Goal: Task Accomplishment & Management: Manage account settings

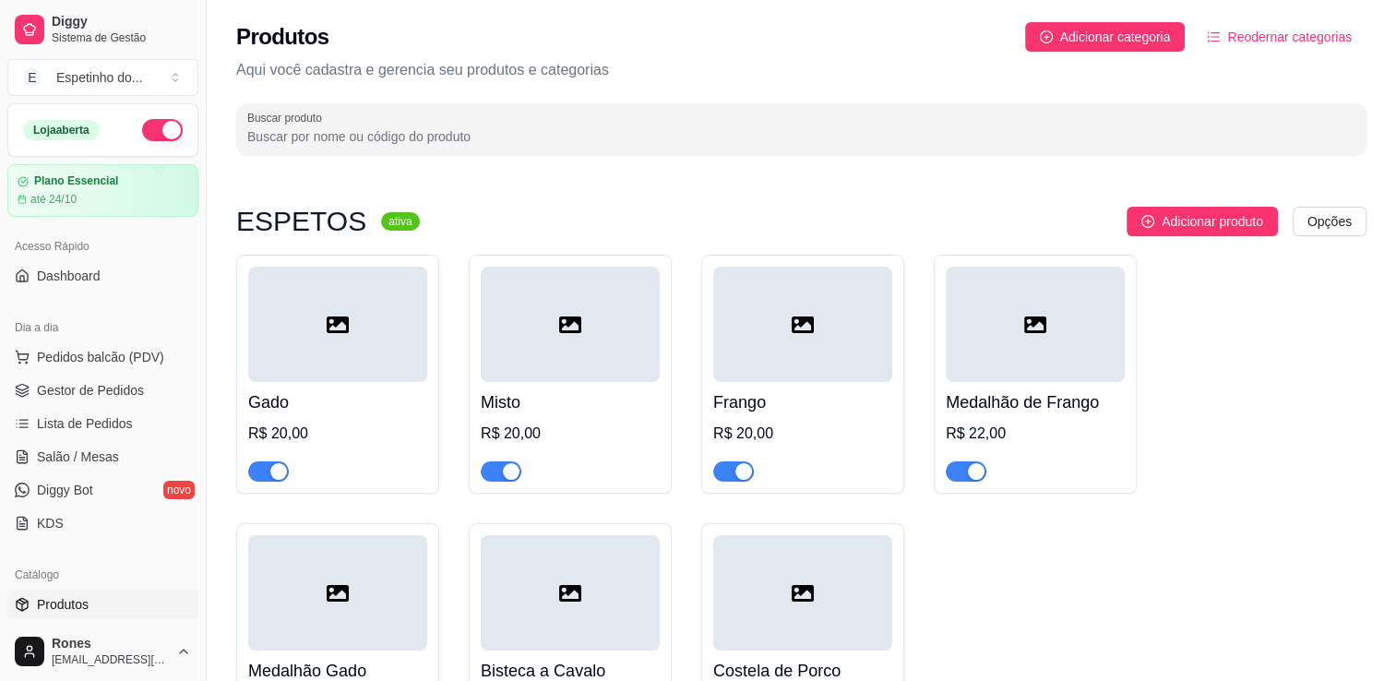
scroll to position [454, 0]
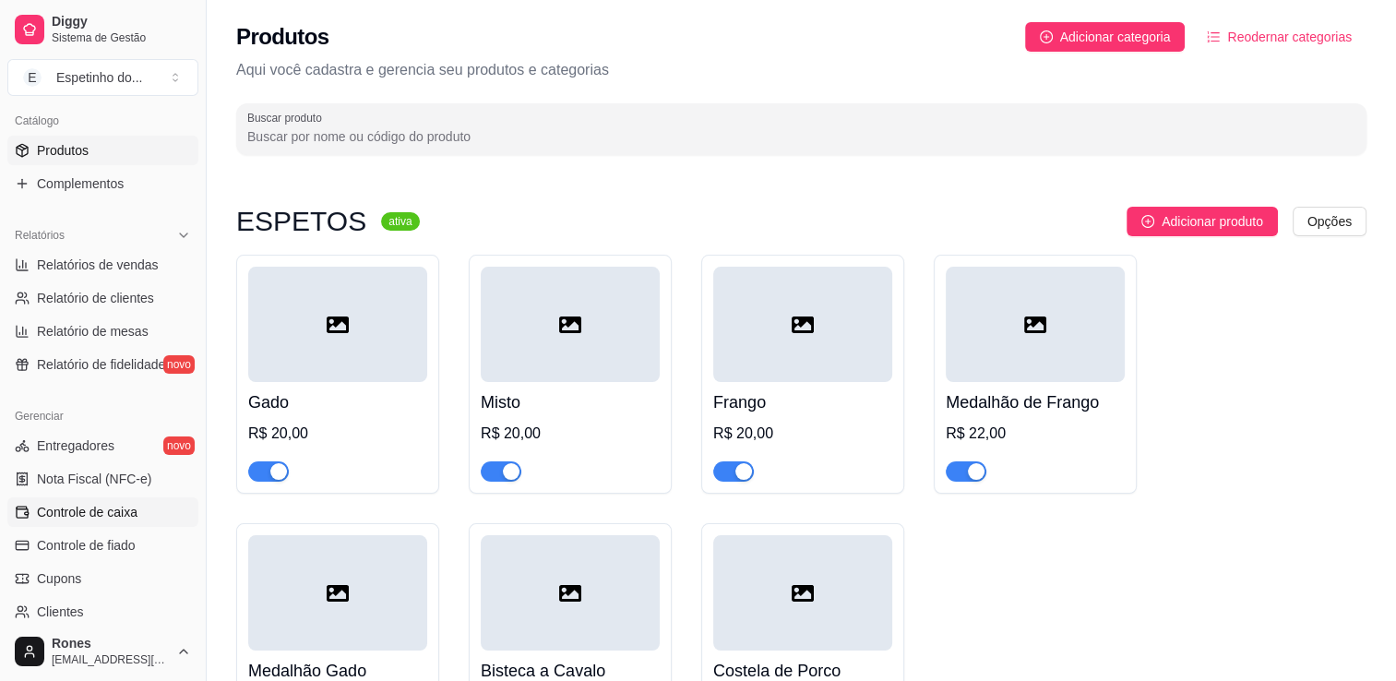
click at [84, 519] on span "Controle de caixa" at bounding box center [87, 512] width 101 height 18
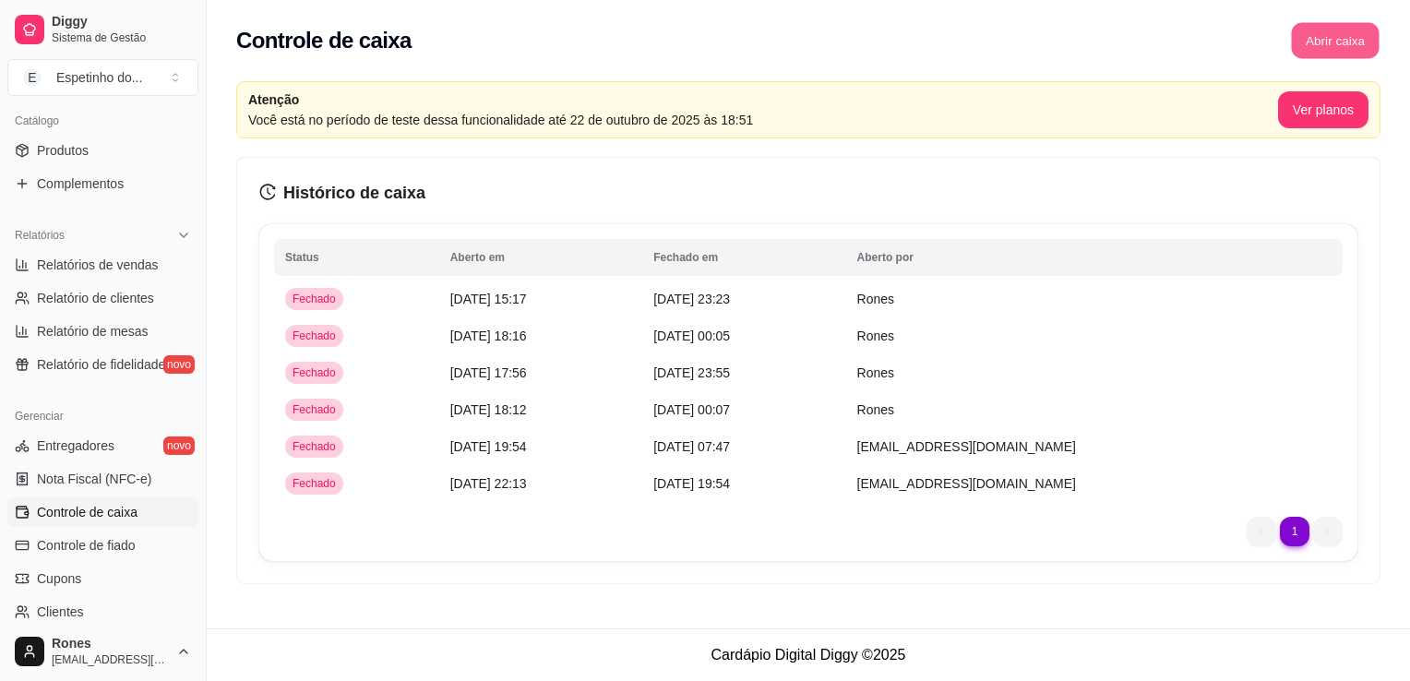
click at [1323, 41] on button "Abrir caixa" at bounding box center [1335, 41] width 88 height 36
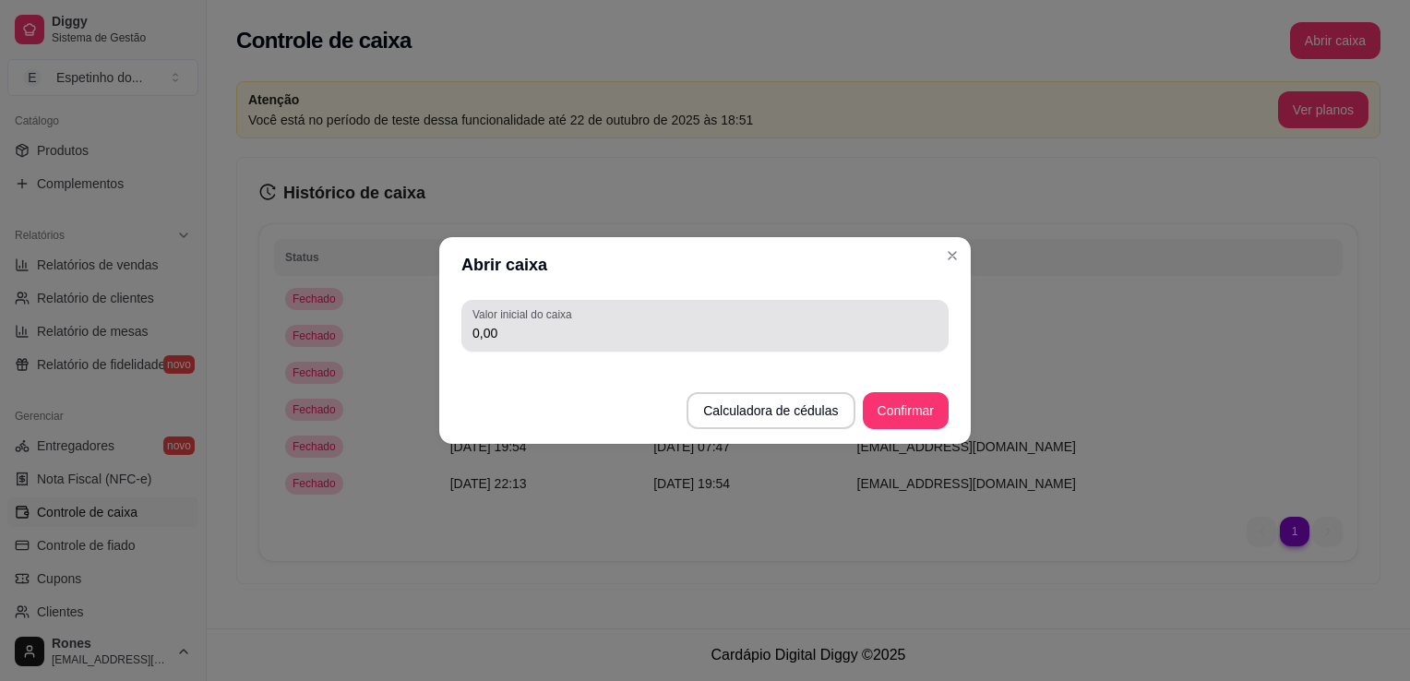
click at [816, 348] on div "Valor inicial do caixa 0,00" at bounding box center [704, 326] width 487 height 52
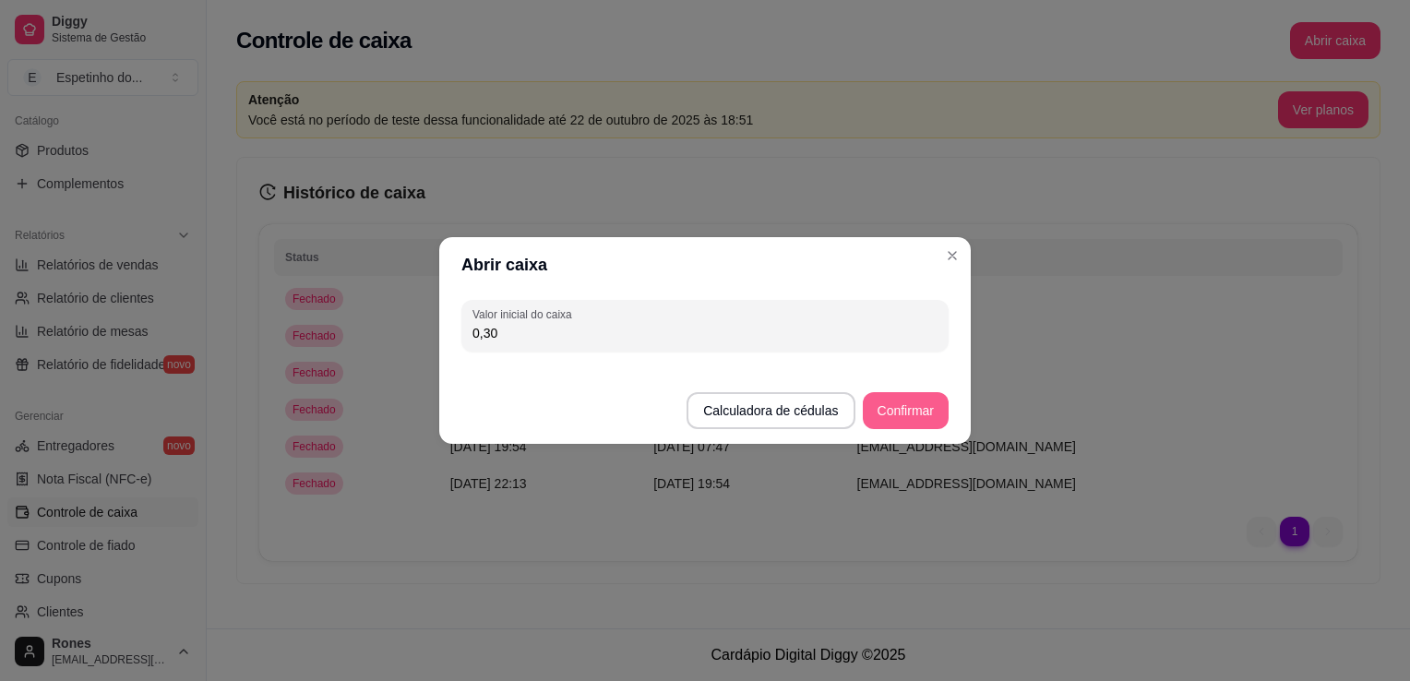
type input "0,30"
click at [923, 424] on button "Confirmar" at bounding box center [906, 411] width 84 height 36
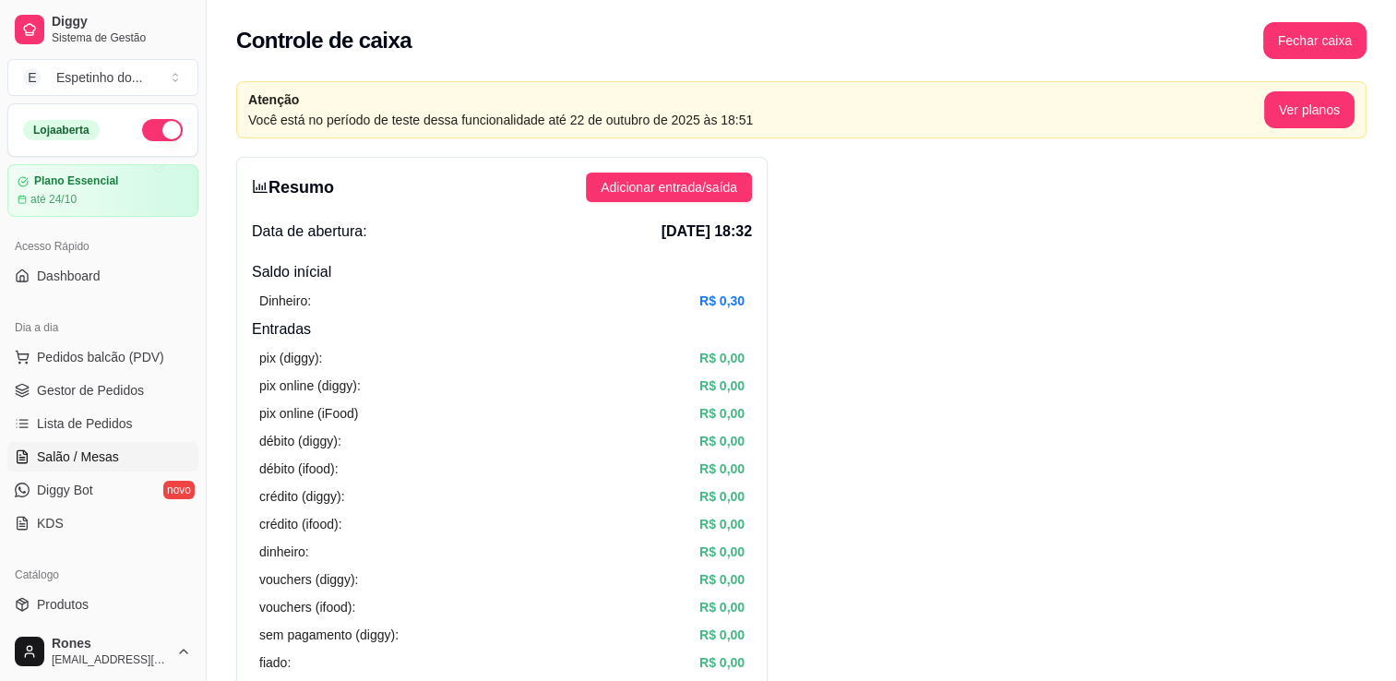
click at [53, 442] on link "Salão / Mesas" at bounding box center [102, 457] width 191 height 30
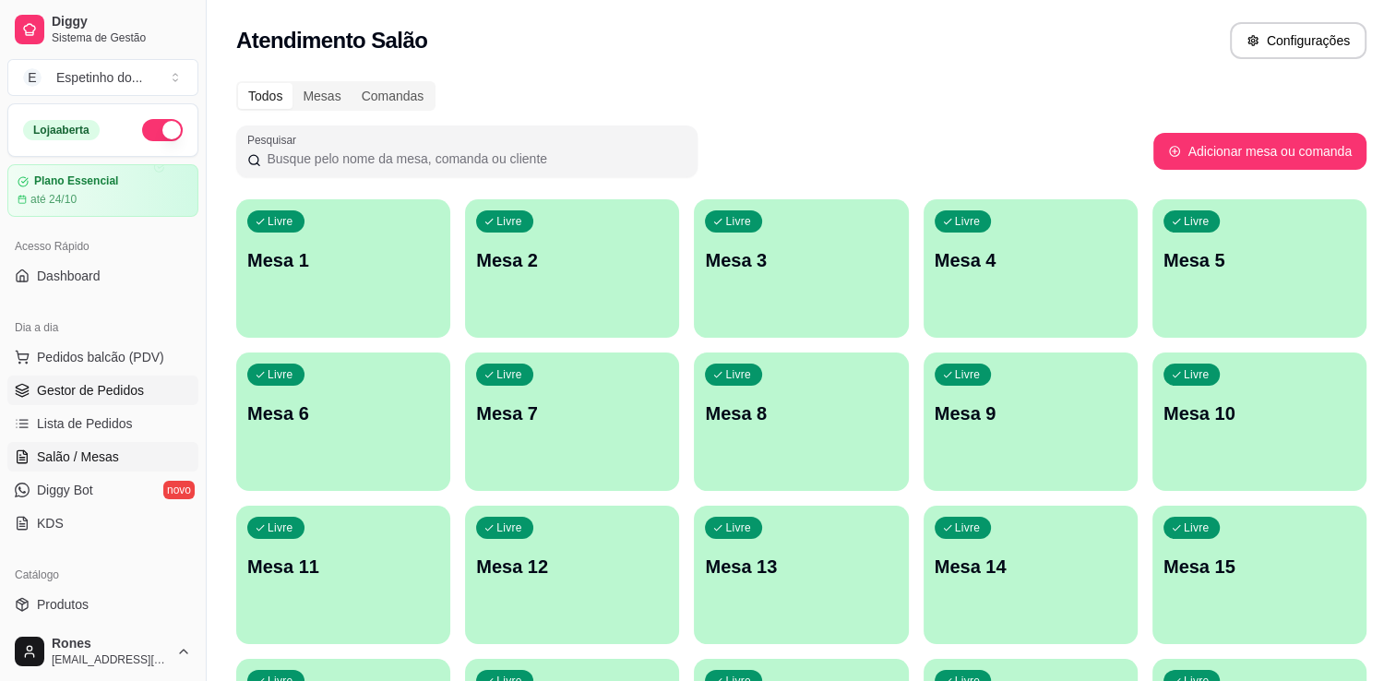
click at [96, 392] on span "Gestor de Pedidos" at bounding box center [90, 390] width 107 height 18
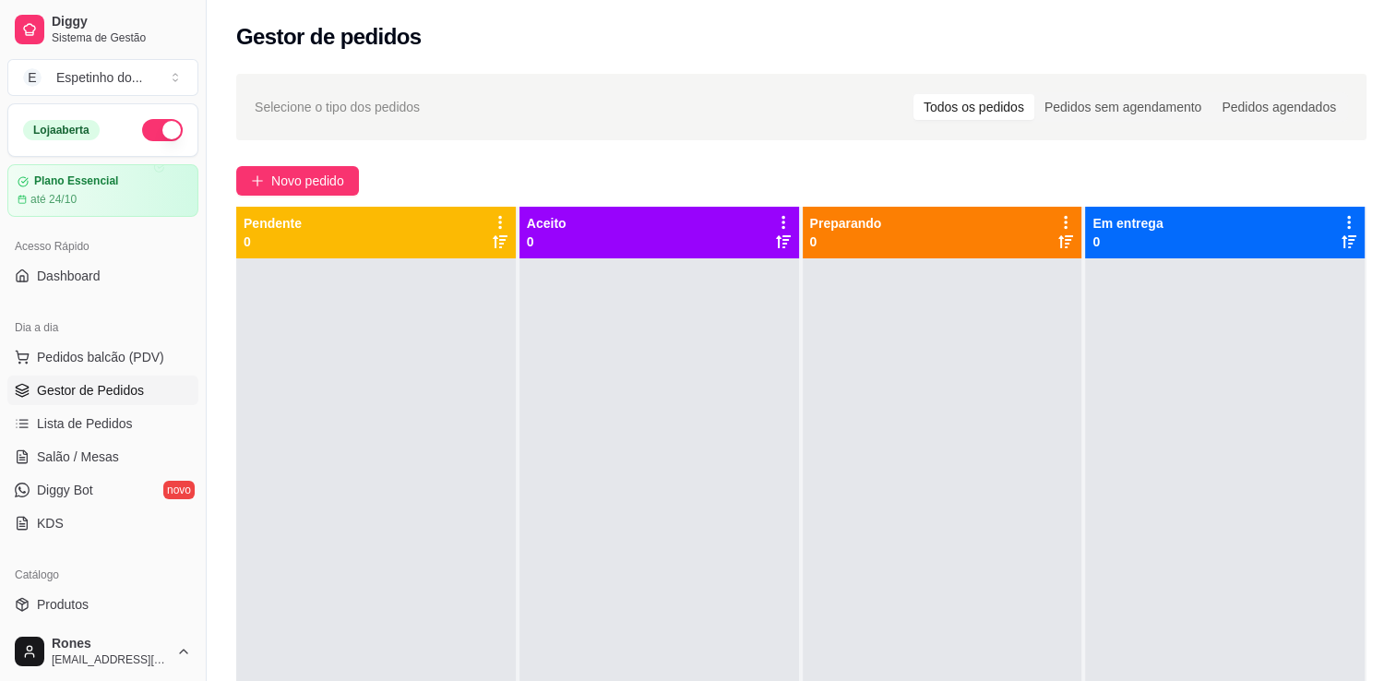
scroll to position [454, 0]
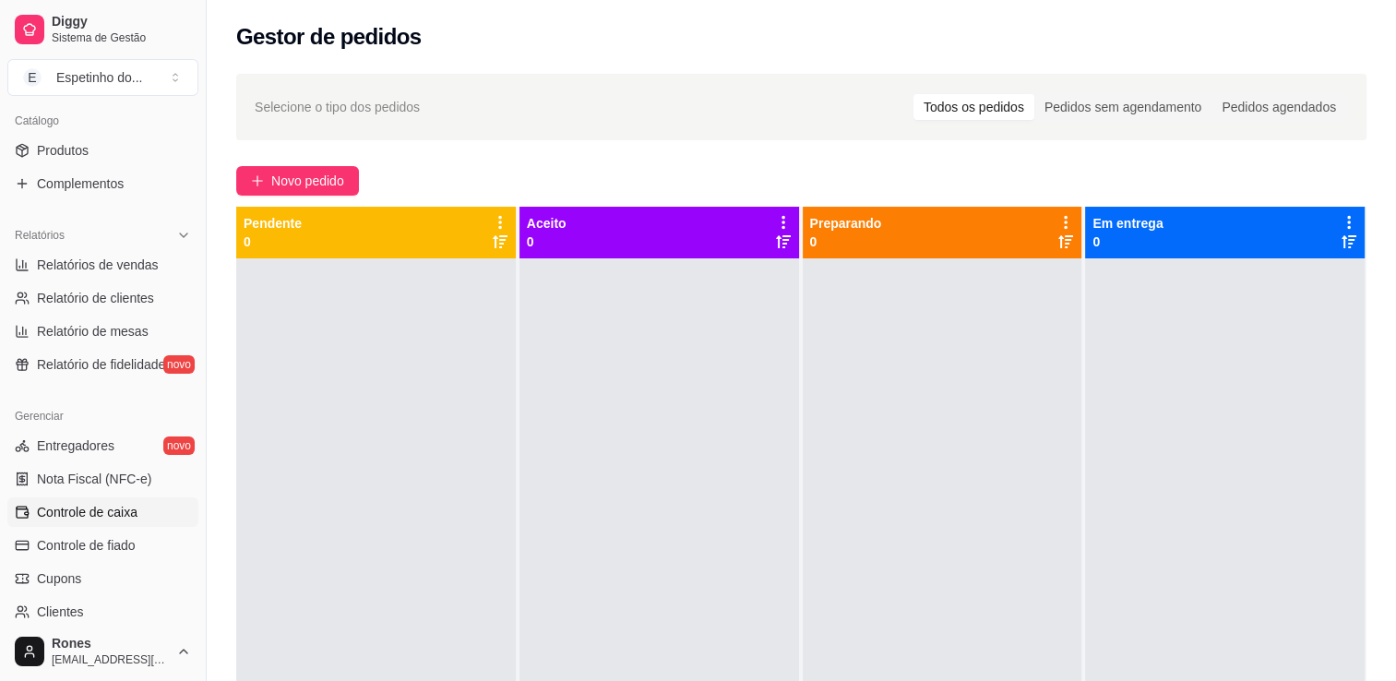
click at [130, 517] on span "Controle de caixa" at bounding box center [87, 512] width 101 height 18
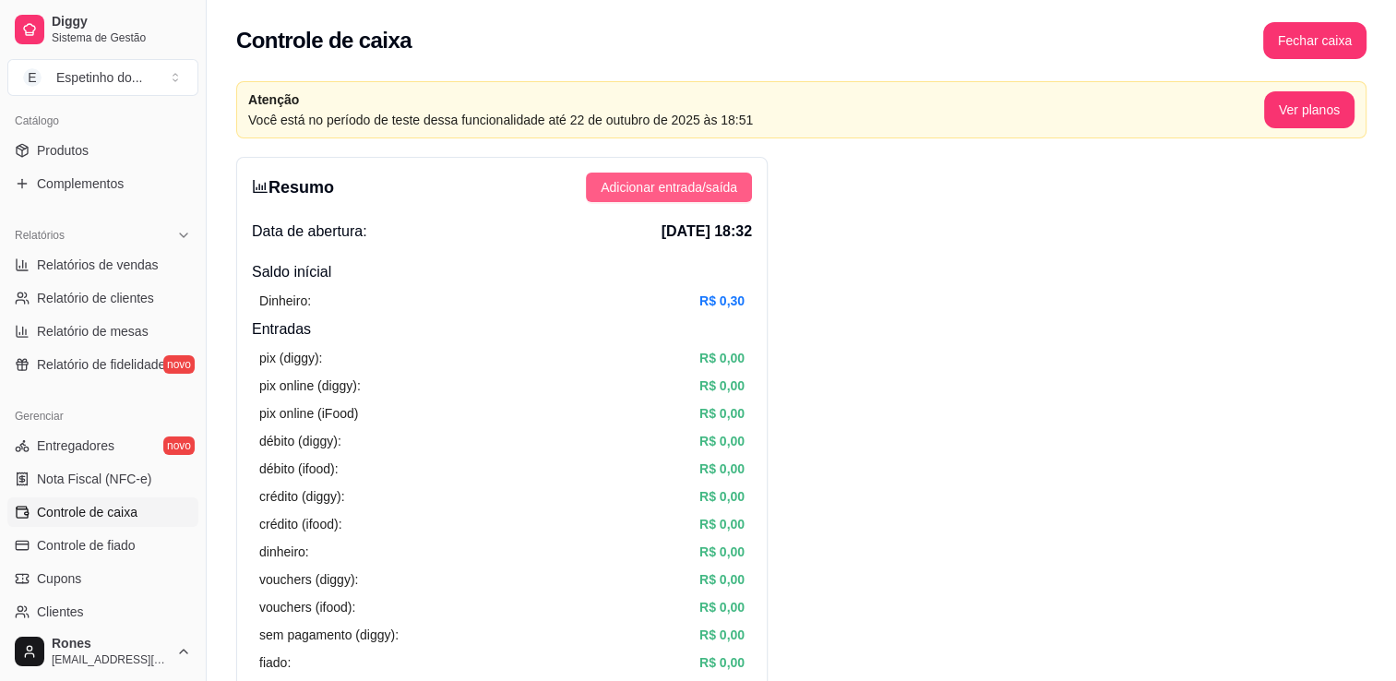
click at [676, 183] on span "Adicionar entrada/saída" at bounding box center [669, 187] width 137 height 20
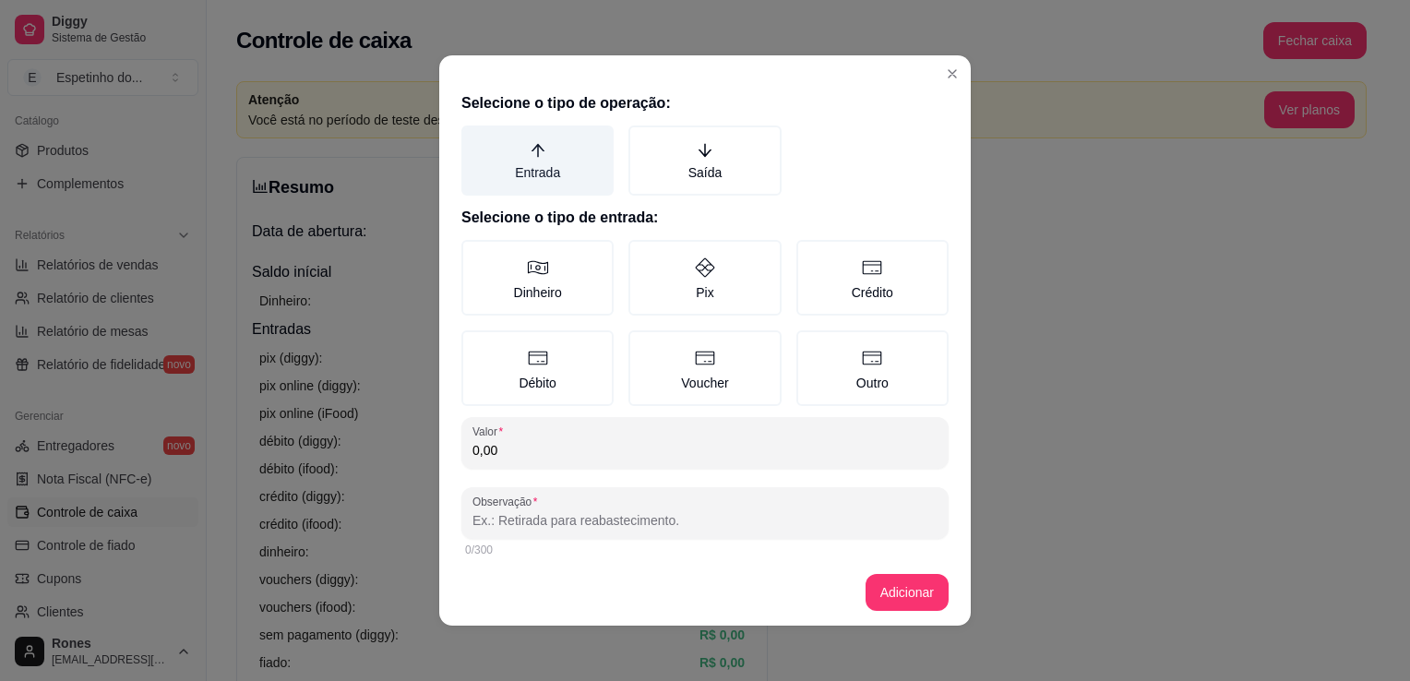
click at [546, 173] on label "Entrada" at bounding box center [537, 160] width 152 height 70
click at [475, 139] on button "Entrada" at bounding box center [467, 132] width 15 height 15
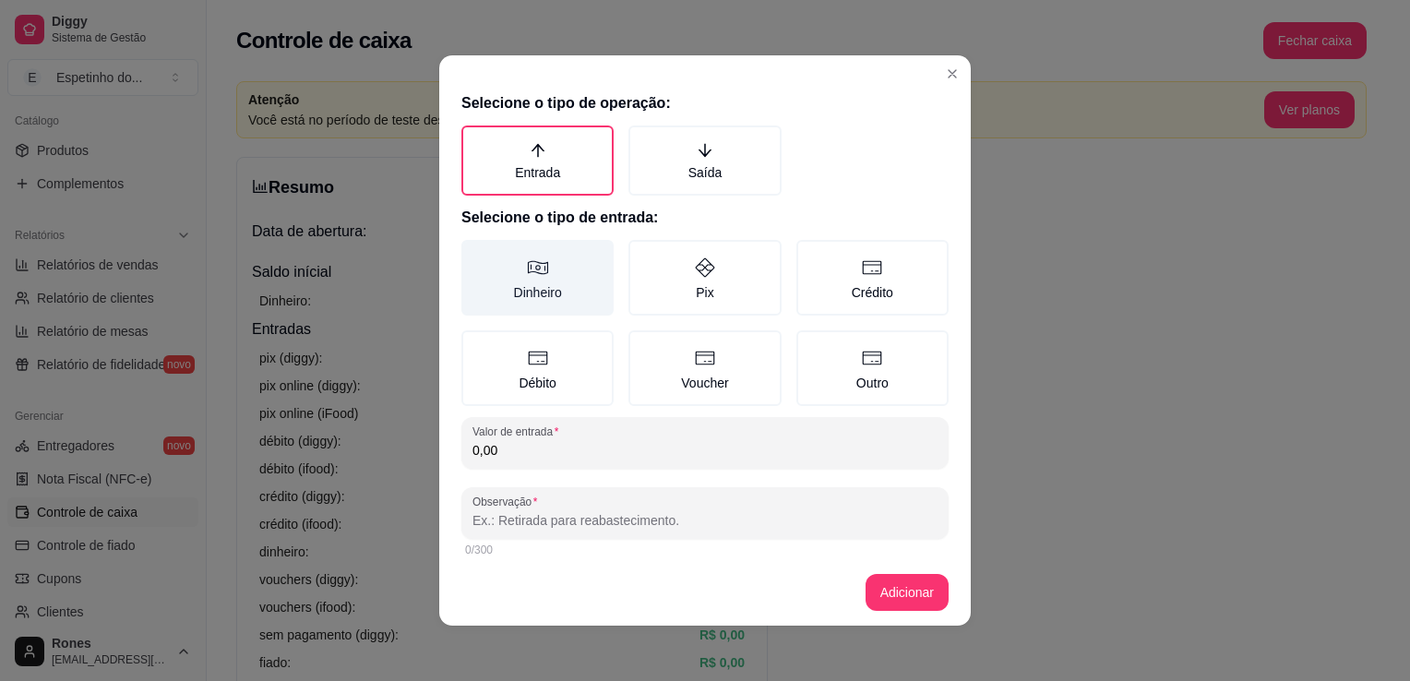
click at [531, 269] on icon at bounding box center [538, 268] width 22 height 22
click at [475, 254] on button "Dinheiro" at bounding box center [467, 246] width 15 height 15
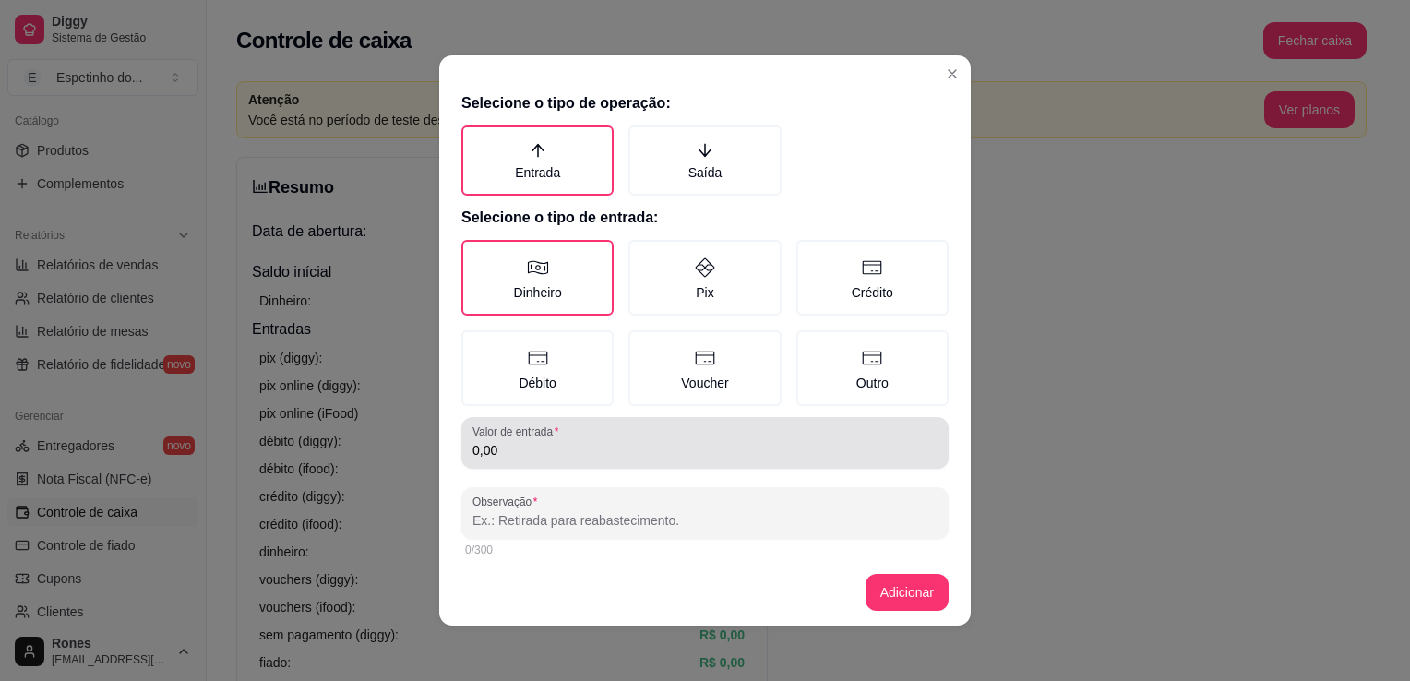
click at [546, 434] on label "Valor de entrada" at bounding box center [518, 432] width 92 height 16
click at [546, 441] on input "0,00" at bounding box center [704, 450] width 465 height 18
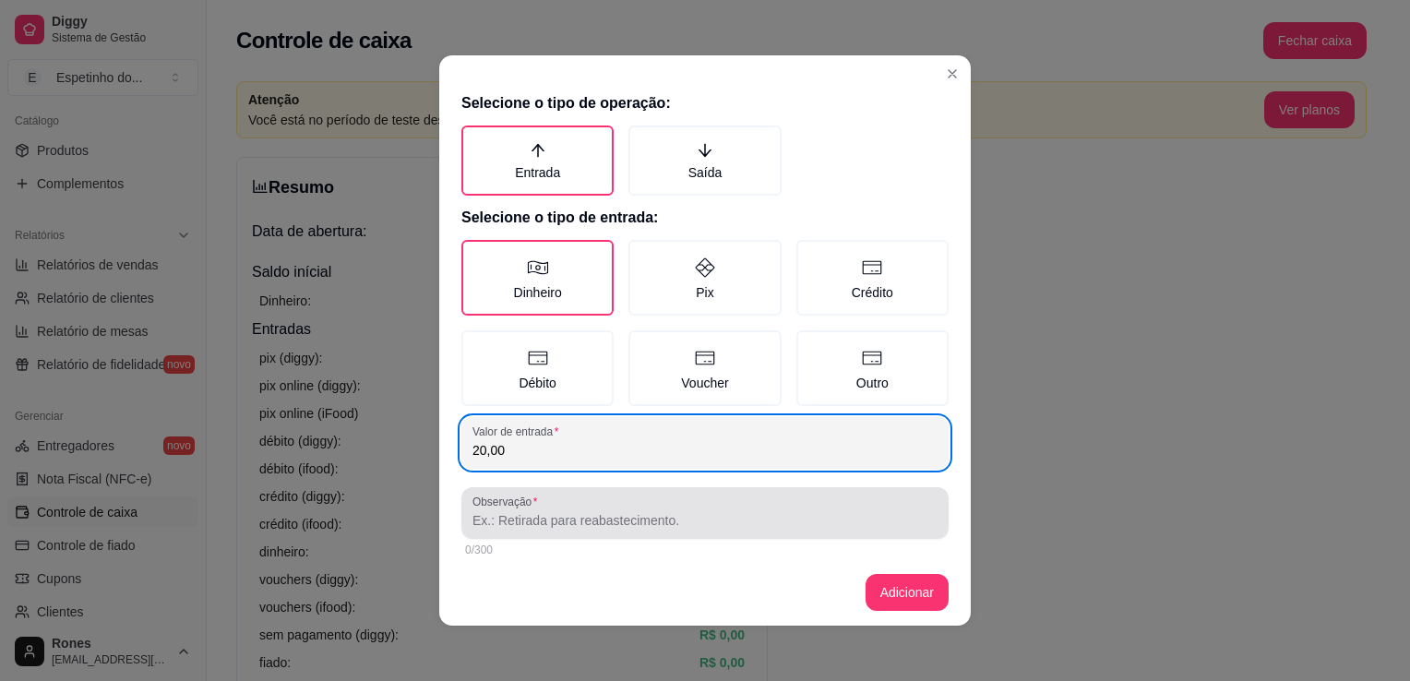
type input "20,00"
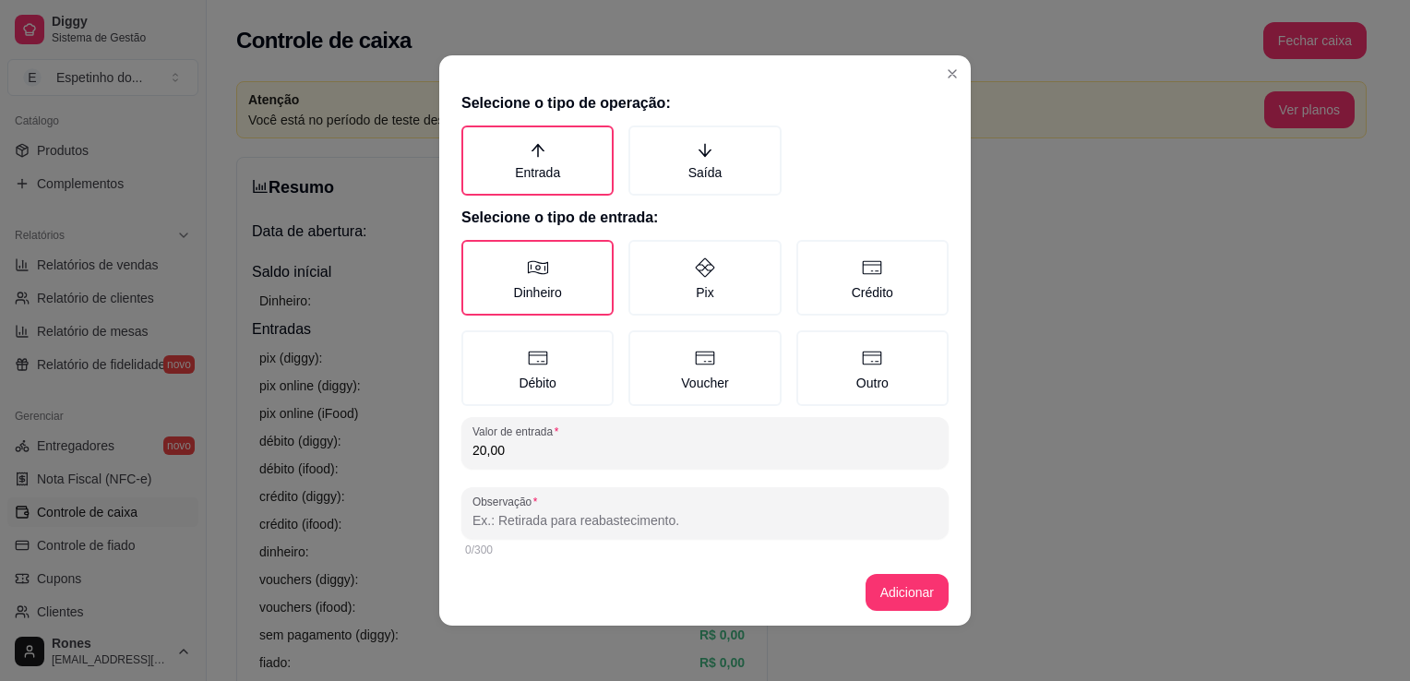
click at [651, 515] on input "Observação" at bounding box center [704, 520] width 465 height 18
type input "caixa"
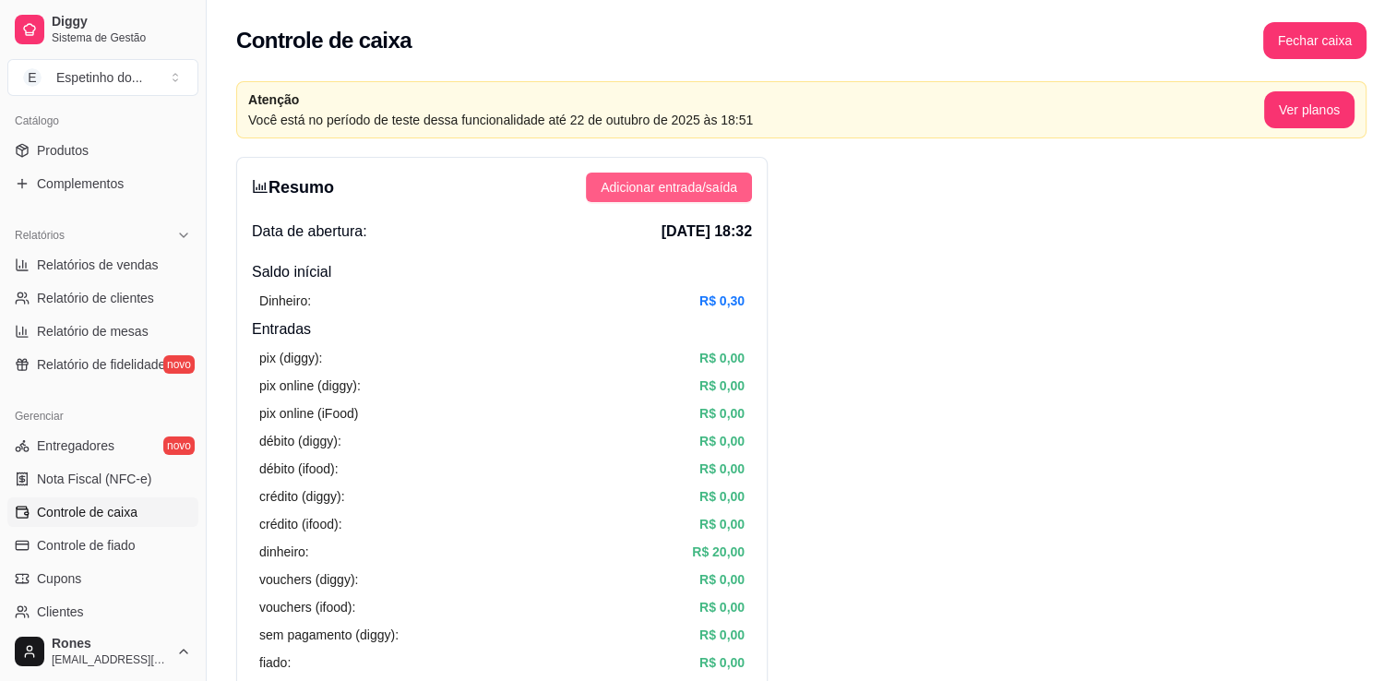
click at [707, 197] on span "Adicionar entrada/saída" at bounding box center [669, 187] width 137 height 20
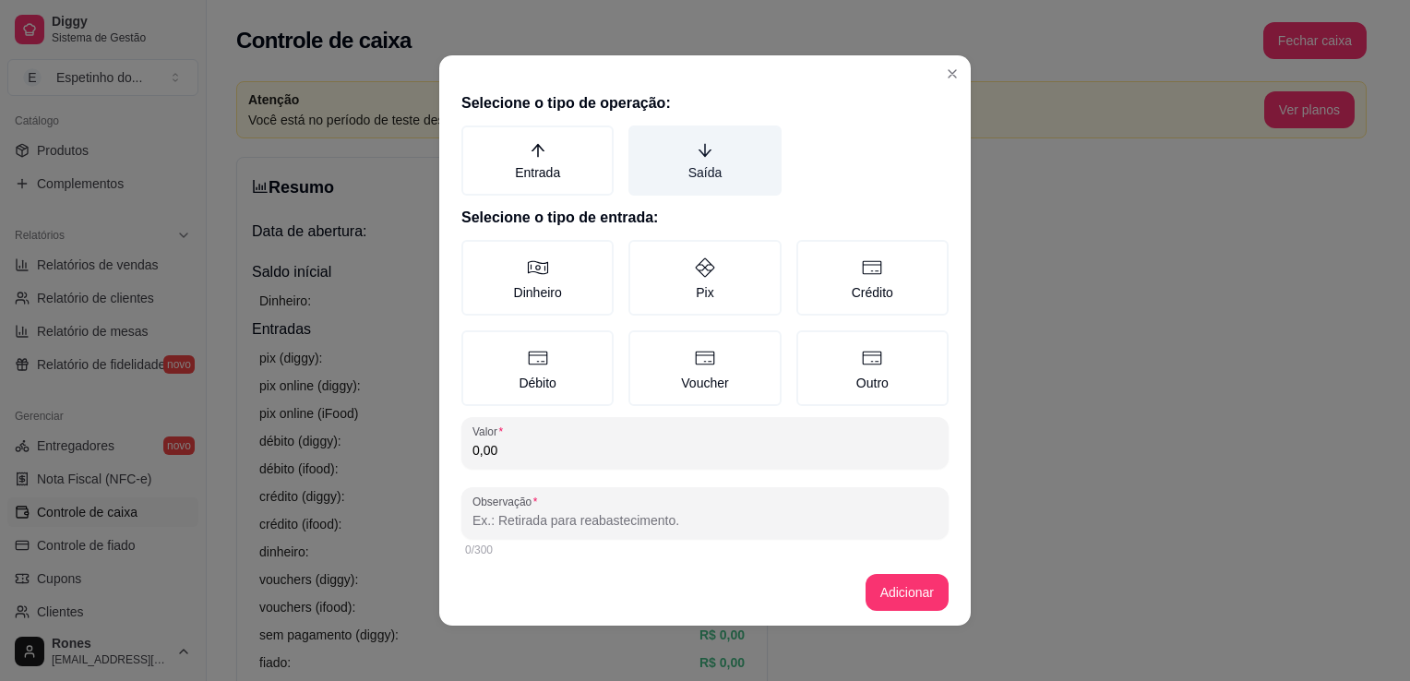
click at [668, 167] on label "Saída" at bounding box center [704, 160] width 152 height 70
click at [642, 139] on button "Saída" at bounding box center [634, 132] width 15 height 15
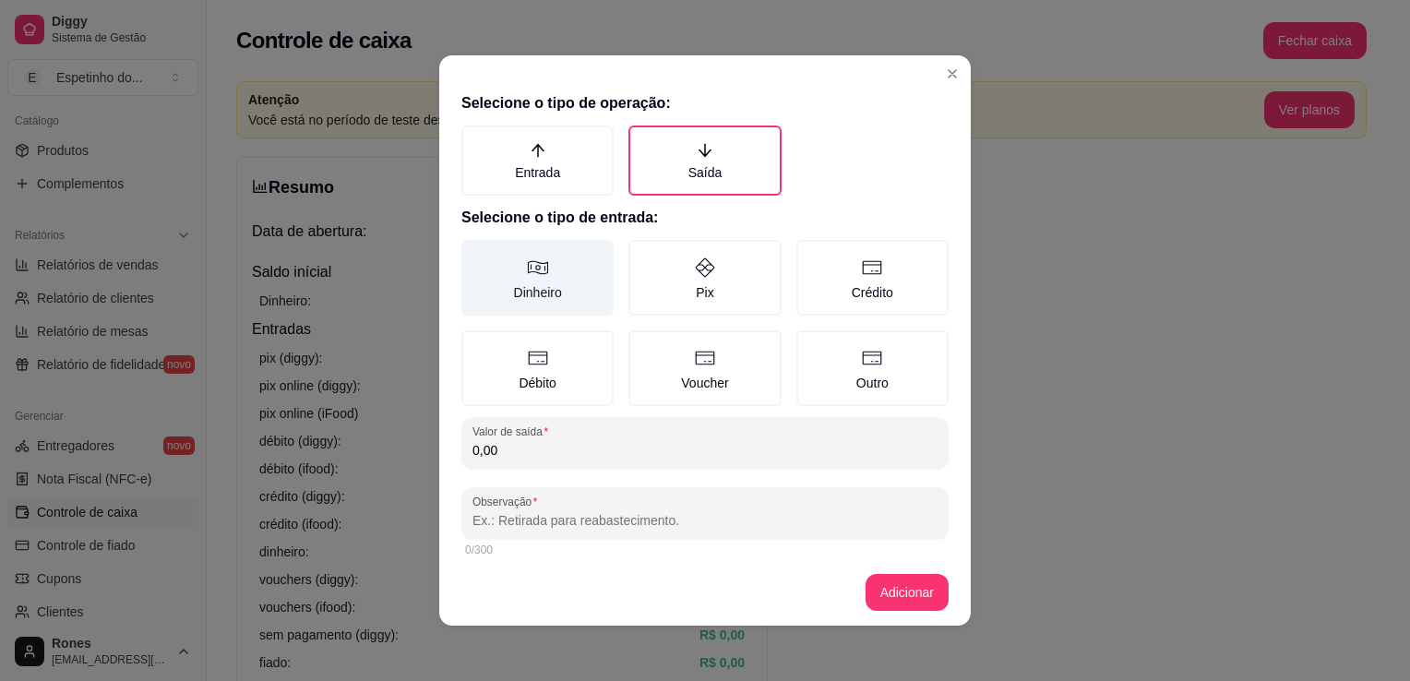
click at [570, 286] on label "Dinheiro" at bounding box center [537, 278] width 152 height 76
click at [475, 254] on button "Dinheiro" at bounding box center [467, 246] width 15 height 15
click at [505, 455] on input "0,00" at bounding box center [704, 450] width 465 height 18
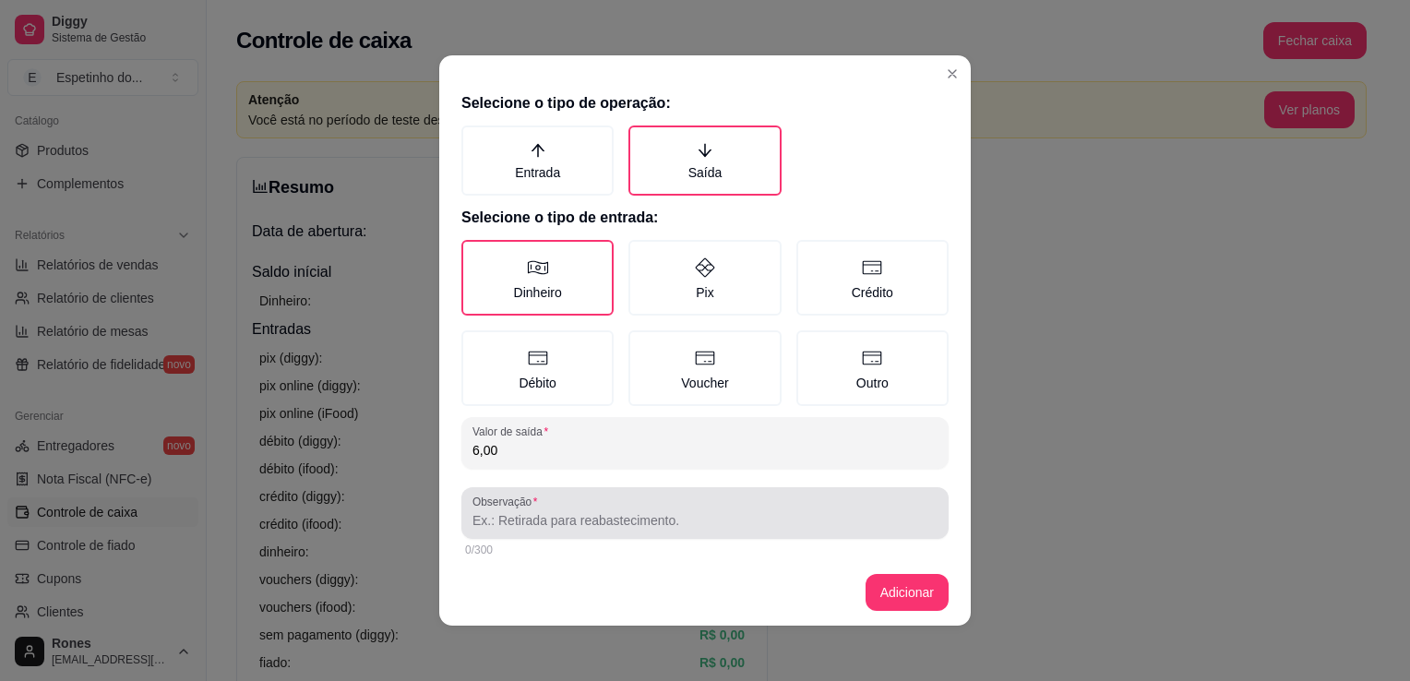
type input "6,00"
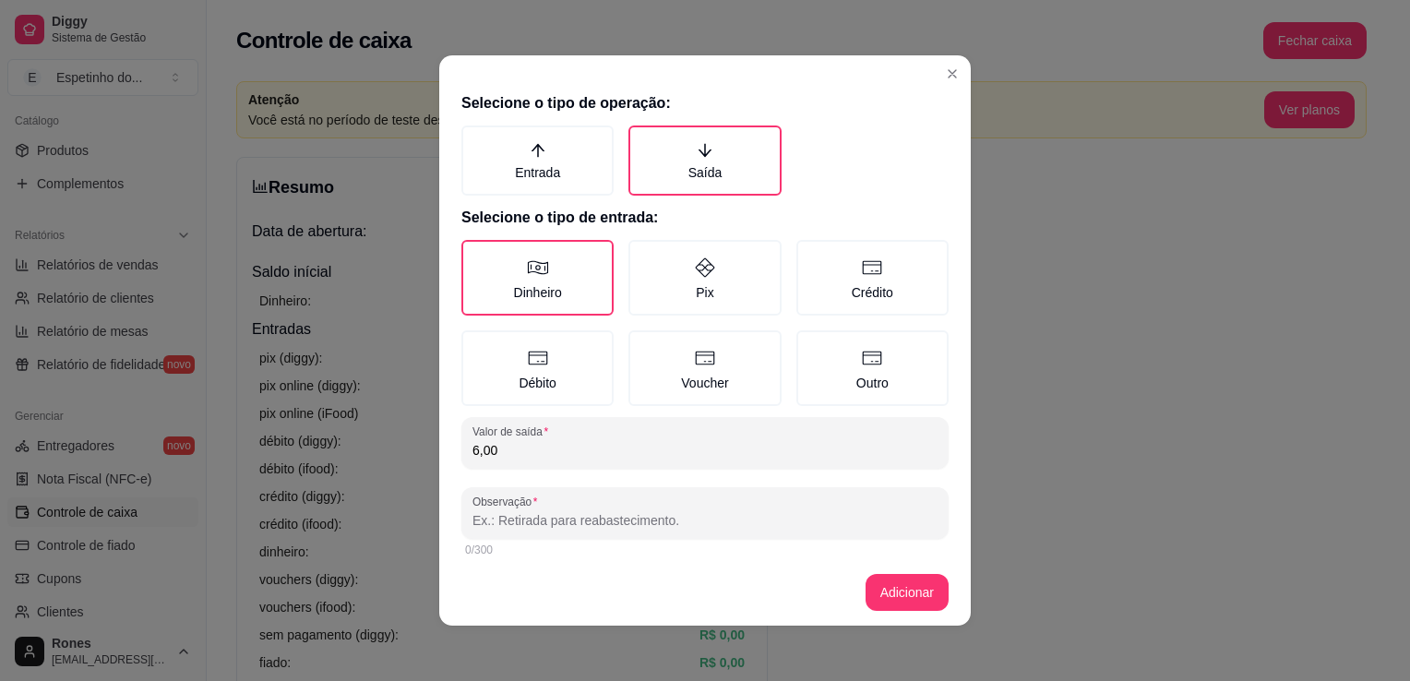
click at [560, 512] on input "Observação" at bounding box center [704, 520] width 465 height 18
type input "gelo"
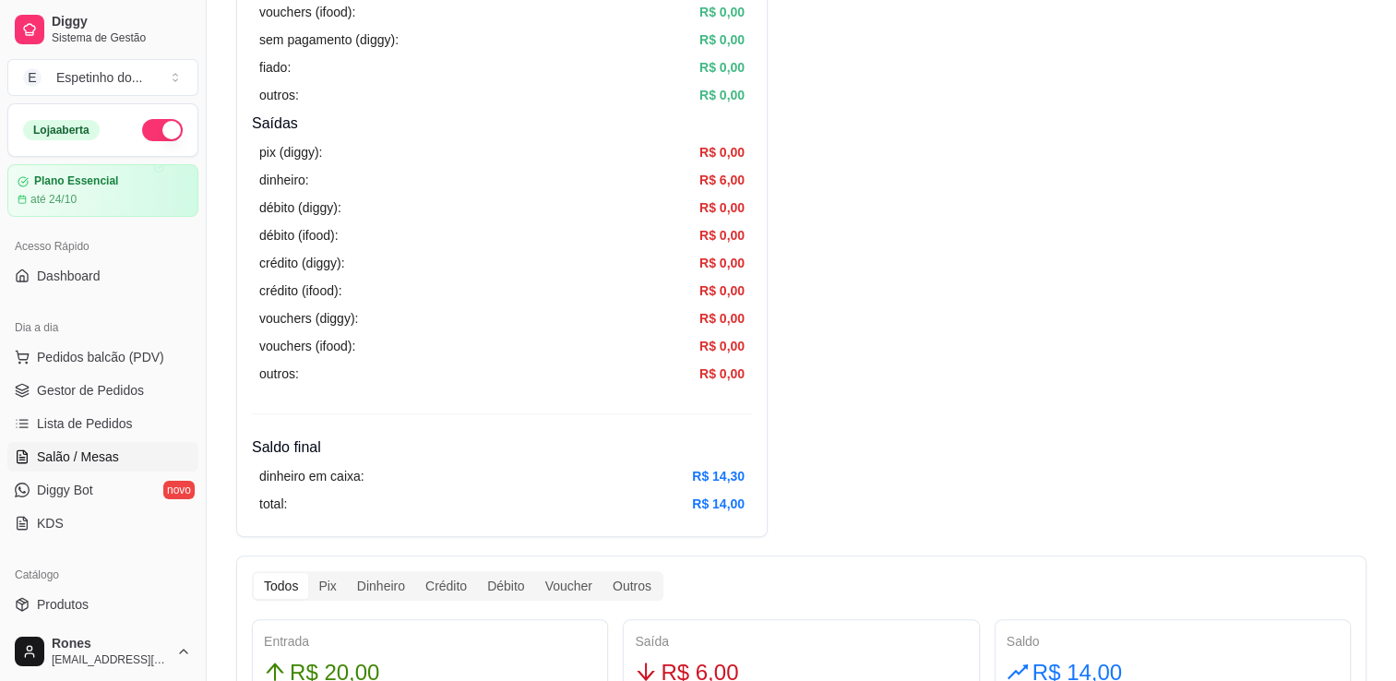
click at [93, 448] on span "Salão / Mesas" at bounding box center [78, 457] width 82 height 18
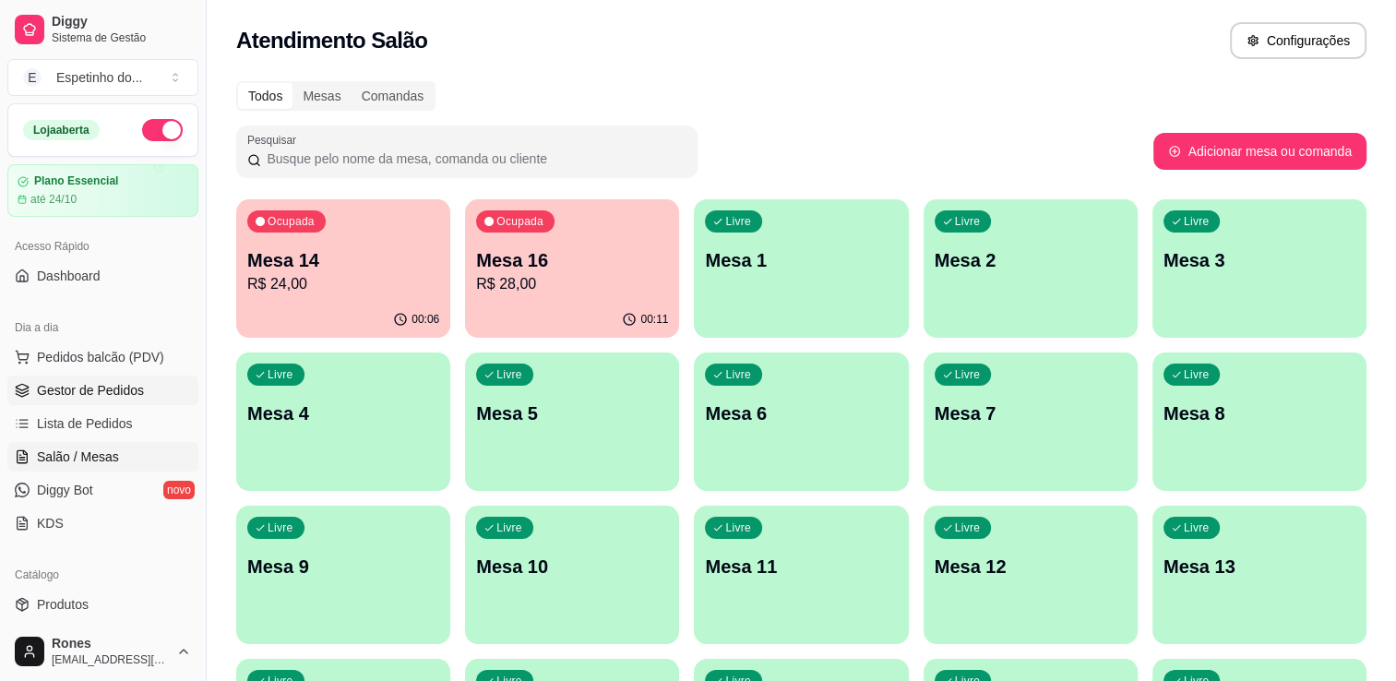
click at [99, 393] on span "Gestor de Pedidos" at bounding box center [90, 390] width 107 height 18
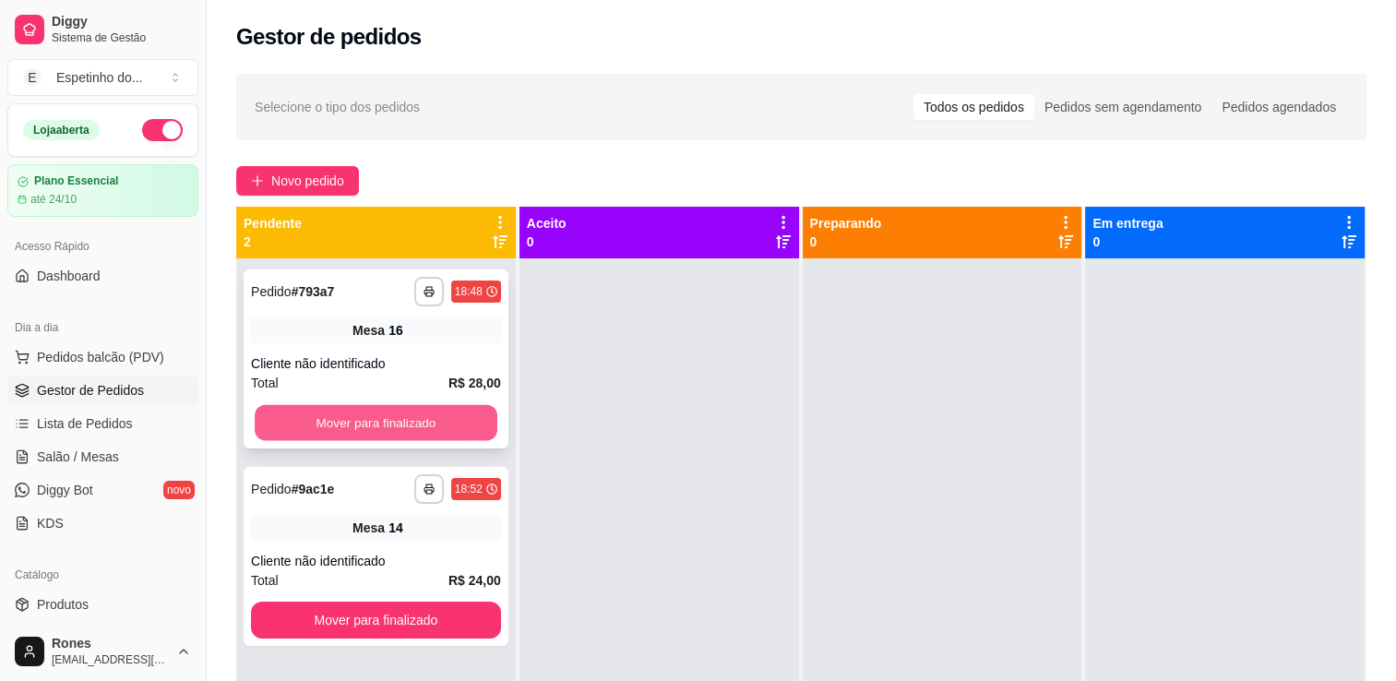
click at [438, 430] on button "Mover para finalizado" at bounding box center [376, 423] width 243 height 36
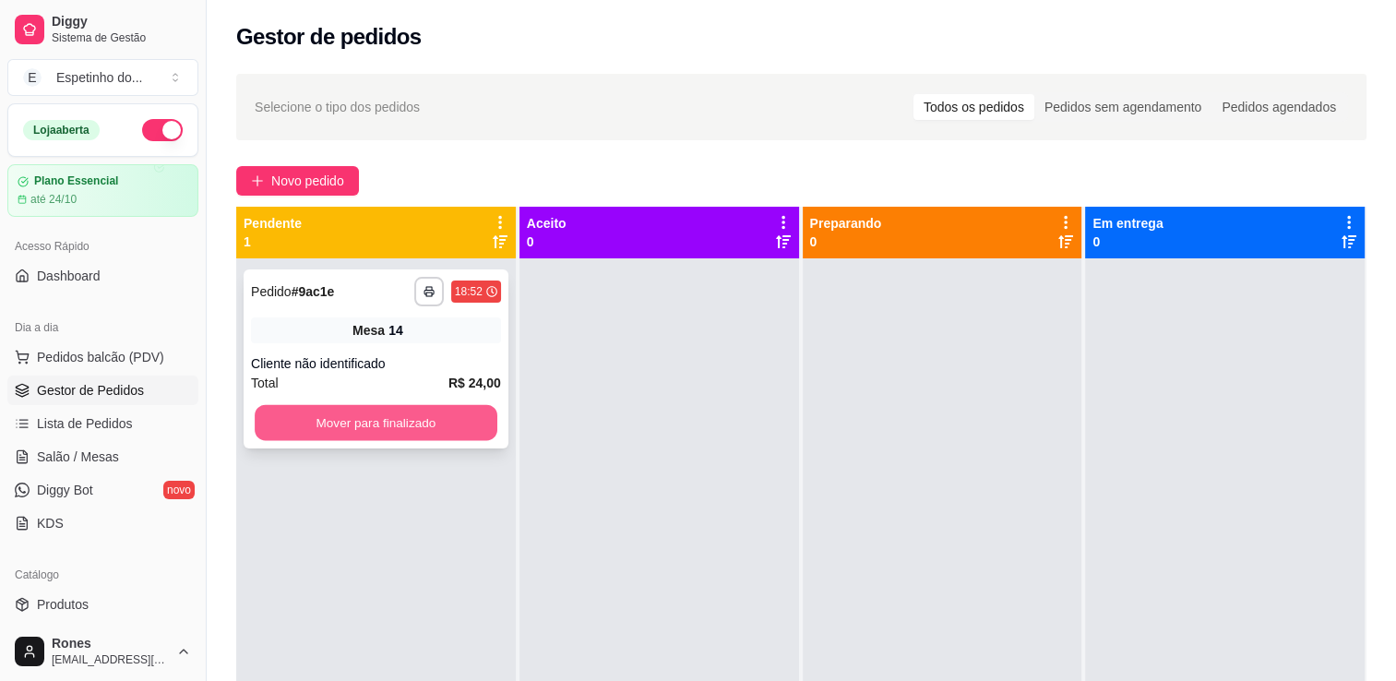
click at [470, 431] on button "Mover para finalizado" at bounding box center [376, 423] width 243 height 36
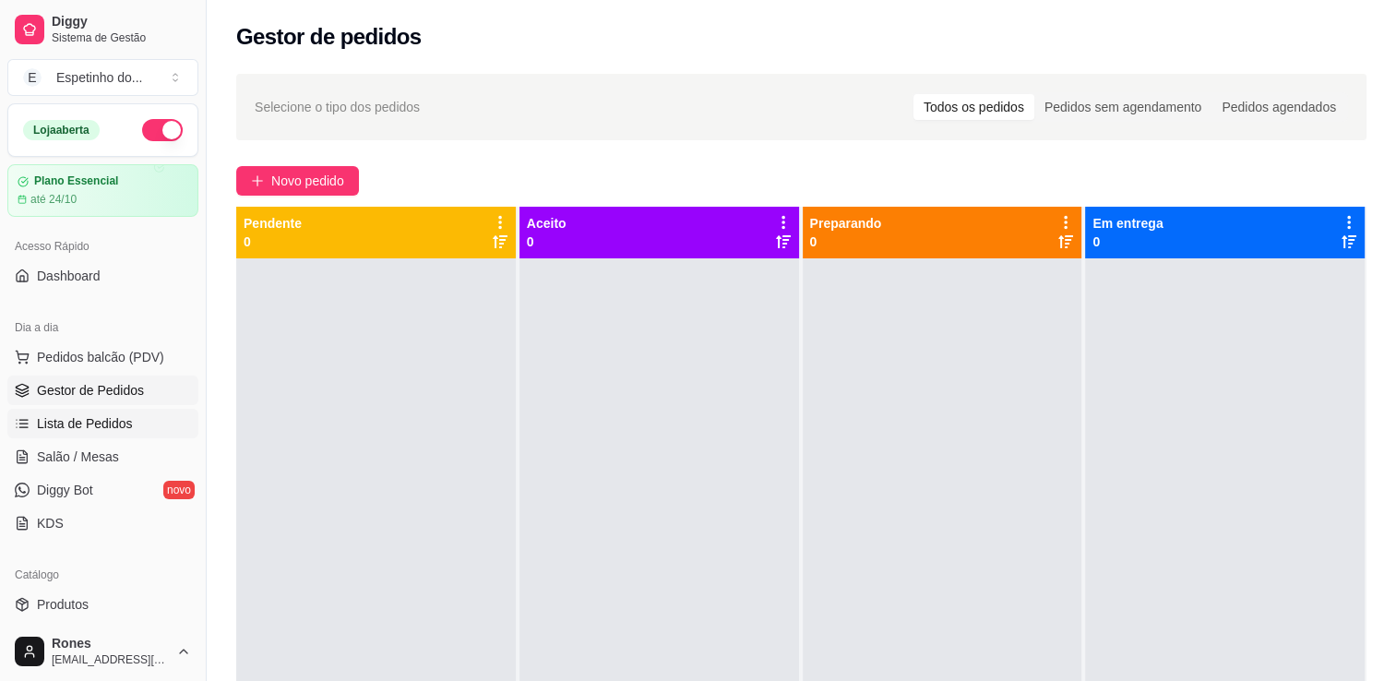
click at [101, 423] on span "Lista de Pedidos" at bounding box center [85, 423] width 96 height 18
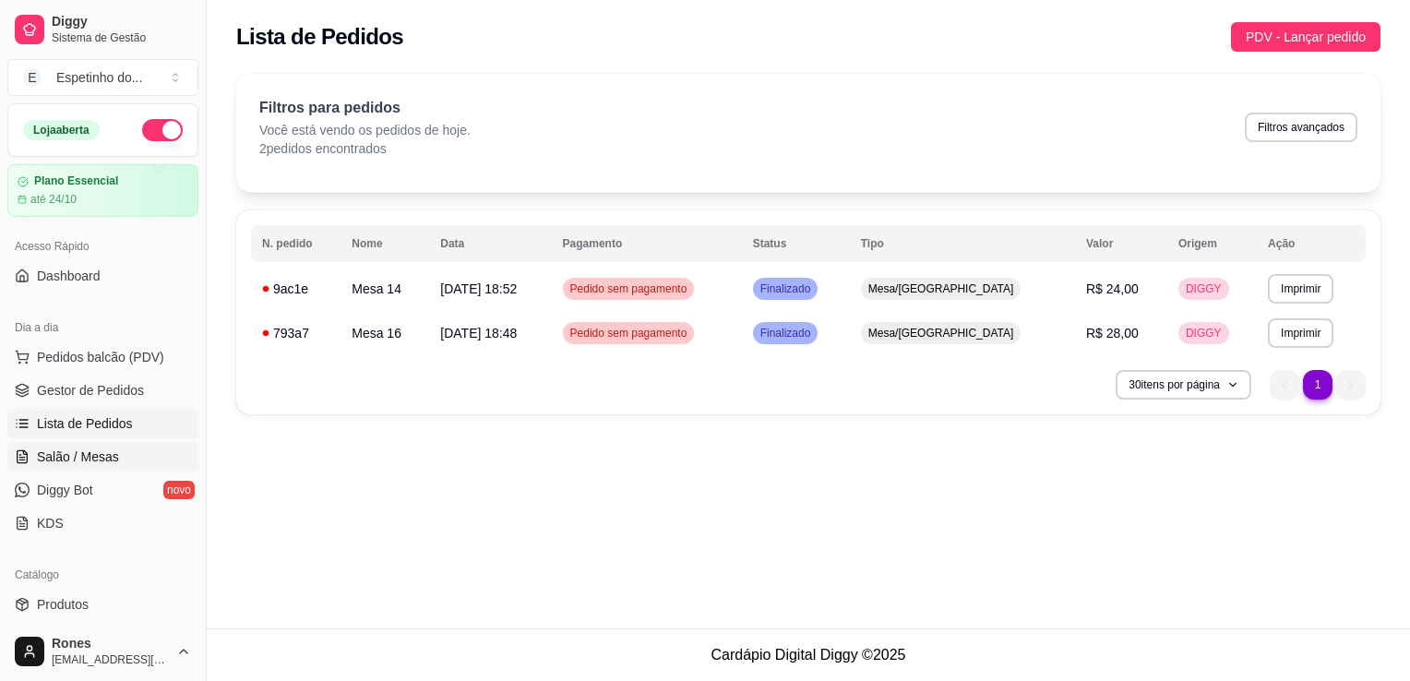
click at [96, 460] on span "Salão / Mesas" at bounding box center [78, 457] width 82 height 18
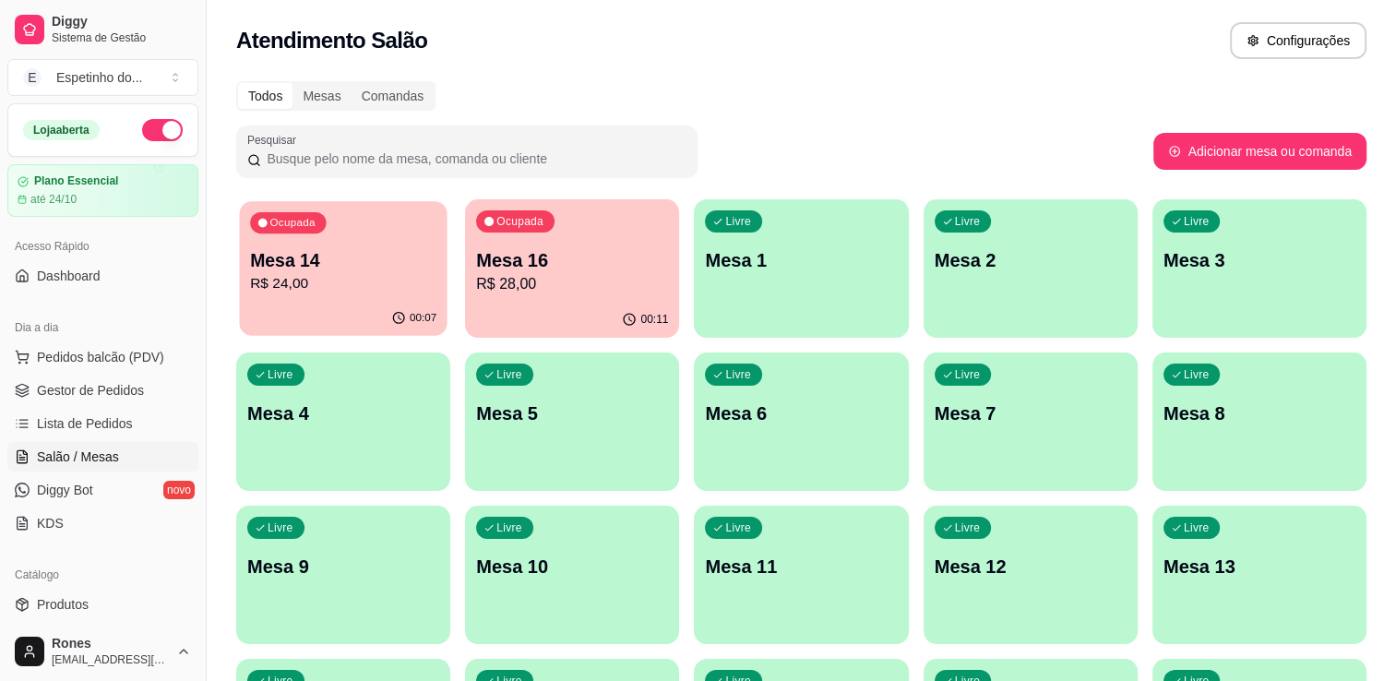
click at [344, 270] on p "Mesa 14" at bounding box center [343, 260] width 186 height 25
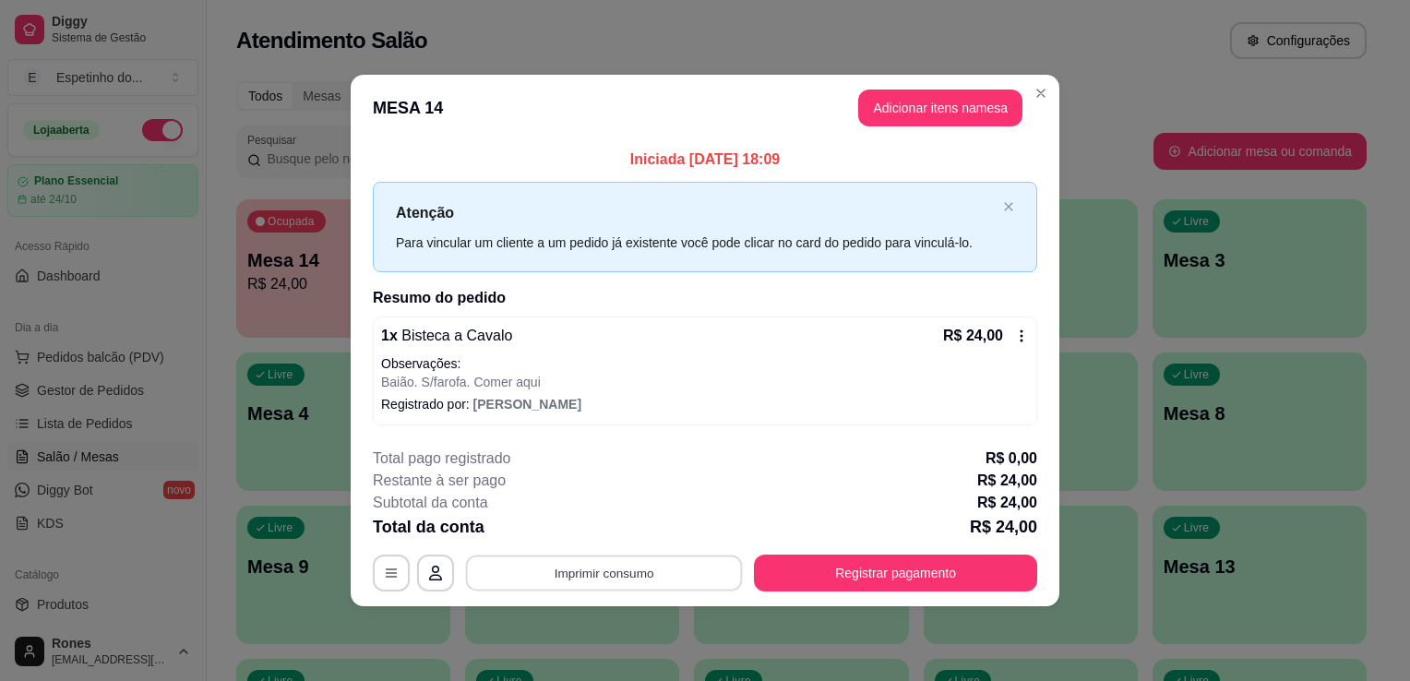
click at [634, 570] on button "Imprimir consumo" at bounding box center [604, 573] width 277 height 36
click at [617, 533] on button "Impressora" at bounding box center [609, 529] width 129 height 29
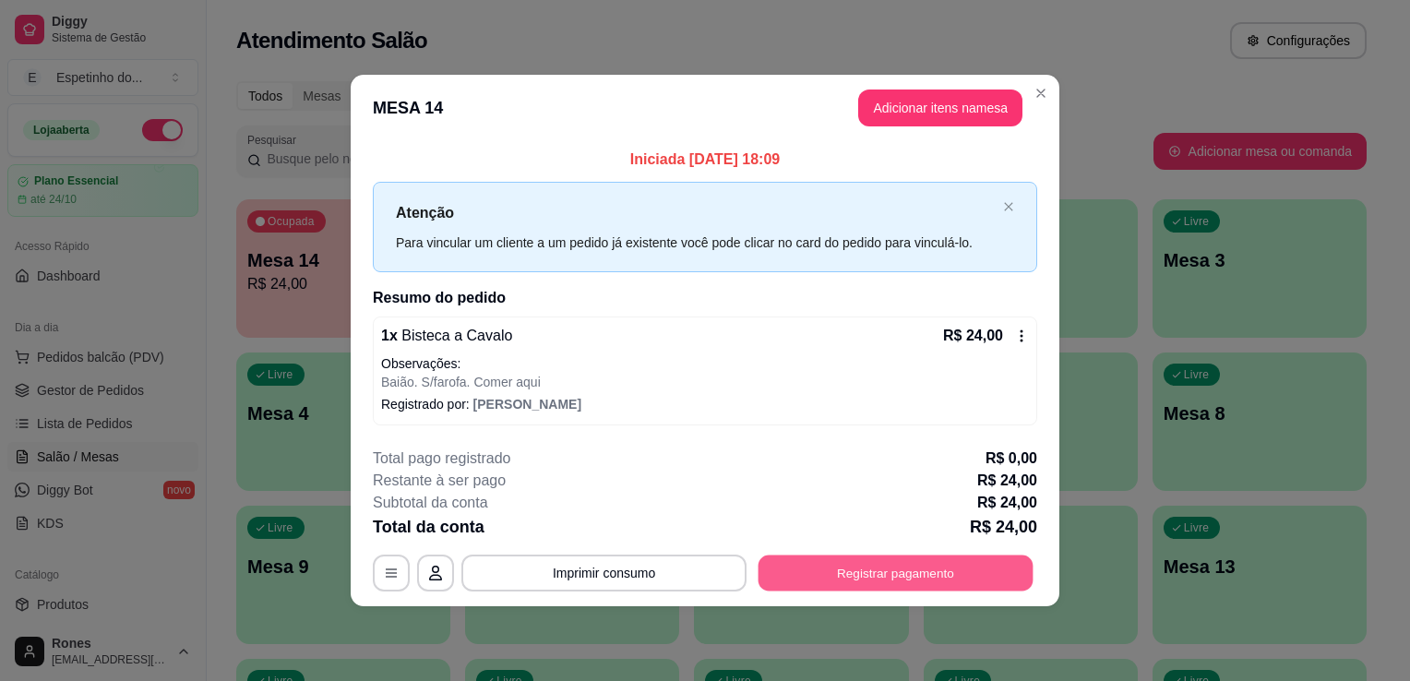
click at [909, 563] on button "Registrar pagamento" at bounding box center [895, 573] width 275 height 36
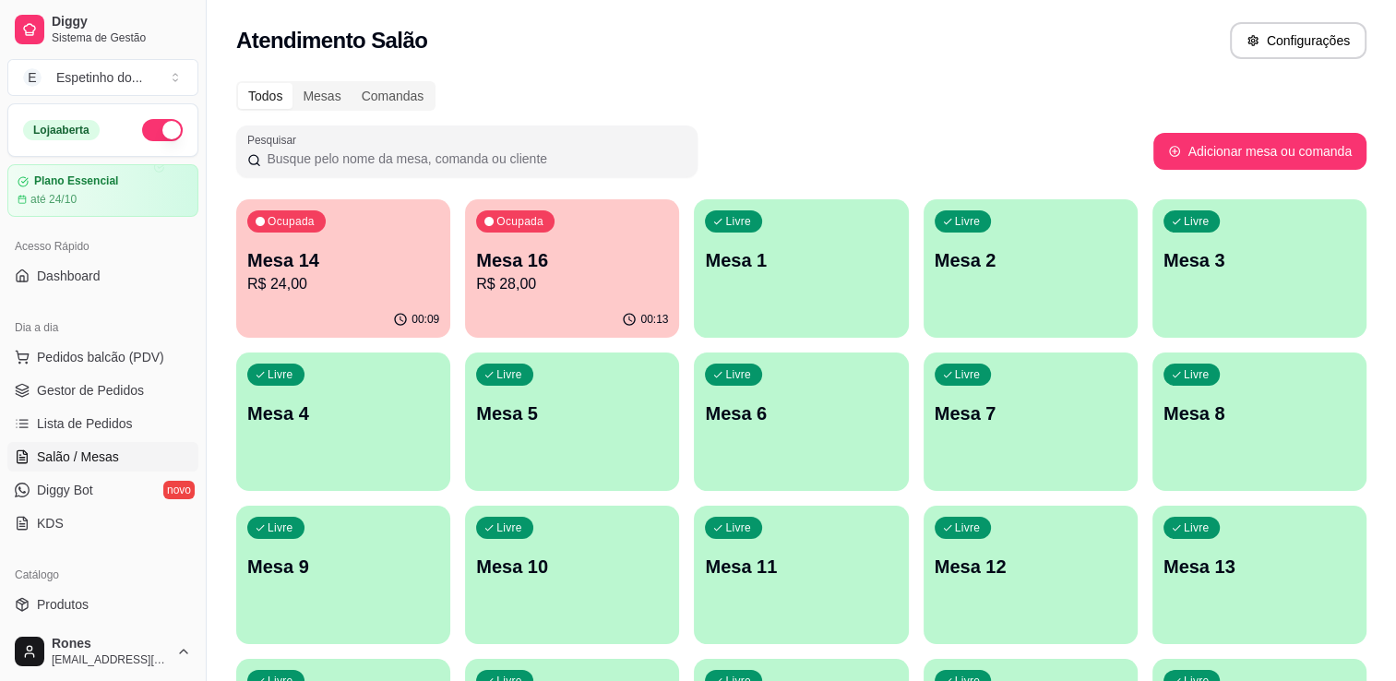
scroll to position [343, 0]
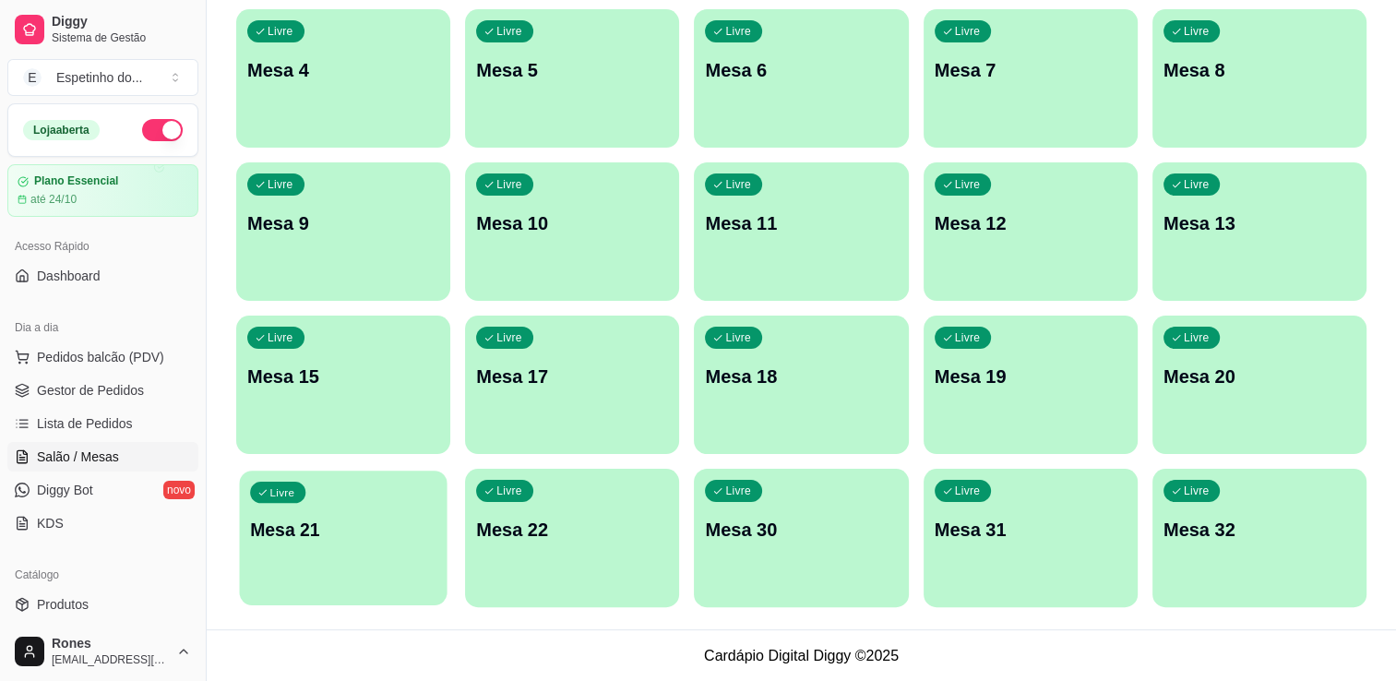
click at [362, 537] on p "Mesa 21" at bounding box center [343, 530] width 186 height 25
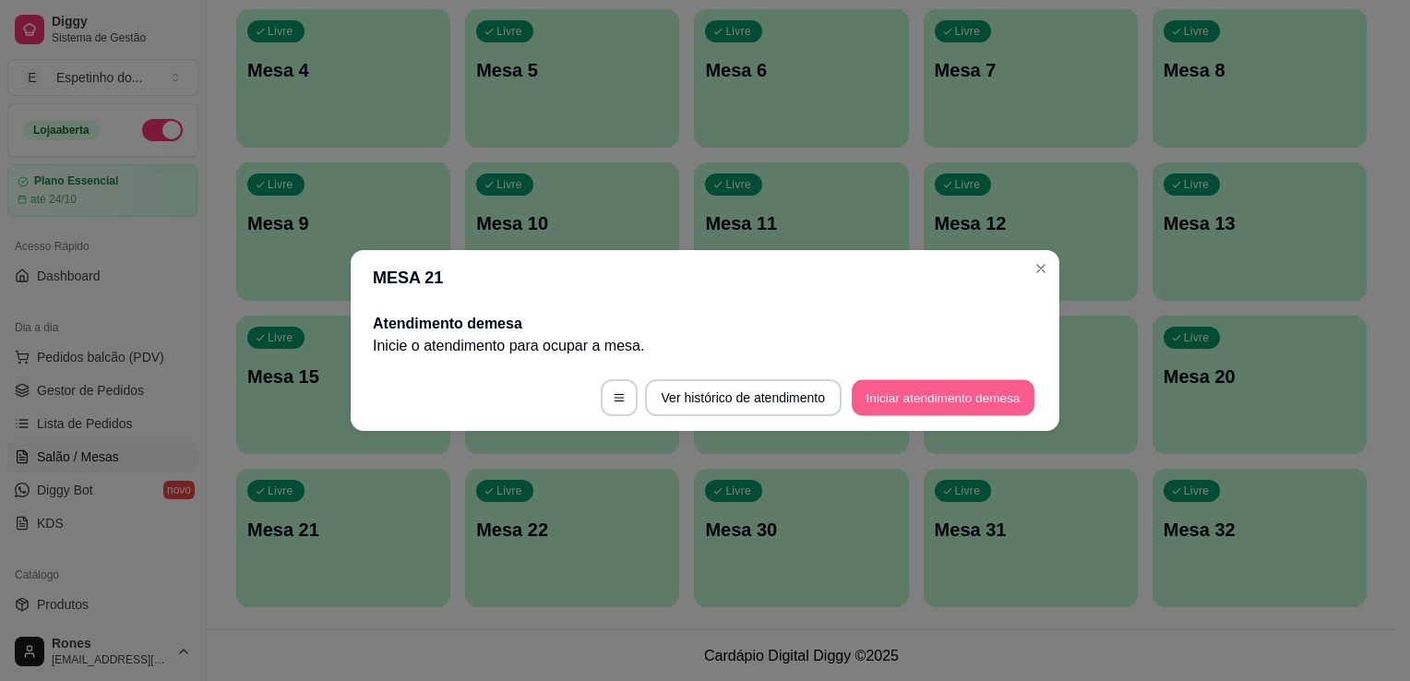
click at [952, 399] on button "Iniciar atendimento de mesa" at bounding box center [943, 398] width 183 height 36
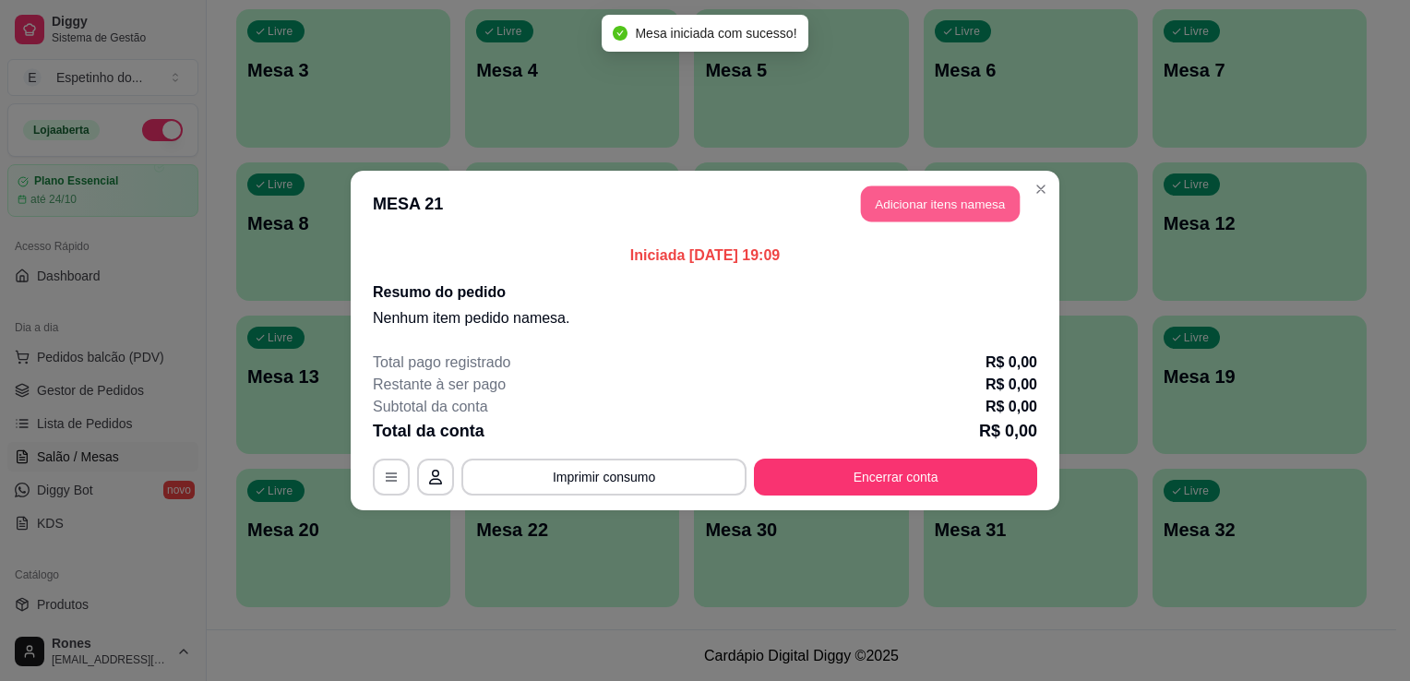
click at [936, 219] on button "Adicionar itens na mesa" at bounding box center [940, 204] width 159 height 36
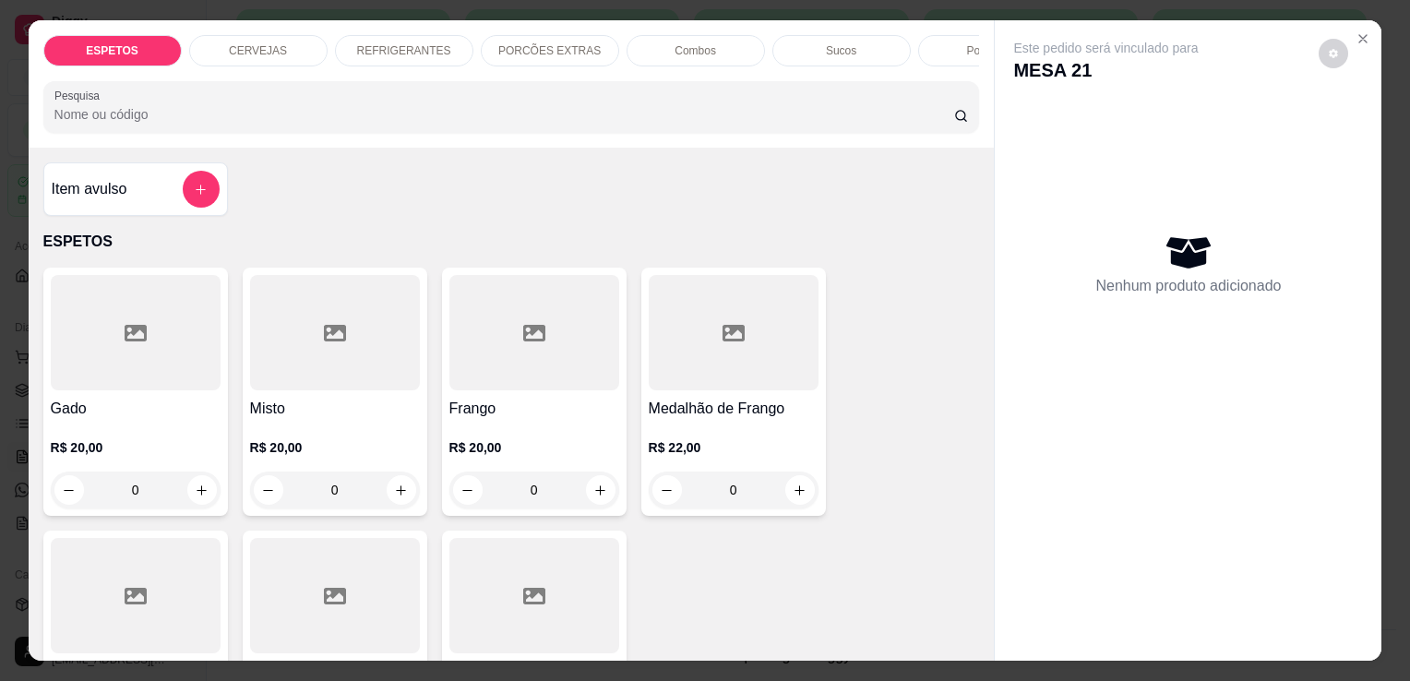
click at [153, 596] on div at bounding box center [136, 595] width 170 height 115
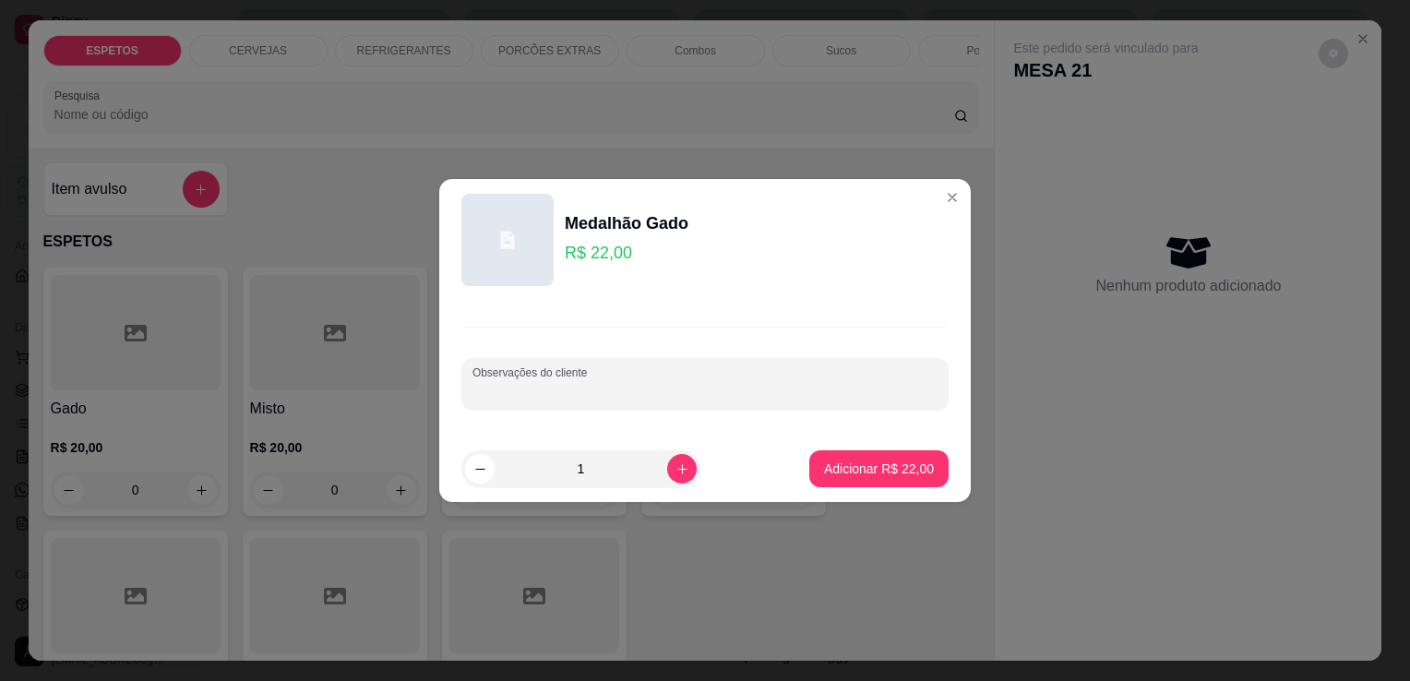
click at [624, 382] on input "Observações do cliente" at bounding box center [704, 391] width 465 height 18
type input "sem arroz para comer aqui"
click at [849, 473] on p "Adicionar R$ 22,00" at bounding box center [879, 469] width 107 height 18
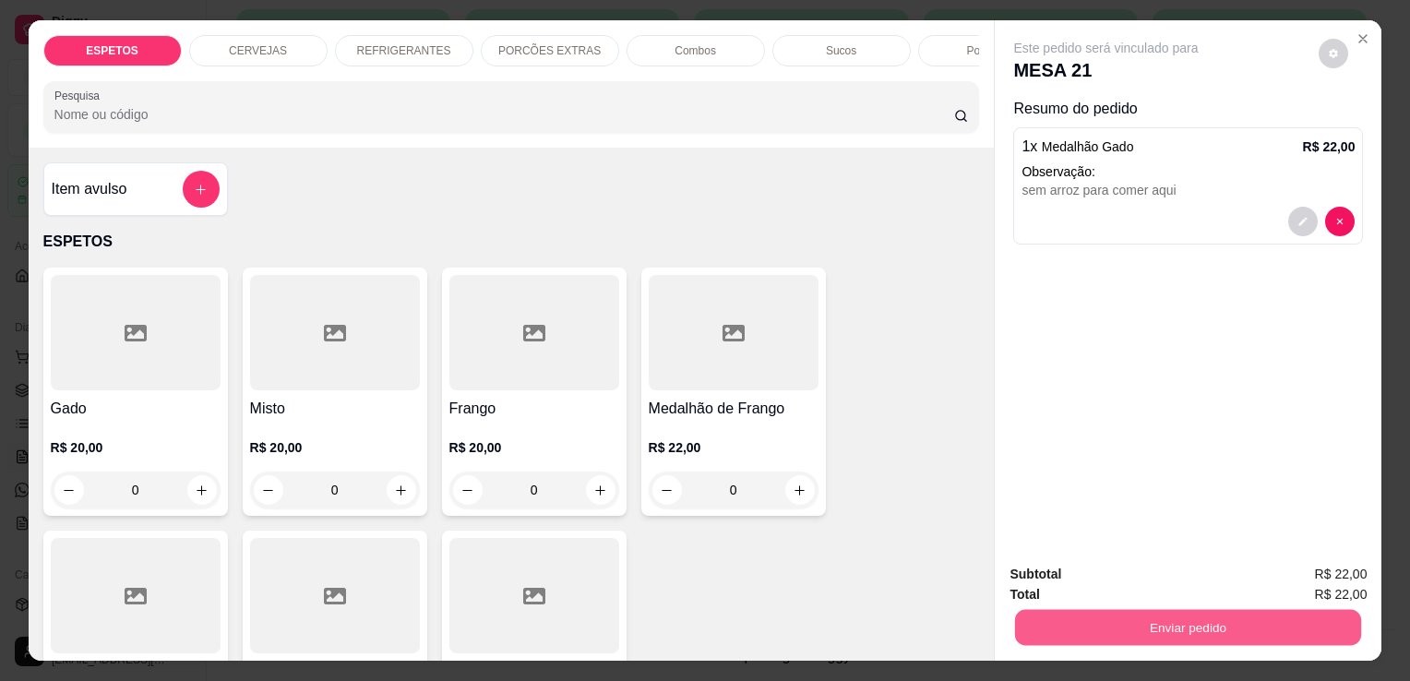
click at [1116, 626] on button "Enviar pedido" at bounding box center [1188, 627] width 346 height 36
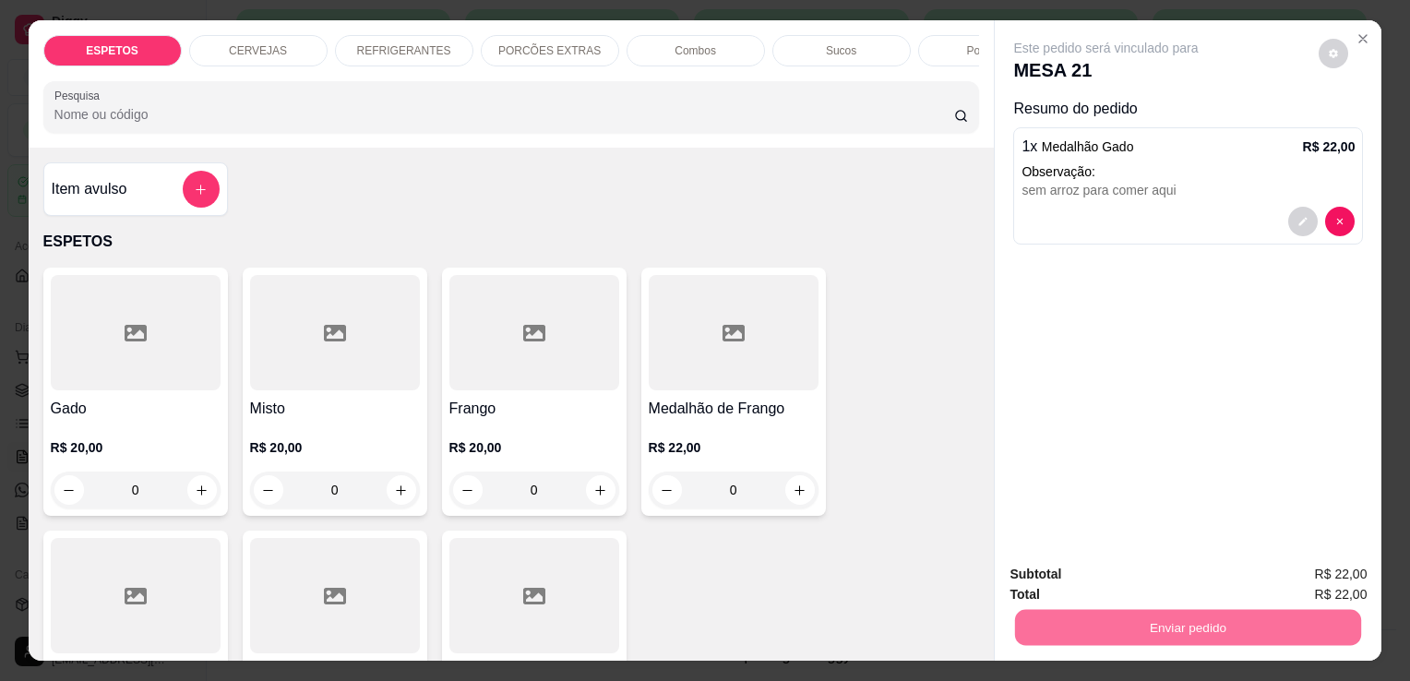
click at [1349, 578] on button "Enviar pedido" at bounding box center [1318, 576] width 101 height 34
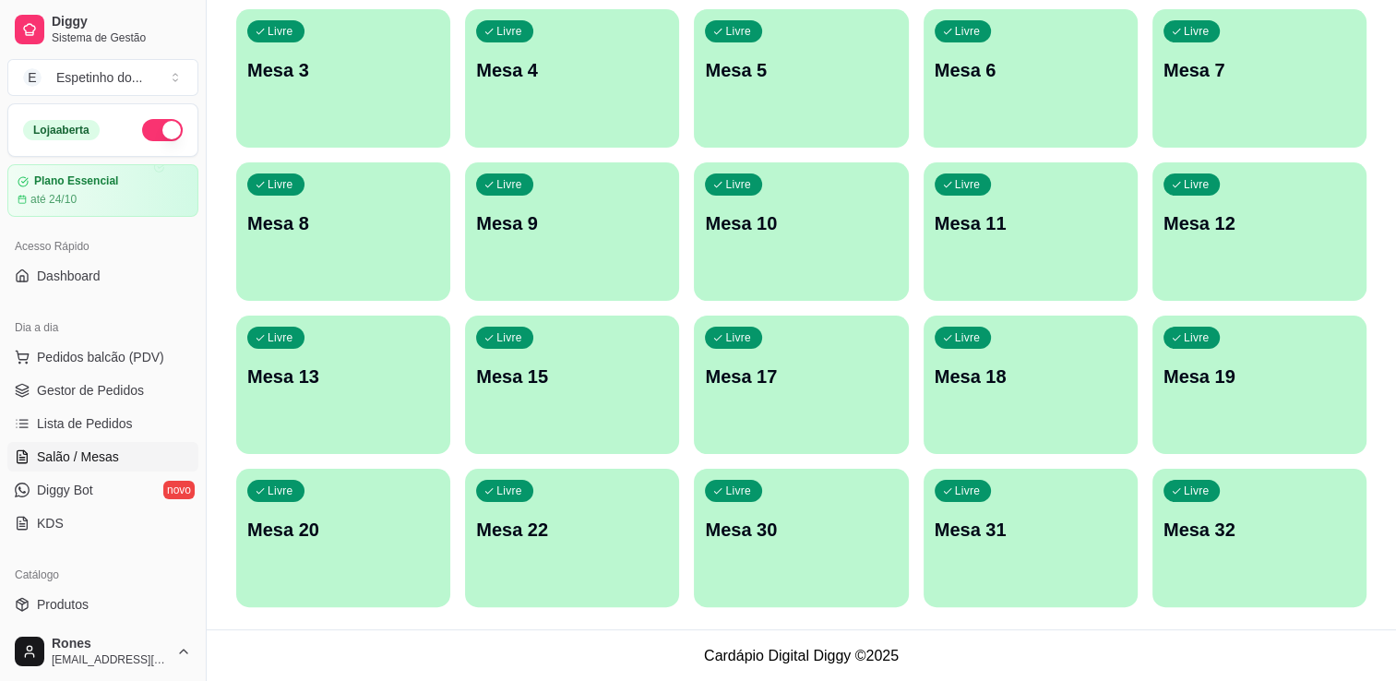
scroll to position [0, 0]
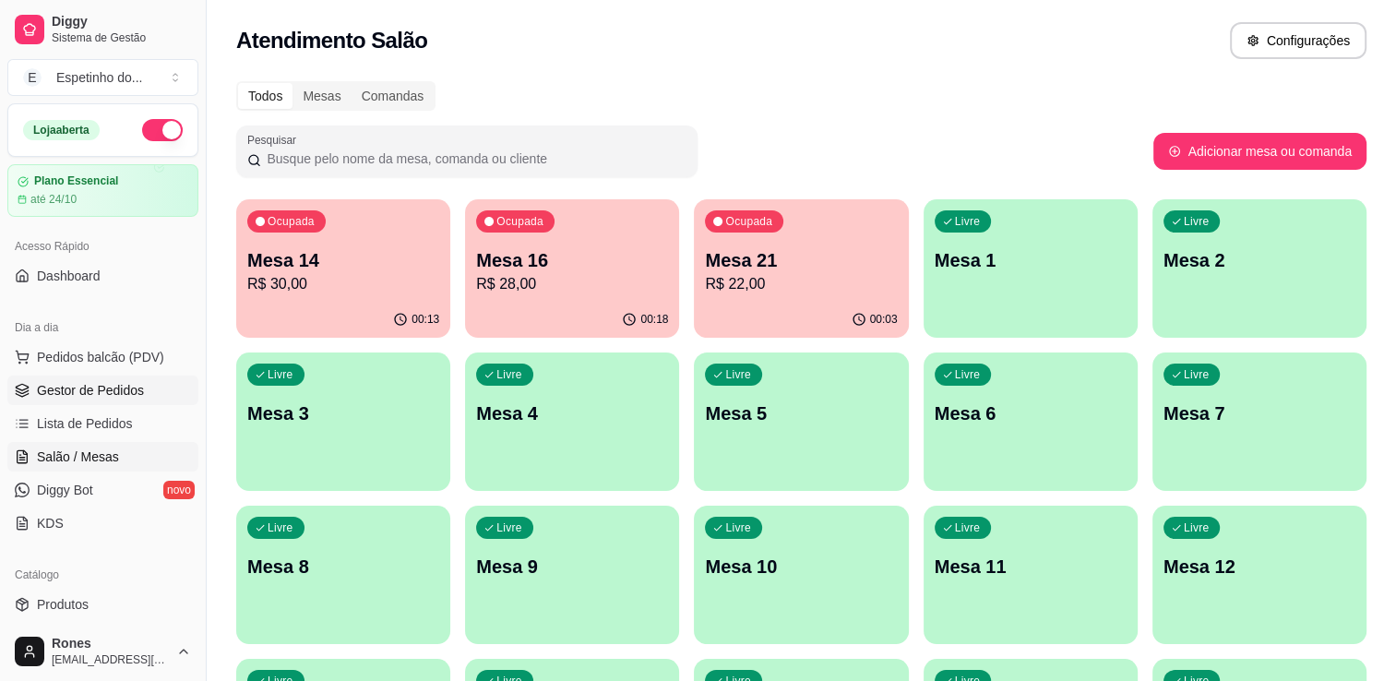
click at [68, 394] on span "Gestor de Pedidos" at bounding box center [90, 390] width 107 height 18
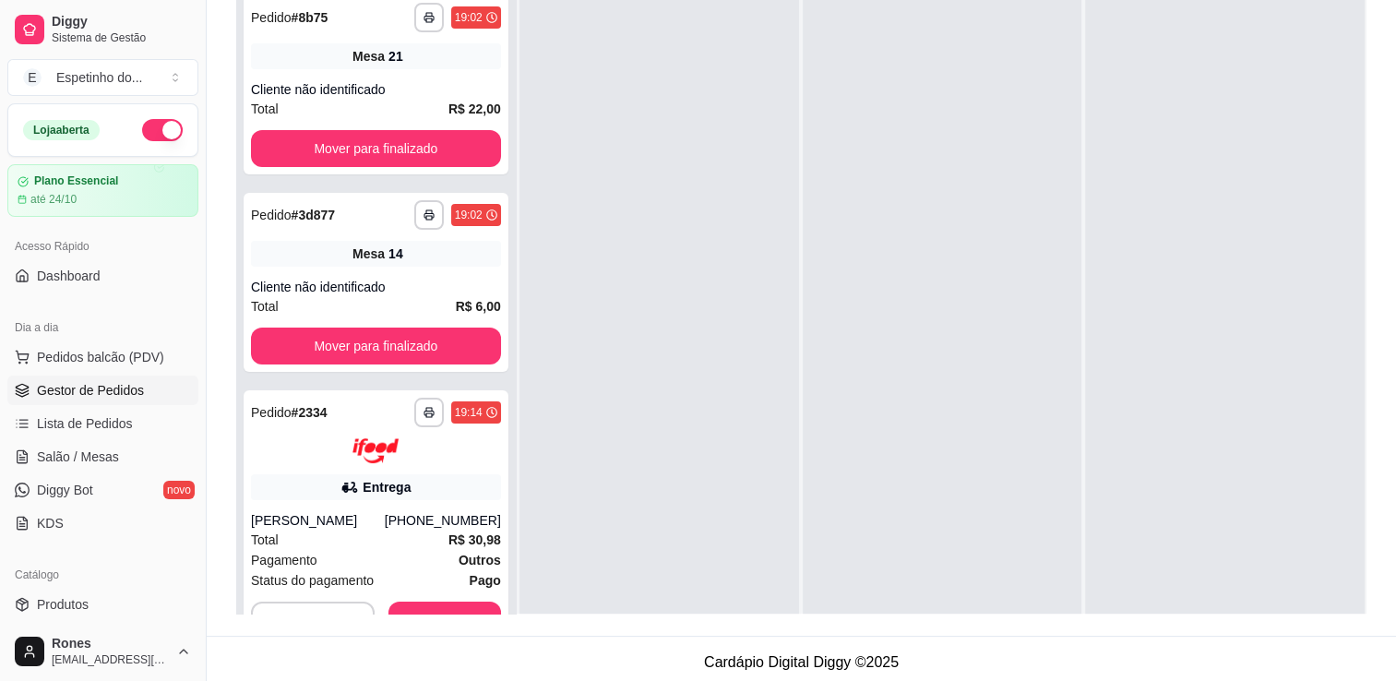
scroll to position [281, 0]
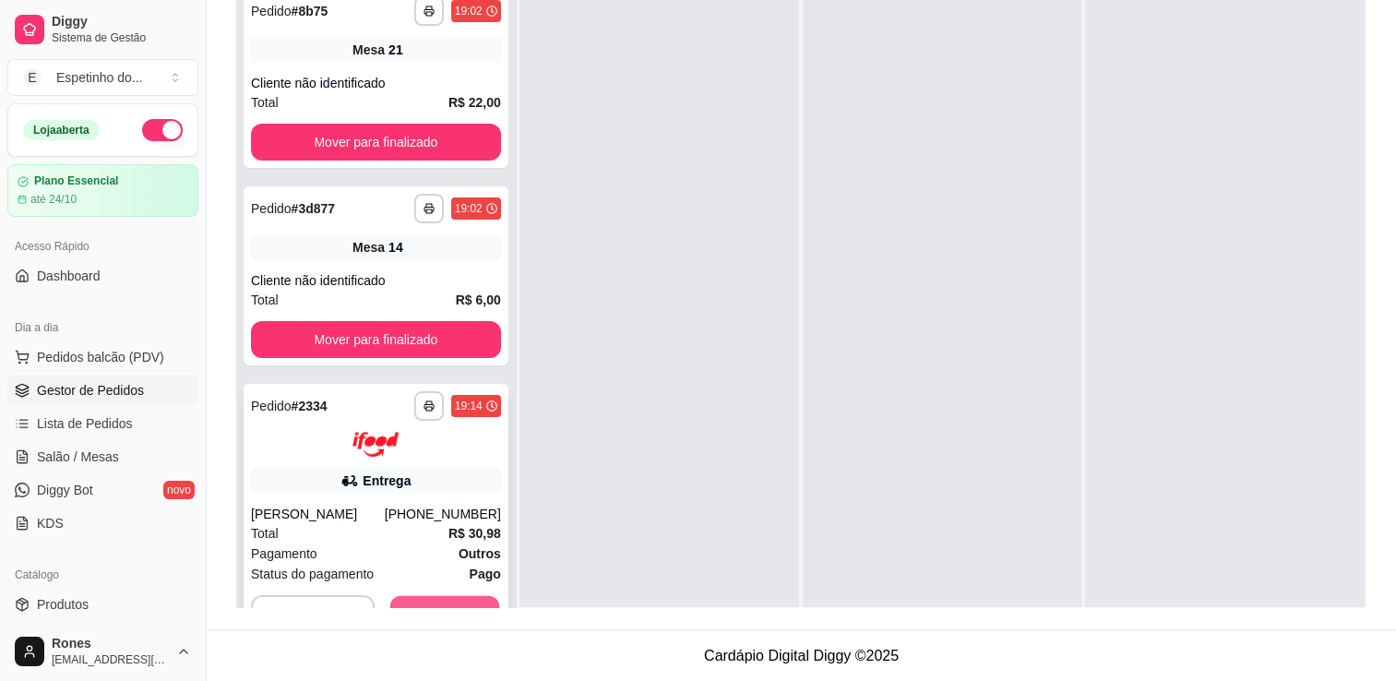
click at [460, 598] on button "Aceitar pedido" at bounding box center [444, 613] width 109 height 36
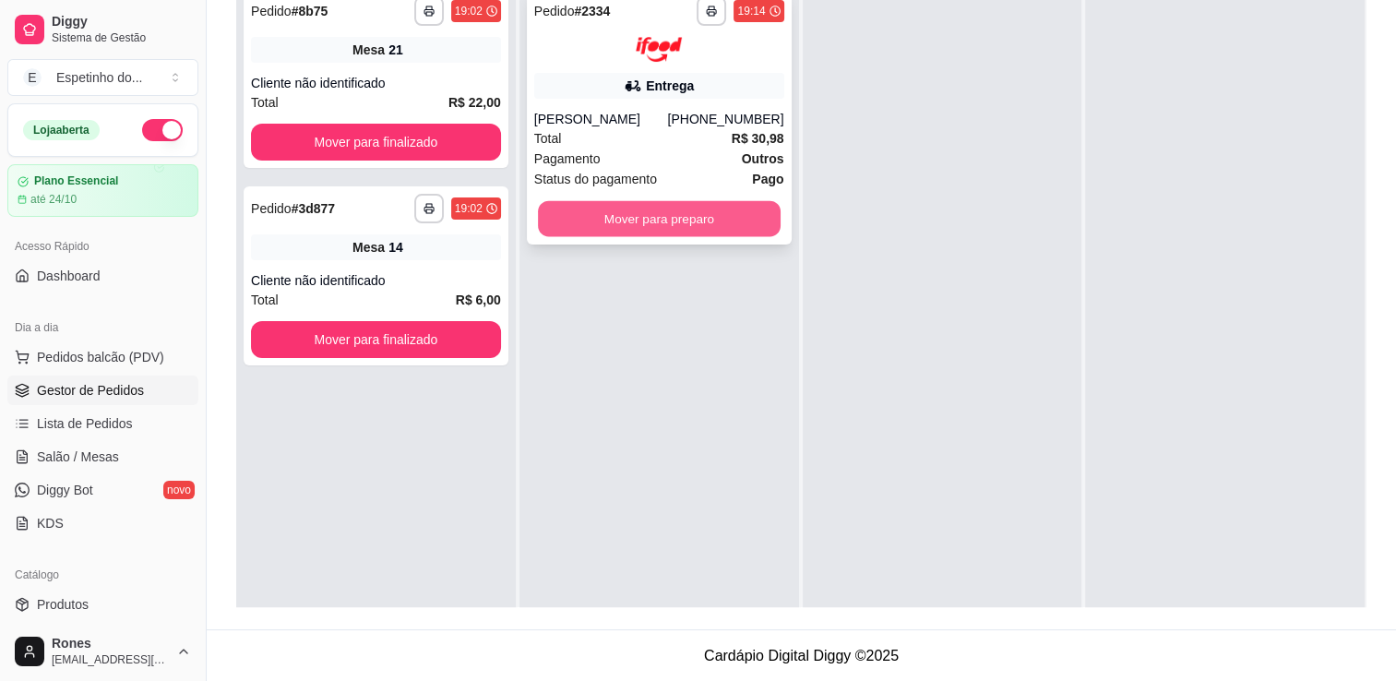
click at [691, 224] on button "Mover para preparo" at bounding box center [659, 218] width 243 height 36
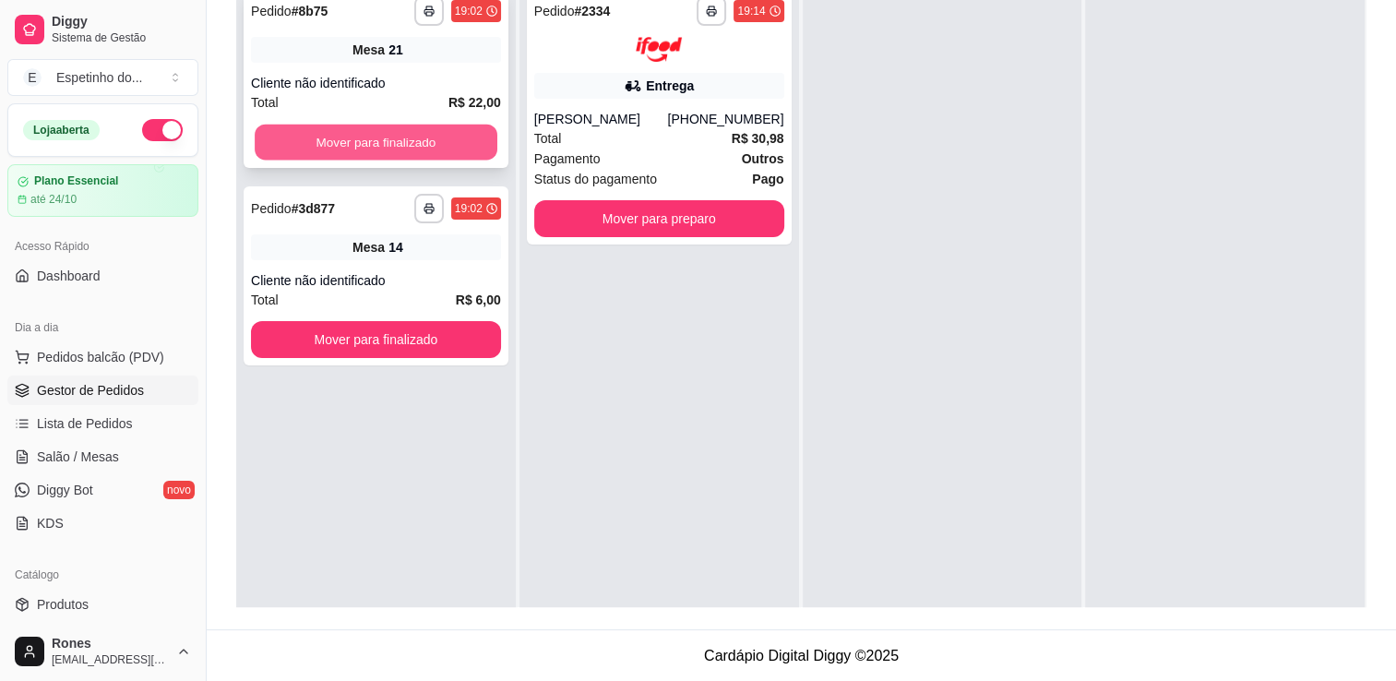
click at [428, 140] on button "Mover para finalizado" at bounding box center [376, 143] width 243 height 36
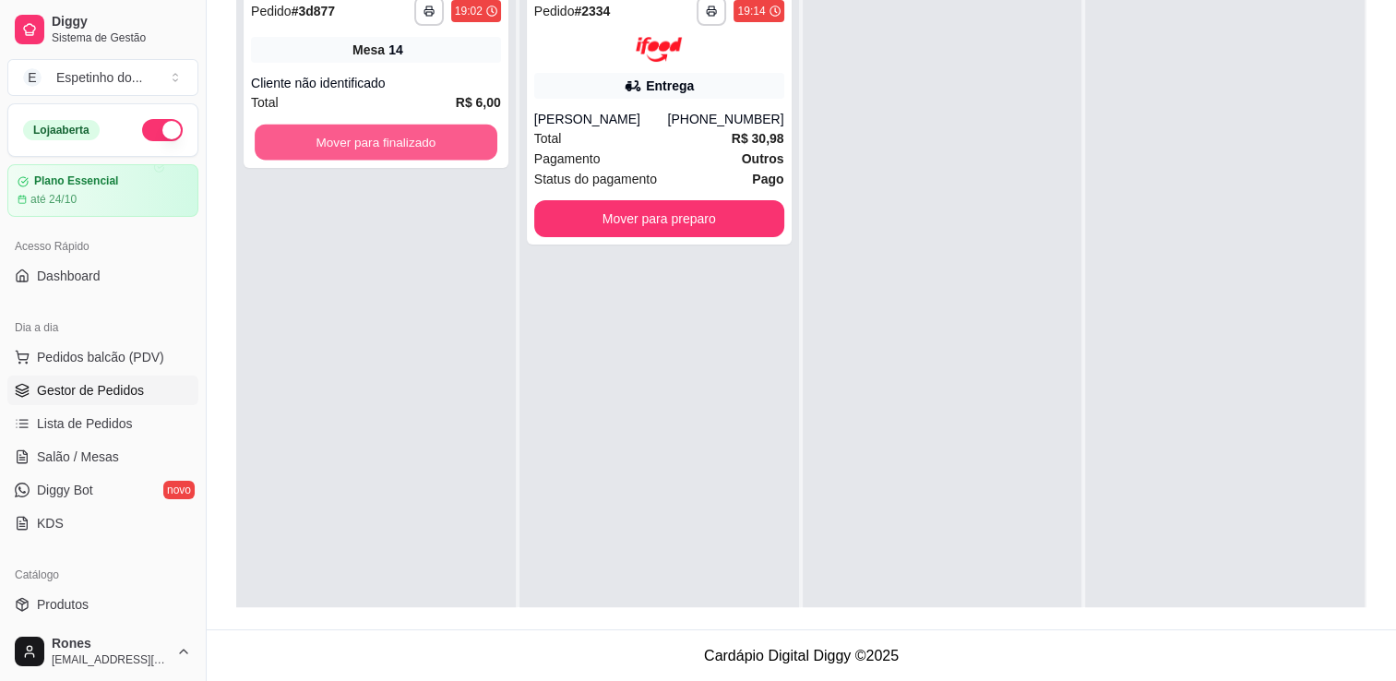
click at [428, 140] on button "Mover para finalizado" at bounding box center [376, 143] width 243 height 36
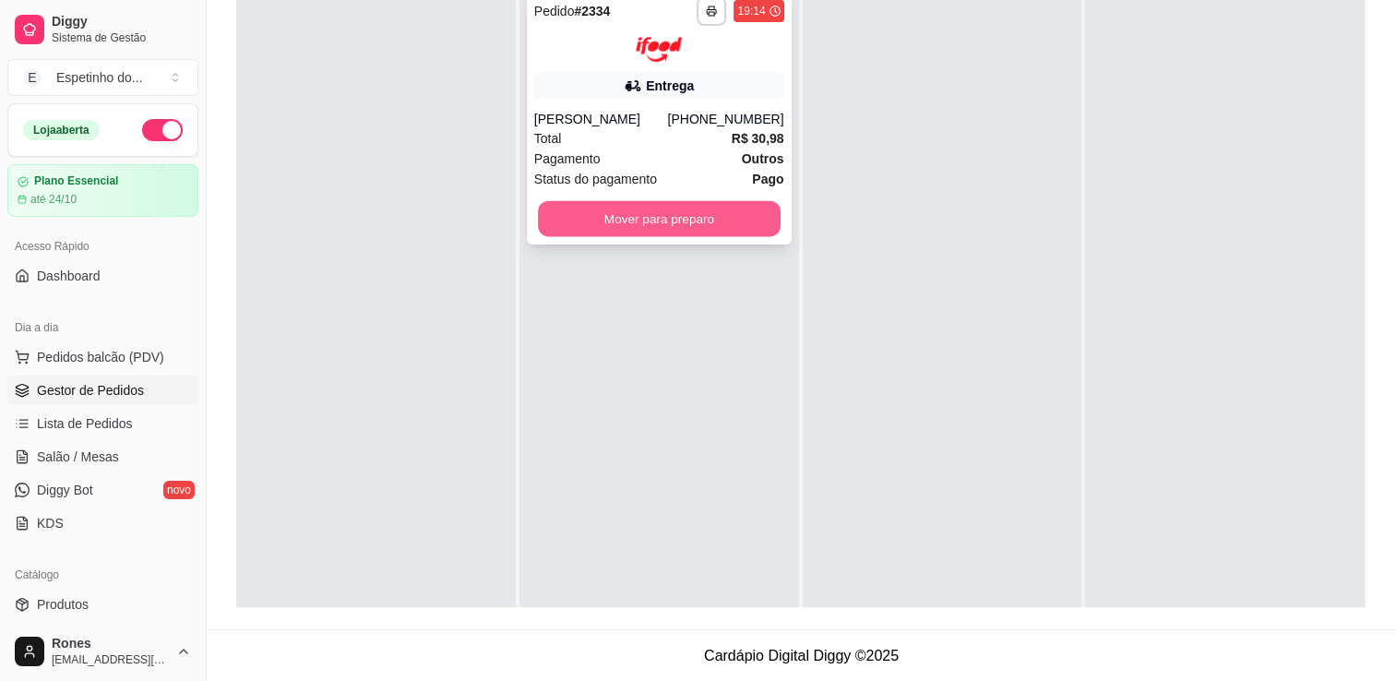
click at [626, 222] on button "Mover para preparo" at bounding box center [659, 218] width 243 height 36
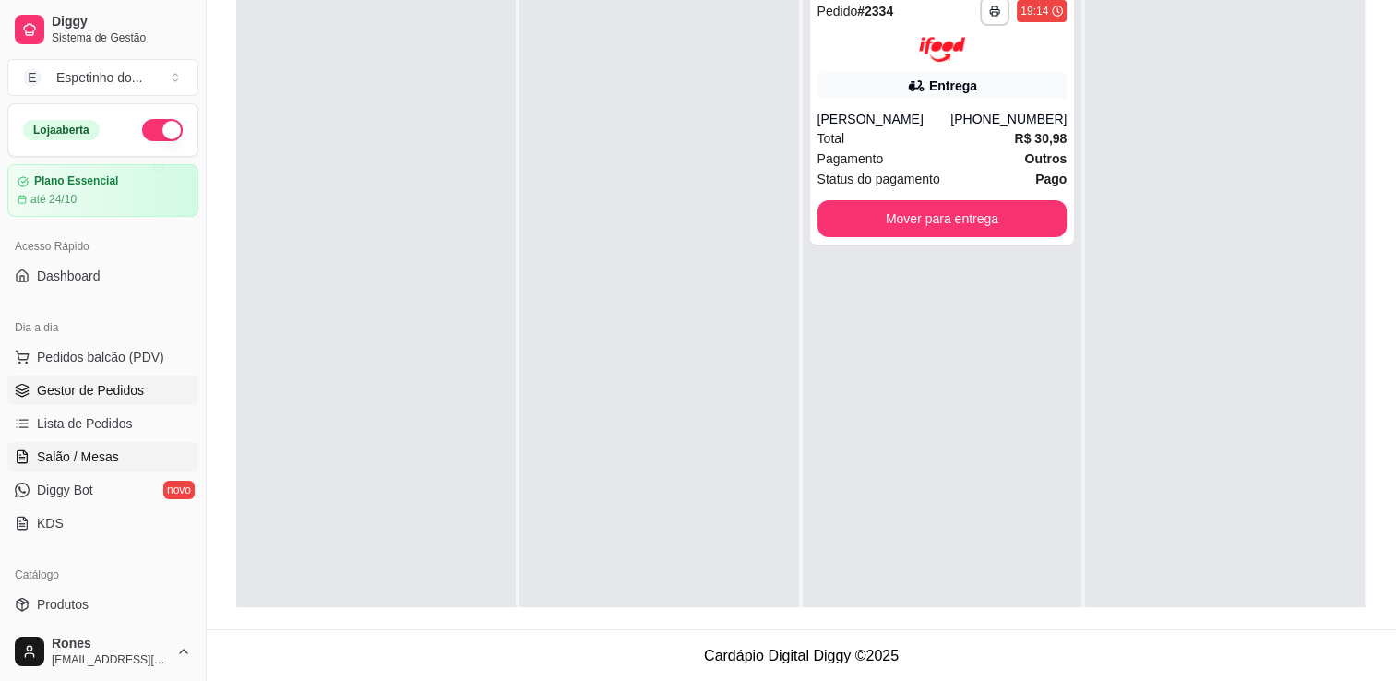
click at [85, 464] on span "Salão / Mesas" at bounding box center [78, 457] width 82 height 18
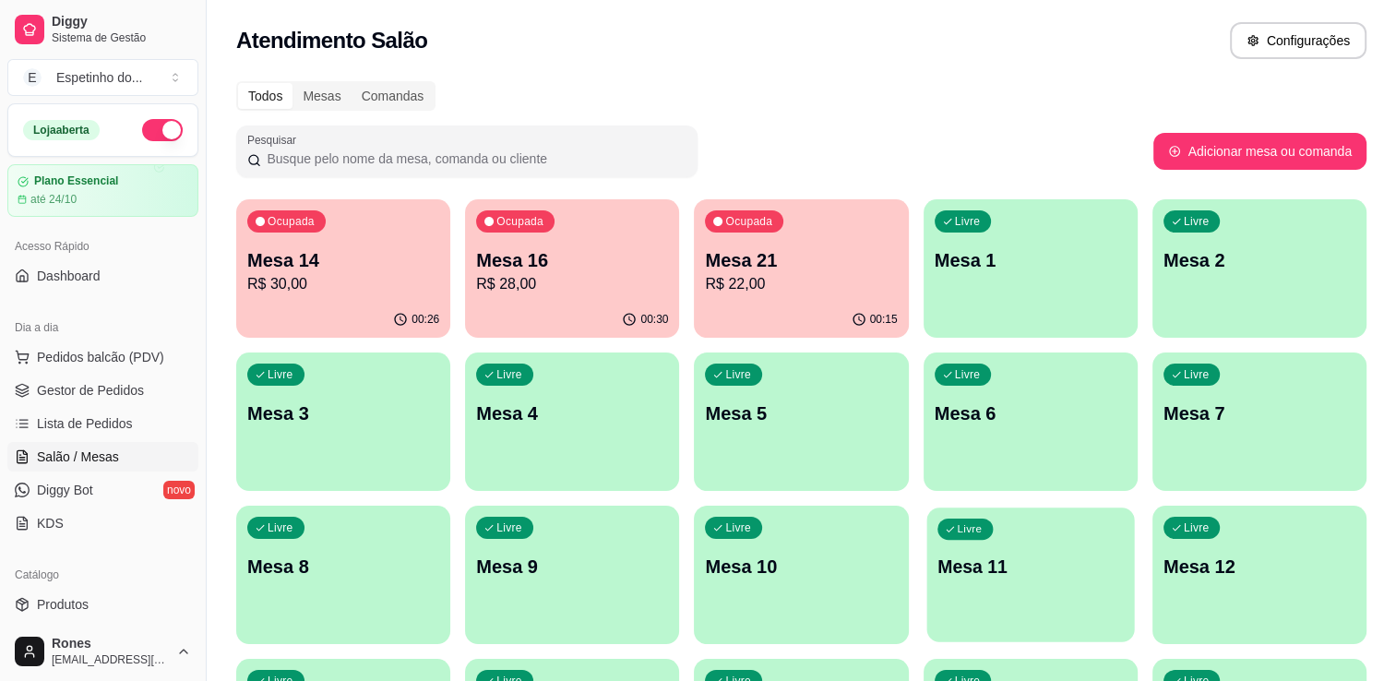
click at [1036, 588] on div "Livre Mesa 11" at bounding box center [1030, 563] width 208 height 113
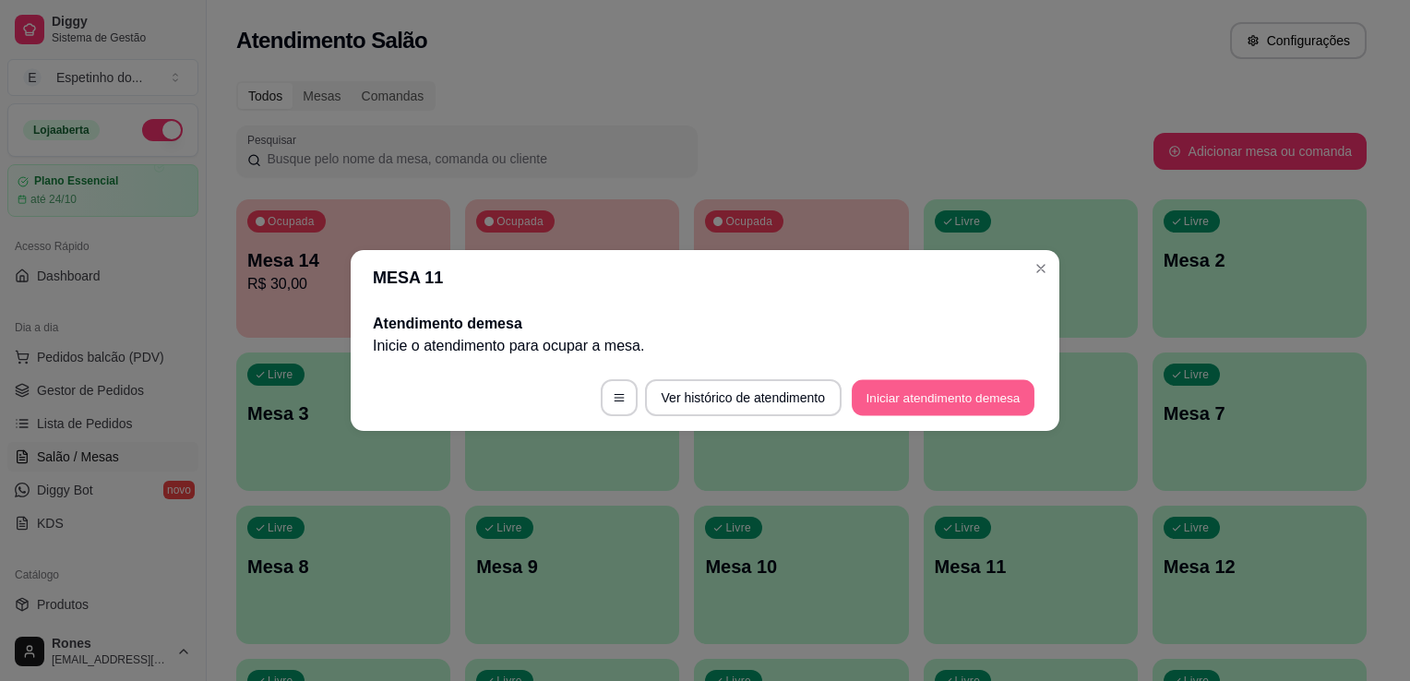
click at [964, 389] on button "Iniciar atendimento de mesa" at bounding box center [943, 398] width 183 height 36
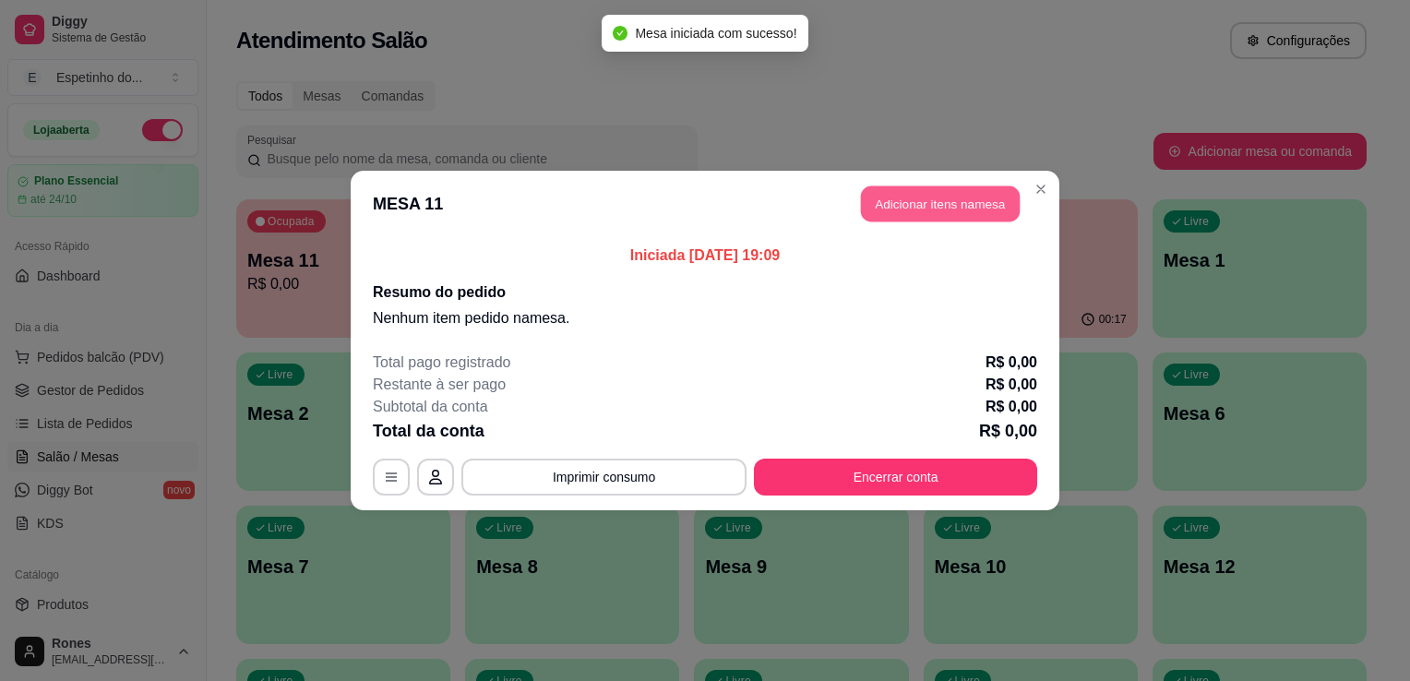
click at [913, 212] on button "Adicionar itens na mesa" at bounding box center [940, 204] width 159 height 36
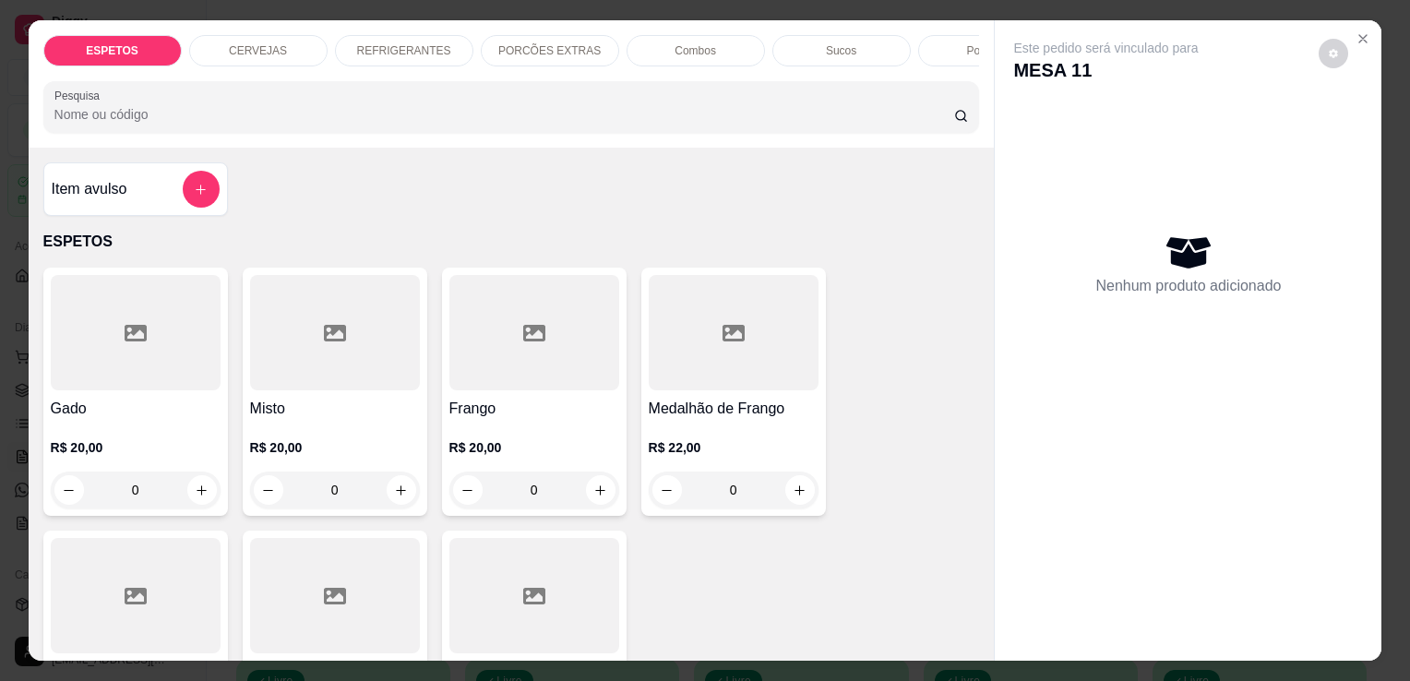
click at [155, 601] on div at bounding box center [136, 595] width 170 height 115
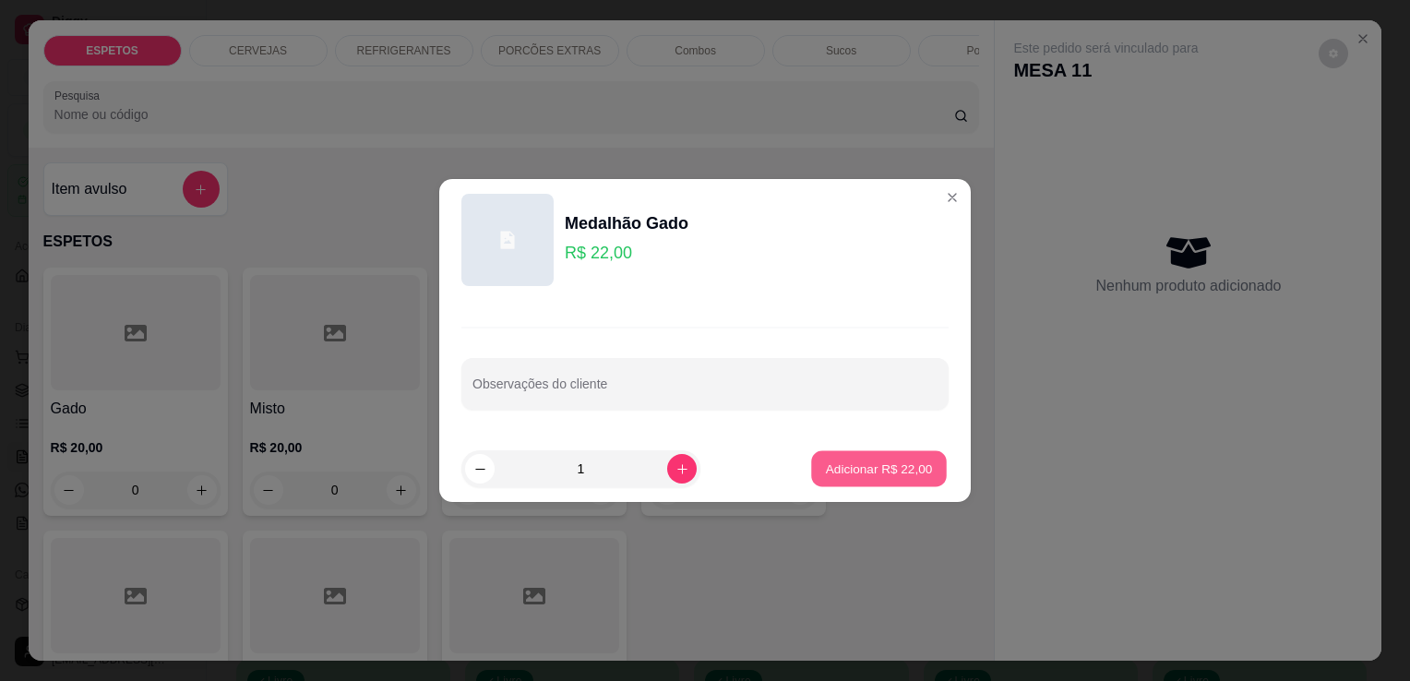
click at [867, 468] on p "Adicionar R$ 22,00" at bounding box center [879, 469] width 107 height 18
type input "1"
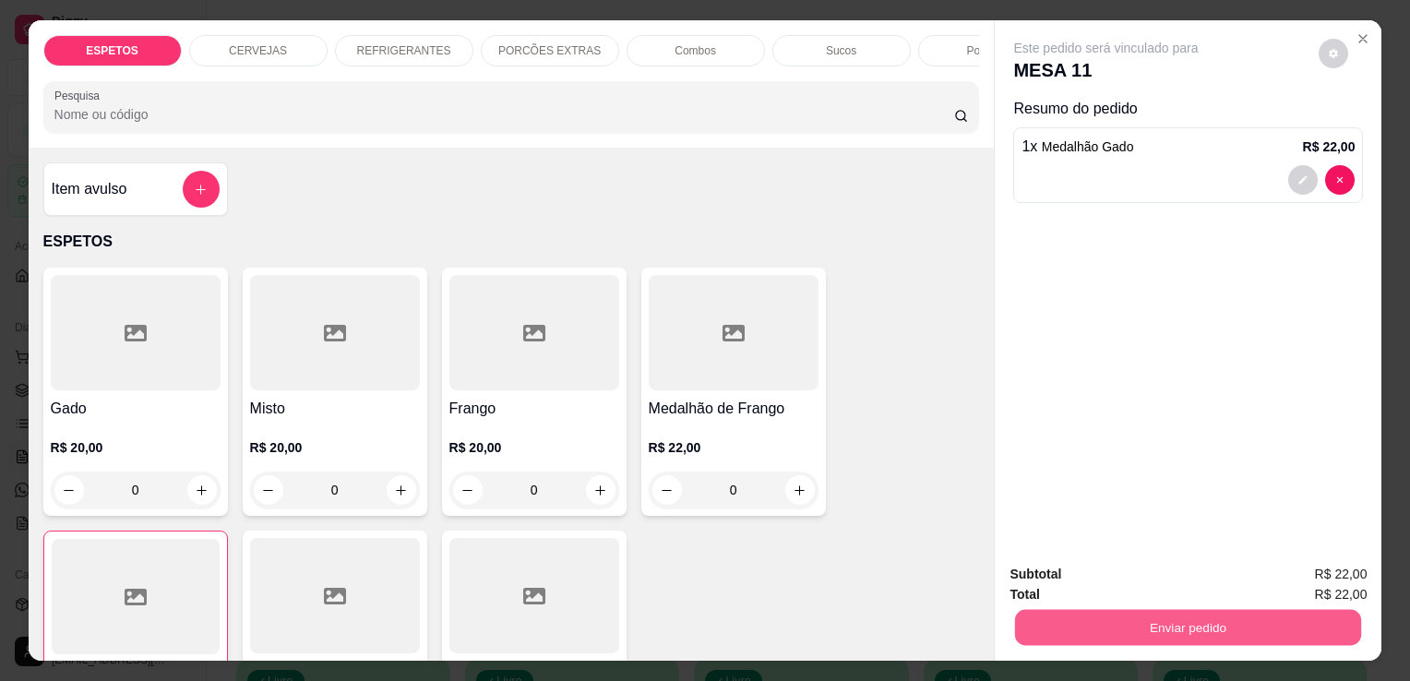
click at [1089, 609] on button "Enviar pedido" at bounding box center [1188, 627] width 346 height 36
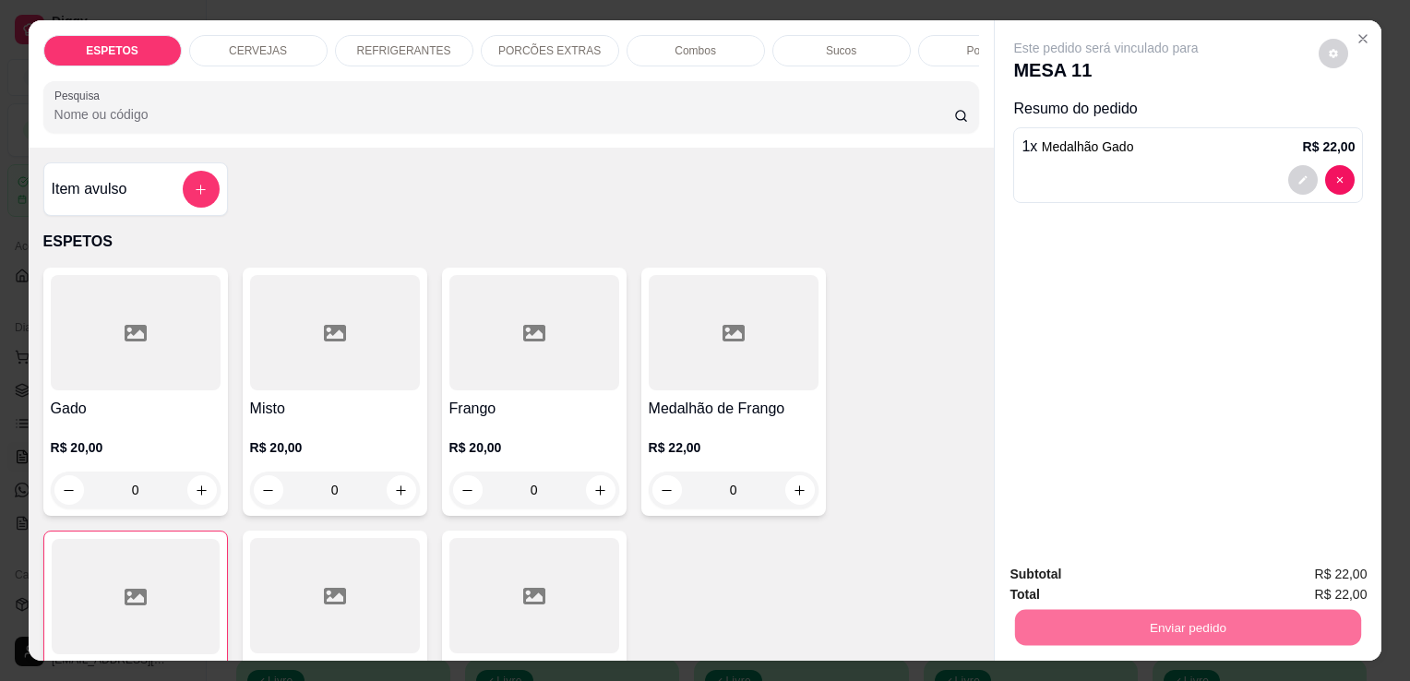
click at [1291, 579] on button "Enviar pedido" at bounding box center [1318, 575] width 101 height 34
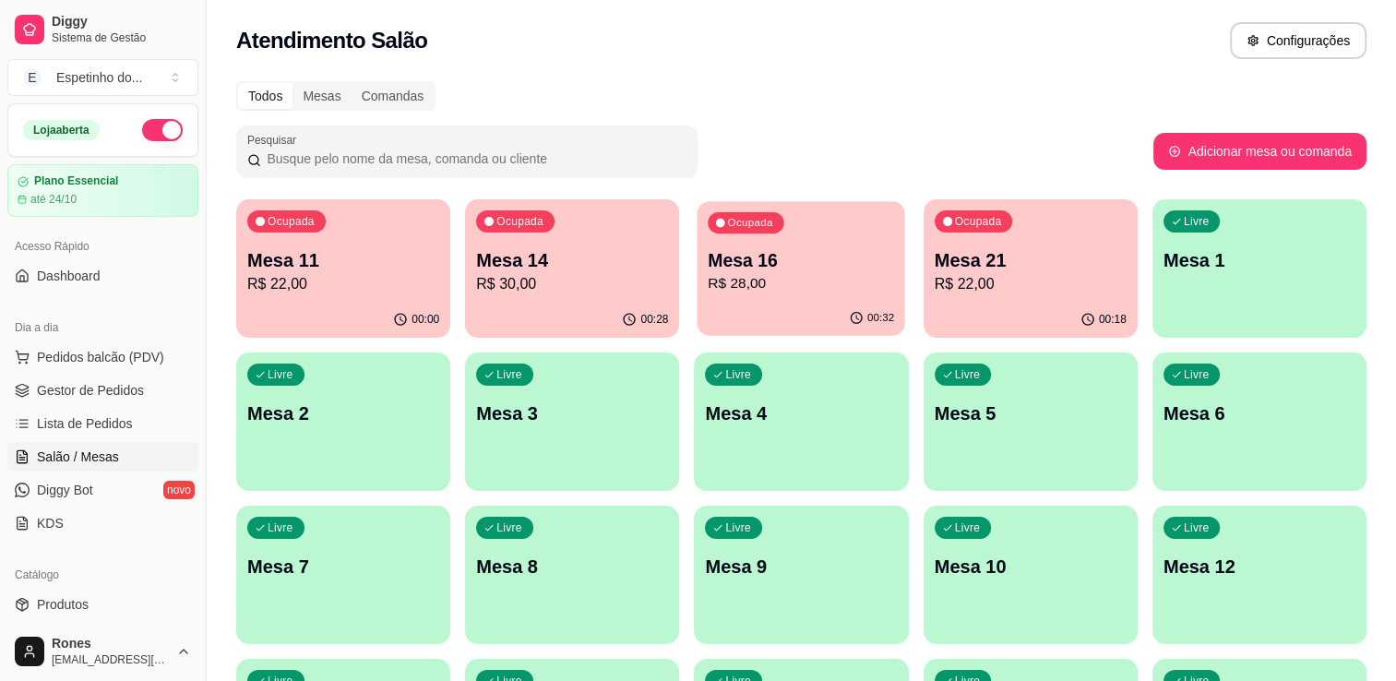
click at [845, 279] on p "R$ 28,00" at bounding box center [802, 283] width 186 height 21
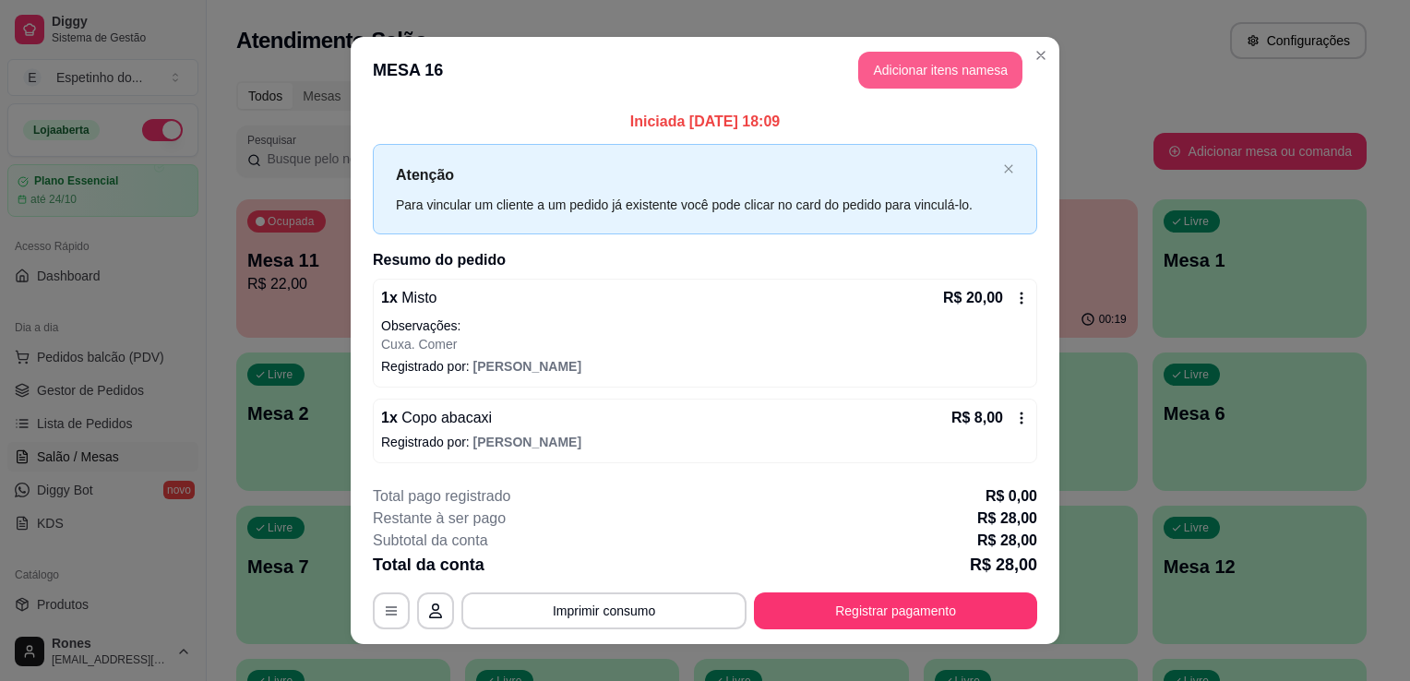
click at [980, 73] on button "Adicionar itens na mesa" at bounding box center [940, 70] width 164 height 37
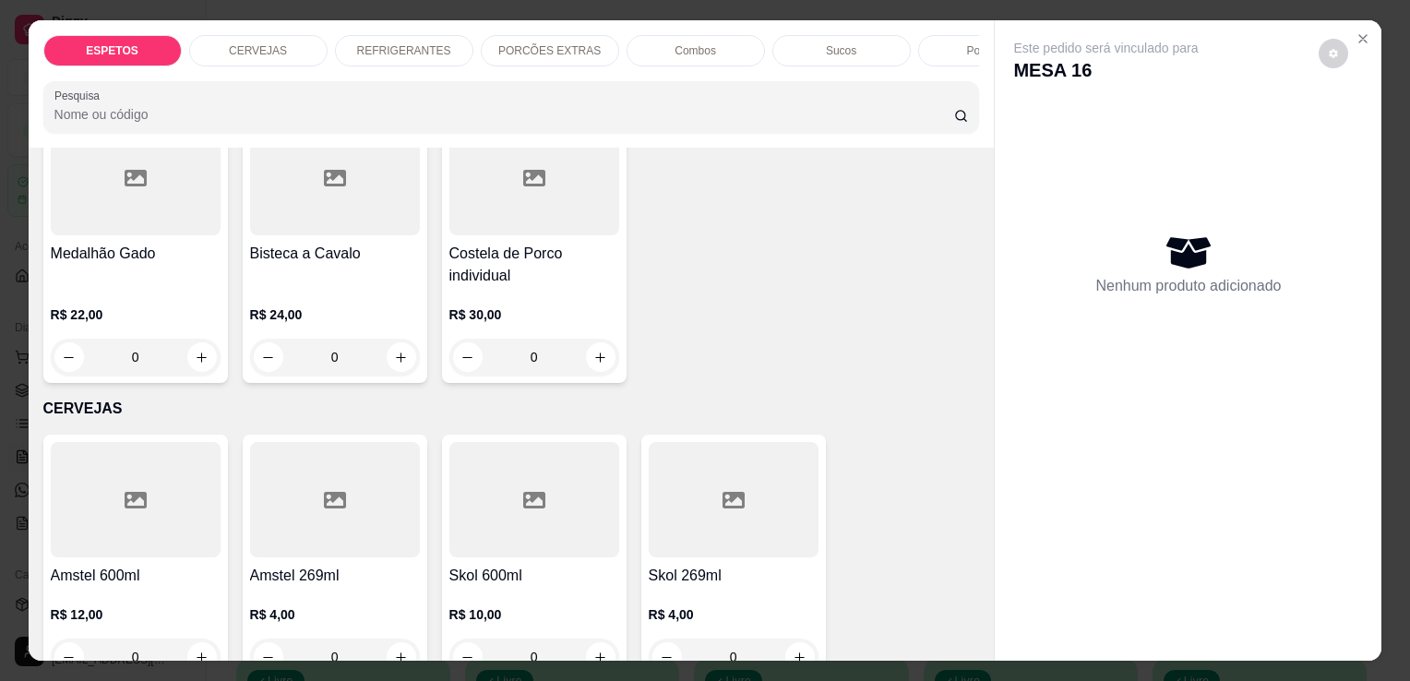
scroll to position [436, 0]
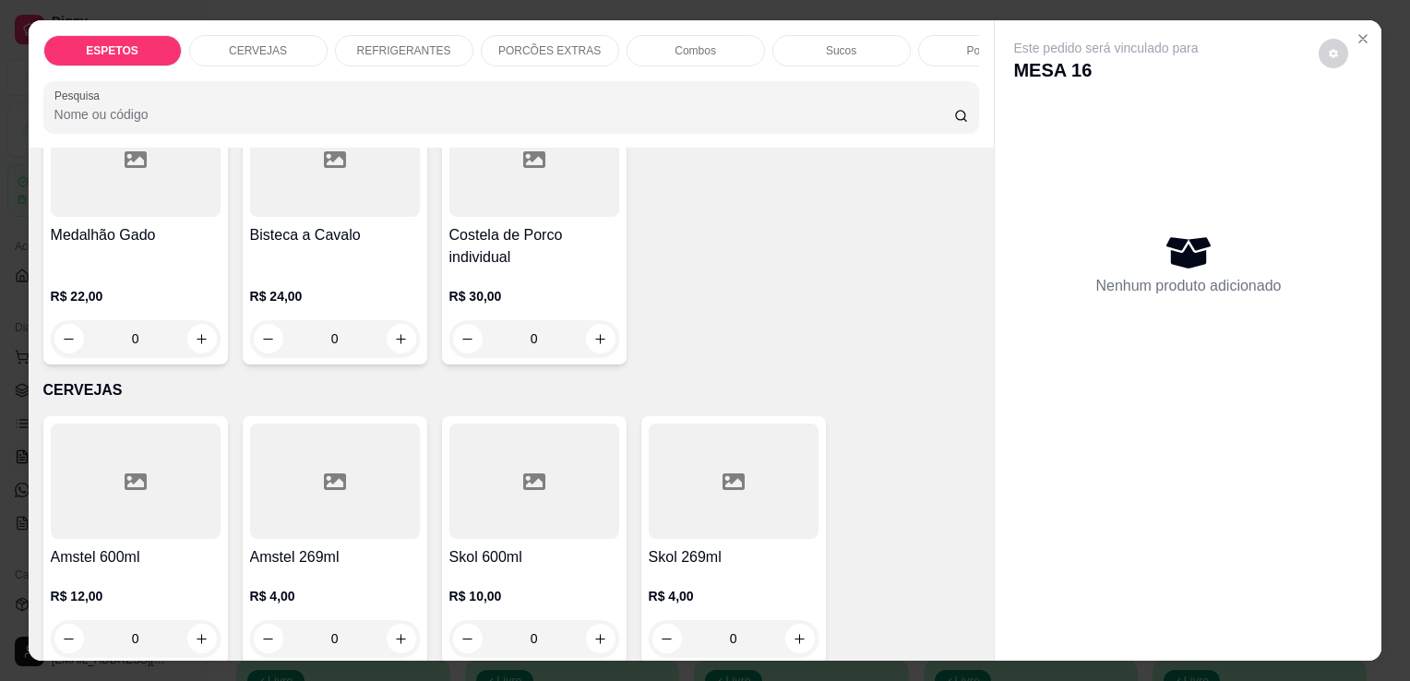
click at [421, 47] on p "REFRIGERANTES" at bounding box center [404, 50] width 94 height 15
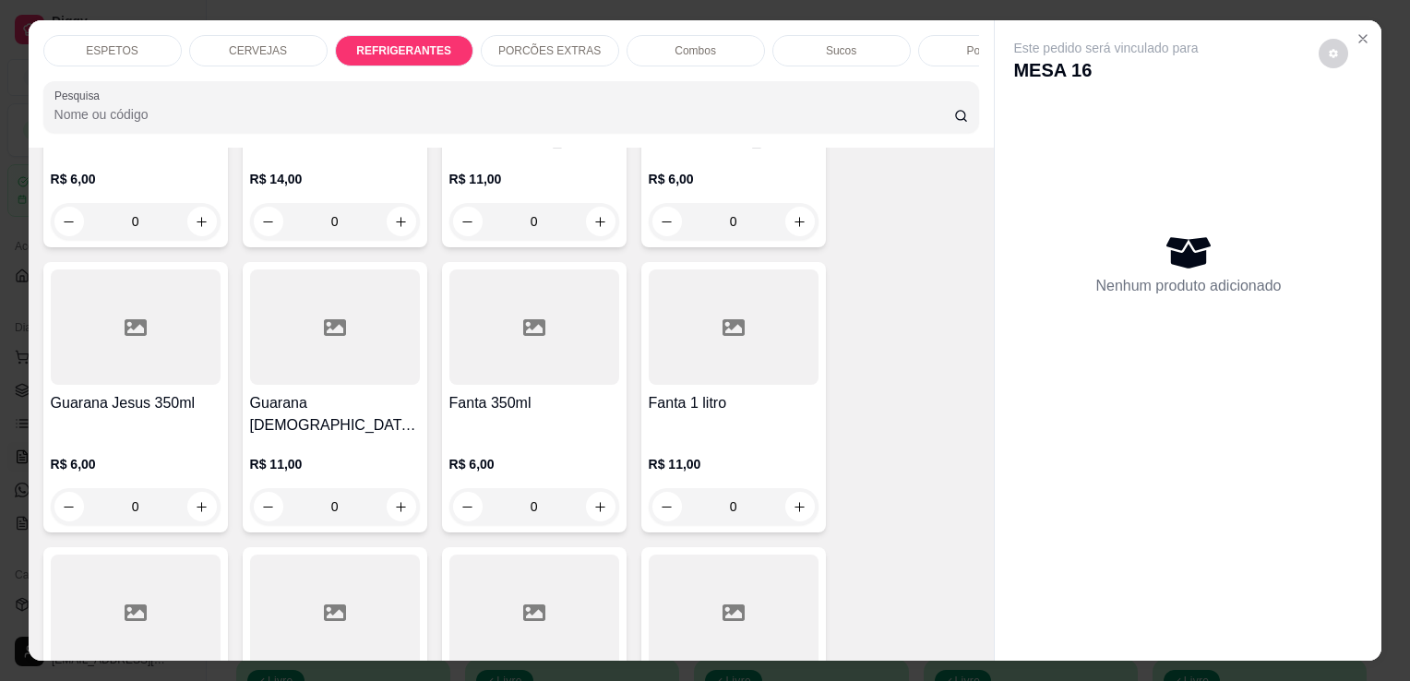
scroll to position [1936, 0]
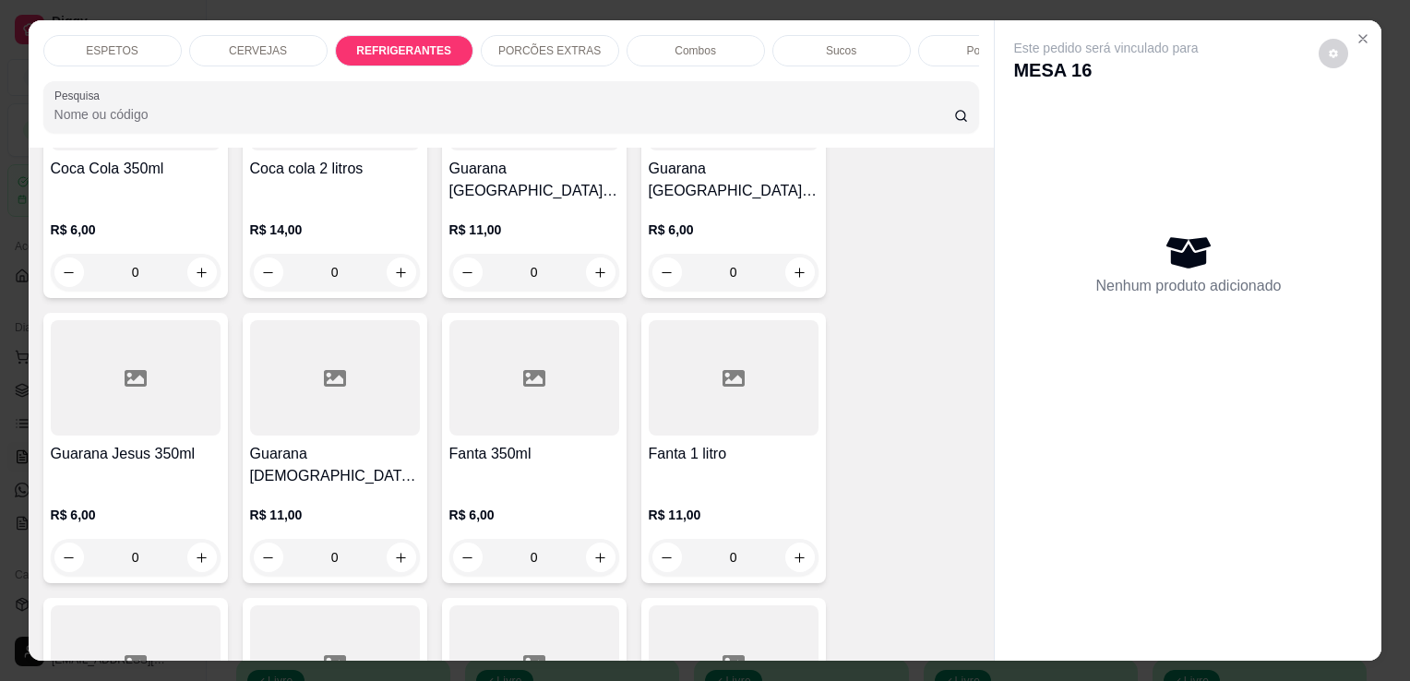
click at [310, 221] on p "R$ 14,00" at bounding box center [335, 230] width 170 height 18
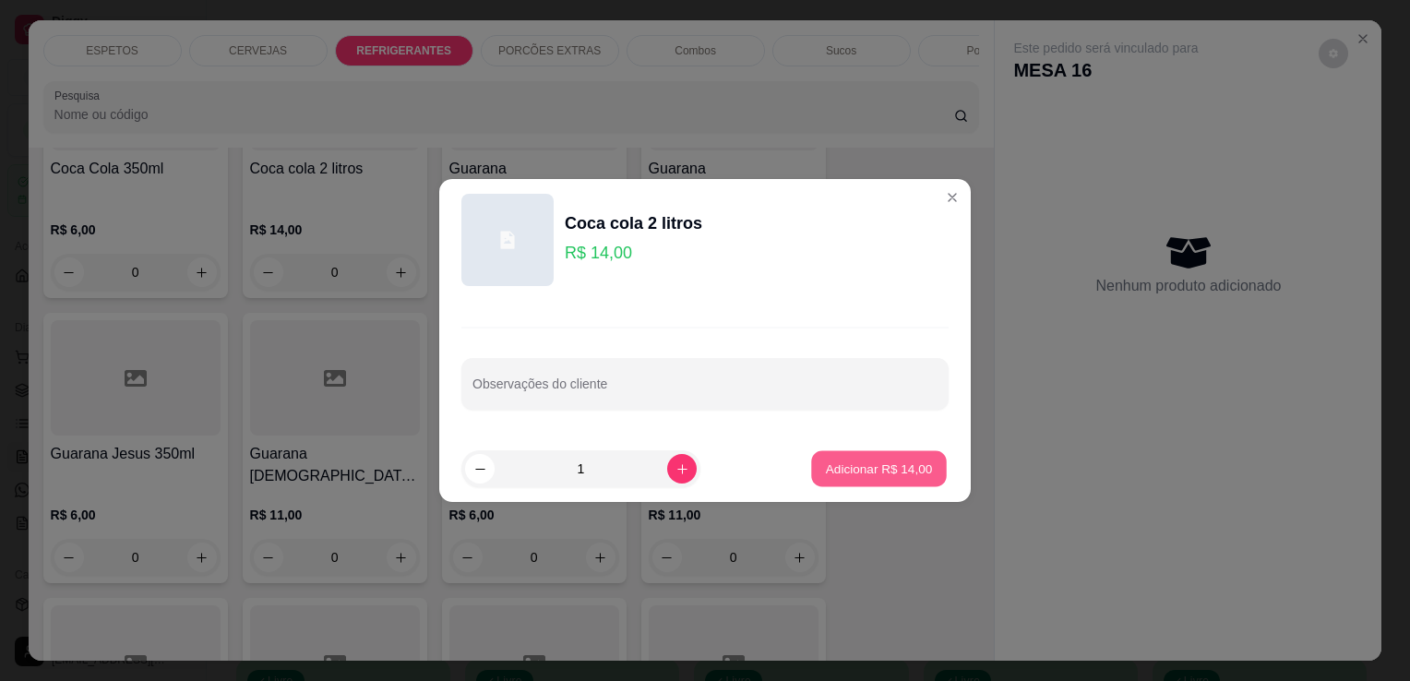
click at [913, 475] on p "Adicionar R$ 14,00" at bounding box center [879, 469] width 107 height 18
type input "1"
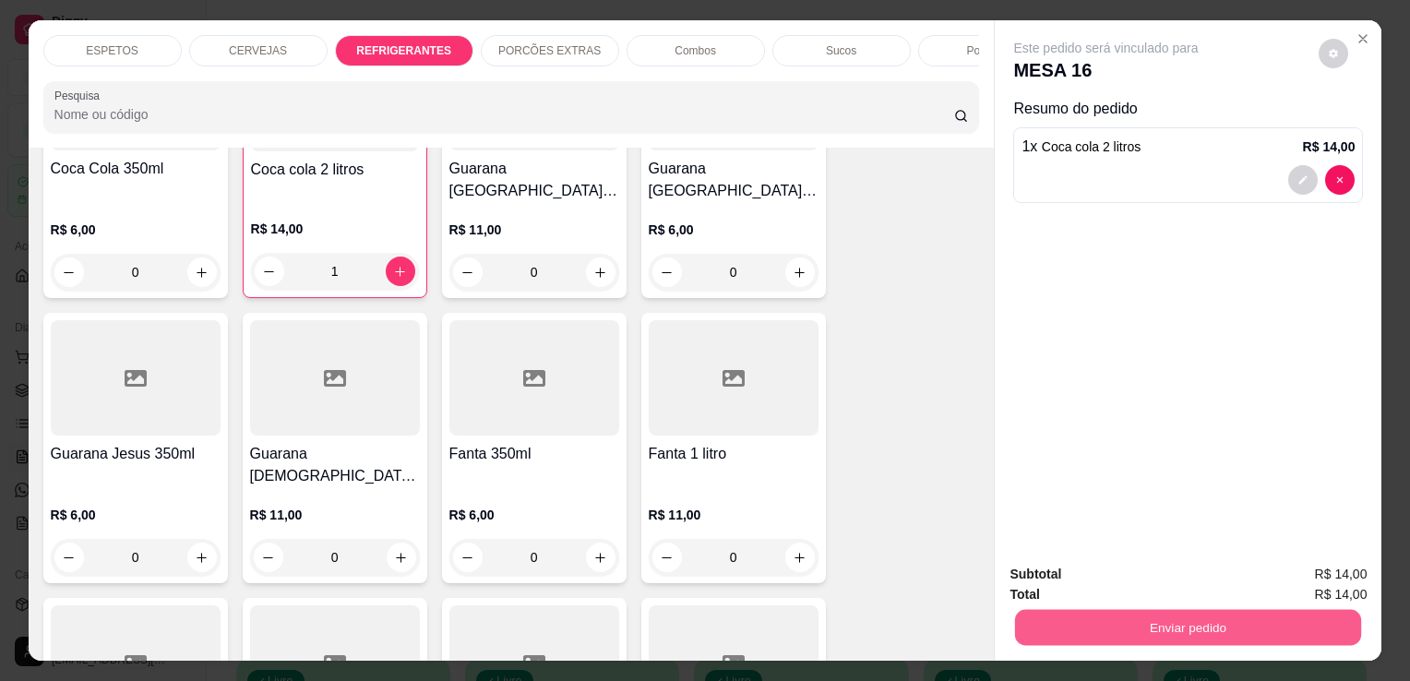
click at [1136, 613] on button "Enviar pedido" at bounding box center [1188, 627] width 346 height 36
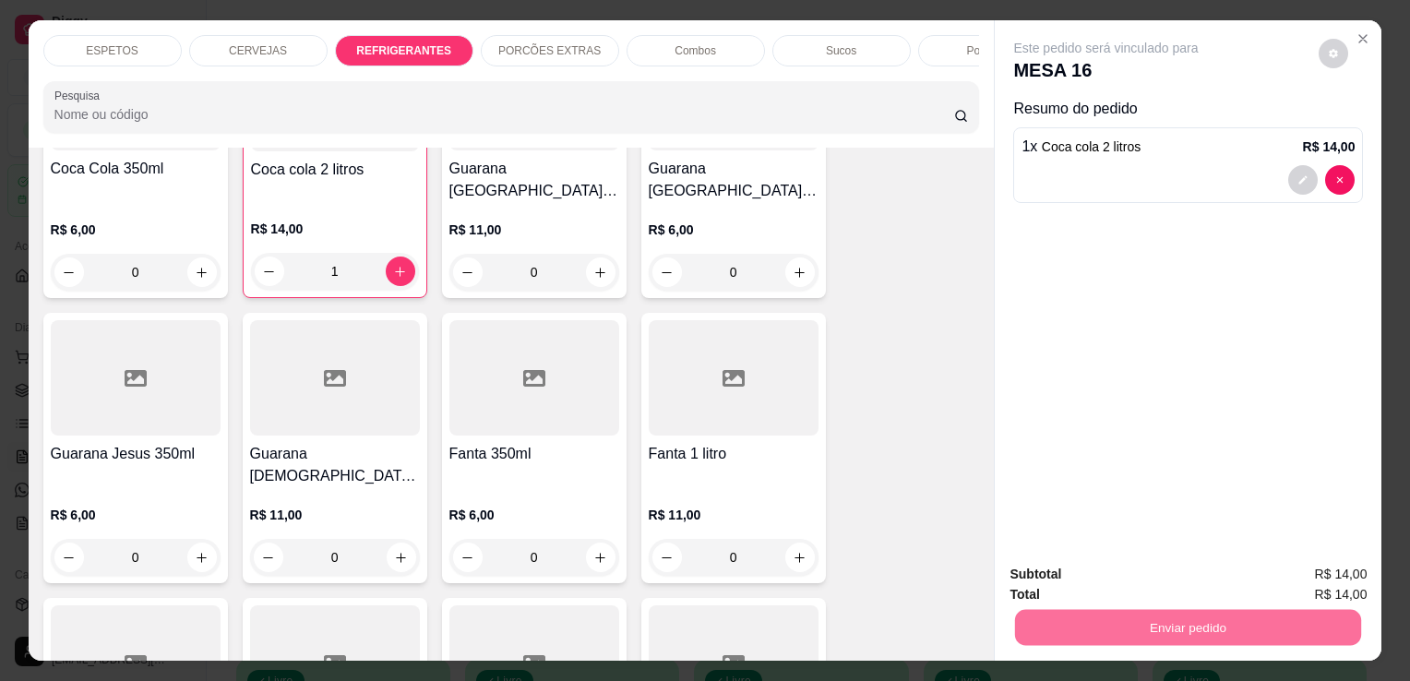
click at [1325, 581] on button "Enviar pedido" at bounding box center [1318, 575] width 101 height 34
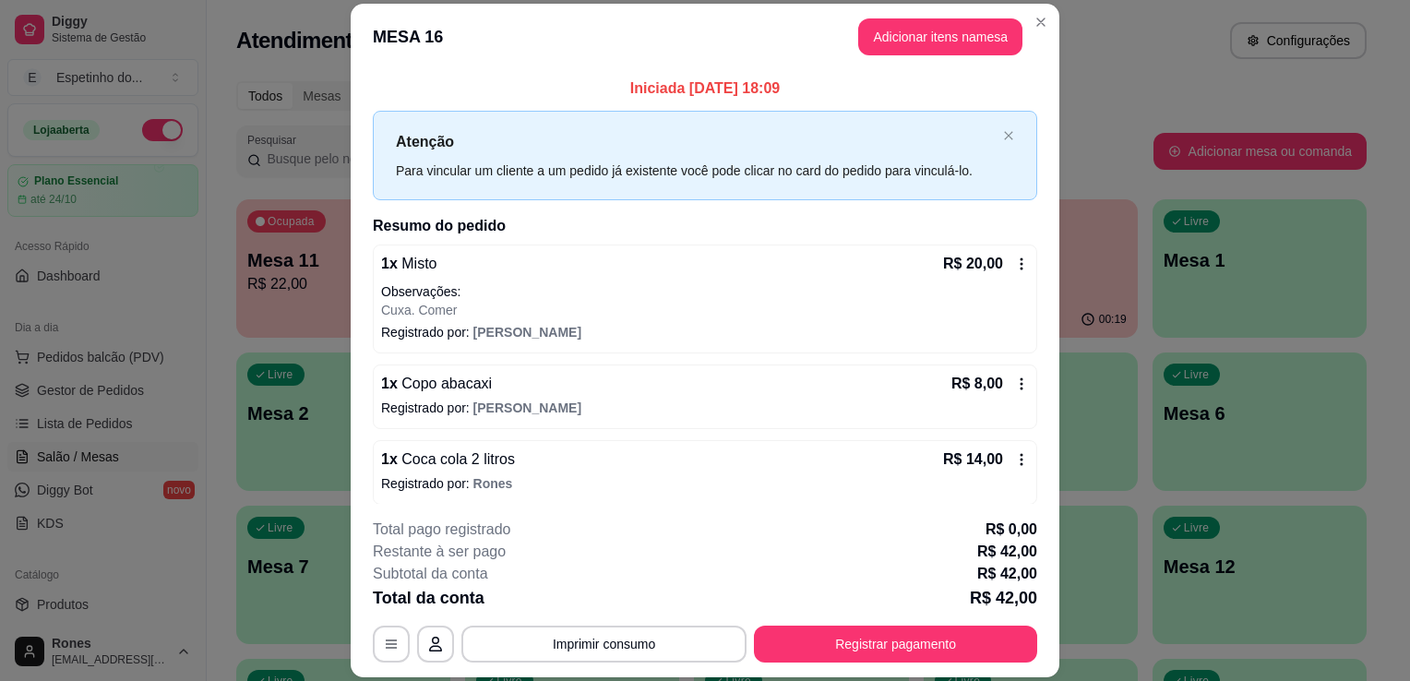
click at [1000, 255] on div "R$ 20,00" at bounding box center [986, 264] width 86 height 22
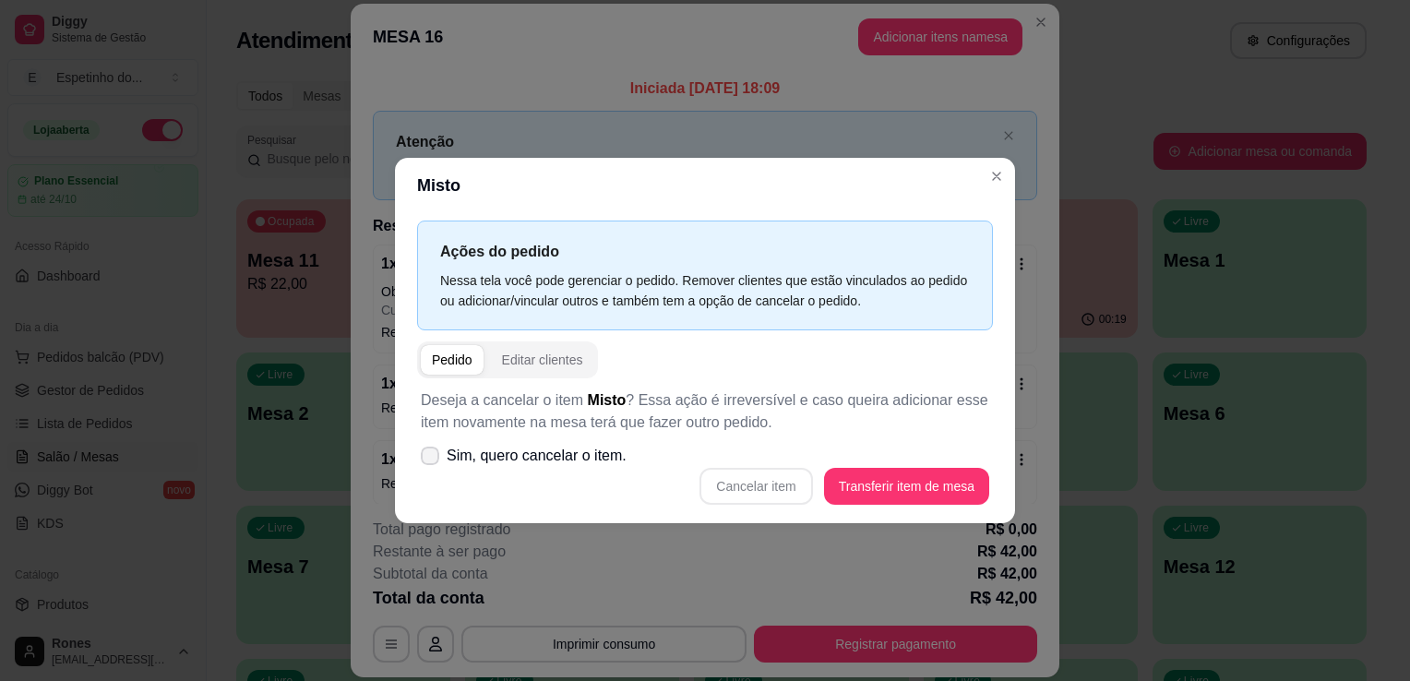
click at [468, 461] on span "Sim, quero cancelar o item." at bounding box center [537, 456] width 180 height 22
click at [432, 461] on input "Sim, quero cancelar o item." at bounding box center [426, 466] width 12 height 12
checkbox input "true"
click at [777, 476] on button "Cancelar item" at bounding box center [756, 487] width 110 height 36
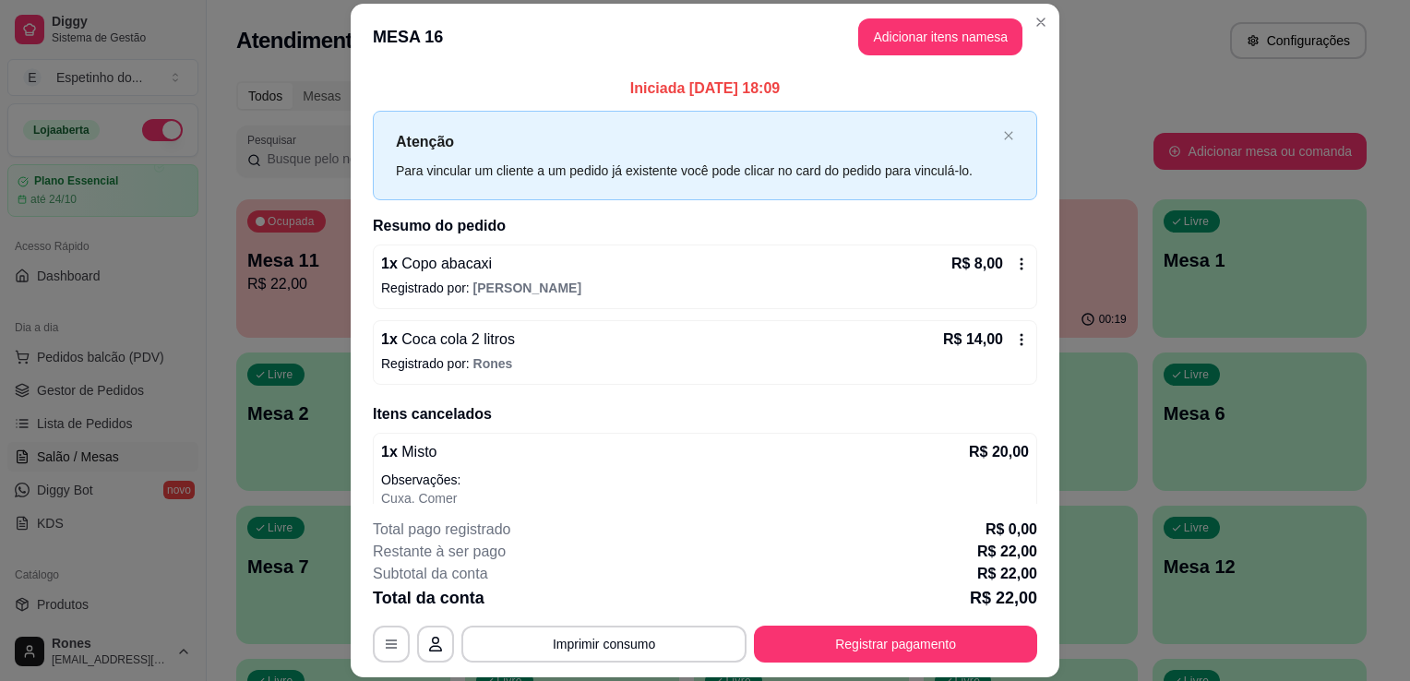
click at [993, 173] on div "Atenção Para vincular um cliente a um pedido já existente você pode clicar no c…" at bounding box center [705, 156] width 664 height 90
click at [904, 645] on button "Registrar pagamento" at bounding box center [895, 645] width 275 height 36
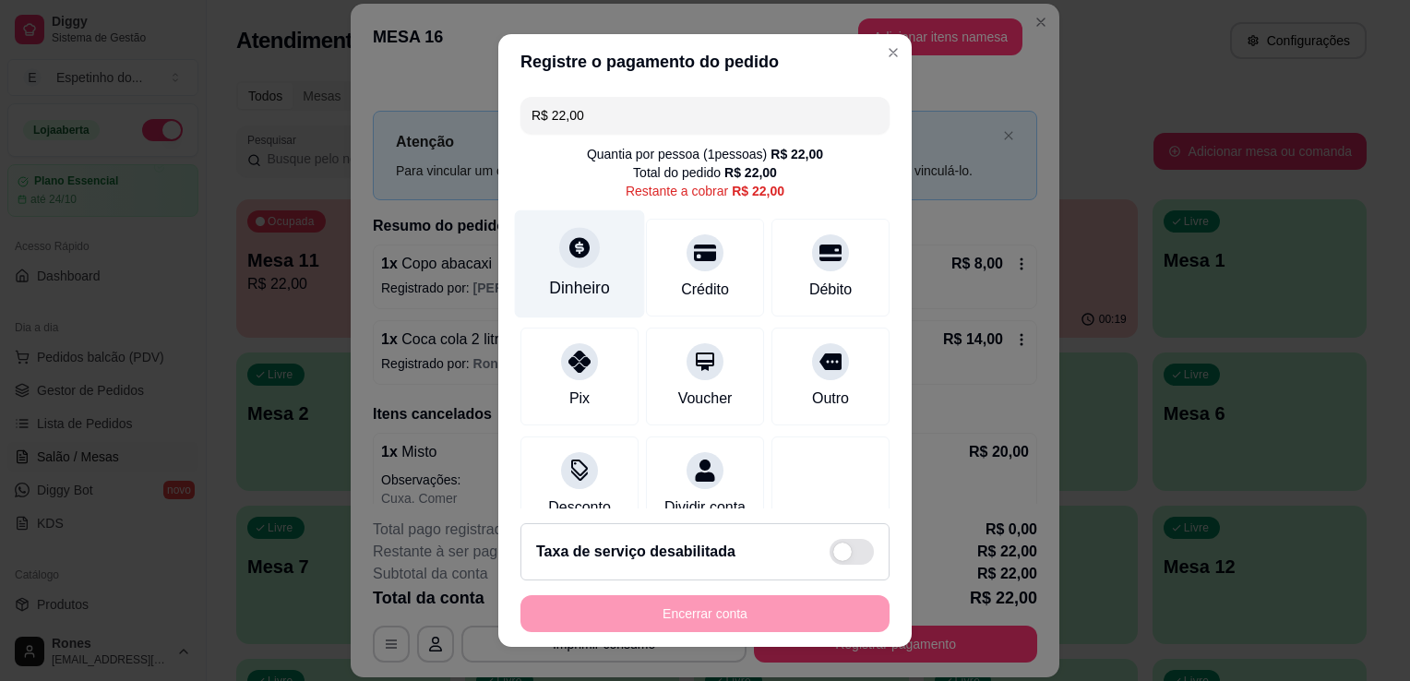
click at [583, 274] on div "Dinheiro" at bounding box center [580, 264] width 130 height 108
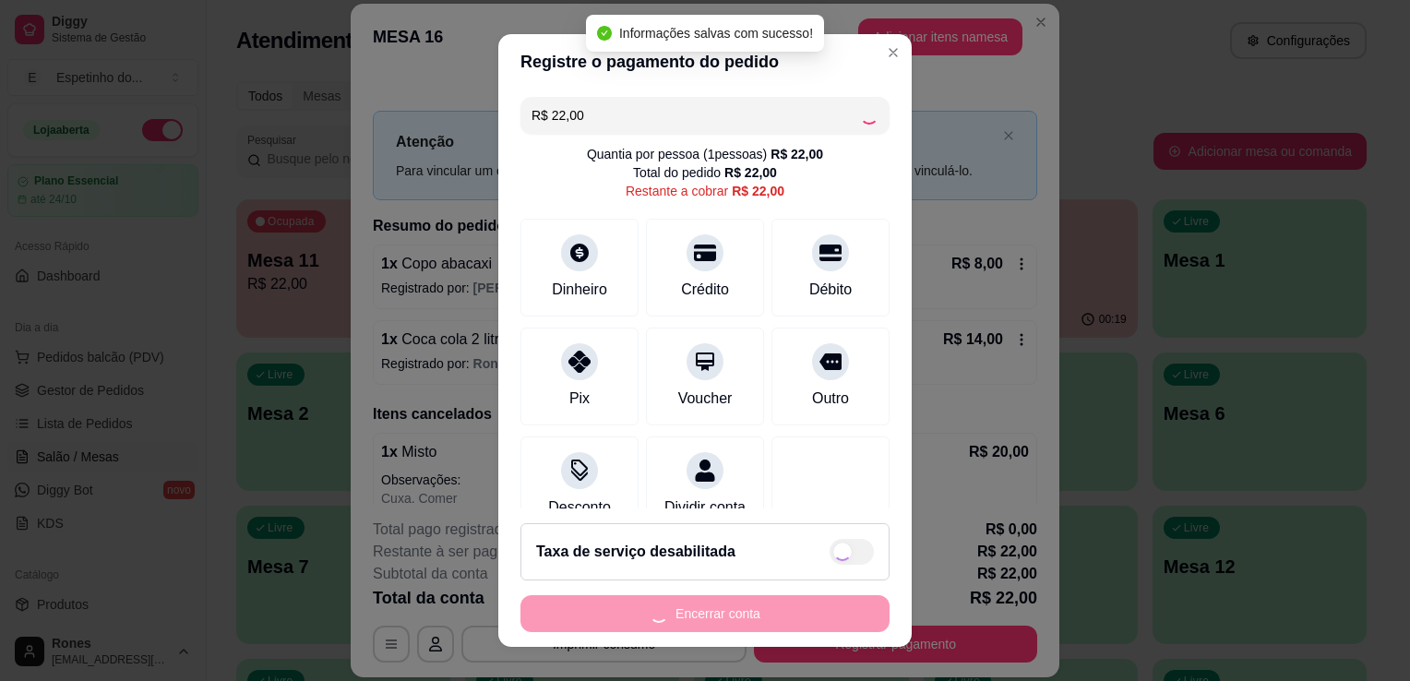
type input "R$ 0,00"
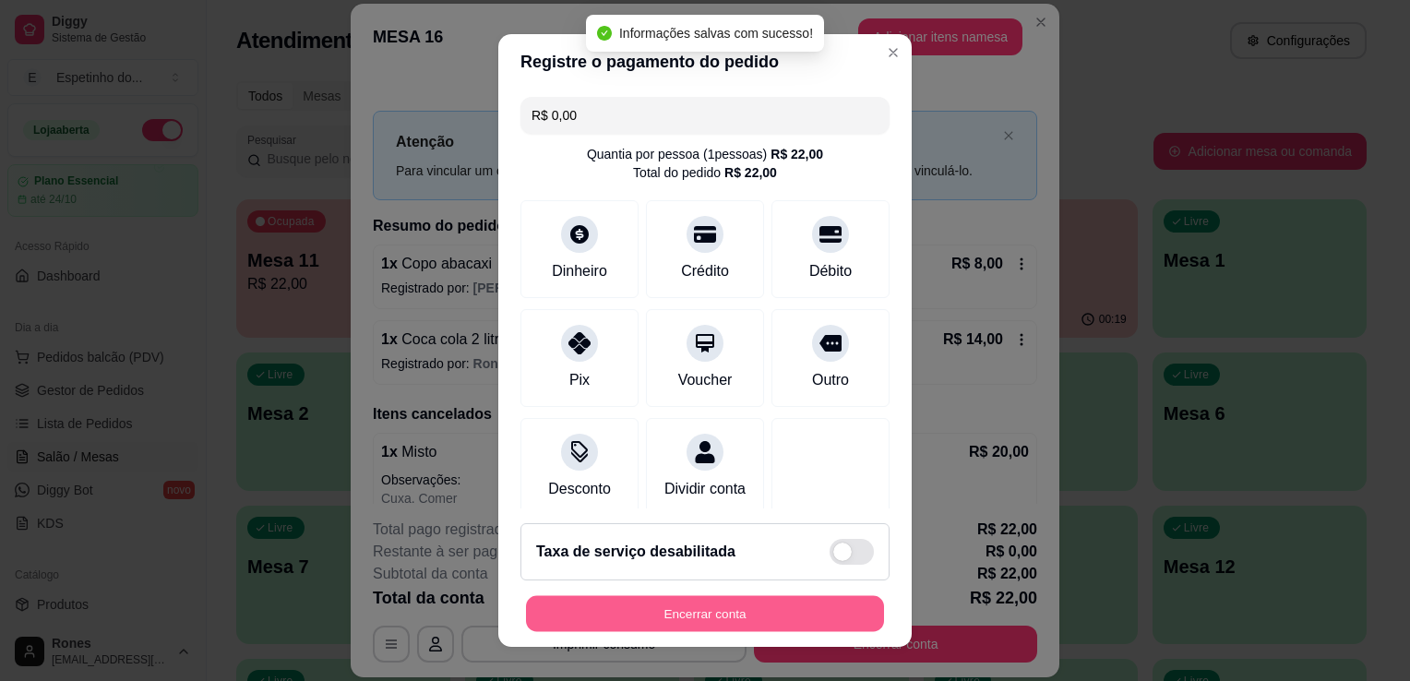
click at [817, 607] on button "Encerrar conta" at bounding box center [705, 614] width 358 height 36
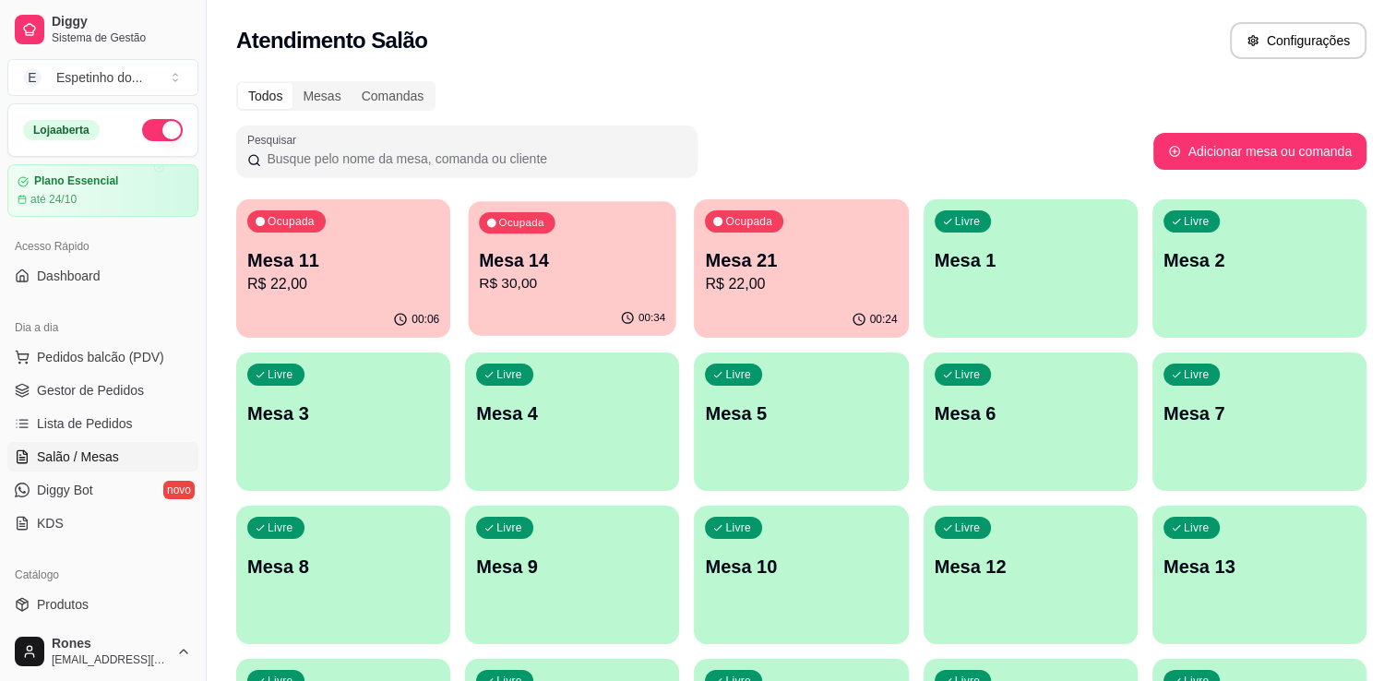
click at [597, 300] on div "Ocupada Mesa 14 R$ 30,00" at bounding box center [573, 251] width 208 height 100
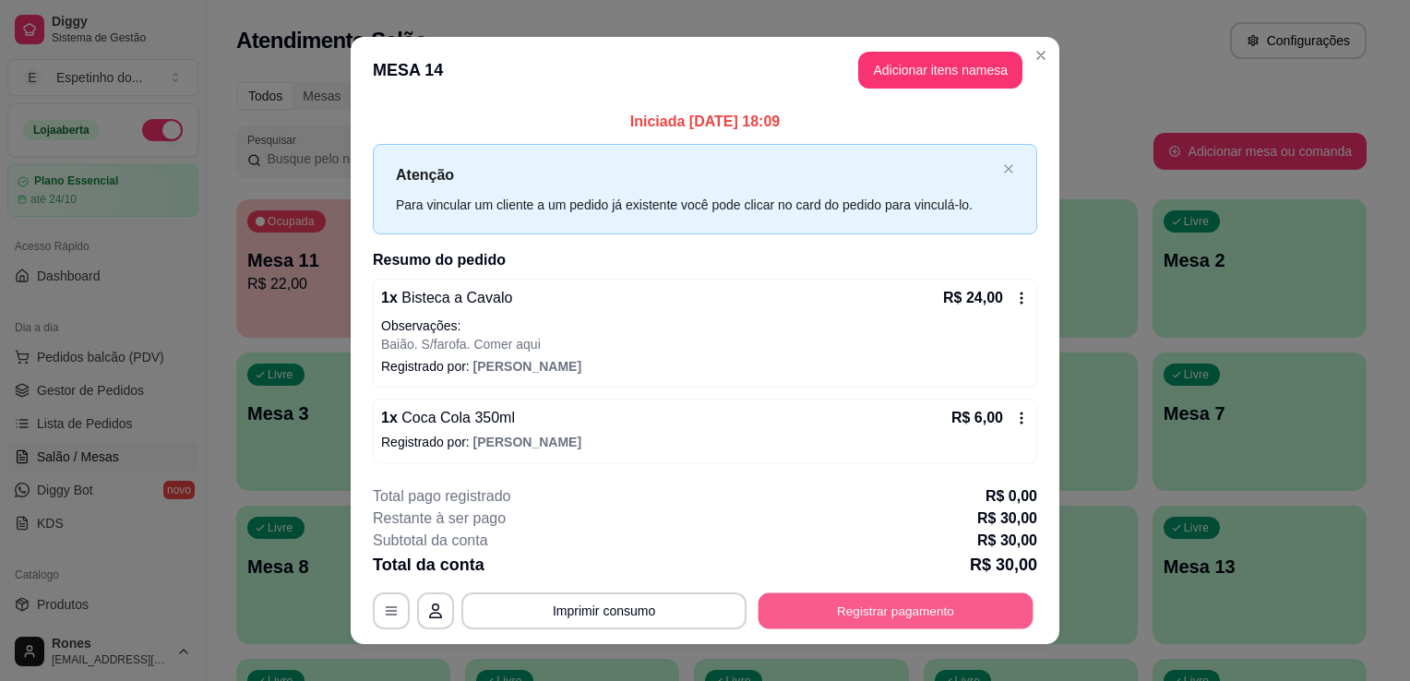
click at [867, 620] on button "Registrar pagamento" at bounding box center [895, 610] width 275 height 36
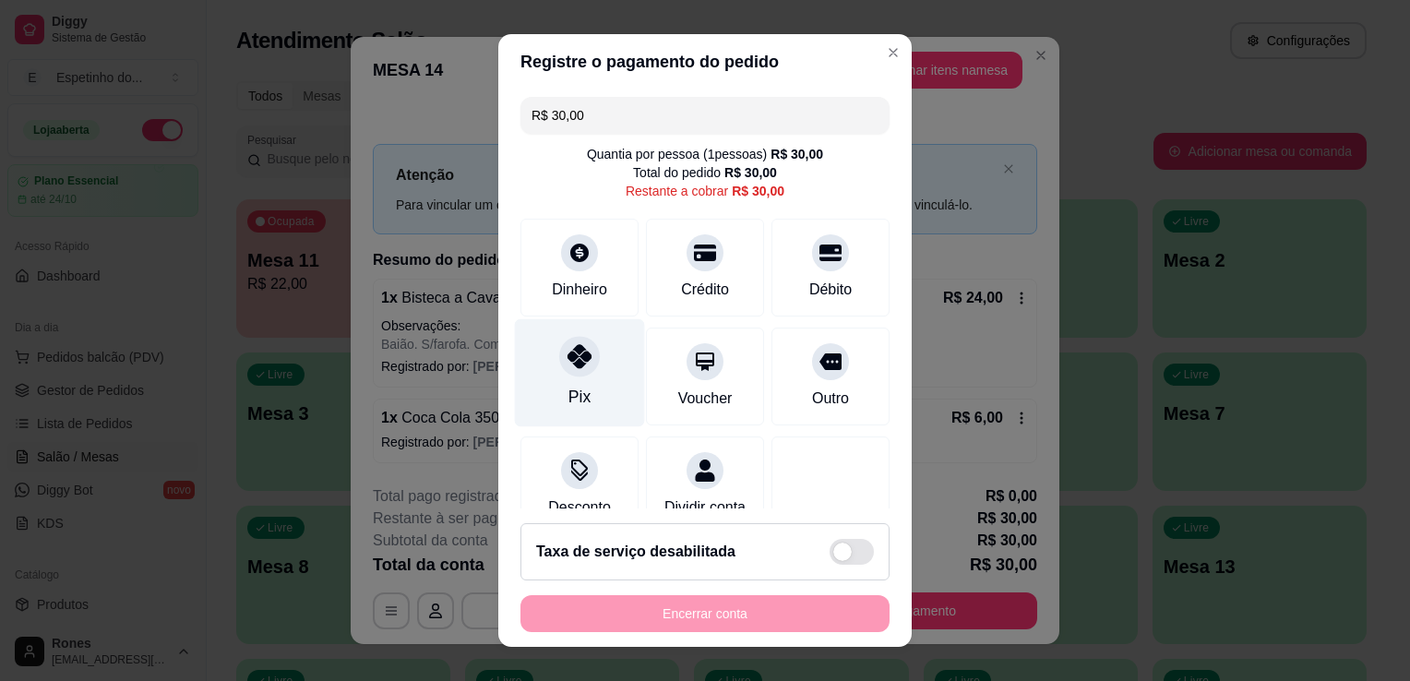
click at [581, 388] on div "Pix" at bounding box center [580, 373] width 130 height 108
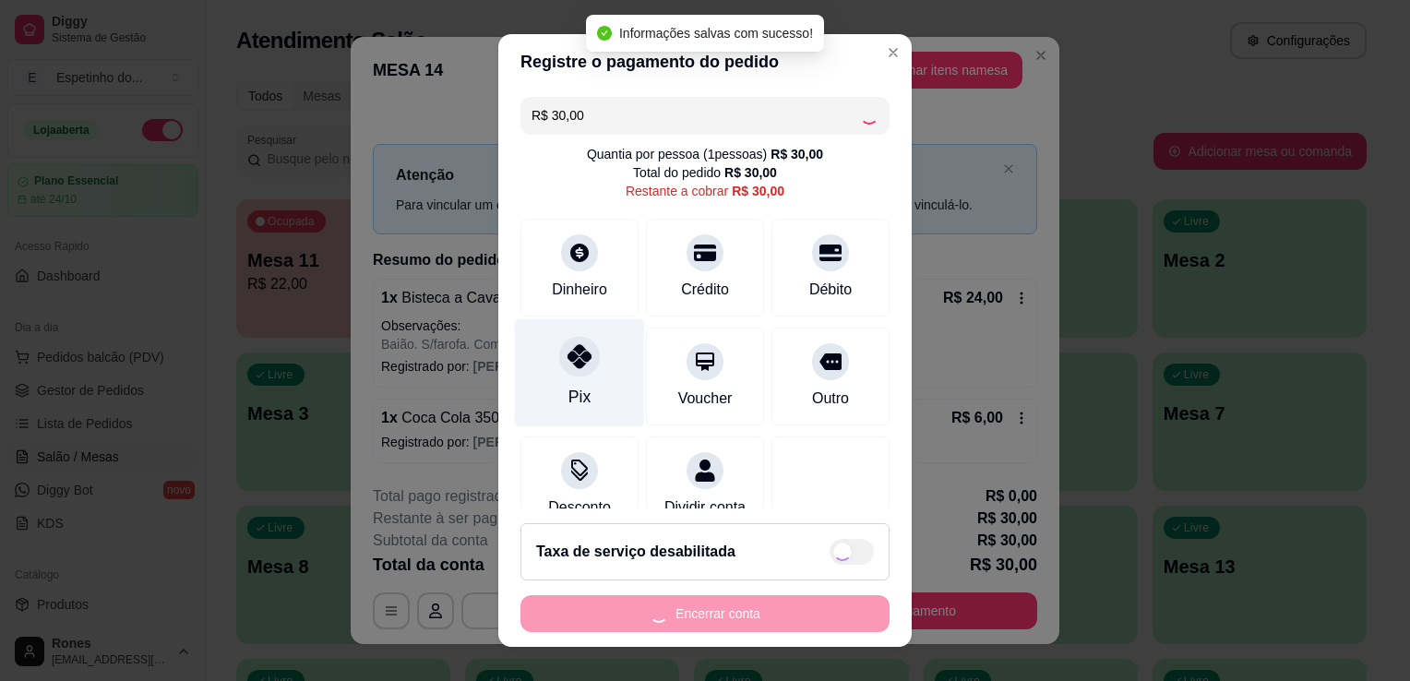
type input "R$ 0,00"
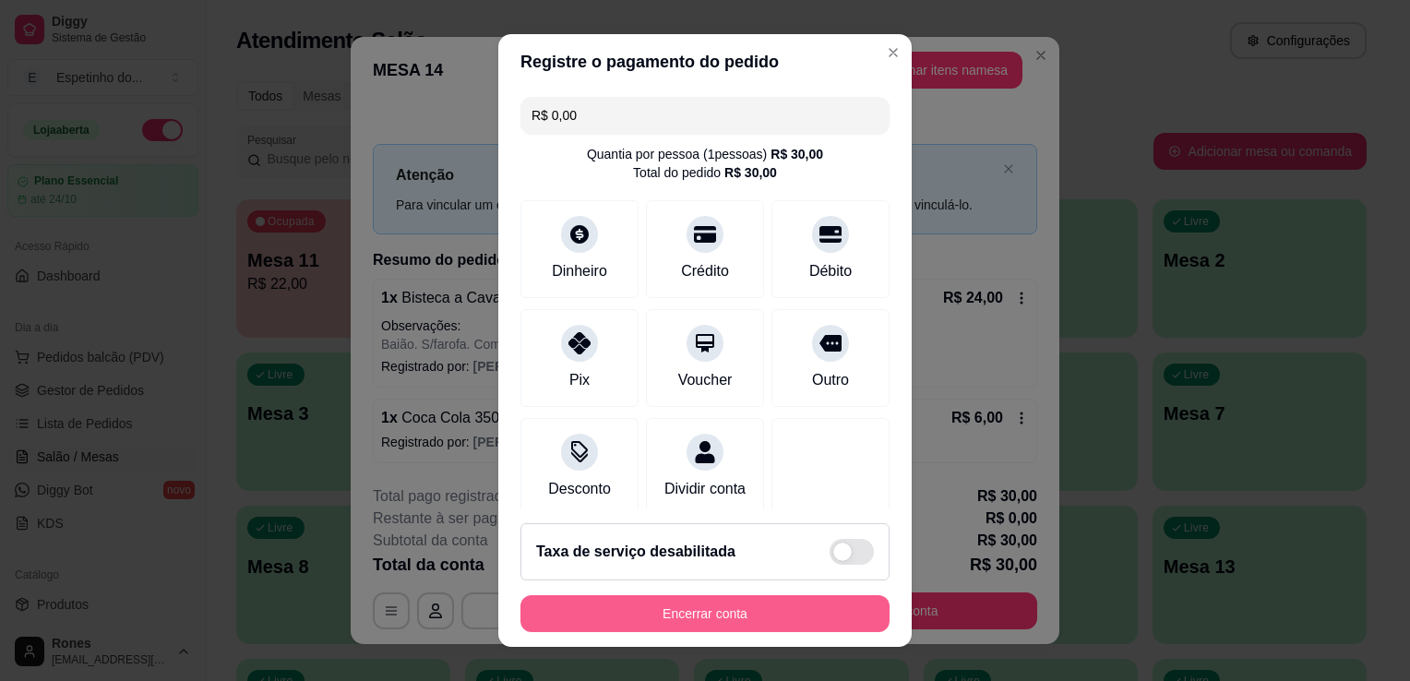
click at [720, 611] on button "Encerrar conta" at bounding box center [704, 613] width 369 height 37
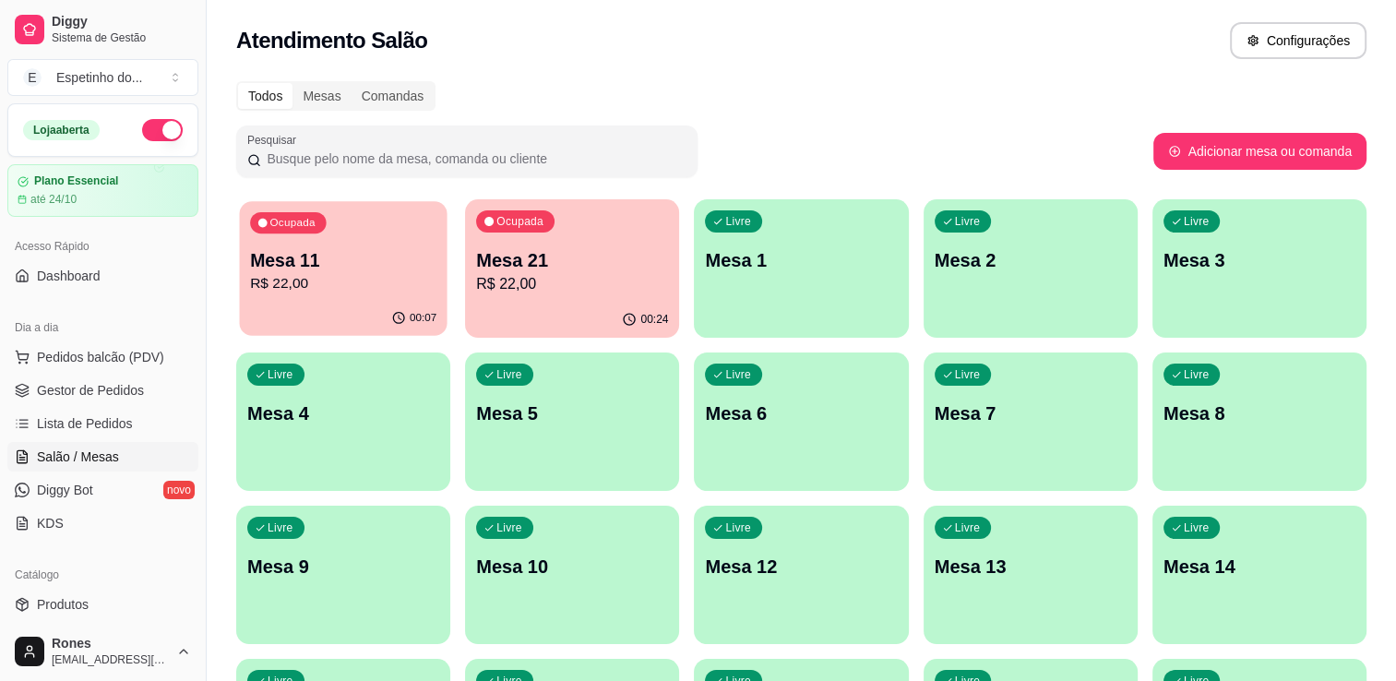
click at [355, 264] on p "Mesa 11" at bounding box center [343, 260] width 186 height 25
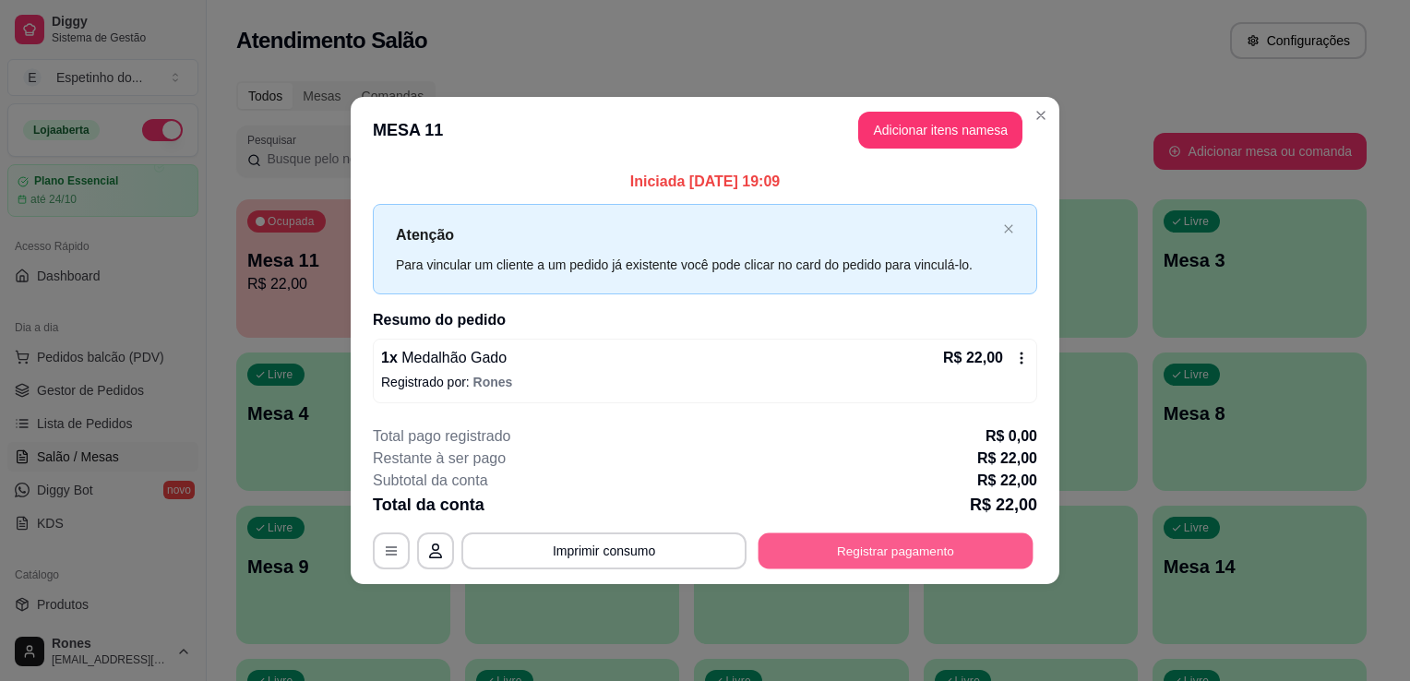
click at [916, 541] on button "Registrar pagamento" at bounding box center [895, 550] width 275 height 36
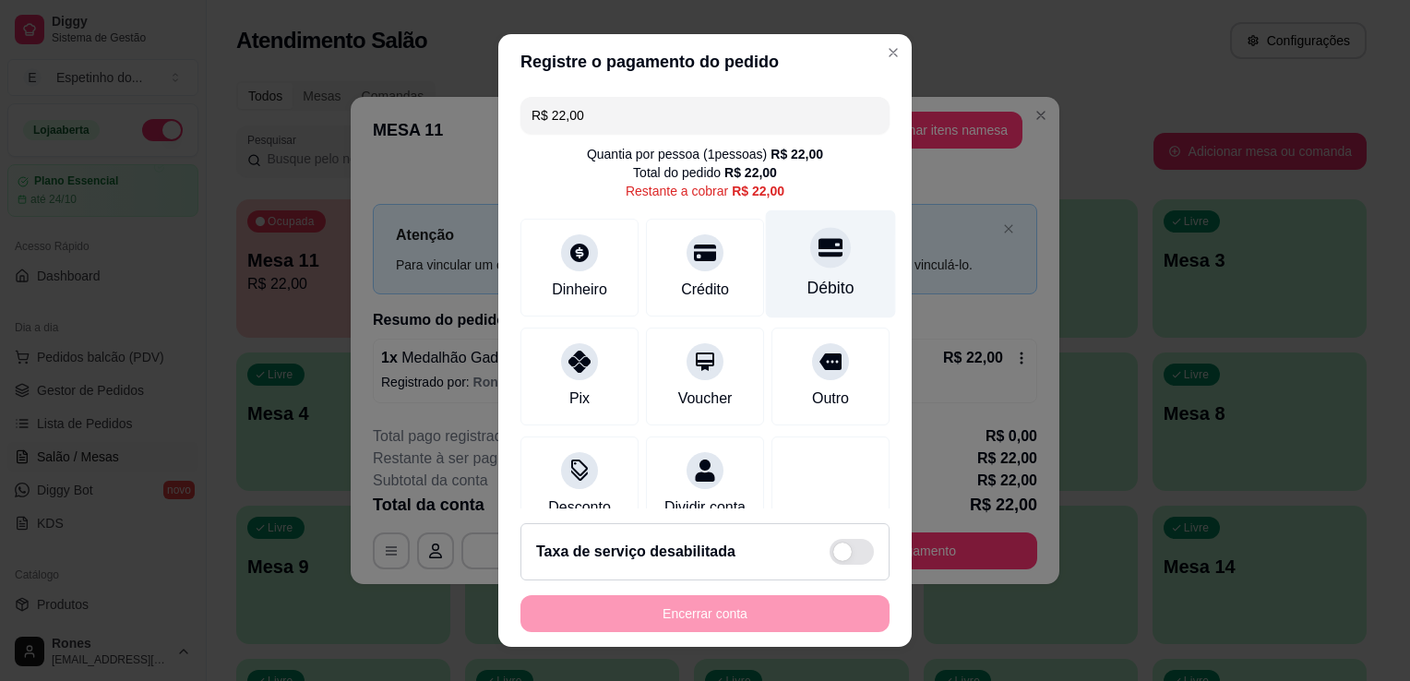
click at [807, 284] on div "Débito" at bounding box center [830, 288] width 47 height 24
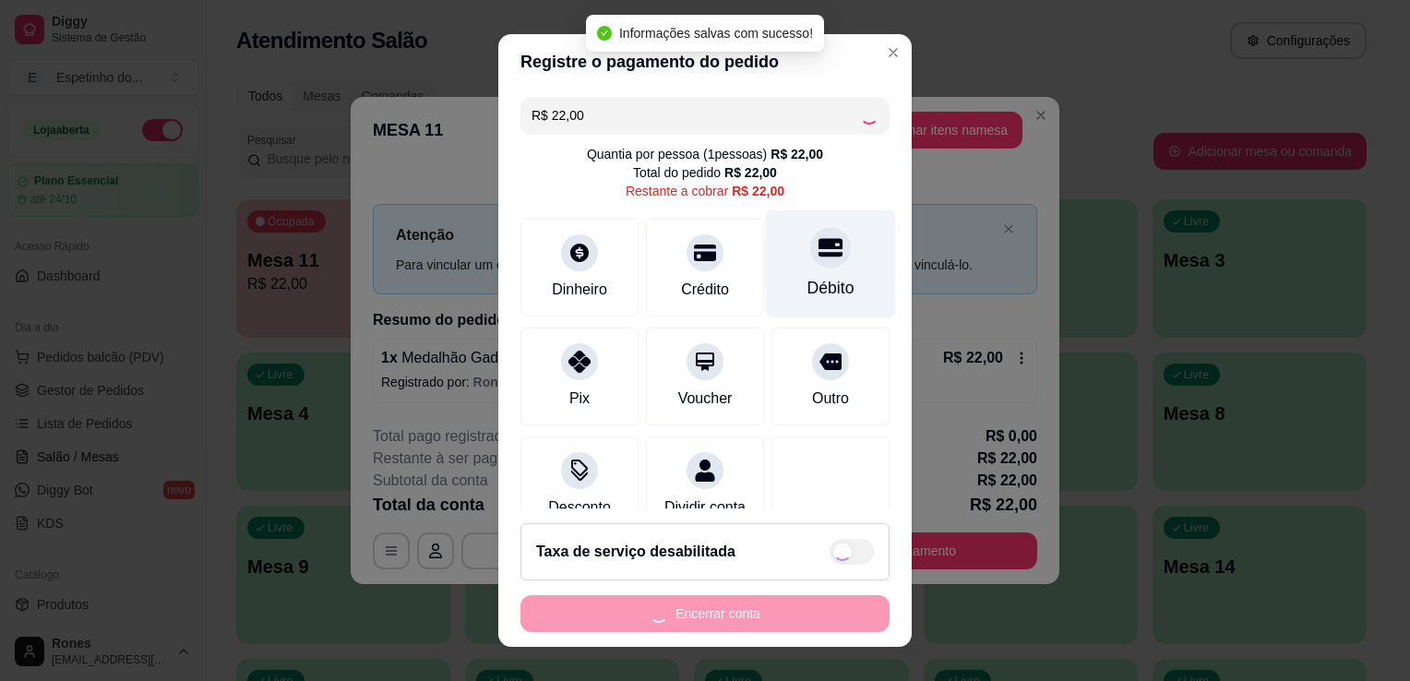
type input "R$ 0,00"
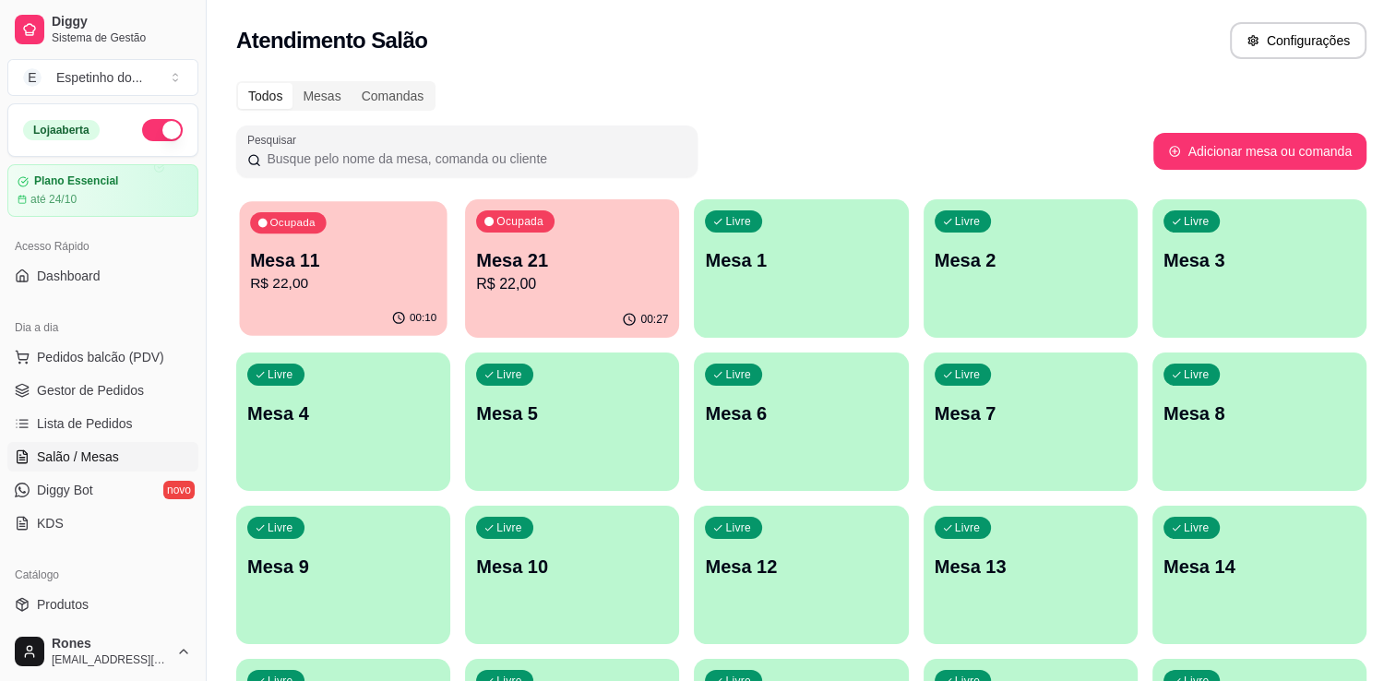
click at [361, 293] on p "R$ 22,00" at bounding box center [343, 283] width 186 height 21
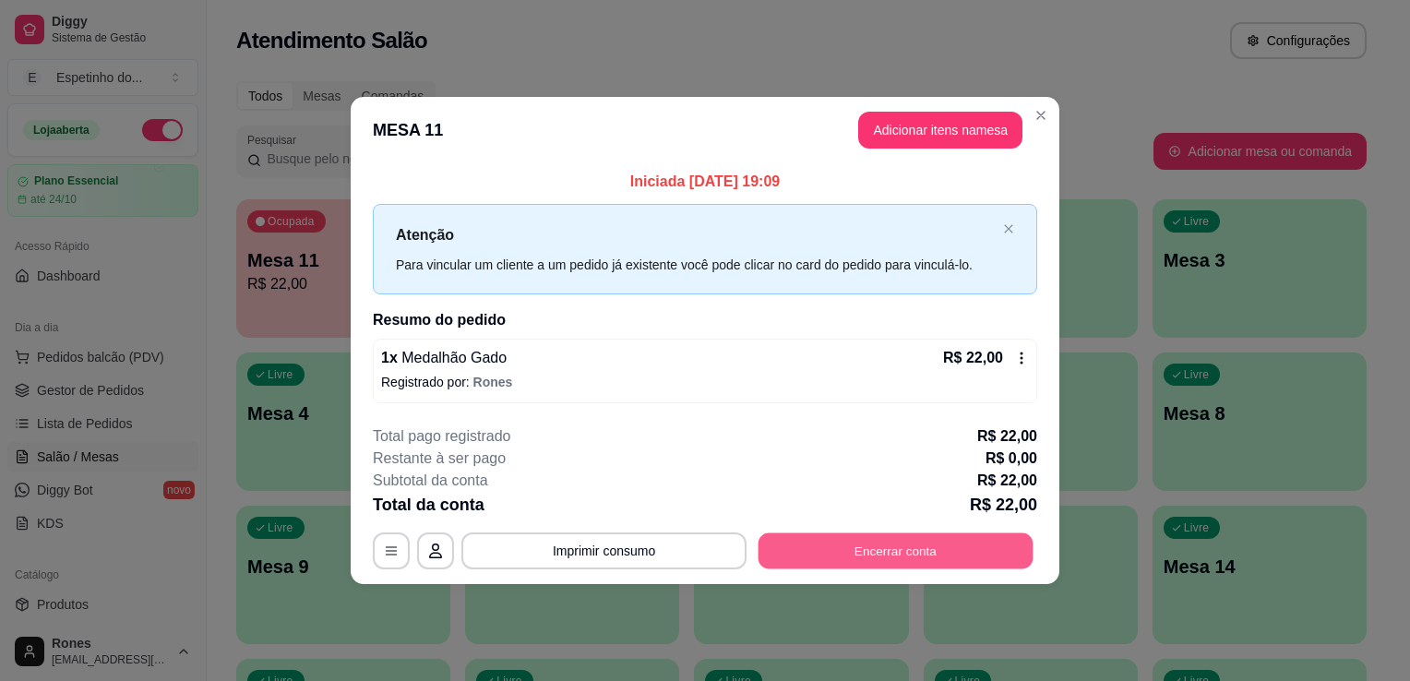
click at [953, 551] on button "Encerrar conta" at bounding box center [895, 550] width 275 height 36
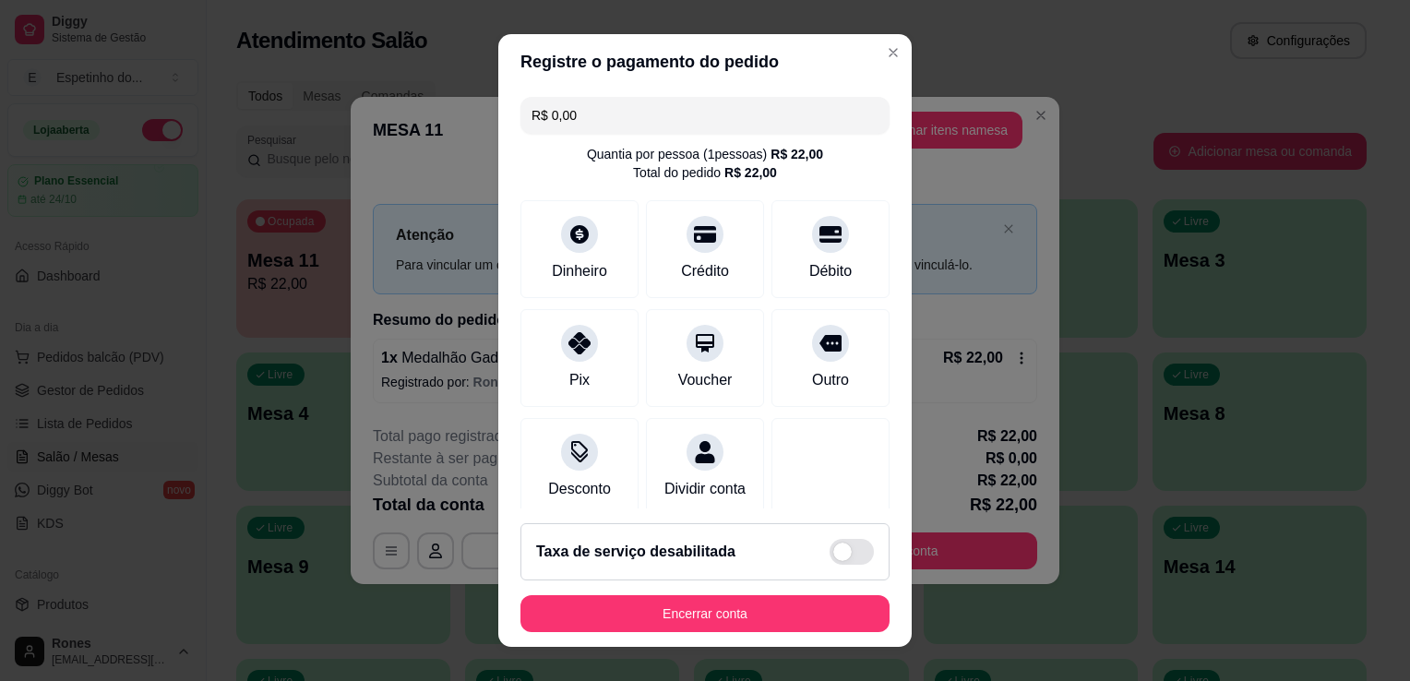
click at [874, 469] on div "R$ 0,00 Quantia por pessoa ( 1 pessoas) R$ 22,00 Total do pedido R$ 22,00 Dinhe…" at bounding box center [704, 299] width 413 height 419
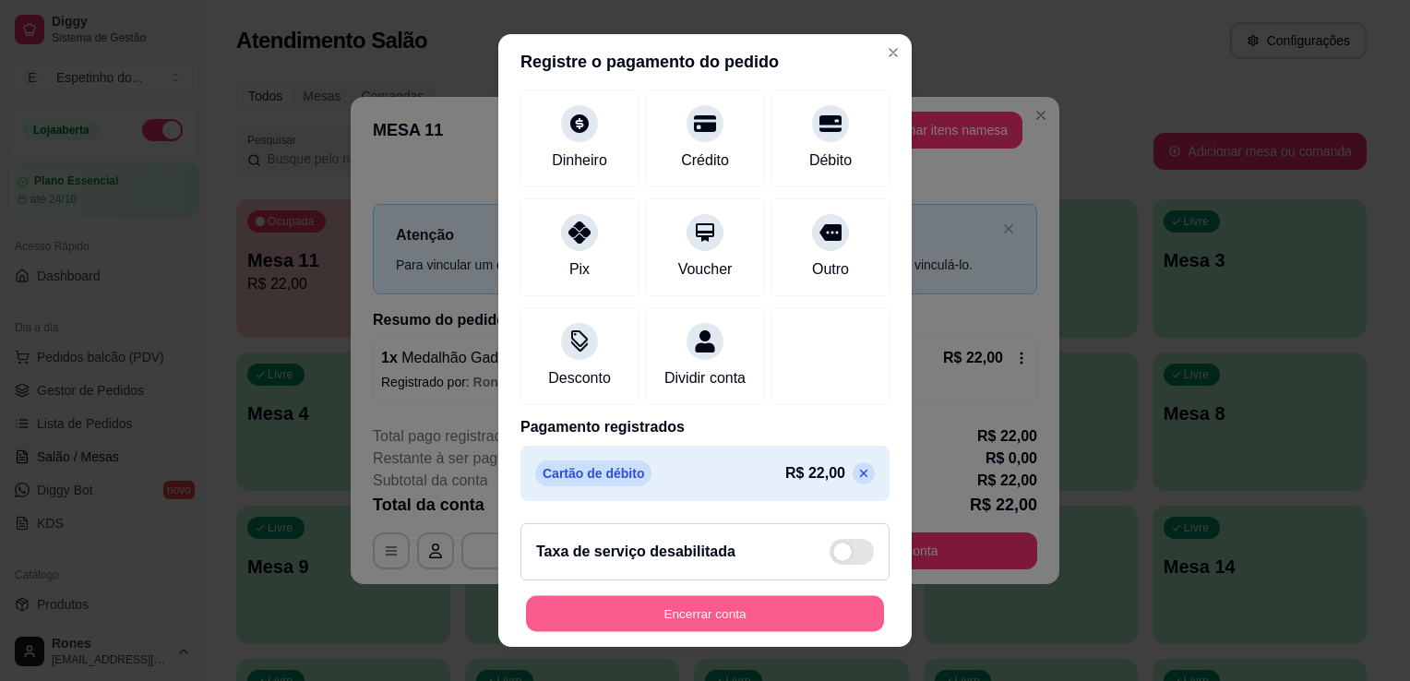
click at [774, 607] on button "Encerrar conta" at bounding box center [705, 614] width 358 height 36
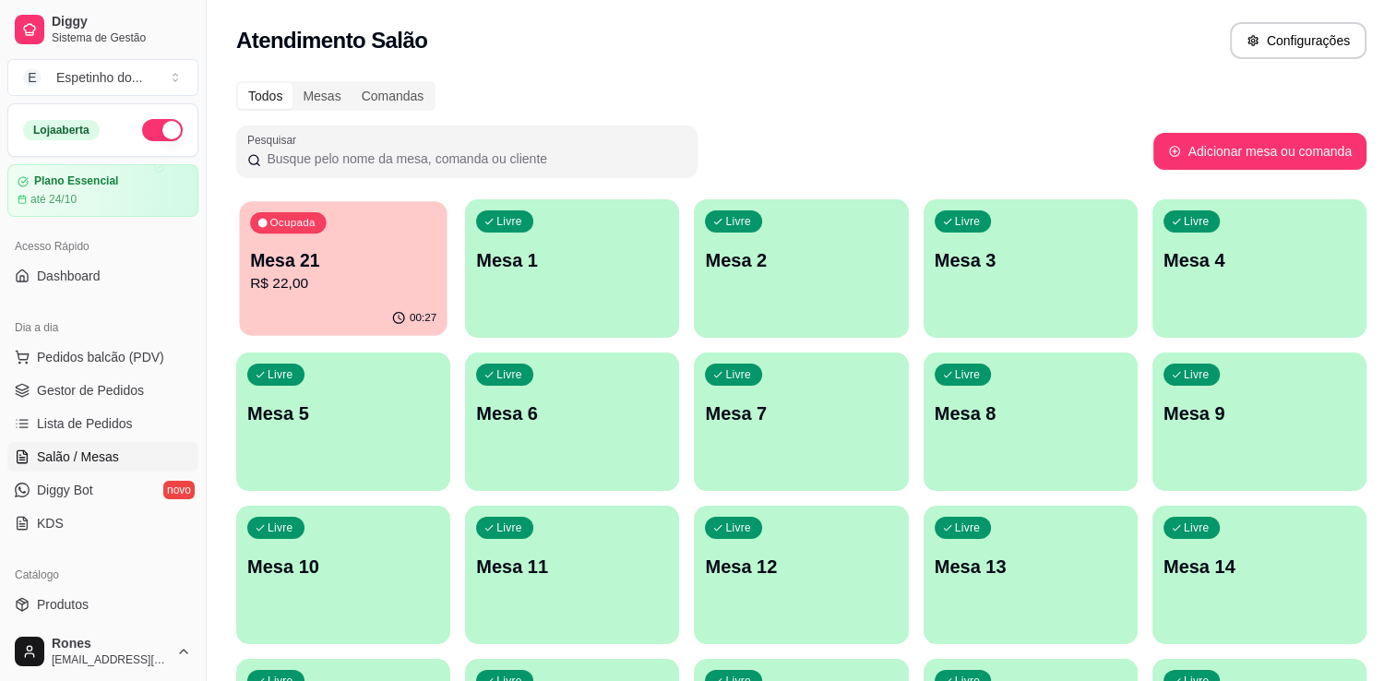
click at [400, 295] on div "Ocupada Mesa 21 R$ 22,00" at bounding box center [343, 251] width 208 height 100
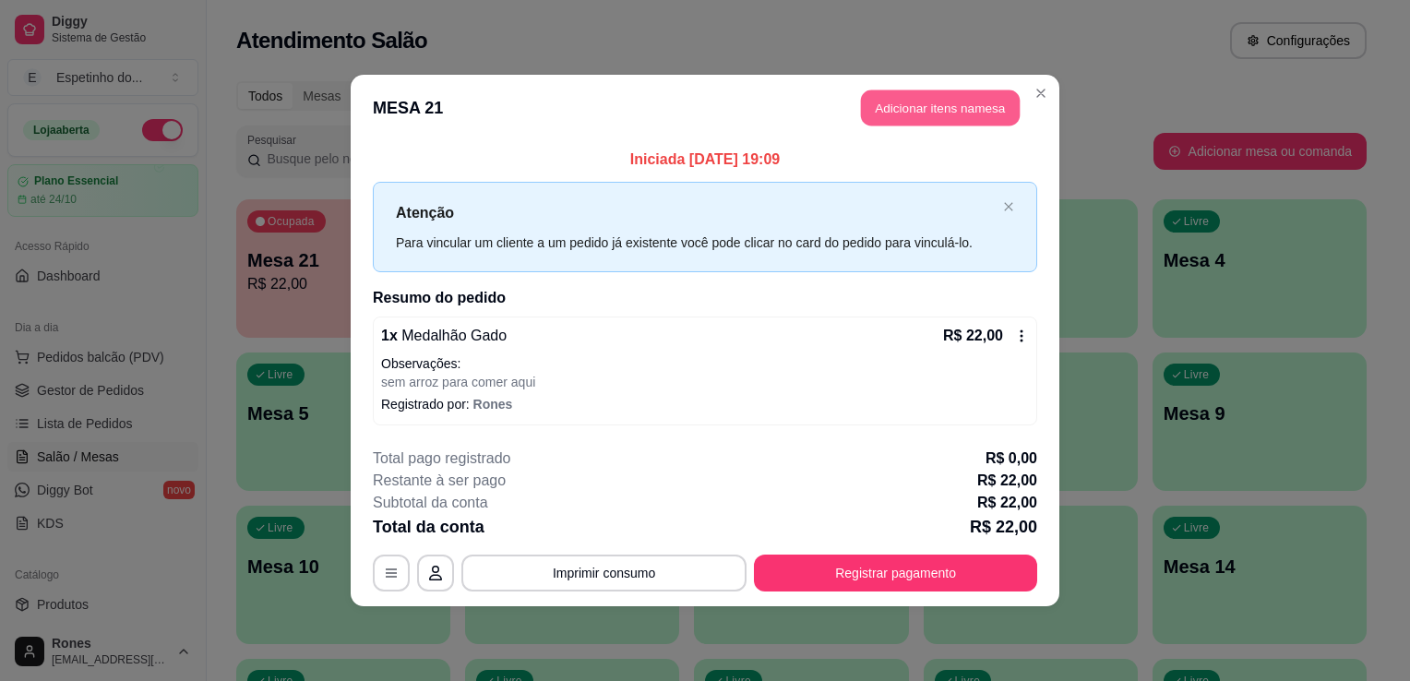
click at [980, 103] on button "Adicionar itens na mesa" at bounding box center [940, 108] width 159 height 36
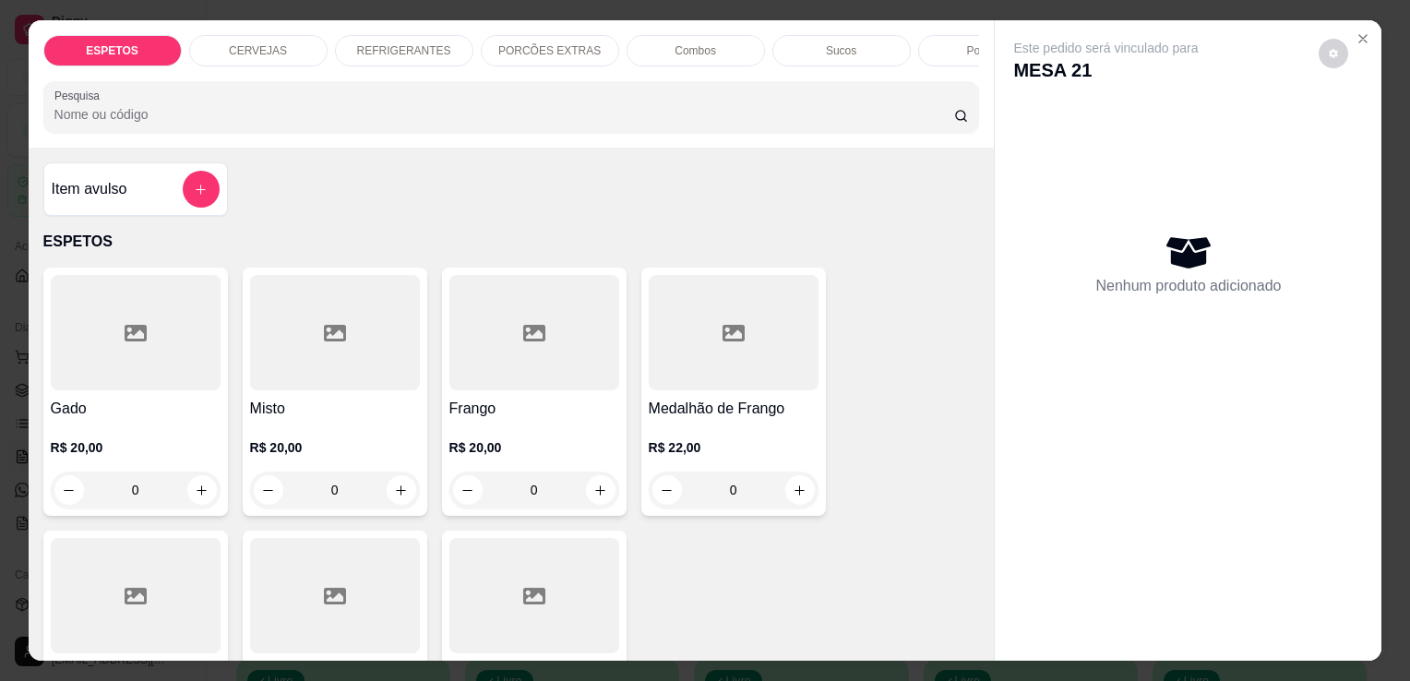
click at [432, 43] on p "REFRIGERANTES" at bounding box center [404, 50] width 94 height 15
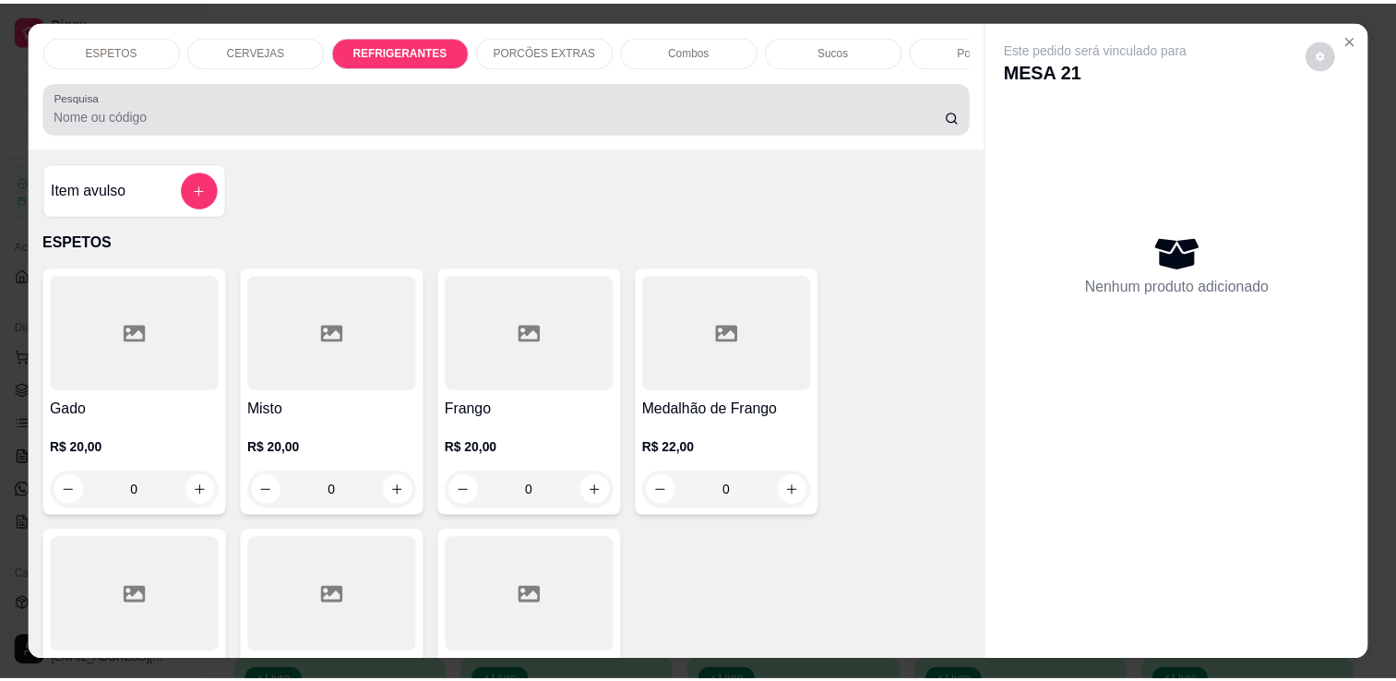
scroll to position [45, 0]
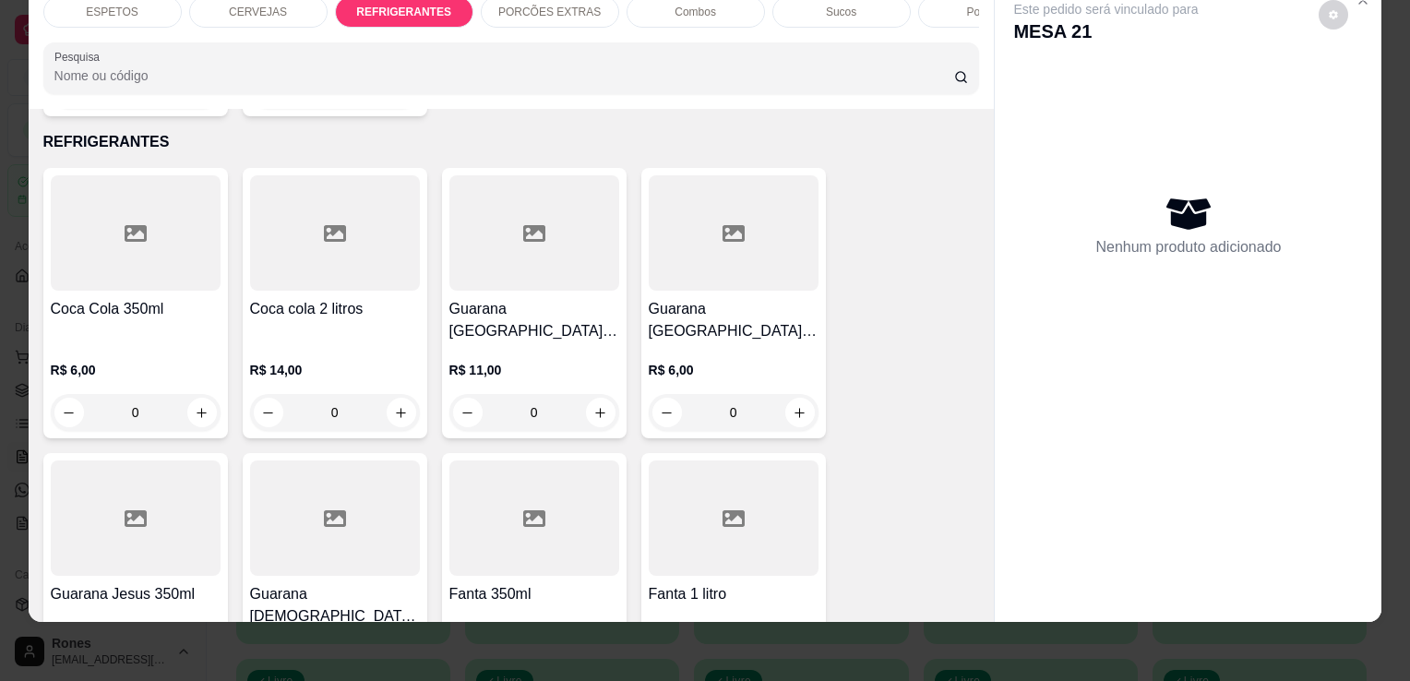
click at [138, 361] on p "R$ 6,00" at bounding box center [136, 370] width 170 height 18
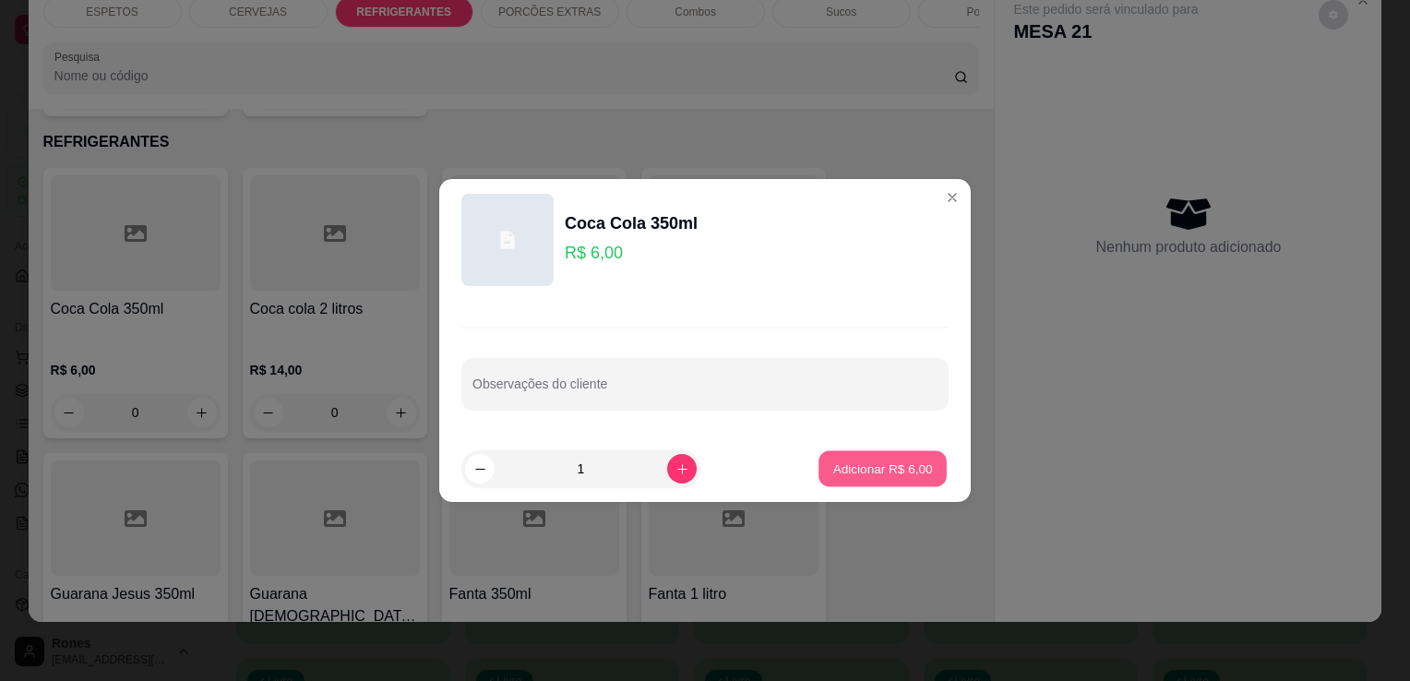
click at [908, 465] on p "Adicionar R$ 6,00" at bounding box center [882, 469] width 100 height 18
type input "1"
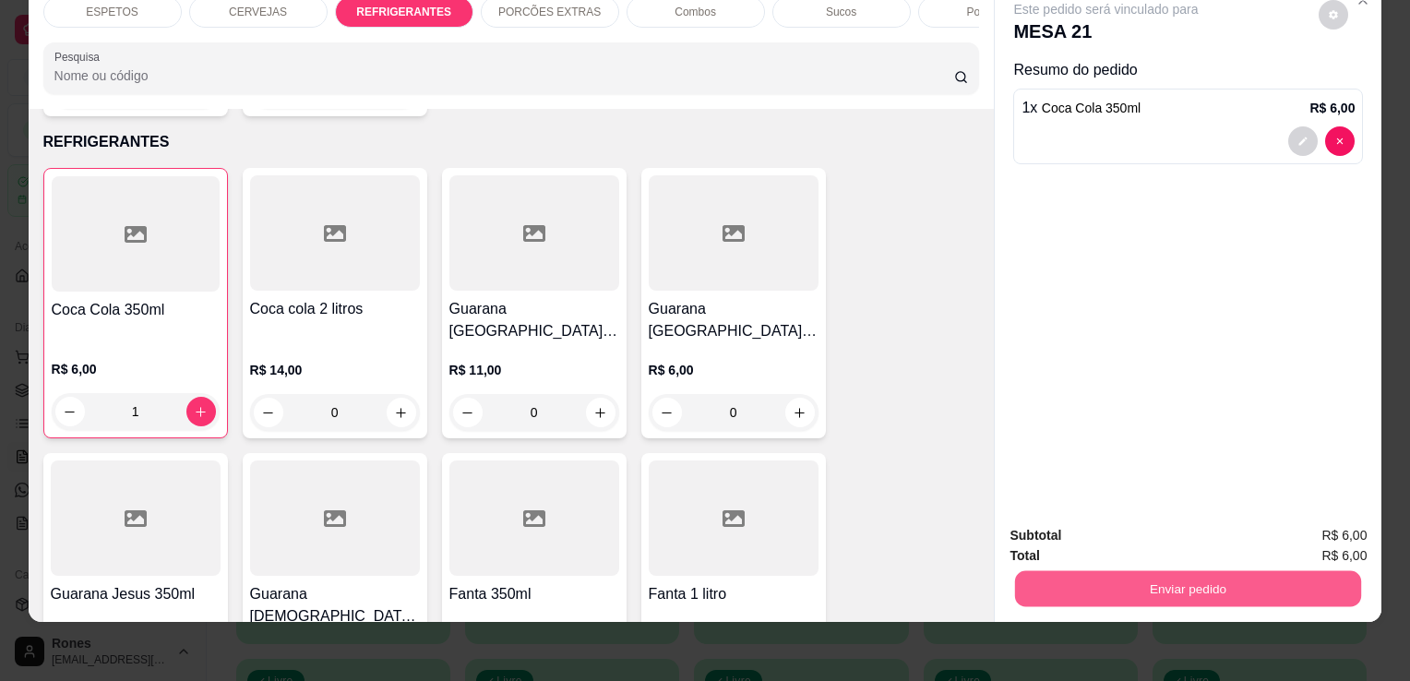
click at [1236, 579] on button "Enviar pedido" at bounding box center [1188, 588] width 346 height 36
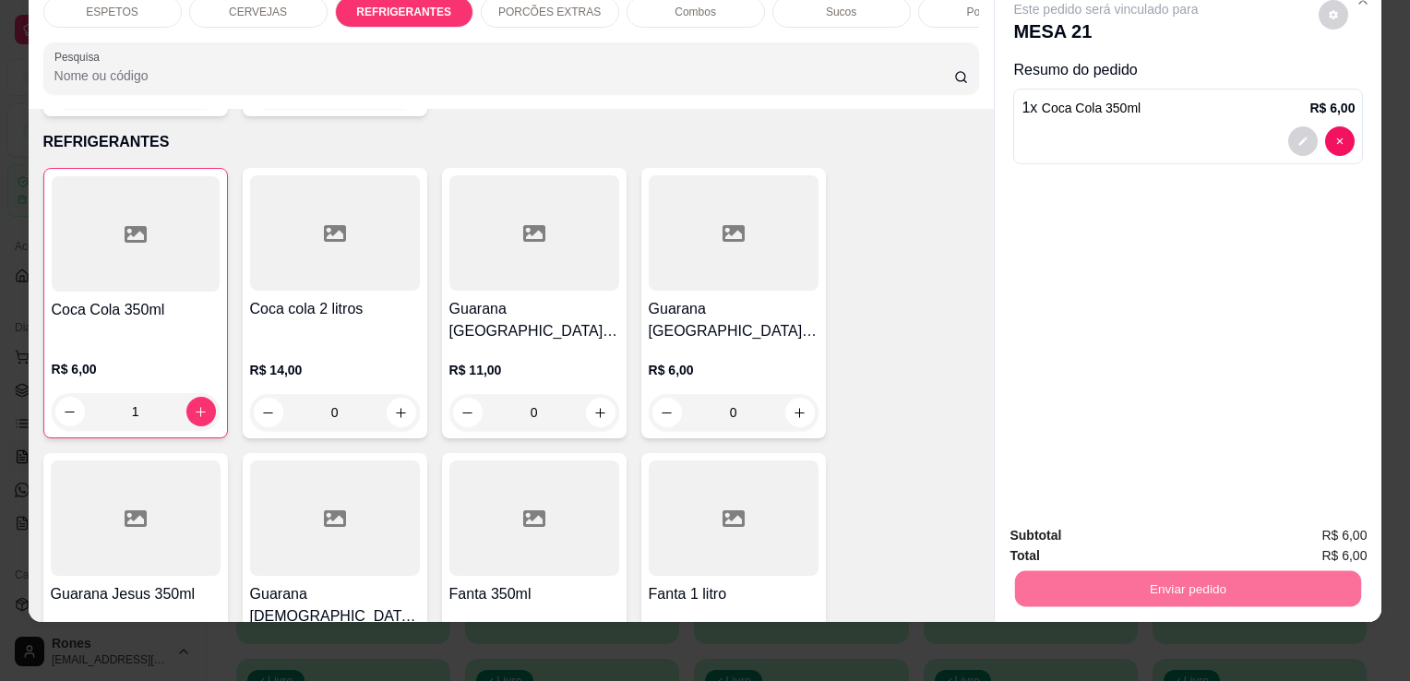
click at [1340, 534] on button "Enviar pedido" at bounding box center [1318, 529] width 101 height 34
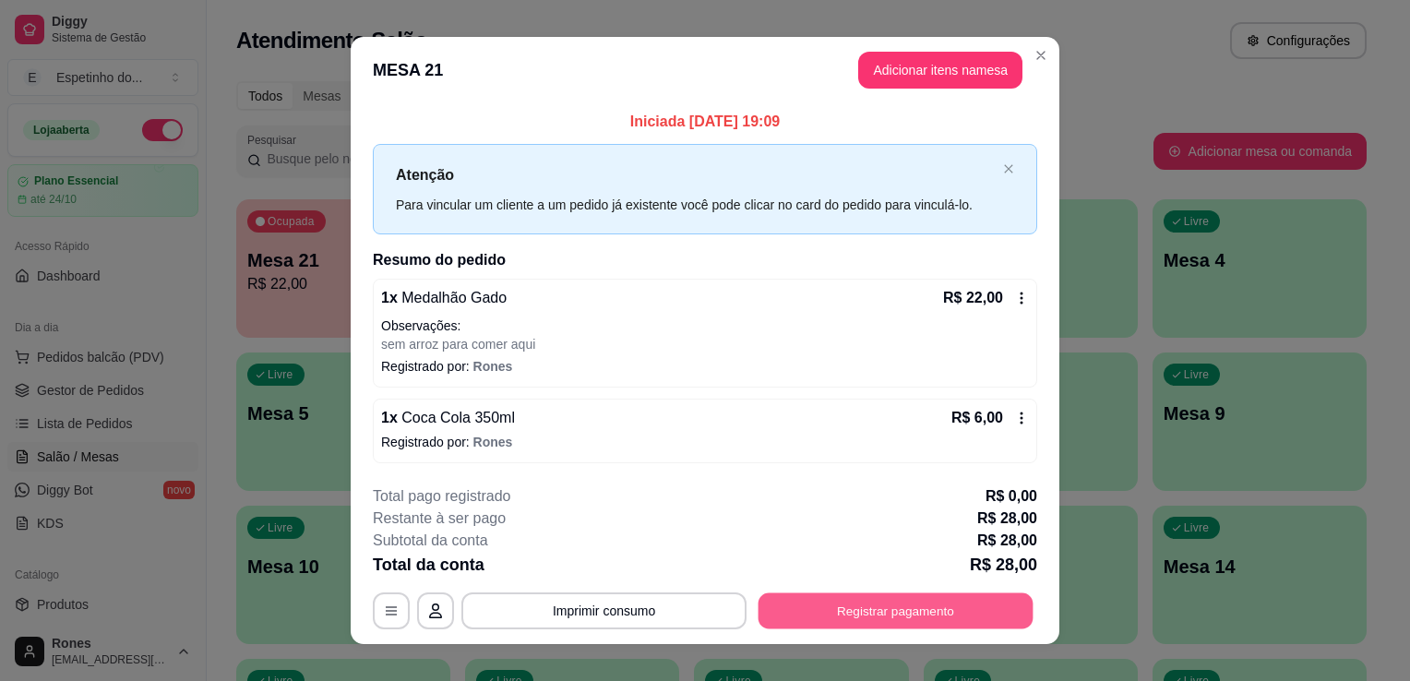
click at [949, 611] on button "Registrar pagamento" at bounding box center [895, 610] width 275 height 36
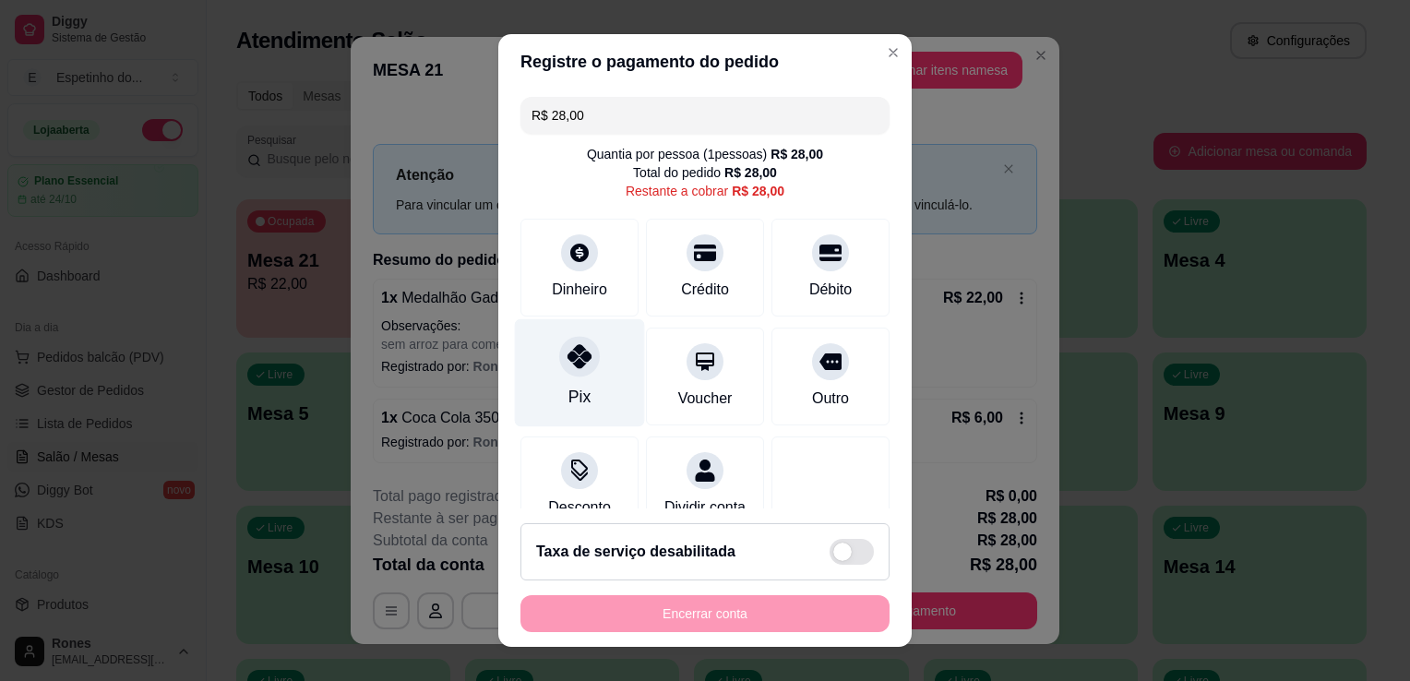
click at [592, 384] on div "Pix" at bounding box center [580, 373] width 130 height 108
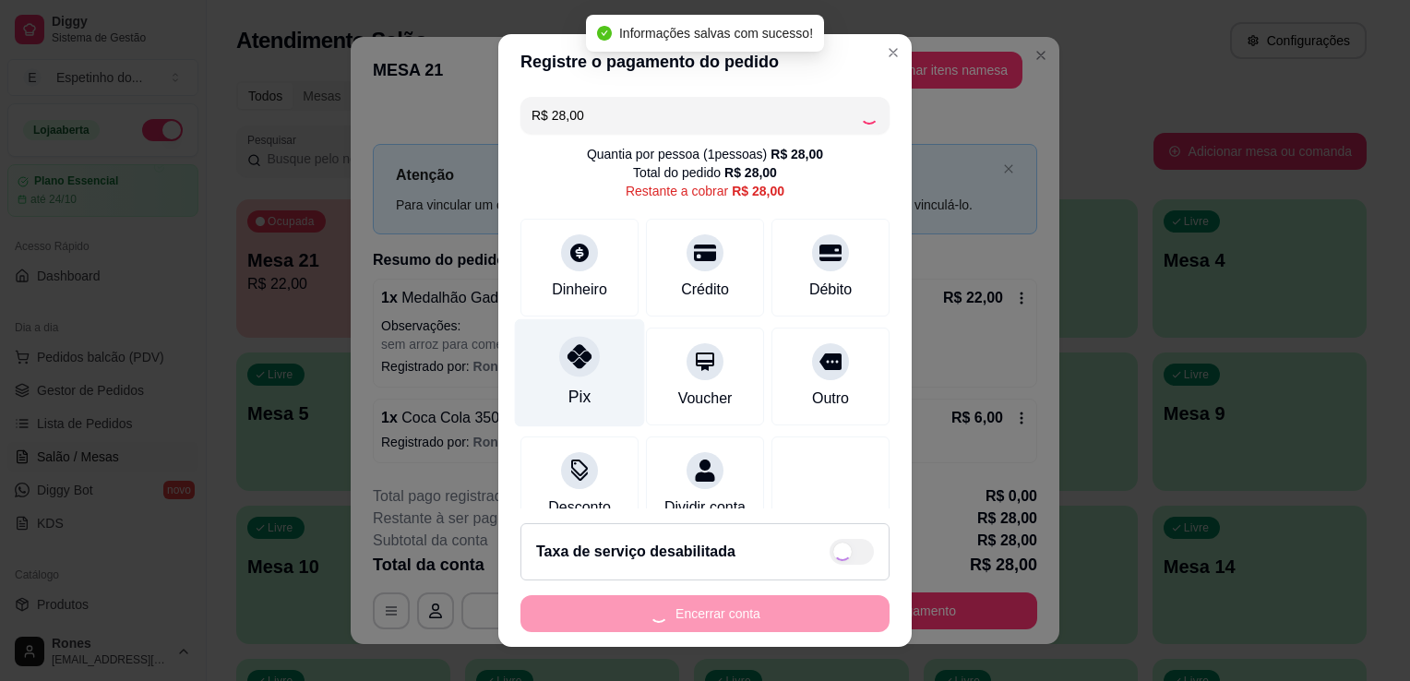
type input "R$ 0,00"
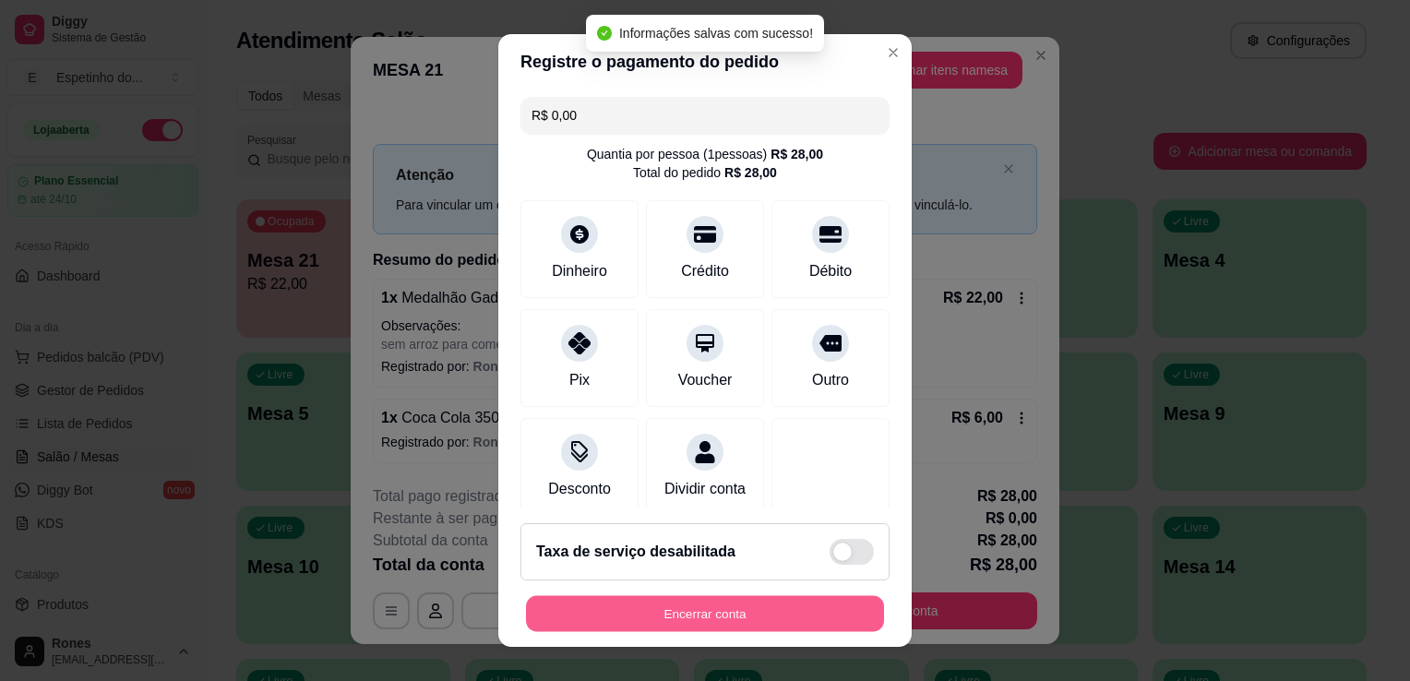
click at [804, 619] on button "Encerrar conta" at bounding box center [705, 614] width 358 height 36
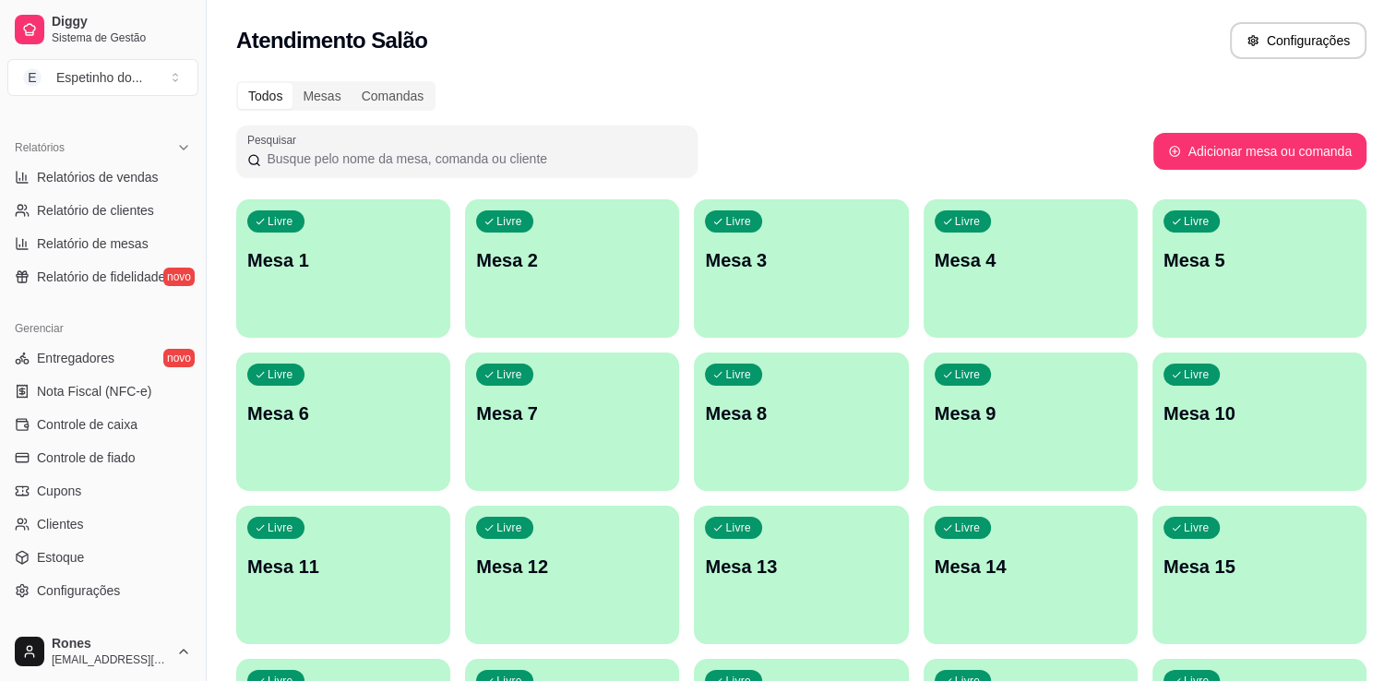
scroll to position [554, 0]
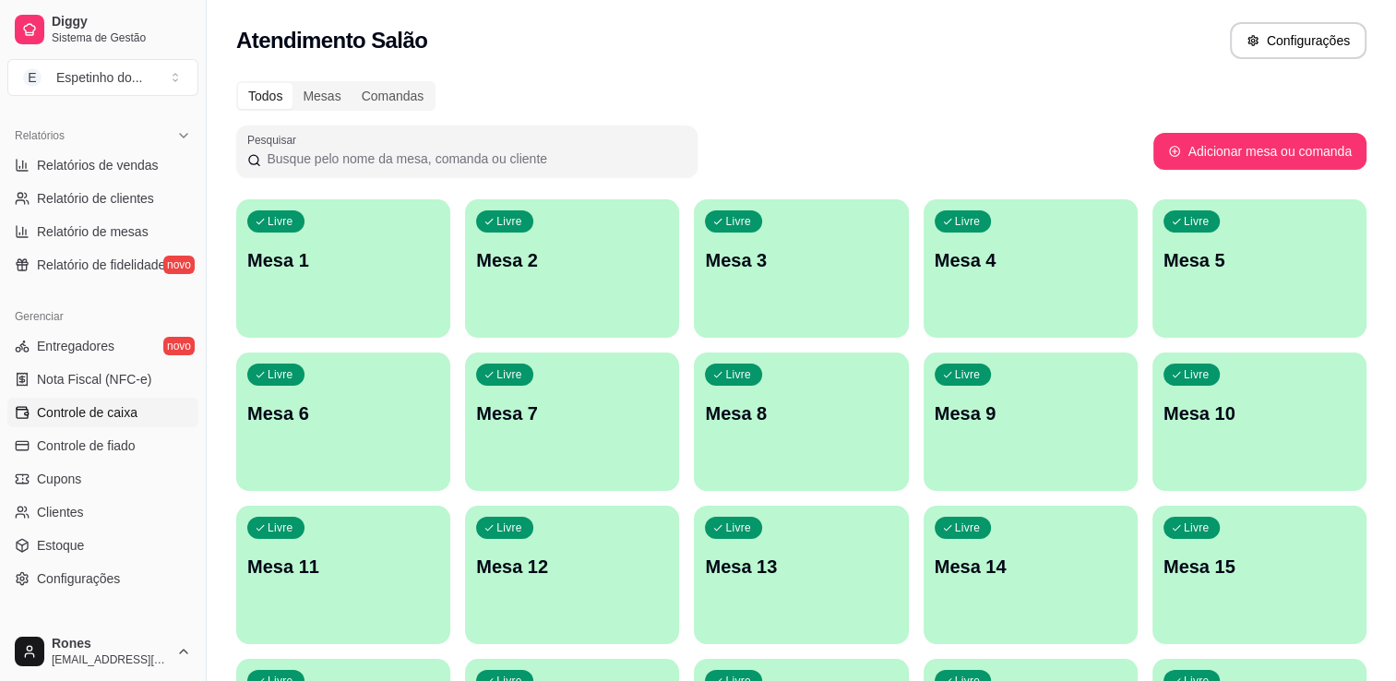
click at [130, 414] on span "Controle de caixa" at bounding box center [87, 412] width 101 height 18
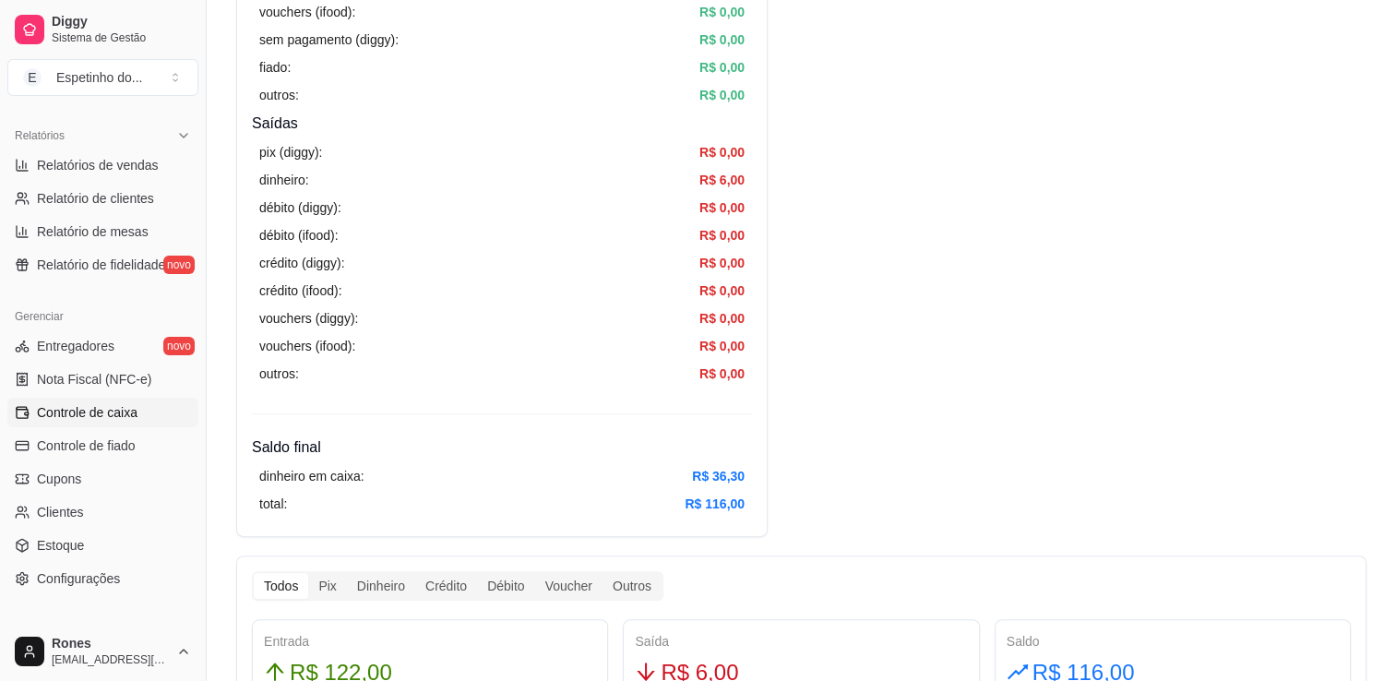
scroll to position [100, 0]
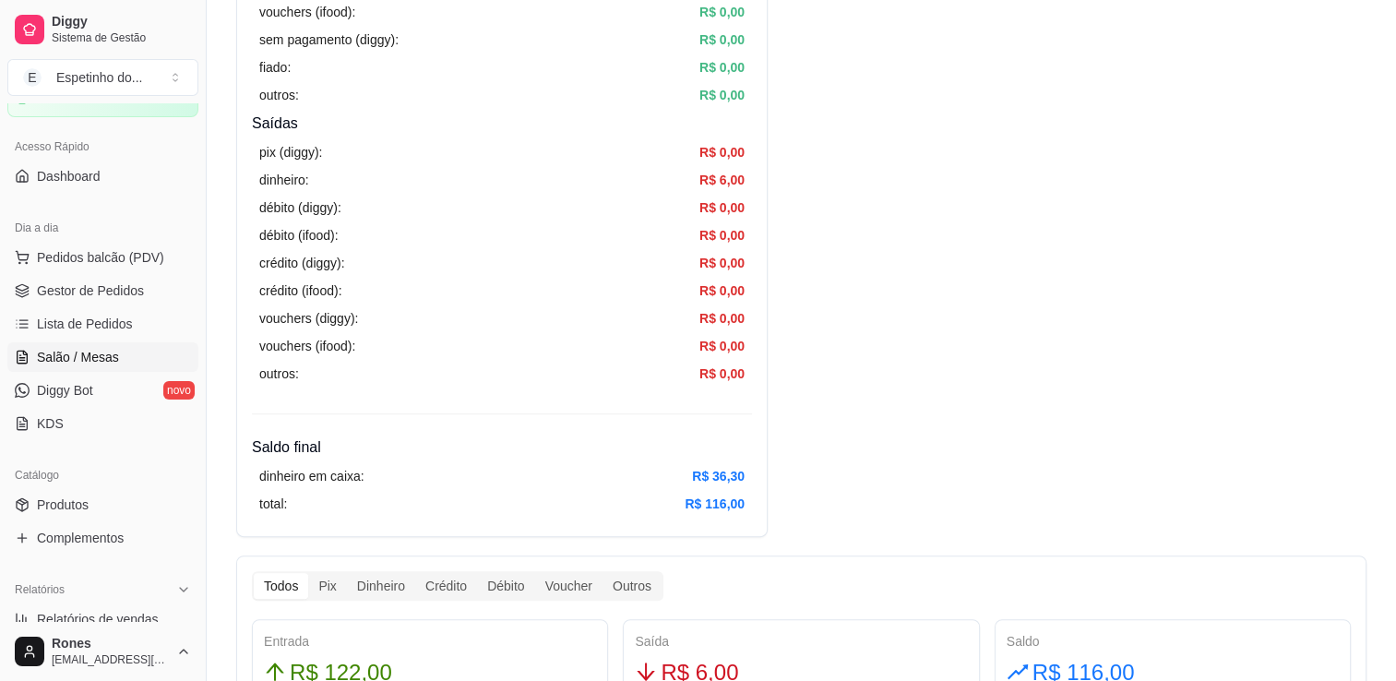
click at [78, 360] on span "Salão / Mesas" at bounding box center [78, 357] width 82 height 18
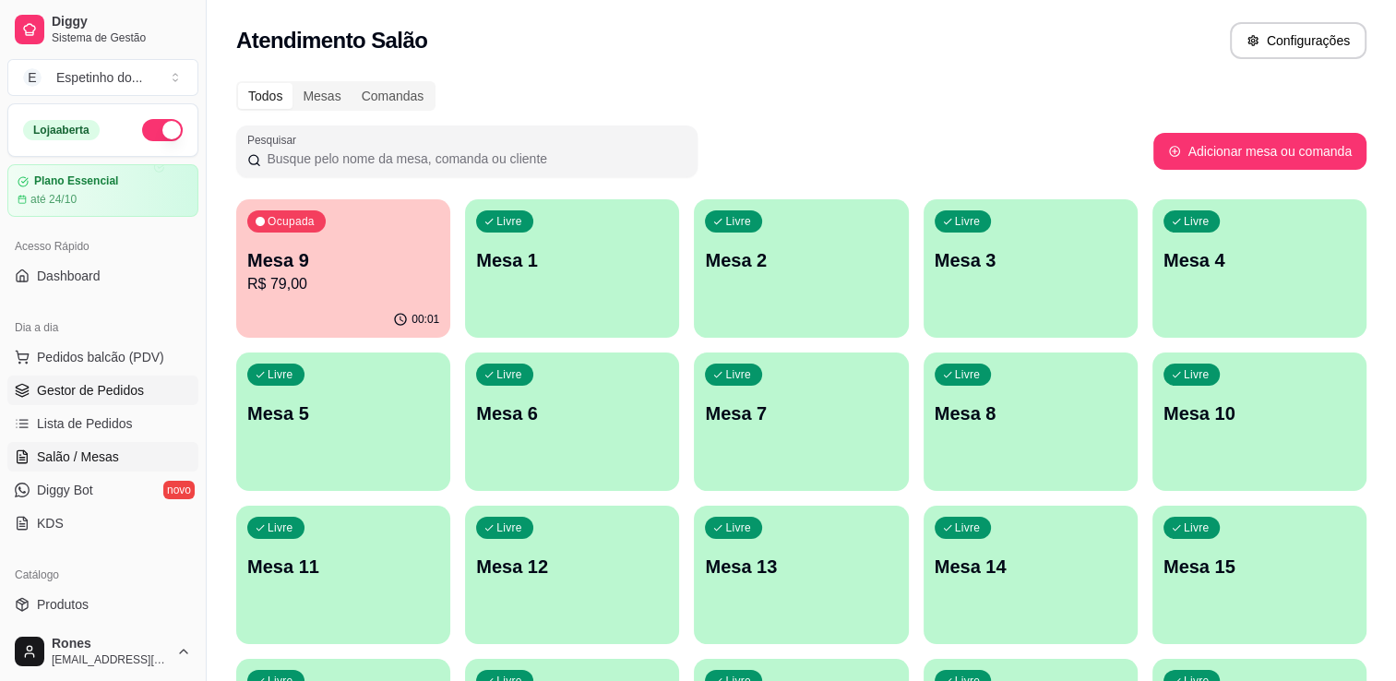
click at [73, 386] on span "Gestor de Pedidos" at bounding box center [90, 390] width 107 height 18
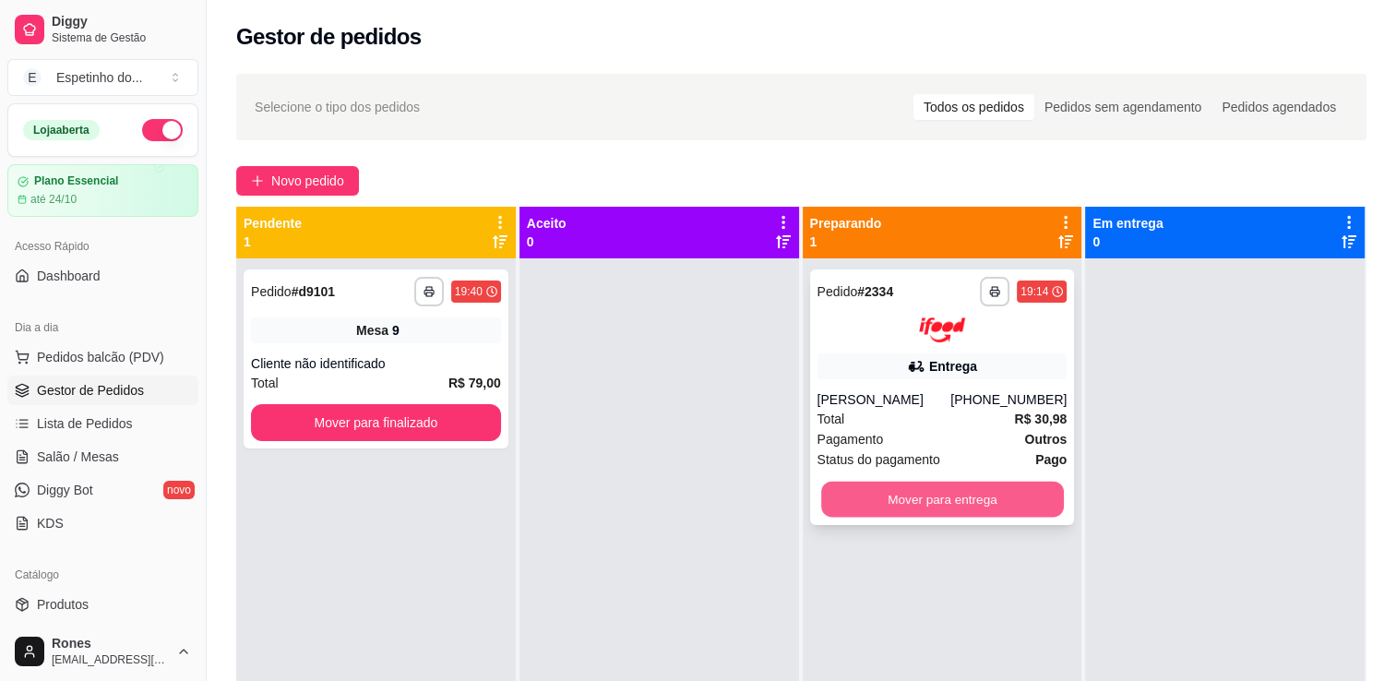
click at [929, 500] on button "Mover para entrega" at bounding box center [942, 499] width 243 height 36
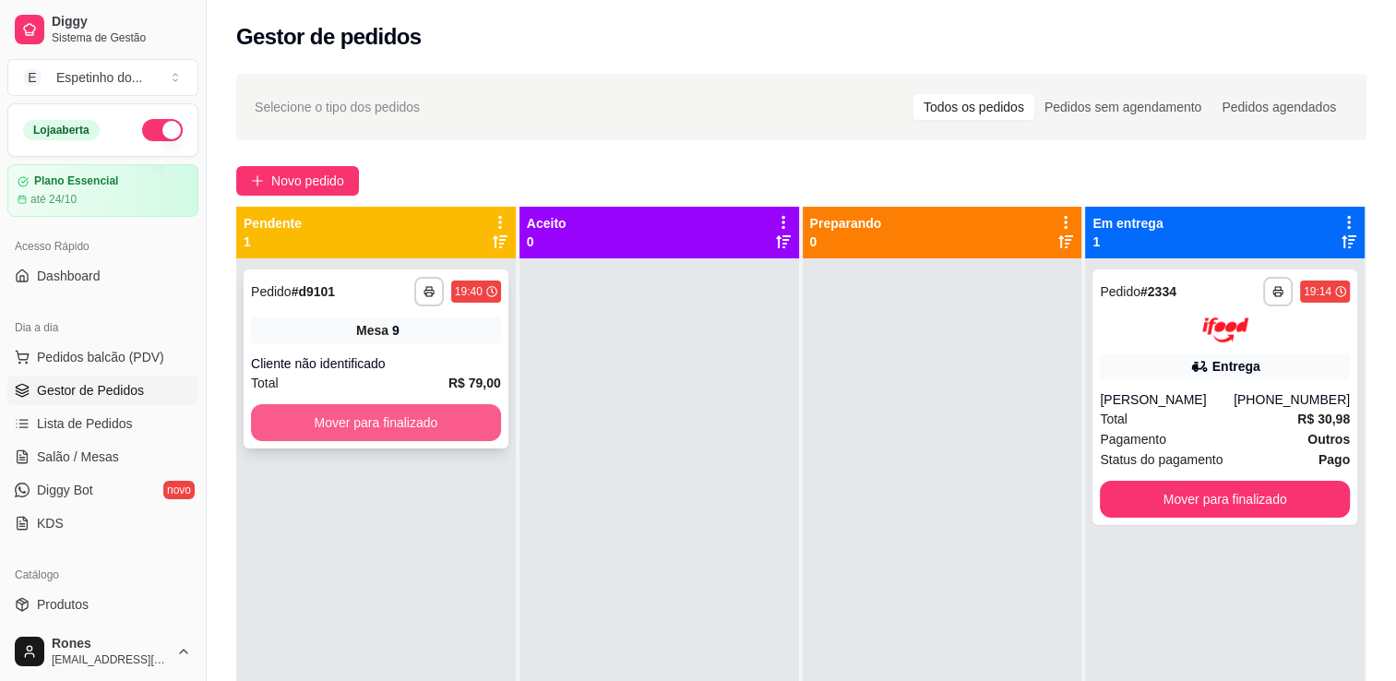
click at [460, 424] on button "Mover para finalizado" at bounding box center [376, 422] width 250 height 37
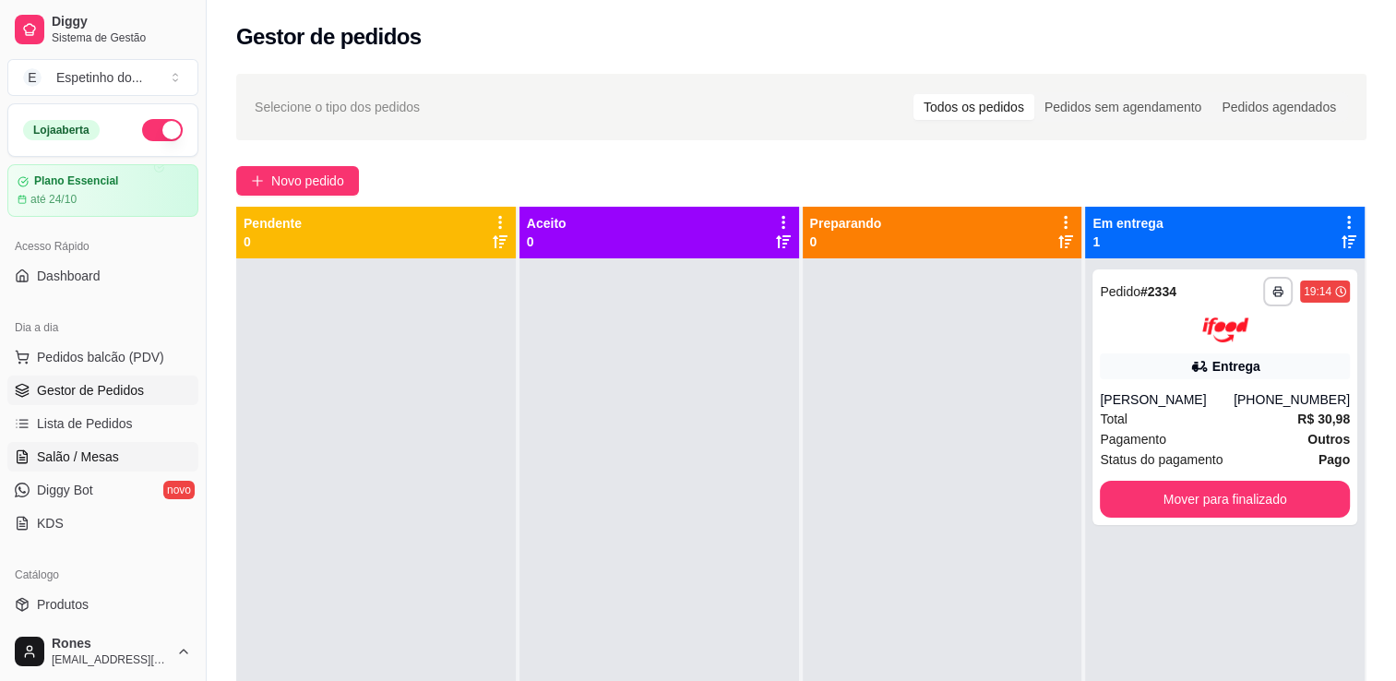
click at [96, 451] on span "Salão / Mesas" at bounding box center [78, 457] width 82 height 18
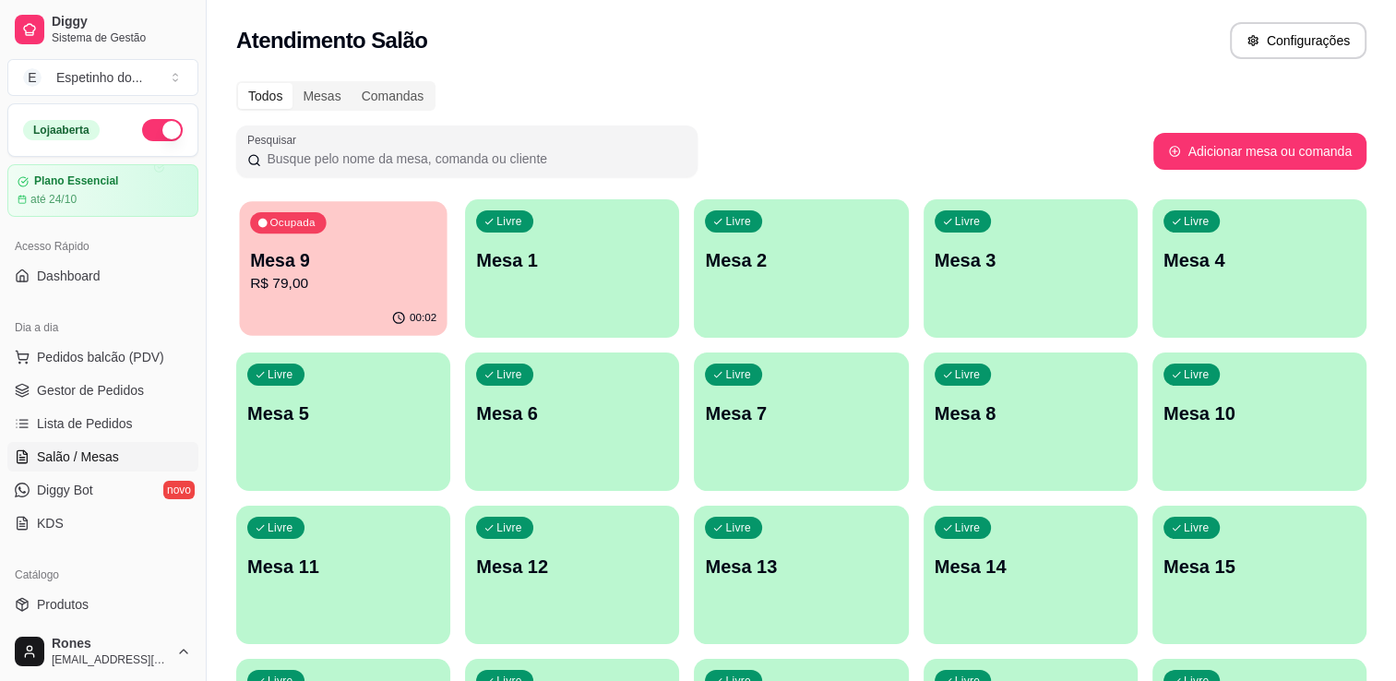
click at [305, 277] on p "R$ 79,00" at bounding box center [343, 283] width 186 height 21
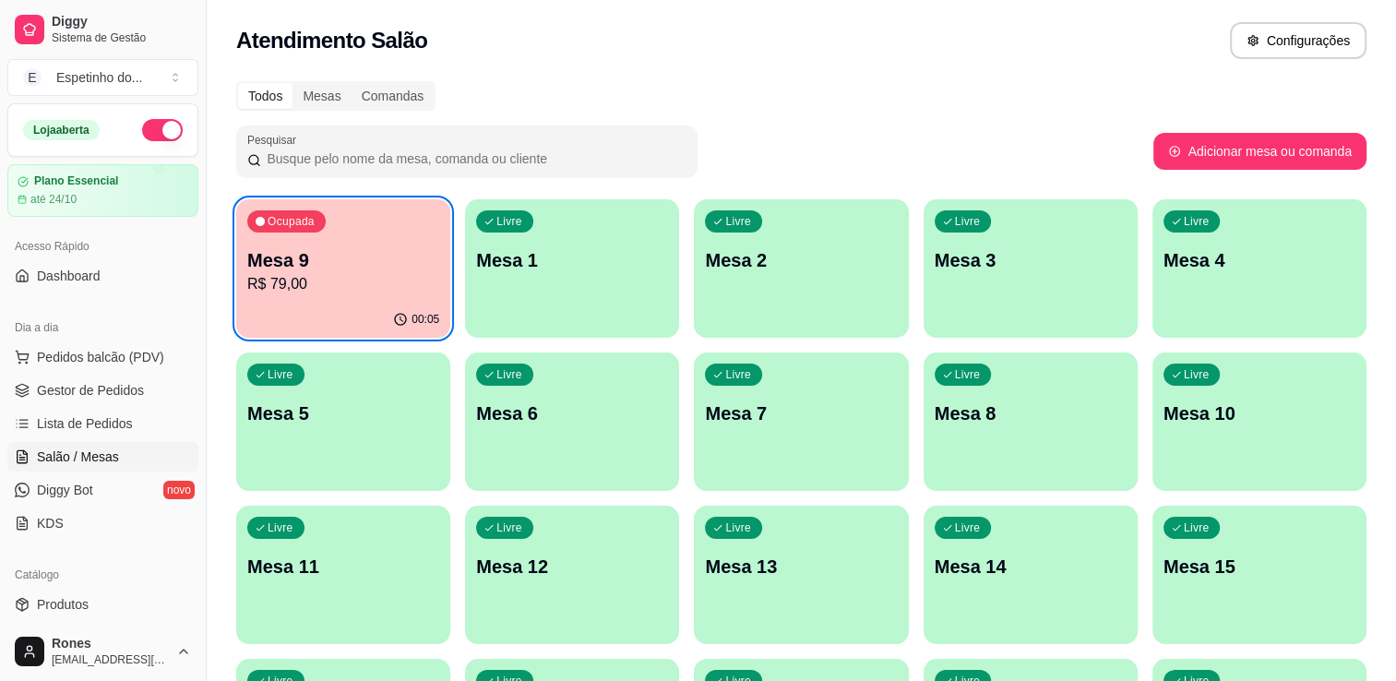
scroll to position [343, 0]
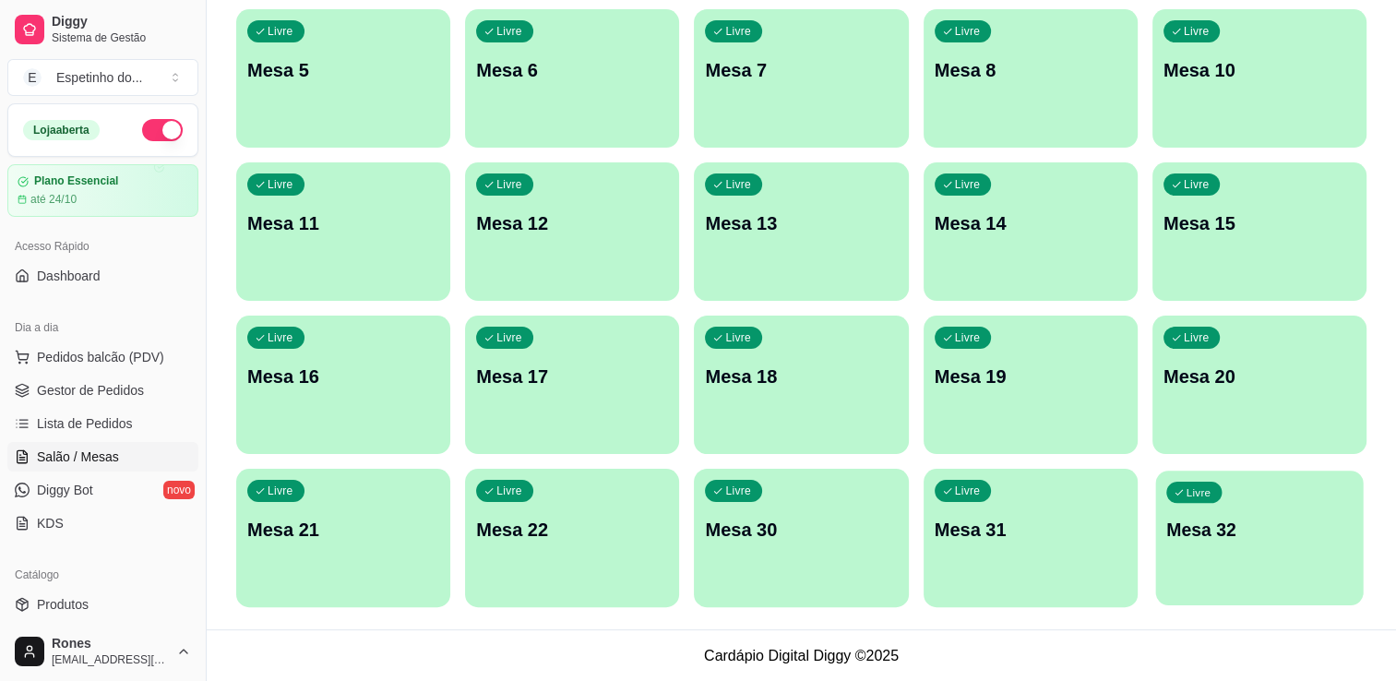
click at [1291, 539] on p "Mesa 32" at bounding box center [1259, 530] width 186 height 25
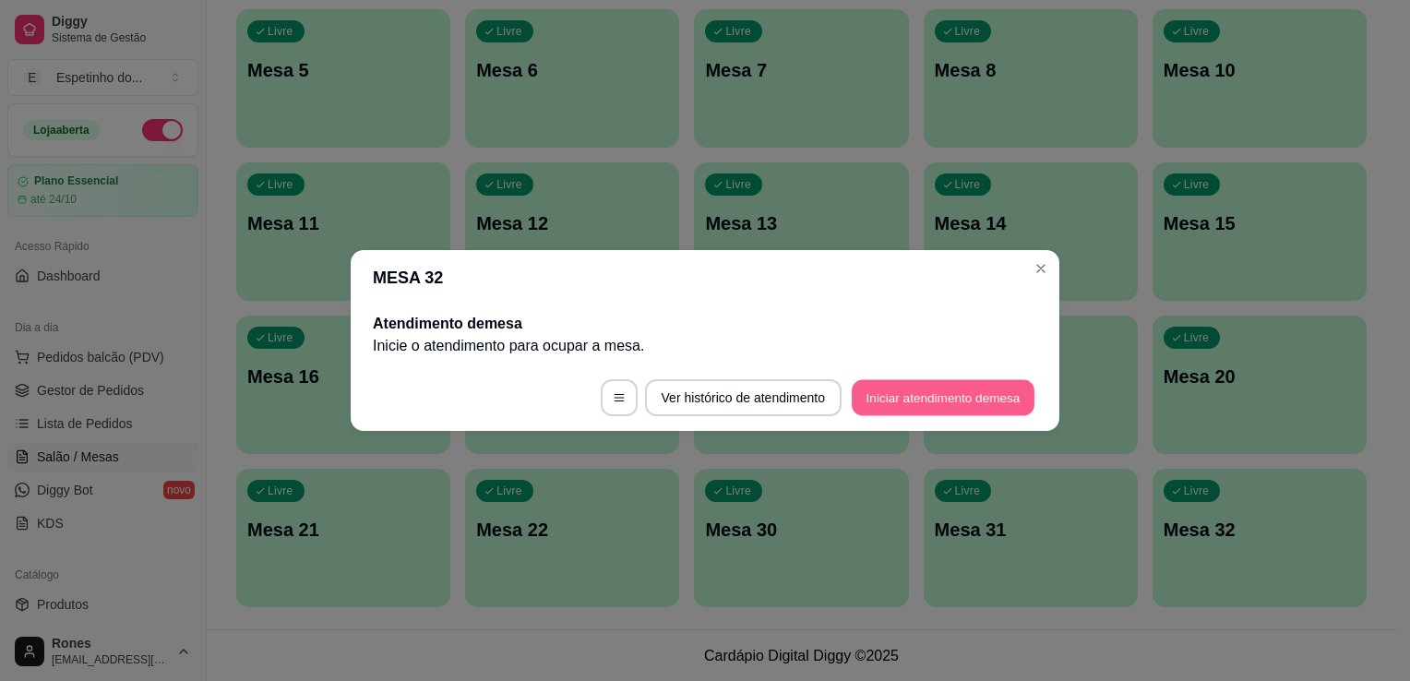
click at [1008, 408] on button "Iniciar atendimento de mesa" at bounding box center [943, 398] width 183 height 36
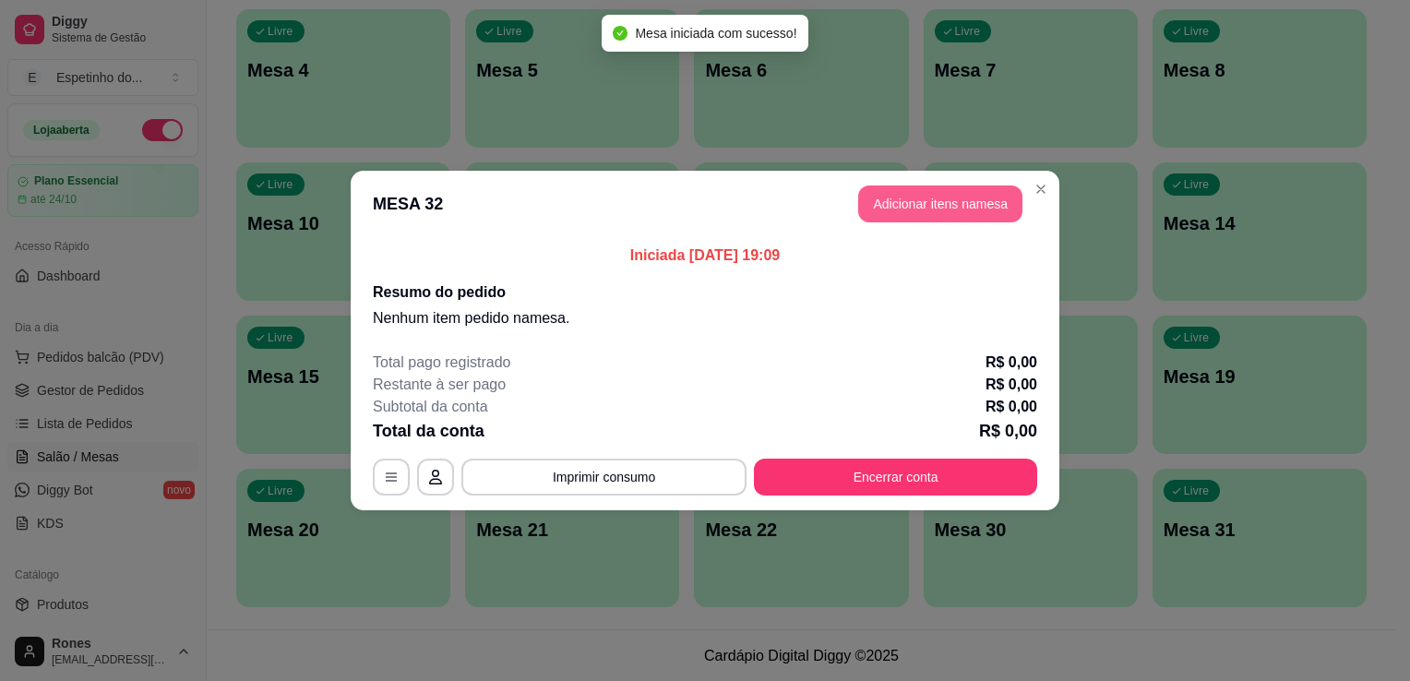
click at [965, 209] on button "Adicionar itens na mesa" at bounding box center [940, 203] width 164 height 37
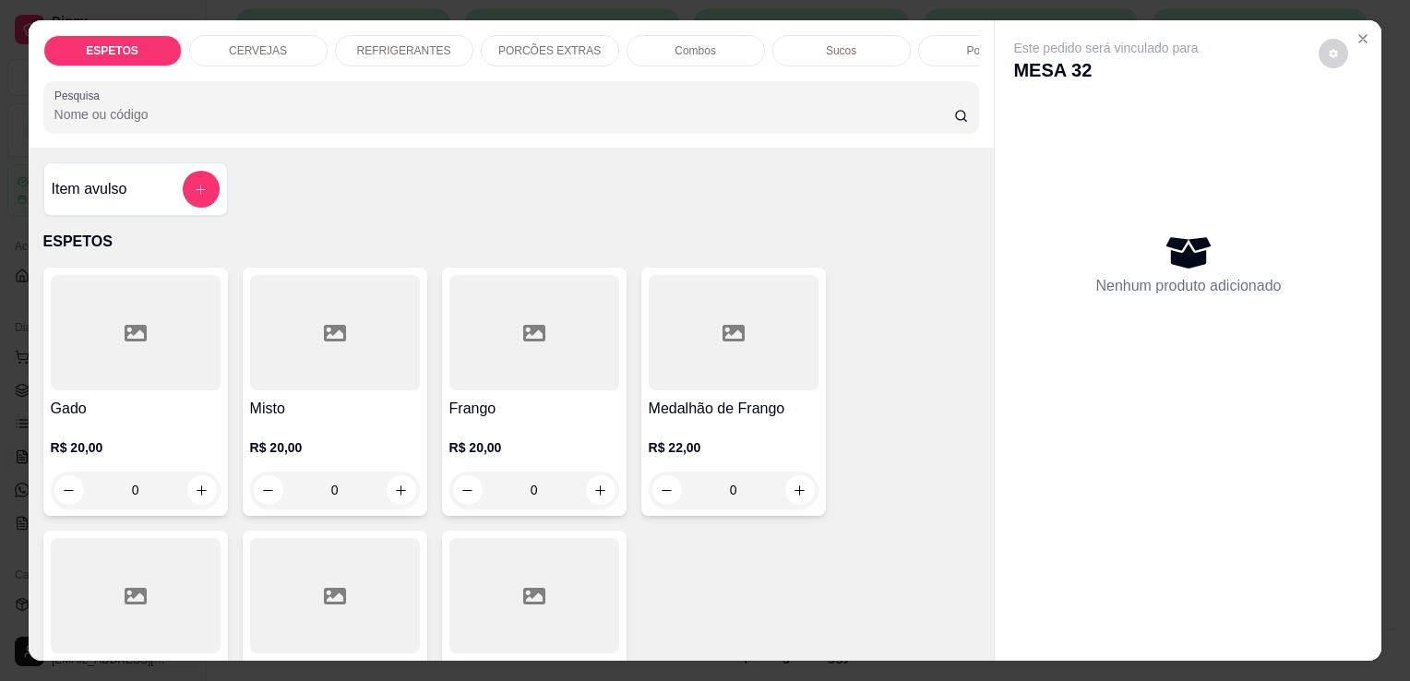
click at [151, 619] on div at bounding box center [136, 595] width 170 height 115
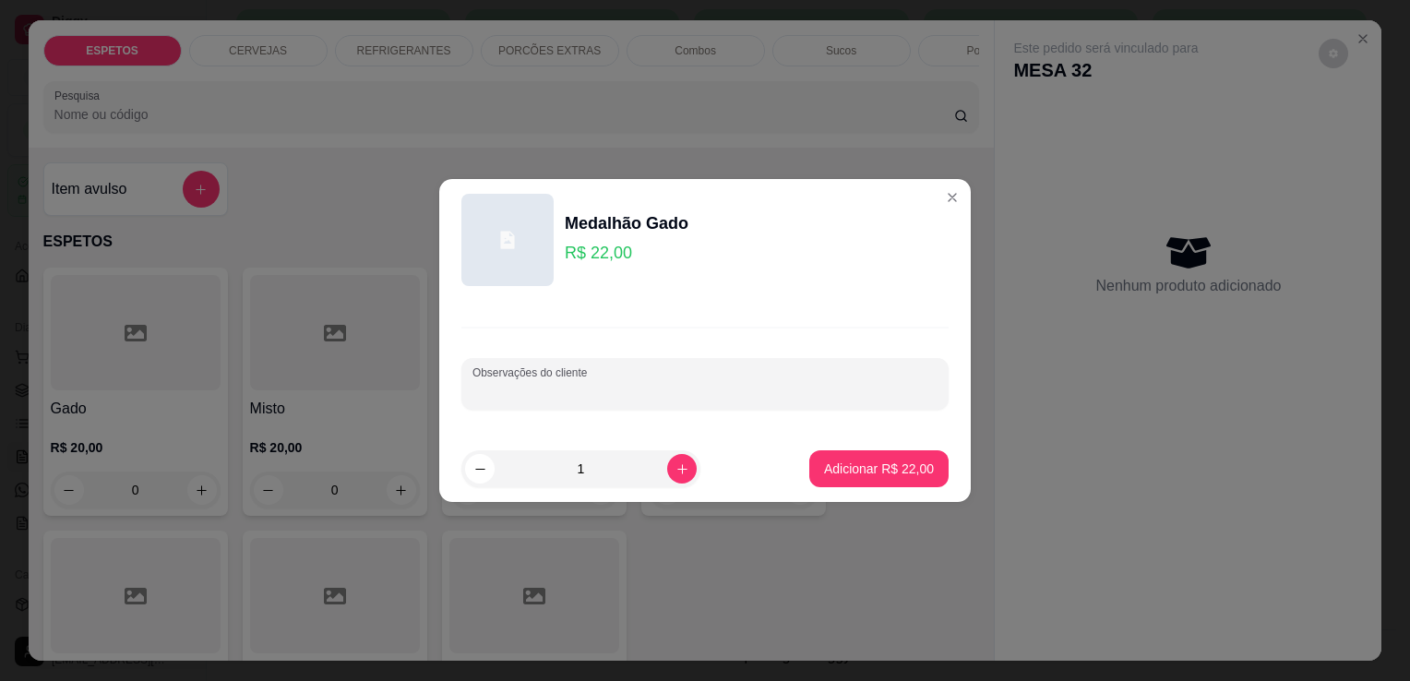
click at [650, 387] on input "Observações do cliente" at bounding box center [704, 391] width 465 height 18
type input "baiao para vigem"
click at [867, 478] on button "Adicionar R$ 22,00" at bounding box center [879, 469] width 136 height 36
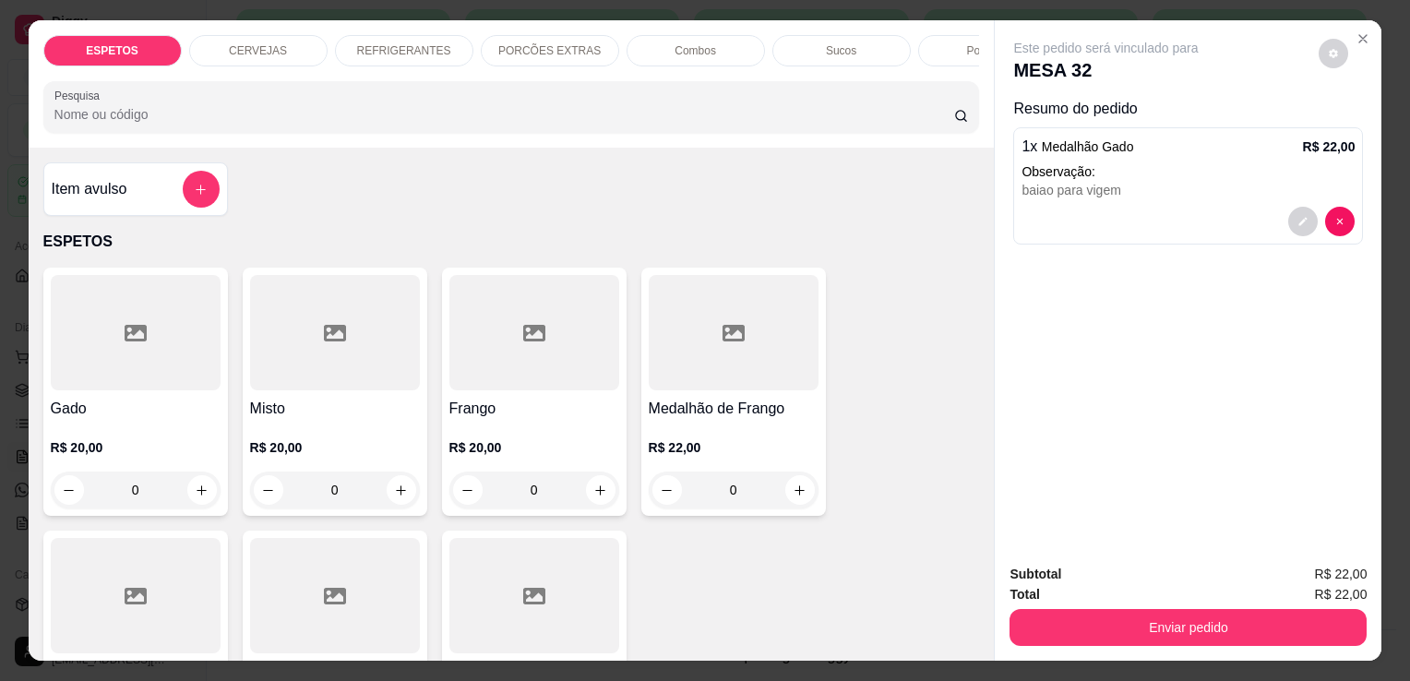
click at [89, 603] on div at bounding box center [136, 595] width 170 height 115
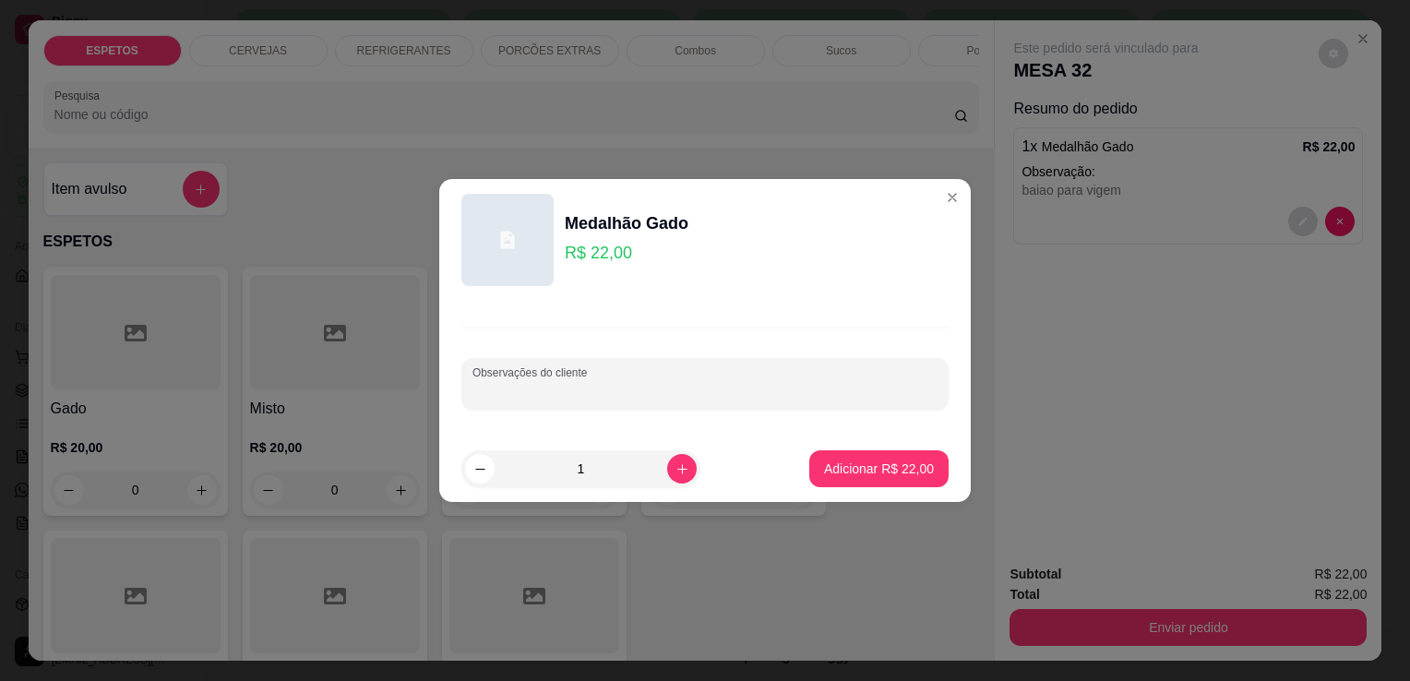
click at [619, 384] on input "Observações do cliente" at bounding box center [704, 391] width 465 height 18
type input "fava para viagem"
click at [871, 465] on p "Adicionar R$ 22,00" at bounding box center [879, 469] width 107 height 18
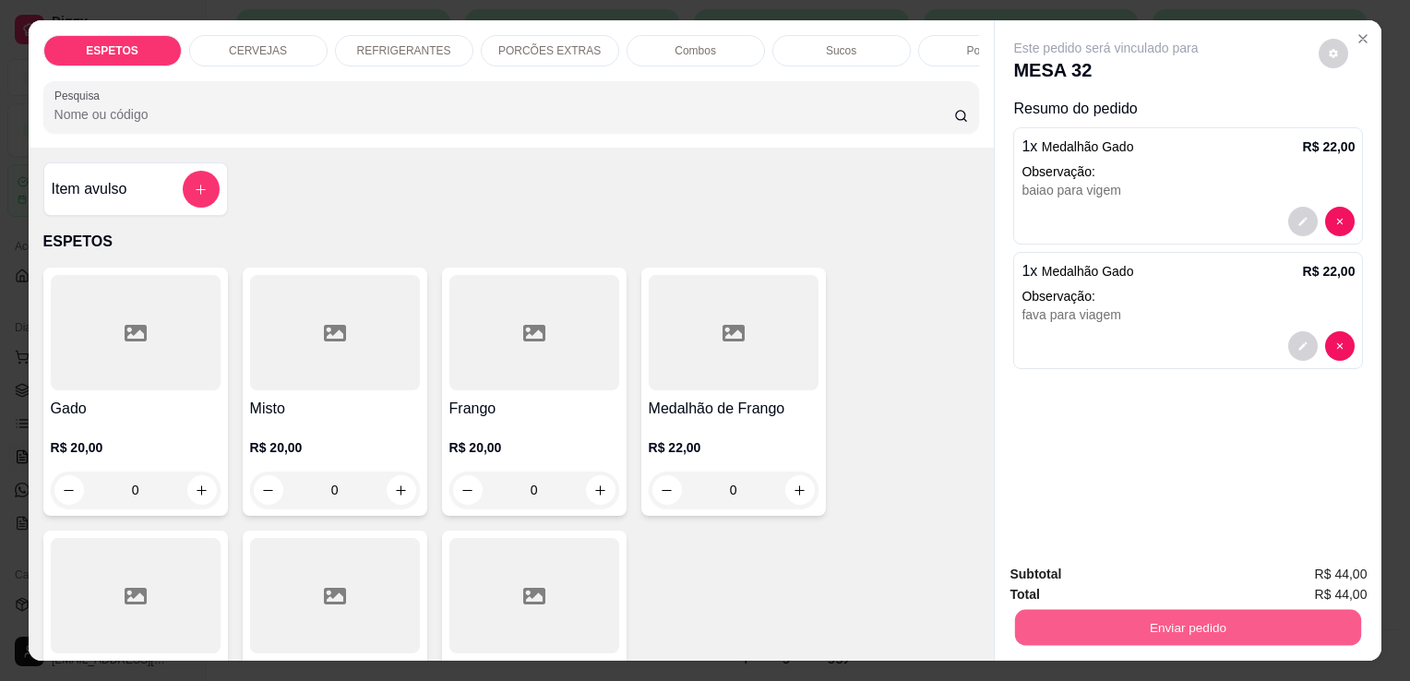
click at [1262, 615] on button "Enviar pedido" at bounding box center [1188, 627] width 346 height 36
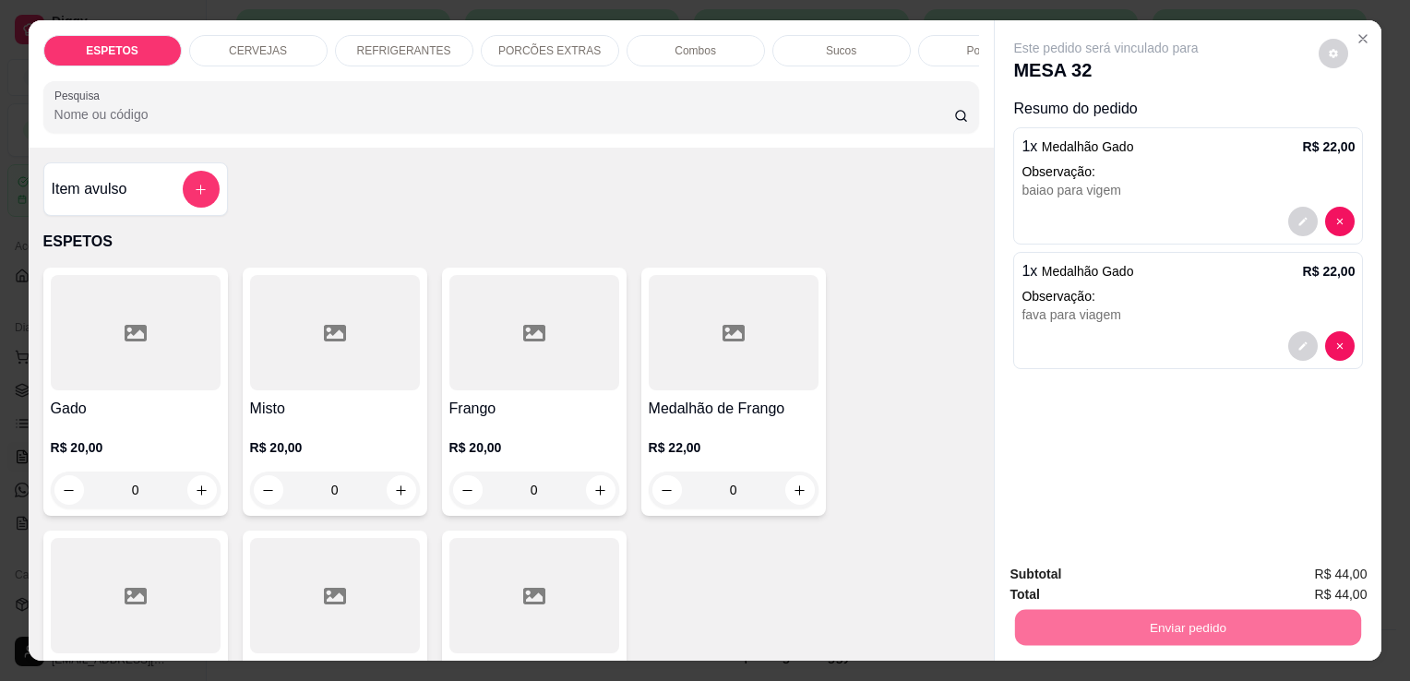
click at [1367, 570] on button "Enviar pedido" at bounding box center [1318, 576] width 101 height 34
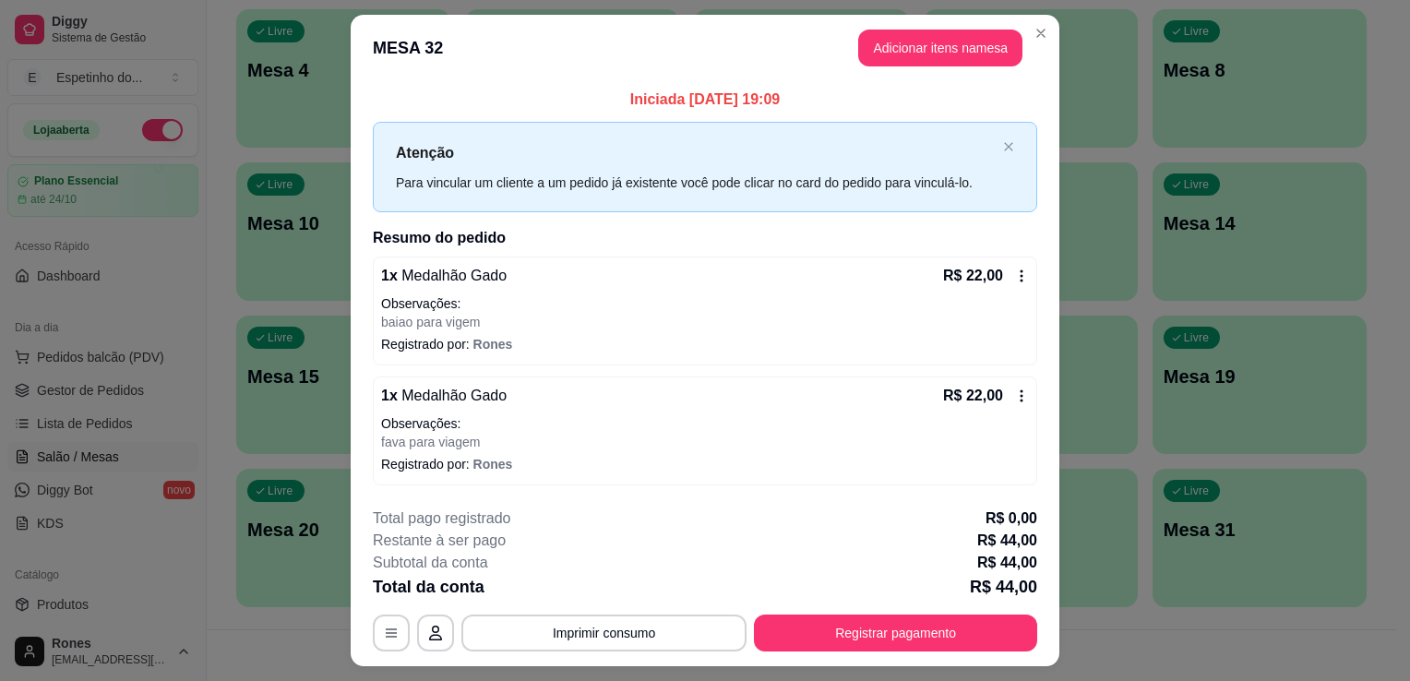
click at [1052, 42] on header "MESA 32 Adicionar itens na mesa" at bounding box center [705, 48] width 709 height 66
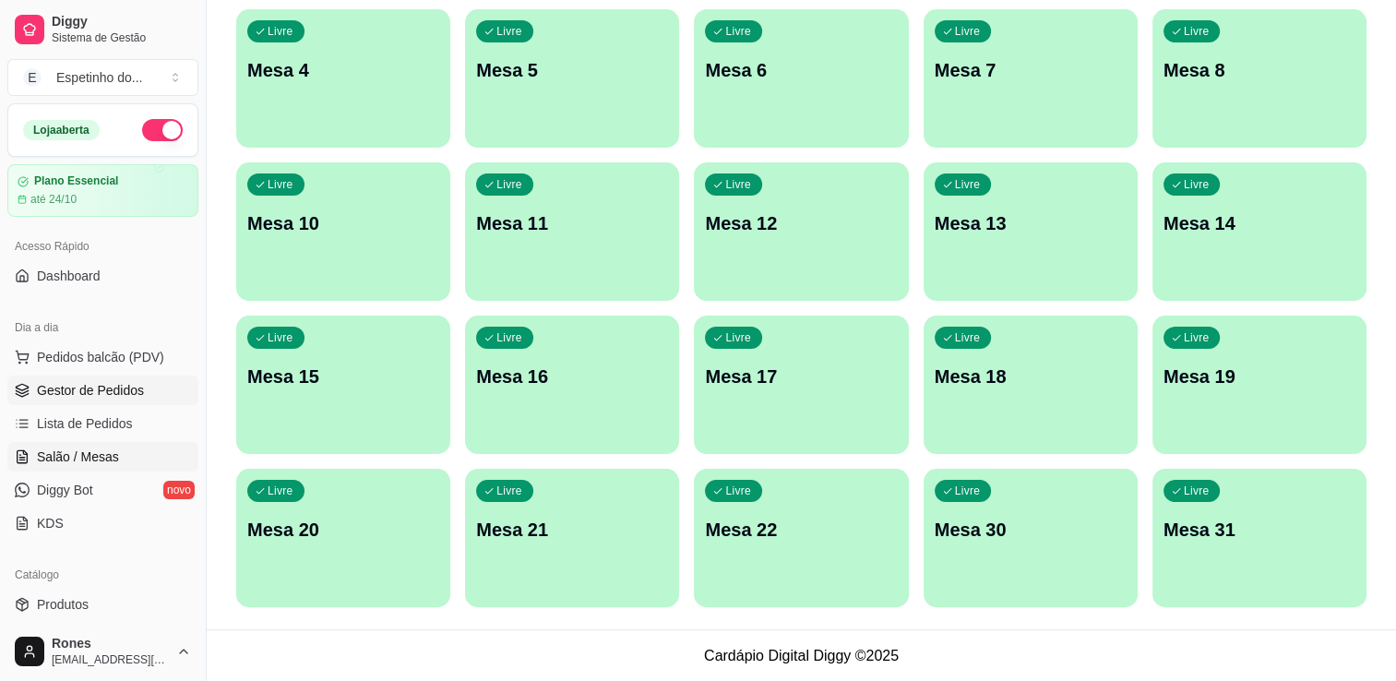
click at [119, 394] on span "Gestor de Pedidos" at bounding box center [90, 390] width 107 height 18
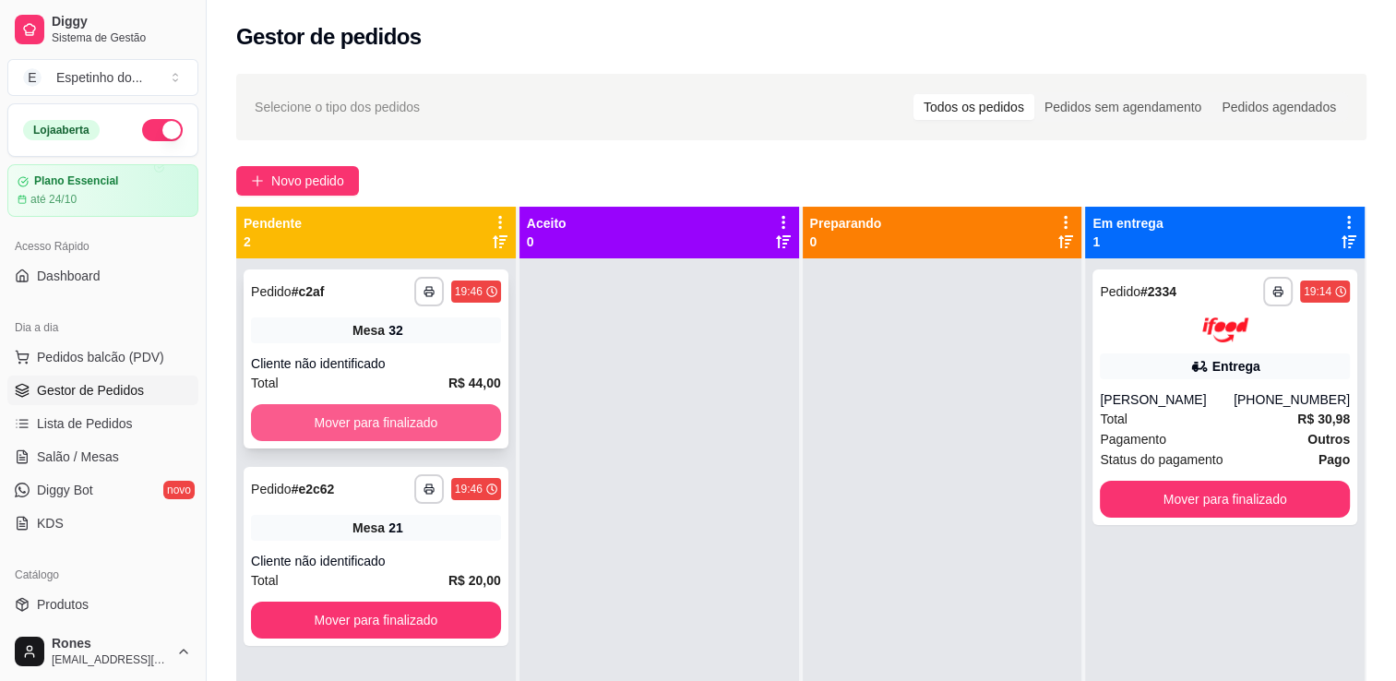
click at [358, 422] on button "Mover para finalizado" at bounding box center [376, 422] width 250 height 37
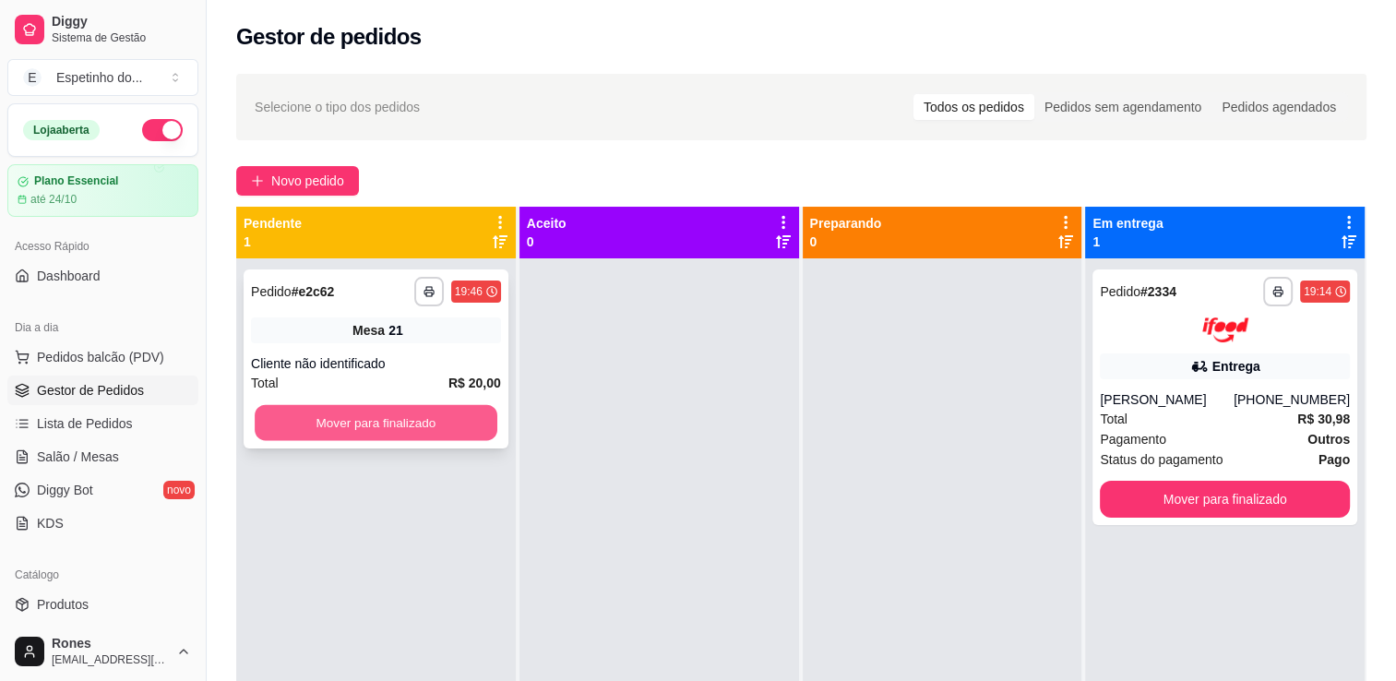
click at [399, 416] on button "Mover para finalizado" at bounding box center [376, 423] width 243 height 36
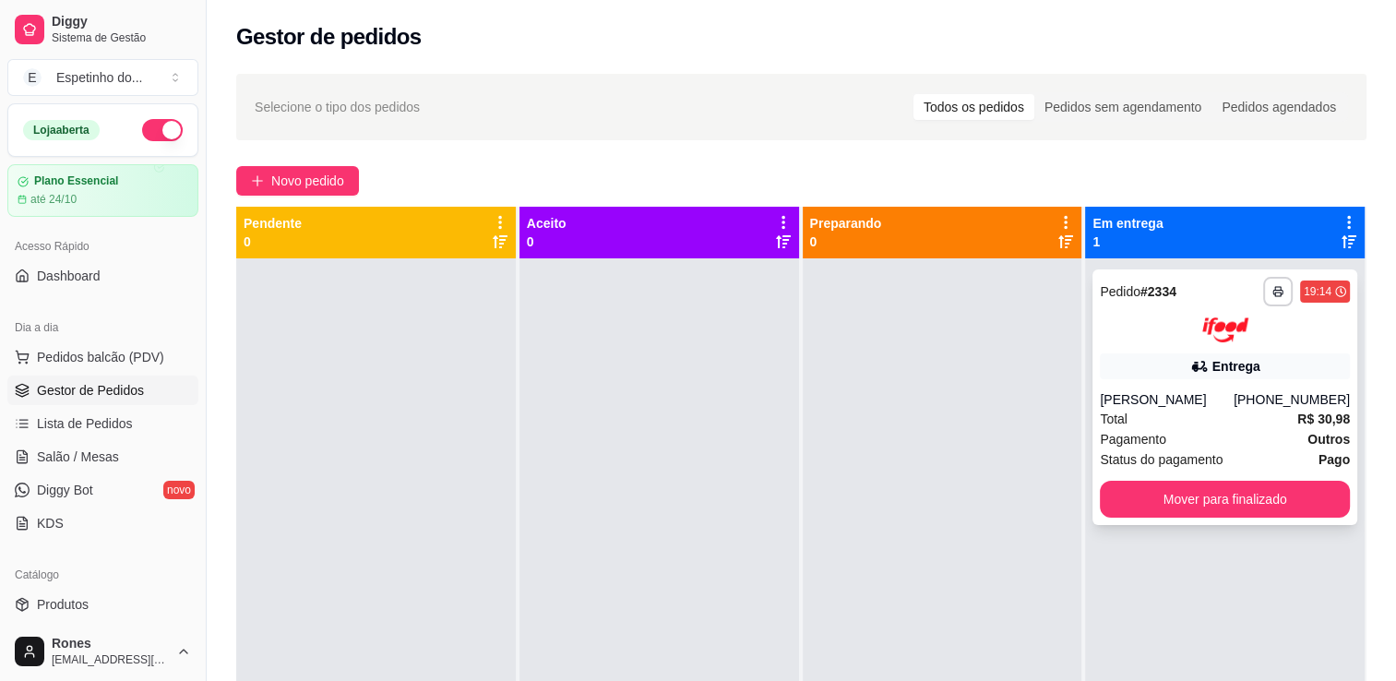
click at [1191, 400] on div "[PERSON_NAME]" at bounding box center [1167, 399] width 134 height 18
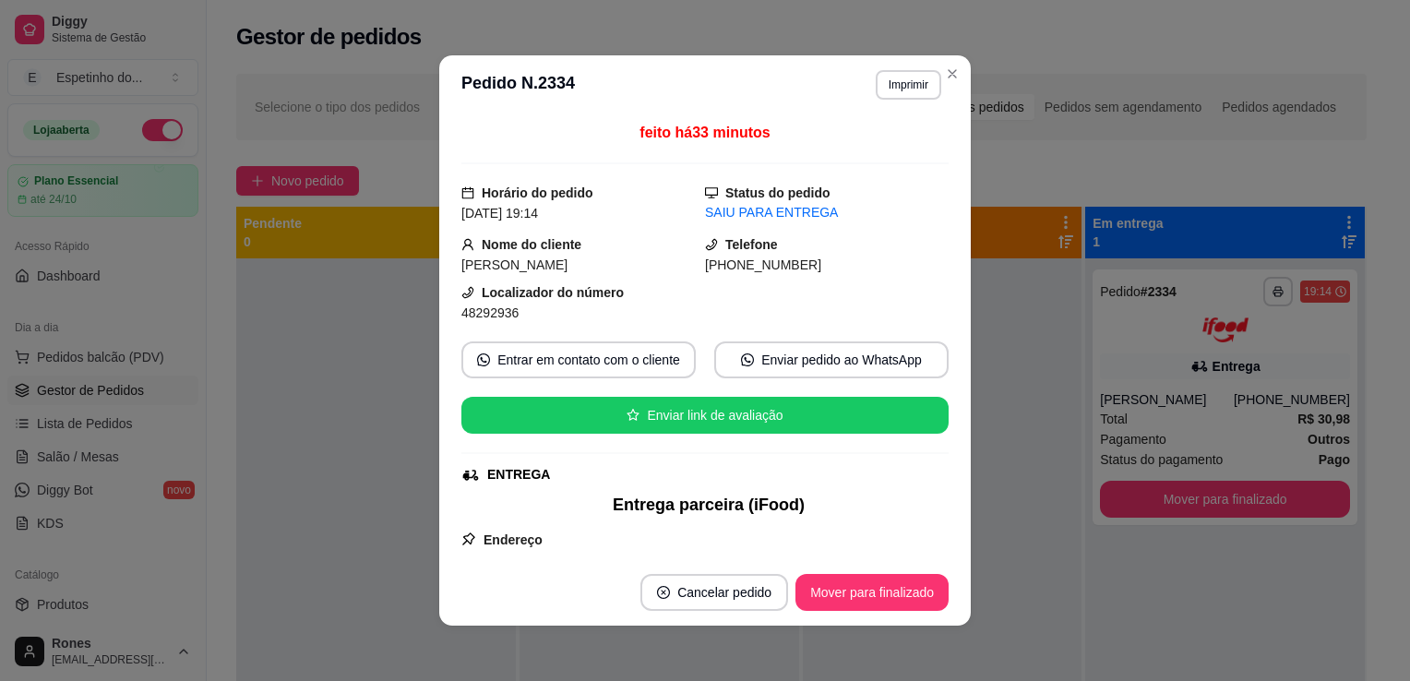
click at [469, 269] on span "[PERSON_NAME]" at bounding box center [514, 264] width 106 height 15
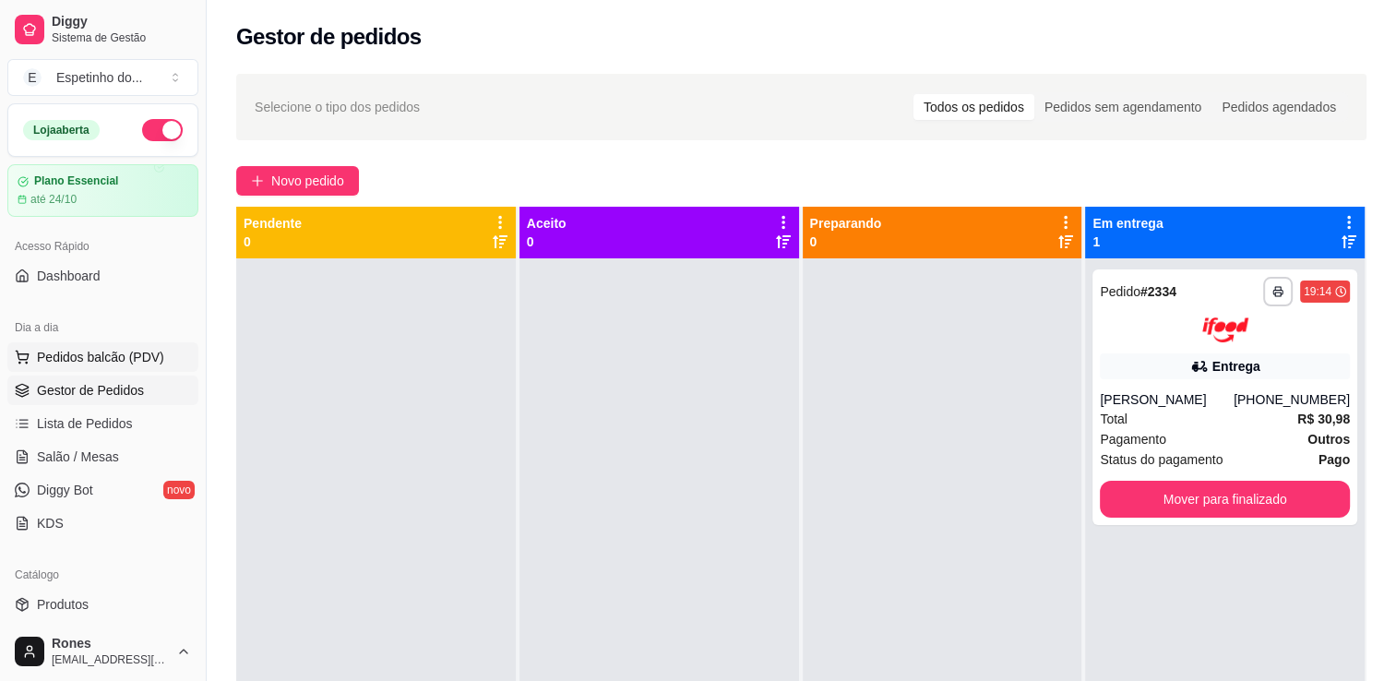
click at [103, 360] on span "Pedidos balcão (PDV)" at bounding box center [100, 357] width 127 height 18
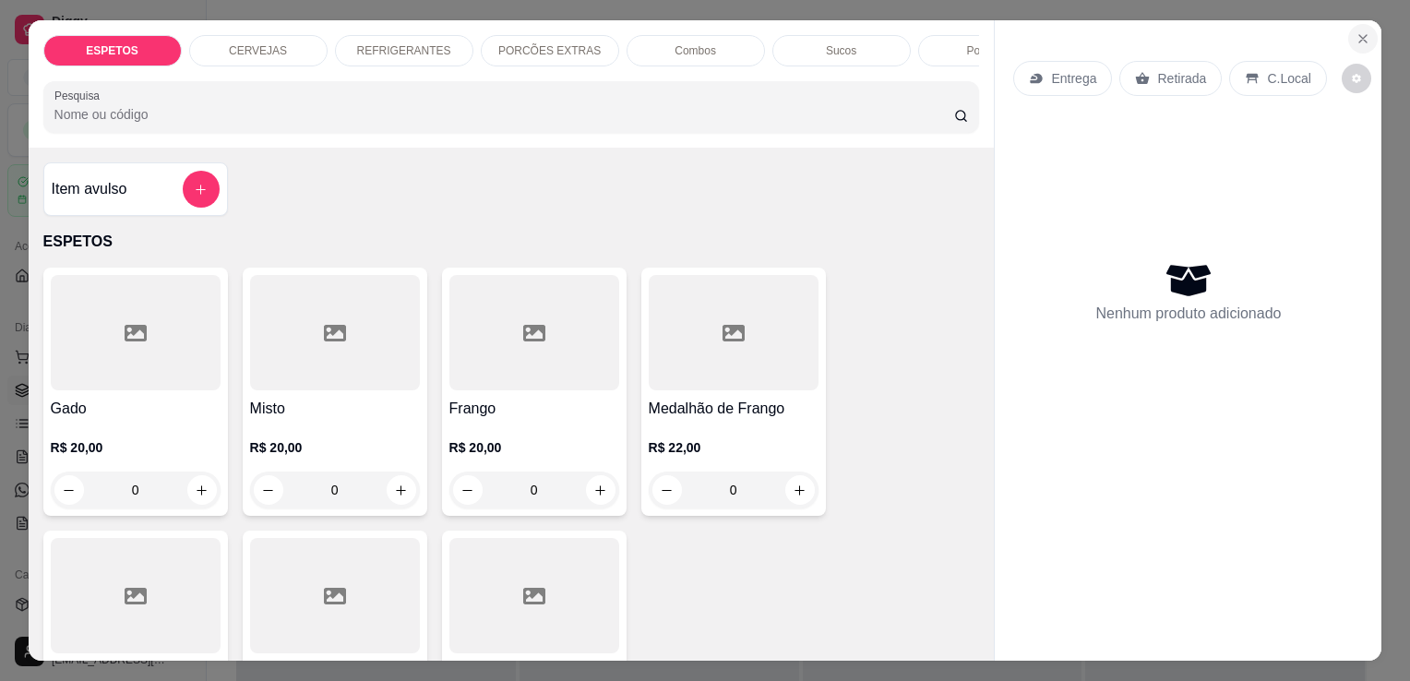
click at [1355, 32] on icon "Close" at bounding box center [1362, 38] width 15 height 15
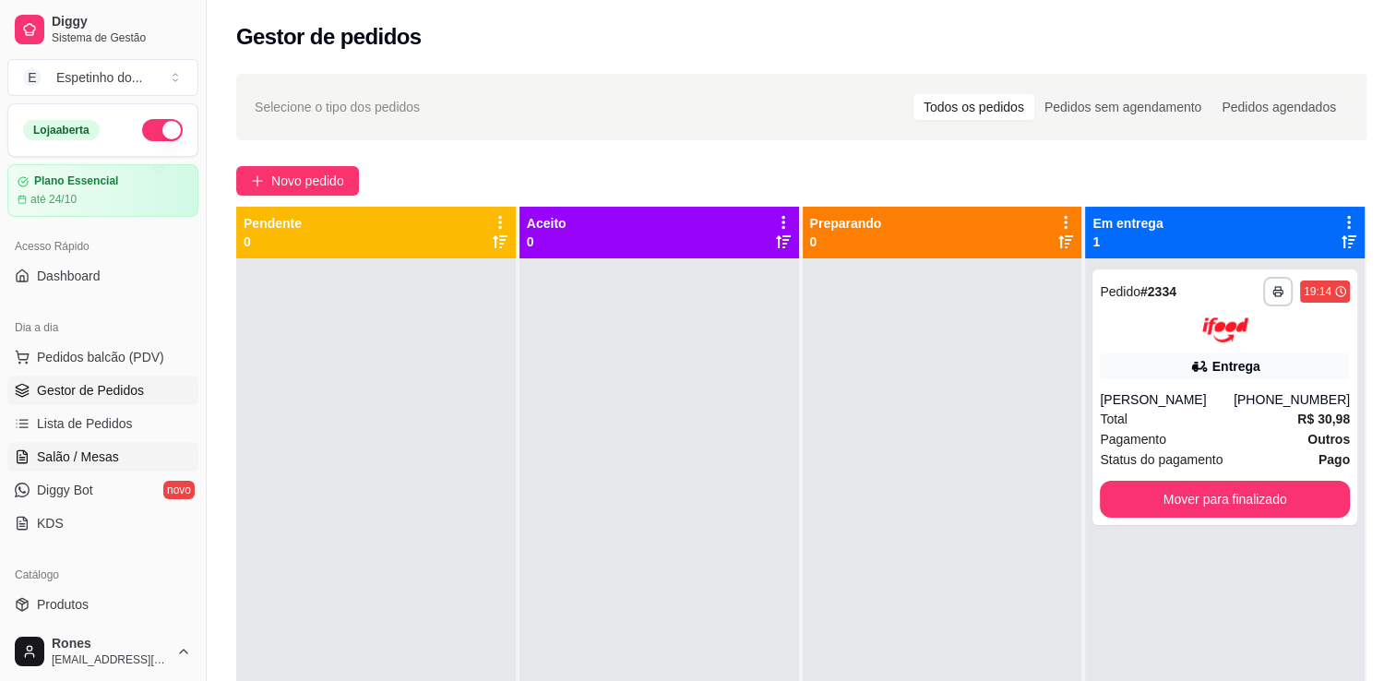
click at [101, 460] on span "Salão / Mesas" at bounding box center [78, 457] width 82 height 18
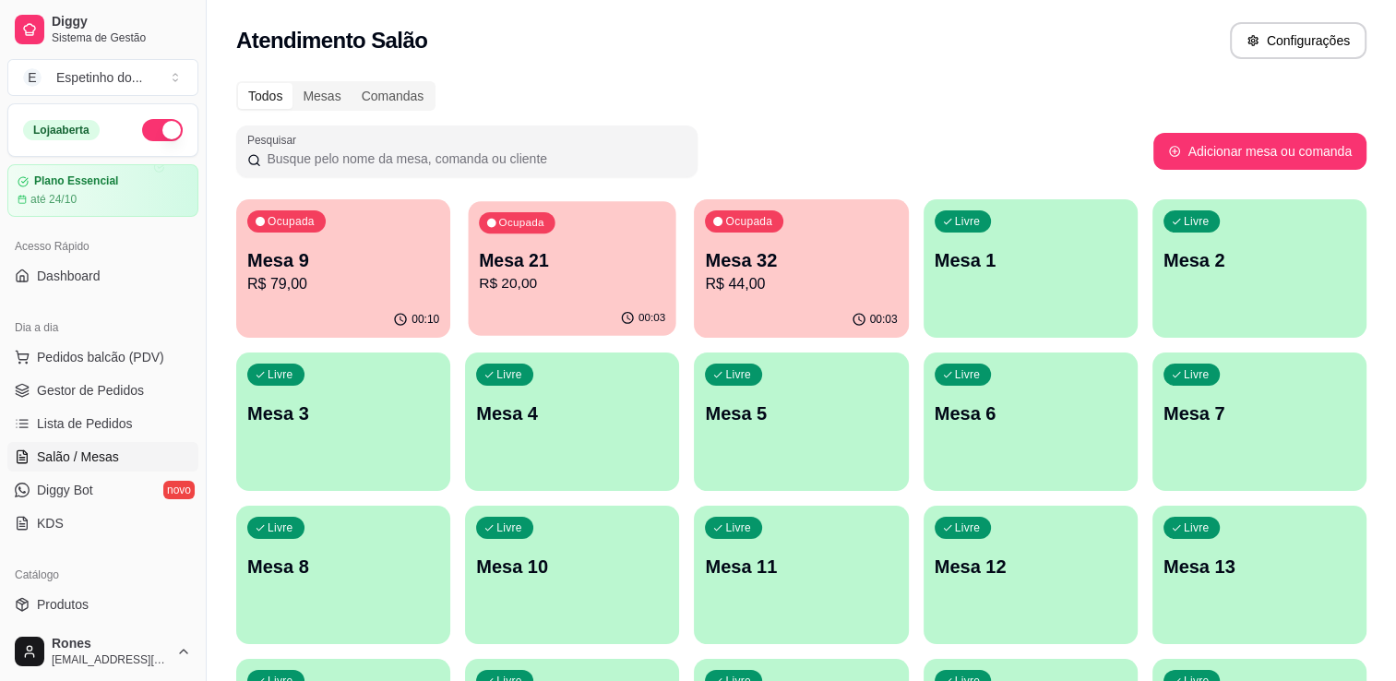
click at [581, 264] on p "Mesa 21" at bounding box center [572, 260] width 186 height 25
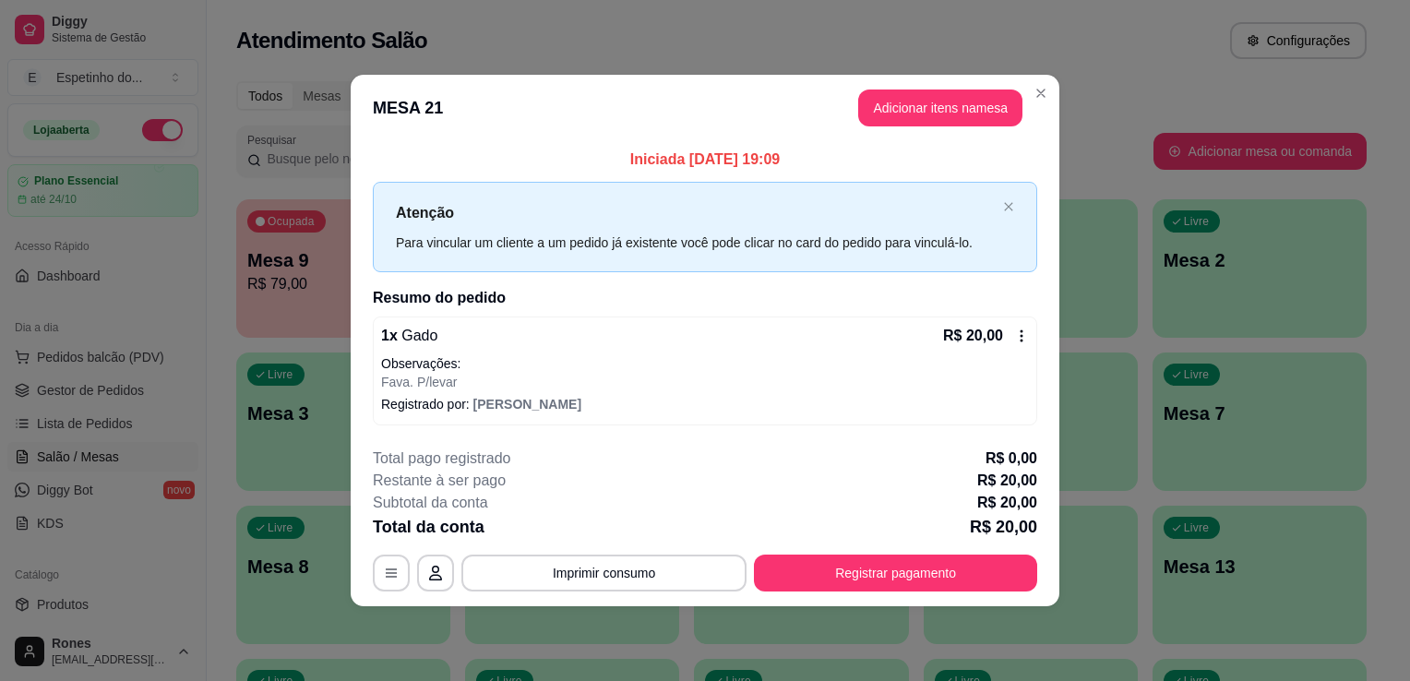
click at [1023, 336] on icon at bounding box center [1021, 335] width 15 height 15
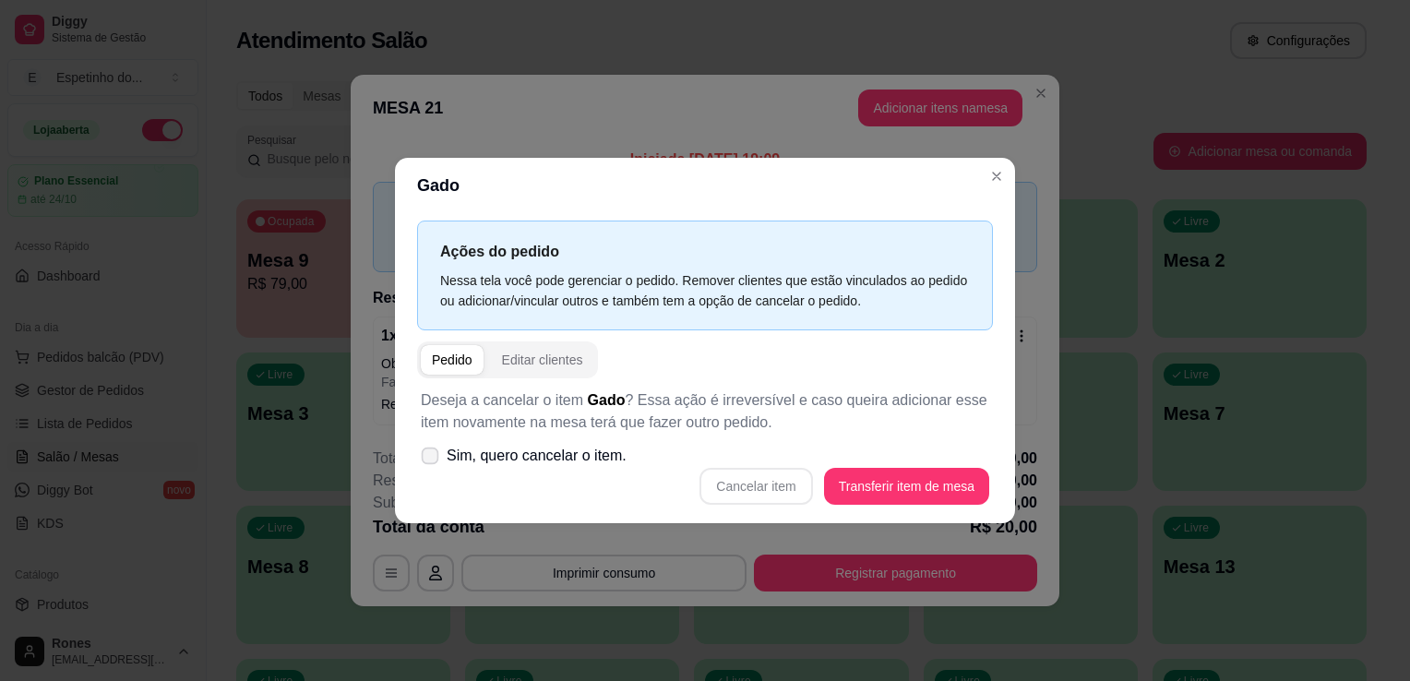
click at [447, 452] on span "Sim, quero cancelar o item." at bounding box center [537, 456] width 180 height 22
click at [432, 460] on input "Sim, quero cancelar o item." at bounding box center [426, 466] width 12 height 12
checkbox input "true"
click at [789, 482] on button "Cancelar item" at bounding box center [756, 487] width 110 height 36
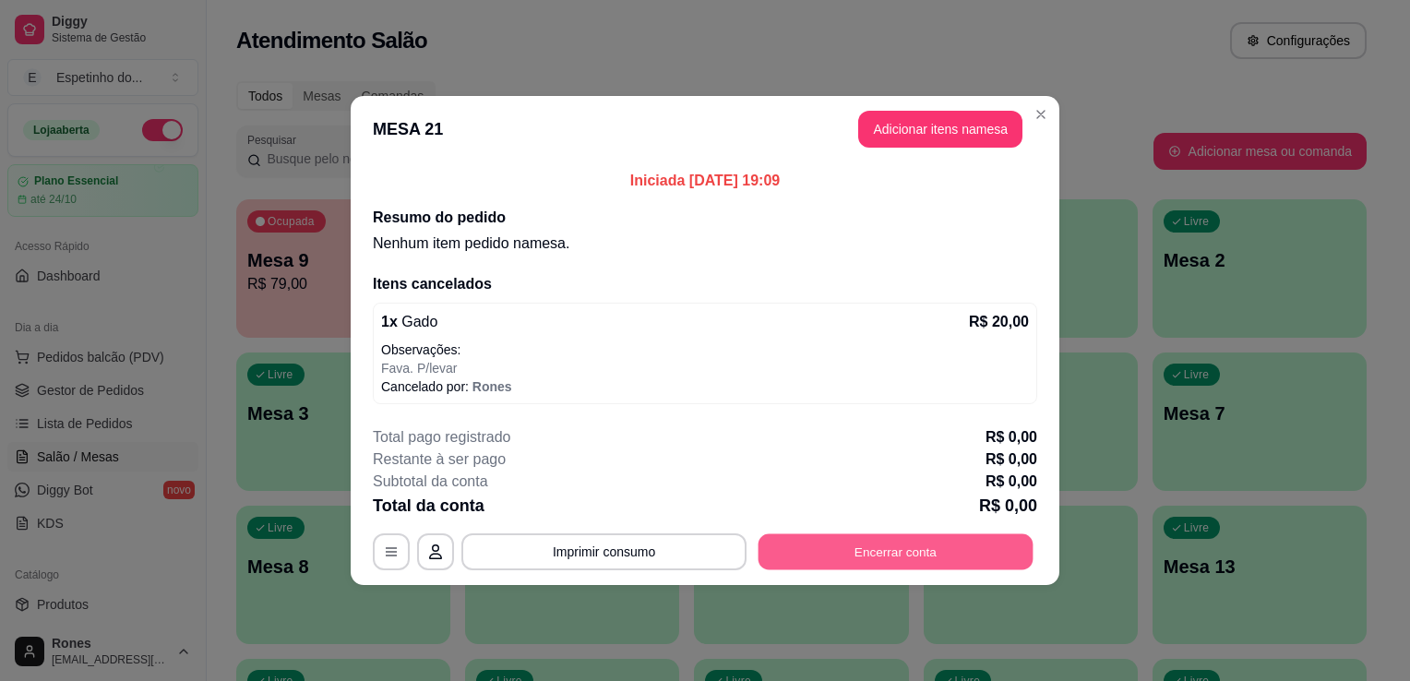
click at [945, 564] on button "Encerrar conta" at bounding box center [895, 552] width 275 height 36
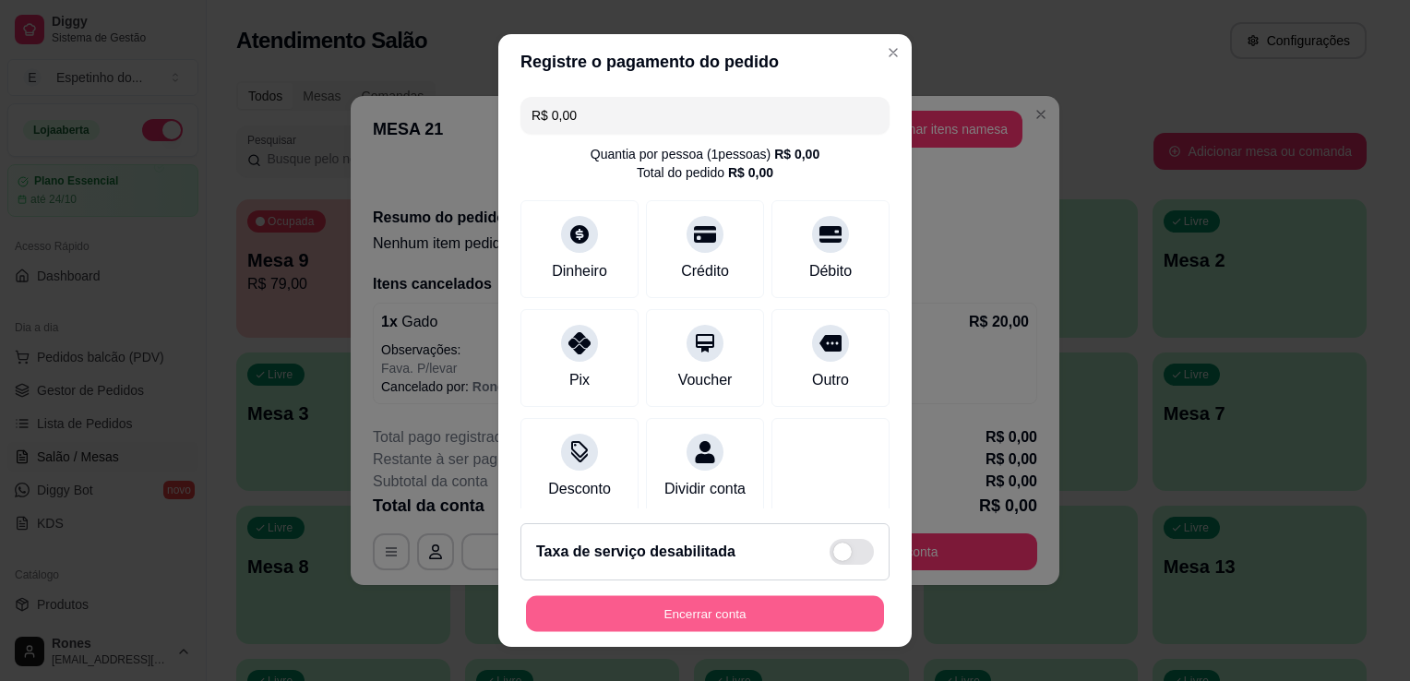
click at [726, 619] on button "Encerrar conta" at bounding box center [705, 614] width 358 height 36
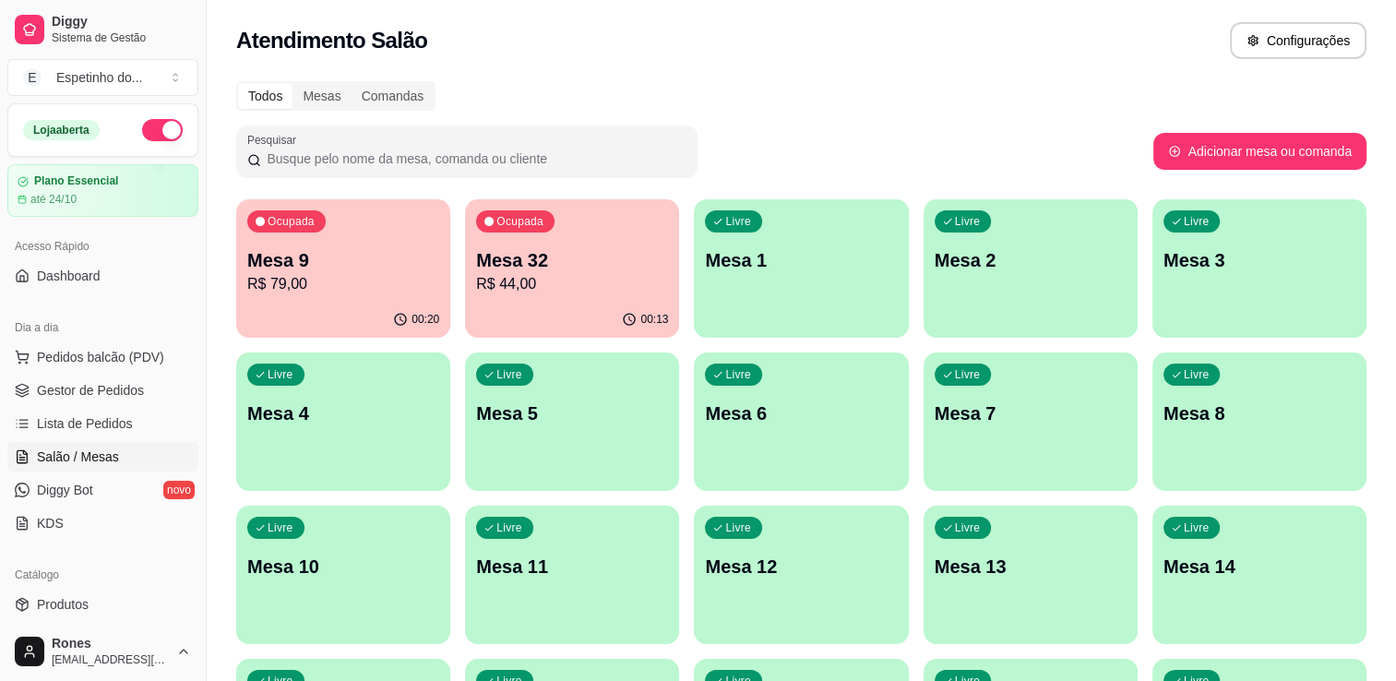
scroll to position [343, 0]
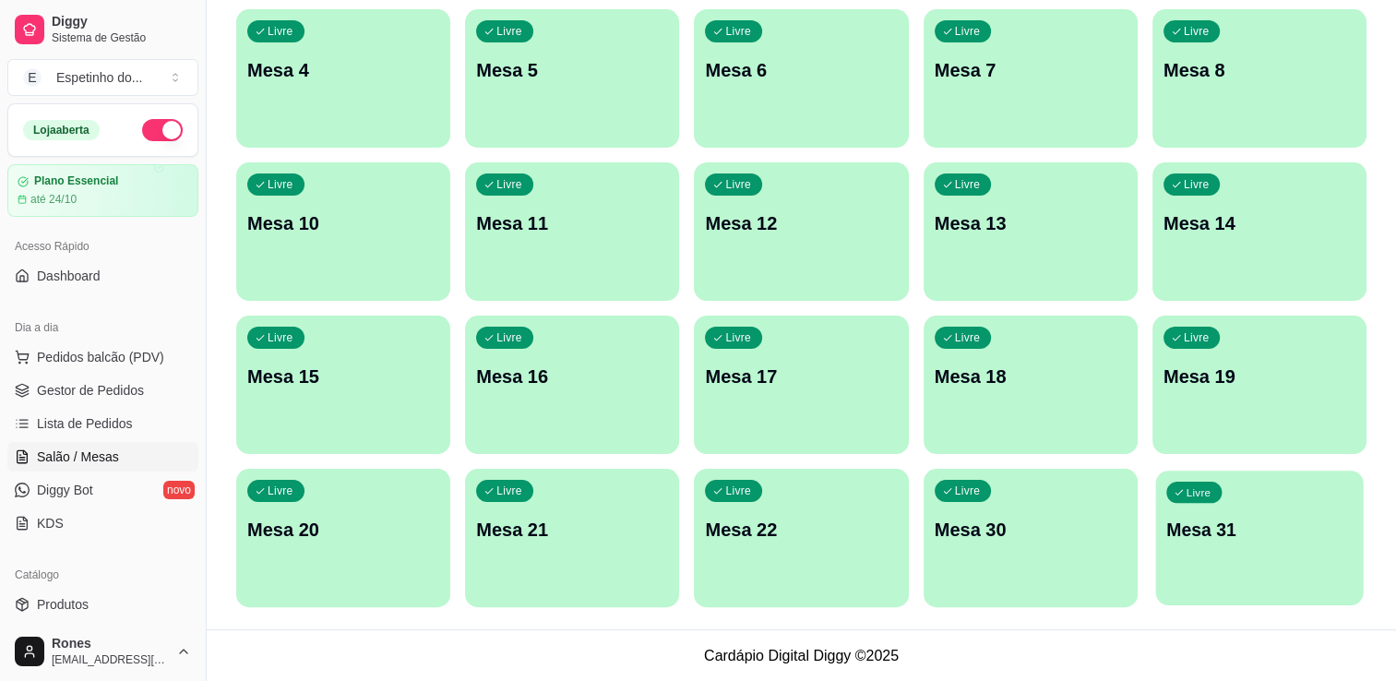
click at [1199, 539] on p "Mesa 31" at bounding box center [1259, 530] width 186 height 25
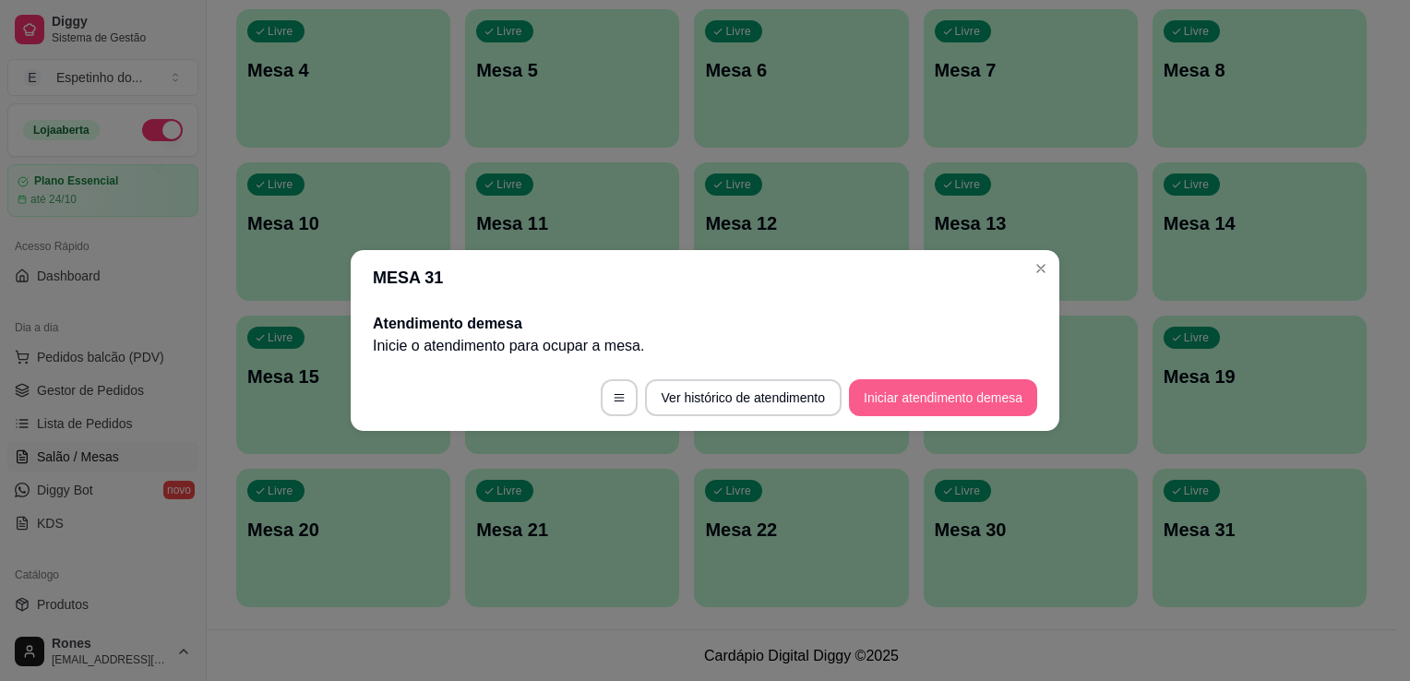
click at [995, 385] on button "Iniciar atendimento de mesa" at bounding box center [943, 397] width 188 height 37
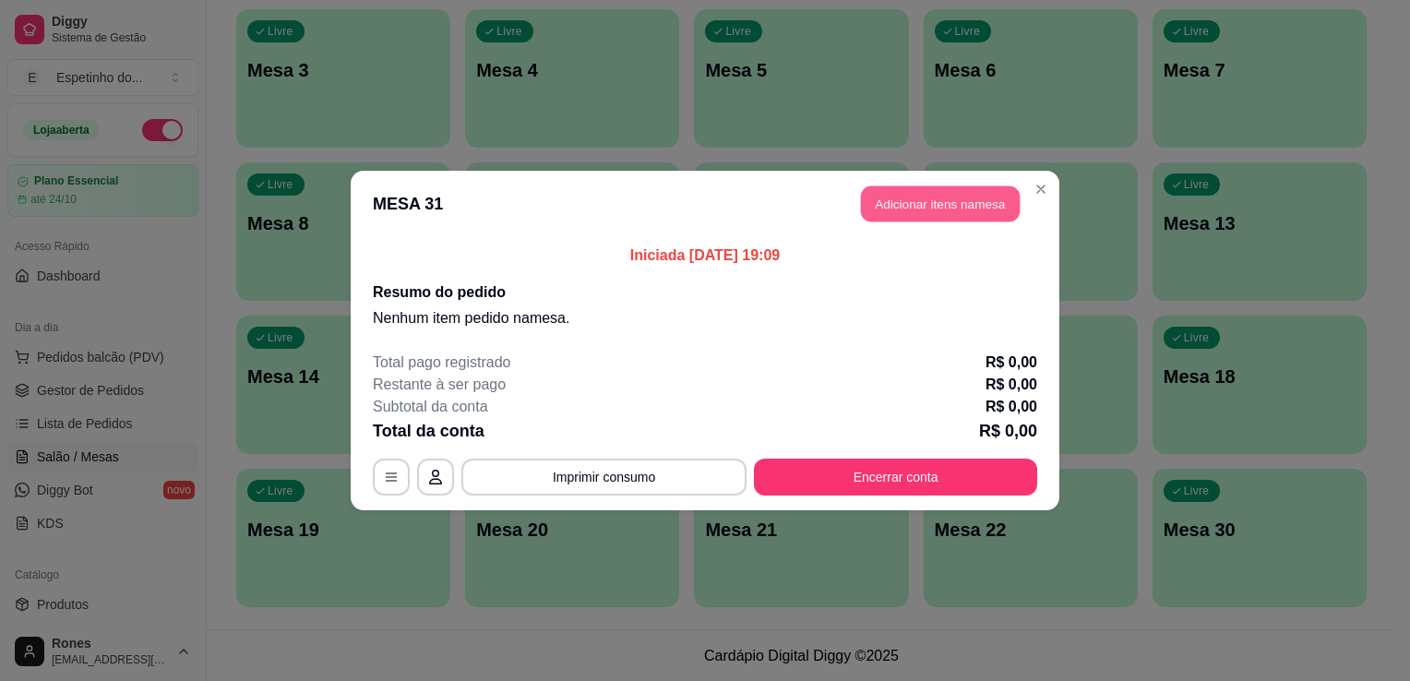
click at [974, 202] on button "Adicionar itens na mesa" at bounding box center [940, 204] width 159 height 36
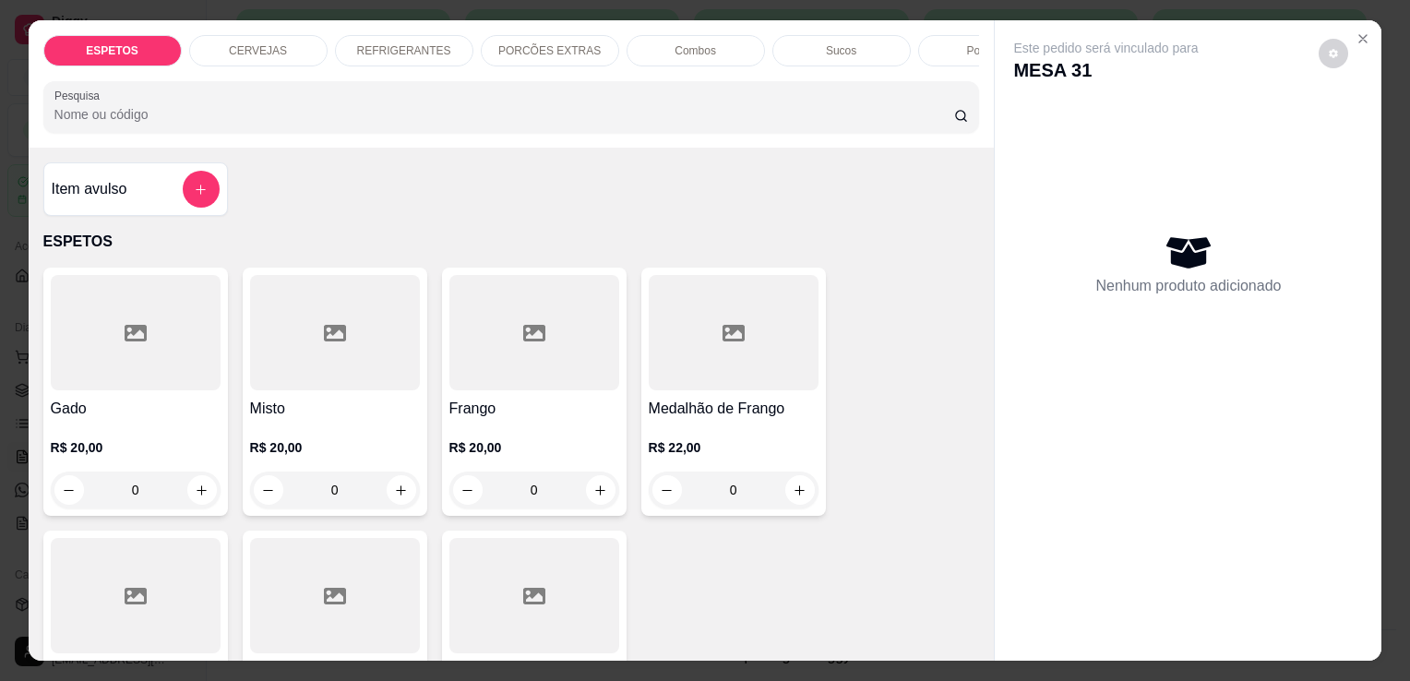
click at [161, 587] on div at bounding box center [136, 595] width 170 height 115
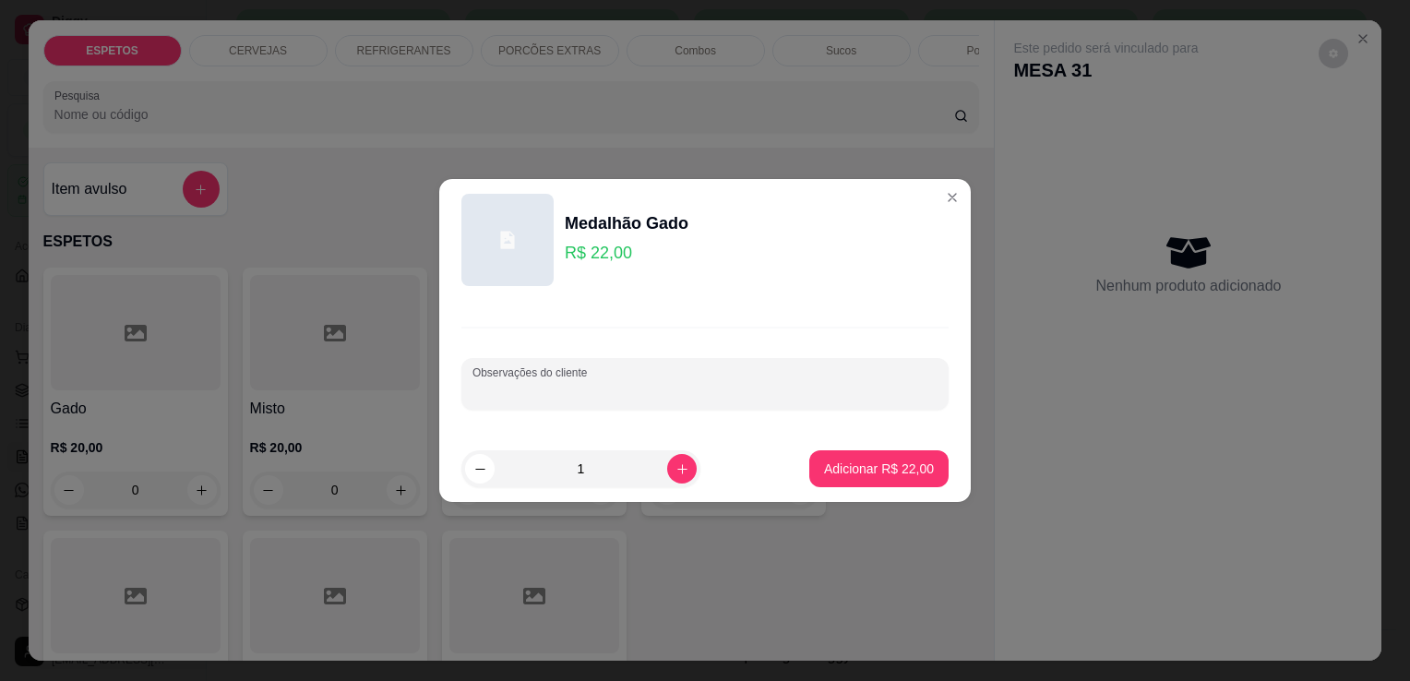
click at [699, 389] on input "Observações do cliente" at bounding box center [704, 391] width 465 height 18
type input "cuxa para viagem Robson"
click at [911, 458] on button "Adicionar R$ 22,00" at bounding box center [879, 469] width 136 height 36
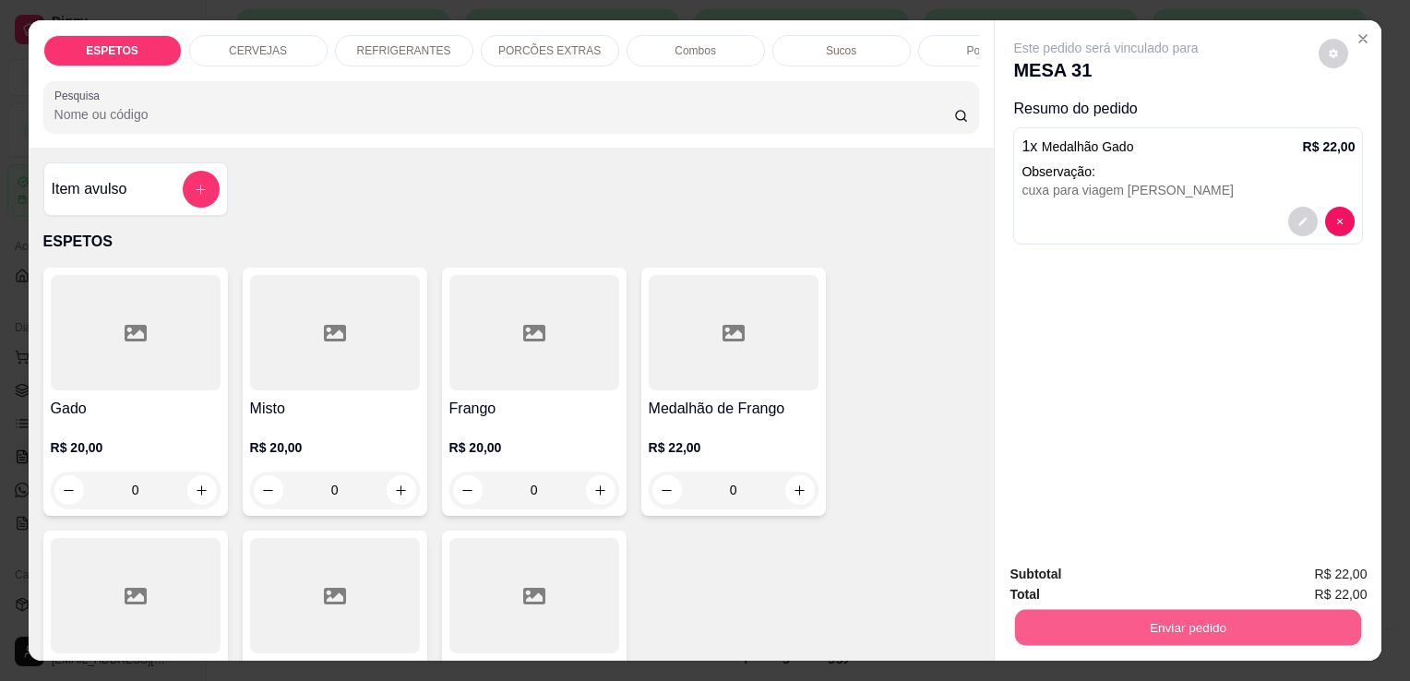
click at [1257, 614] on button "Enviar pedido" at bounding box center [1188, 627] width 346 height 36
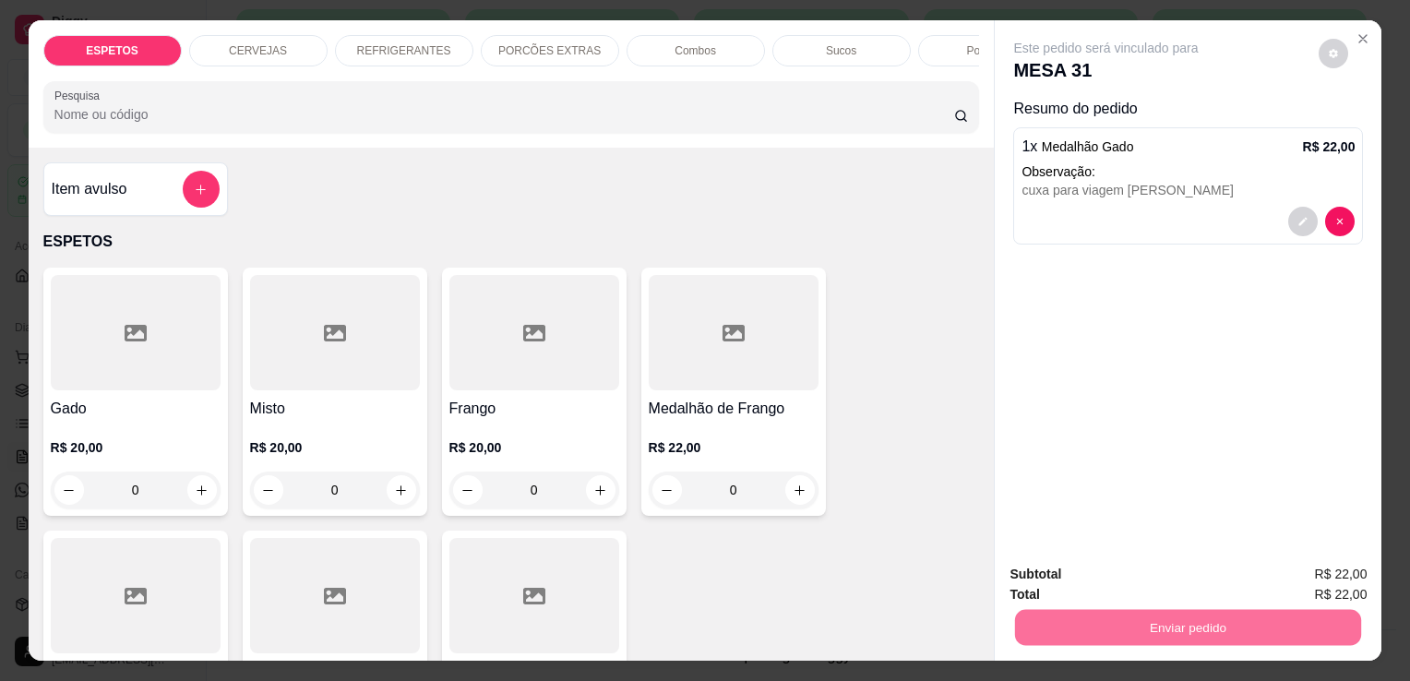
click at [1331, 572] on button "Enviar pedido" at bounding box center [1318, 576] width 101 height 34
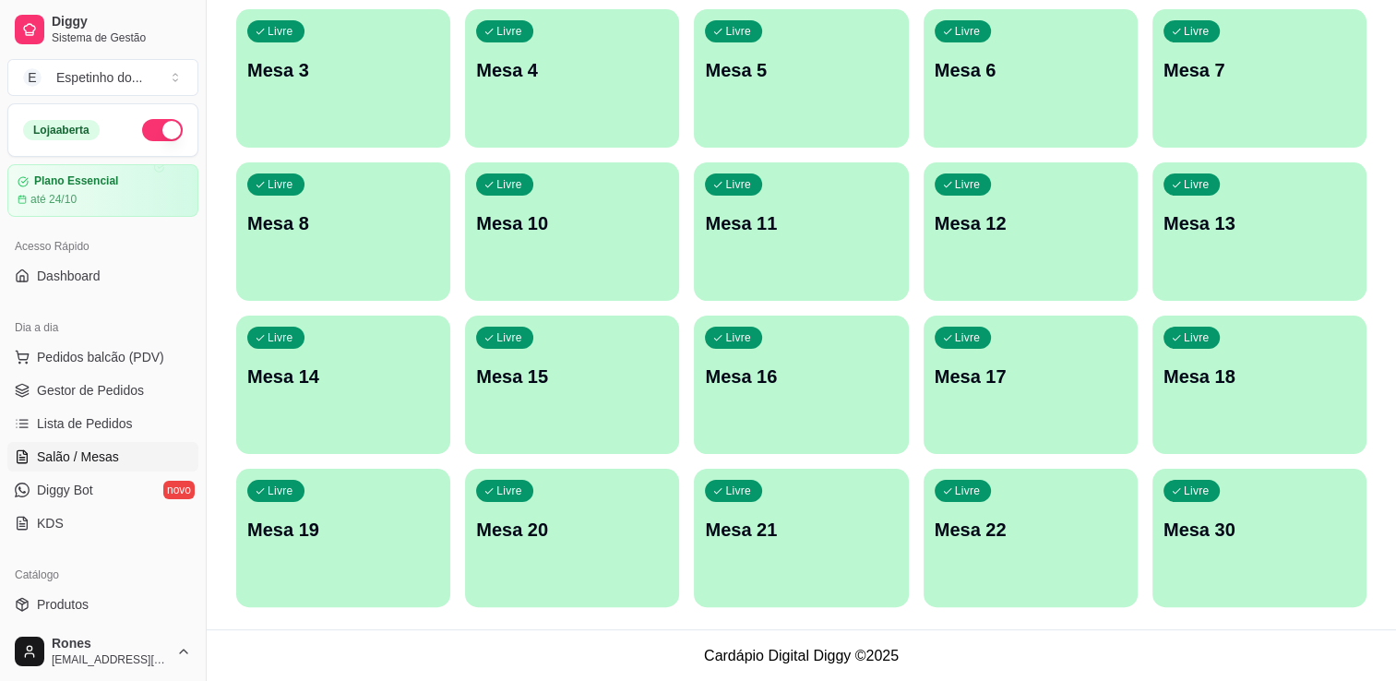
scroll to position [0, 0]
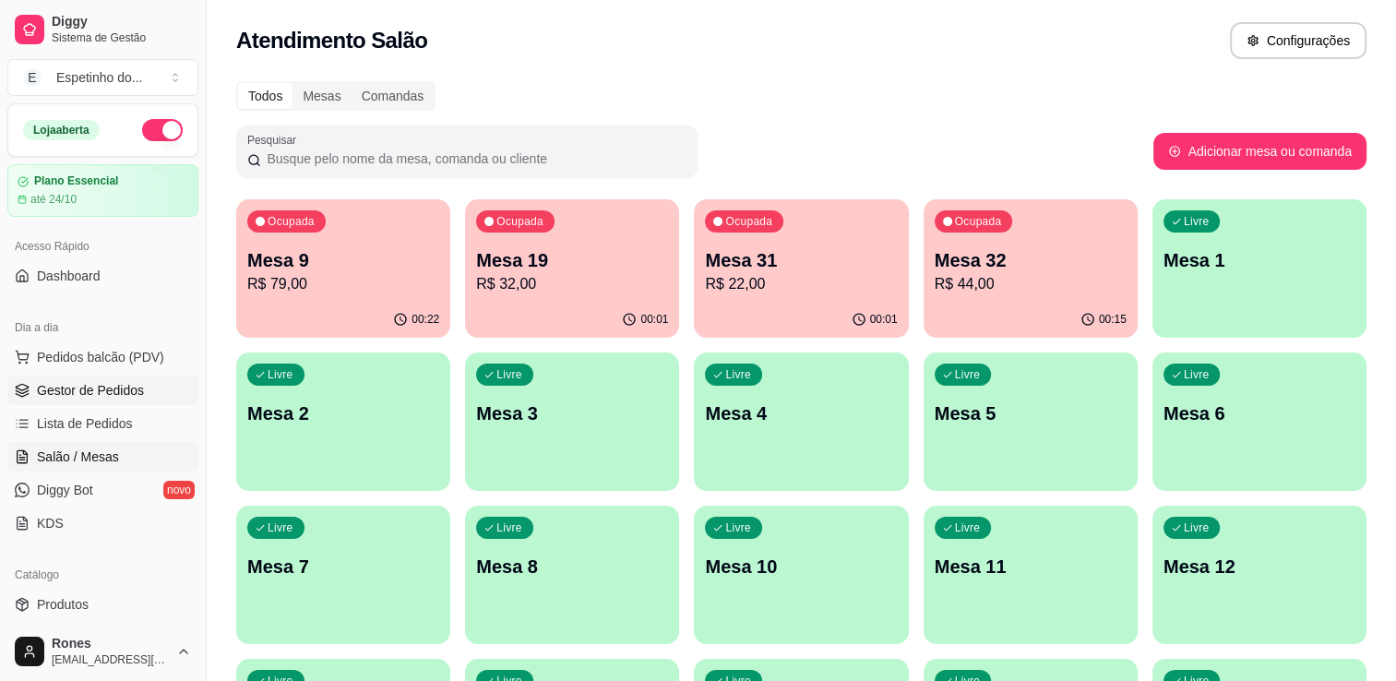
click at [107, 396] on span "Gestor de Pedidos" at bounding box center [90, 390] width 107 height 18
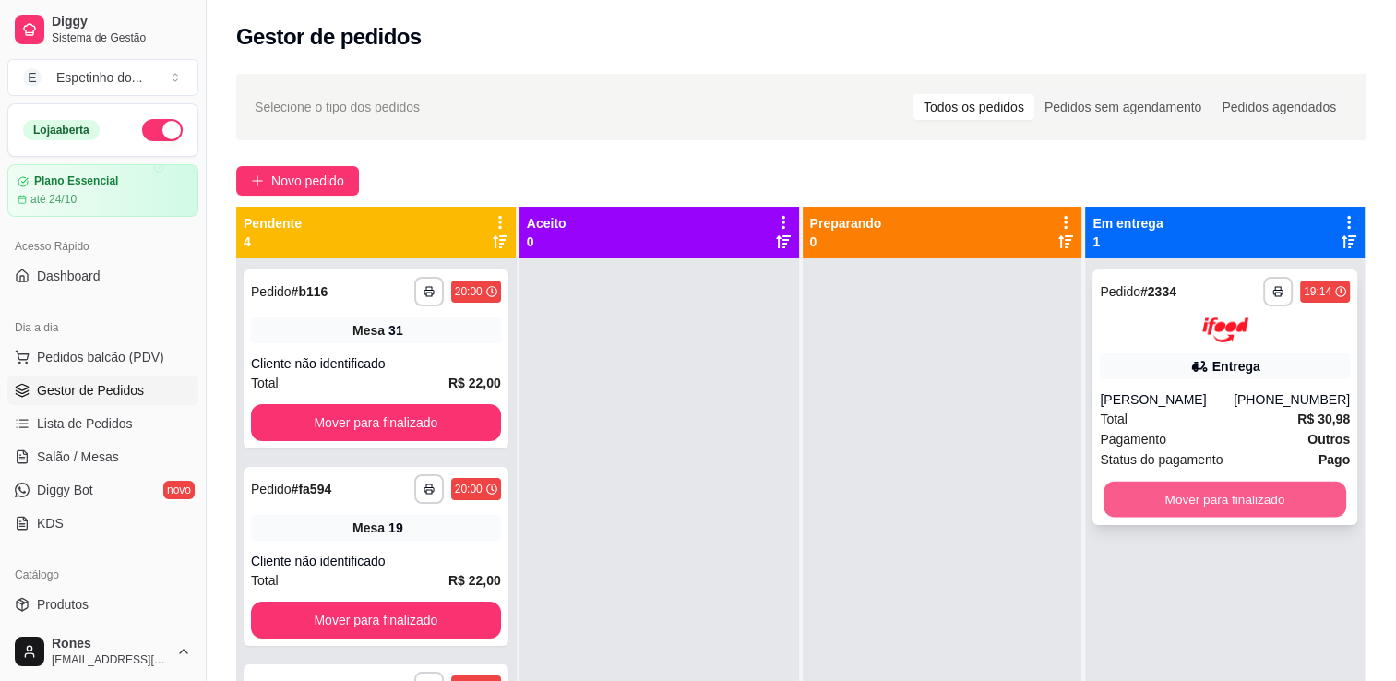
click at [1217, 493] on button "Mover para finalizado" at bounding box center [1225, 499] width 243 height 36
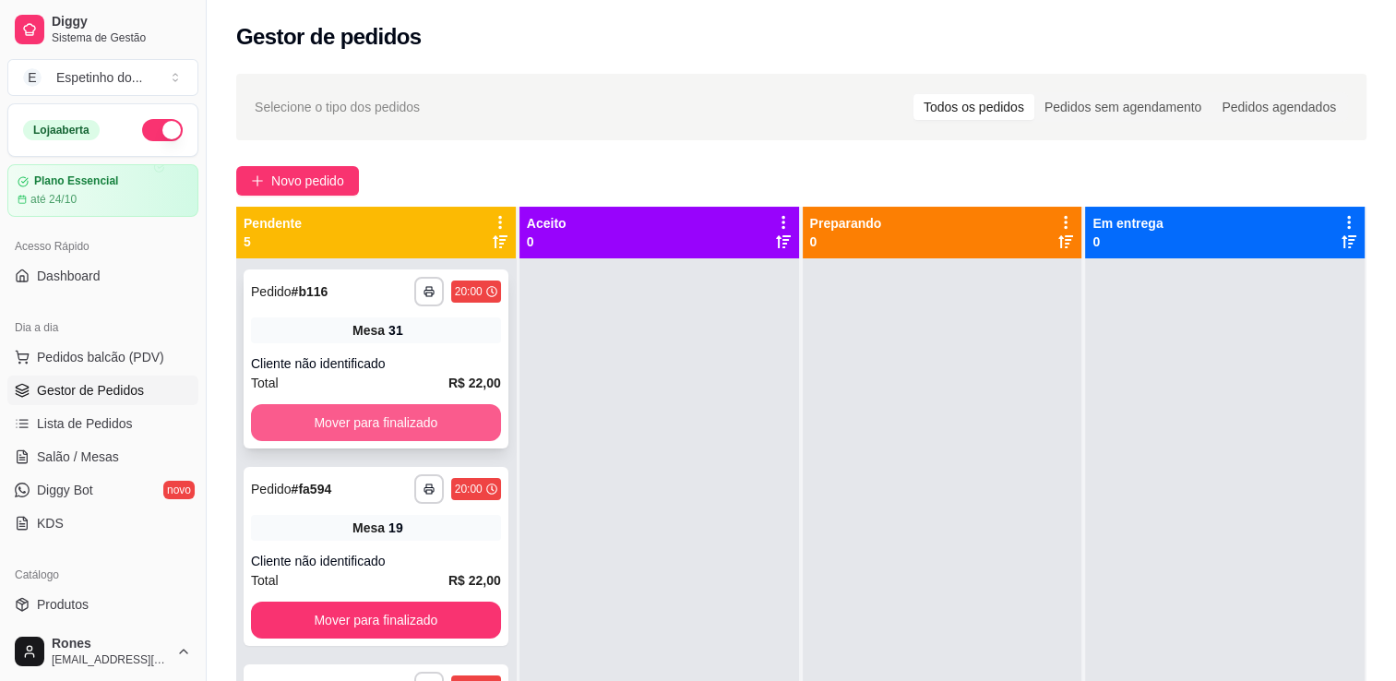
click at [412, 428] on button "Mover para finalizado" at bounding box center [376, 422] width 250 height 37
click at [412, 428] on button "Mover para finalizado" at bounding box center [376, 423] width 243 height 36
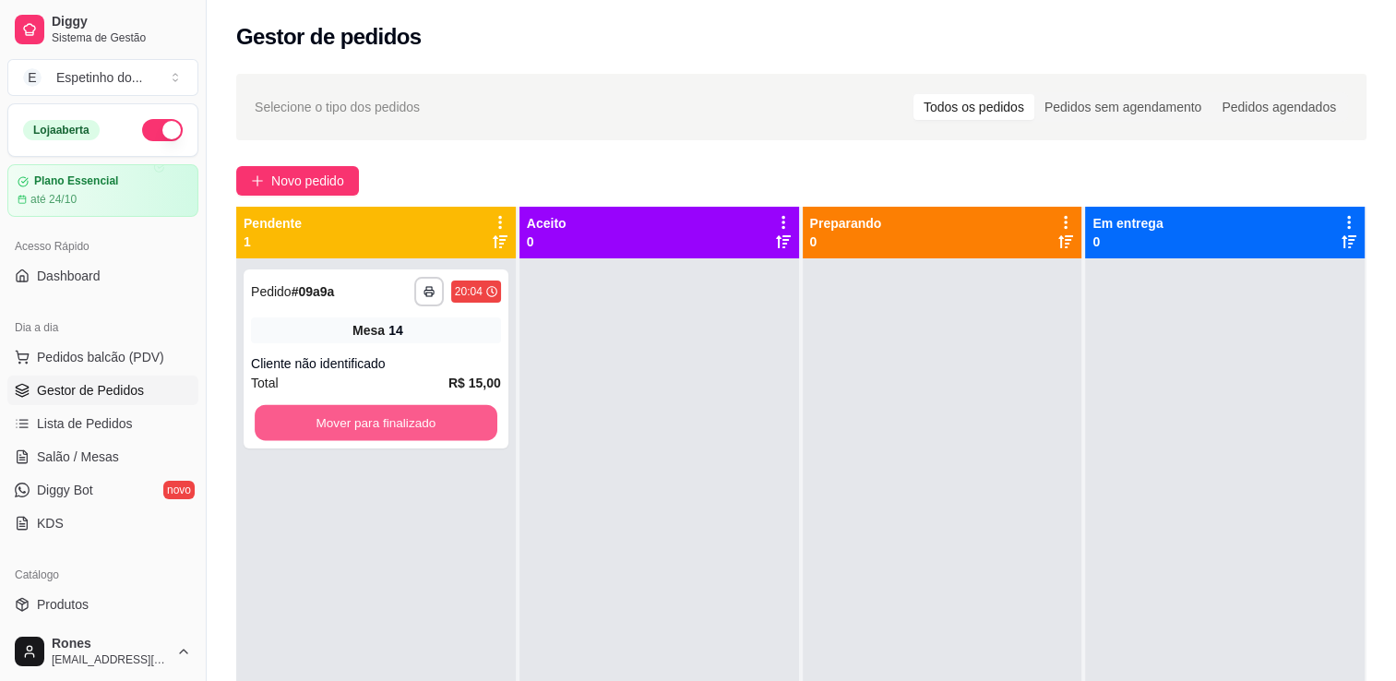
click at [412, 428] on button "Mover para finalizado" at bounding box center [376, 423] width 243 height 36
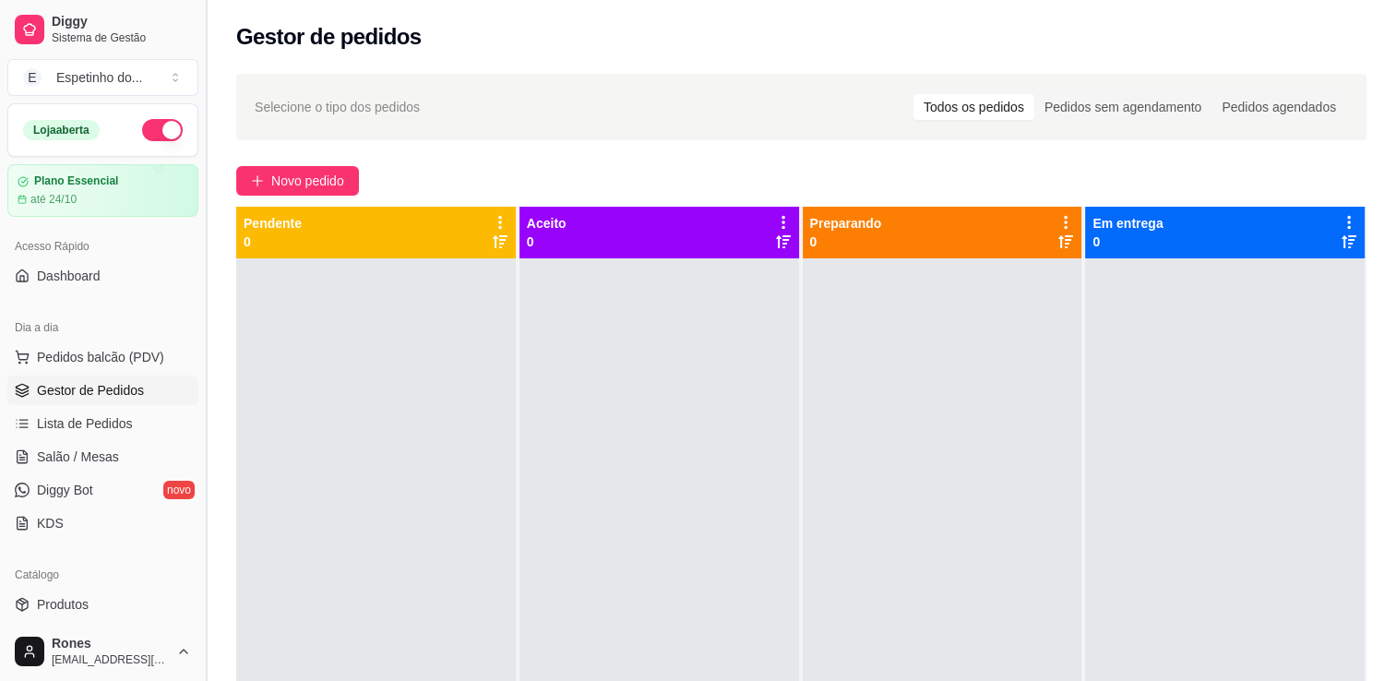
click at [198, 570] on button "Toggle Sidebar" at bounding box center [205, 340] width 15 height 681
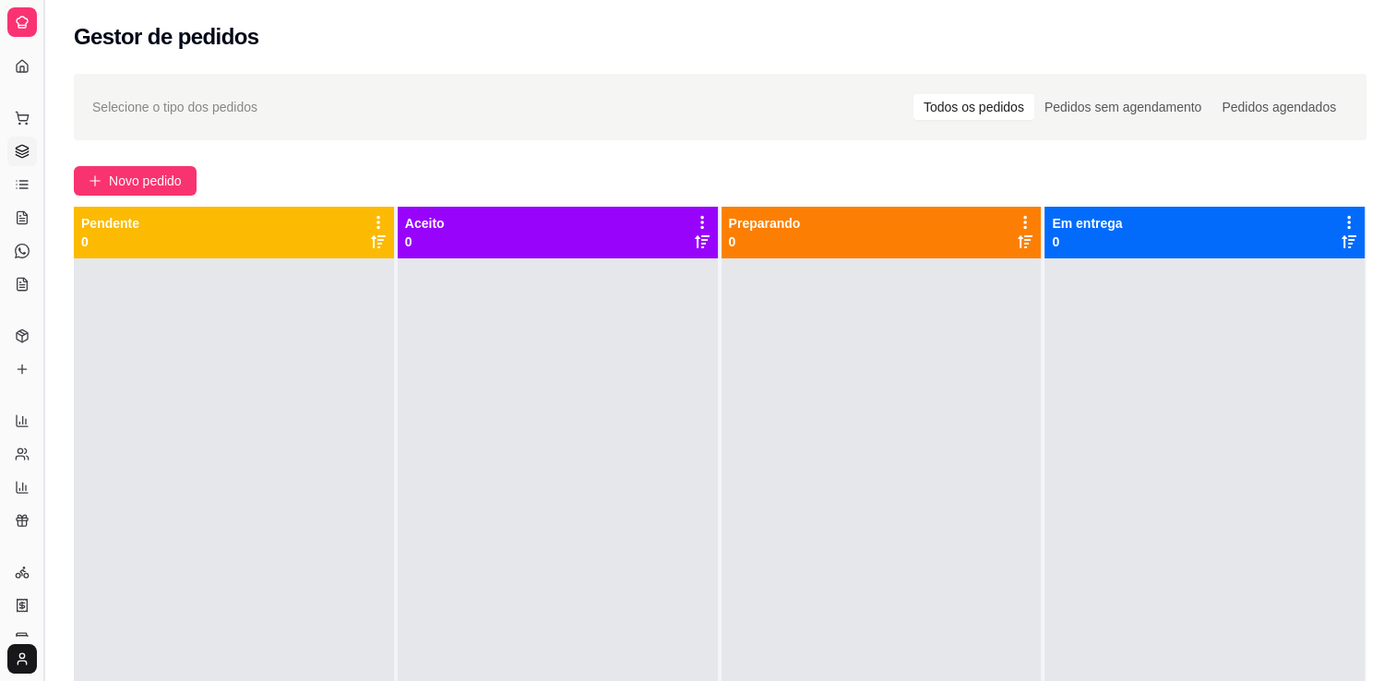
click at [198, 570] on div "Selecione o tipo dos pedidos Todos os pedidos Pedidos sem agendamento Pedidos a…" at bounding box center [720, 486] width 1352 height 847
drag, startPoint x: 40, startPoint y: 471, endPoint x: 207, endPoint y: 481, distance: 167.3
click at [207, 481] on div "Diggy Sistema de Gestão E Espetinho do ... Loja aberta Plano Essencial até 24/1…" at bounding box center [698, 481] width 1396 height 962
click at [40, 470] on button "Toggle Sidebar" at bounding box center [43, 340] width 15 height 681
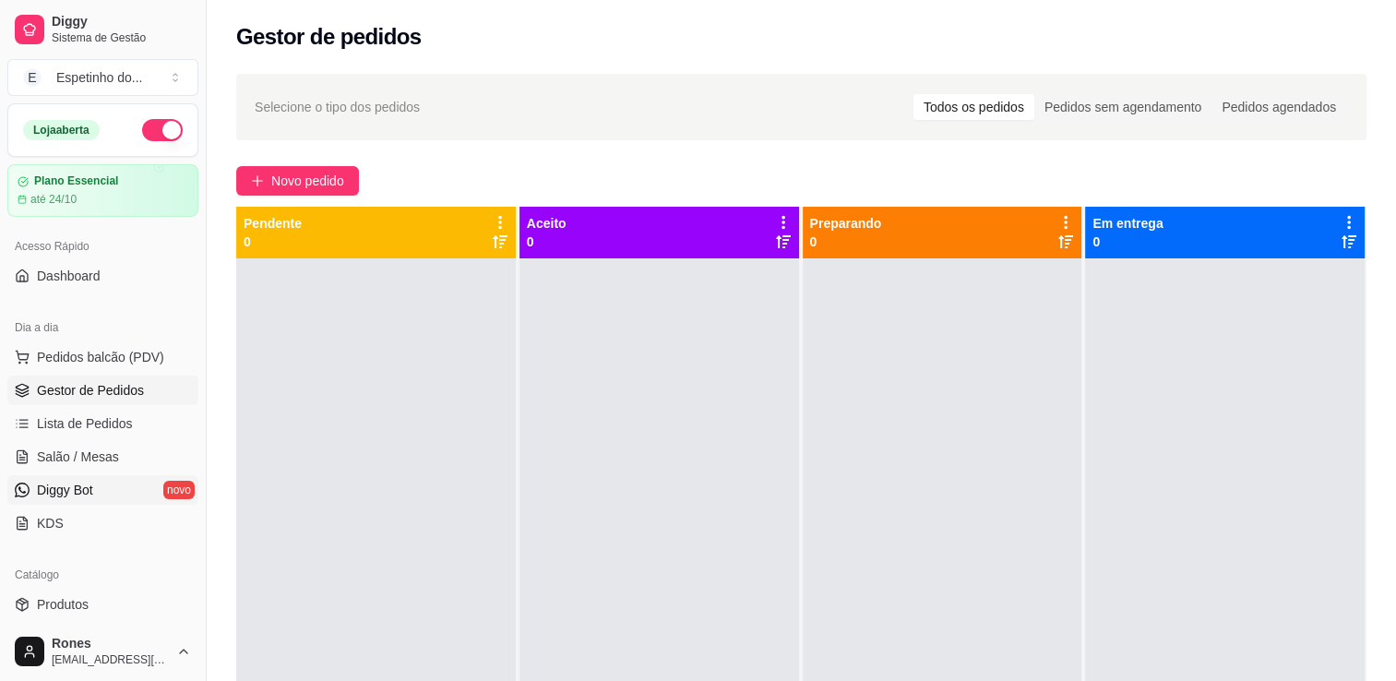
click at [40, 470] on div "Diggy Sistema de Gestão E Espetinho do ... Loja aberta Plano Essencial até 24/1…" at bounding box center [103, 340] width 206 height 681
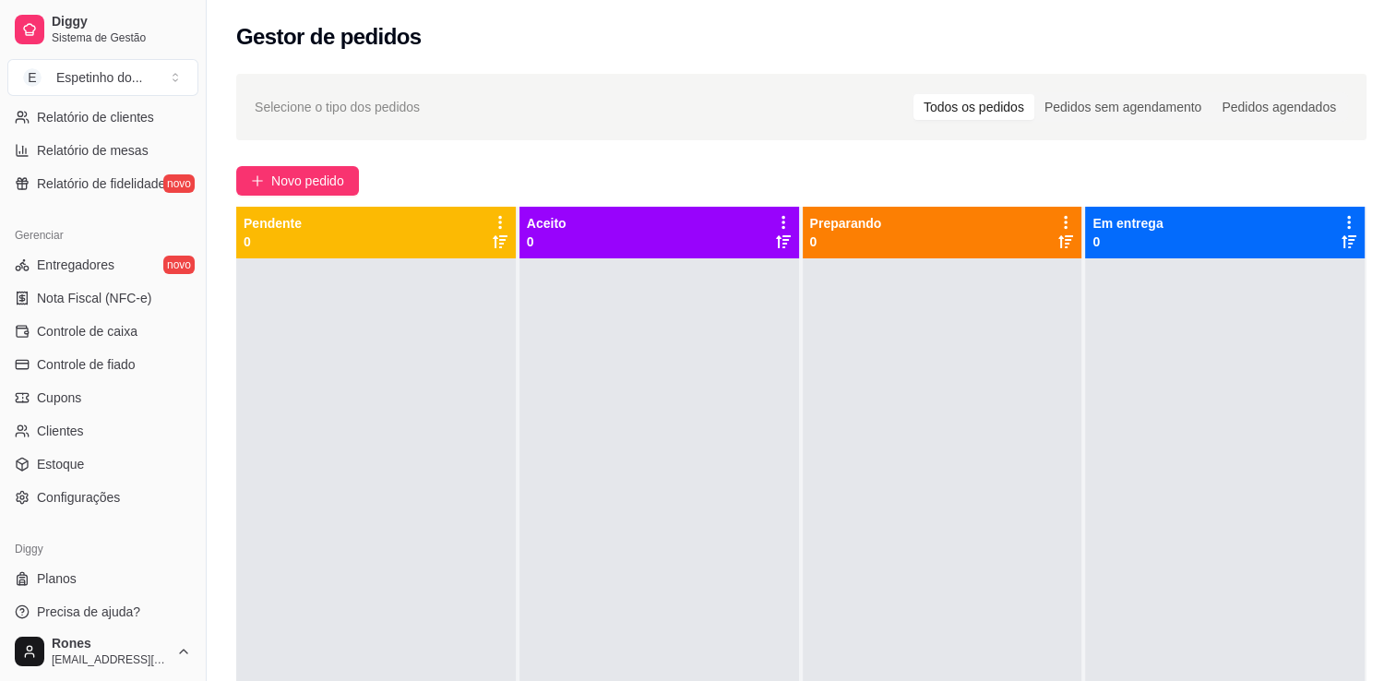
scroll to position [644, 0]
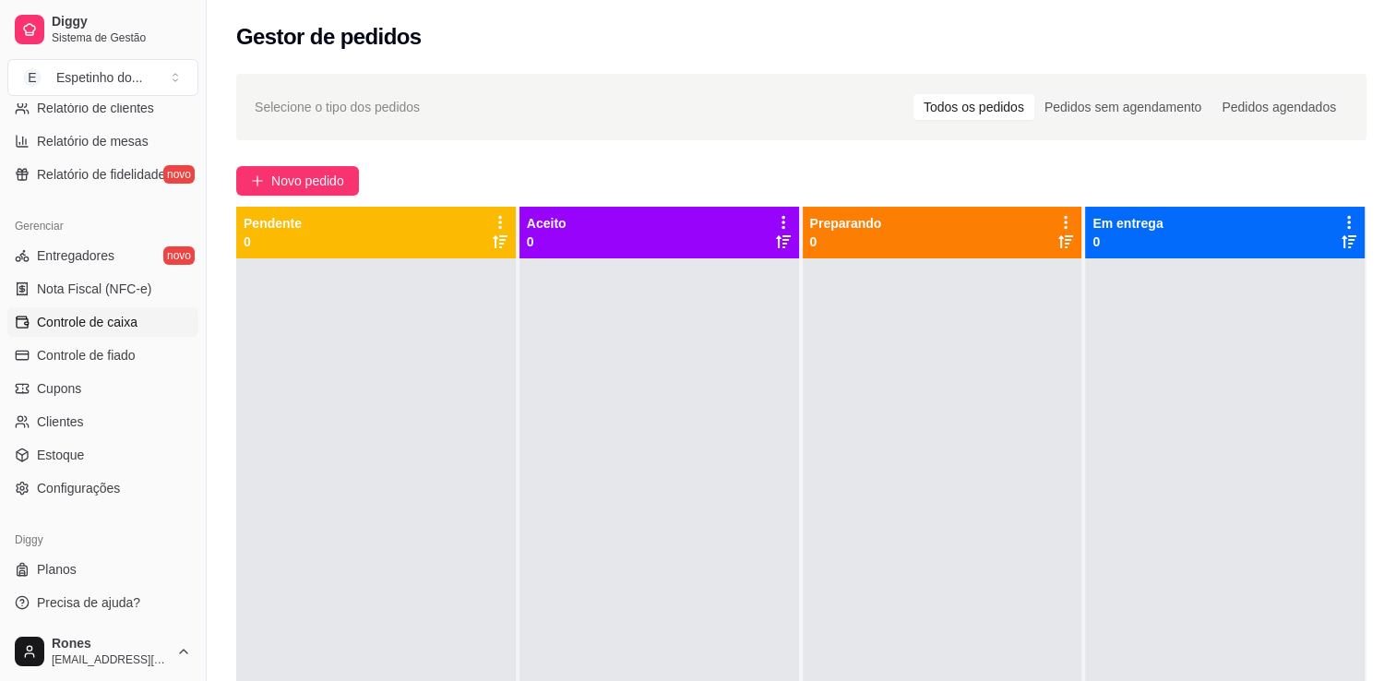
click at [106, 326] on span "Controle de caixa" at bounding box center [87, 322] width 101 height 18
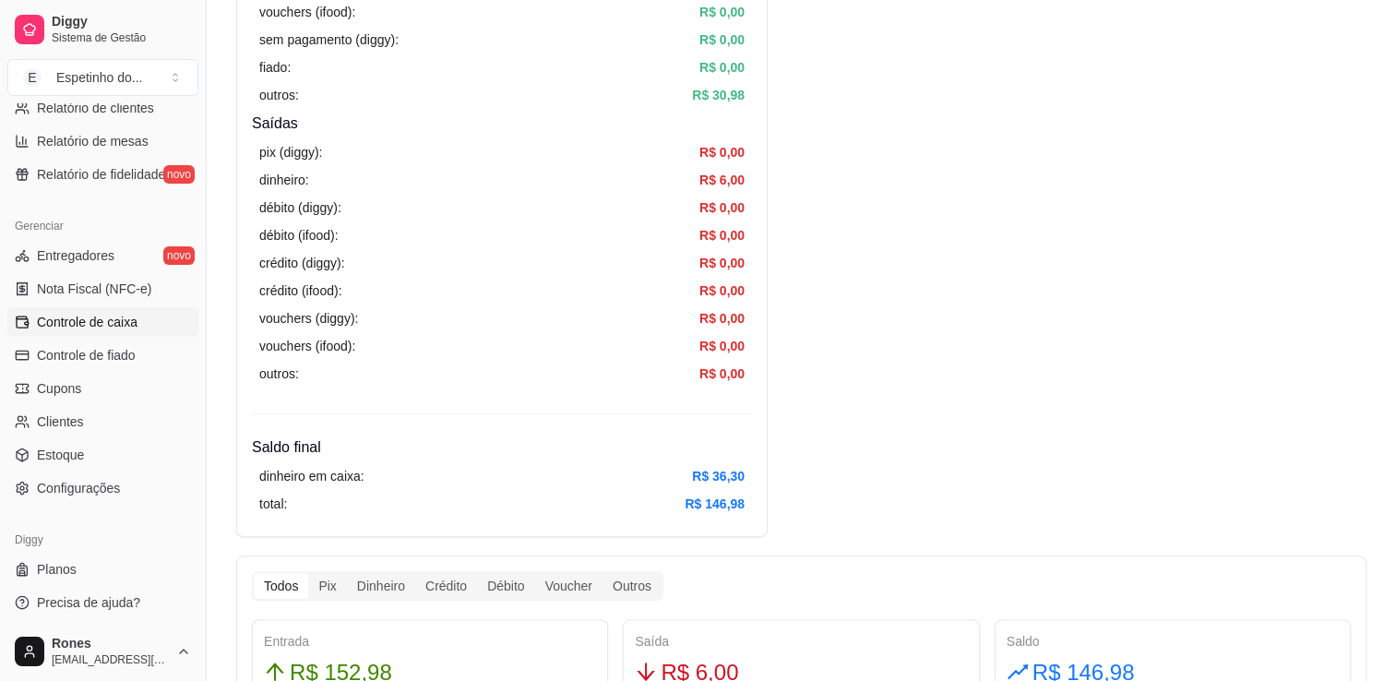
scroll to position [189, 0]
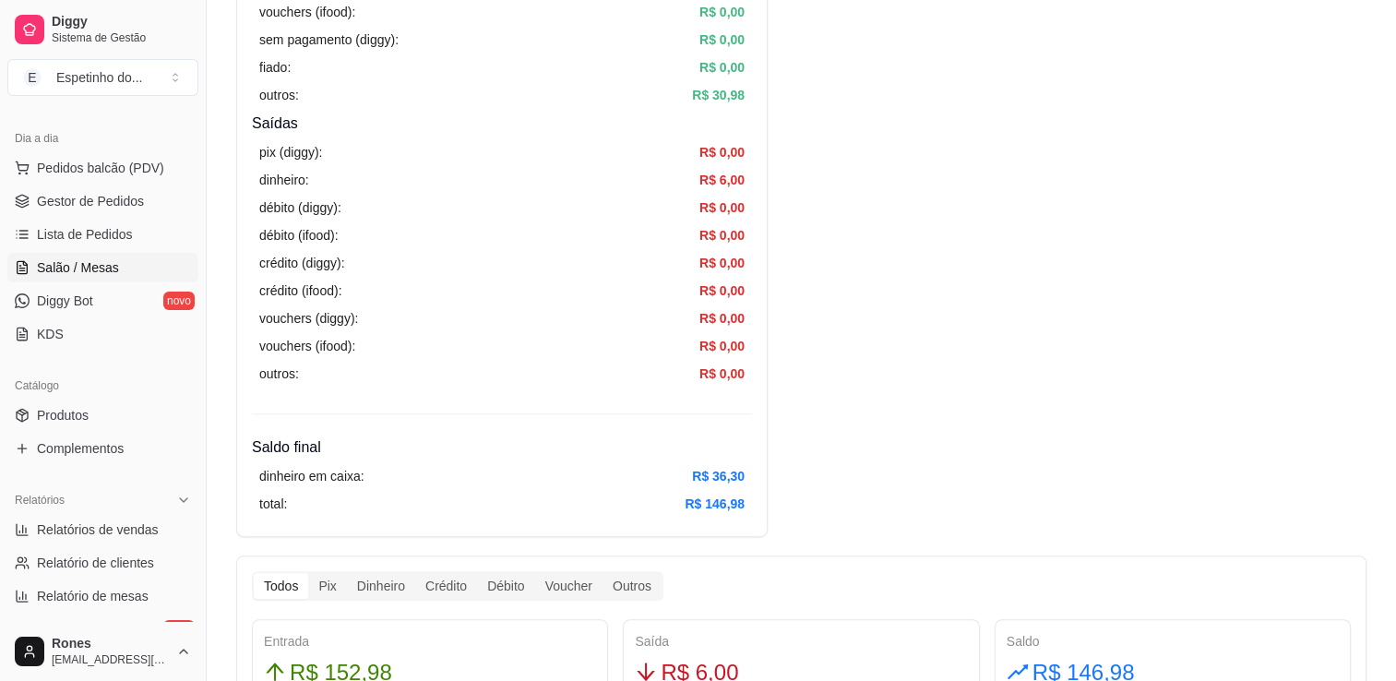
click at [108, 271] on span "Salão / Mesas" at bounding box center [78, 267] width 82 height 18
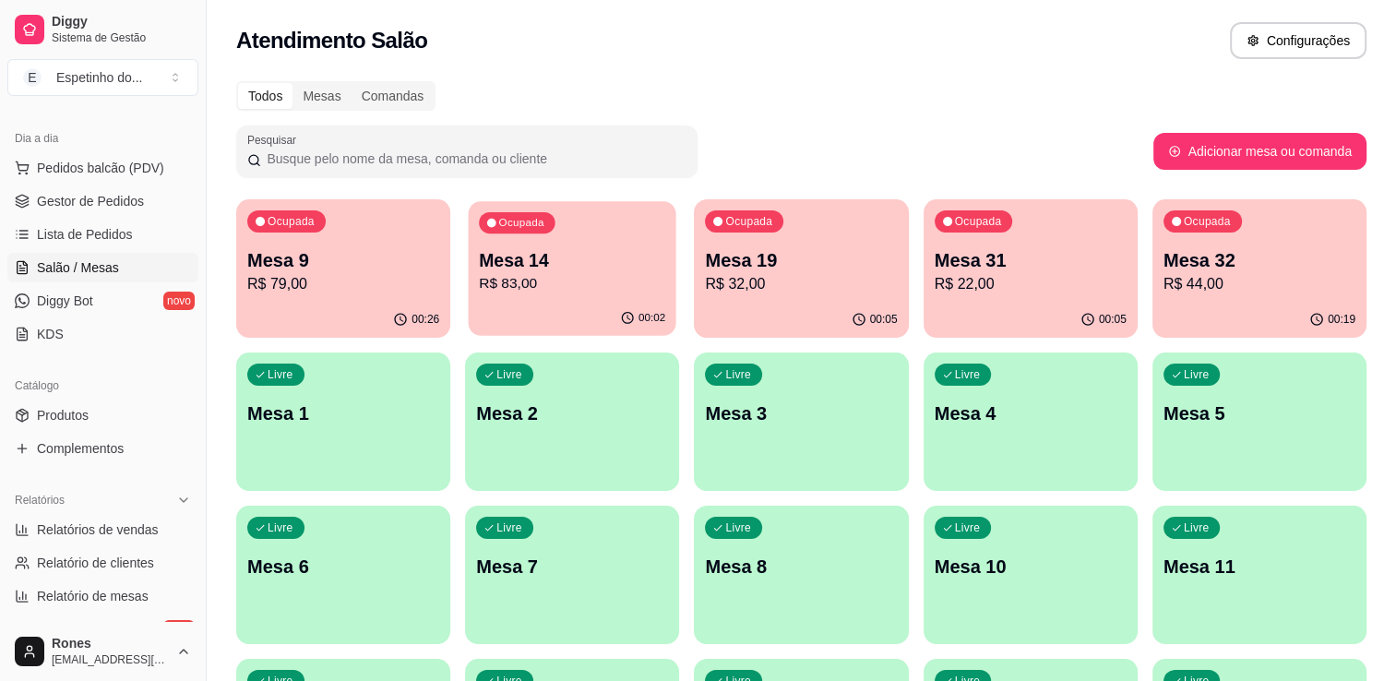
click at [571, 293] on p "R$ 83,00" at bounding box center [572, 283] width 186 height 21
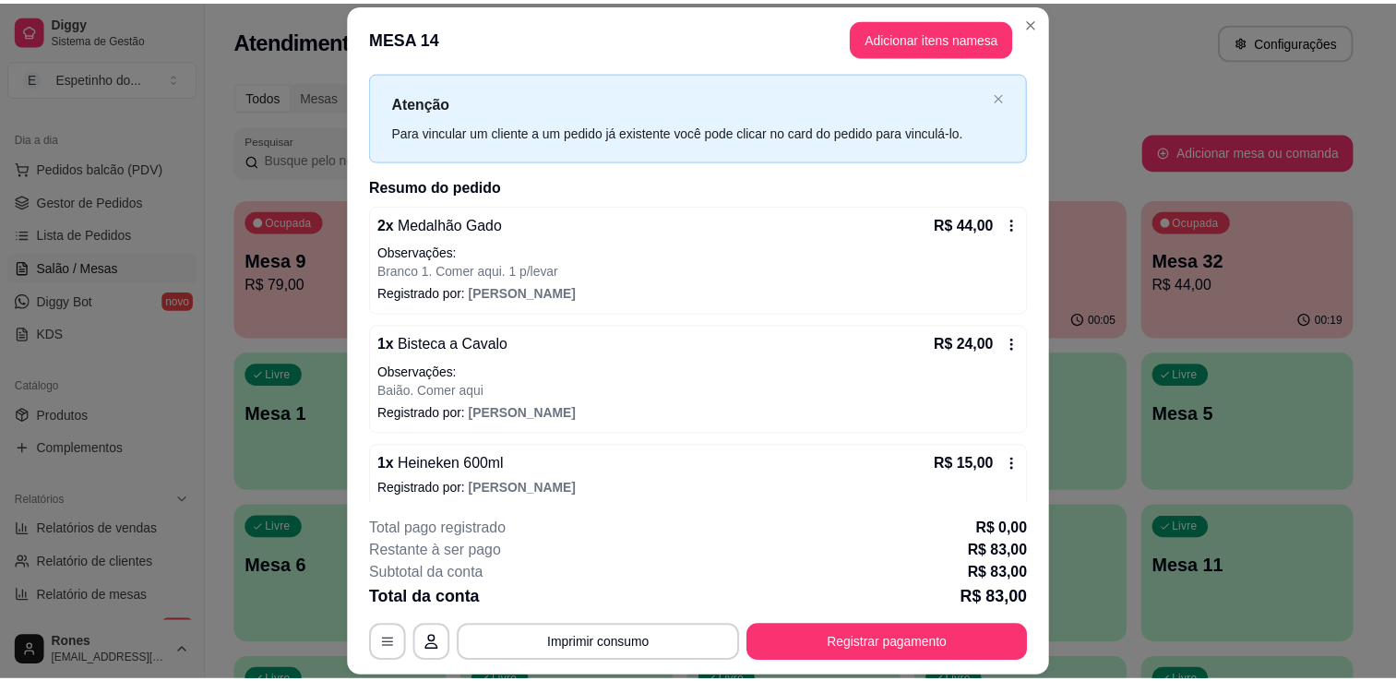
scroll to position [50, 0]
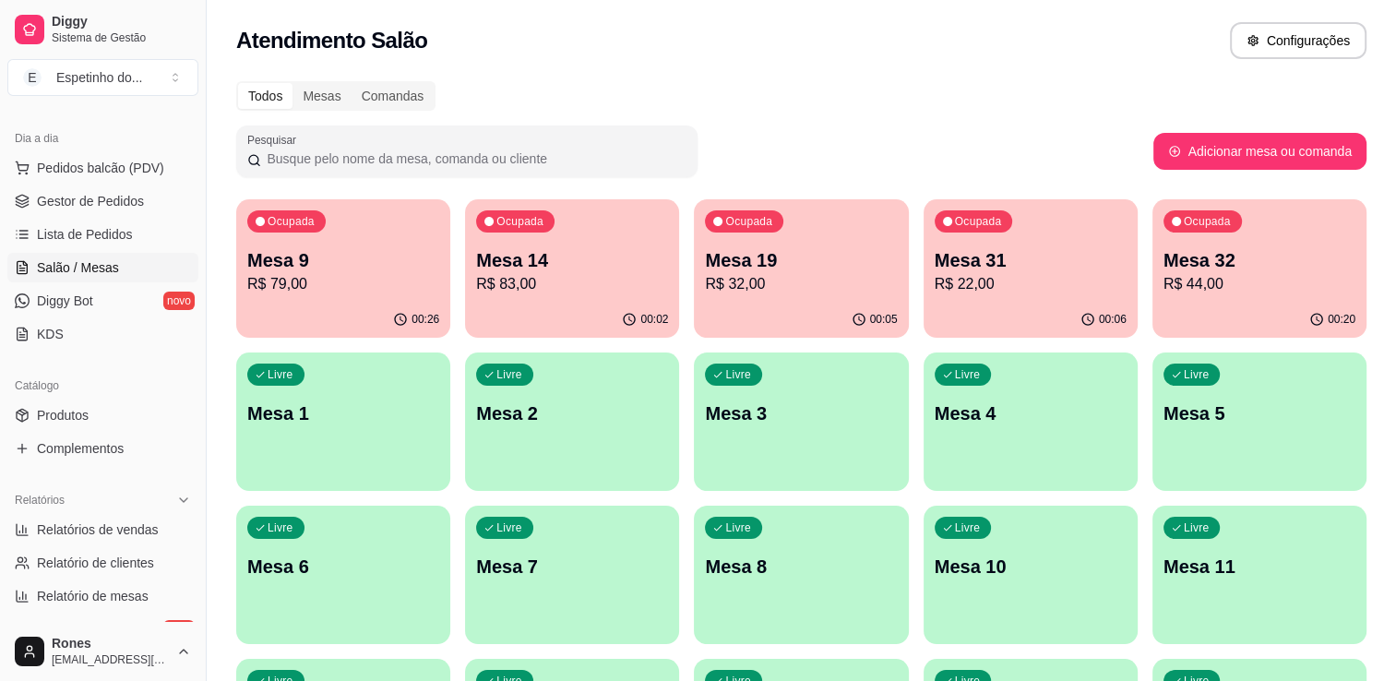
click at [1318, 282] on p "R$ 44,00" at bounding box center [1260, 284] width 192 height 22
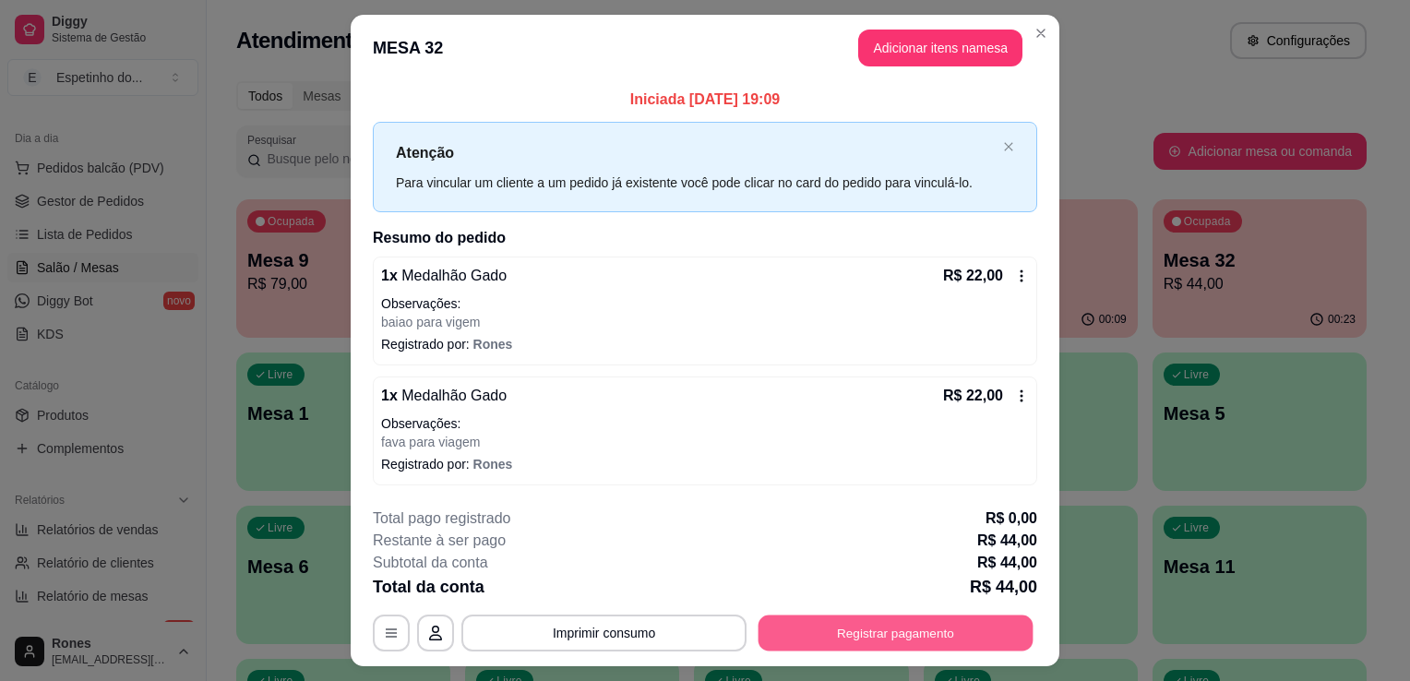
click at [836, 639] on button "Registrar pagamento" at bounding box center [895, 633] width 275 height 36
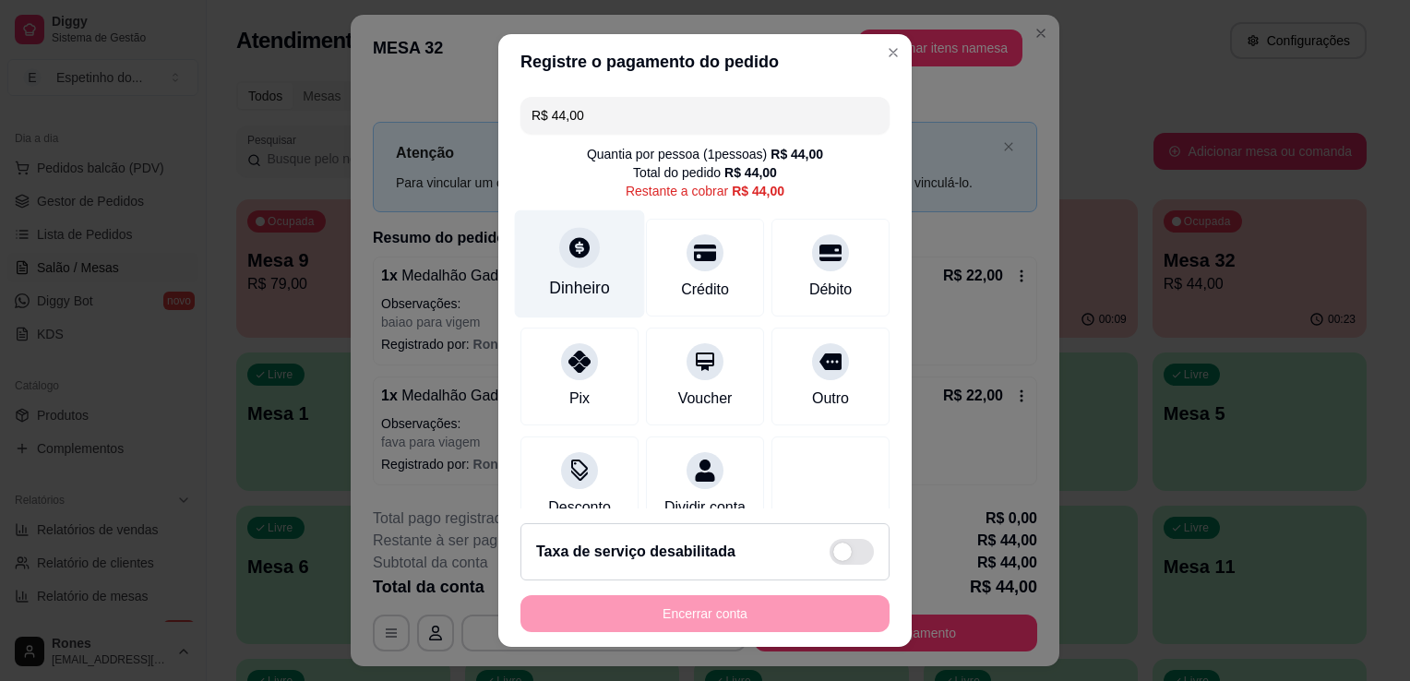
click at [600, 289] on div "Dinheiro" at bounding box center [580, 264] width 130 height 108
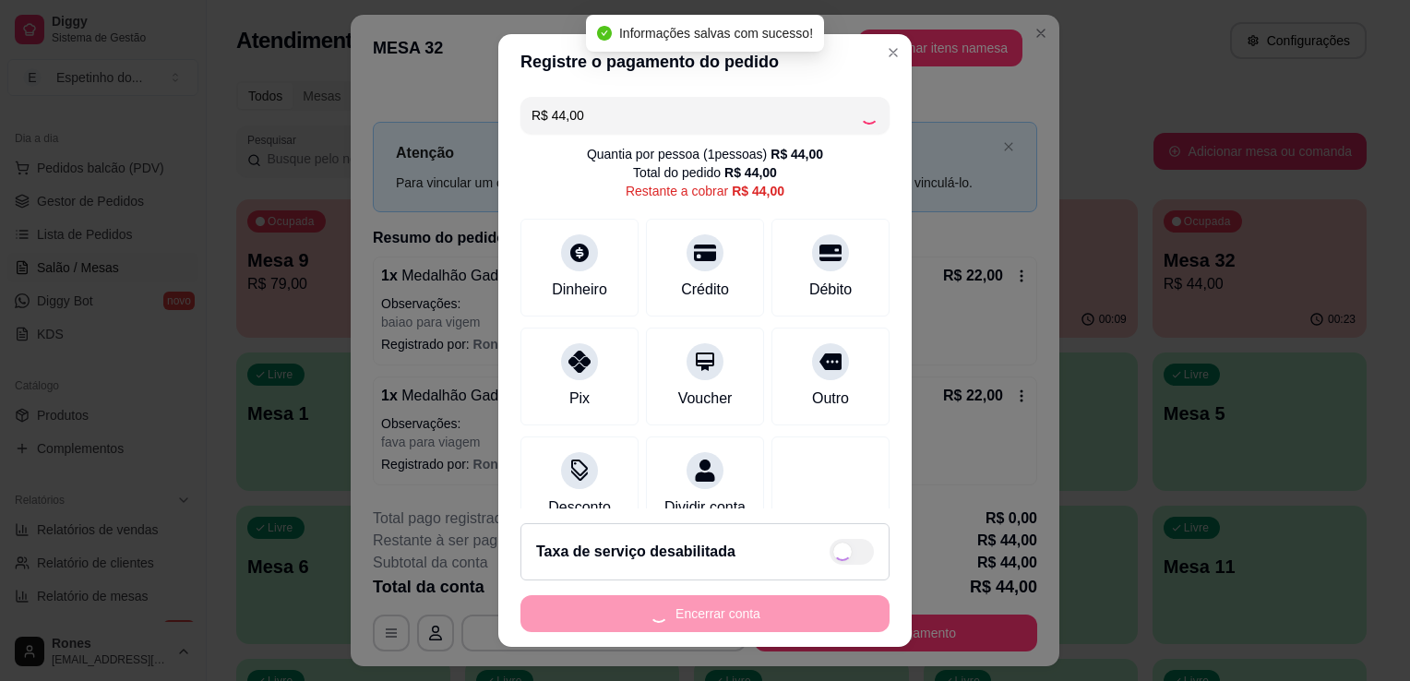
type input "R$ 0,00"
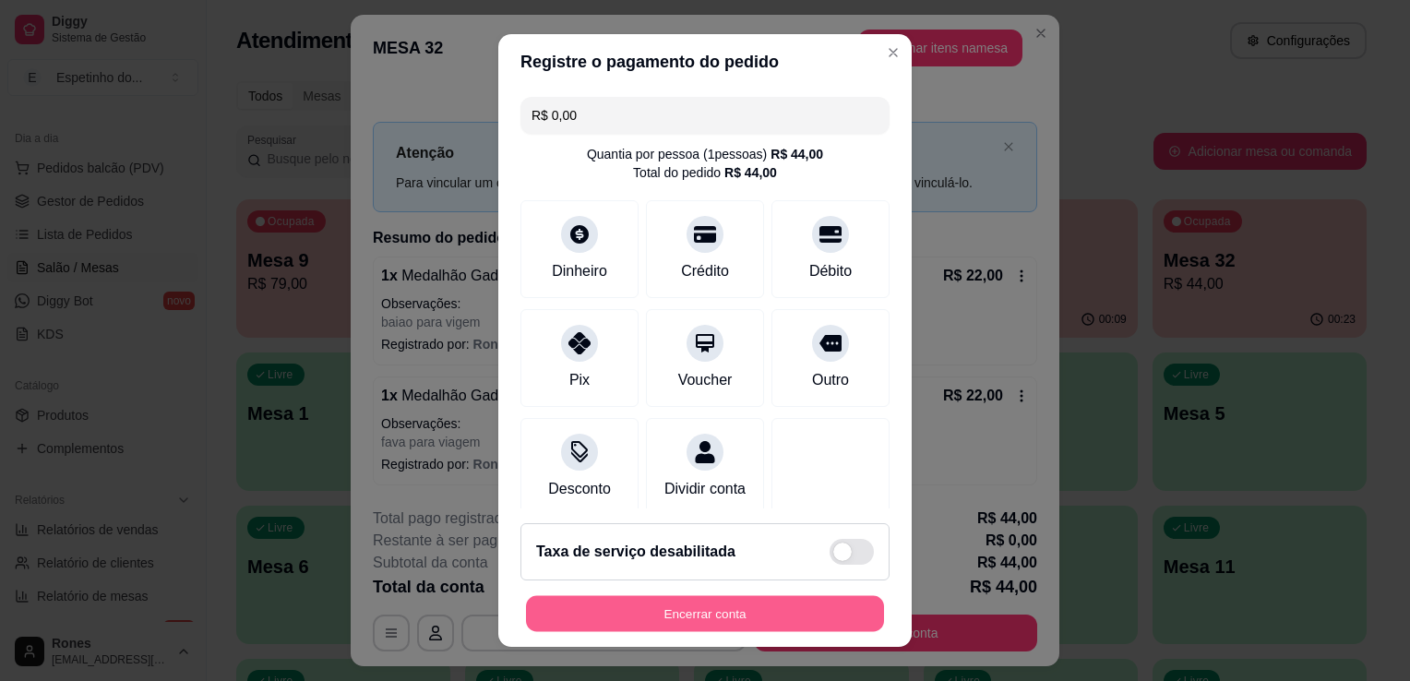
click at [771, 604] on button "Encerrar conta" at bounding box center [705, 614] width 358 height 36
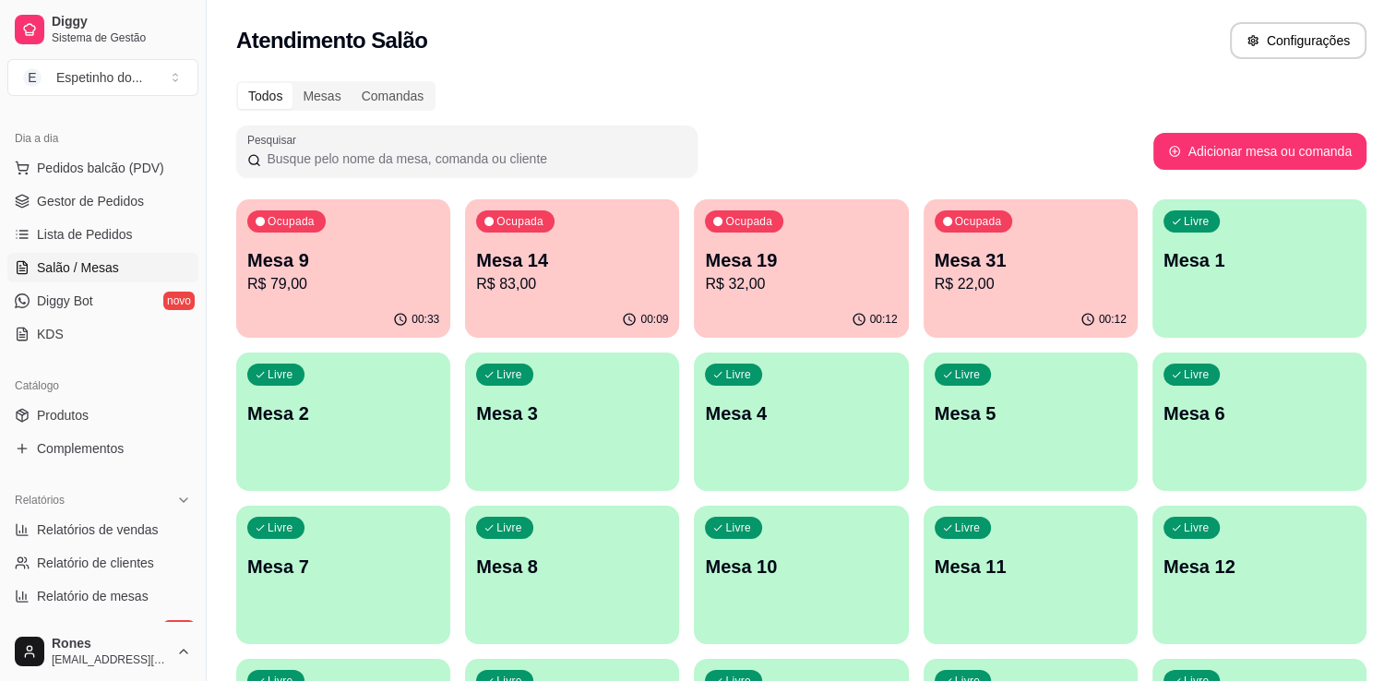
click at [347, 296] on div "Ocupada Mesa 9 R$ 79,00" at bounding box center [343, 250] width 214 height 102
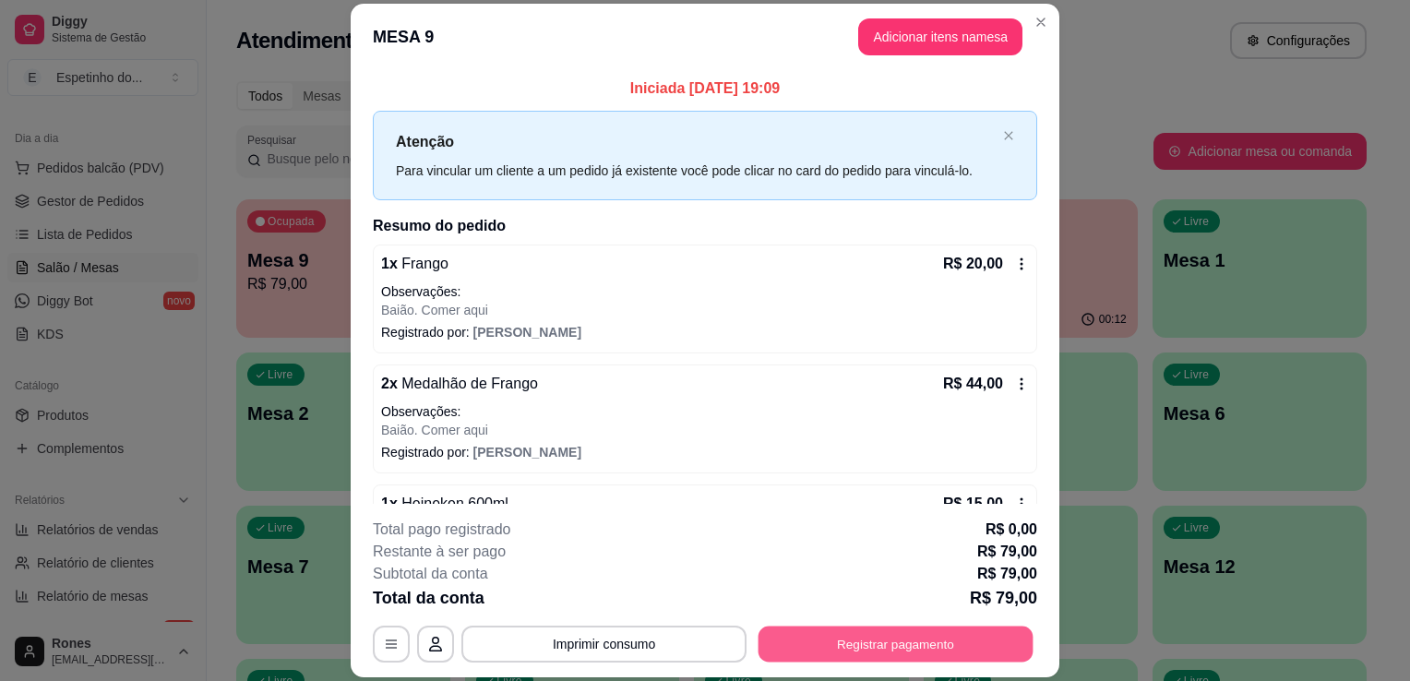
click at [925, 644] on button "Registrar pagamento" at bounding box center [895, 645] width 275 height 36
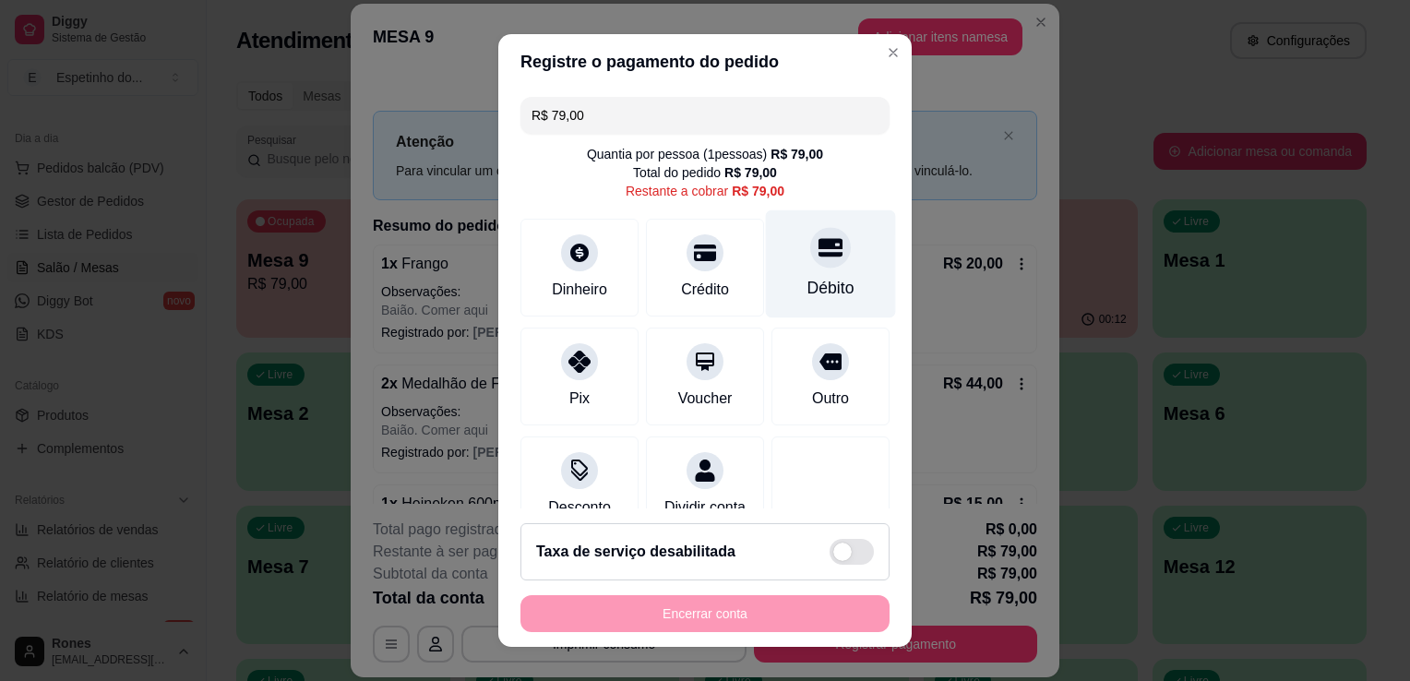
click at [839, 265] on div "Débito" at bounding box center [831, 264] width 130 height 108
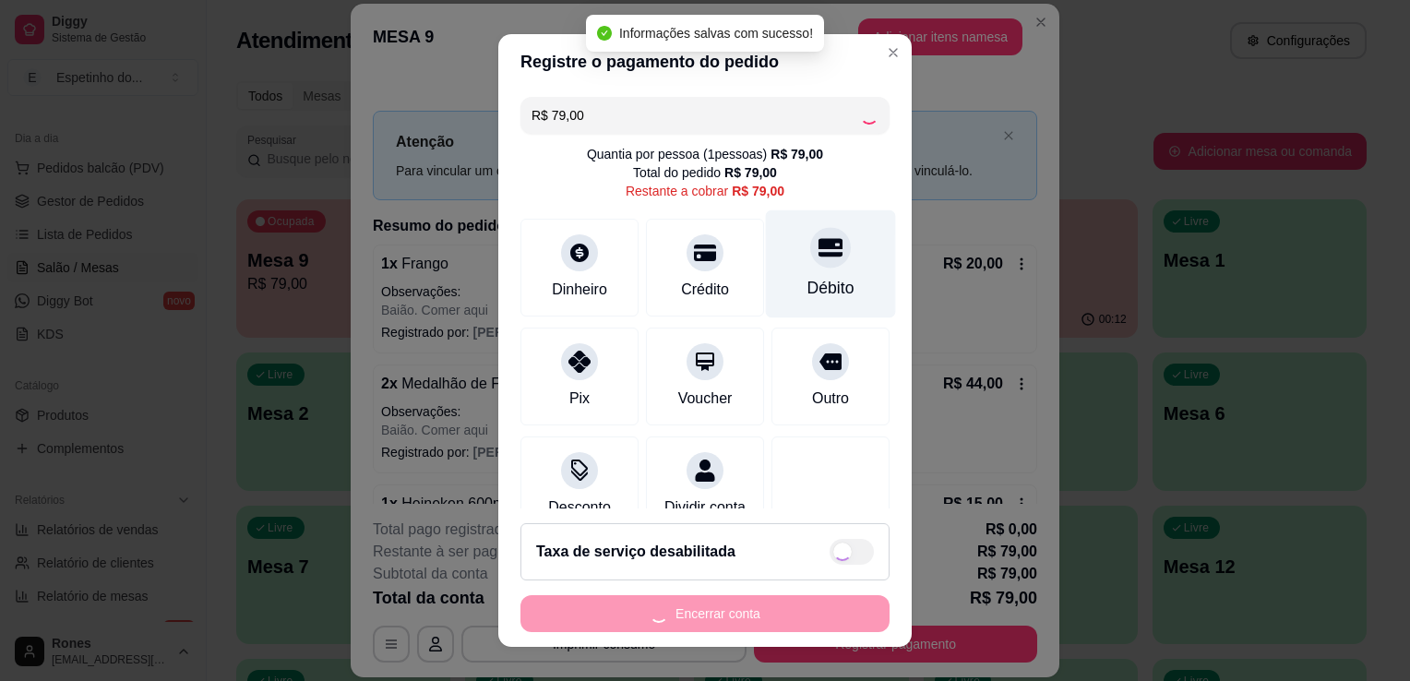
type input "R$ 0,00"
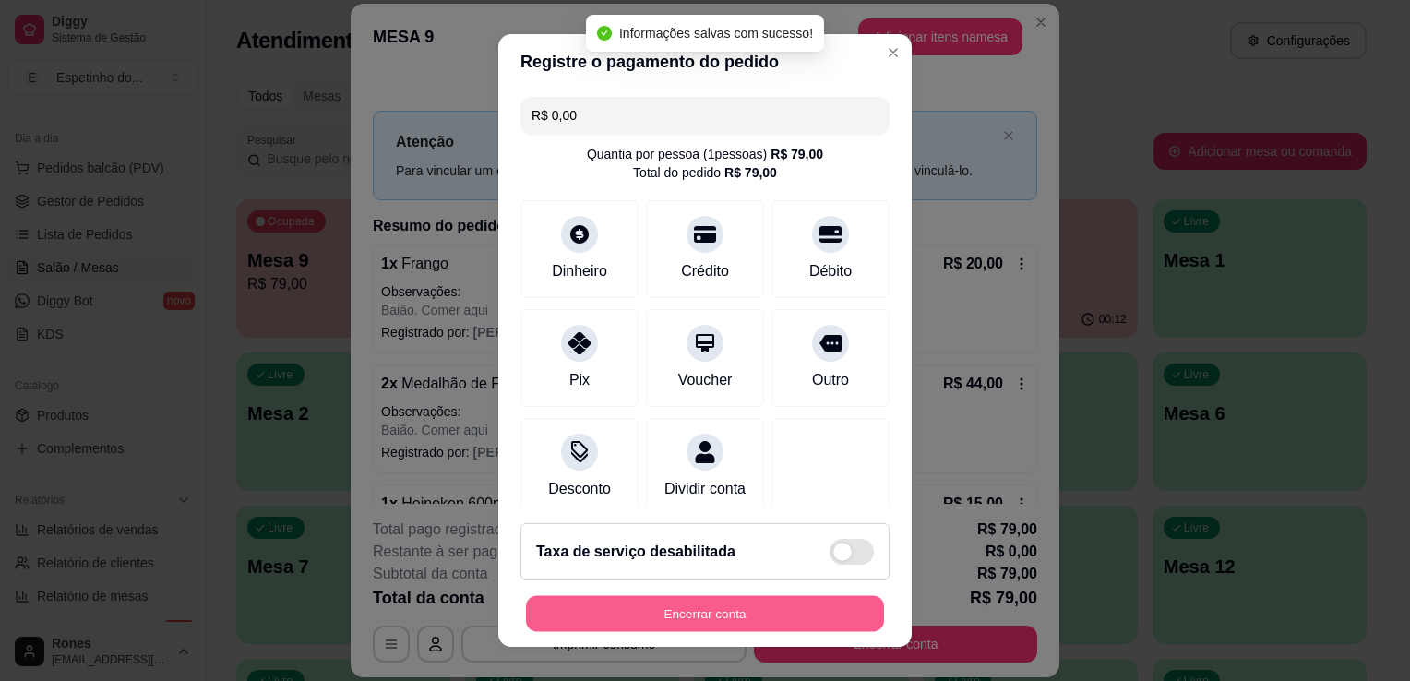
click at [783, 604] on button "Encerrar conta" at bounding box center [705, 614] width 358 height 36
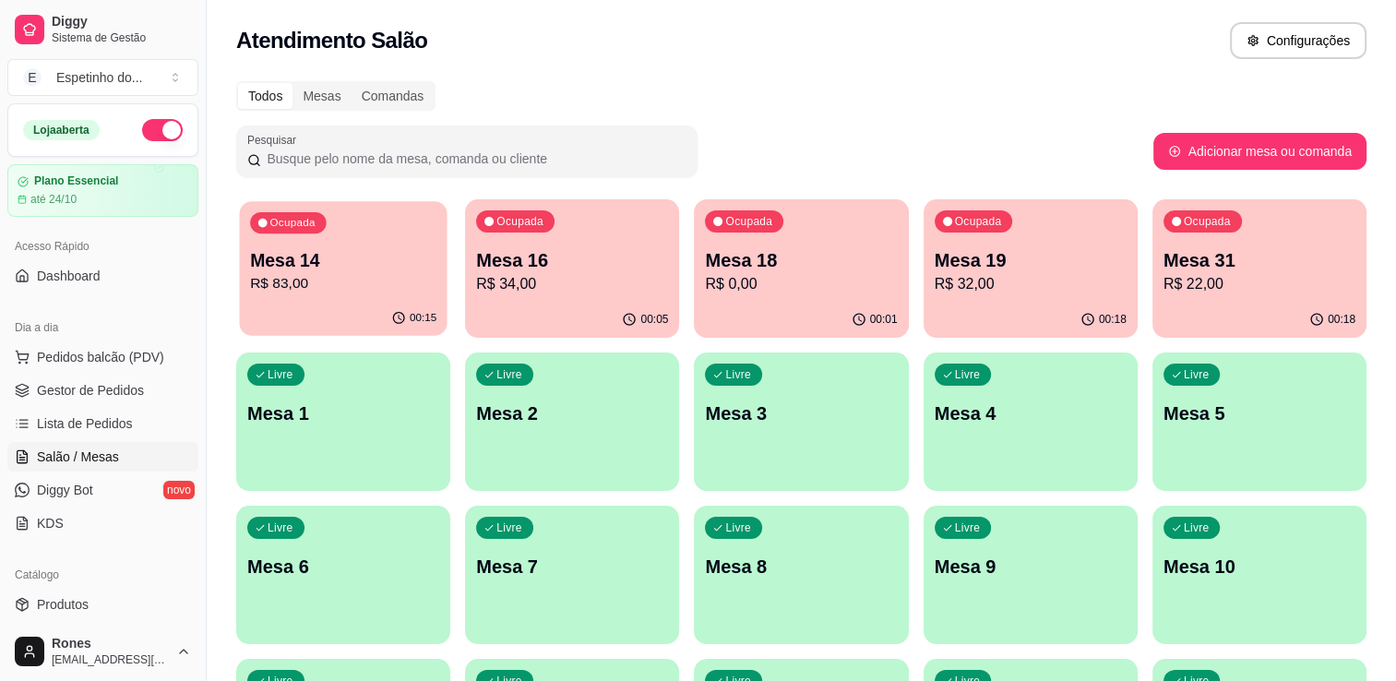
click at [397, 282] on p "R$ 83,00" at bounding box center [343, 283] width 186 height 21
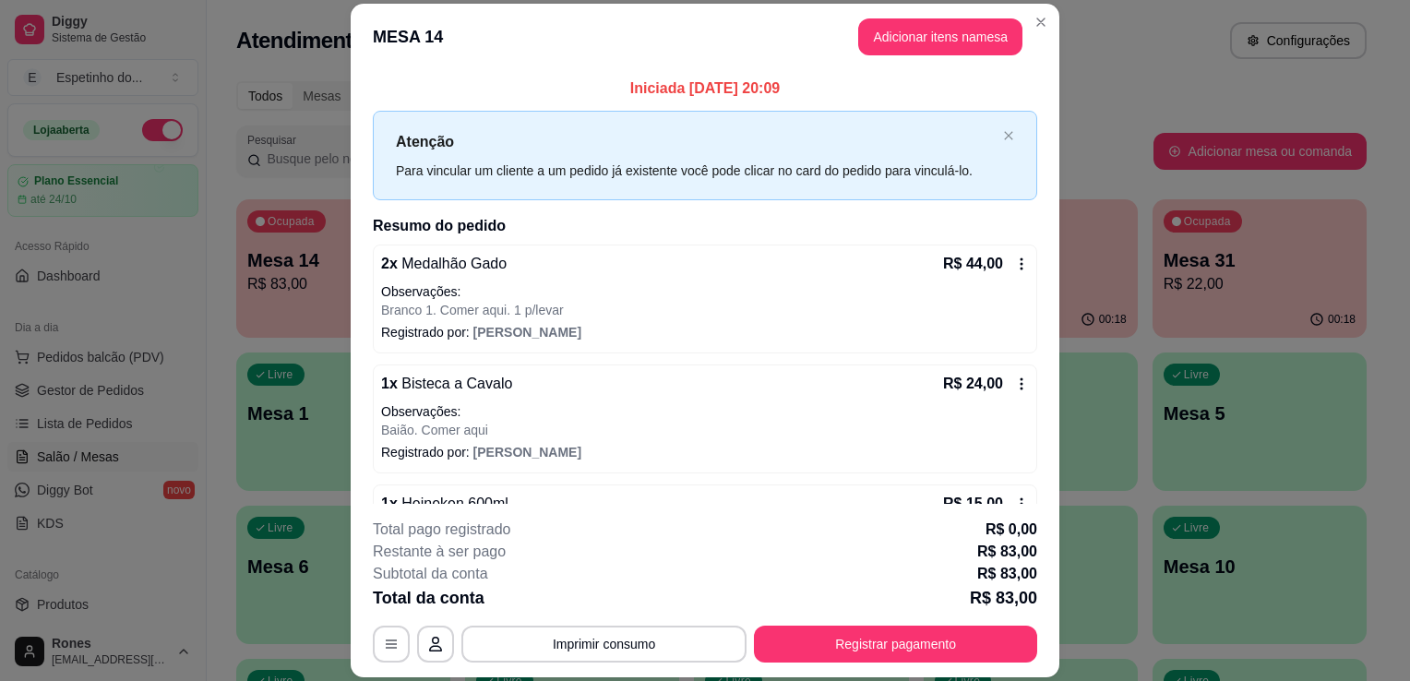
scroll to position [50, 0]
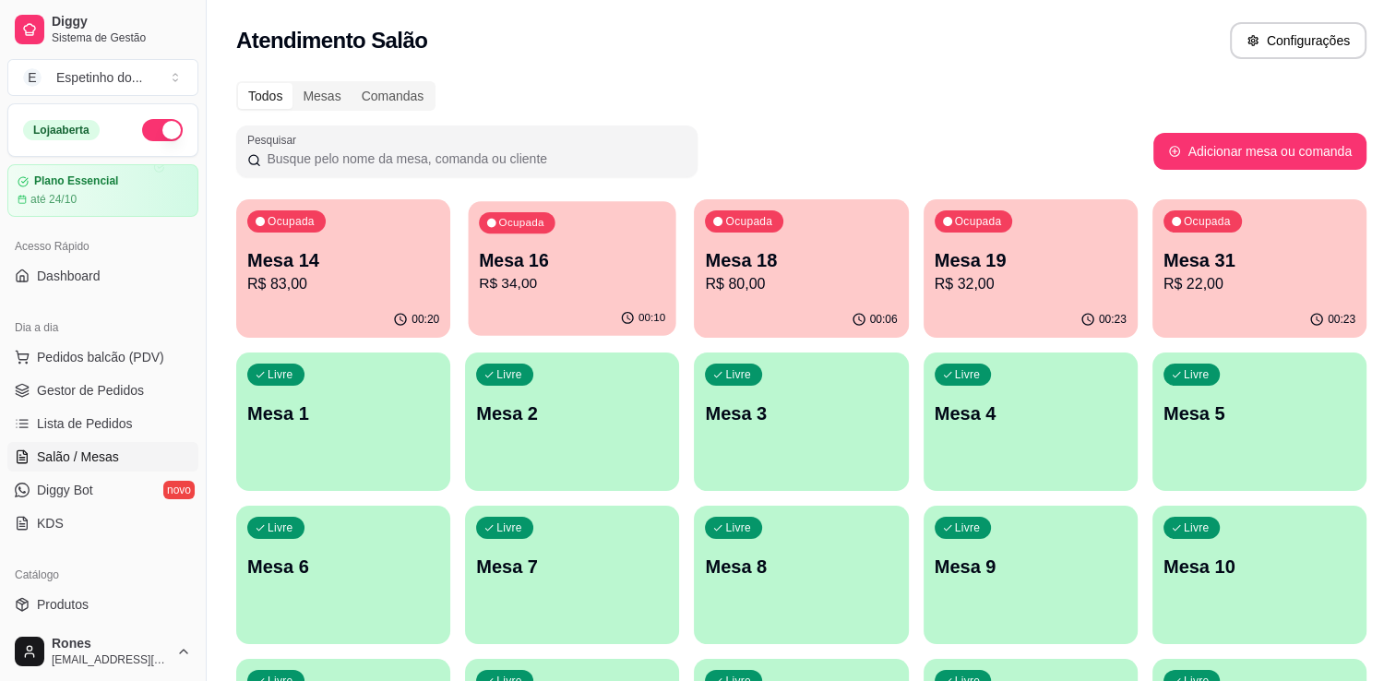
click at [613, 307] on div "00:10" at bounding box center [573, 318] width 208 height 35
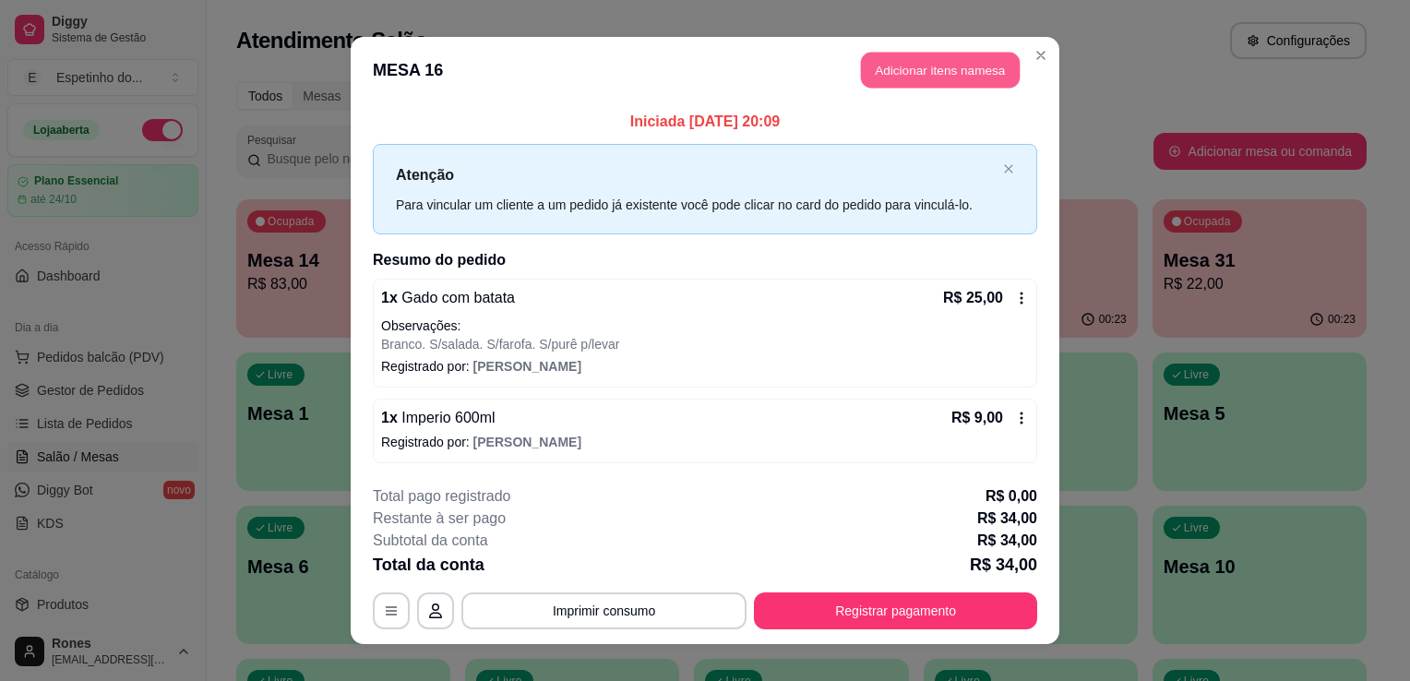
click at [927, 77] on button "Adicionar itens na mesa" at bounding box center [940, 71] width 159 height 36
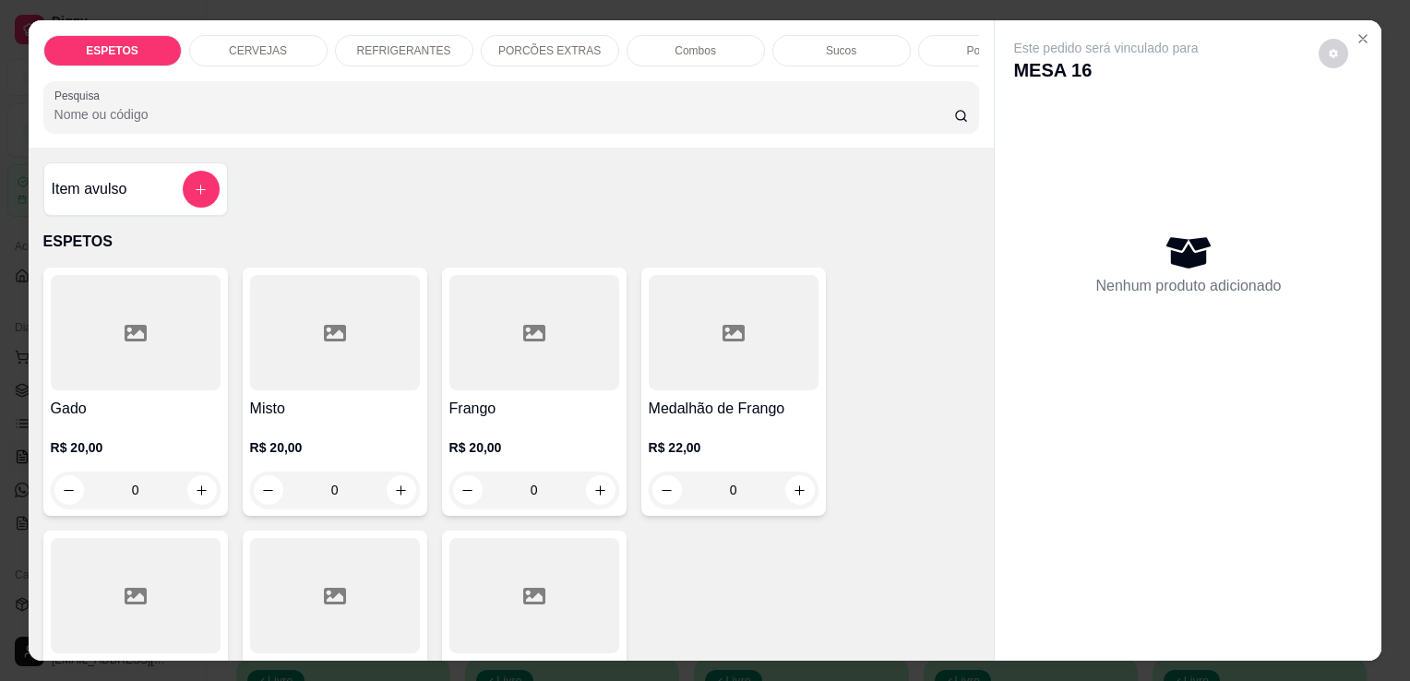
click at [233, 46] on p "CERVEJAS" at bounding box center [258, 50] width 58 height 15
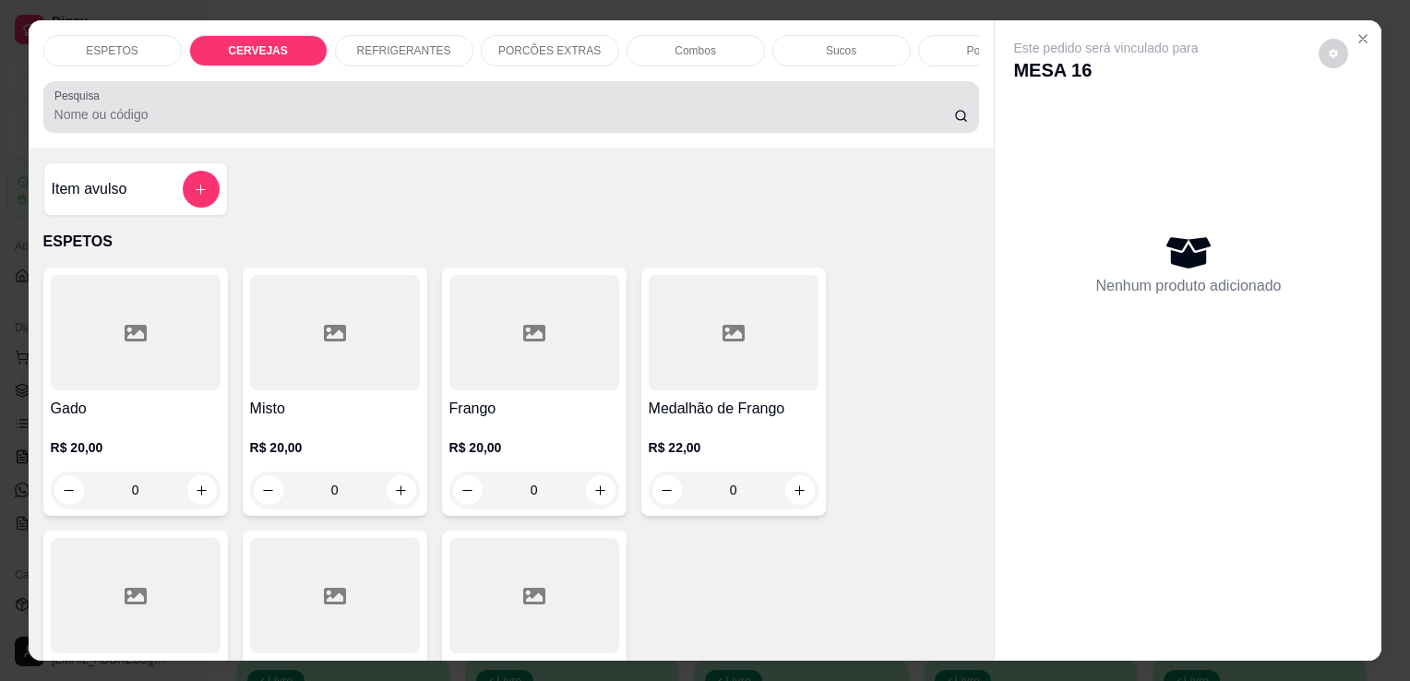
scroll to position [45, 0]
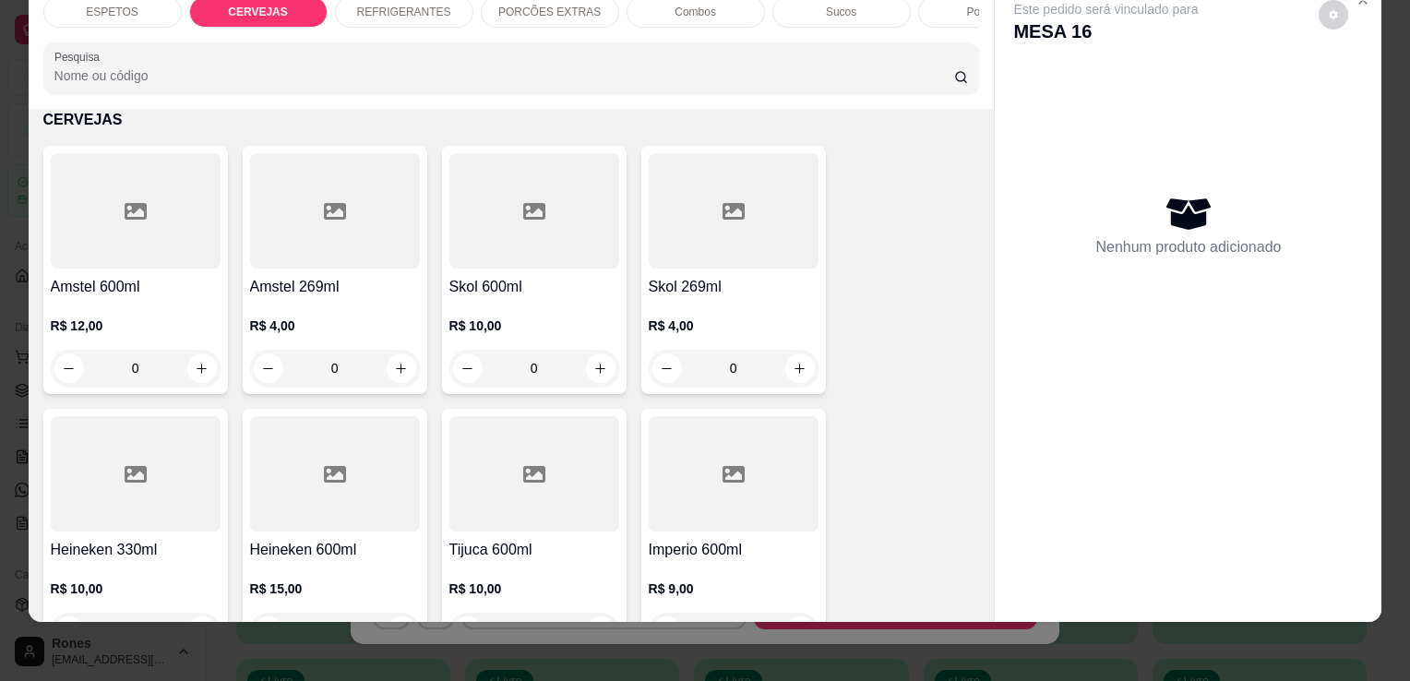
click at [701, 536] on div "Imperio 600ml R$ 9,00 0" at bounding box center [733, 533] width 185 height 248
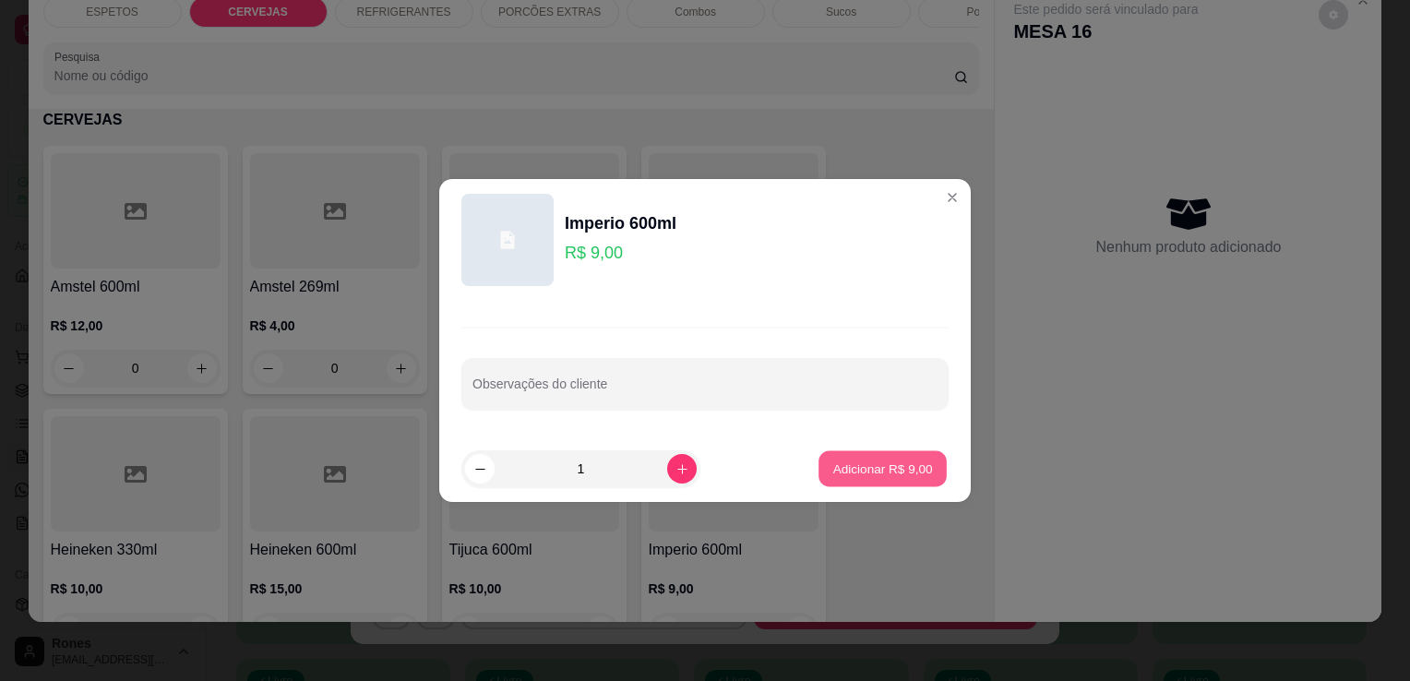
click at [884, 470] on p "Adicionar R$ 9,00" at bounding box center [882, 469] width 100 height 18
type input "1"
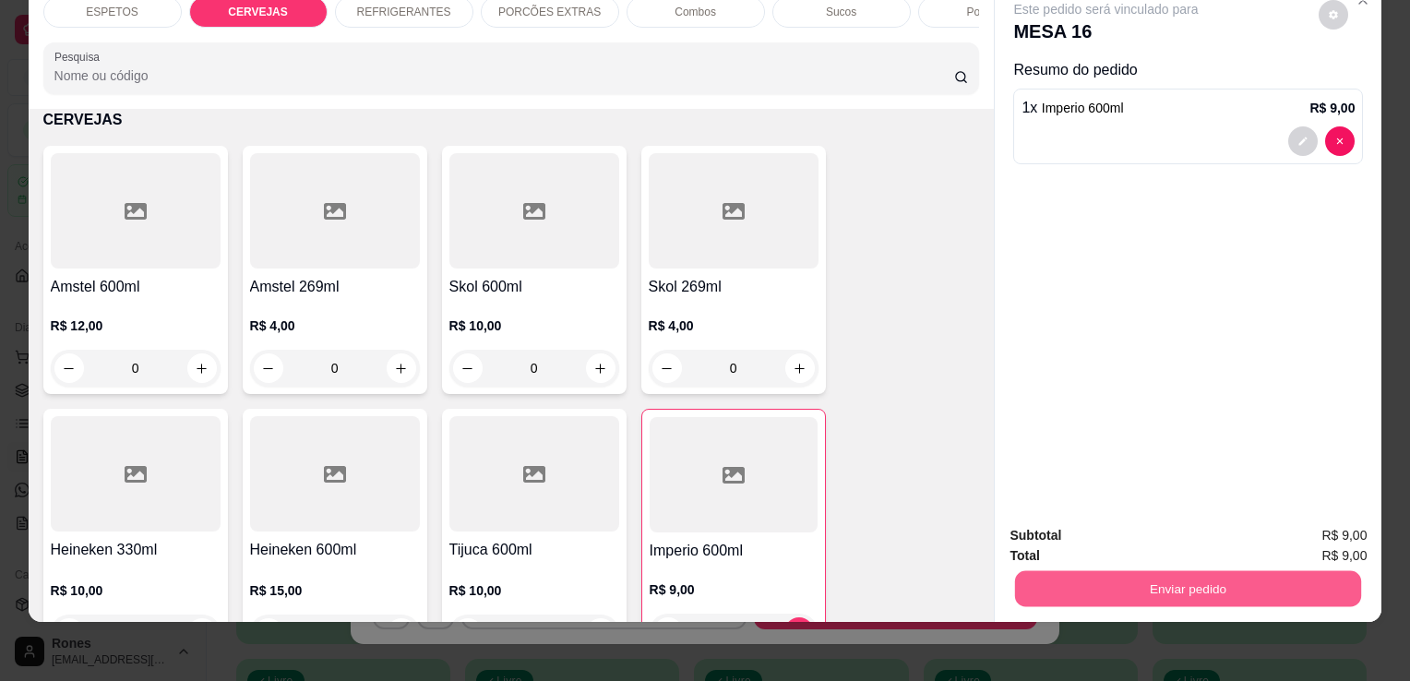
click at [1251, 570] on button "Enviar pedido" at bounding box center [1188, 588] width 346 height 36
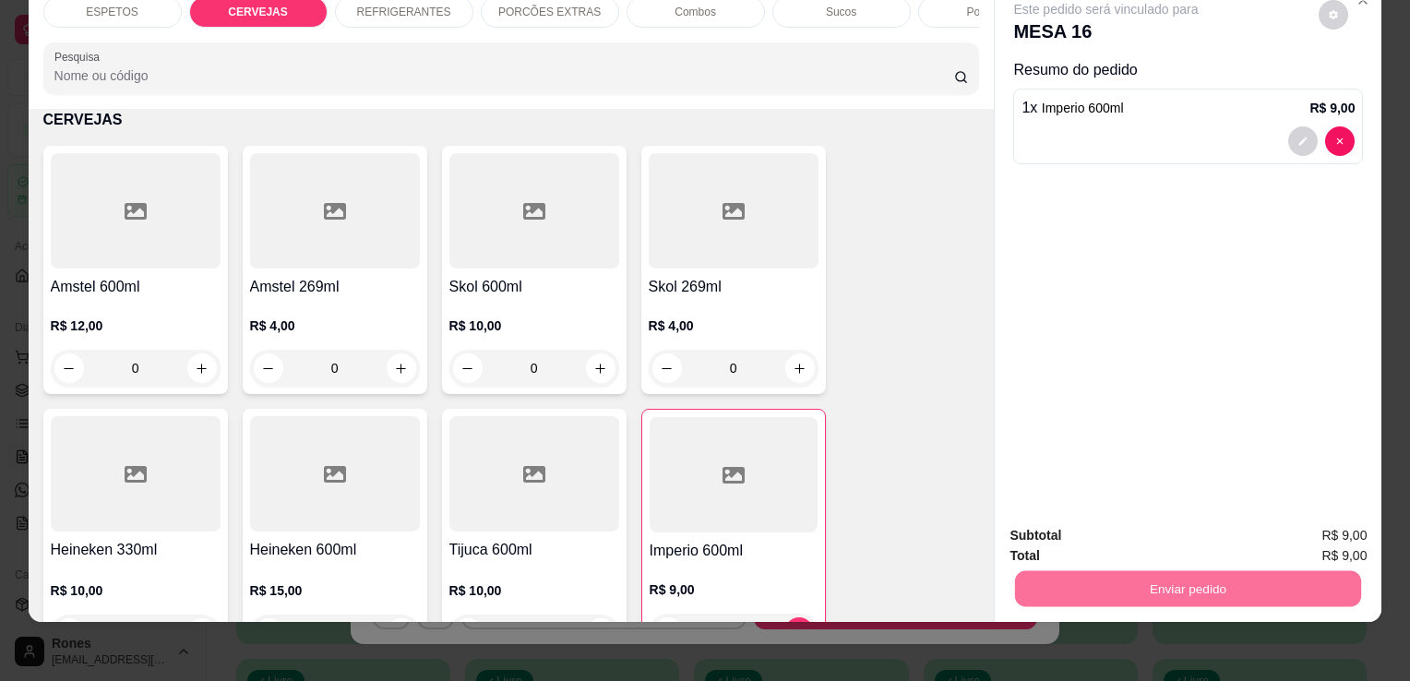
click at [1345, 525] on button "Enviar pedido" at bounding box center [1318, 529] width 101 height 34
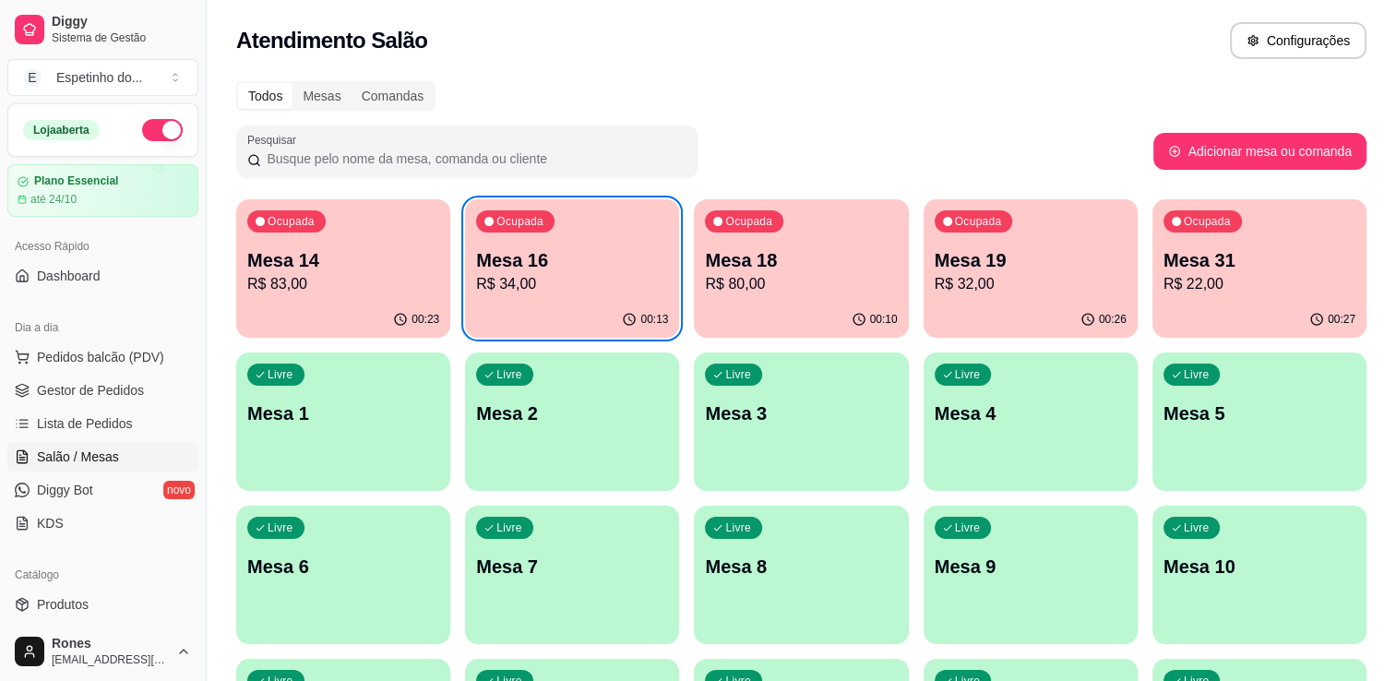
click at [299, 257] on p "Mesa 14" at bounding box center [343, 260] width 192 height 26
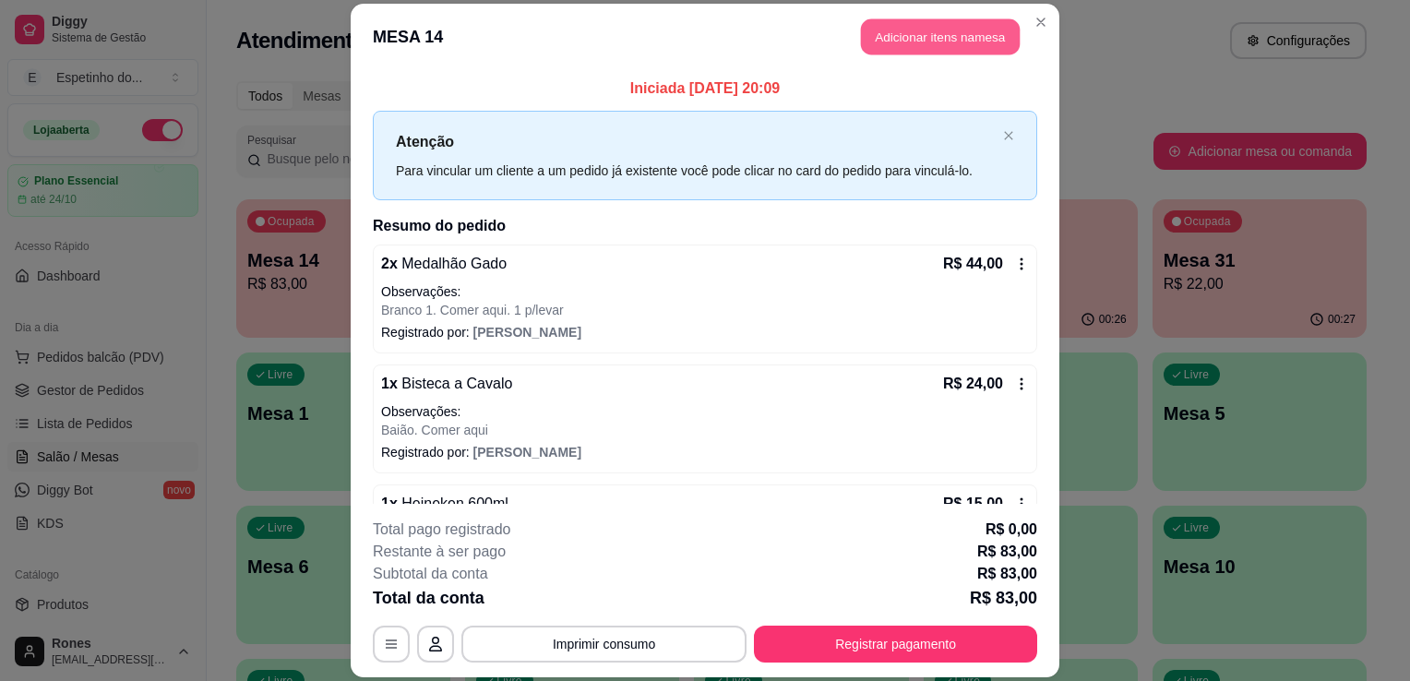
click at [924, 35] on button "Adicionar itens na mesa" at bounding box center [940, 36] width 159 height 36
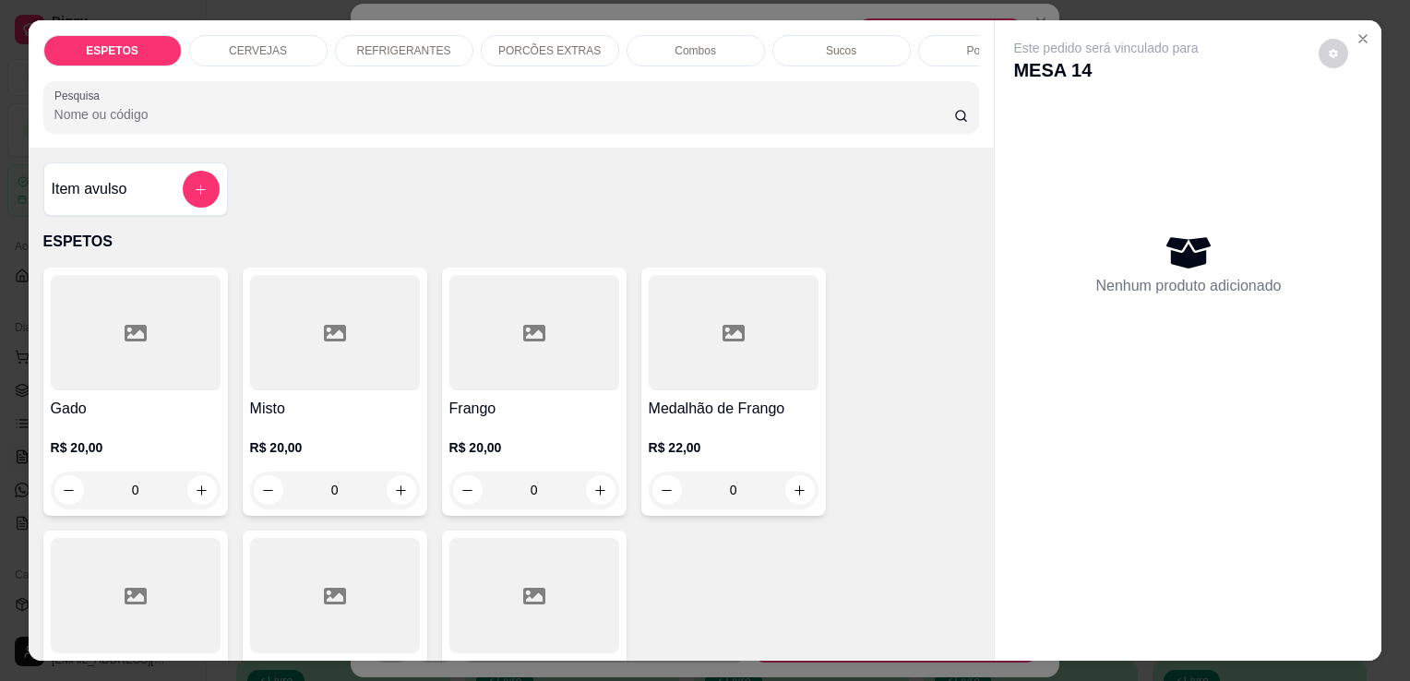
click at [268, 46] on p "CERVEJAS" at bounding box center [258, 50] width 58 height 15
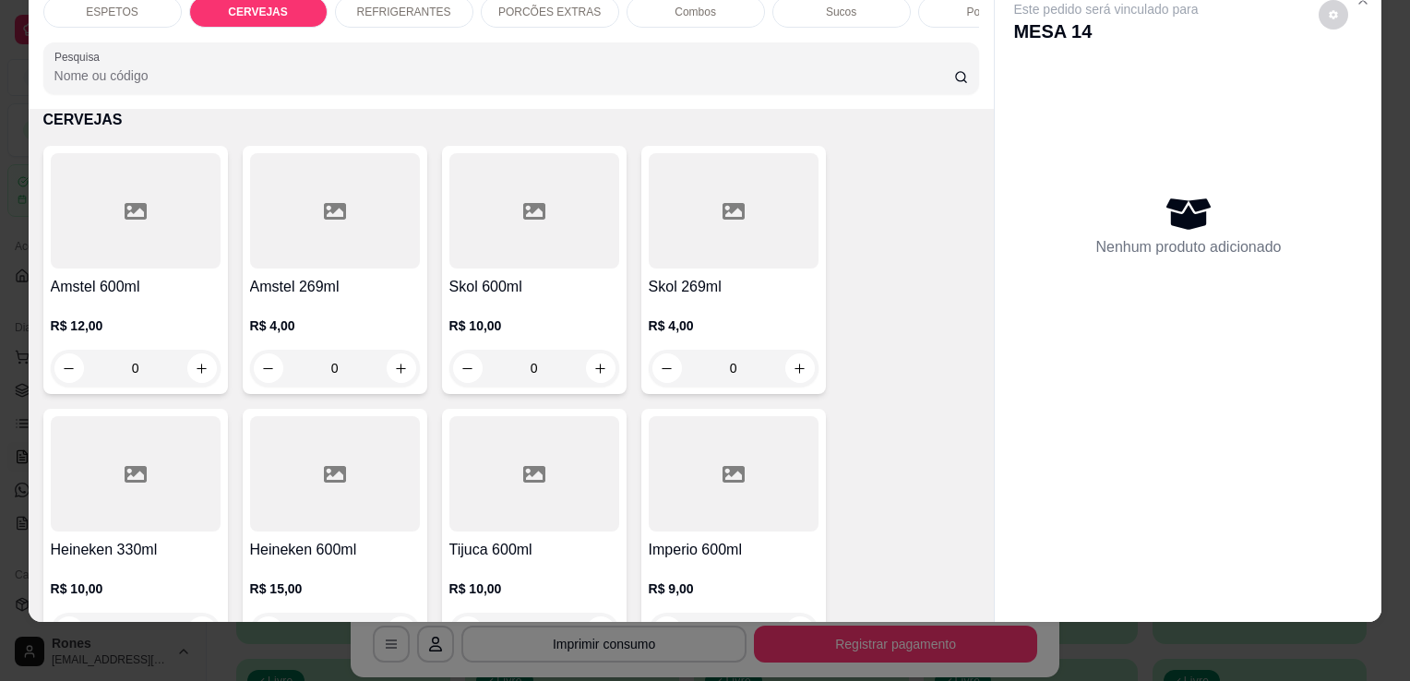
click at [429, 5] on p "REFRIGERANTES" at bounding box center [404, 12] width 94 height 15
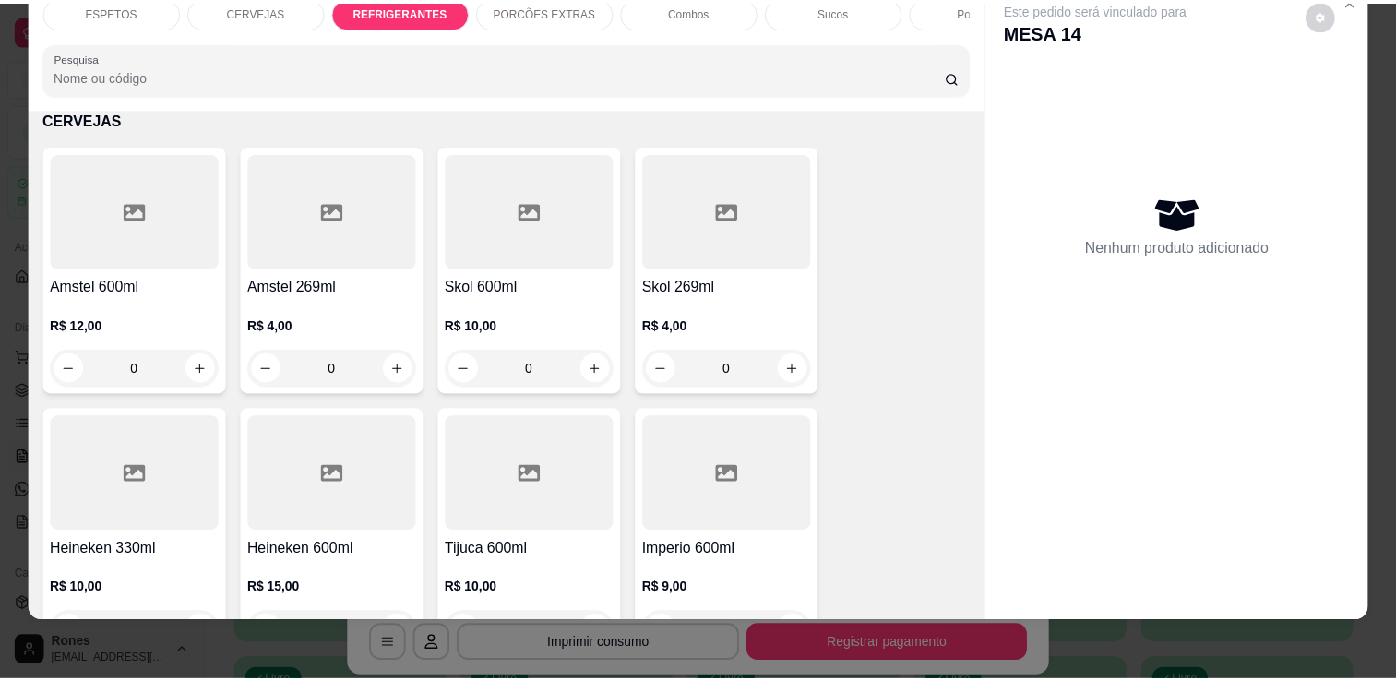
scroll to position [1757, 0]
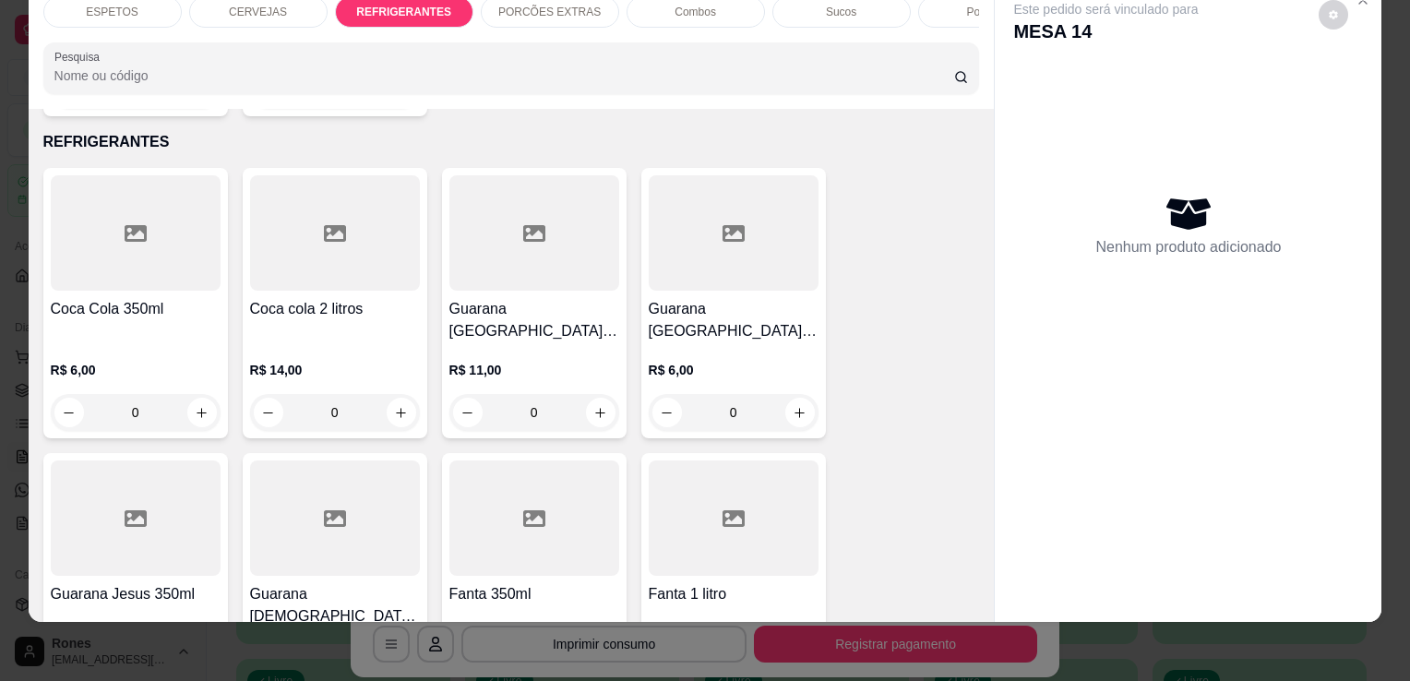
click at [98, 361] on div "R$ 6,00 0" at bounding box center [136, 396] width 170 height 70
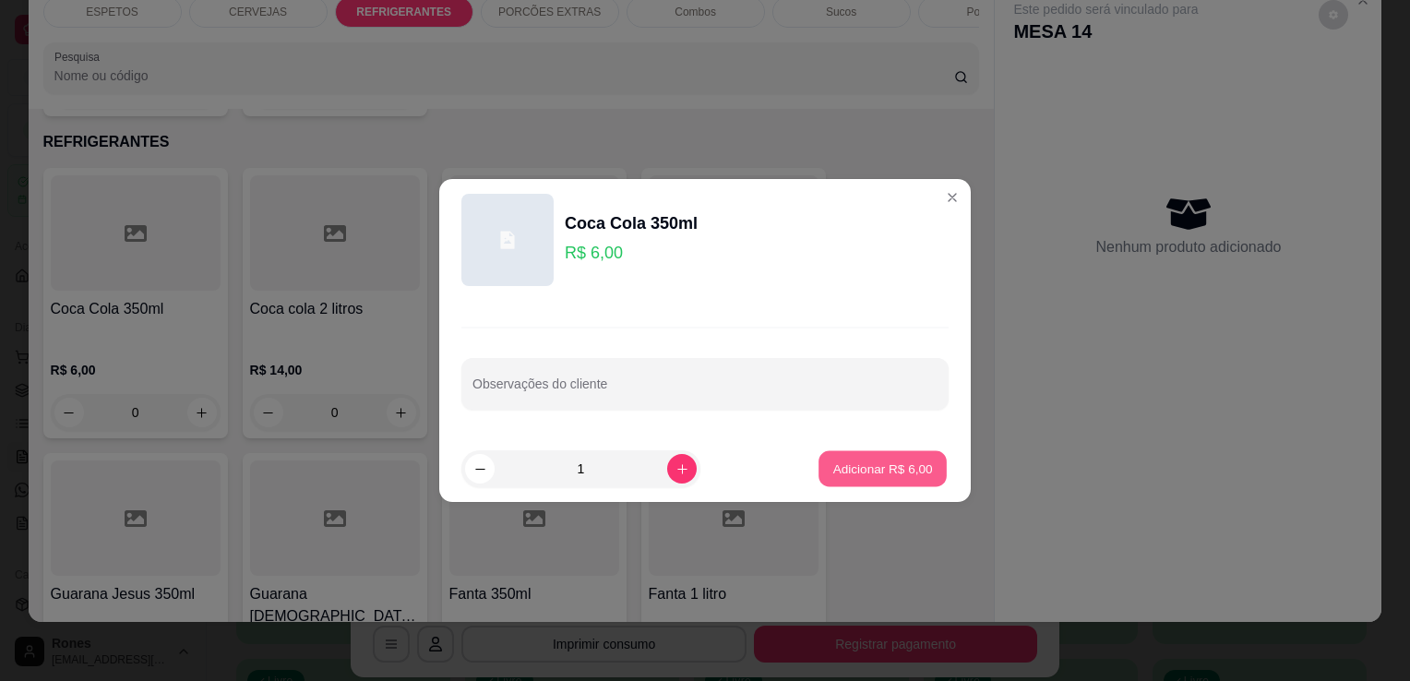
click at [908, 478] on button "Adicionar R$ 6,00" at bounding box center [882, 469] width 128 height 36
type input "1"
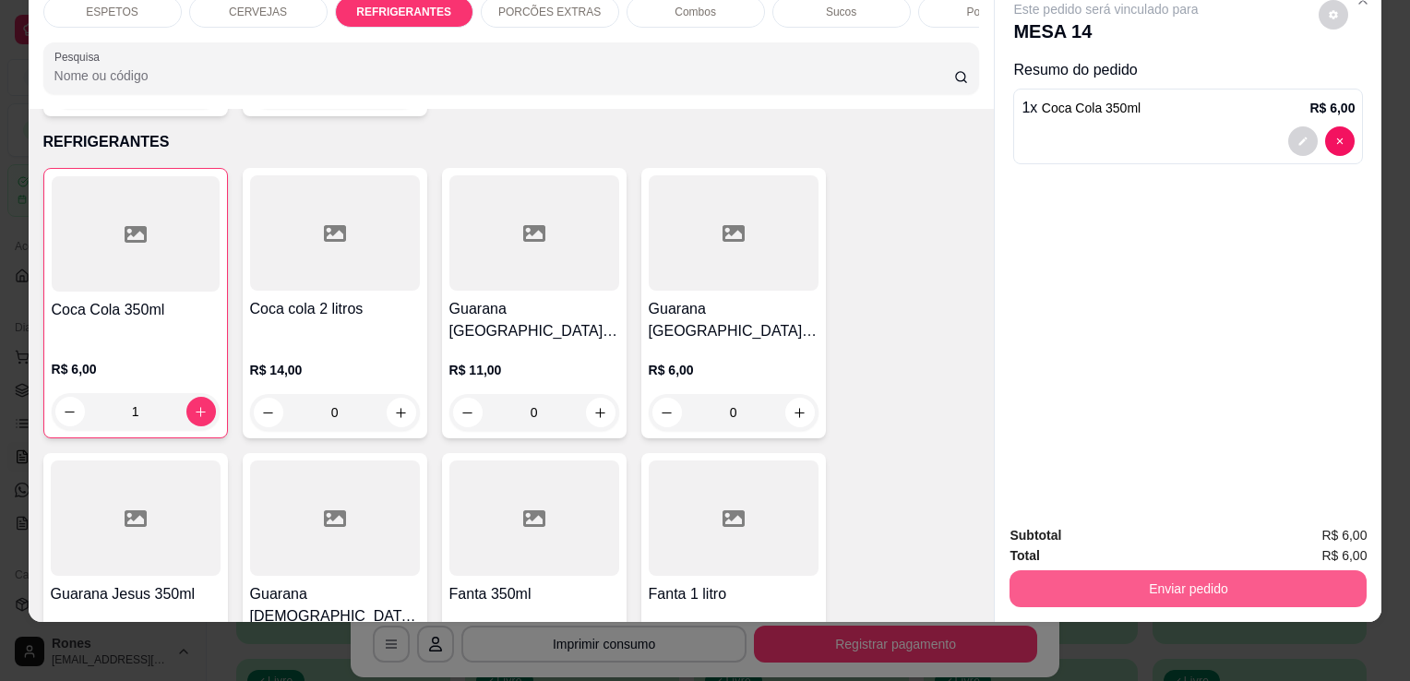
click at [1166, 578] on button "Enviar pedido" at bounding box center [1187, 588] width 357 height 37
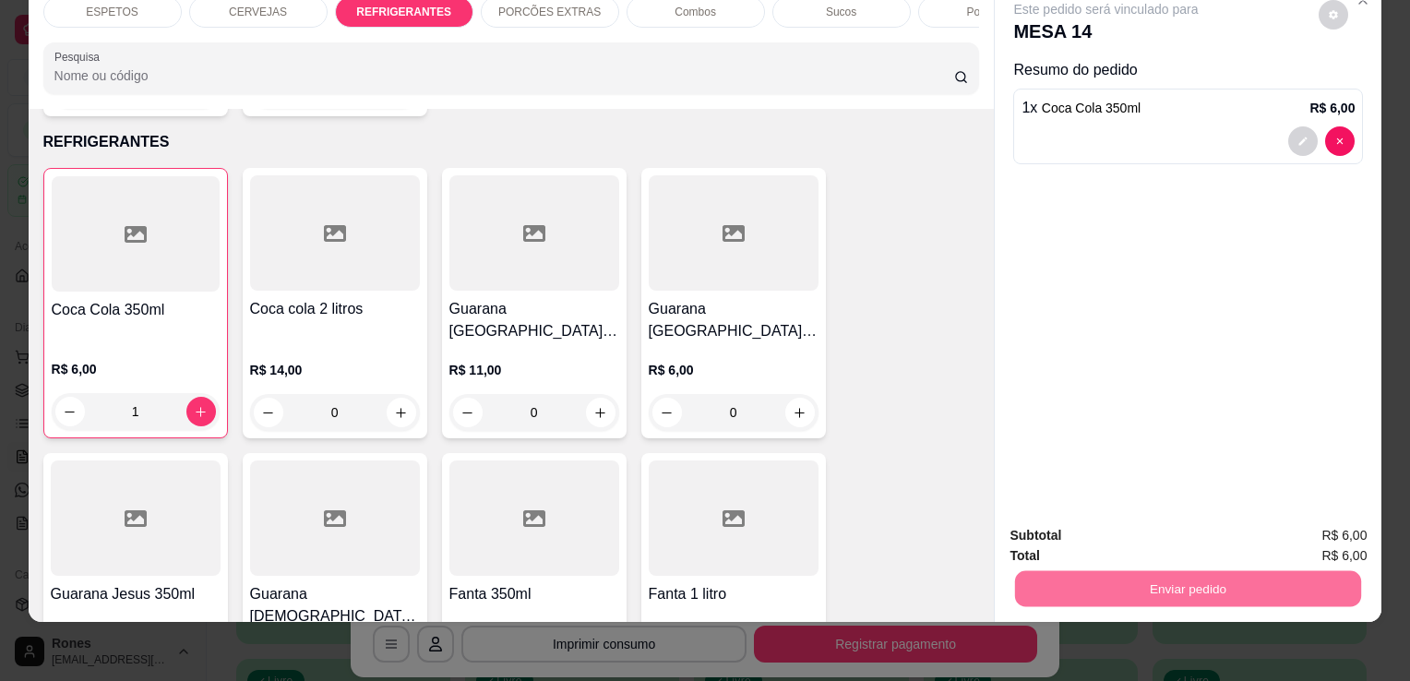
click at [1303, 527] on button "Enviar pedido" at bounding box center [1318, 529] width 101 height 34
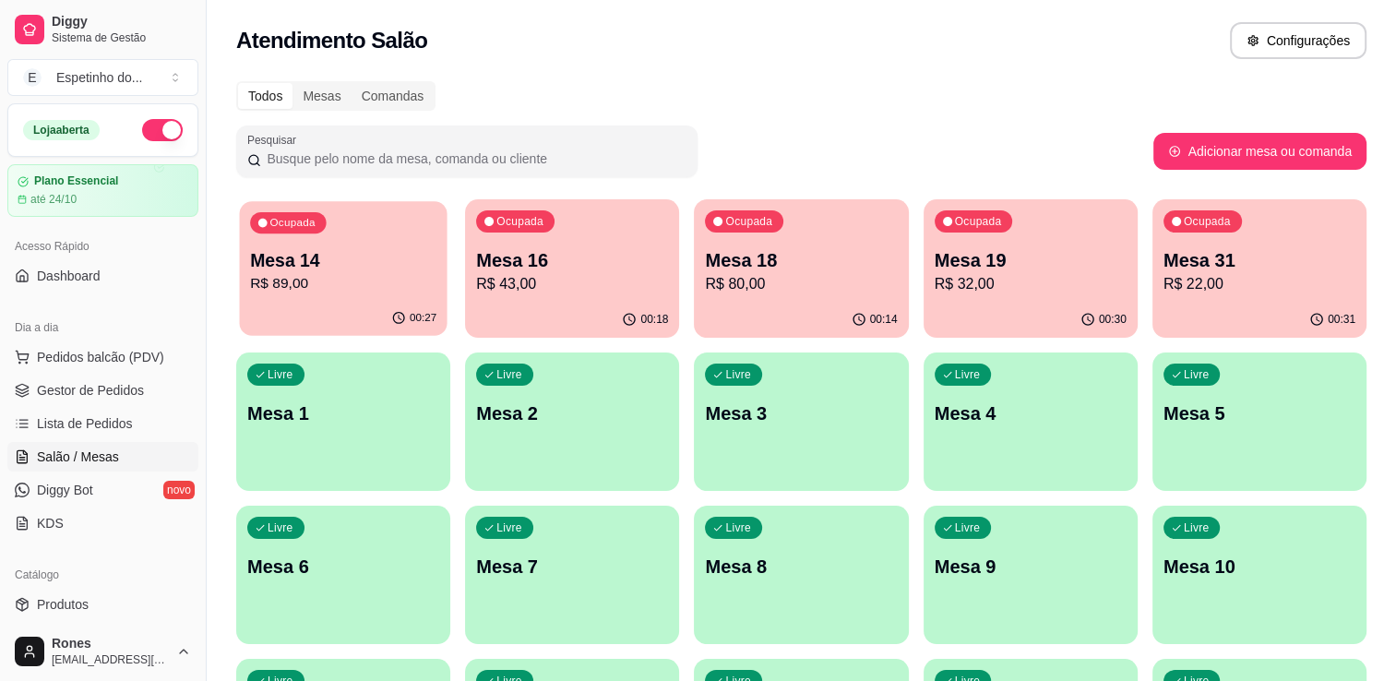
click at [408, 244] on div "Ocupada Mesa 14 R$ 89,00" at bounding box center [343, 251] width 208 height 100
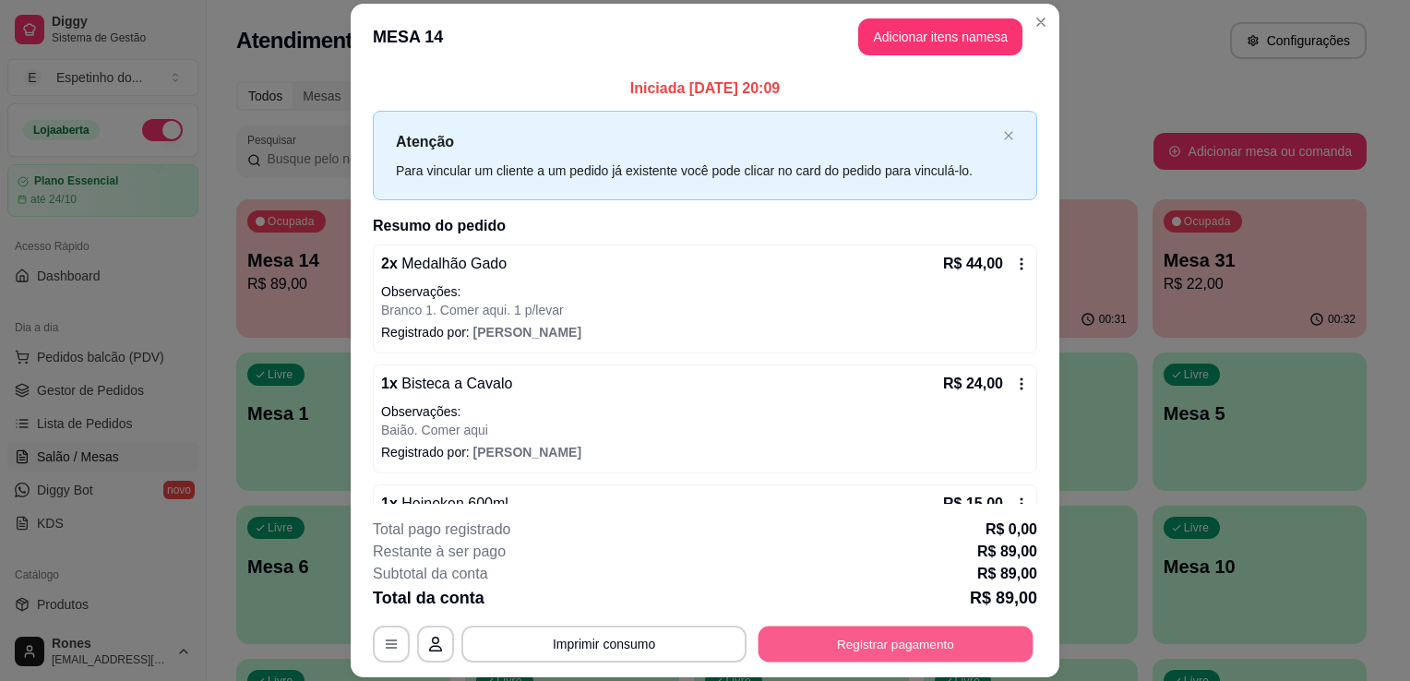
click at [894, 648] on button "Registrar pagamento" at bounding box center [895, 645] width 275 height 36
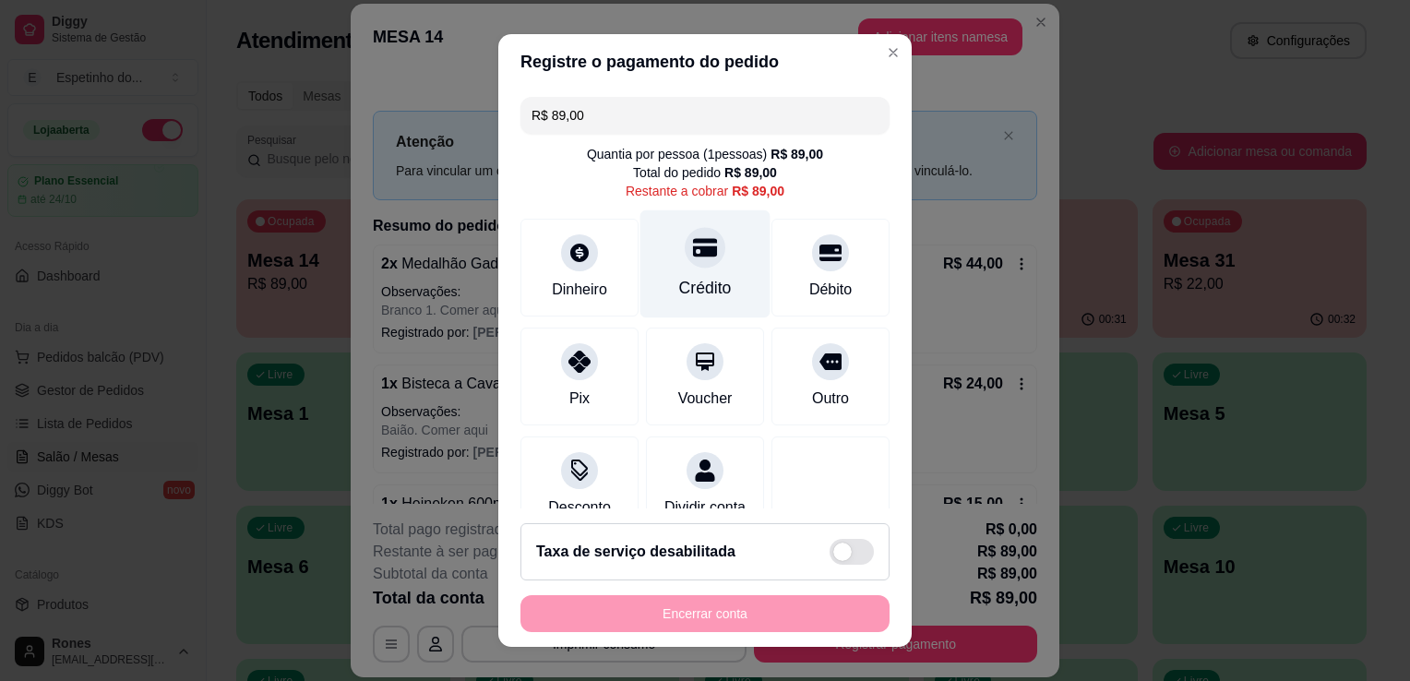
click at [712, 285] on div "Crédito" at bounding box center [705, 264] width 130 height 108
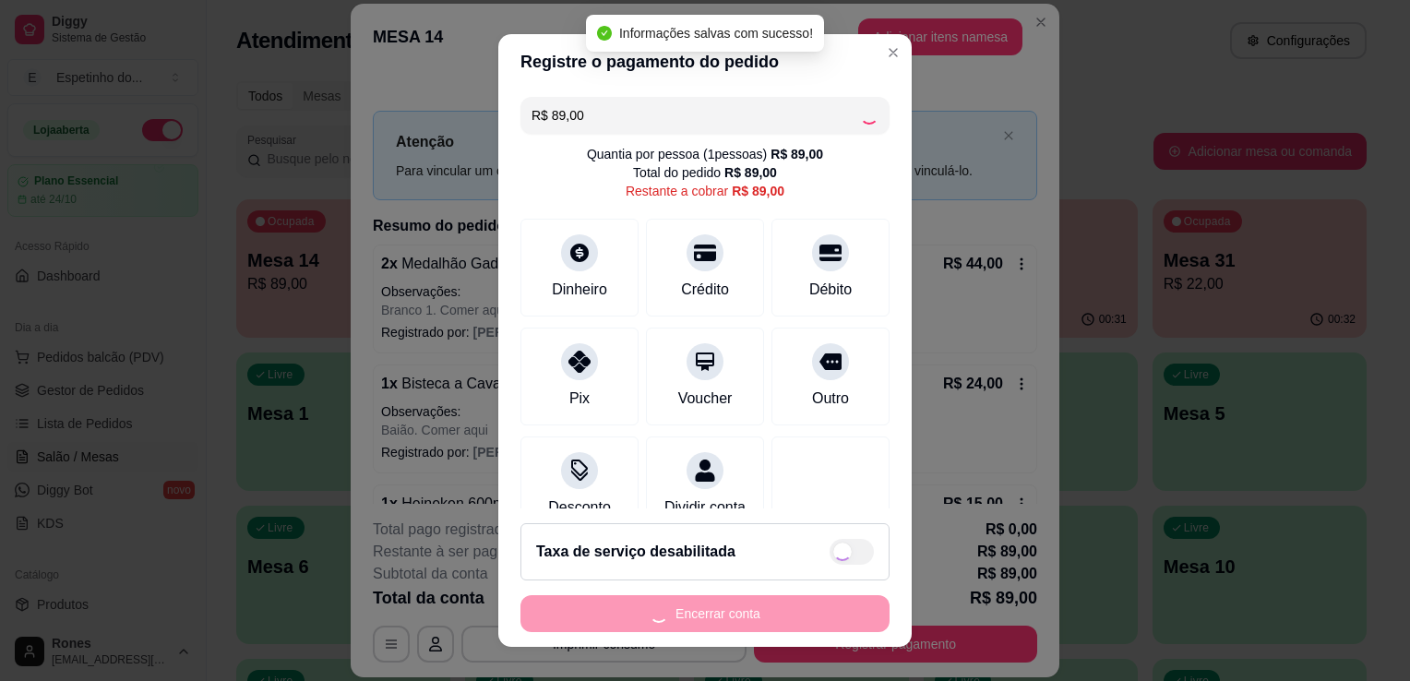
type input "R$ 0,00"
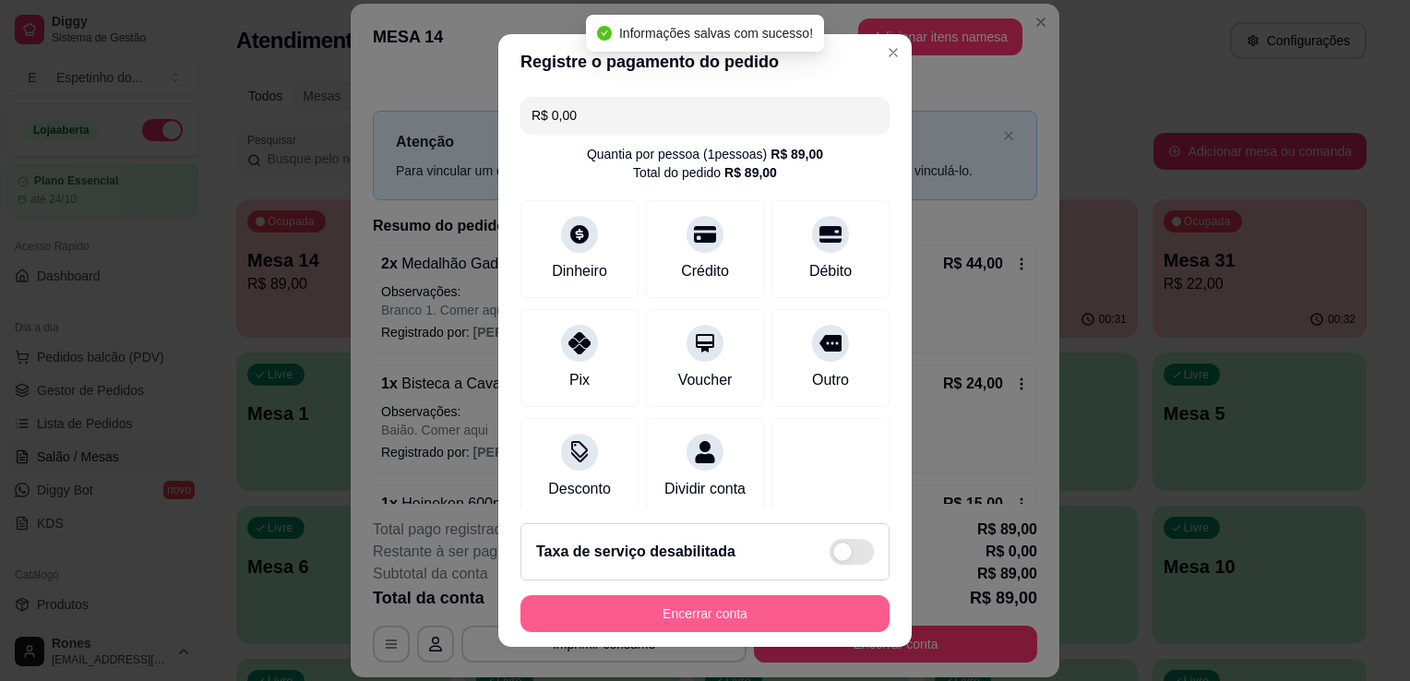
click at [790, 615] on button "Encerrar conta" at bounding box center [704, 613] width 369 height 37
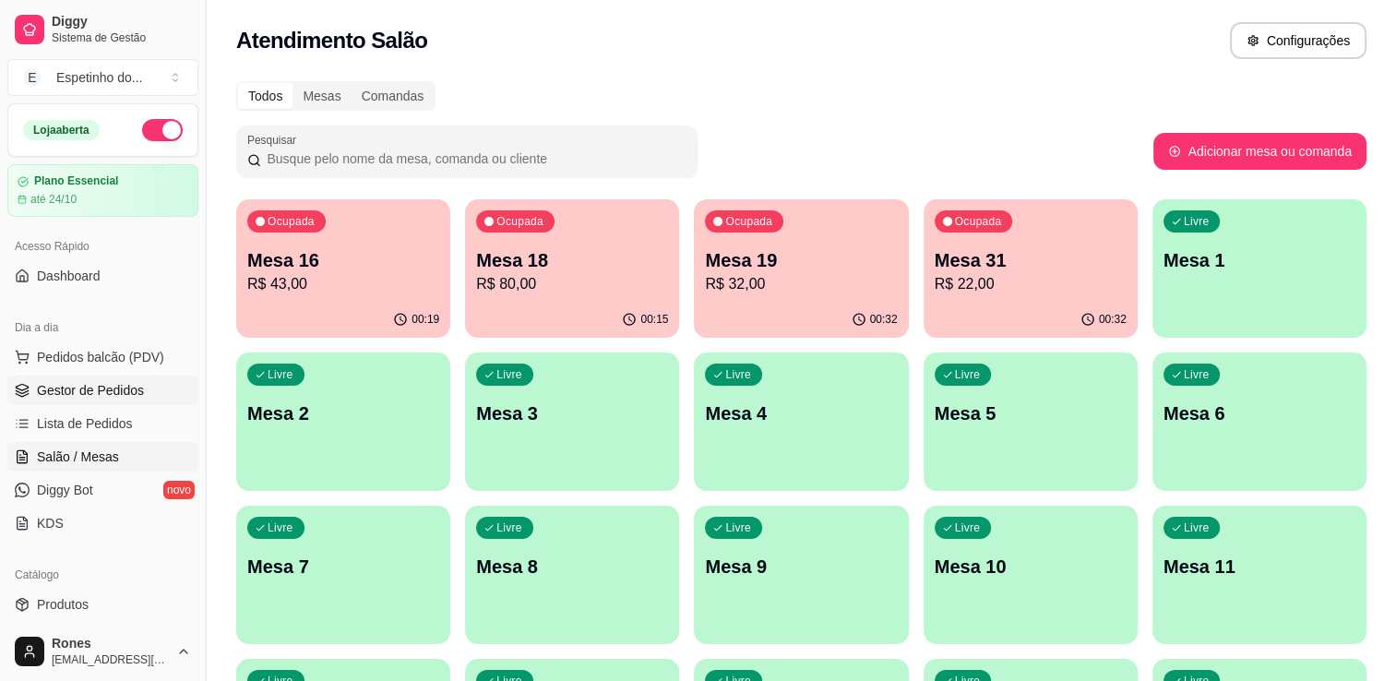
click at [96, 390] on span "Gestor de Pedidos" at bounding box center [90, 390] width 107 height 18
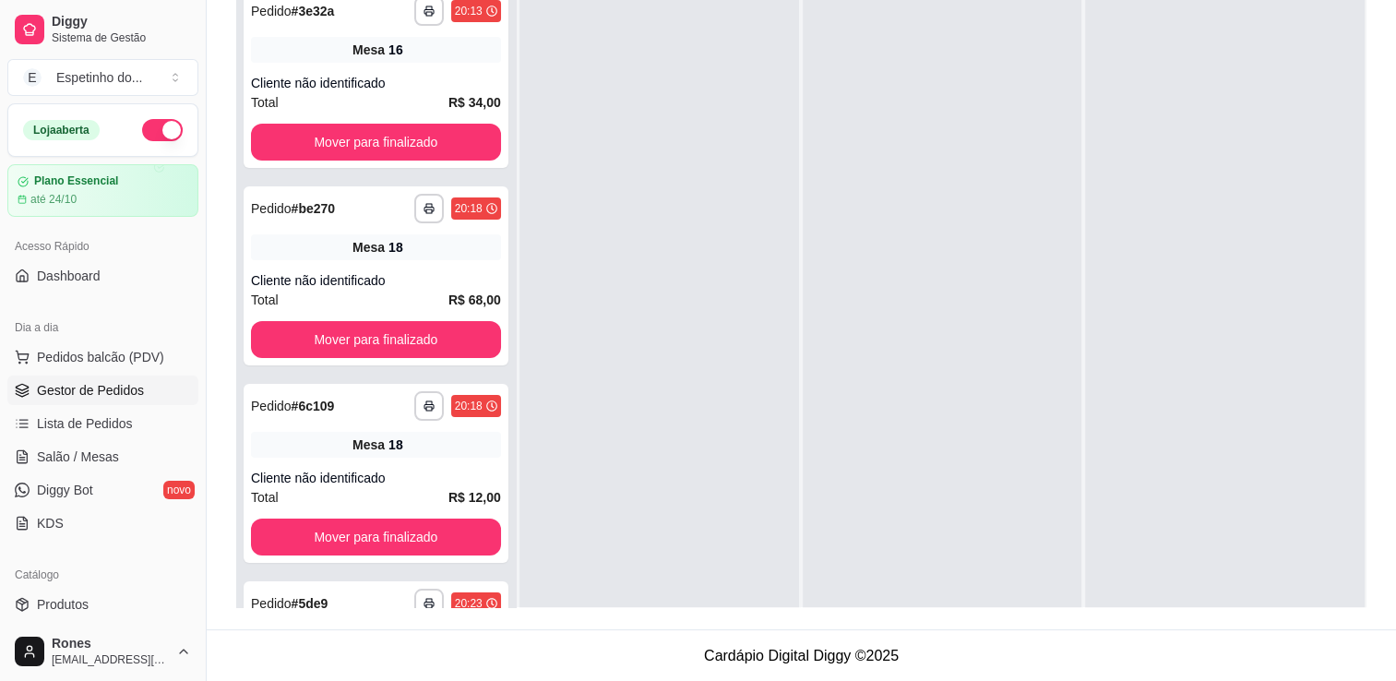
scroll to position [400, 0]
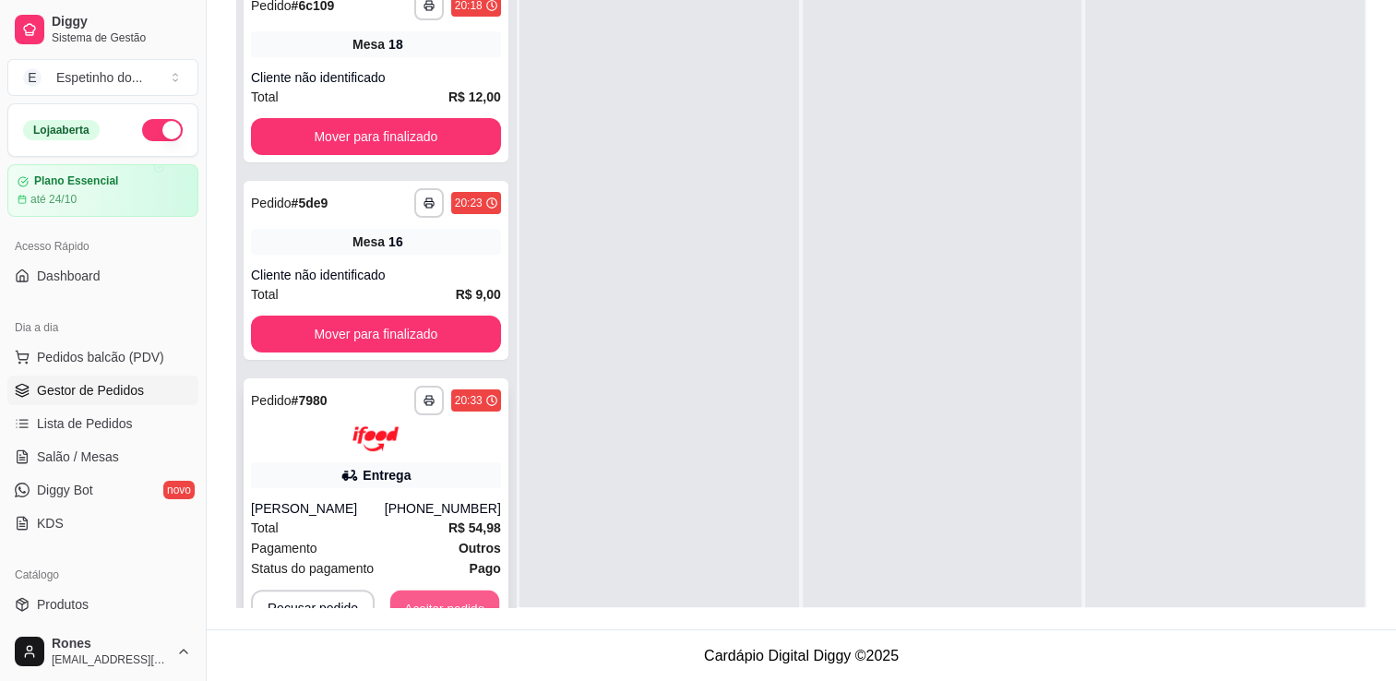
click at [476, 590] on button "Aceitar pedido" at bounding box center [444, 608] width 109 height 36
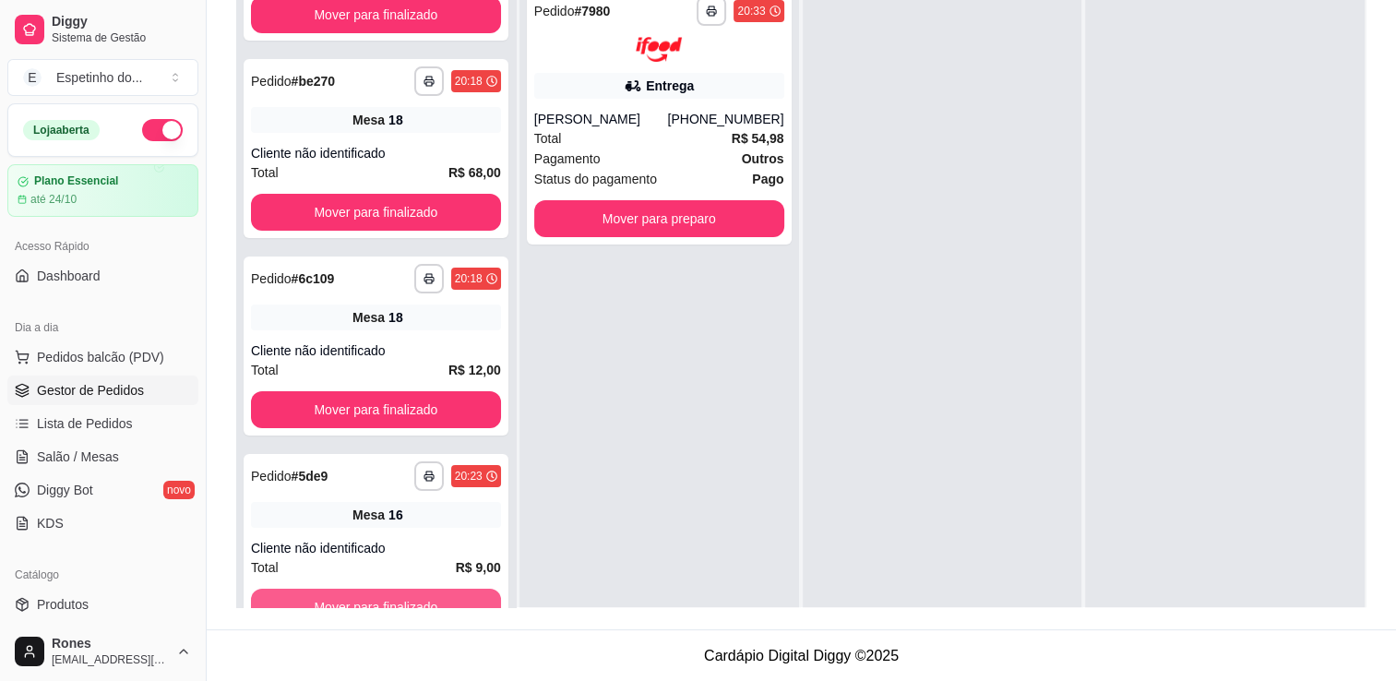
scroll to position [126, 0]
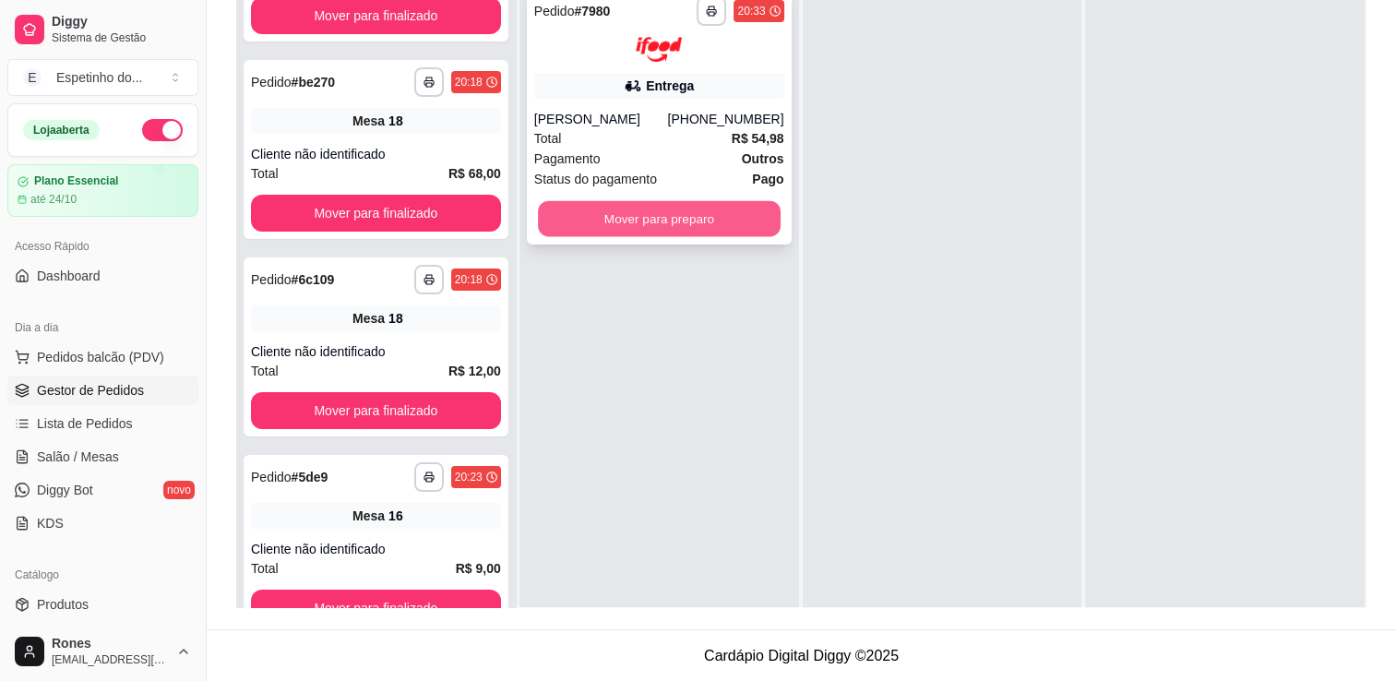
click at [672, 212] on button "Mover para preparo" at bounding box center [659, 218] width 243 height 36
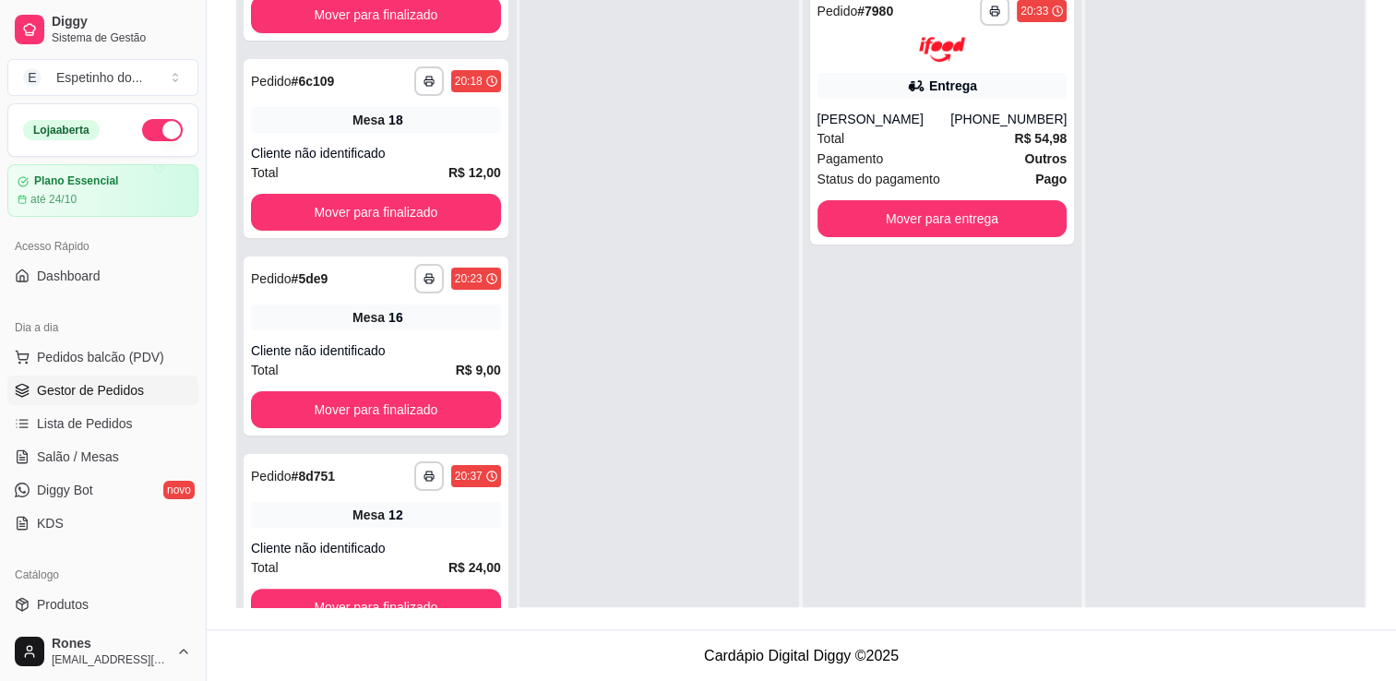
scroll to position [400, 0]
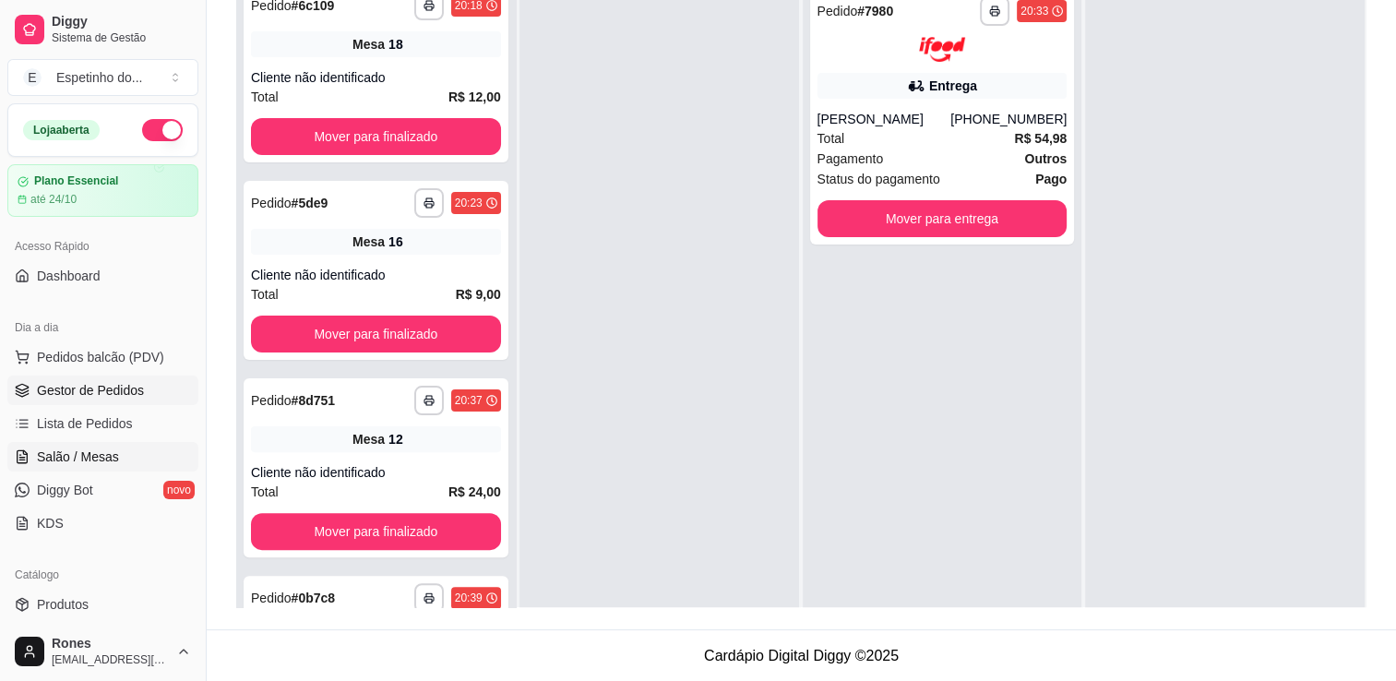
click at [99, 456] on span "Salão / Mesas" at bounding box center [78, 457] width 82 height 18
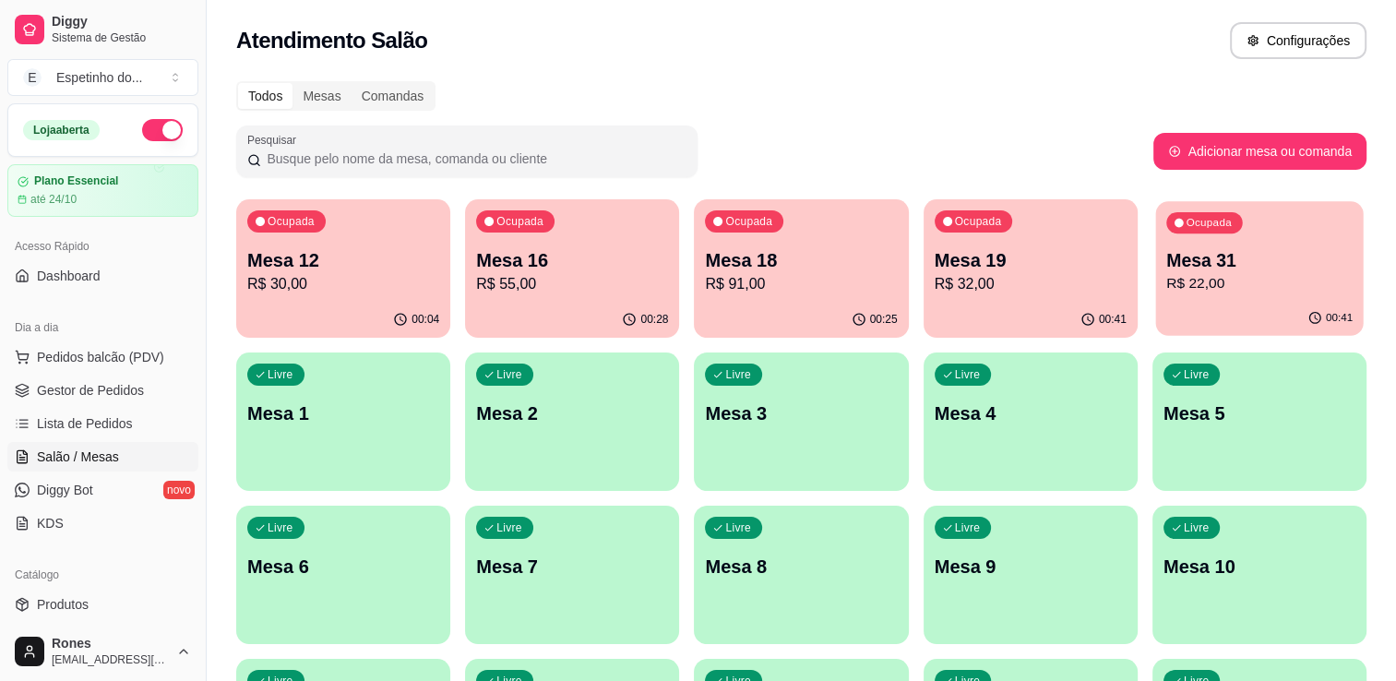
click at [1262, 271] on p "Mesa 31" at bounding box center [1259, 260] width 186 height 25
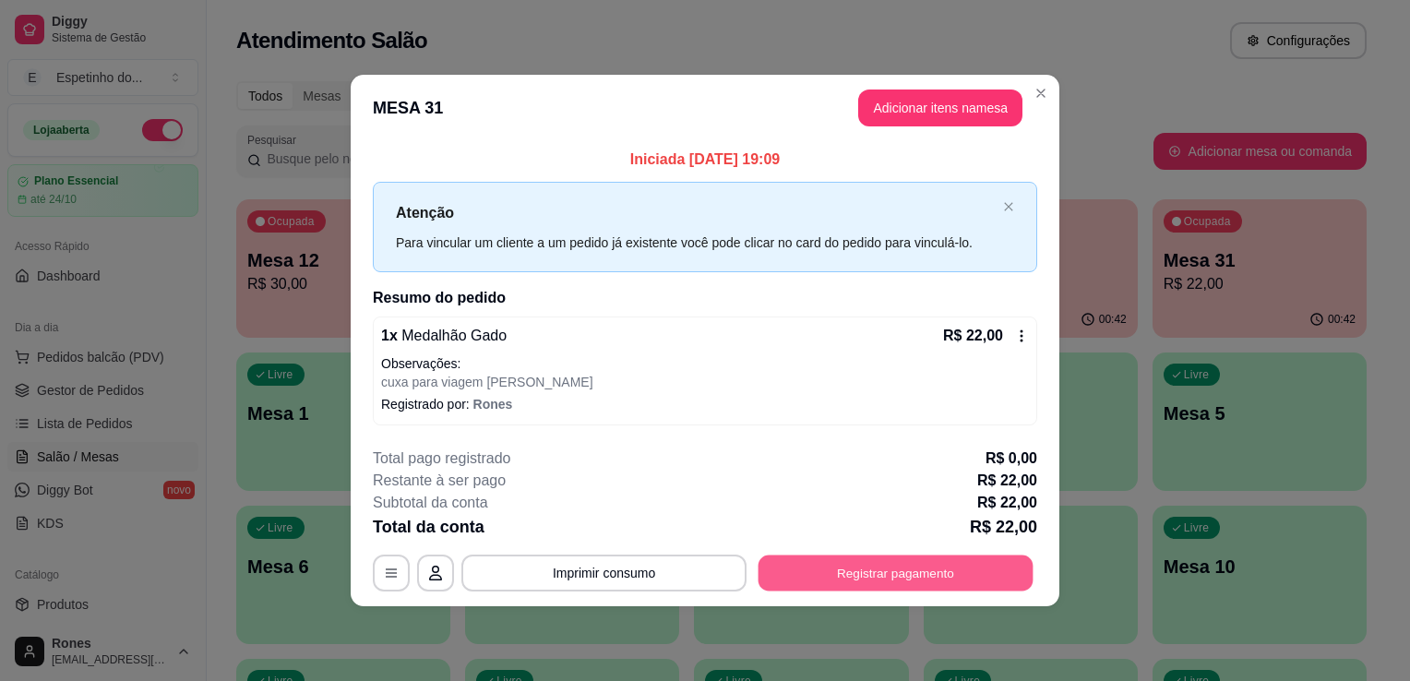
click at [926, 581] on button "Registrar pagamento" at bounding box center [895, 573] width 275 height 36
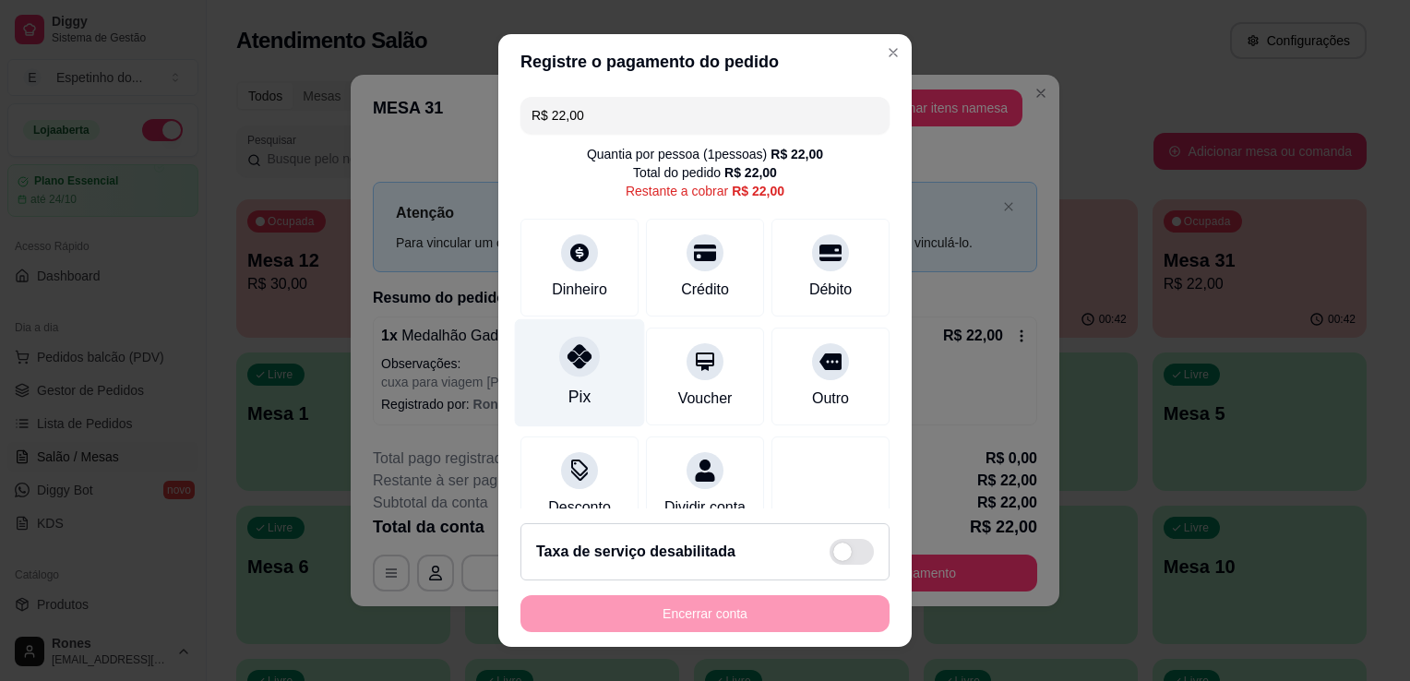
click at [554, 372] on div "Pix" at bounding box center [580, 373] width 130 height 108
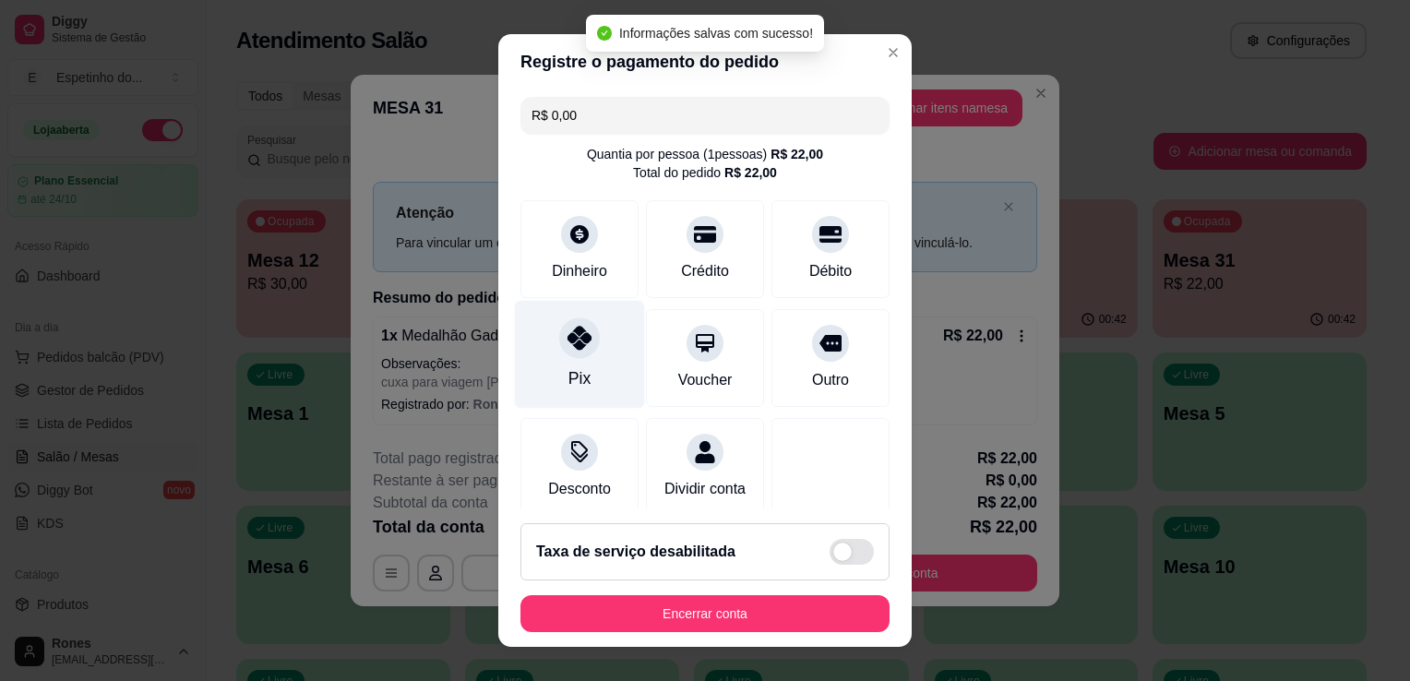
type input "R$ 0,00"
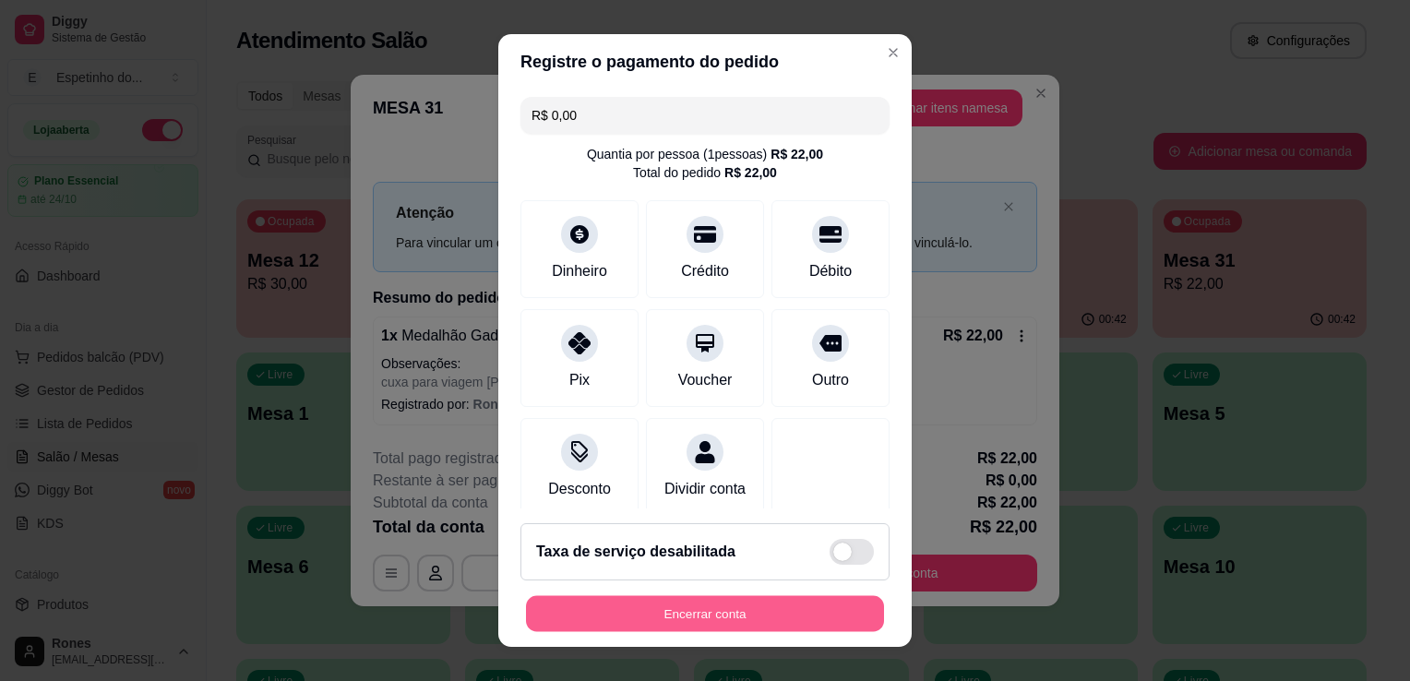
click at [724, 615] on button "Encerrar conta" at bounding box center [705, 614] width 358 height 36
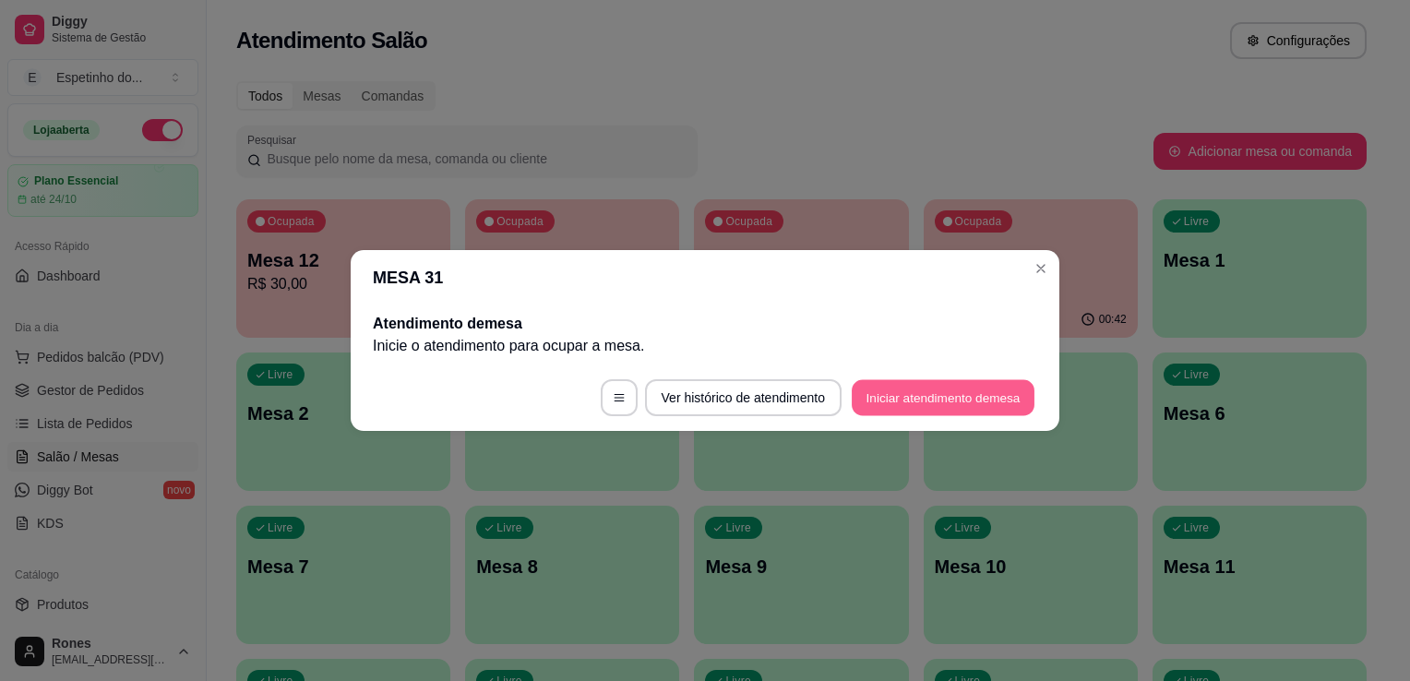
click at [915, 404] on button "Iniciar atendimento de mesa" at bounding box center [943, 398] width 183 height 36
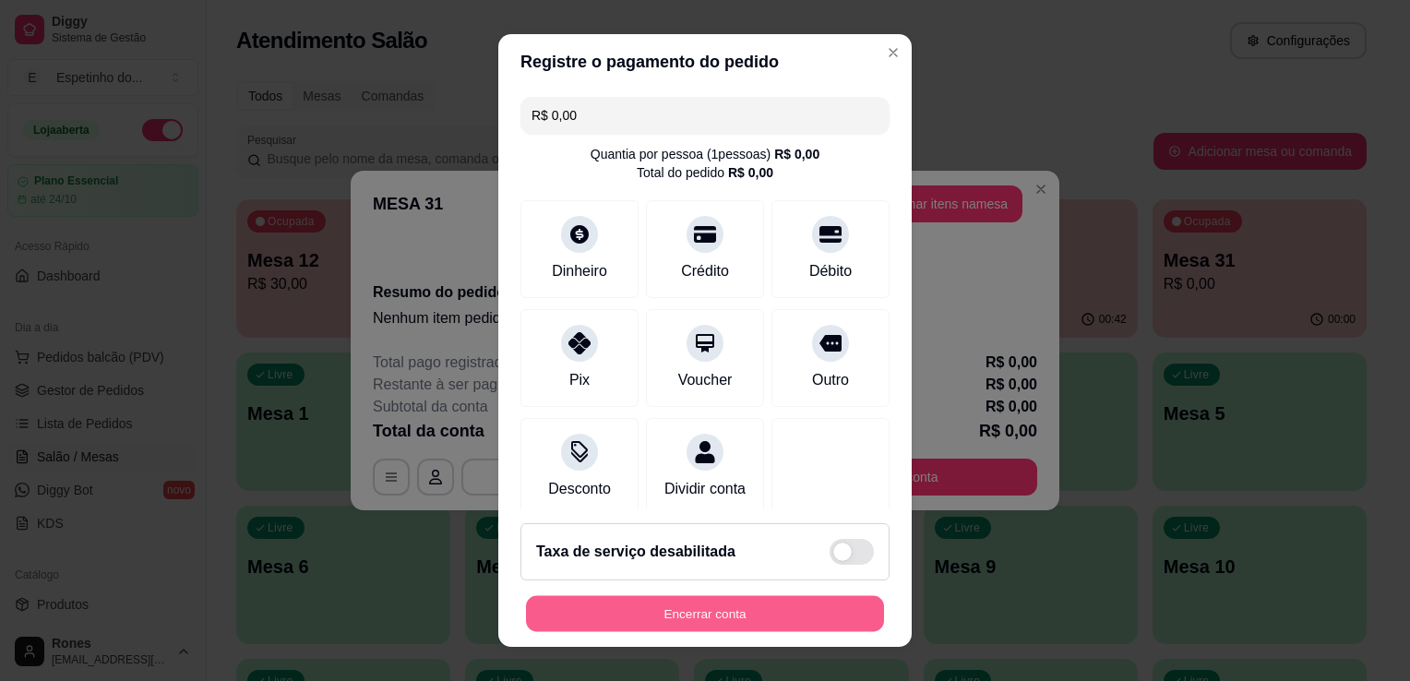
click at [752, 612] on button "Encerrar conta" at bounding box center [705, 614] width 358 height 36
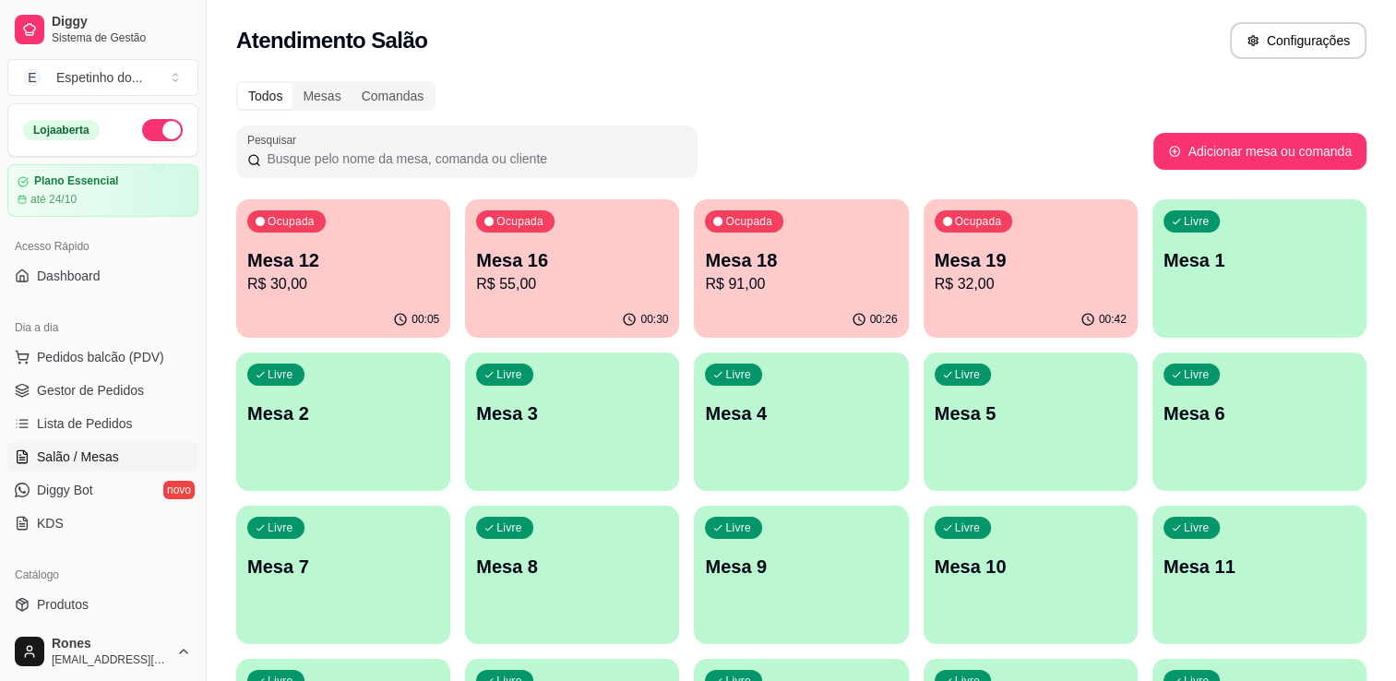
click at [1021, 66] on div "Atendimento Salão Configurações" at bounding box center [801, 35] width 1189 height 70
click at [690, 31] on div "Atendimento Salão Configurações" at bounding box center [801, 40] width 1130 height 37
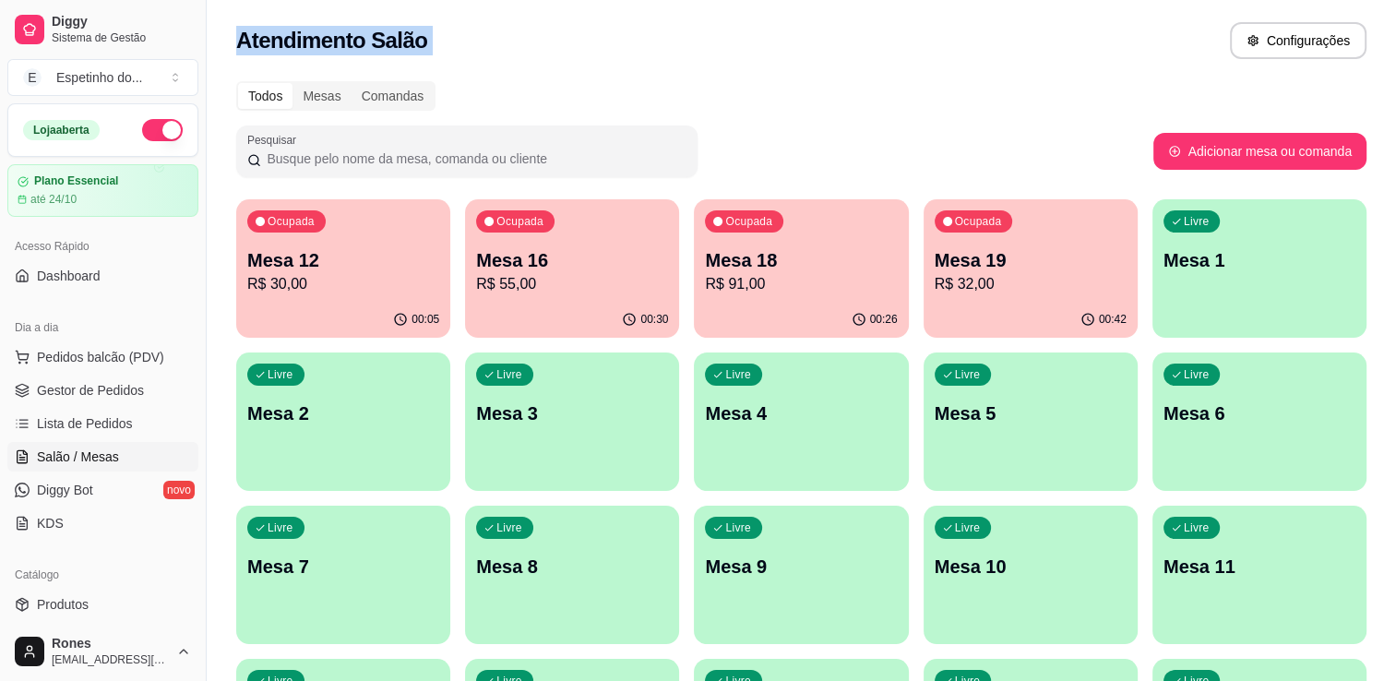
click at [690, 31] on div "Atendimento Salão Configurações" at bounding box center [801, 40] width 1130 height 37
drag, startPoint x: 690, startPoint y: 31, endPoint x: 981, endPoint y: 24, distance: 290.7
click at [981, 24] on div "Atendimento Salão Configurações" at bounding box center [801, 40] width 1130 height 37
click at [291, 279] on p "R$ 30,00" at bounding box center [343, 283] width 186 height 21
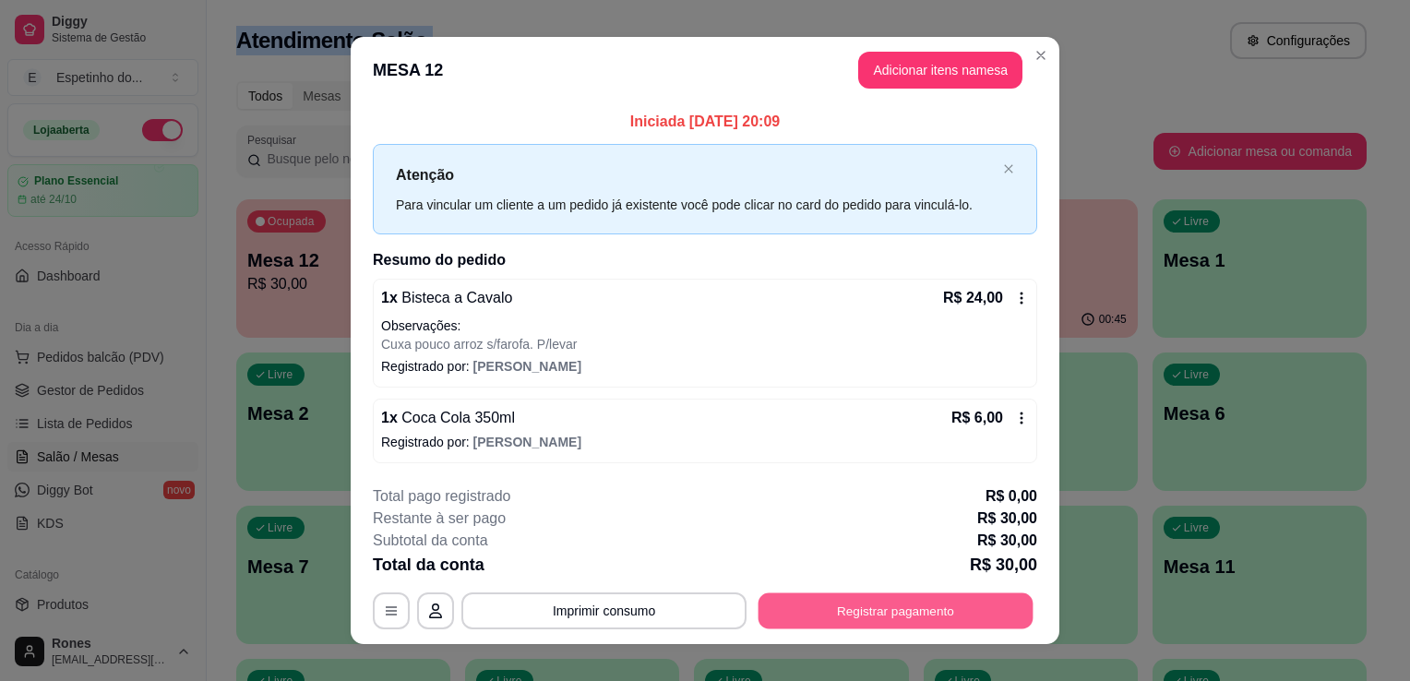
click at [867, 617] on button "Registrar pagamento" at bounding box center [895, 610] width 275 height 36
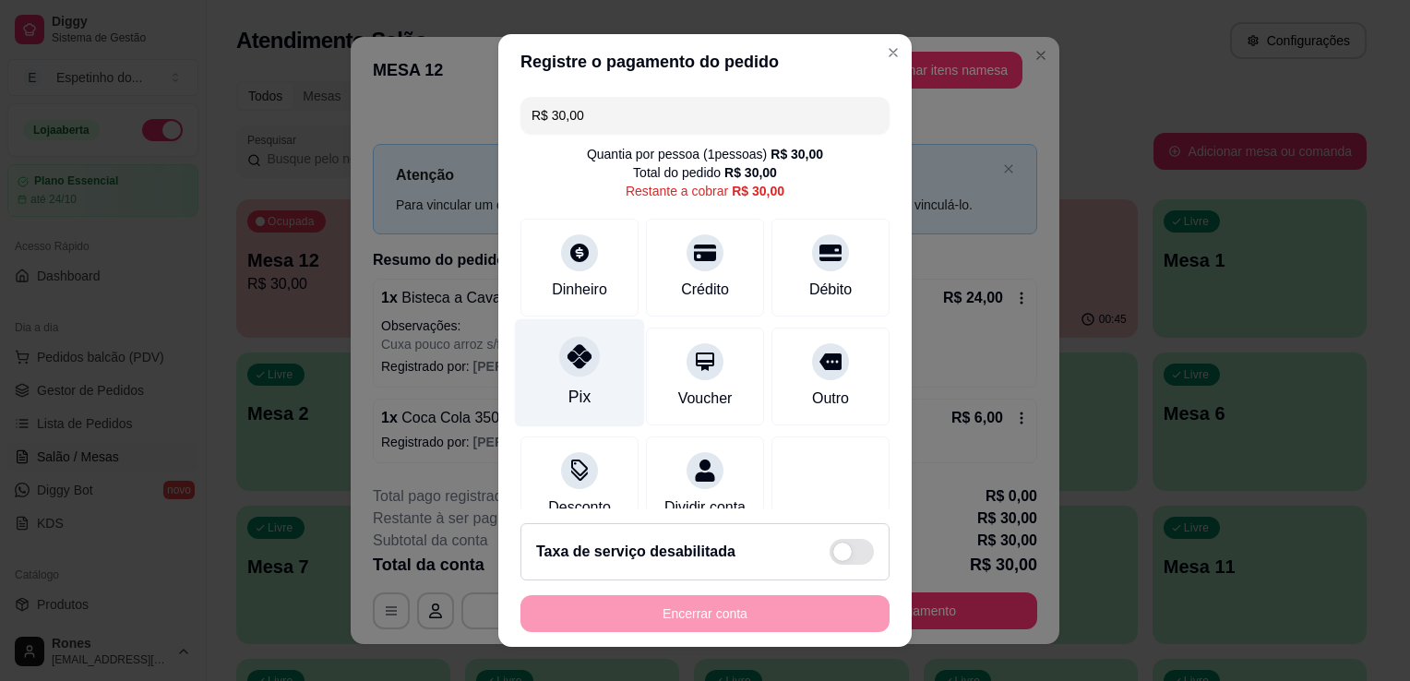
click at [583, 366] on div at bounding box center [579, 356] width 41 height 41
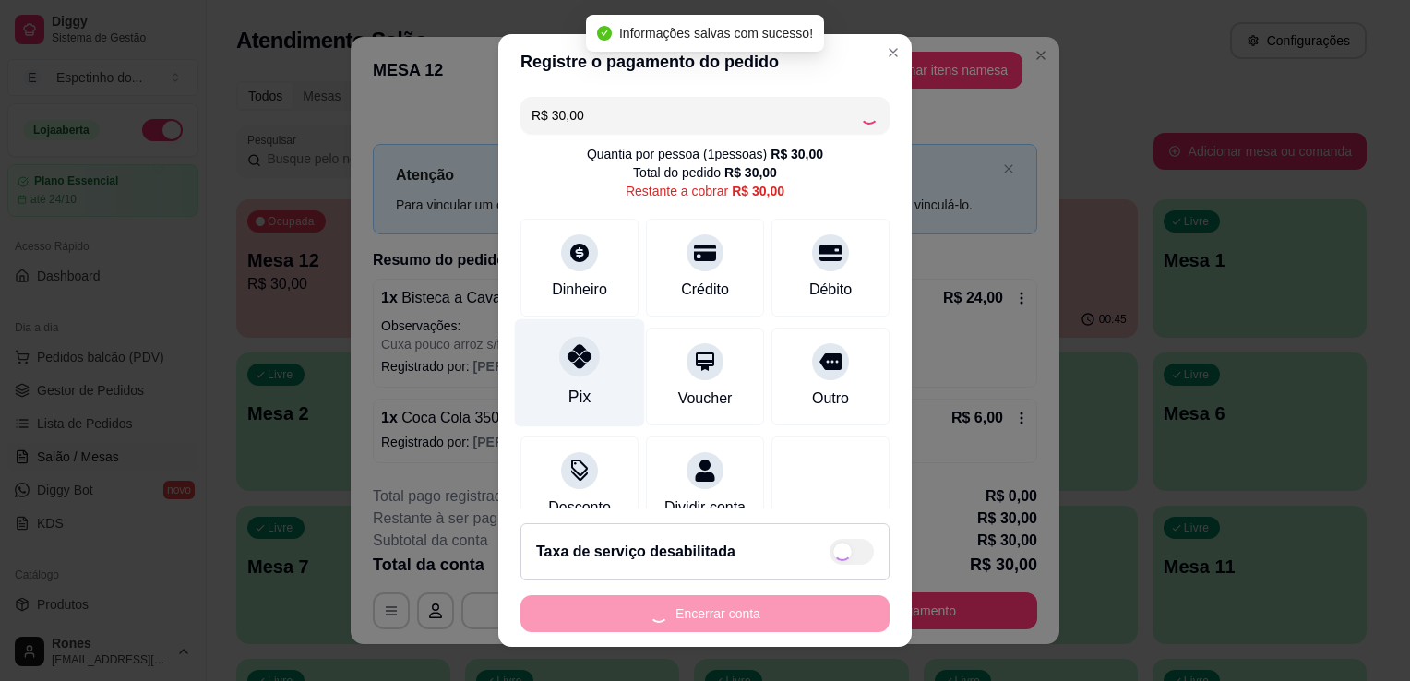
type input "R$ 0,00"
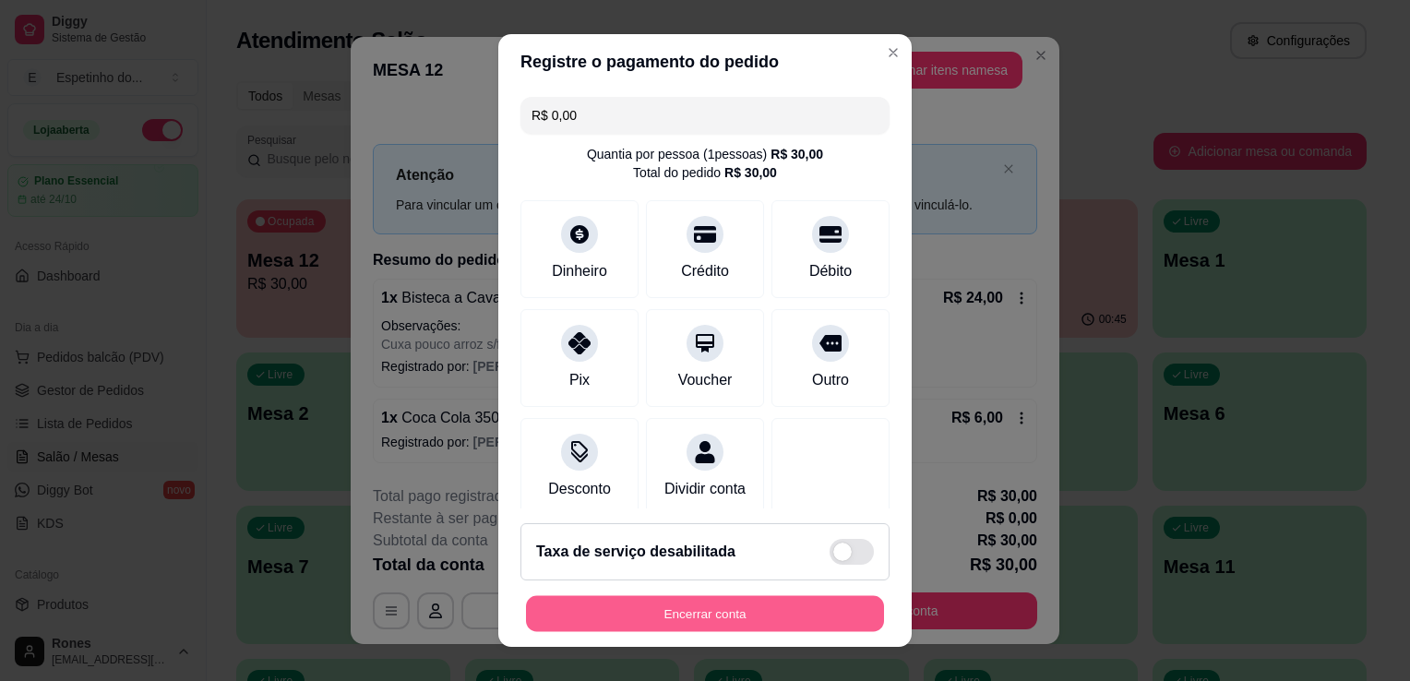
click at [732, 614] on button "Encerrar conta" at bounding box center [705, 614] width 358 height 36
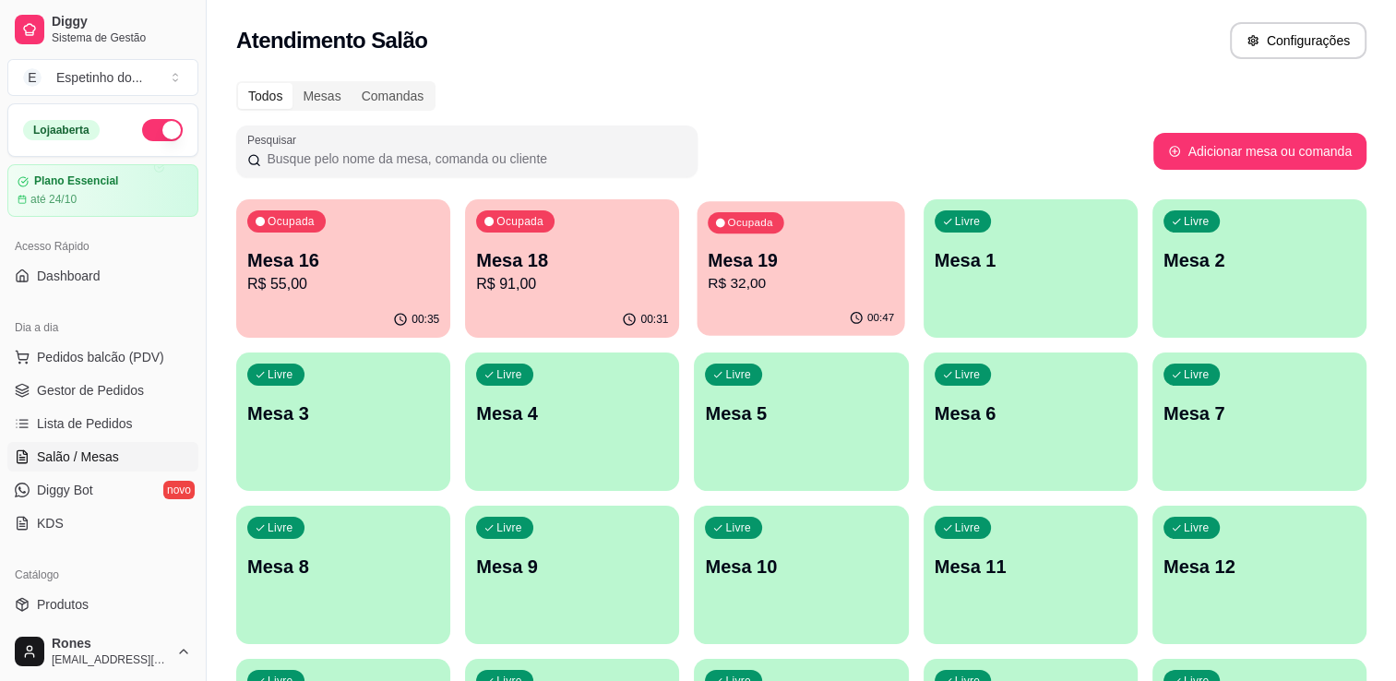
click at [808, 261] on p "Mesa 19" at bounding box center [802, 260] width 186 height 25
click at [502, 260] on p "Mesa 18" at bounding box center [572, 260] width 186 height 25
click at [561, 290] on p "R$ 91,00" at bounding box center [572, 283] width 186 height 21
click at [345, 293] on p "R$ 55,00" at bounding box center [343, 283] width 186 height 21
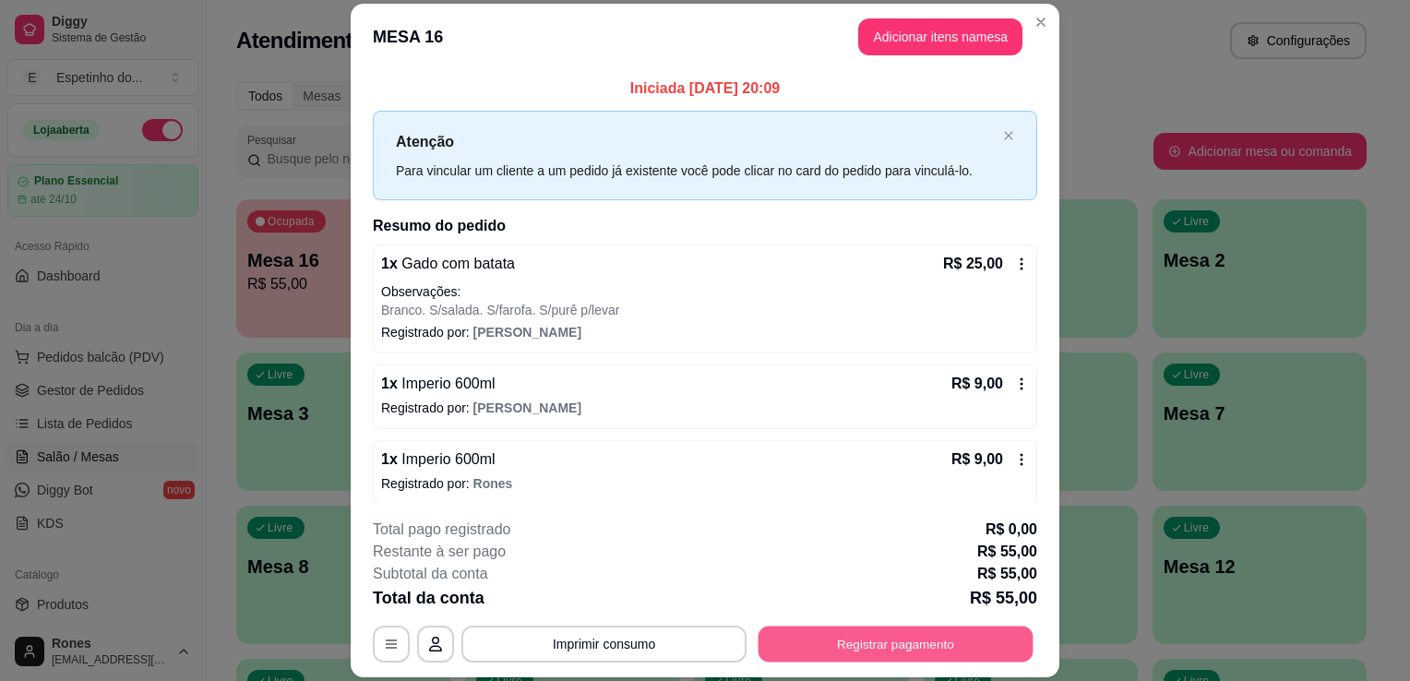
click at [871, 655] on button "Registrar pagamento" at bounding box center [895, 645] width 275 height 36
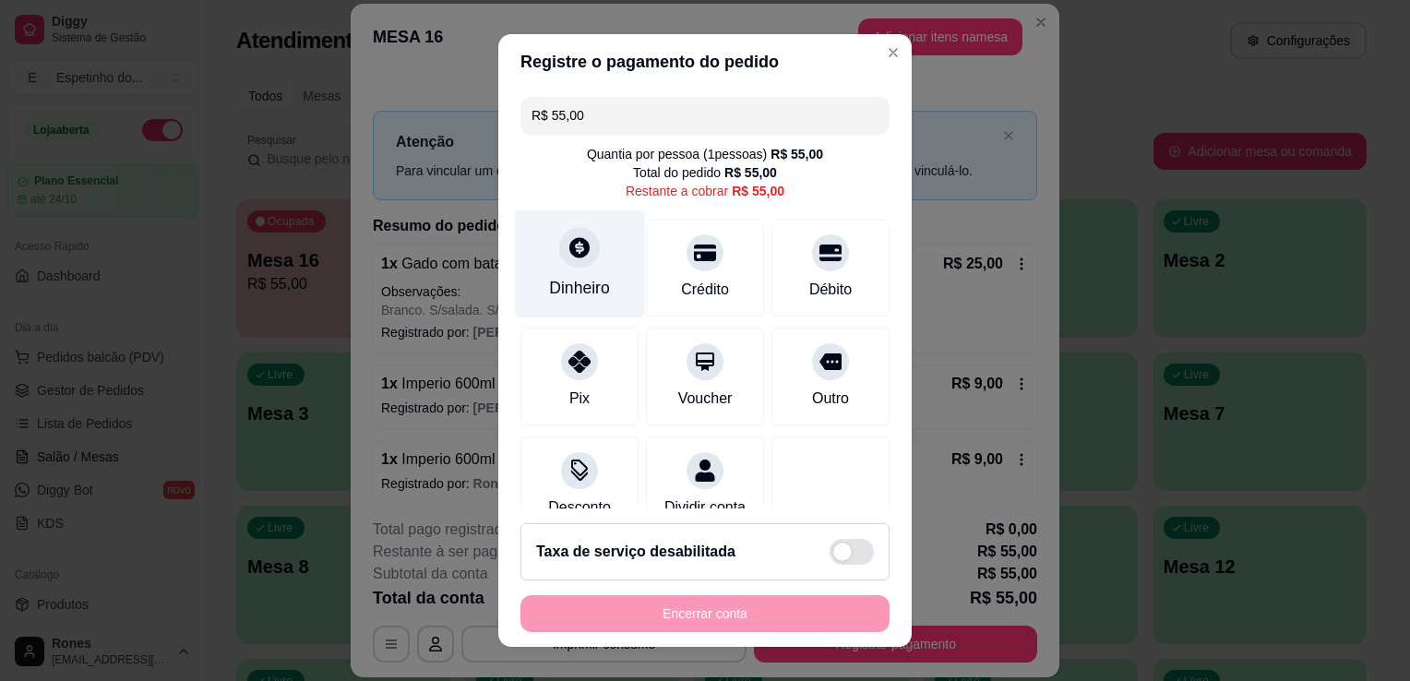
click at [577, 274] on div "Dinheiro" at bounding box center [580, 264] width 130 height 108
type input "R$ 0,00"
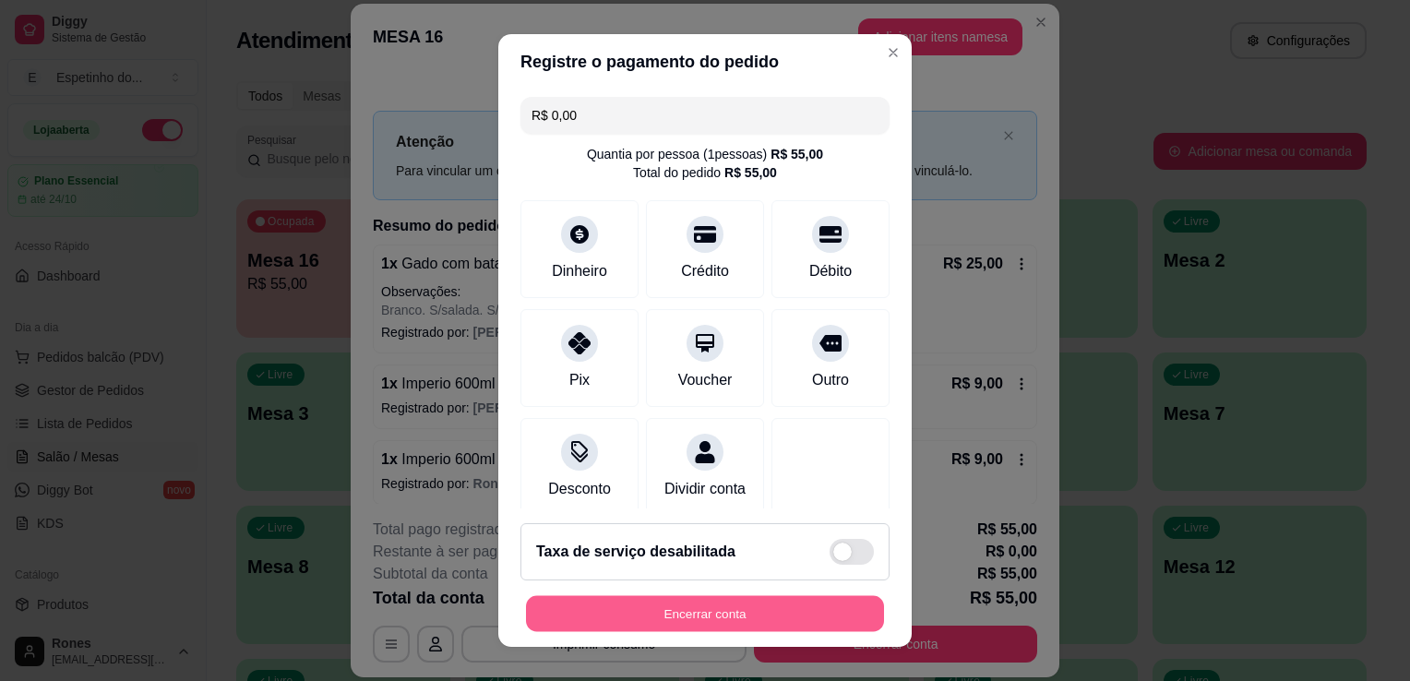
click at [709, 615] on button "Encerrar conta" at bounding box center [705, 614] width 358 height 36
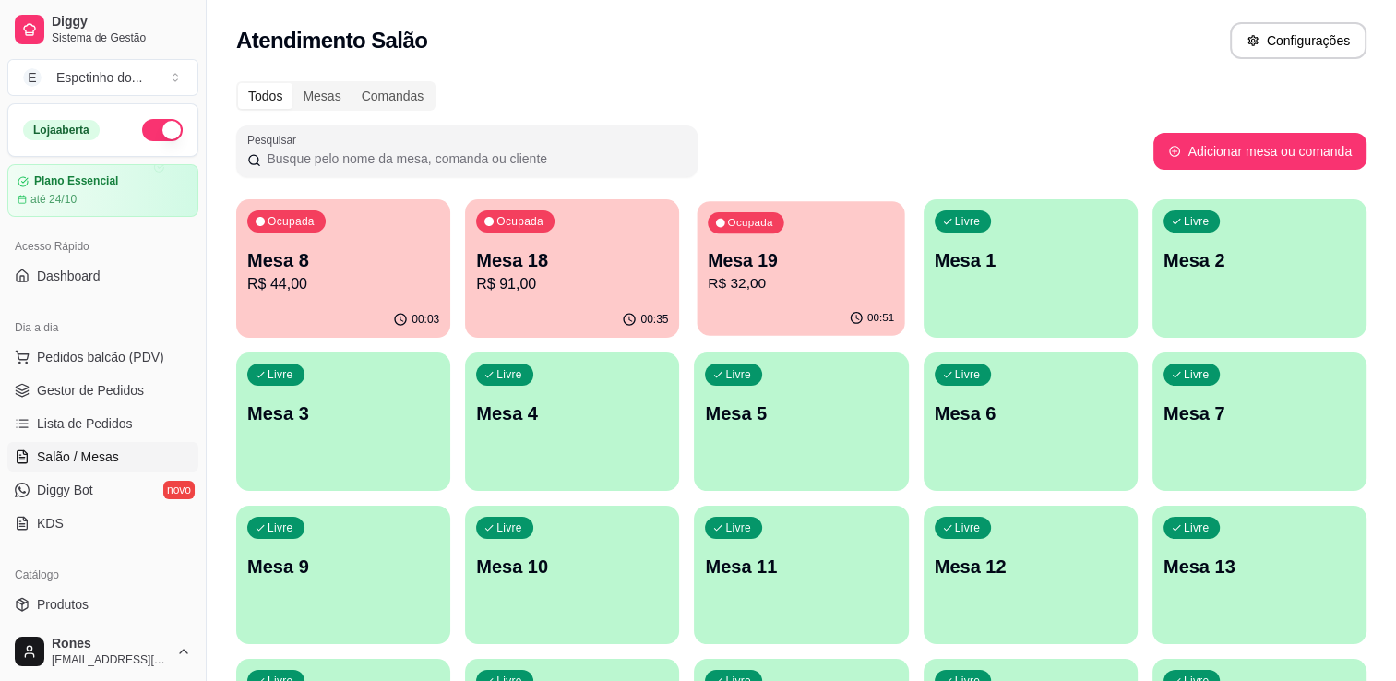
click at [775, 279] on p "R$ 32,00" at bounding box center [802, 283] width 186 height 21
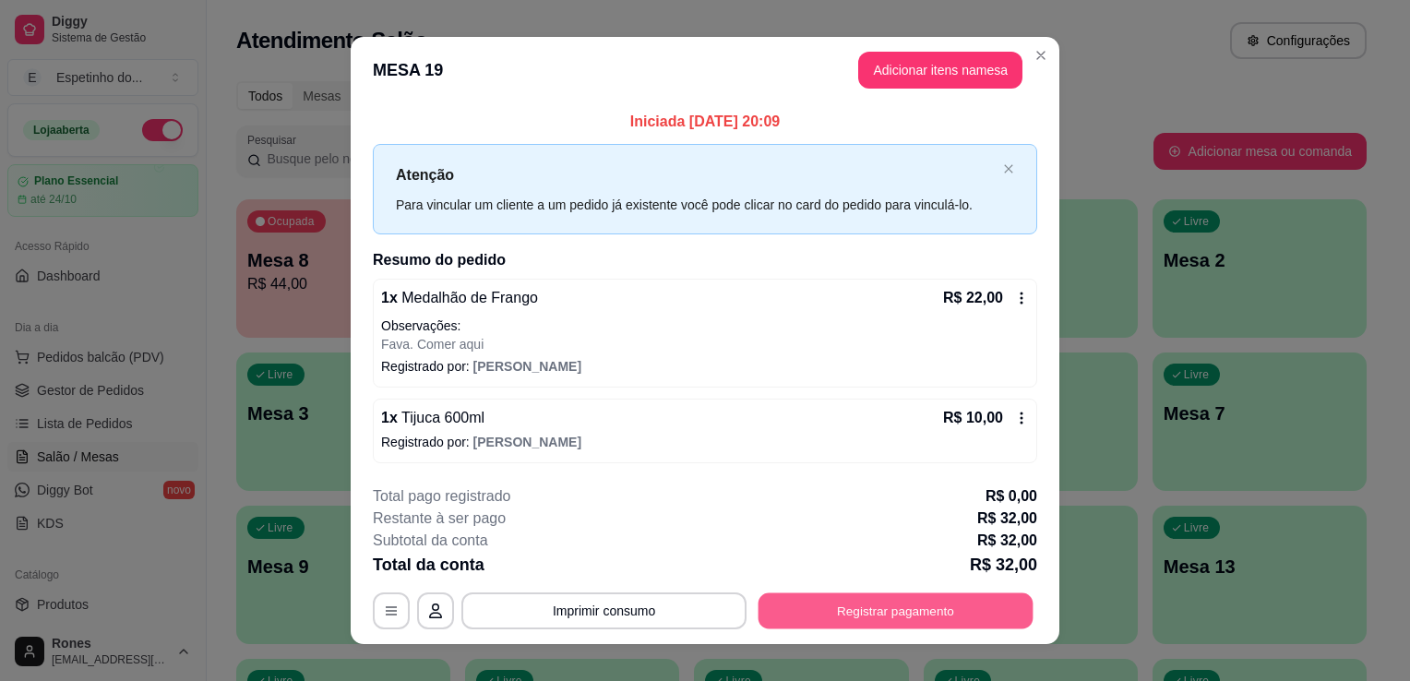
click at [887, 616] on button "Registrar pagamento" at bounding box center [895, 610] width 275 height 36
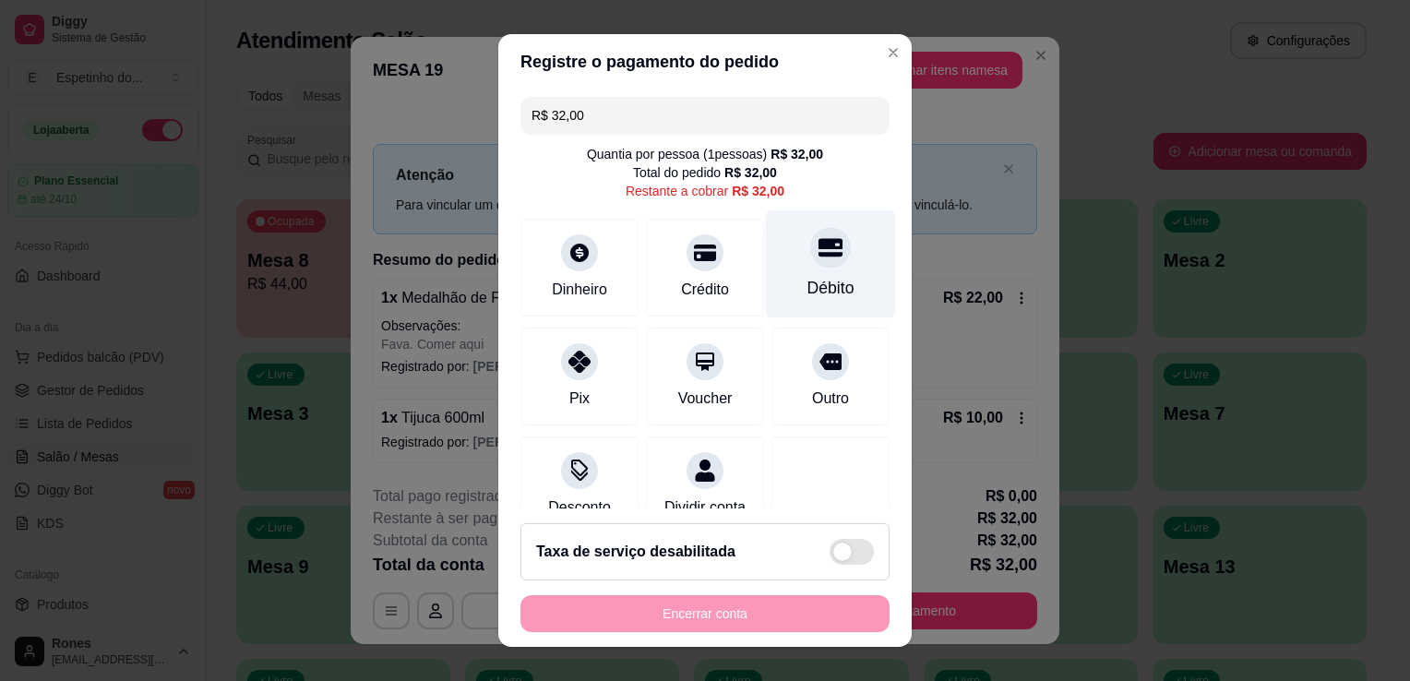
click at [807, 276] on div "Débito" at bounding box center [830, 288] width 47 height 24
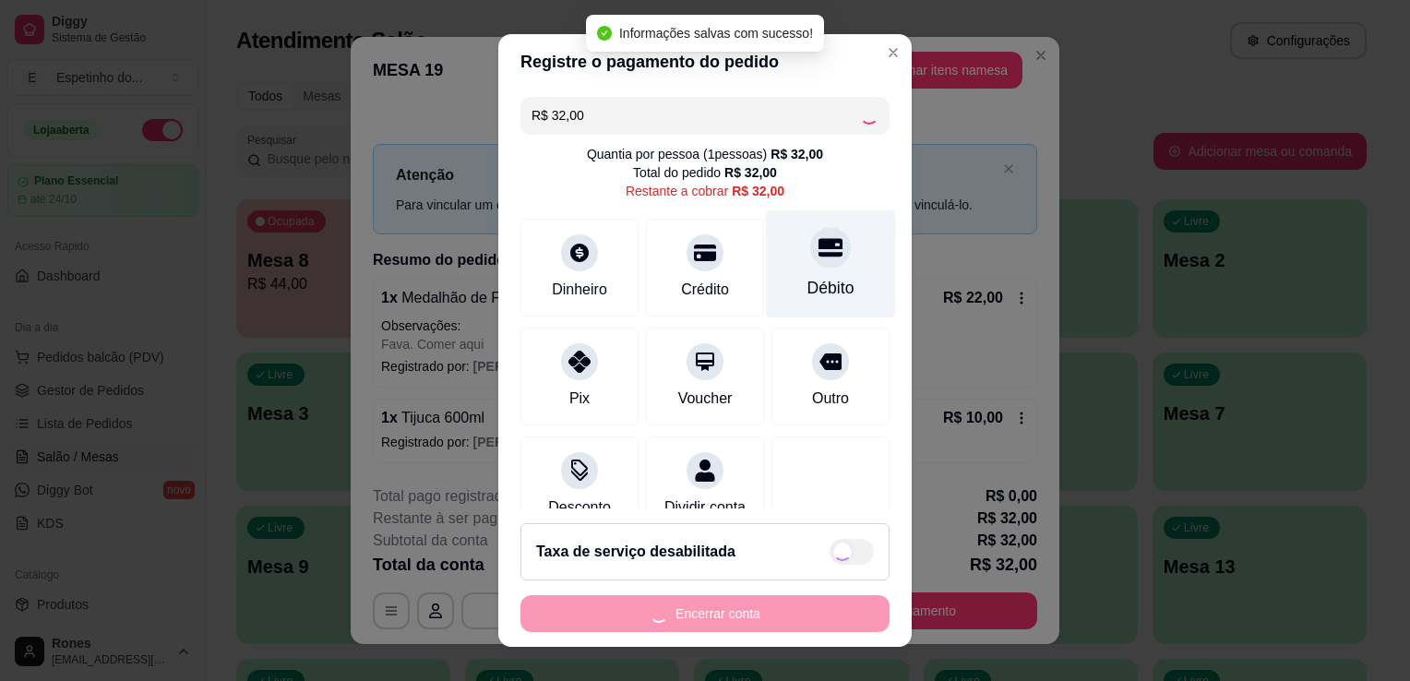
type input "R$ 0,00"
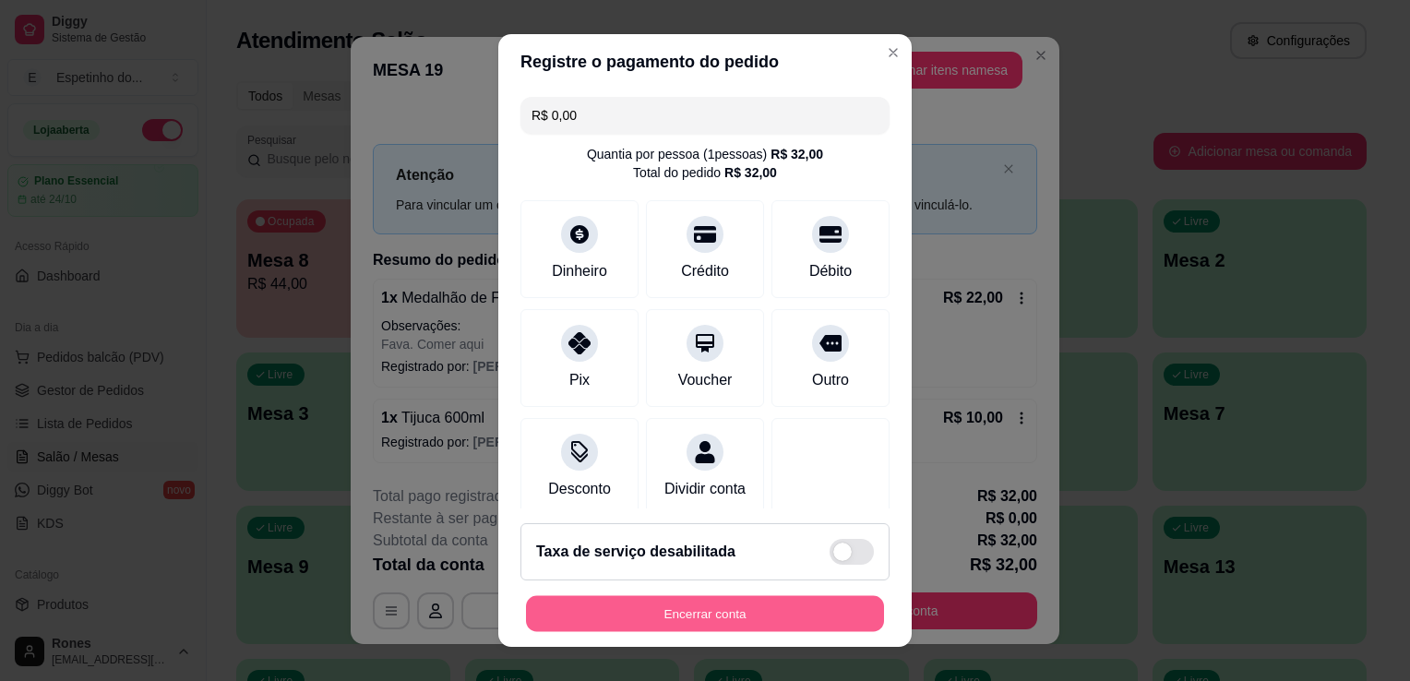
click at [701, 609] on button "Encerrar conta" at bounding box center [705, 614] width 358 height 36
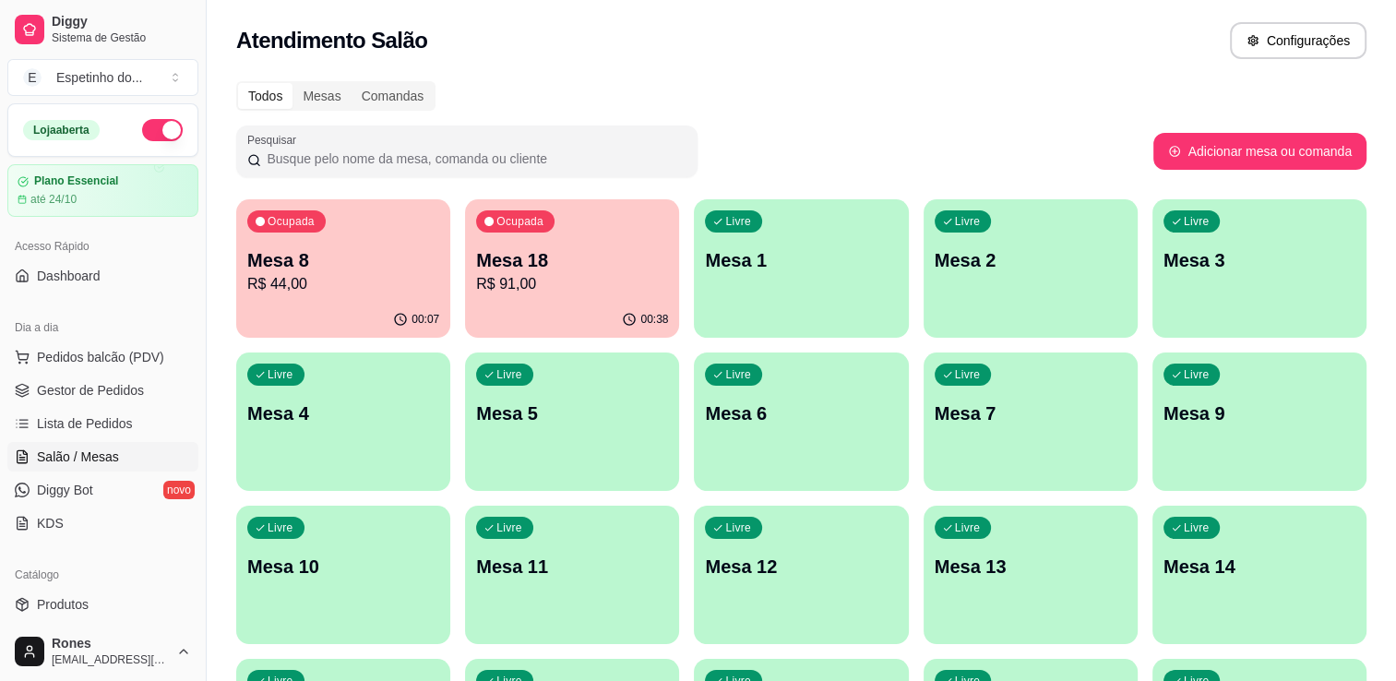
click at [585, 258] on p "Mesa 18" at bounding box center [572, 260] width 192 height 26
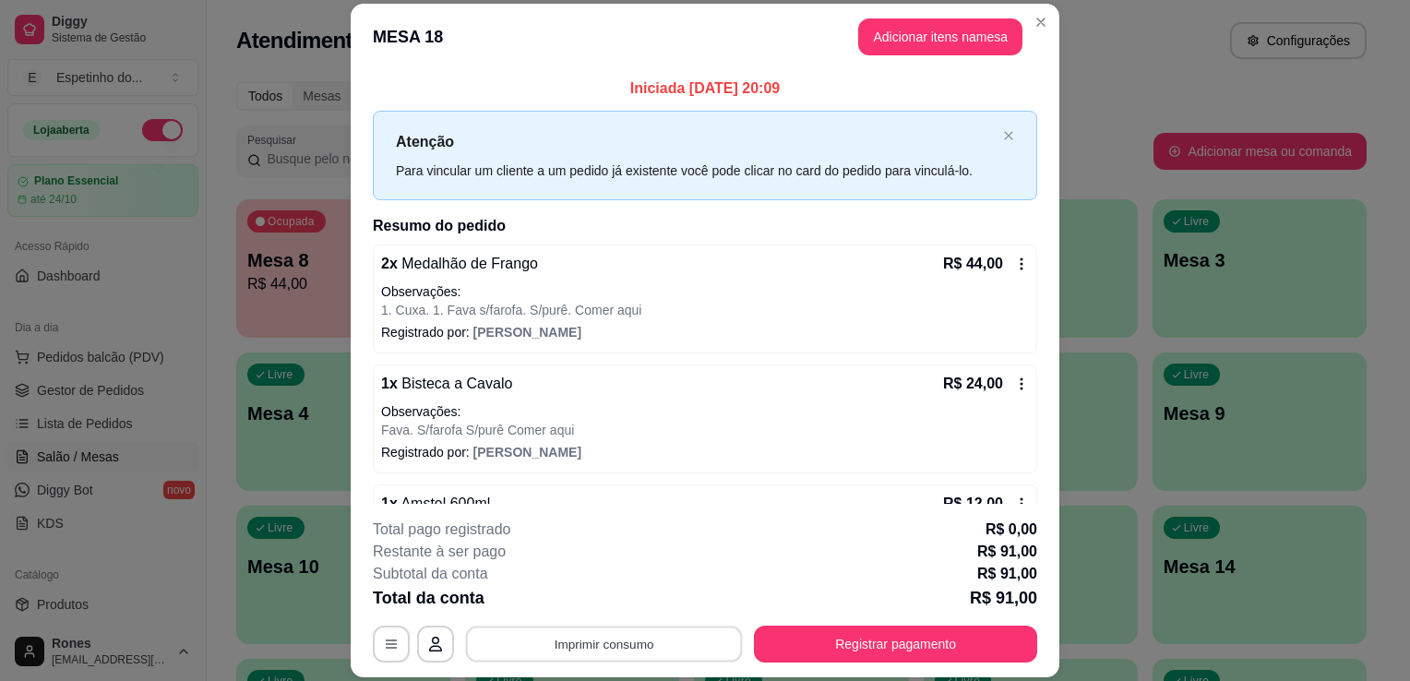
click at [602, 639] on button "Imprimir consumo" at bounding box center [604, 645] width 277 height 36
click at [613, 561] on button "Impressora" at bounding box center [602, 565] width 129 height 29
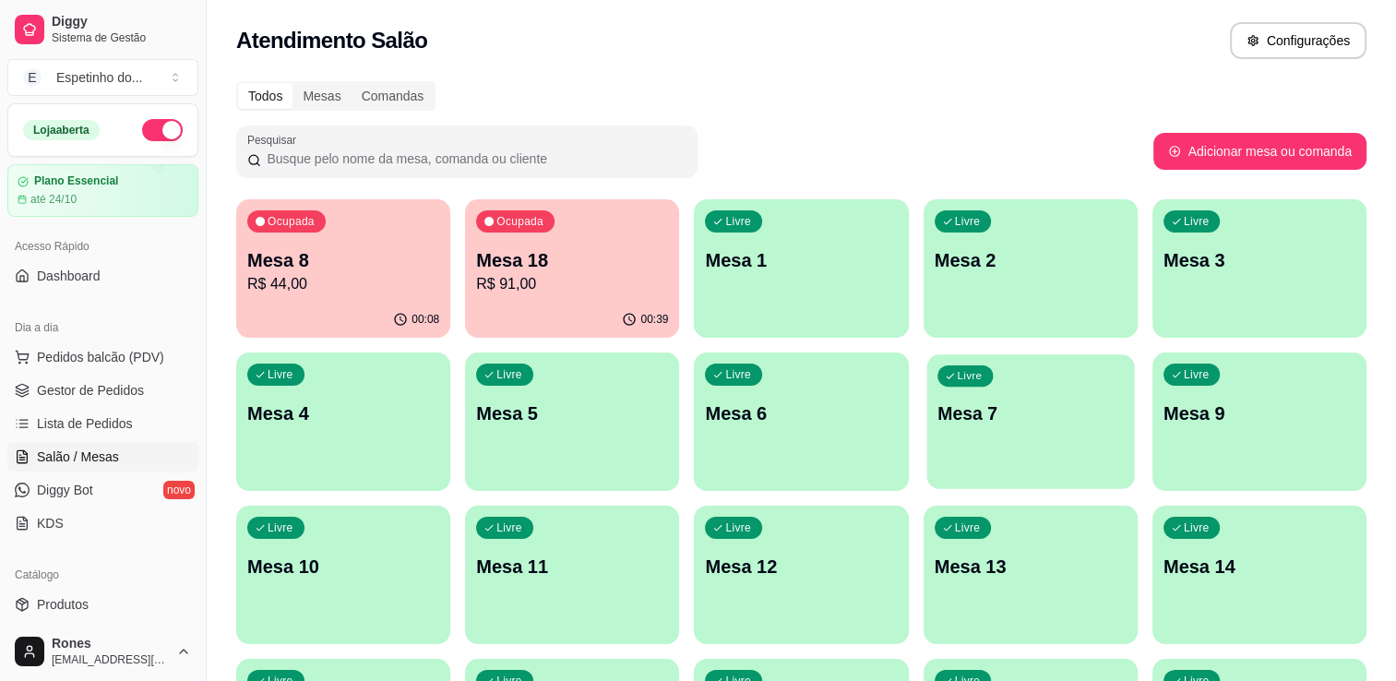
click at [1005, 438] on div "Livre Mesa 7" at bounding box center [1030, 410] width 208 height 113
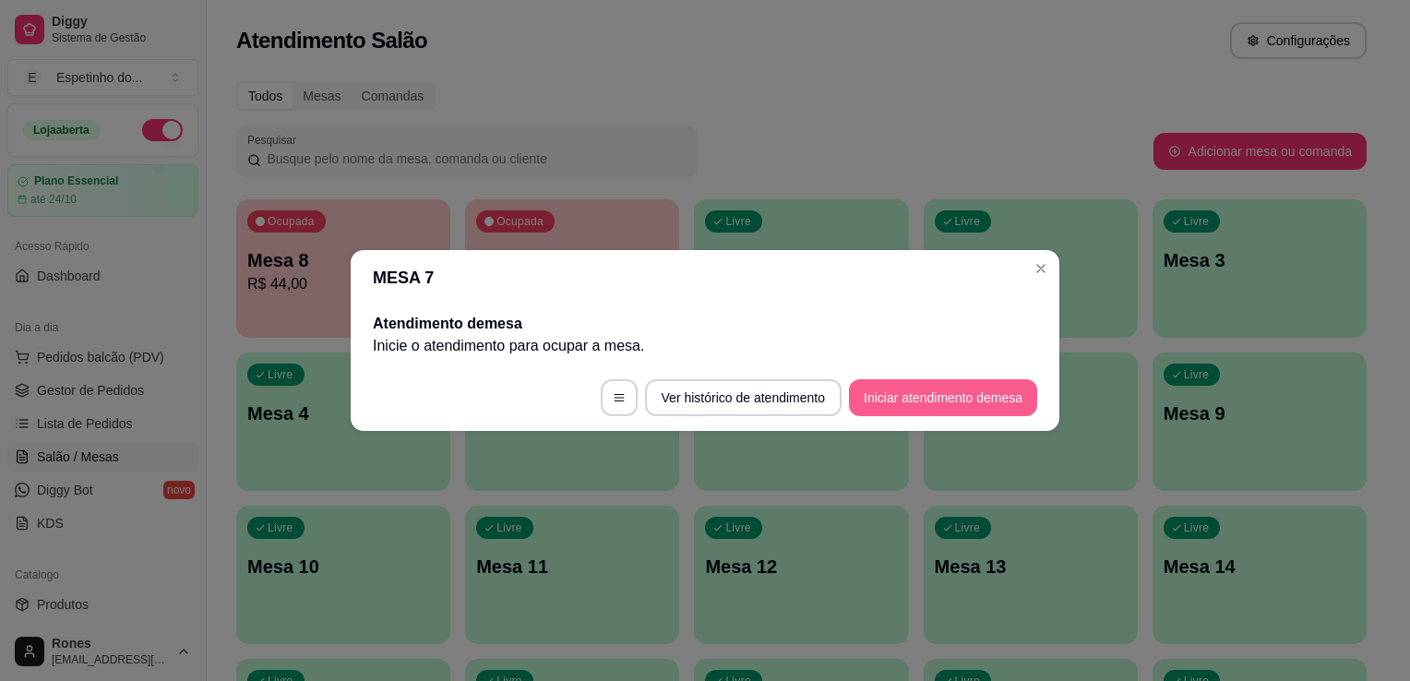
click at [915, 394] on button "Iniciar atendimento de mesa" at bounding box center [943, 397] width 188 height 37
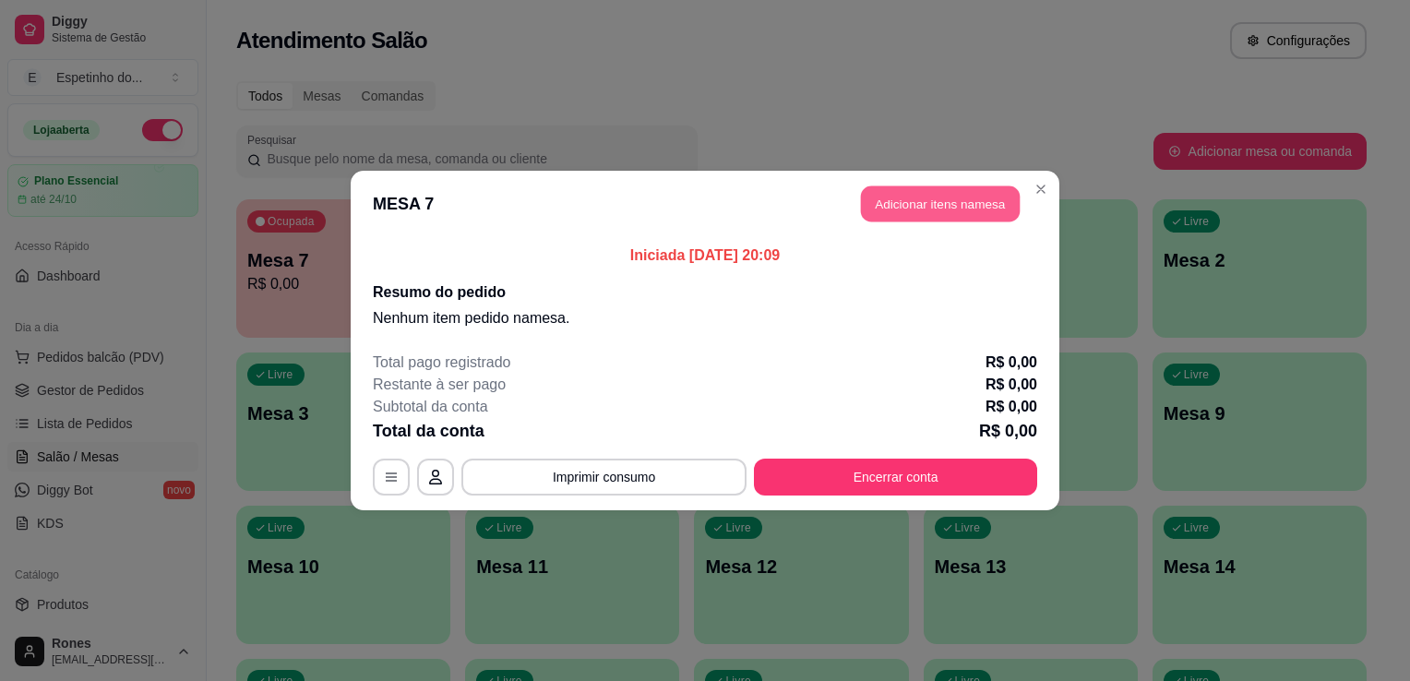
click at [941, 204] on button "Adicionar itens na mesa" at bounding box center [940, 204] width 159 height 36
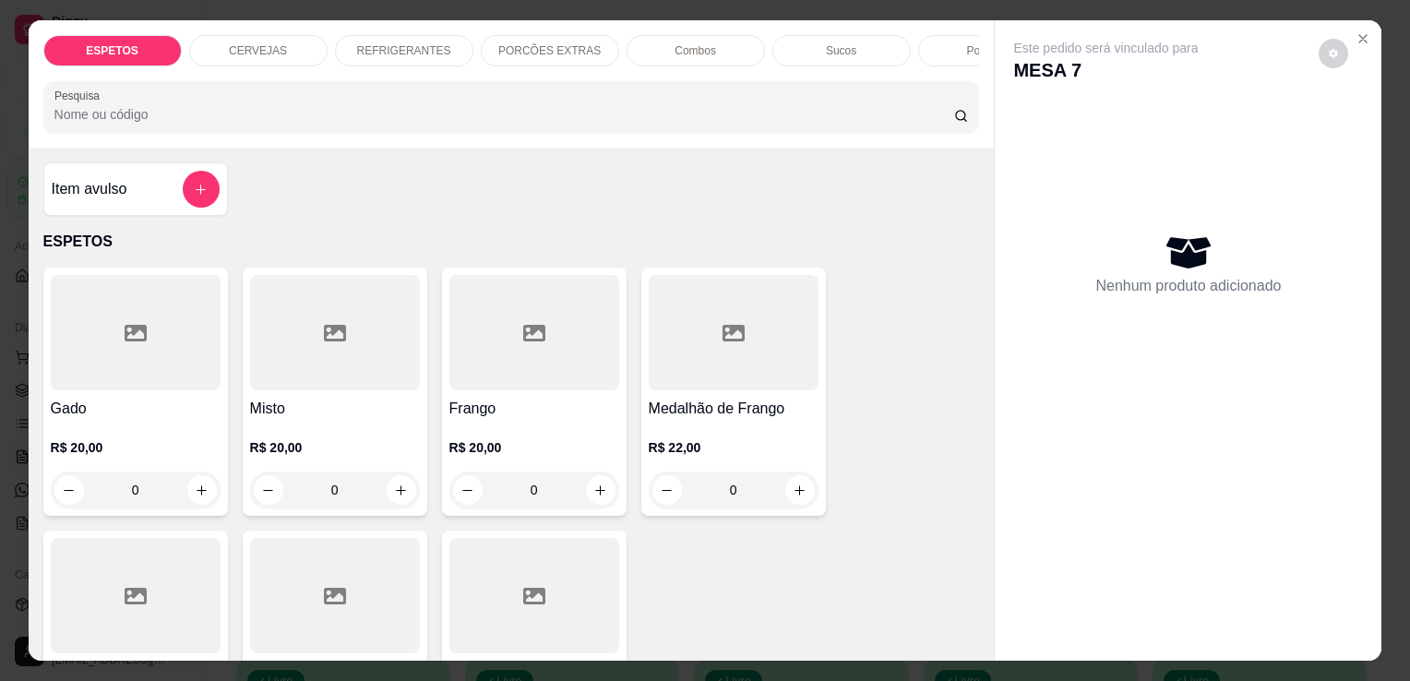
click at [400, 46] on p "REFRIGERANTES" at bounding box center [404, 50] width 94 height 15
click at [400, 81] on div "Pesquisa" at bounding box center [511, 107] width 937 height 52
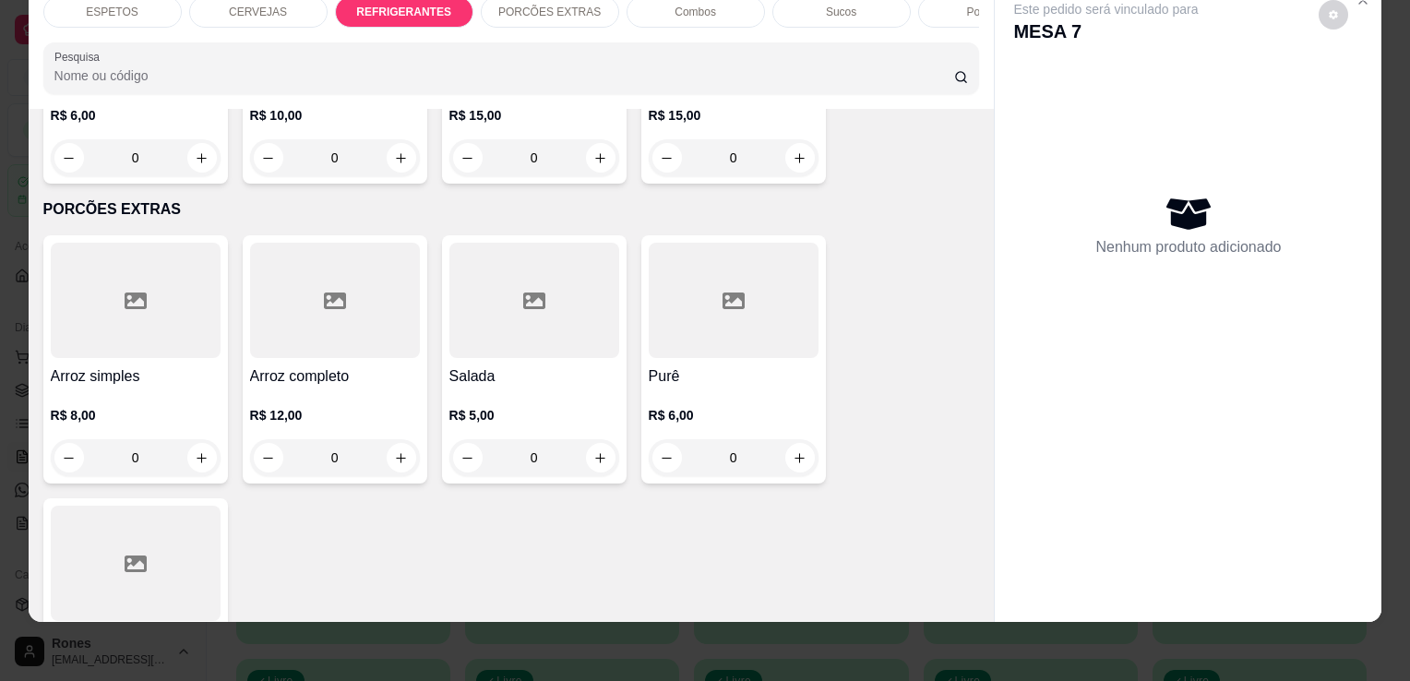
scroll to position [2864, 0]
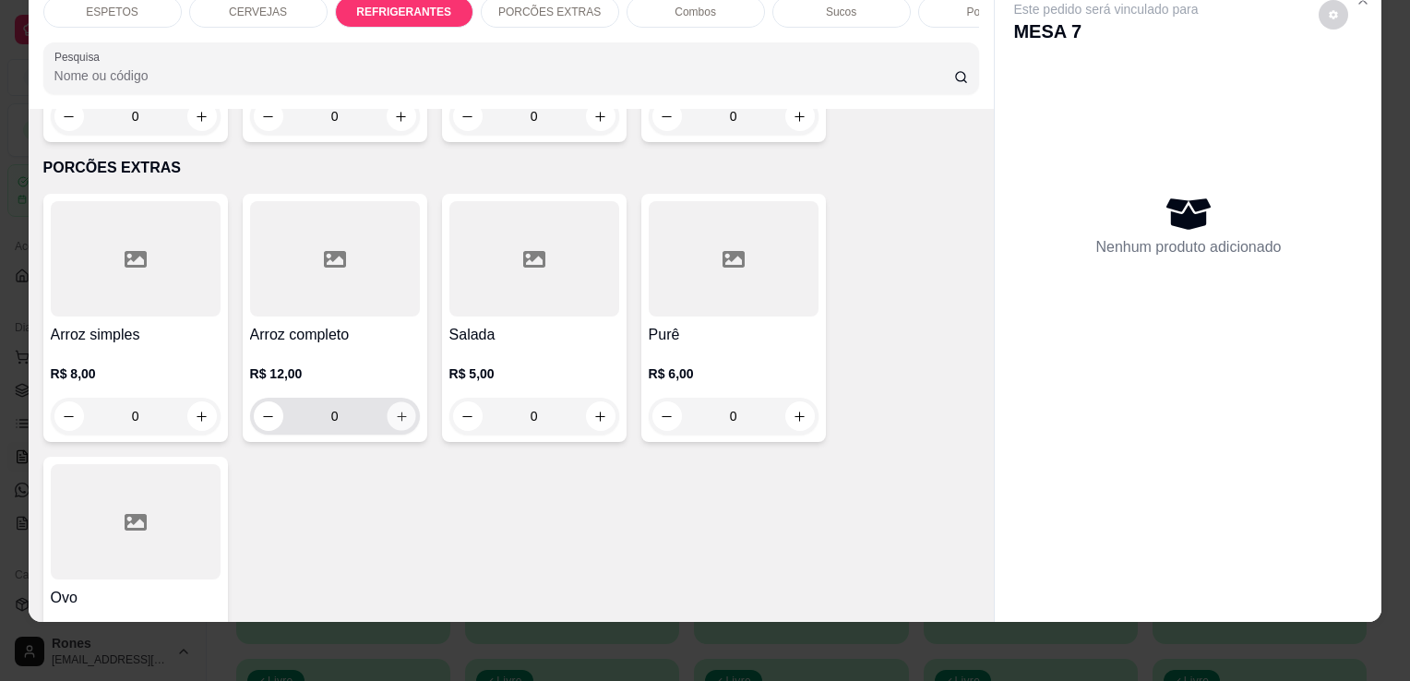
click at [394, 410] on icon "increase-product-quantity" at bounding box center [401, 417] width 14 height 14
type input "1"
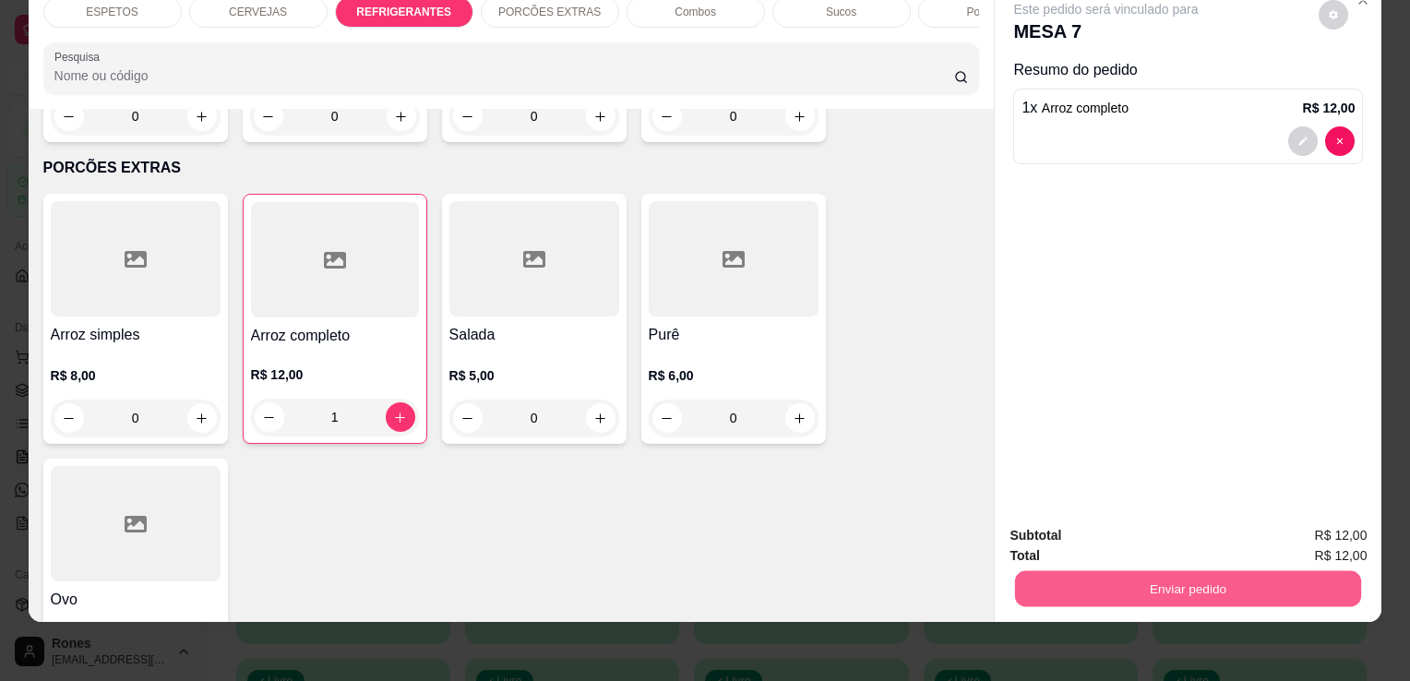
click at [1175, 577] on button "Enviar pedido" at bounding box center [1188, 588] width 346 height 36
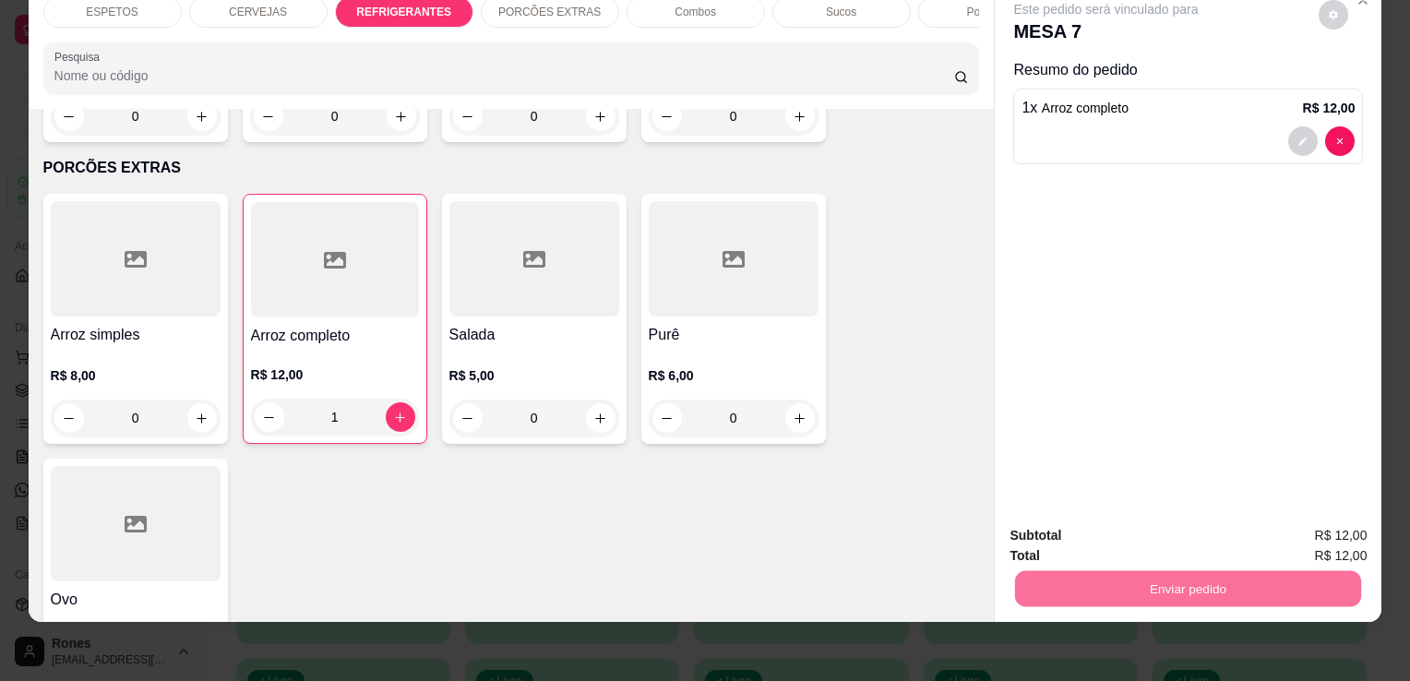
click at [1318, 529] on button "Enviar pedido" at bounding box center [1318, 529] width 101 height 34
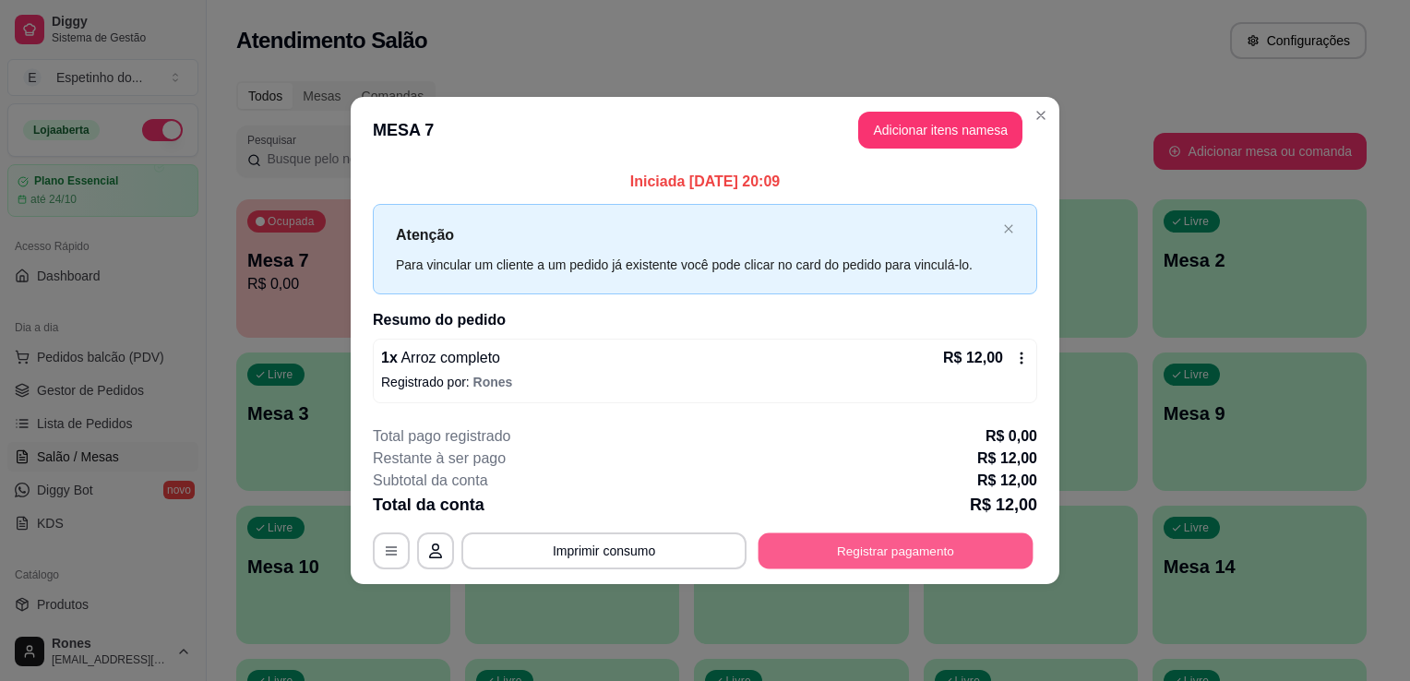
click at [863, 552] on button "Registrar pagamento" at bounding box center [895, 550] width 275 height 36
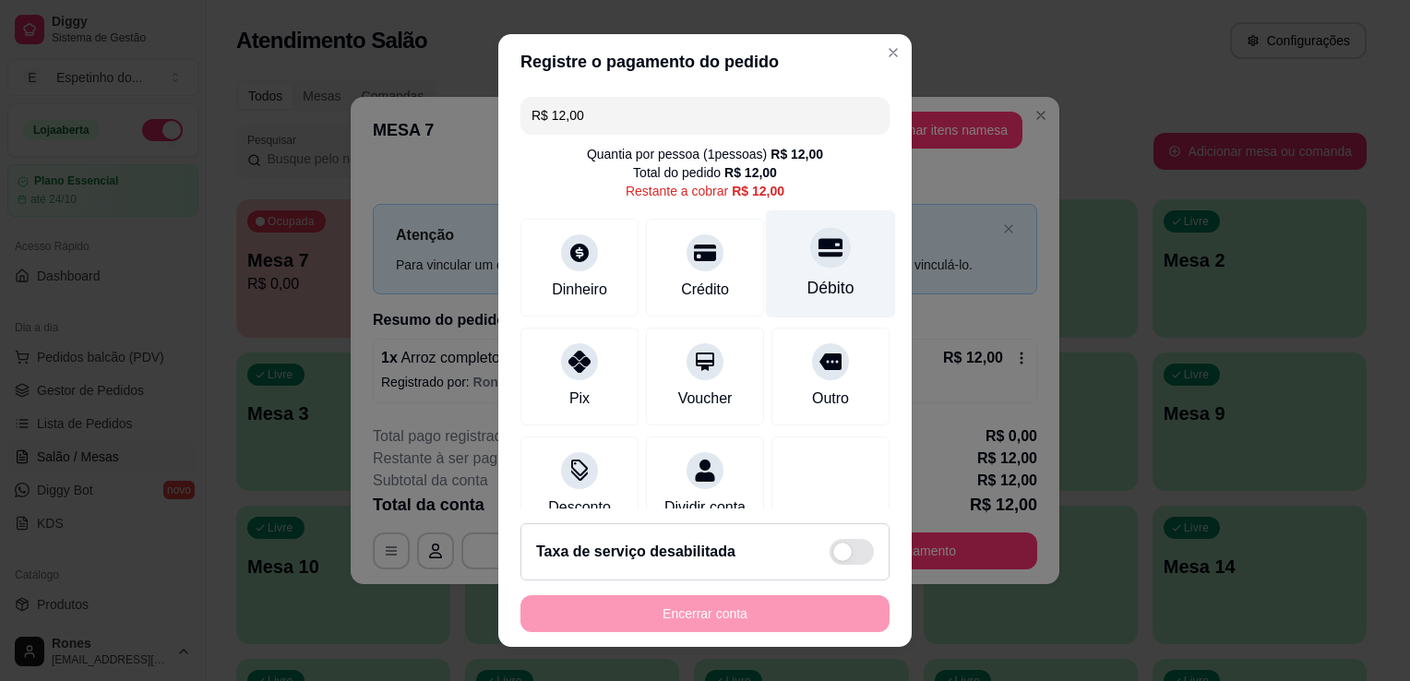
click at [807, 279] on div "Débito" at bounding box center [830, 288] width 47 height 24
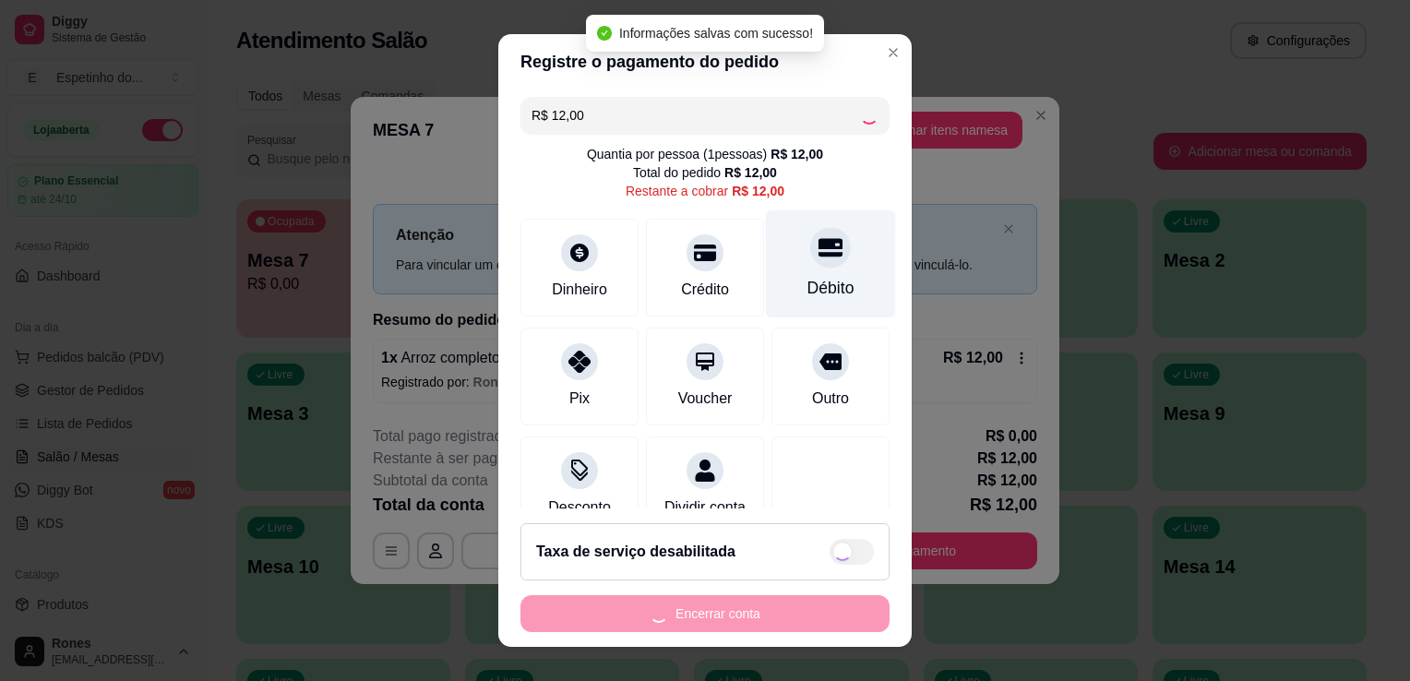
type input "R$ 0,00"
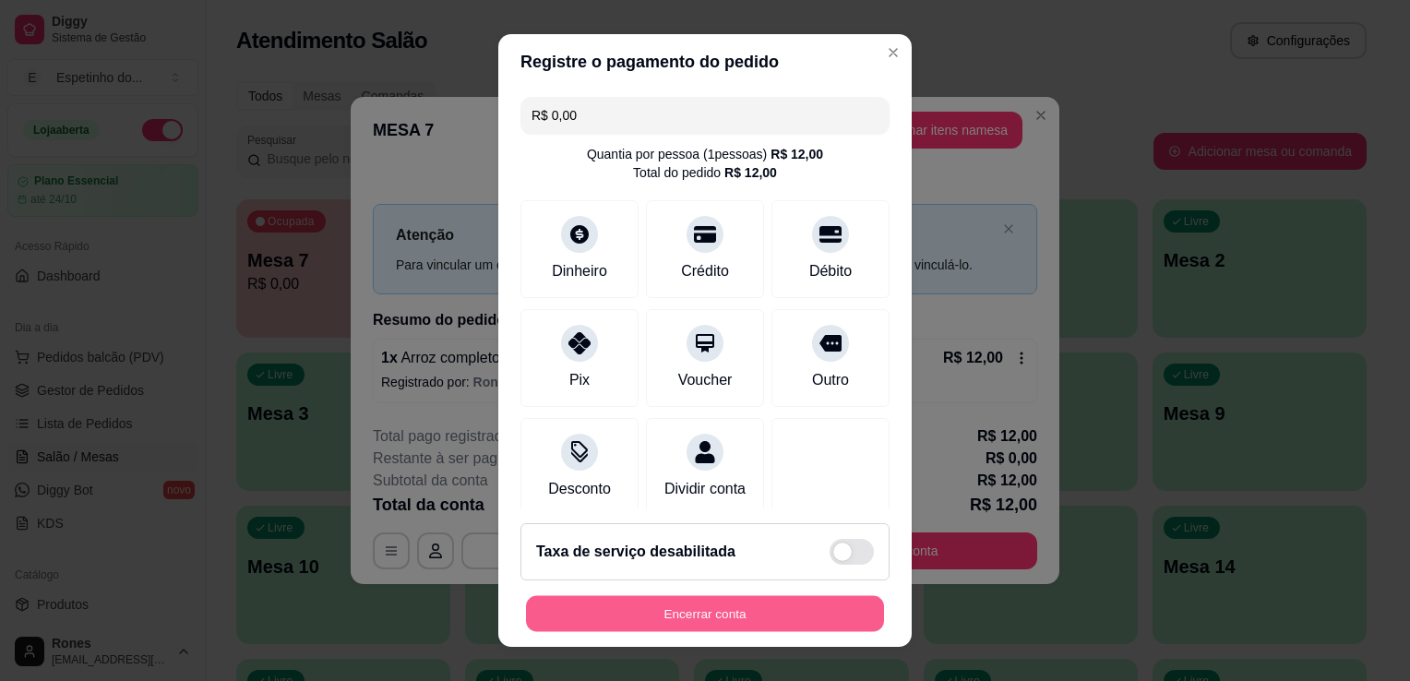
click at [742, 615] on button "Encerrar conta" at bounding box center [705, 614] width 358 height 36
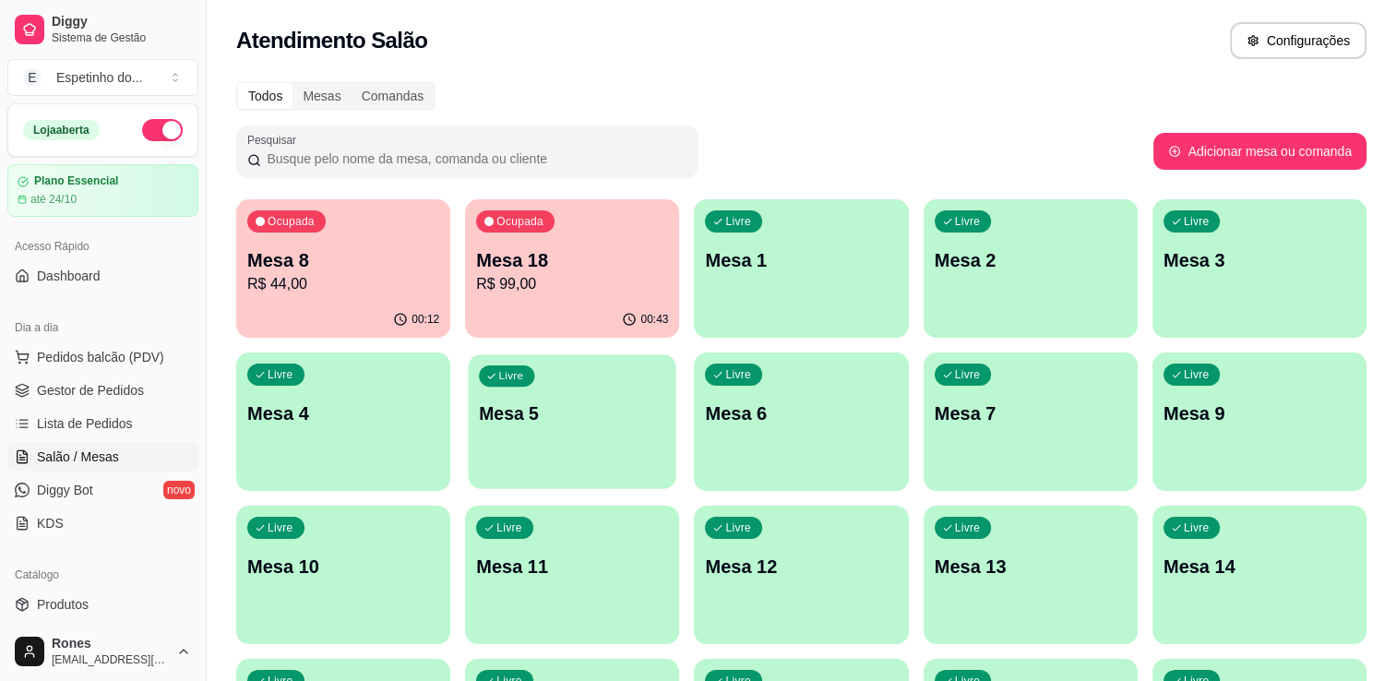
click at [534, 360] on div "Livre Mesa 5" at bounding box center [573, 410] width 208 height 113
click at [322, 263] on p "Mesa 8" at bounding box center [343, 260] width 186 height 25
click at [340, 278] on p "R$ 44,00" at bounding box center [343, 283] width 186 height 21
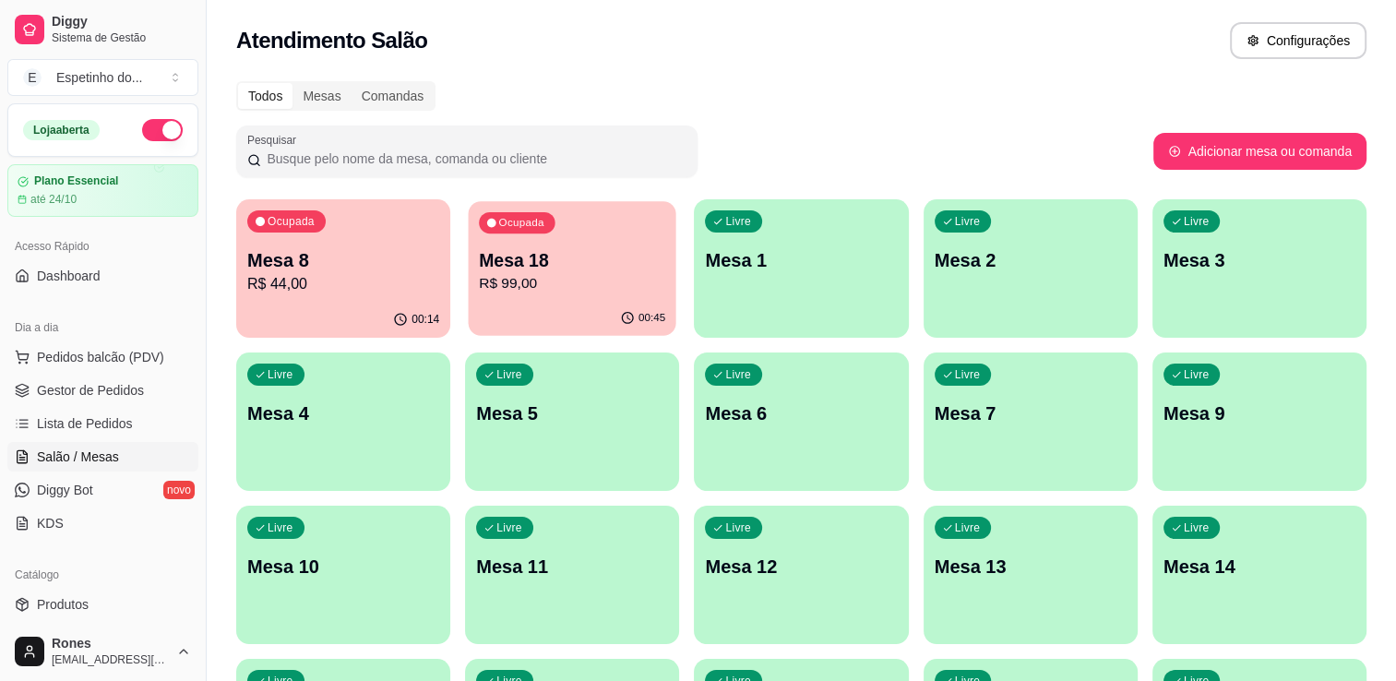
click at [562, 281] on p "R$ 99,00" at bounding box center [572, 283] width 186 height 21
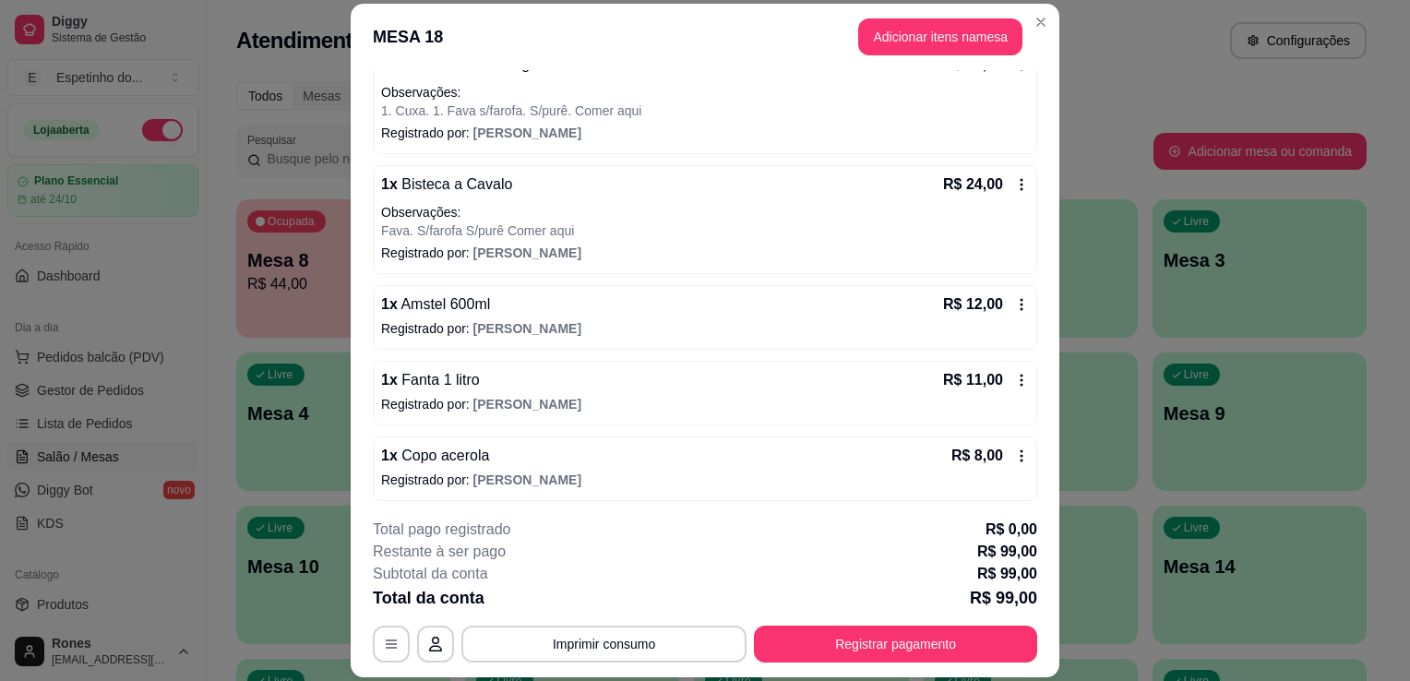
scroll to position [200, 0]
drag, startPoint x: 488, startPoint y: 448, endPoint x: 623, endPoint y: 412, distance: 139.7
click at [623, 412] on div "2 x Medalhão de Frango R$ 44,00 Observações: 1. Cuxa. 1. Fava s/farofa. S/purê.…" at bounding box center [705, 272] width 664 height 456
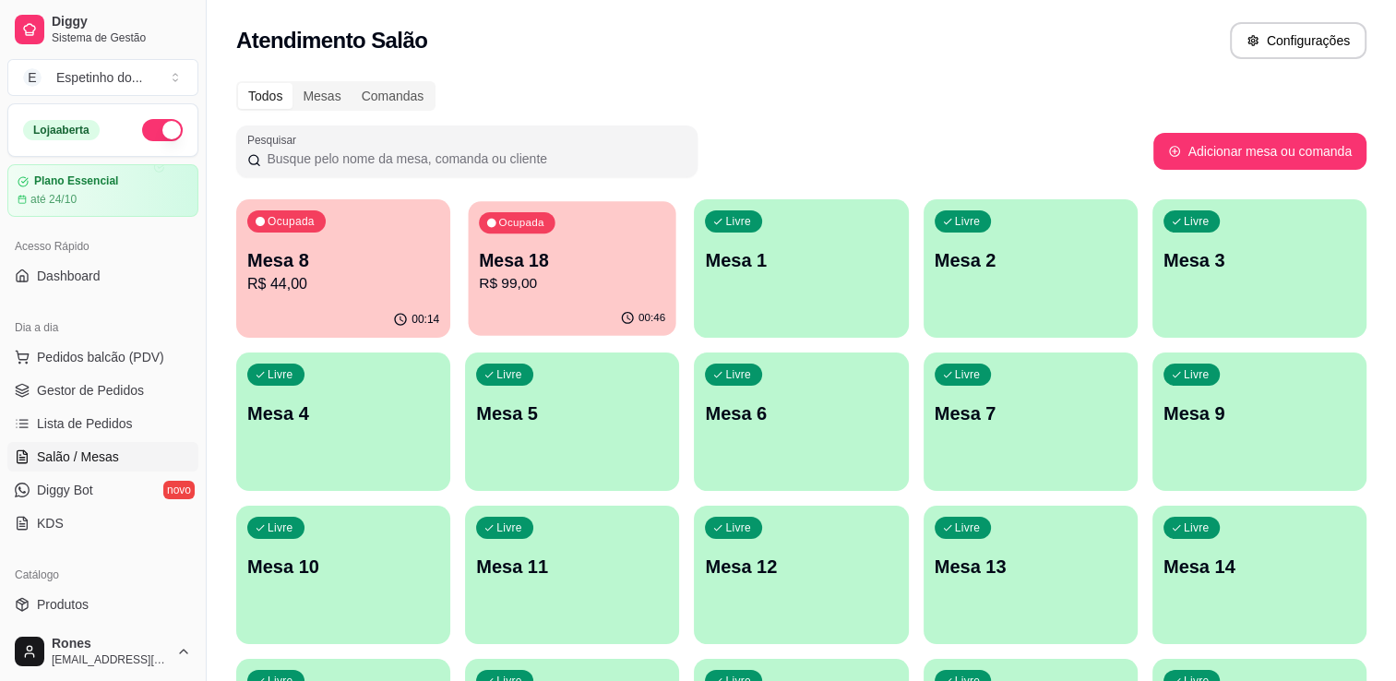
click at [567, 253] on p "Mesa 18" at bounding box center [572, 260] width 186 height 25
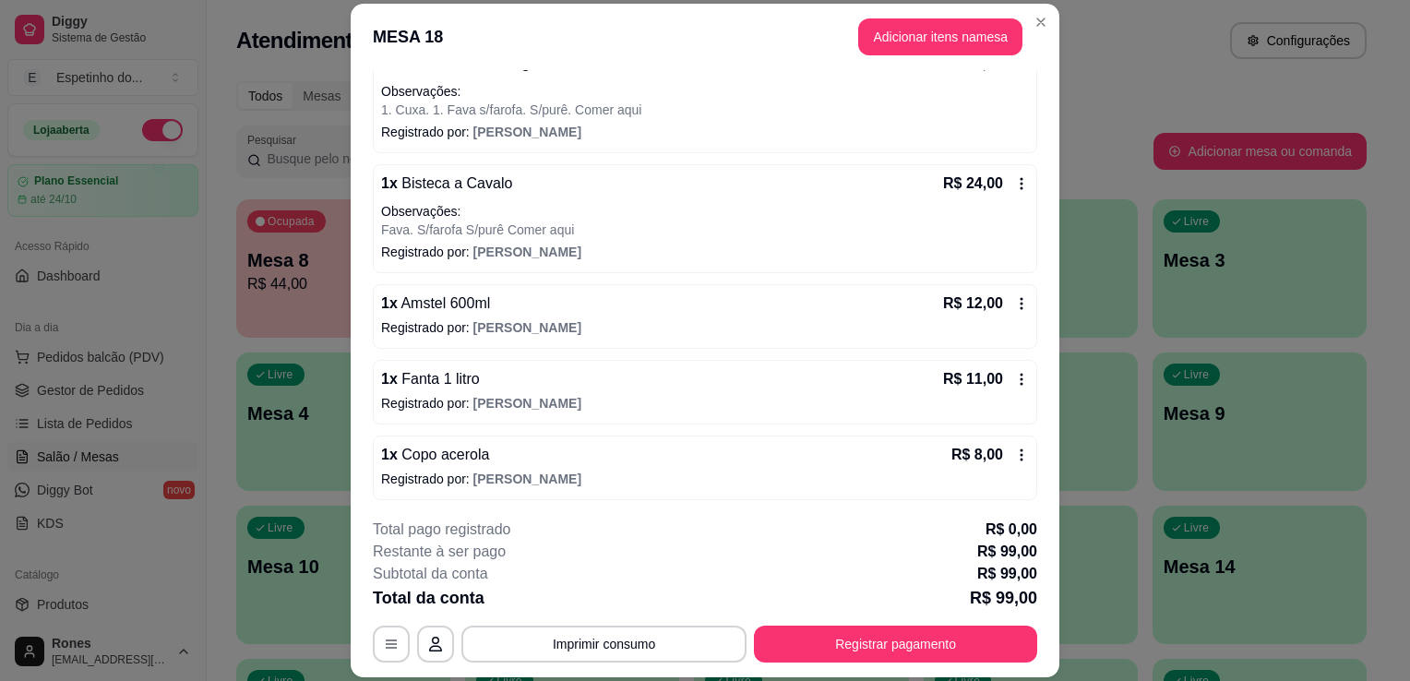
click at [1014, 460] on icon at bounding box center [1021, 455] width 15 height 15
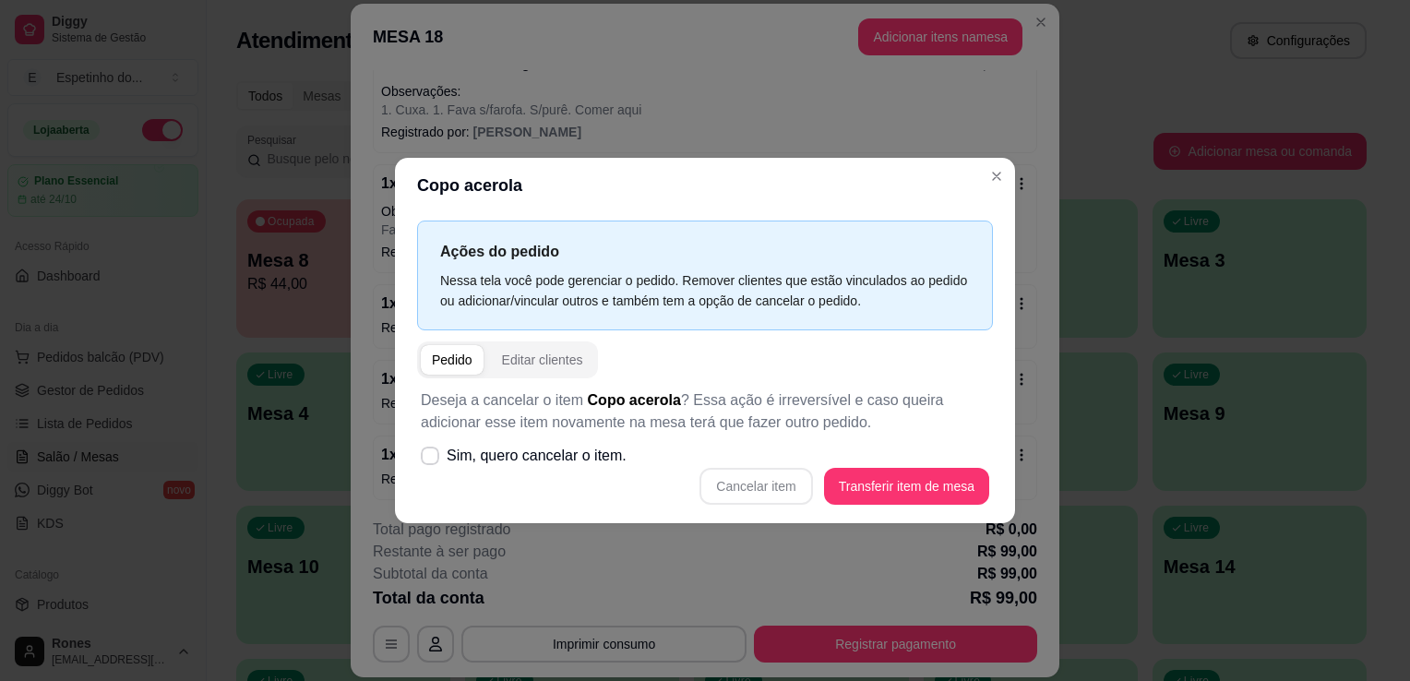
click at [743, 489] on div "Cancelar item Transferir item de mesa" at bounding box center [705, 486] width 568 height 37
click at [430, 456] on icon at bounding box center [430, 455] width 14 height 10
click at [430, 460] on input "Sim, quero cancelar o item." at bounding box center [426, 466] width 12 height 12
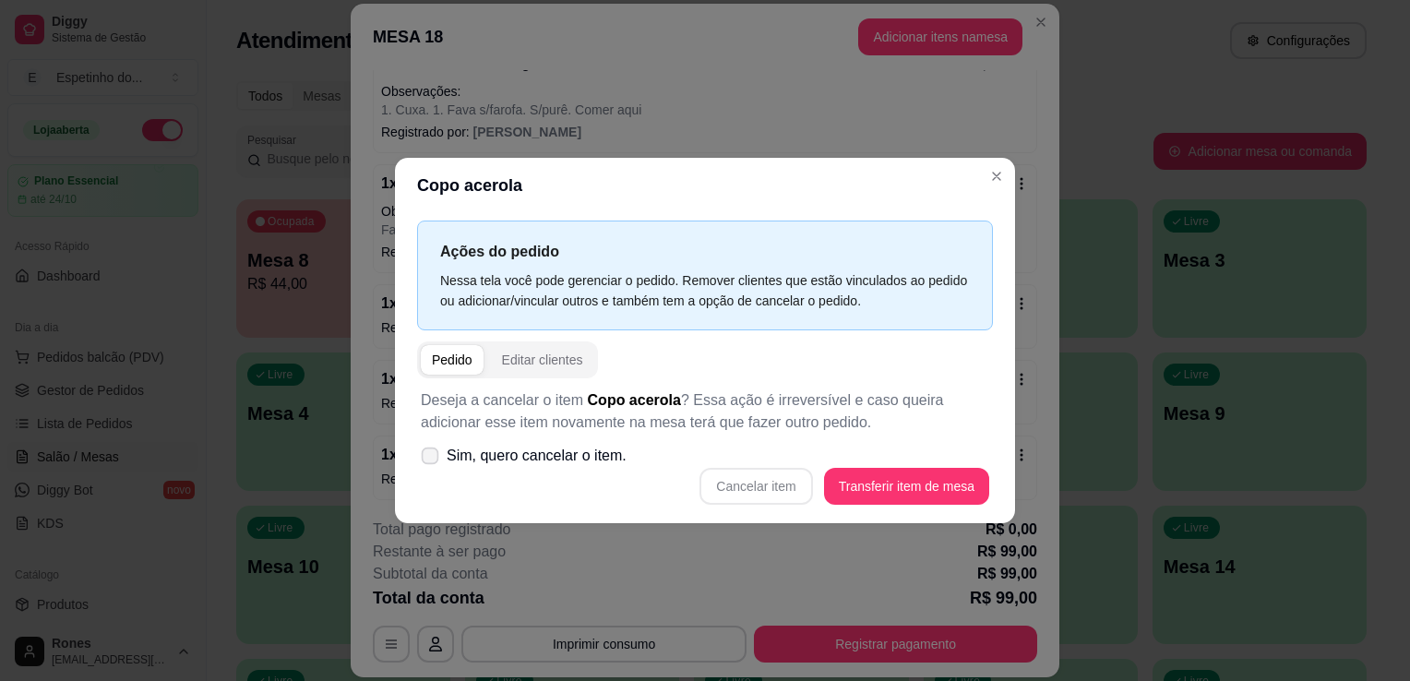
checkbox input "true"
click at [769, 489] on button "Cancelar item" at bounding box center [756, 487] width 110 height 36
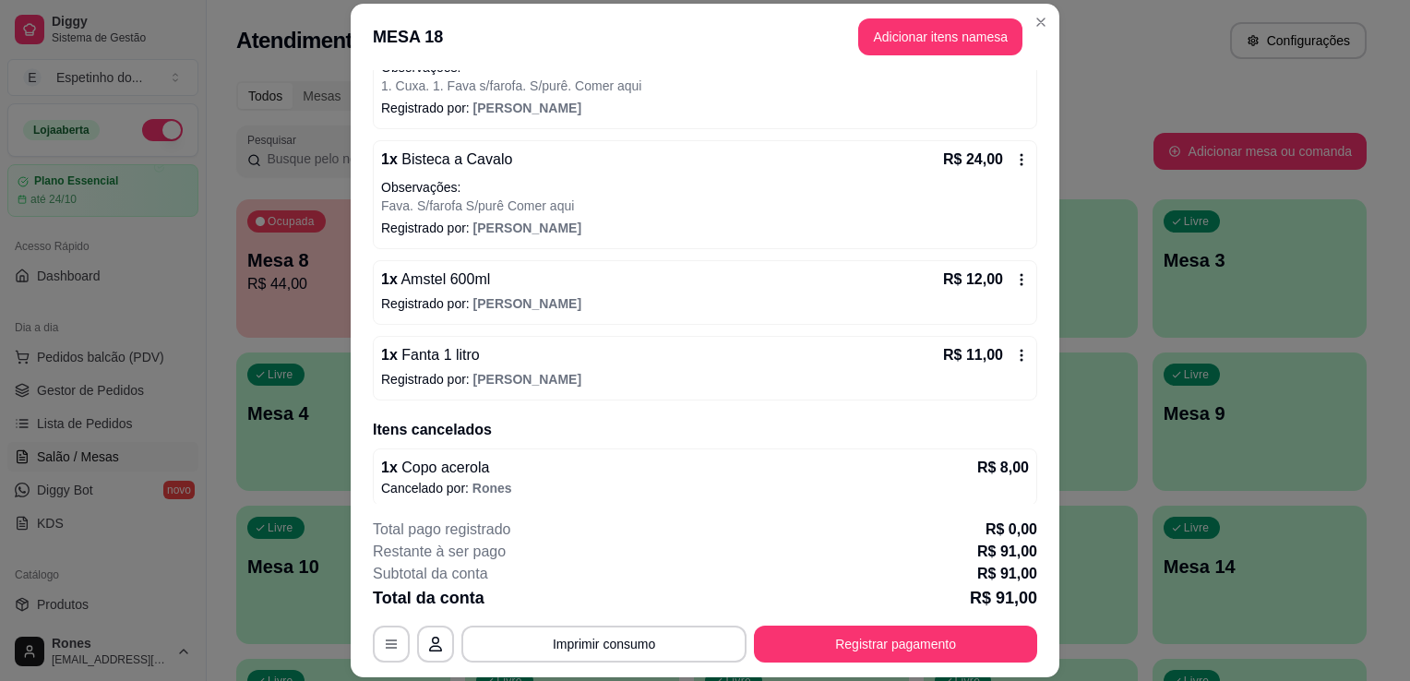
scroll to position [230, 0]
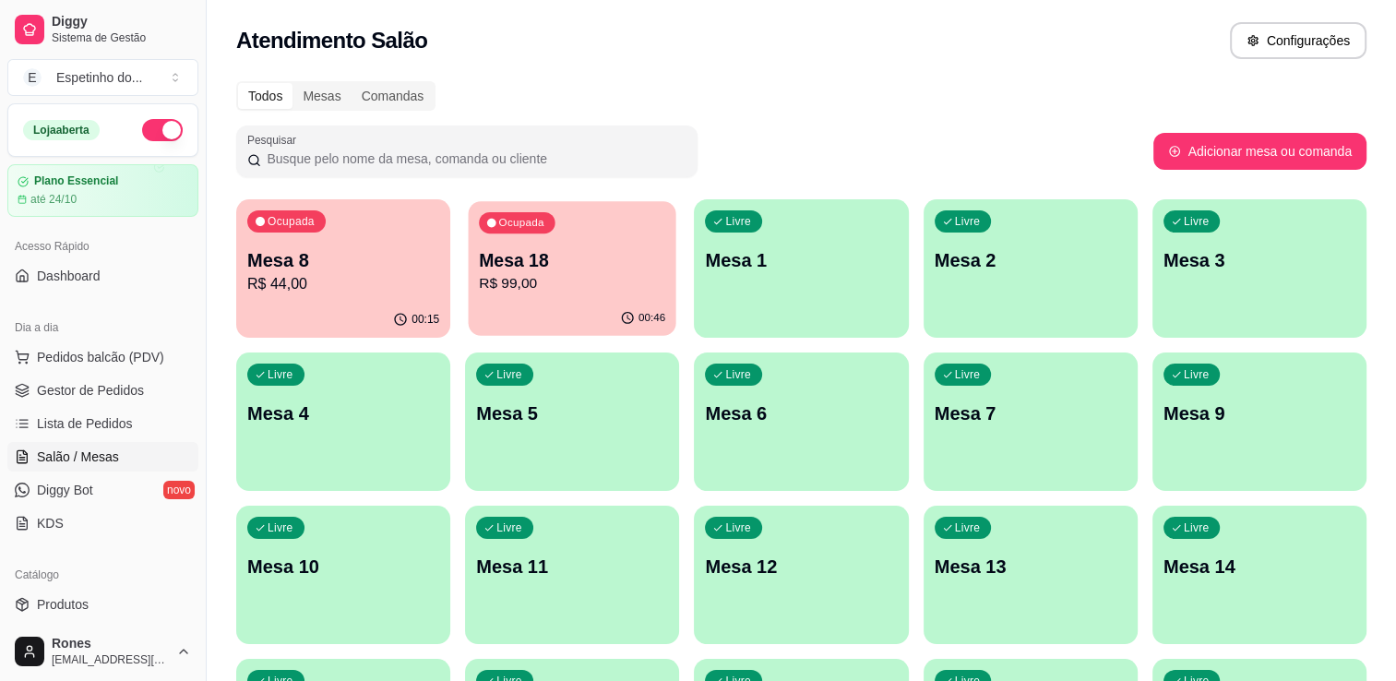
click at [616, 280] on p "R$ 99,00" at bounding box center [572, 283] width 186 height 21
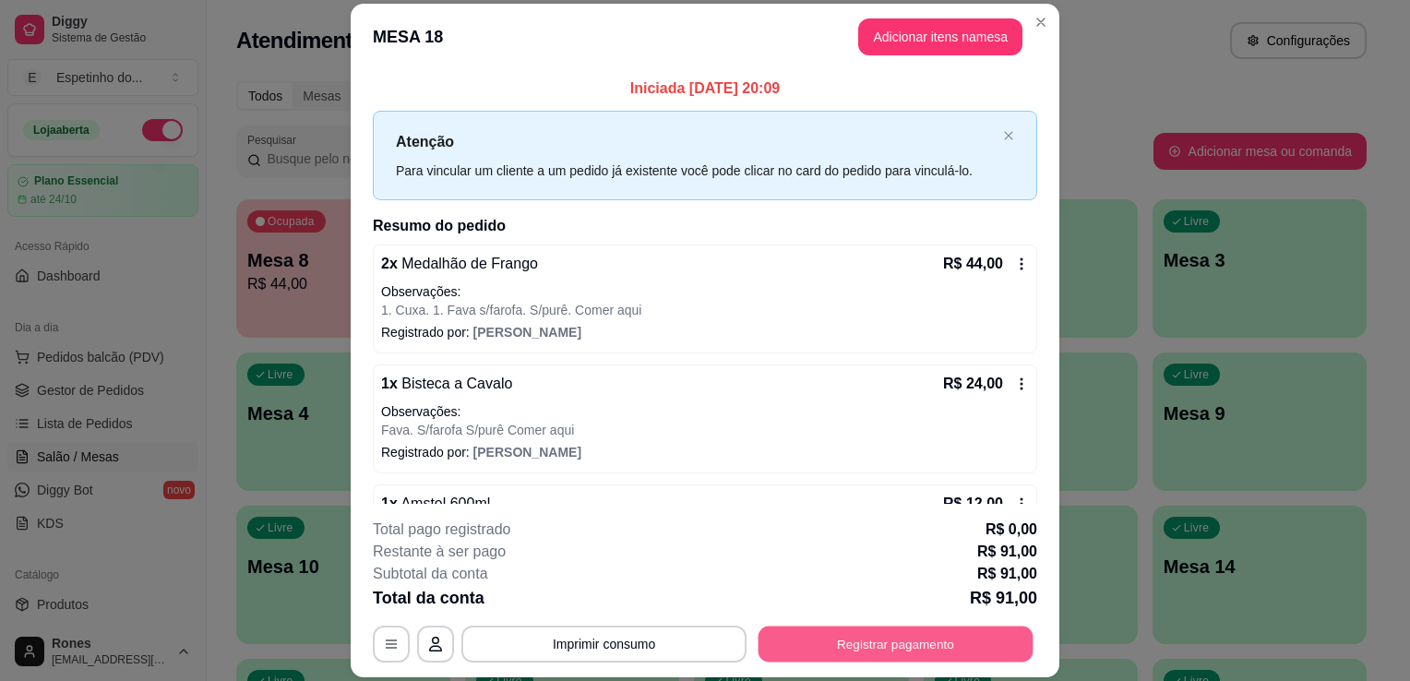
click at [879, 642] on button "Registrar pagamento" at bounding box center [895, 645] width 275 height 36
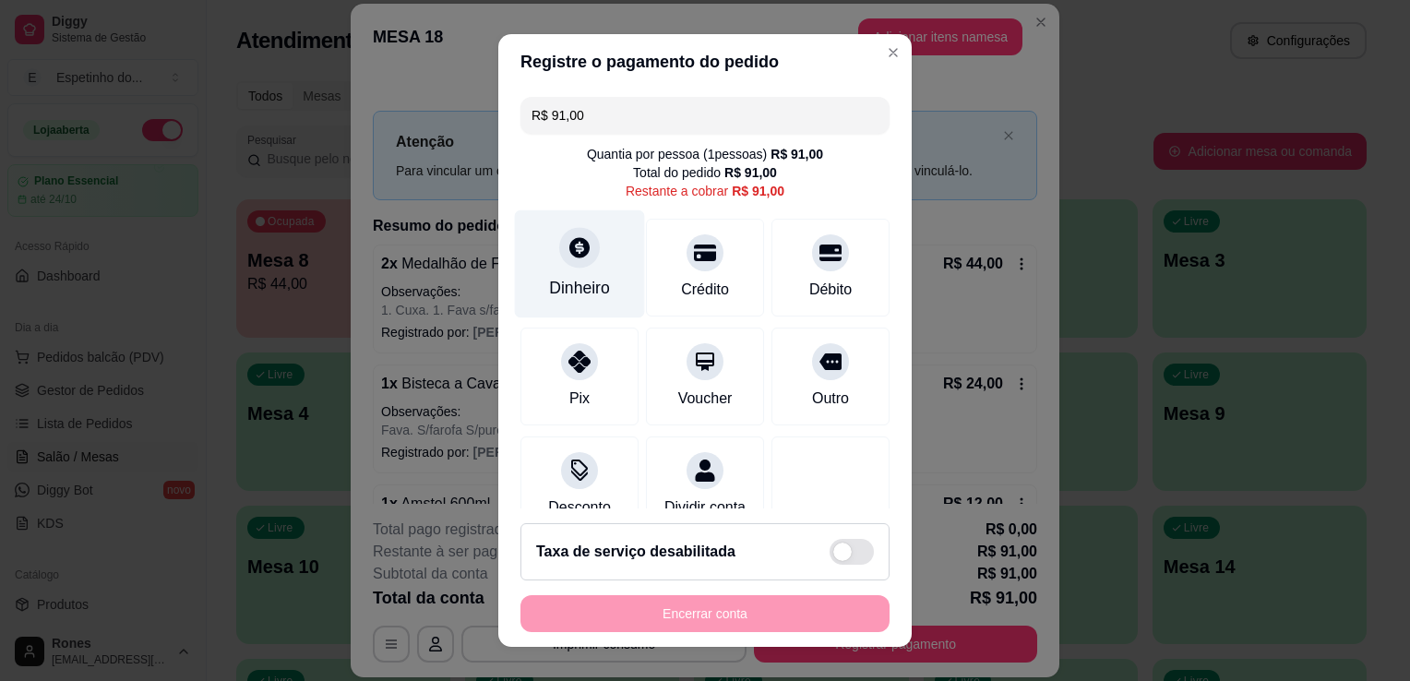
click at [610, 253] on div "Dinheiro" at bounding box center [580, 264] width 130 height 108
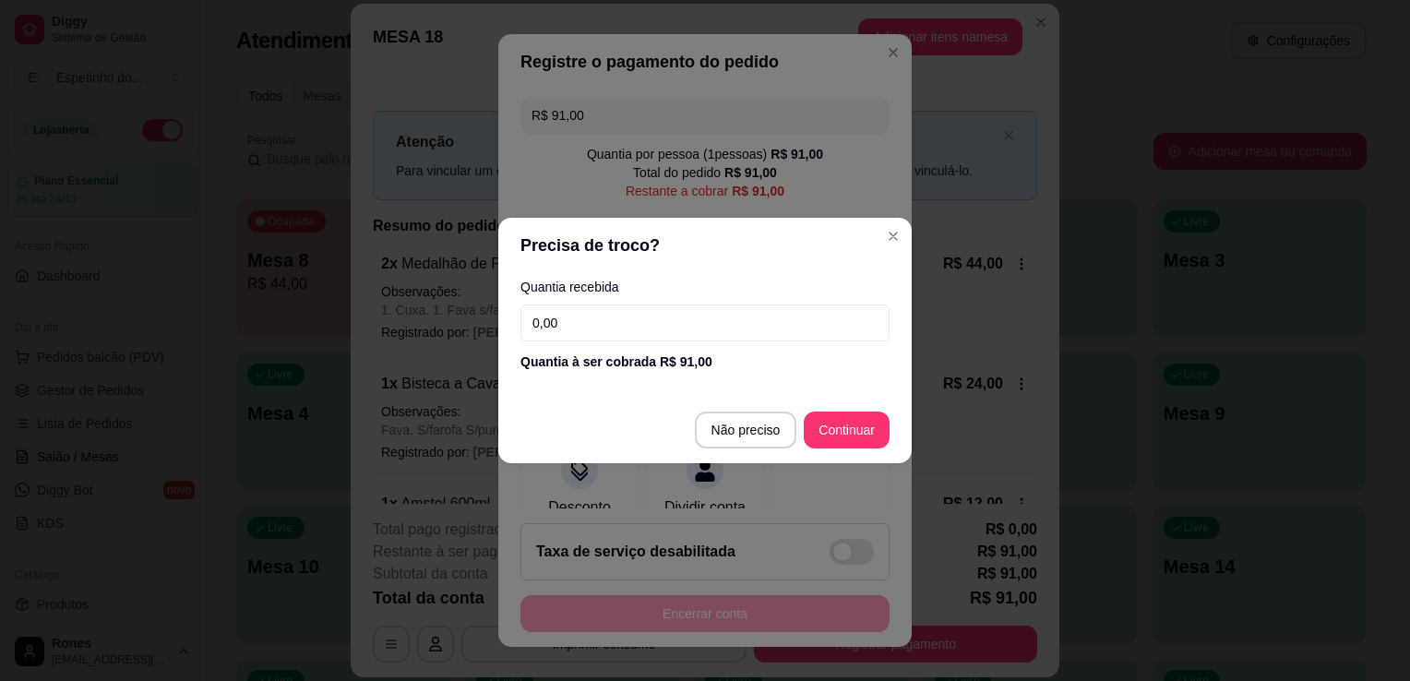
click at [576, 329] on input "0,00" at bounding box center [704, 322] width 369 height 37
type input "30,00"
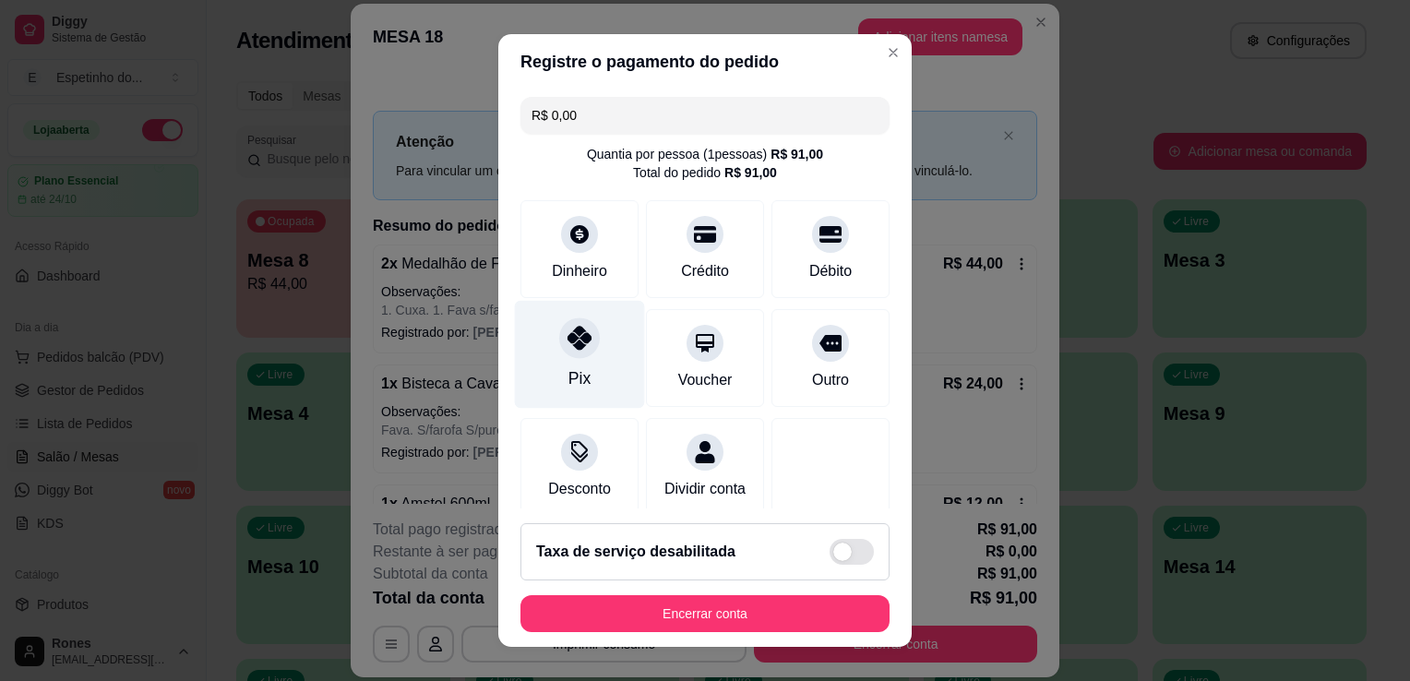
click at [572, 364] on div "Pix" at bounding box center [580, 355] width 130 height 108
click at [567, 352] on div at bounding box center [579, 337] width 41 height 41
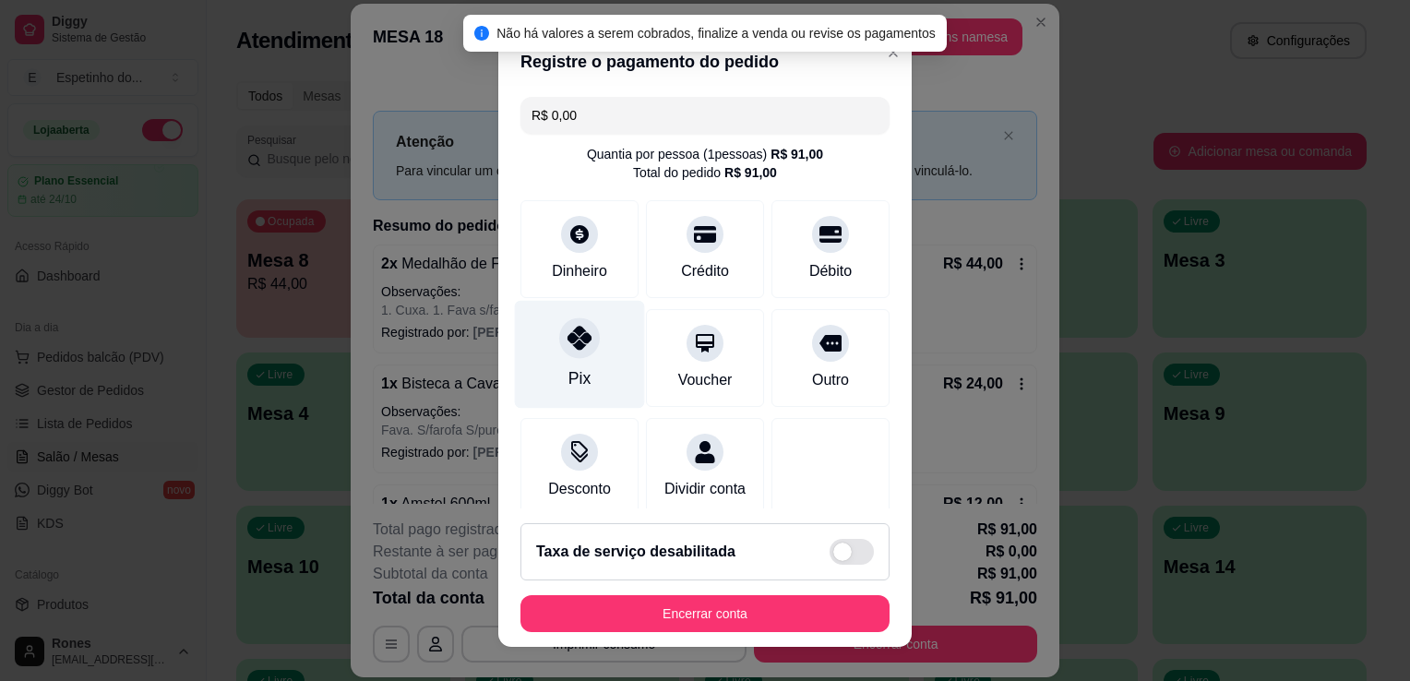
click at [567, 352] on div at bounding box center [579, 337] width 41 height 41
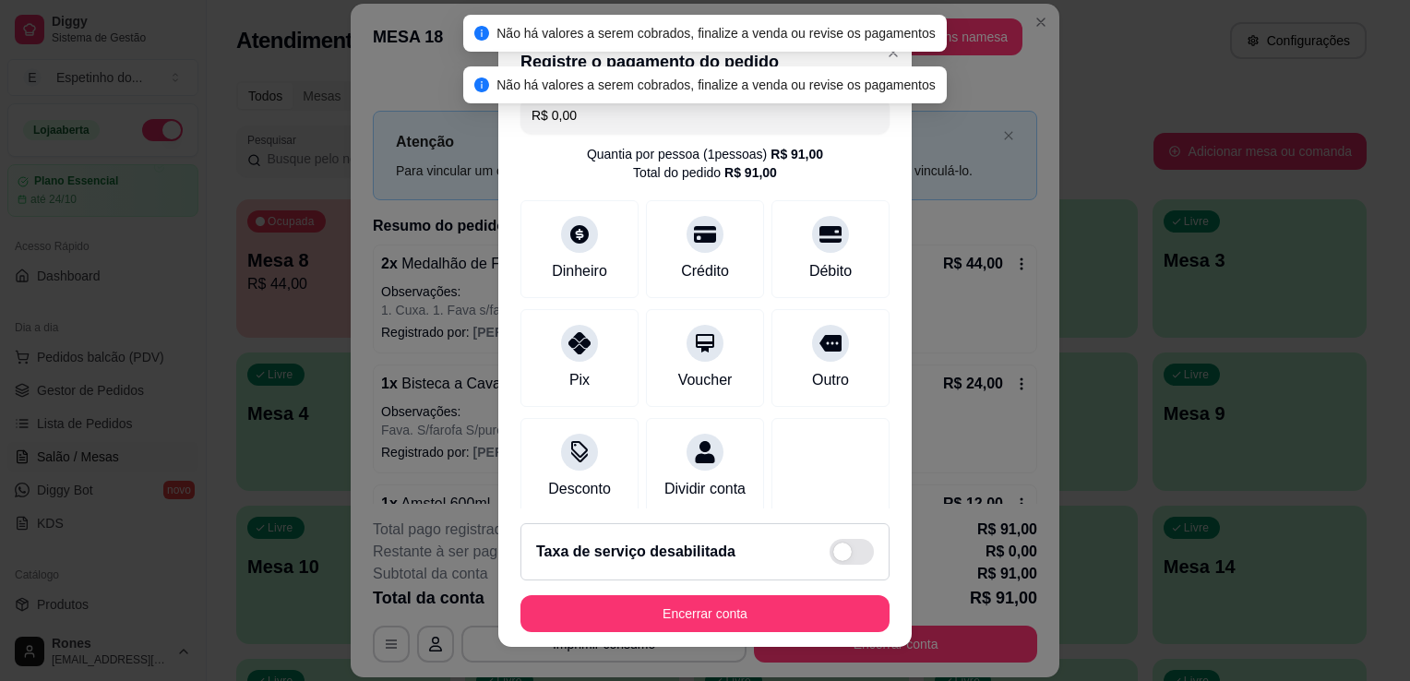
click at [593, 110] on input "R$ 0,00" at bounding box center [704, 115] width 347 height 37
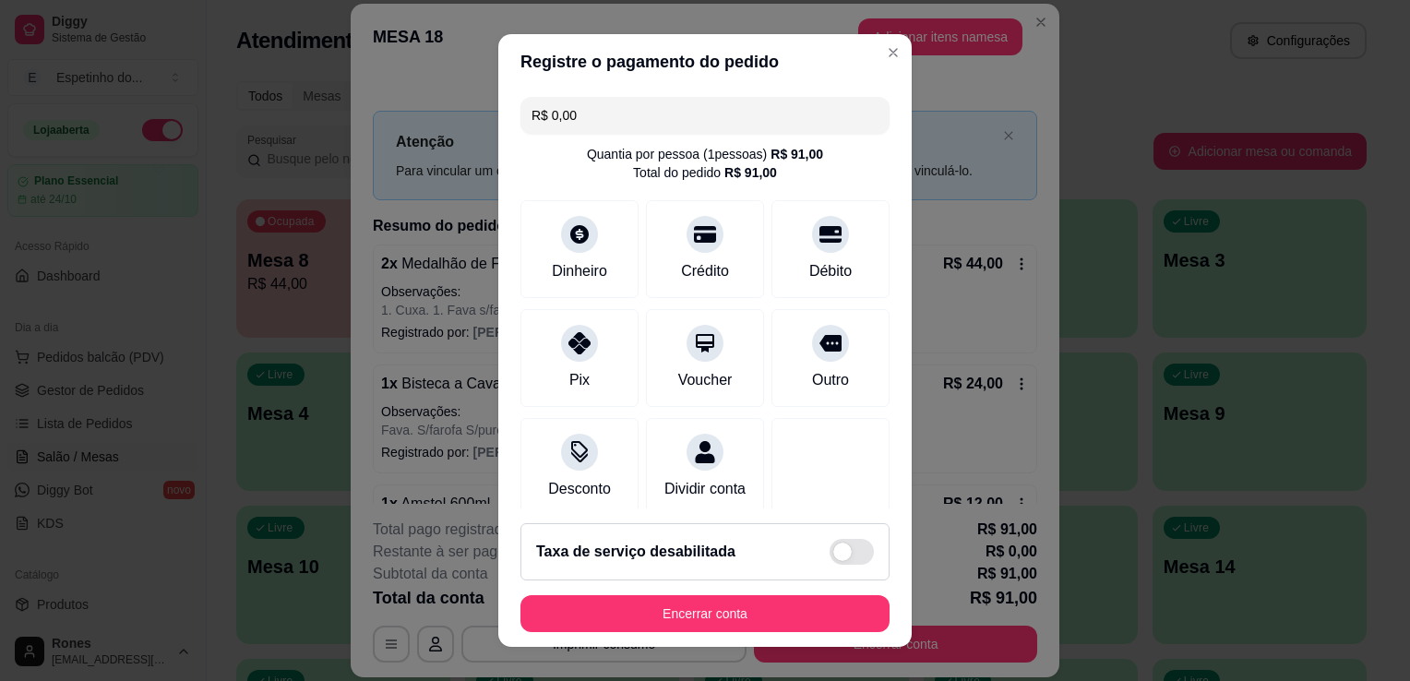
click at [593, 110] on input "R$ 0,00" at bounding box center [704, 115] width 347 height 37
click at [593, 110] on input "R$ 0,62" at bounding box center [704, 115] width 347 height 37
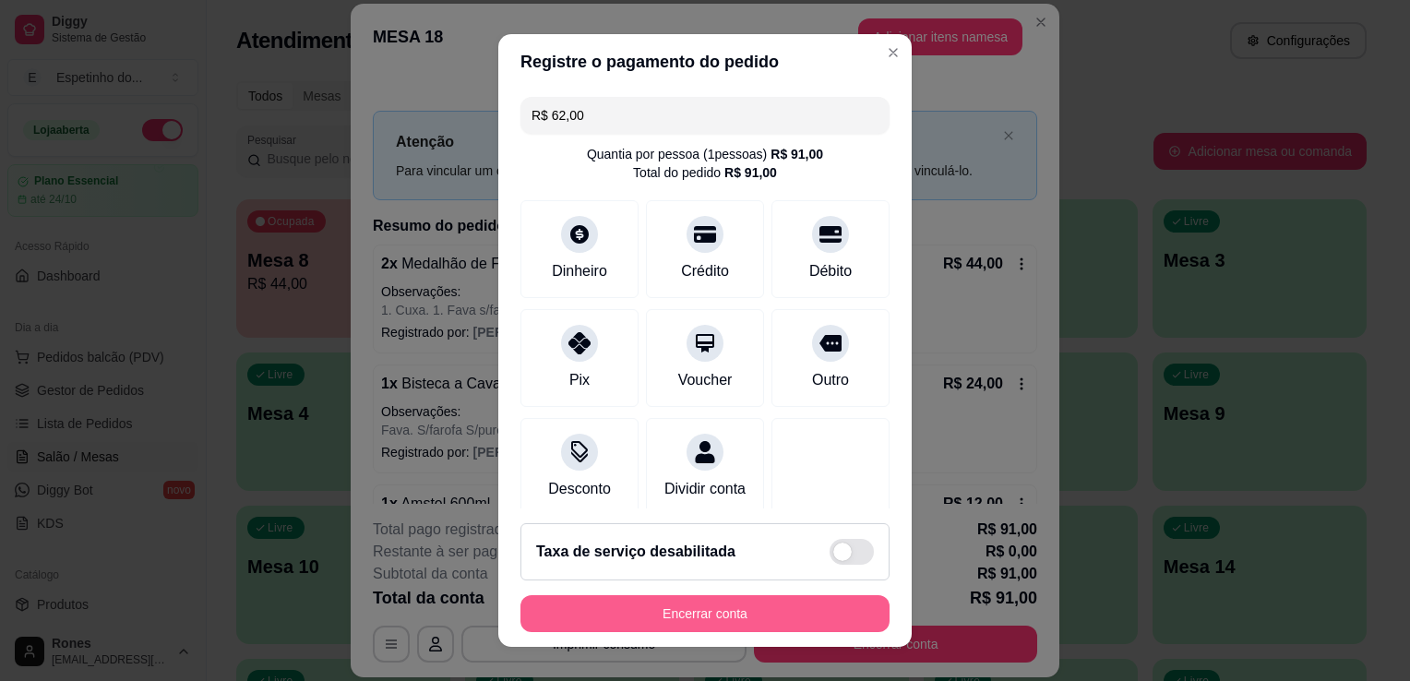
type input "R$ 62,00"
click at [653, 607] on button "Encerrar conta" at bounding box center [704, 613] width 369 height 37
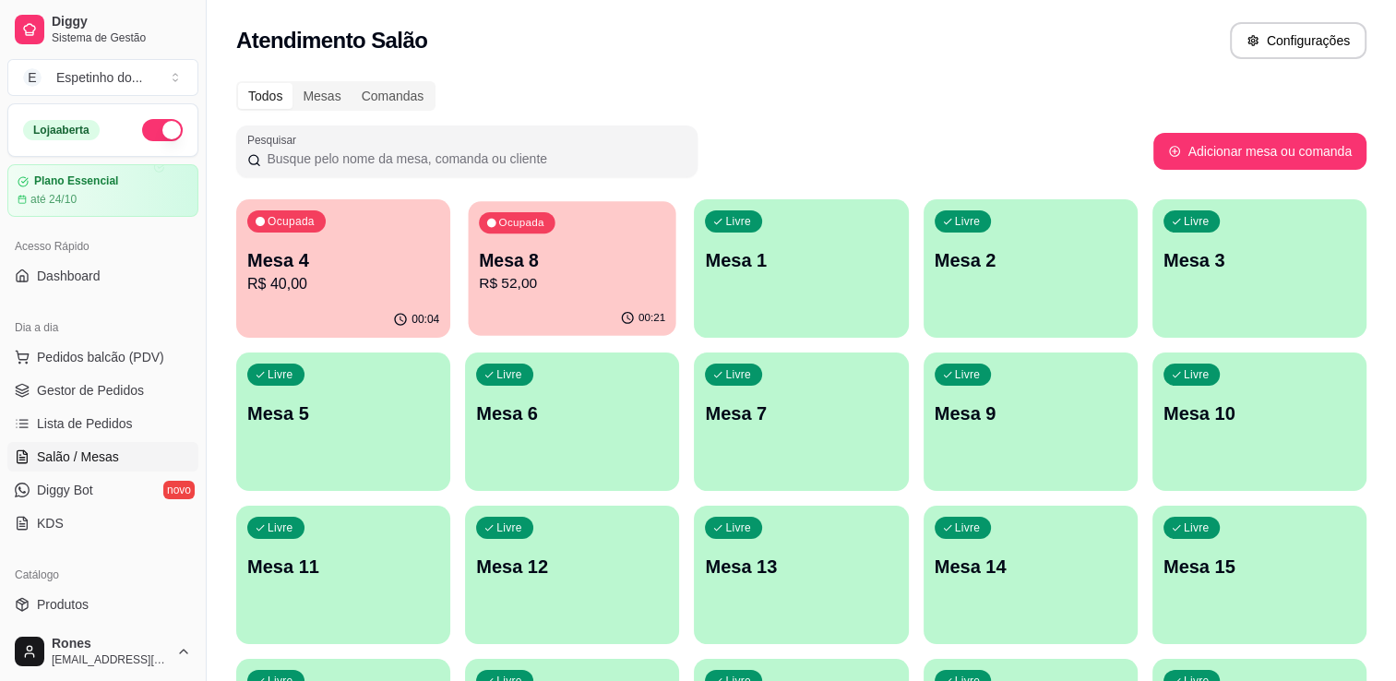
click at [565, 273] on p "R$ 52,00" at bounding box center [572, 283] width 186 height 21
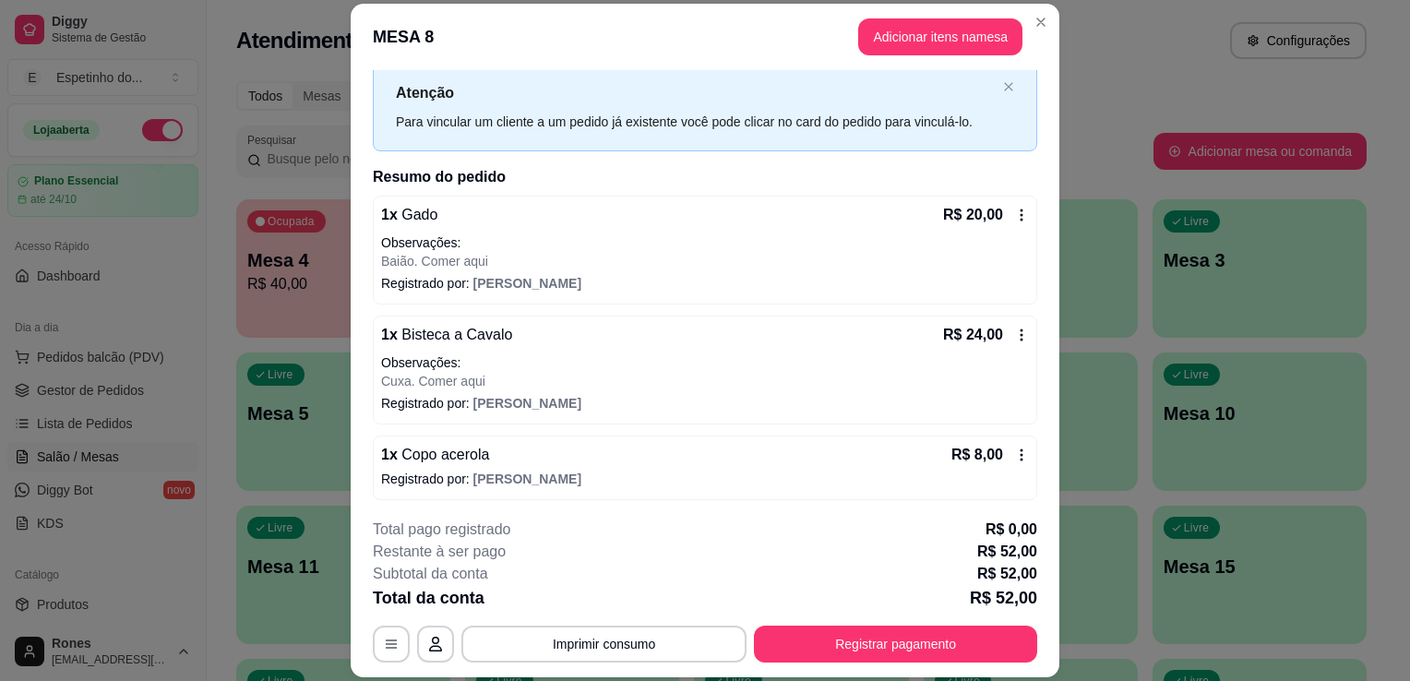
scroll to position [50, 0]
click at [940, 649] on button "Registrar pagamento" at bounding box center [895, 645] width 275 height 36
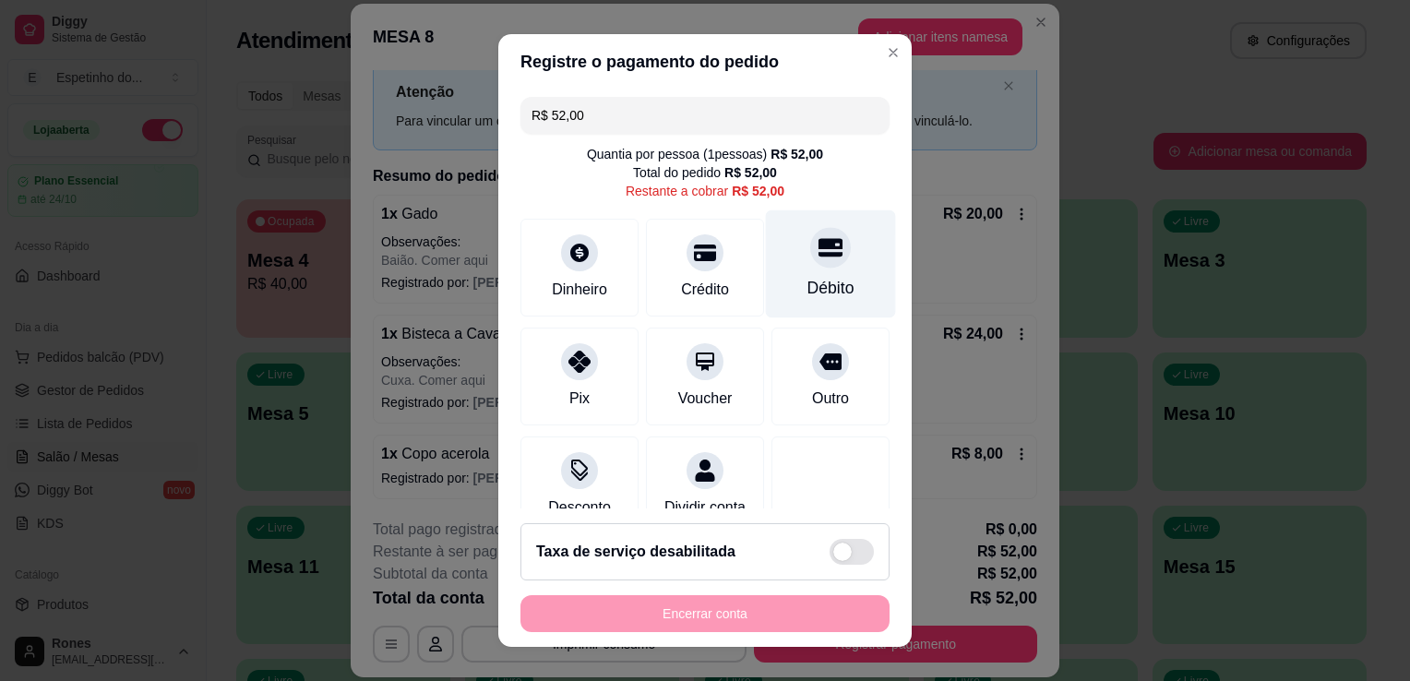
click at [818, 241] on icon at bounding box center [830, 247] width 24 height 18
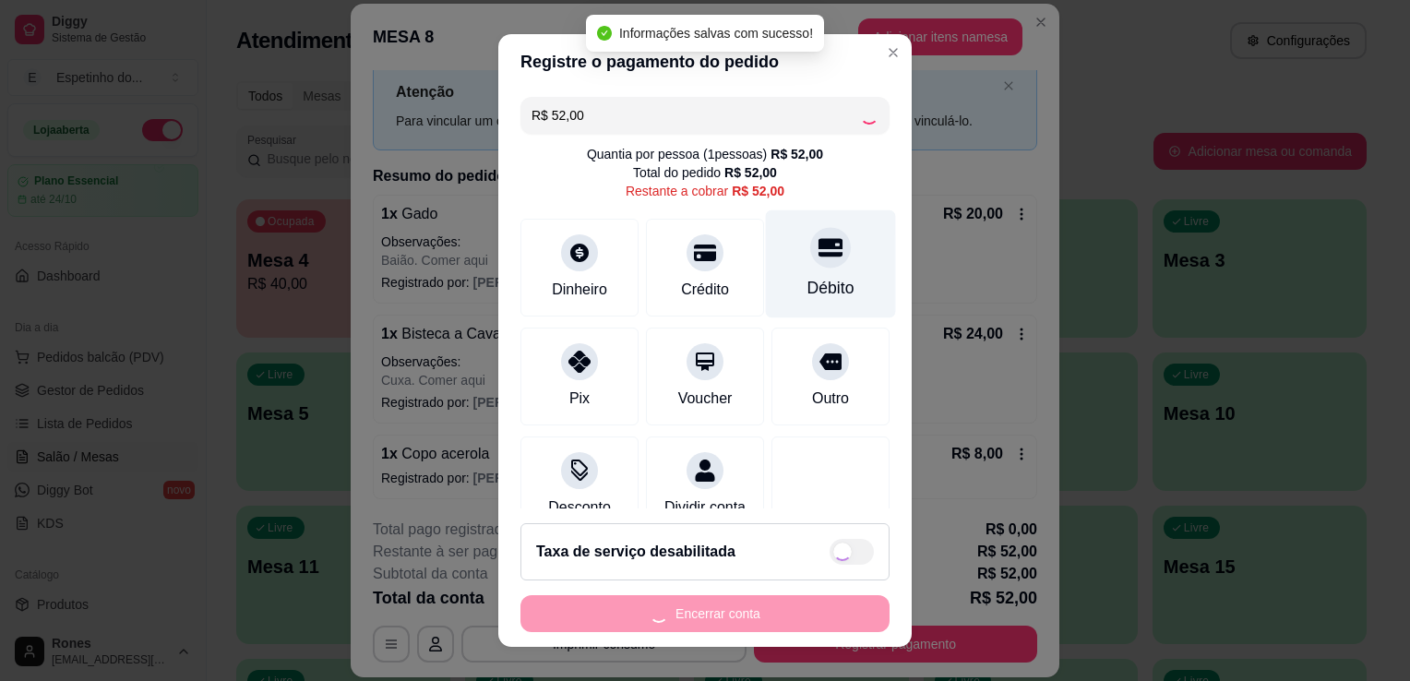
type input "R$ 0,00"
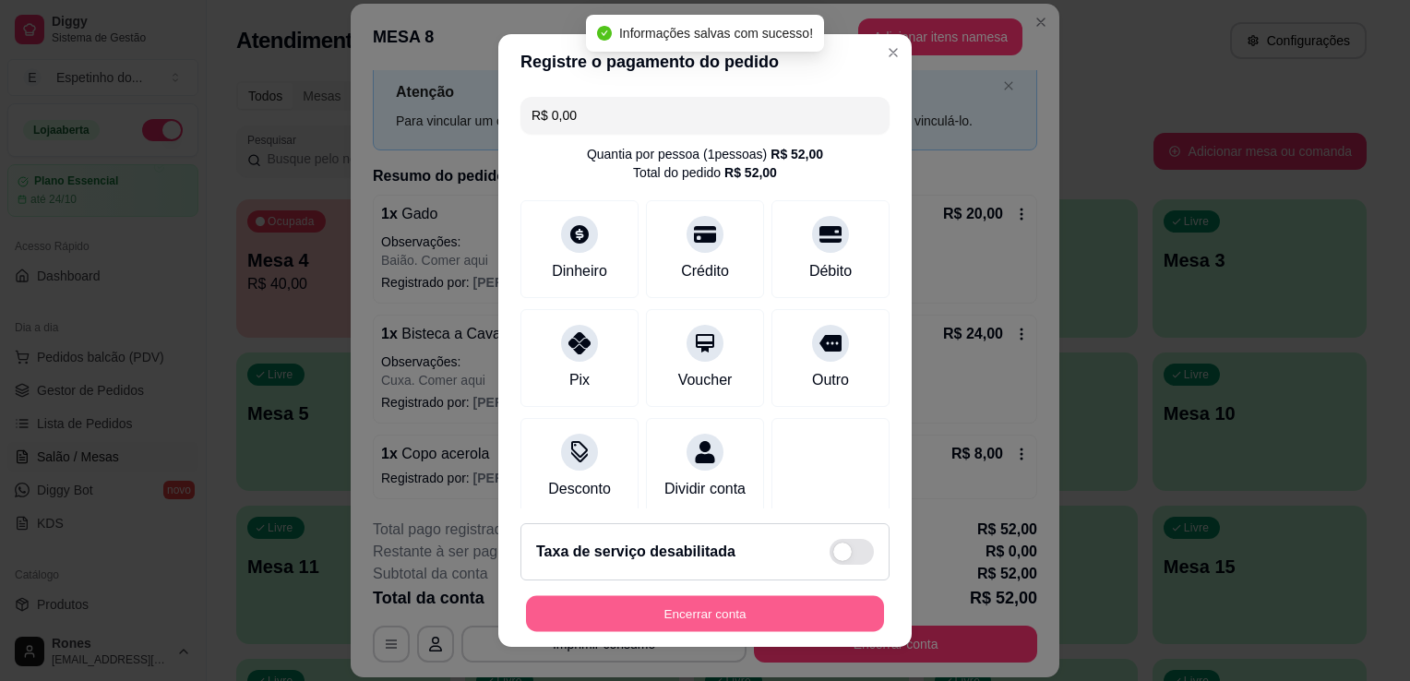
click at [722, 615] on button "Encerrar conta" at bounding box center [705, 614] width 358 height 36
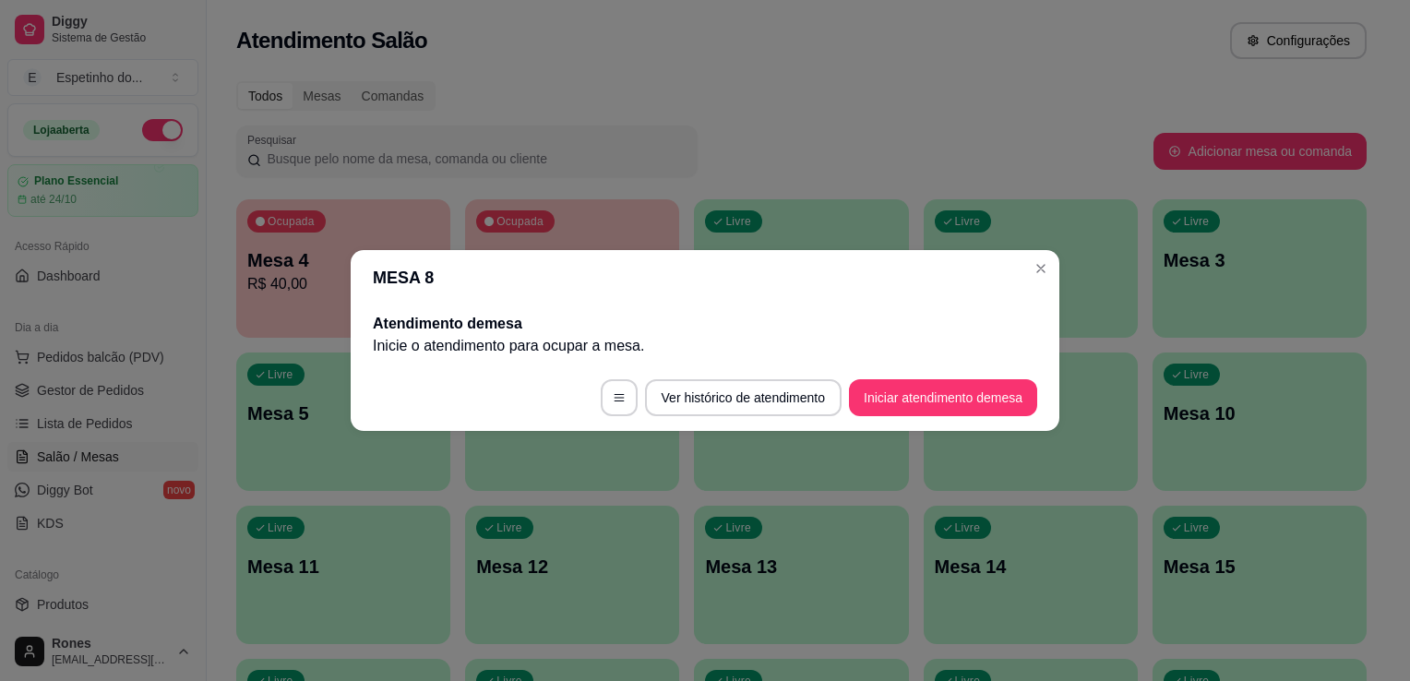
scroll to position [0, 0]
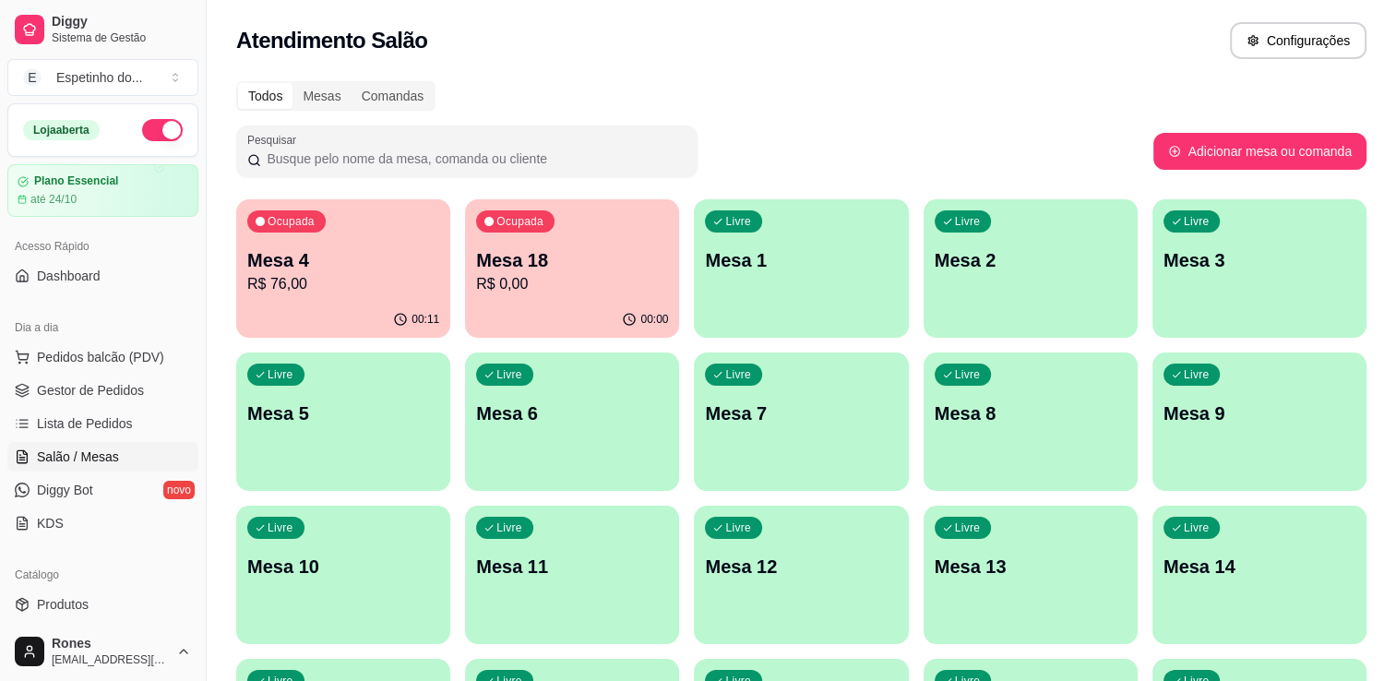
click at [358, 284] on p "R$ 76,00" at bounding box center [343, 284] width 192 height 22
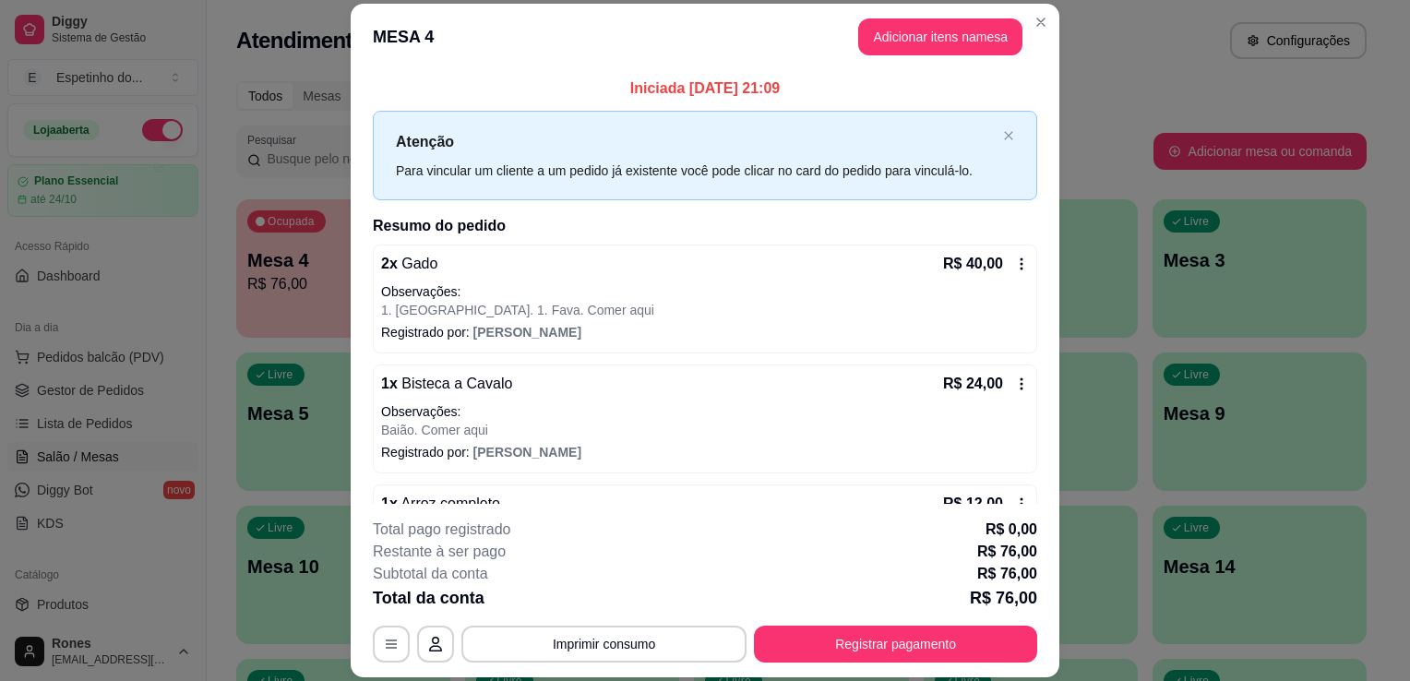
click at [1014, 386] on icon at bounding box center [1021, 383] width 15 height 15
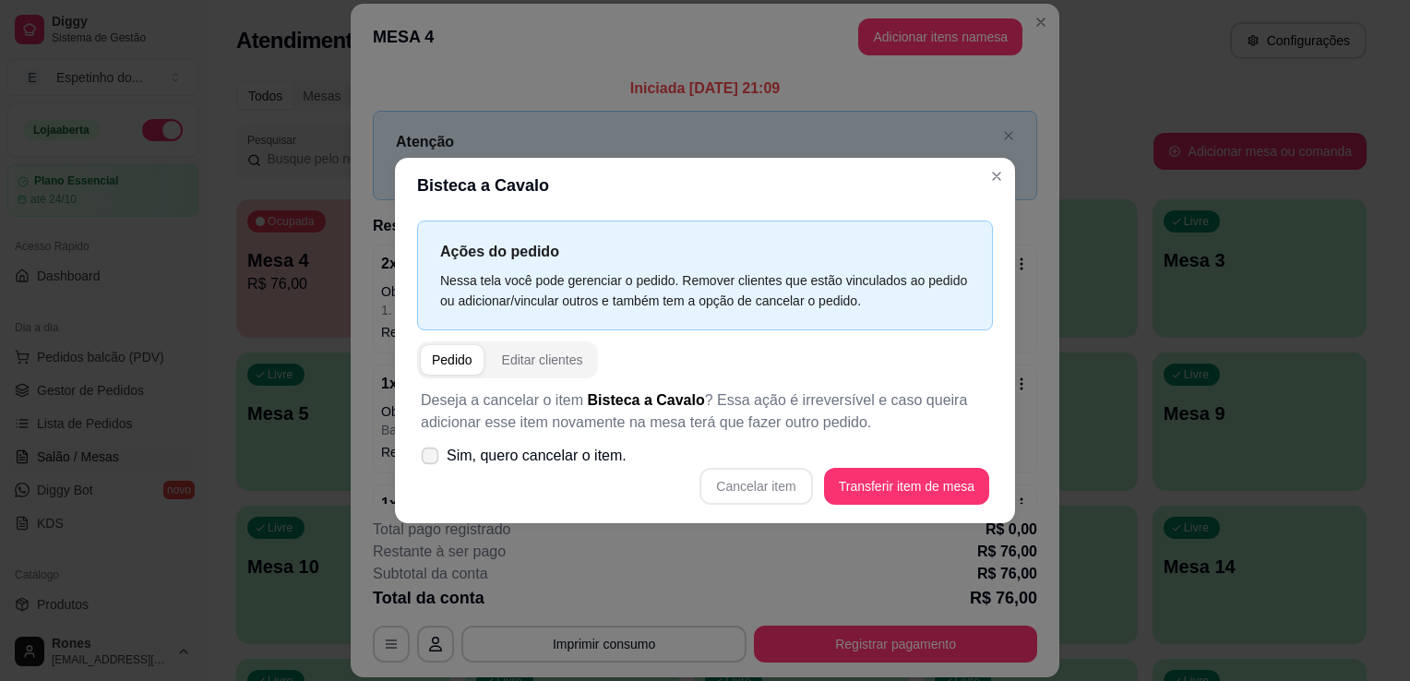
click at [425, 454] on icon at bounding box center [430, 455] width 14 height 10
click at [425, 460] on input "Sim, quero cancelar o item." at bounding box center [426, 466] width 12 height 12
checkbox input "true"
click at [773, 492] on button "Cancelar item" at bounding box center [755, 486] width 113 height 37
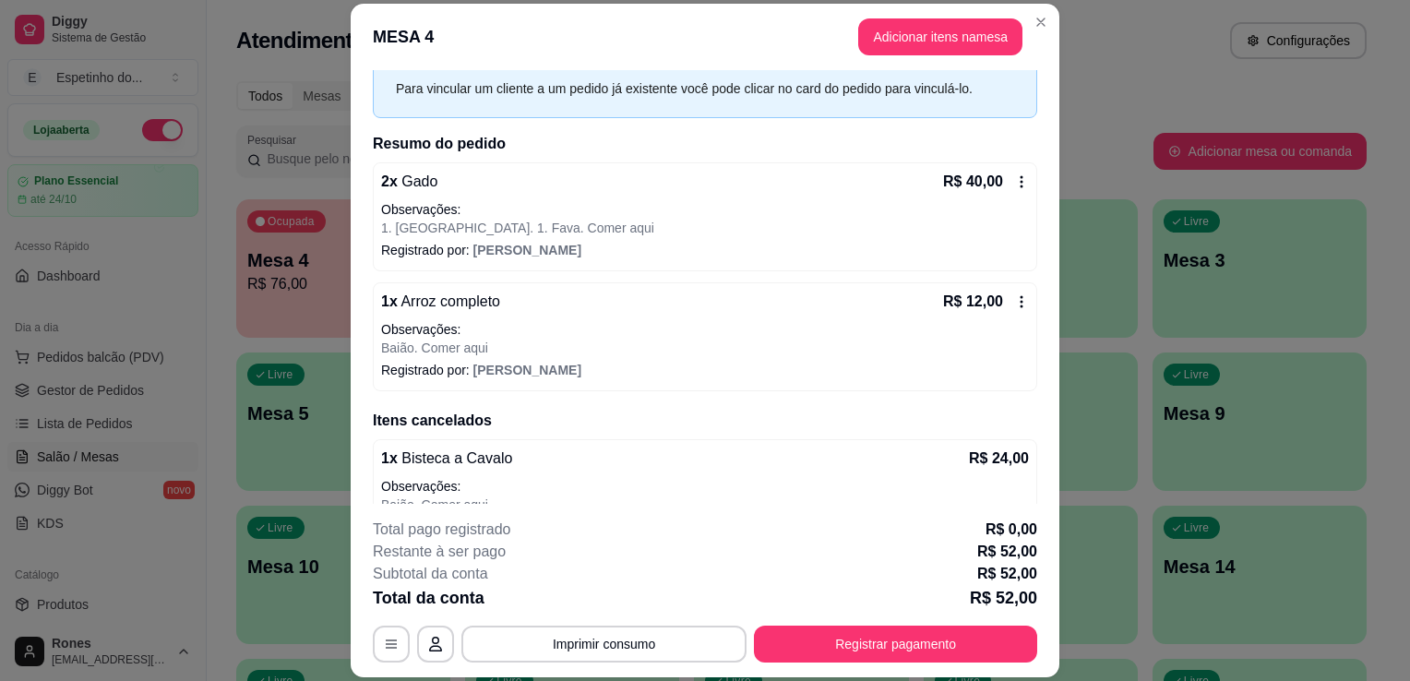
scroll to position [124, 0]
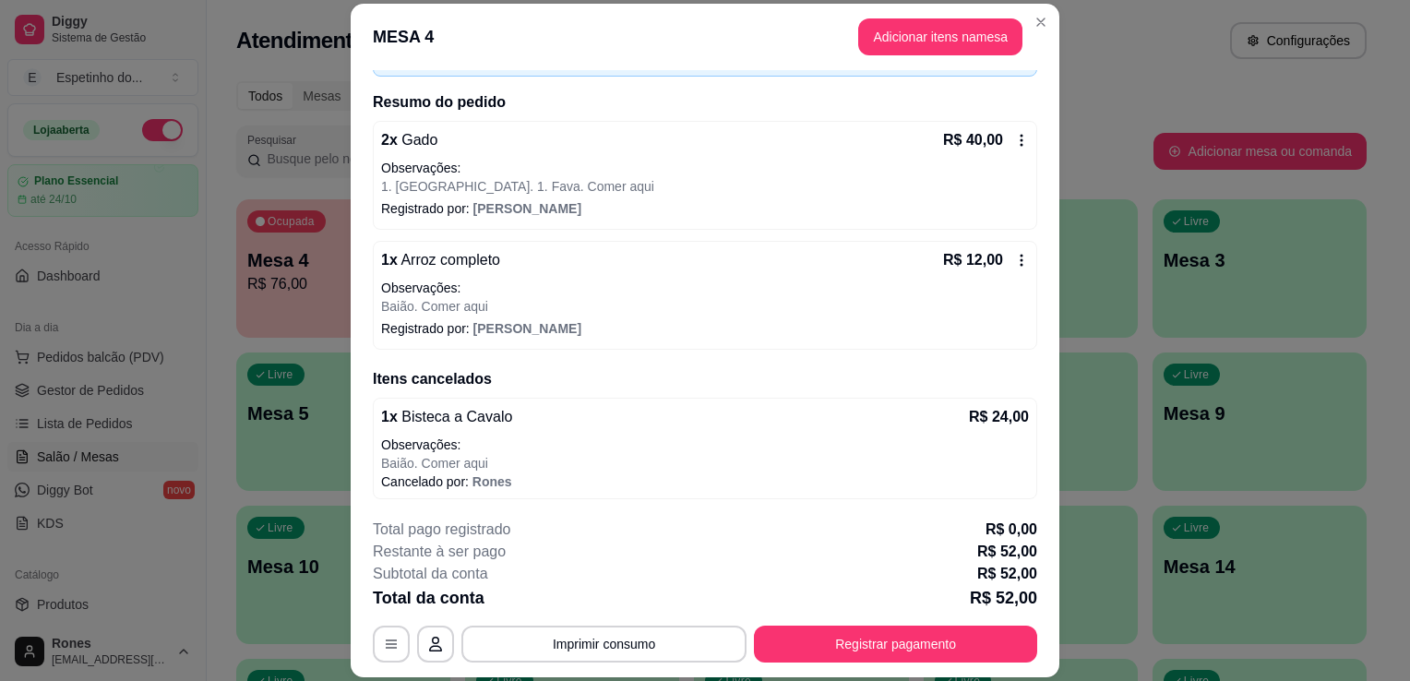
click at [1021, 257] on icon at bounding box center [1022, 260] width 3 height 12
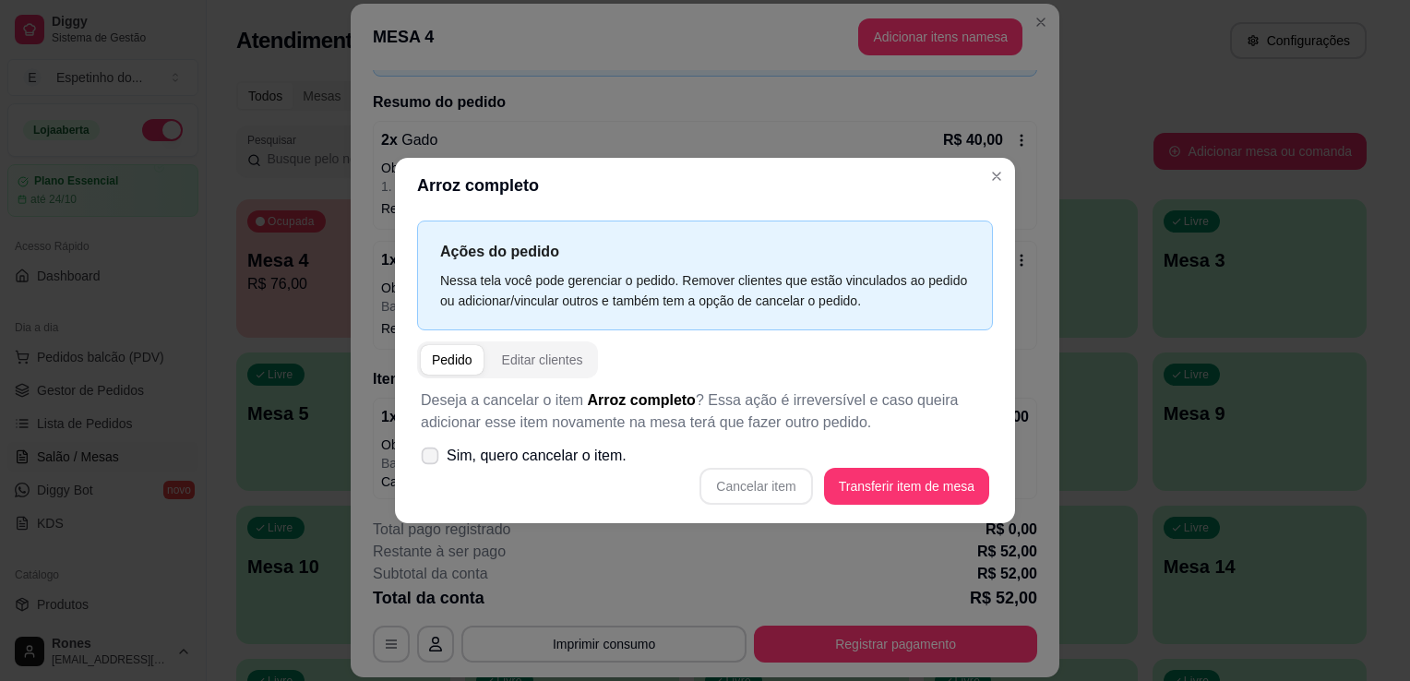
click at [436, 455] on icon at bounding box center [430, 455] width 14 height 10
click at [432, 460] on input "Sim, quero cancelar o item." at bounding box center [426, 466] width 12 height 12
checkbox input "true"
click at [755, 492] on button "Cancelar item" at bounding box center [756, 487] width 110 height 36
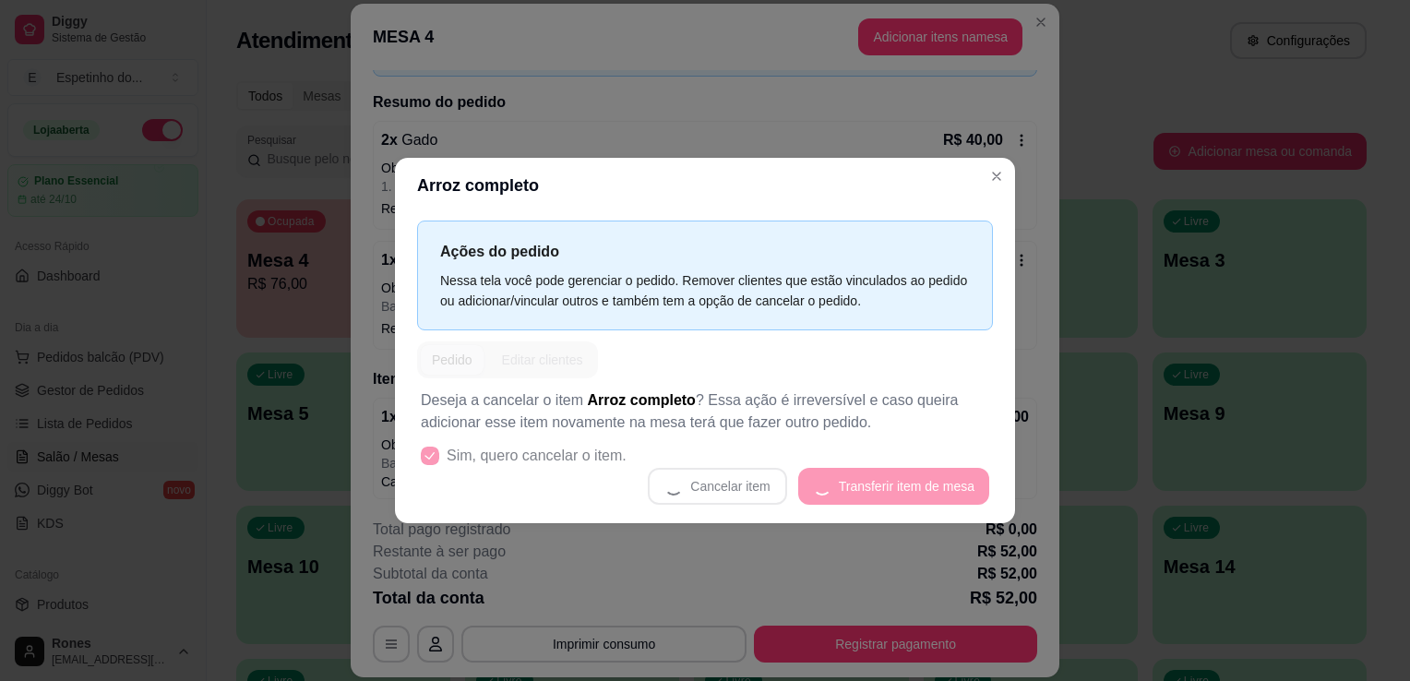
scroll to position [116, 0]
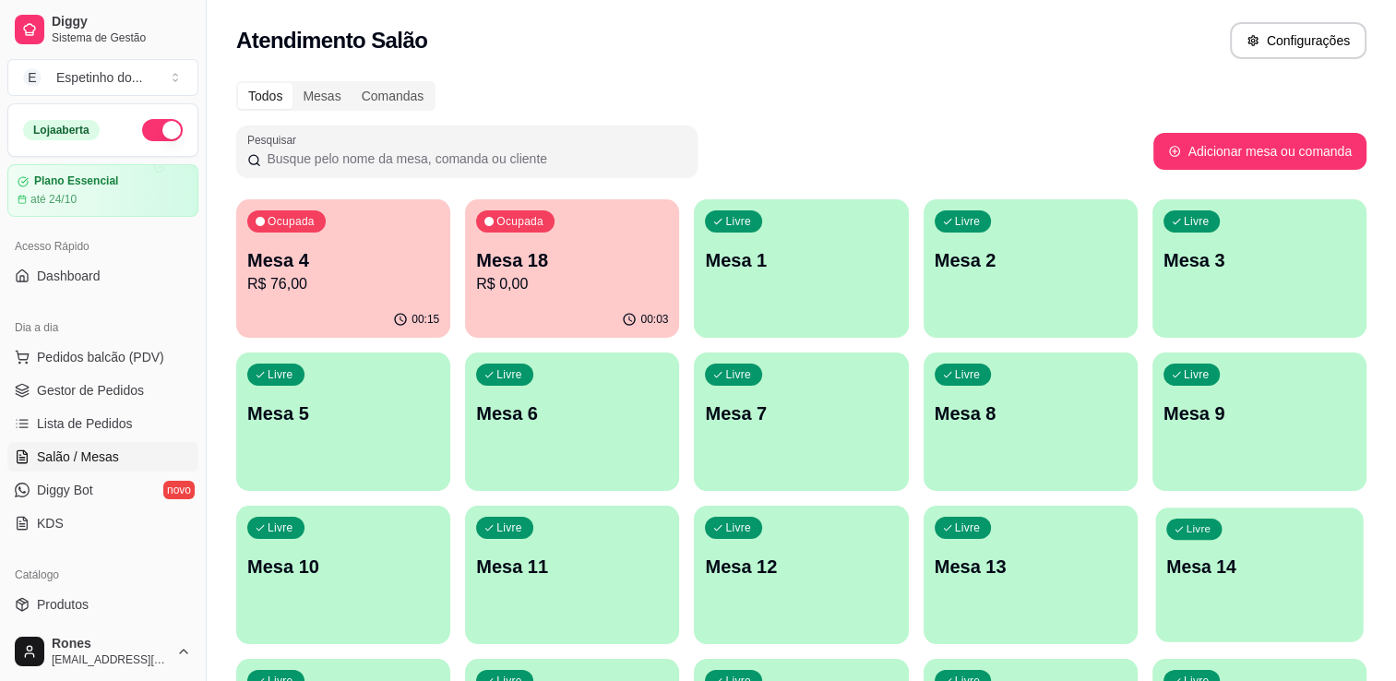
click at [1213, 559] on p "Mesa 14" at bounding box center [1259, 567] width 186 height 25
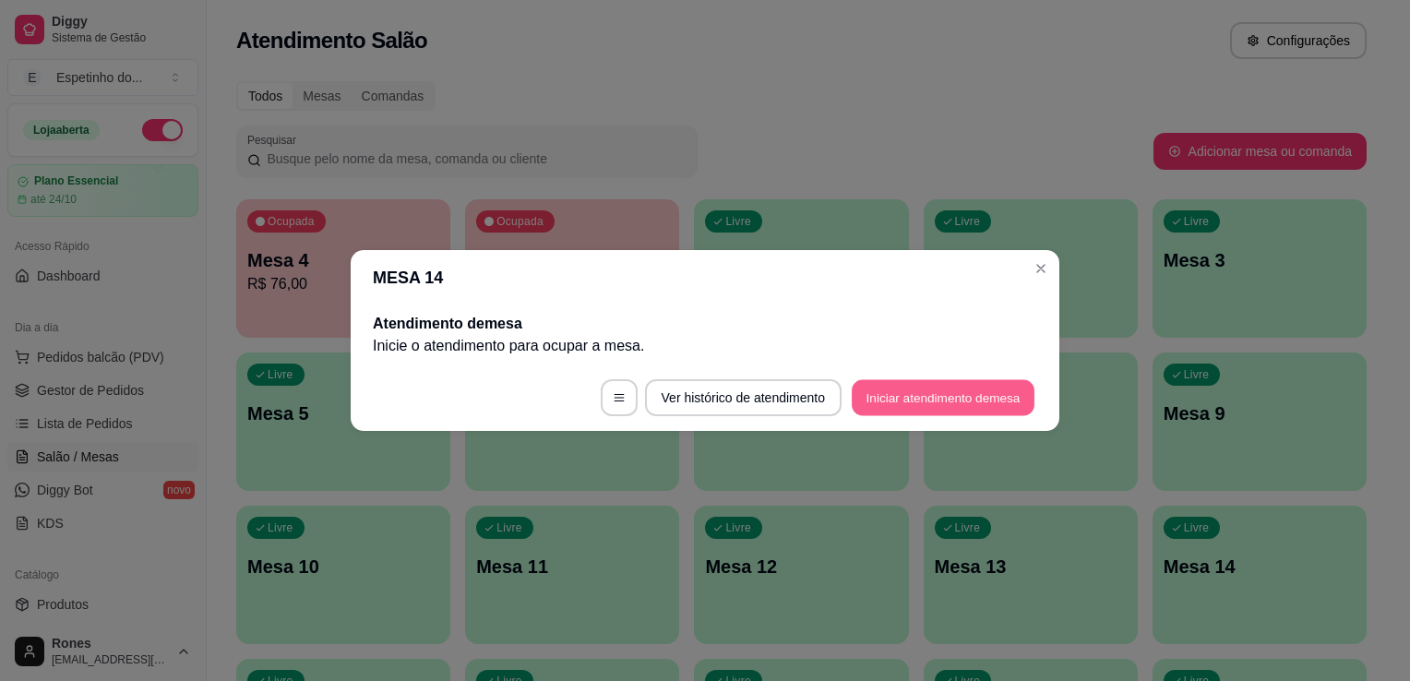
click at [911, 396] on button "Iniciar atendimento de mesa" at bounding box center [943, 398] width 183 height 36
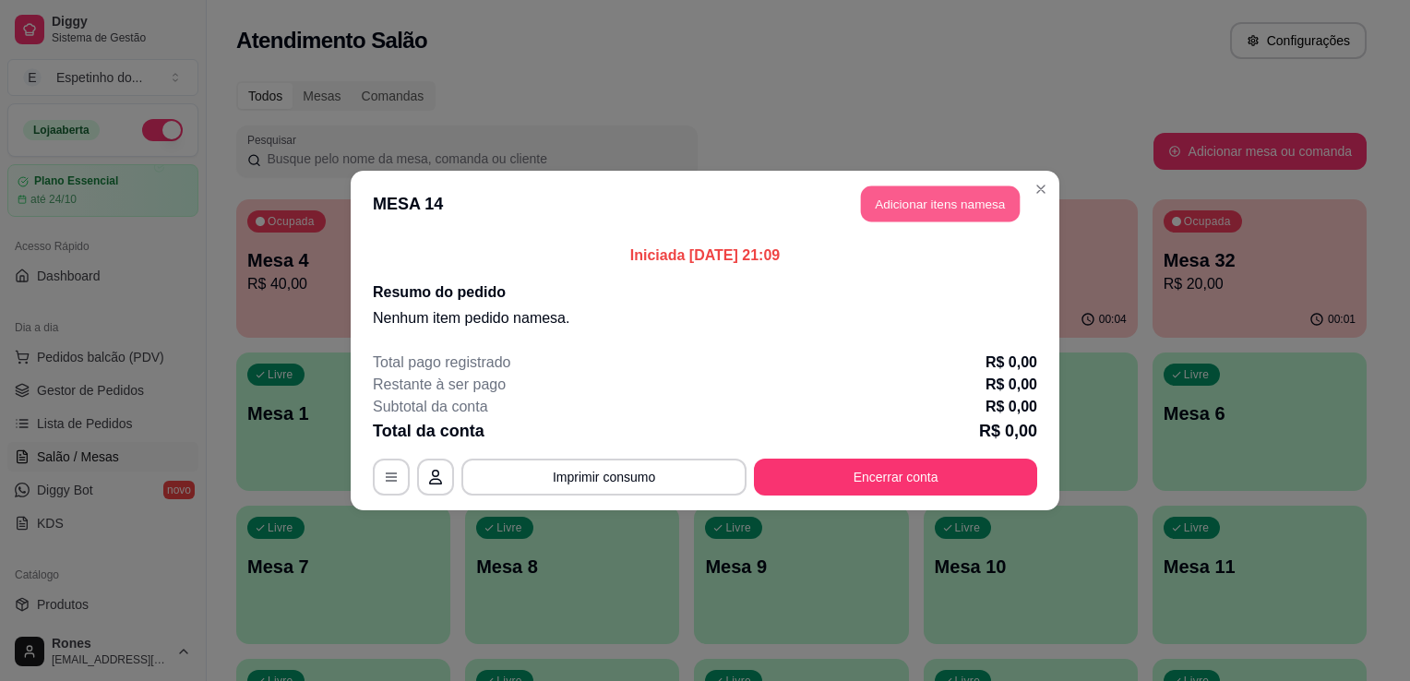
click at [912, 204] on button "Adicionar itens na mesa" at bounding box center [940, 204] width 159 height 36
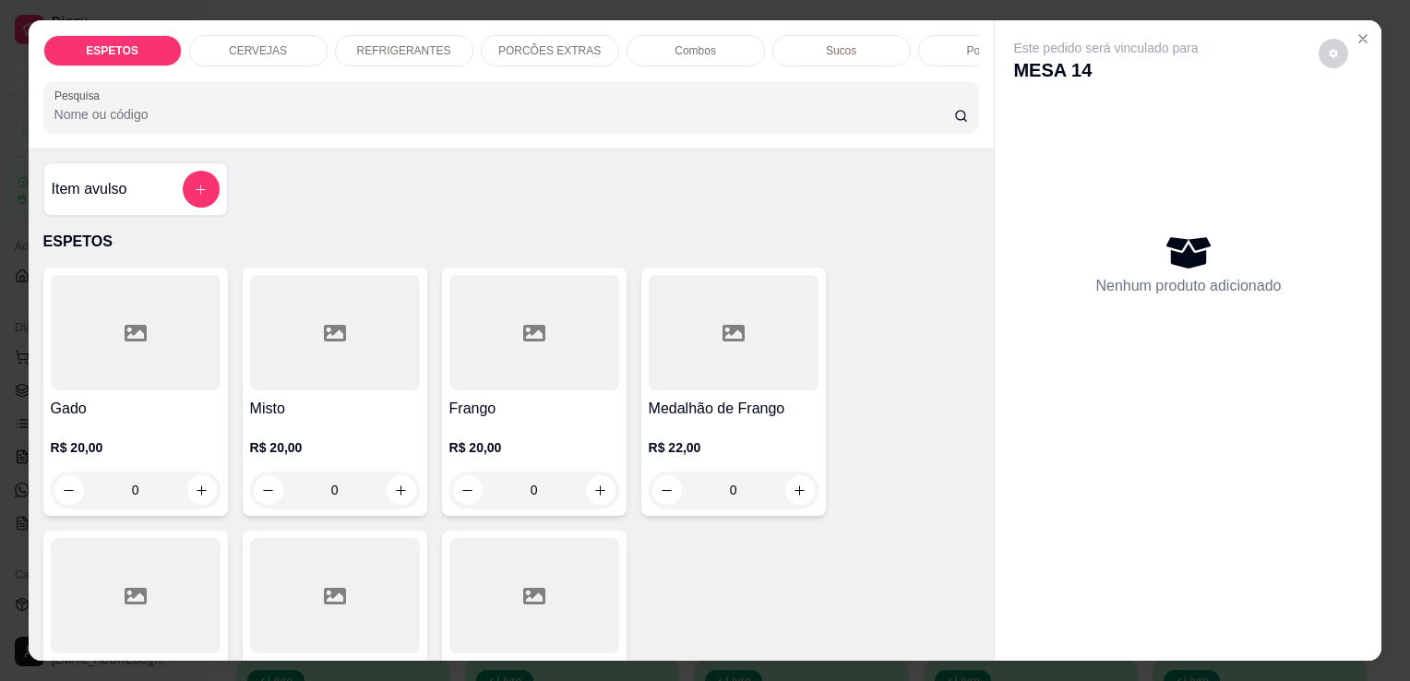
click at [915, 197] on div "Item avulso ESPETOS Gado R$ 20,00 0 Misto R$ 20,00 0 Frango R$ 20,00 0 Medalhão…" at bounding box center [512, 404] width 966 height 513
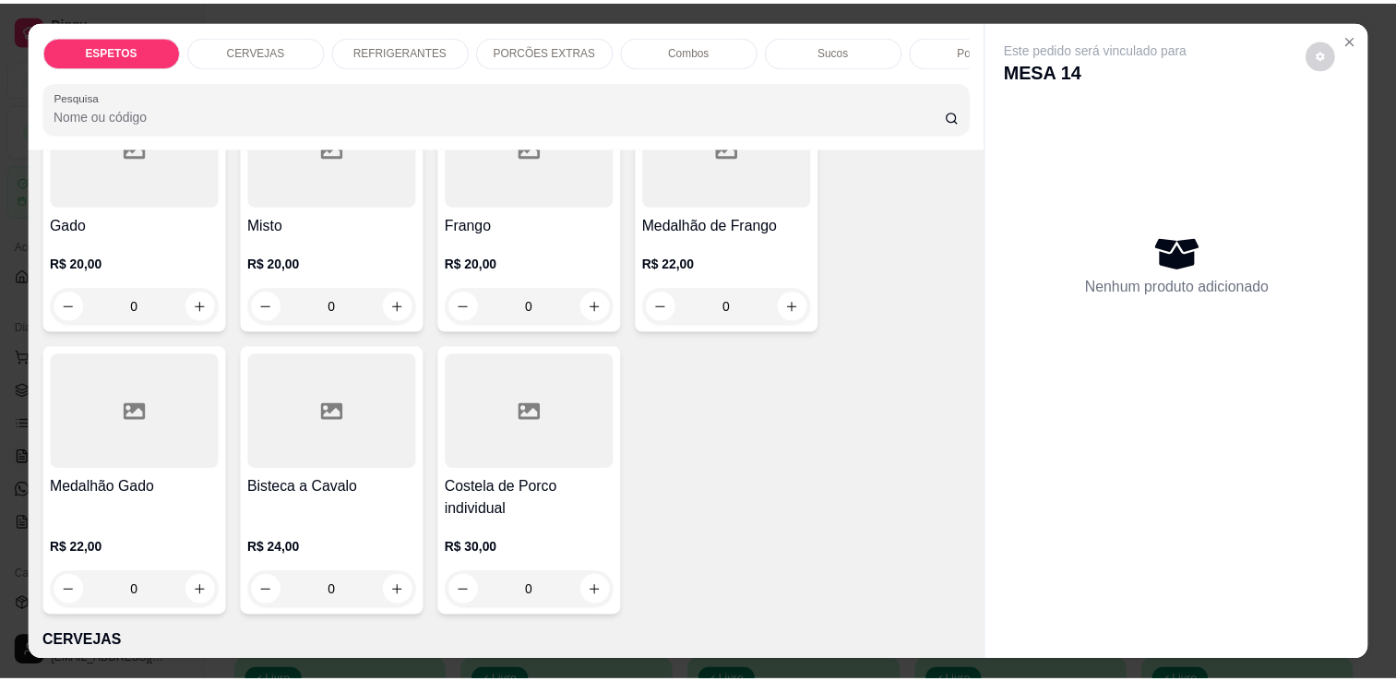
scroll to position [221, 0]
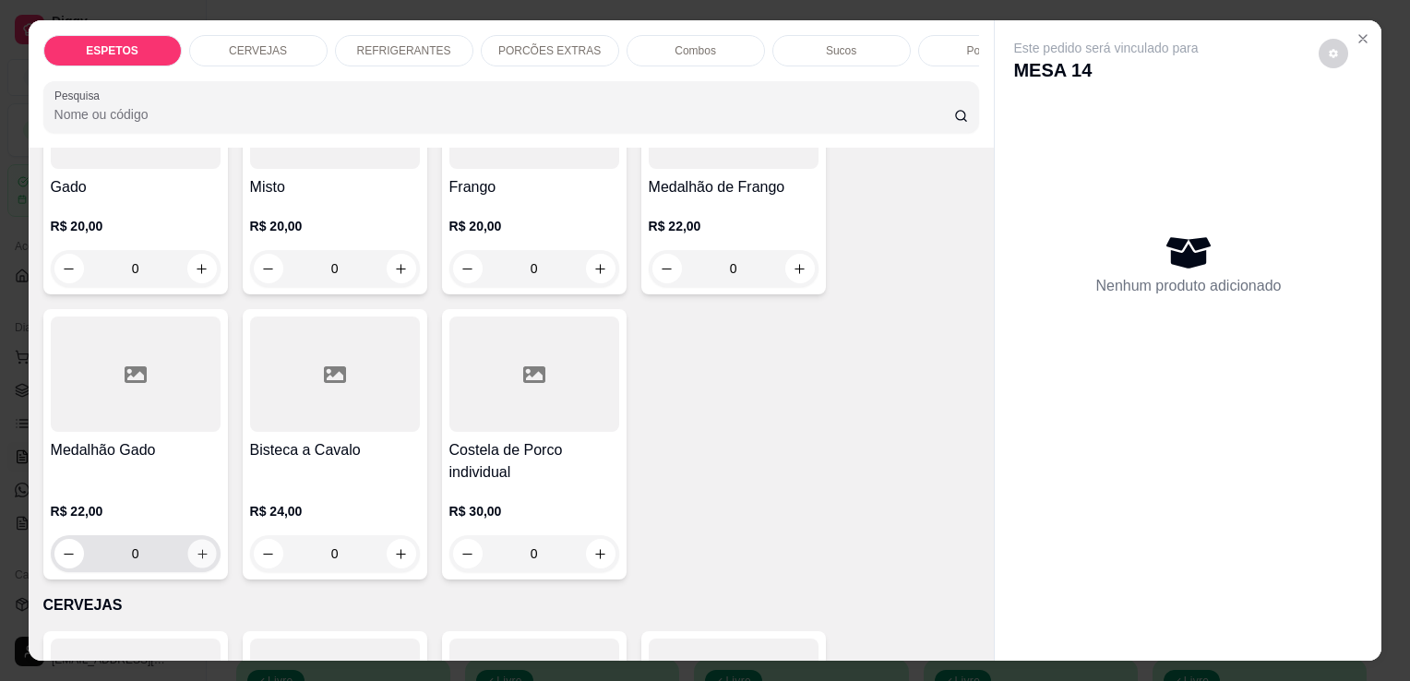
click at [199, 561] on icon "increase-product-quantity" at bounding box center [202, 554] width 14 height 14
type input "1"
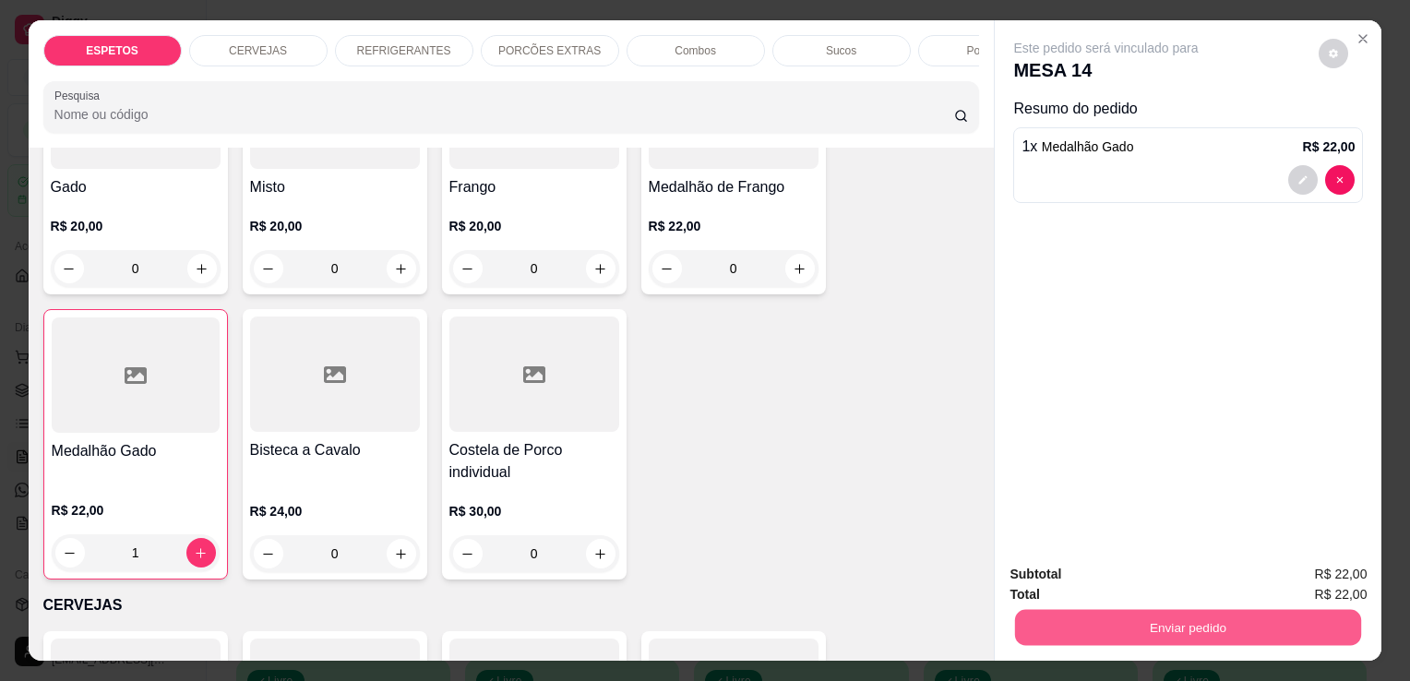
click at [1203, 622] on button "Enviar pedido" at bounding box center [1188, 627] width 346 height 36
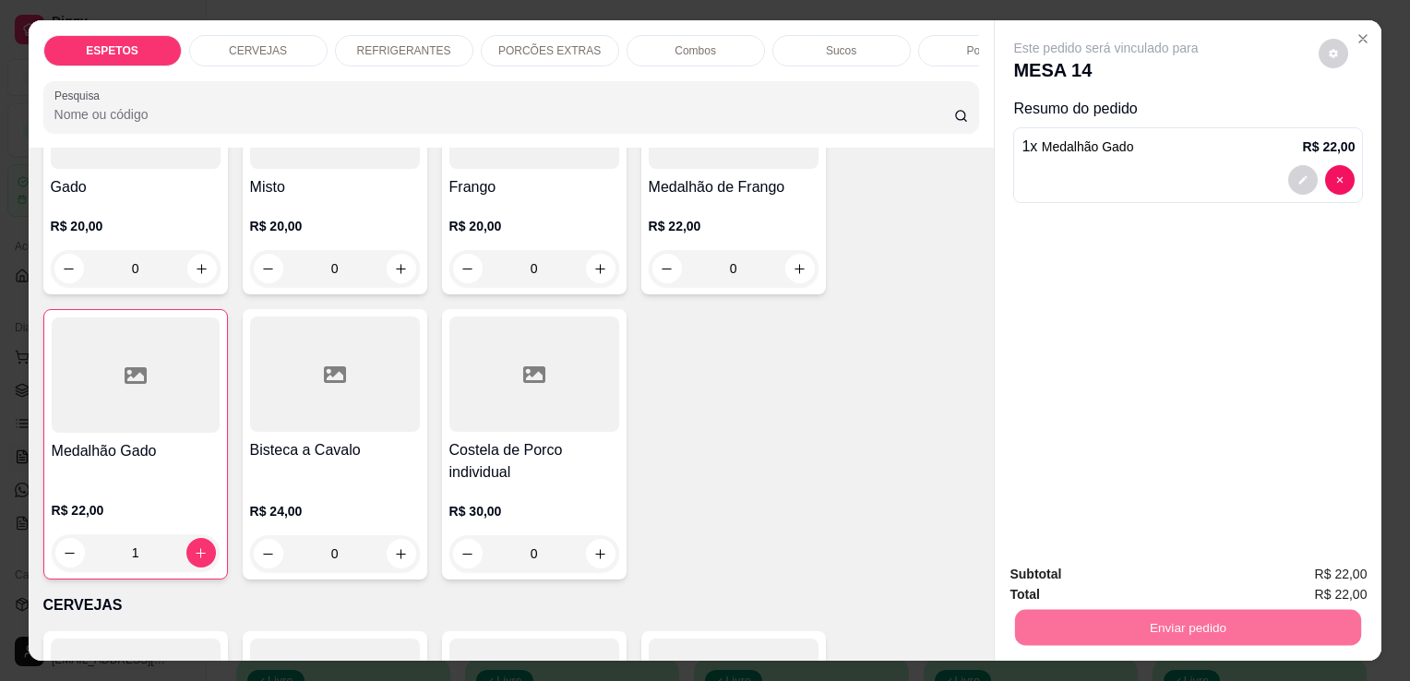
click at [1330, 578] on button "Enviar pedido" at bounding box center [1319, 575] width 104 height 35
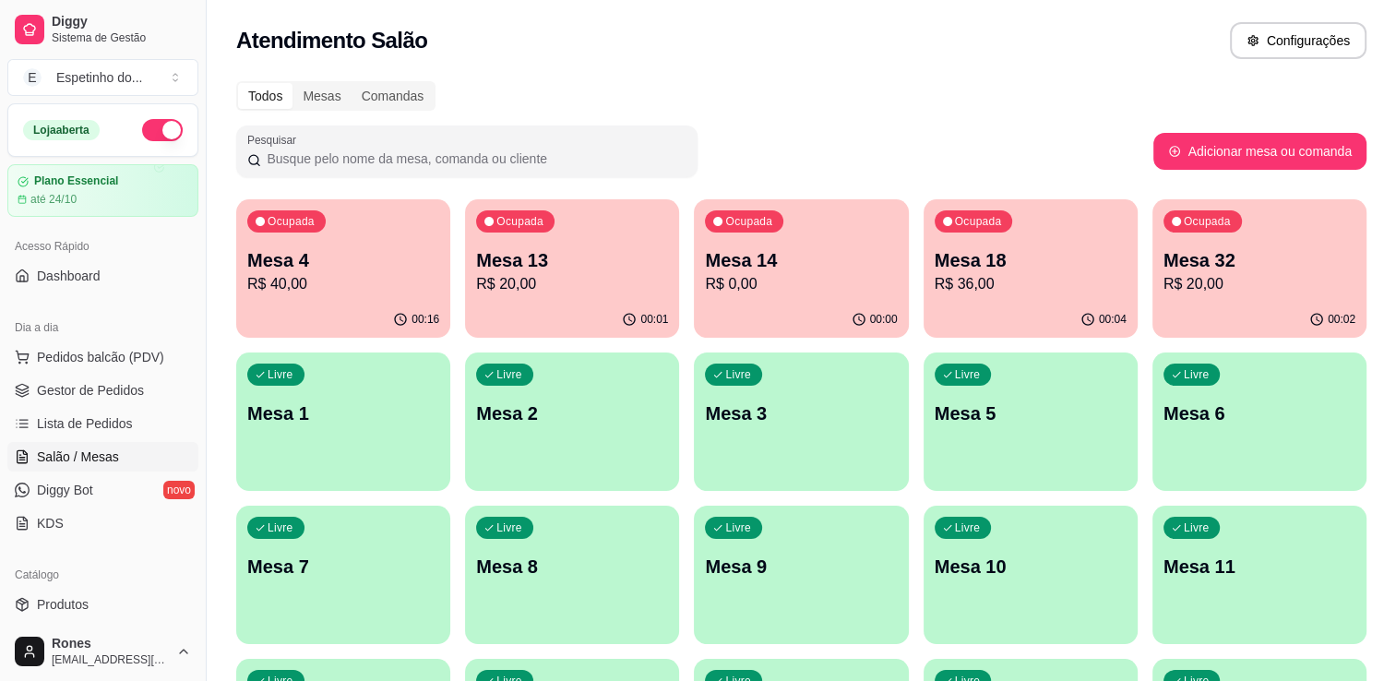
click at [930, 216] on div "Ocupada Mesa 18 R$ 36,00" at bounding box center [1031, 250] width 214 height 102
click at [539, 268] on p "Mesa 13" at bounding box center [572, 260] width 186 height 25
click at [675, 364] on div "Livre Mesa 2" at bounding box center [573, 410] width 208 height 113
click at [829, 131] on div "Todos Mesas Comandas Pesquisar Adicionar mesa ou comanda Ocupada Mesa 4 R$ 40,0…" at bounding box center [801, 521] width 1189 height 902
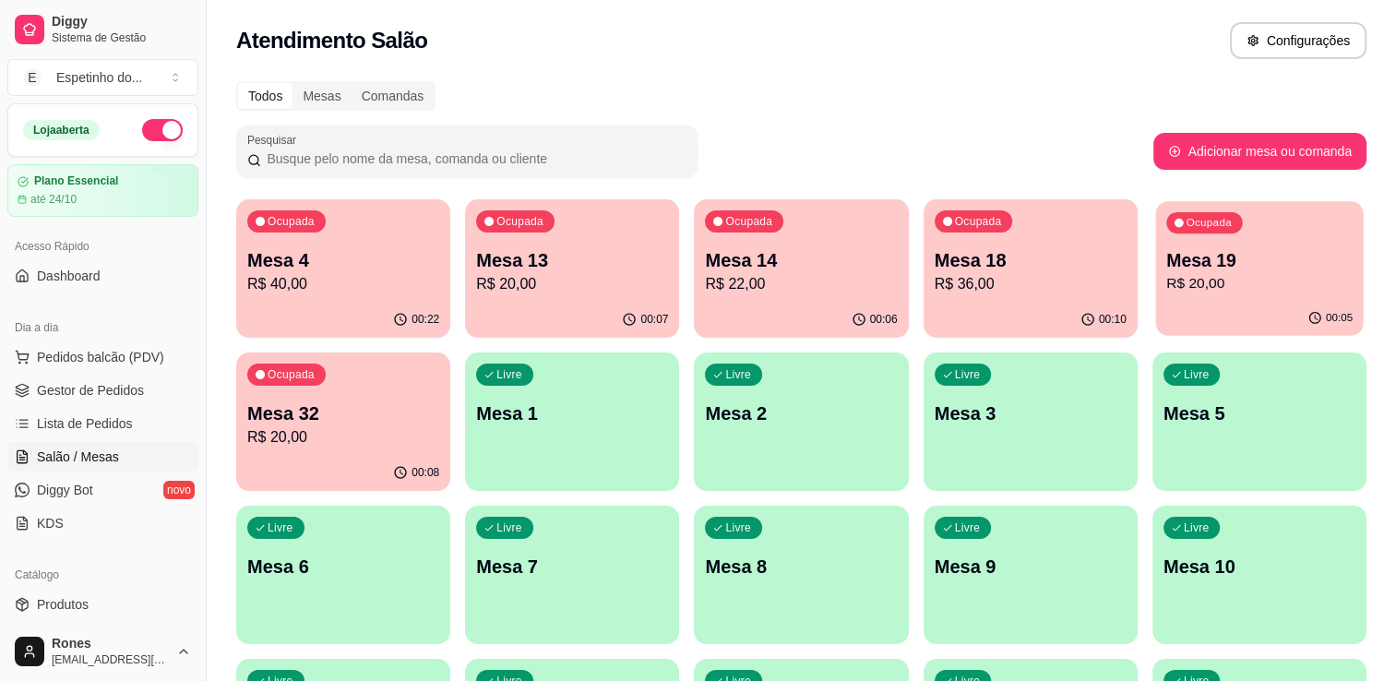
click at [1251, 281] on p "R$ 20,00" at bounding box center [1259, 283] width 186 height 21
click at [344, 299] on div "Ocupada Mesa 4 R$ 46,00" at bounding box center [343, 250] width 214 height 102
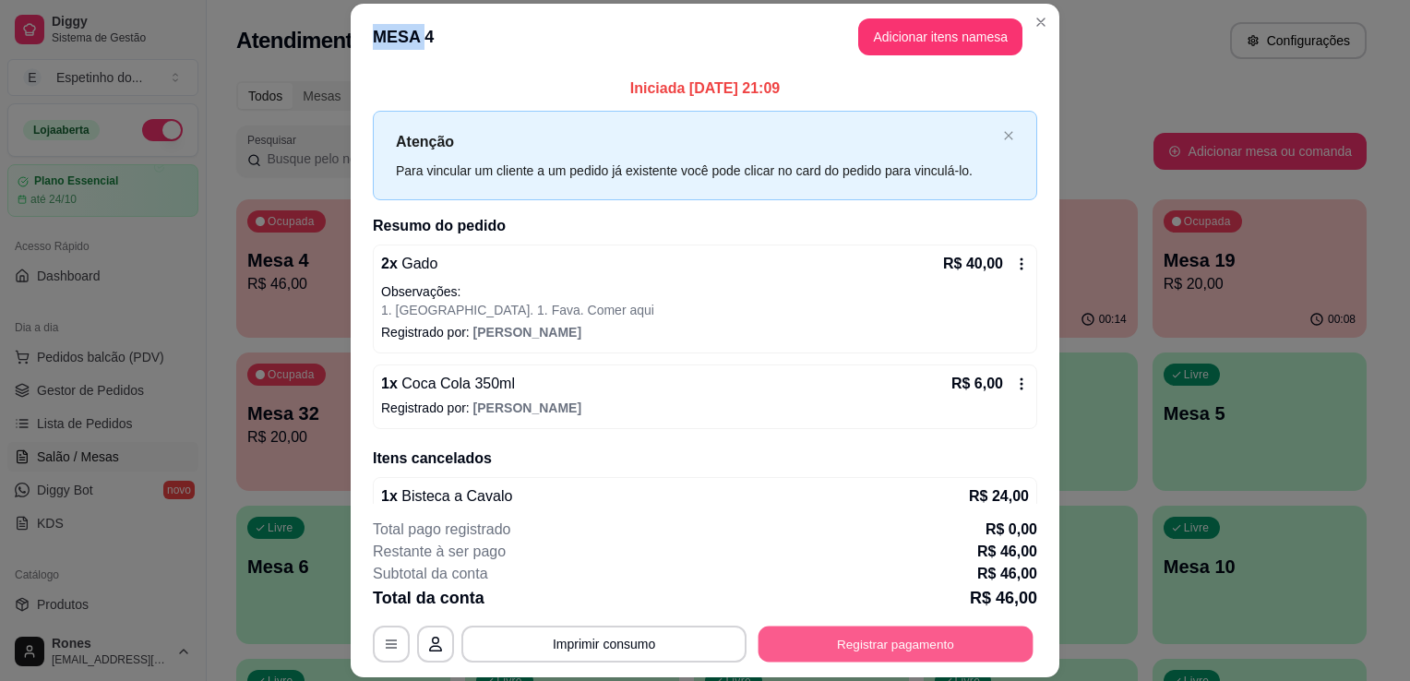
click at [801, 637] on button "Registrar pagamento" at bounding box center [895, 645] width 275 height 36
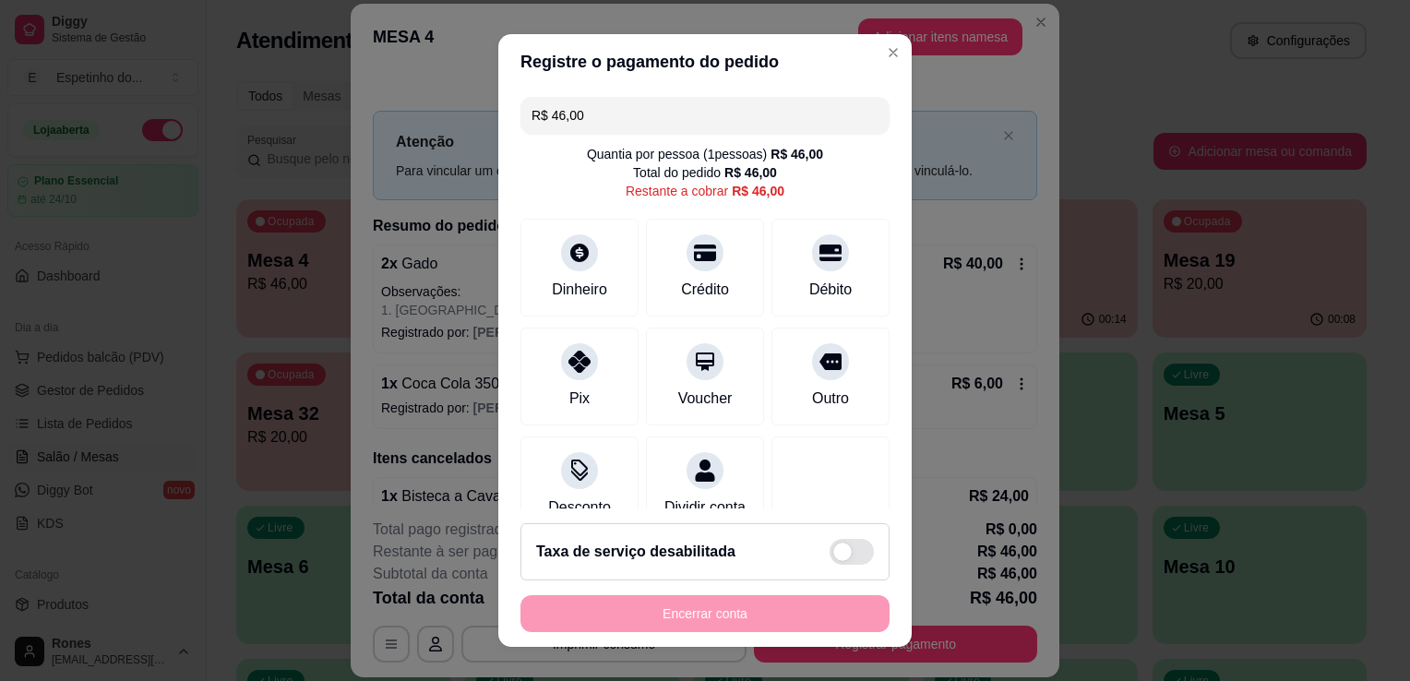
click at [598, 110] on input "R$ 46,00" at bounding box center [704, 115] width 347 height 37
click at [543, 360] on div "Pix" at bounding box center [580, 373] width 130 height 108
click at [688, 270] on div "Crédito" at bounding box center [705, 264] width 130 height 108
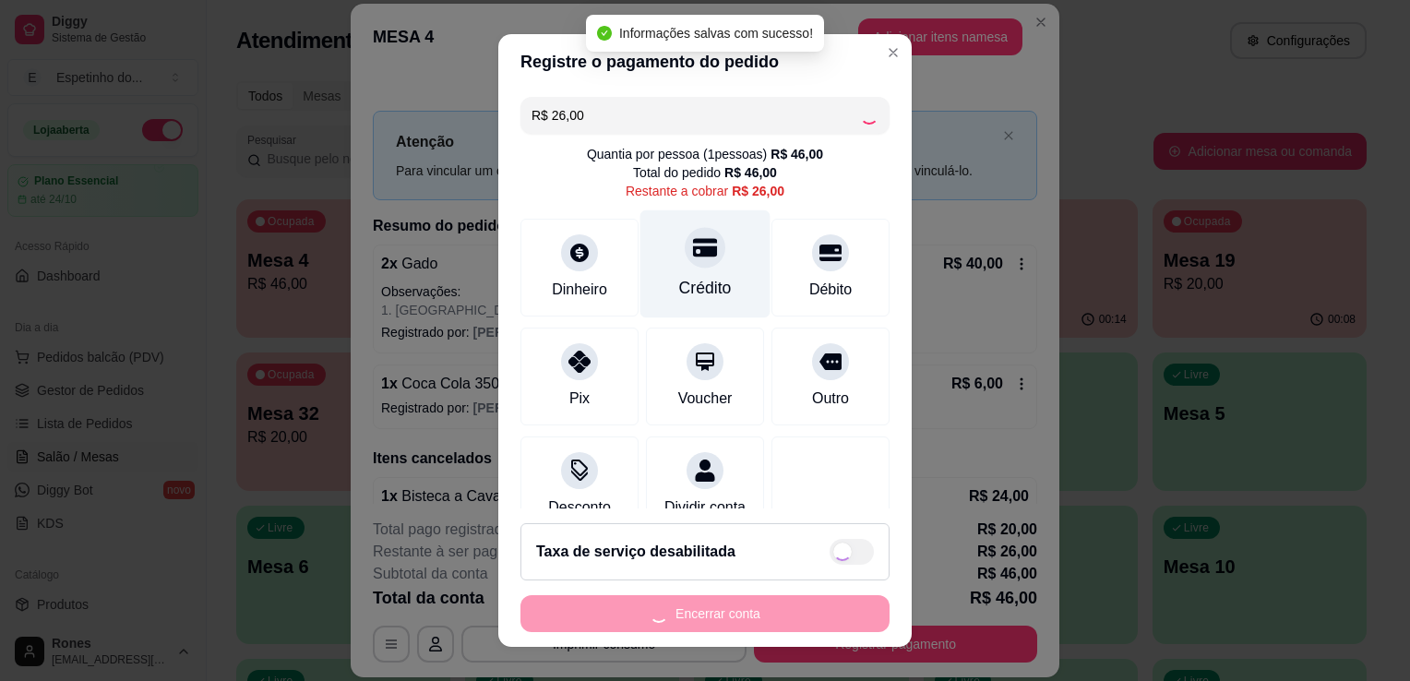
type input "R$ 0,00"
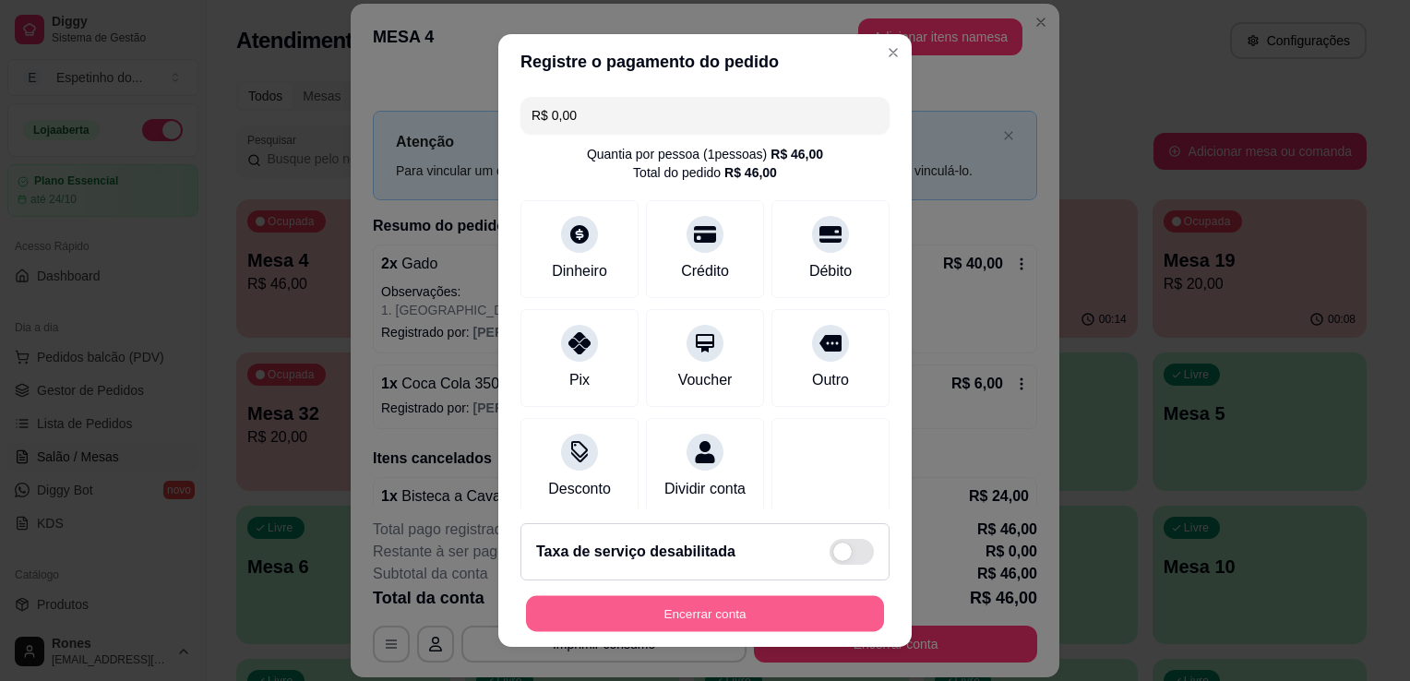
click at [708, 625] on button "Encerrar conta" at bounding box center [705, 614] width 358 height 36
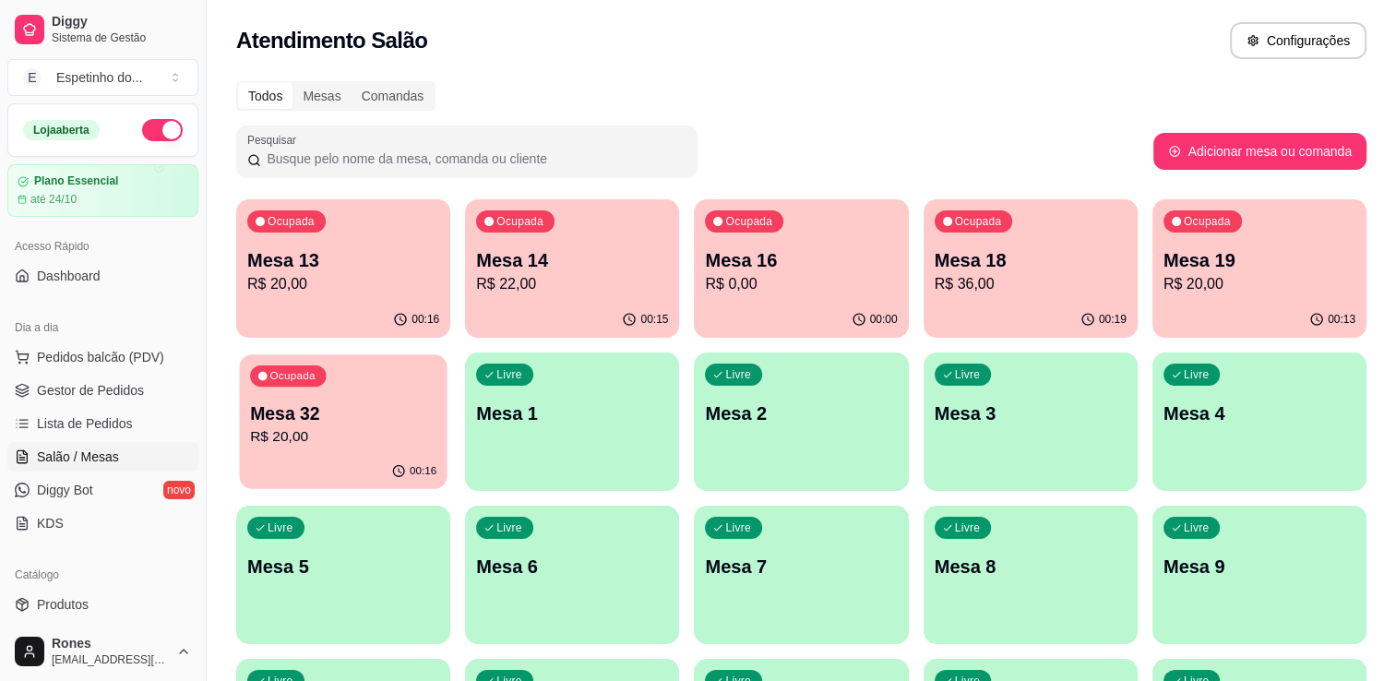
click at [352, 449] on div "Ocupada Mesa 32 R$ 20,00" at bounding box center [343, 404] width 208 height 100
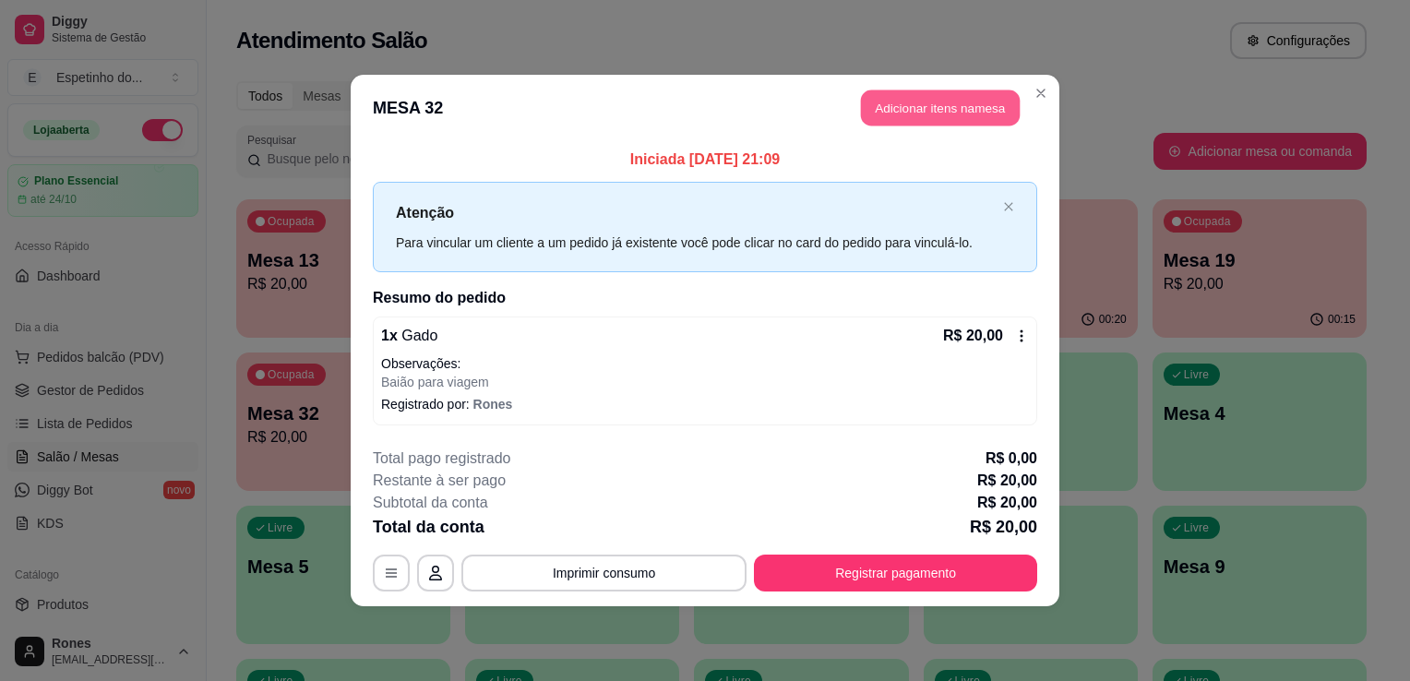
click at [922, 104] on button "Adicionar itens na mesa" at bounding box center [940, 108] width 159 height 36
click at [945, 120] on button "Adicionar itens na mesa" at bounding box center [940, 108] width 159 height 36
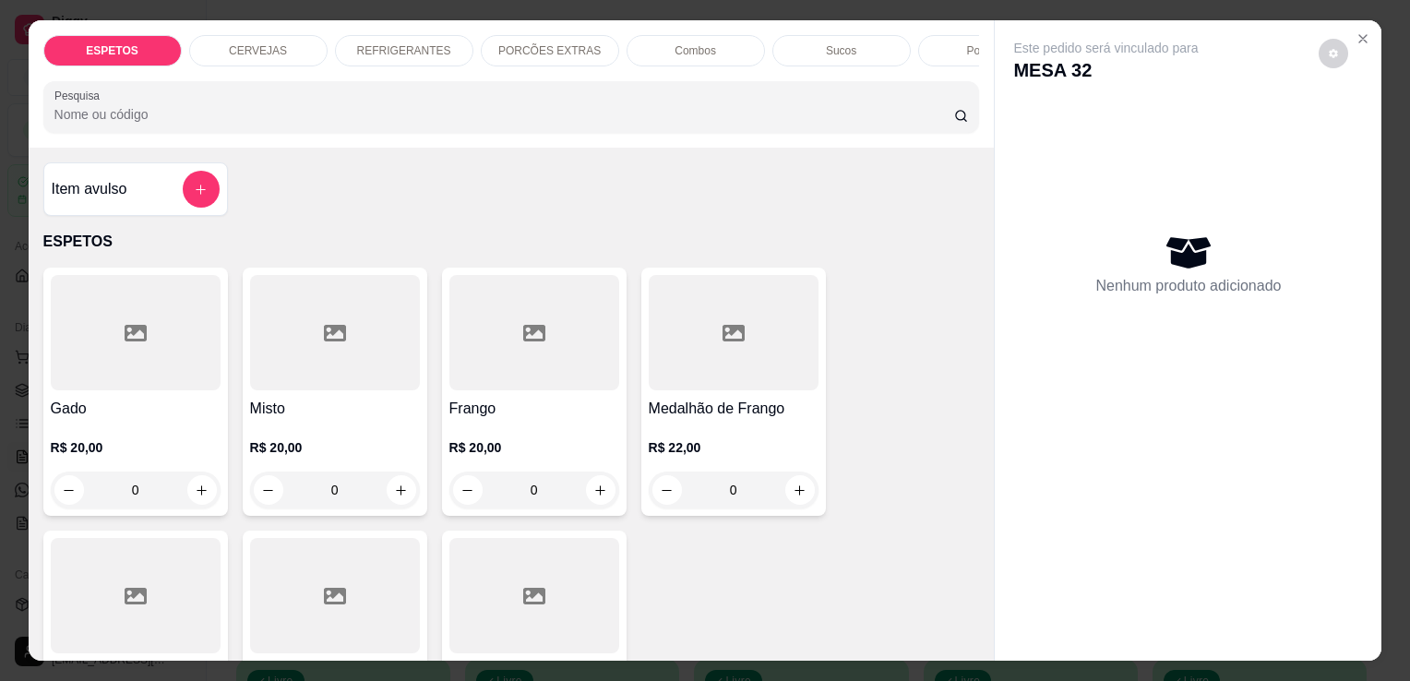
click at [860, 47] on div "Sucos" at bounding box center [841, 50] width 138 height 31
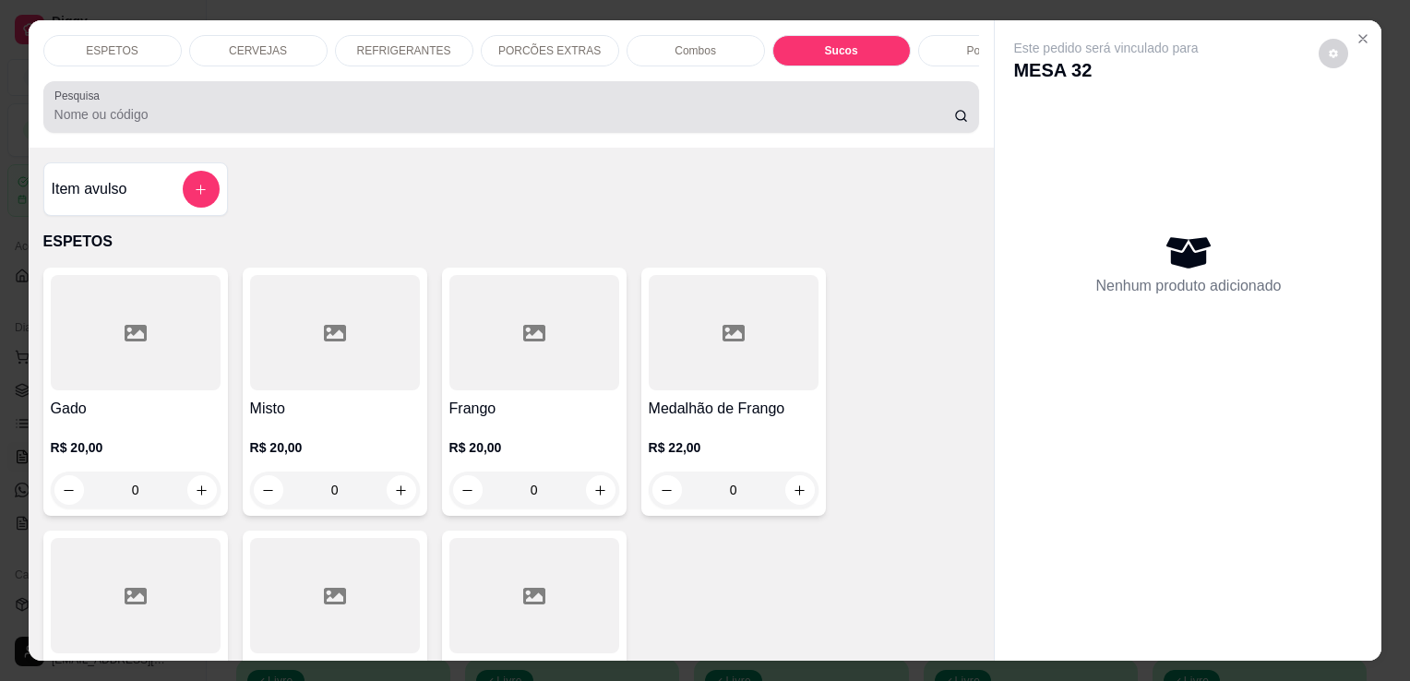
scroll to position [45, 0]
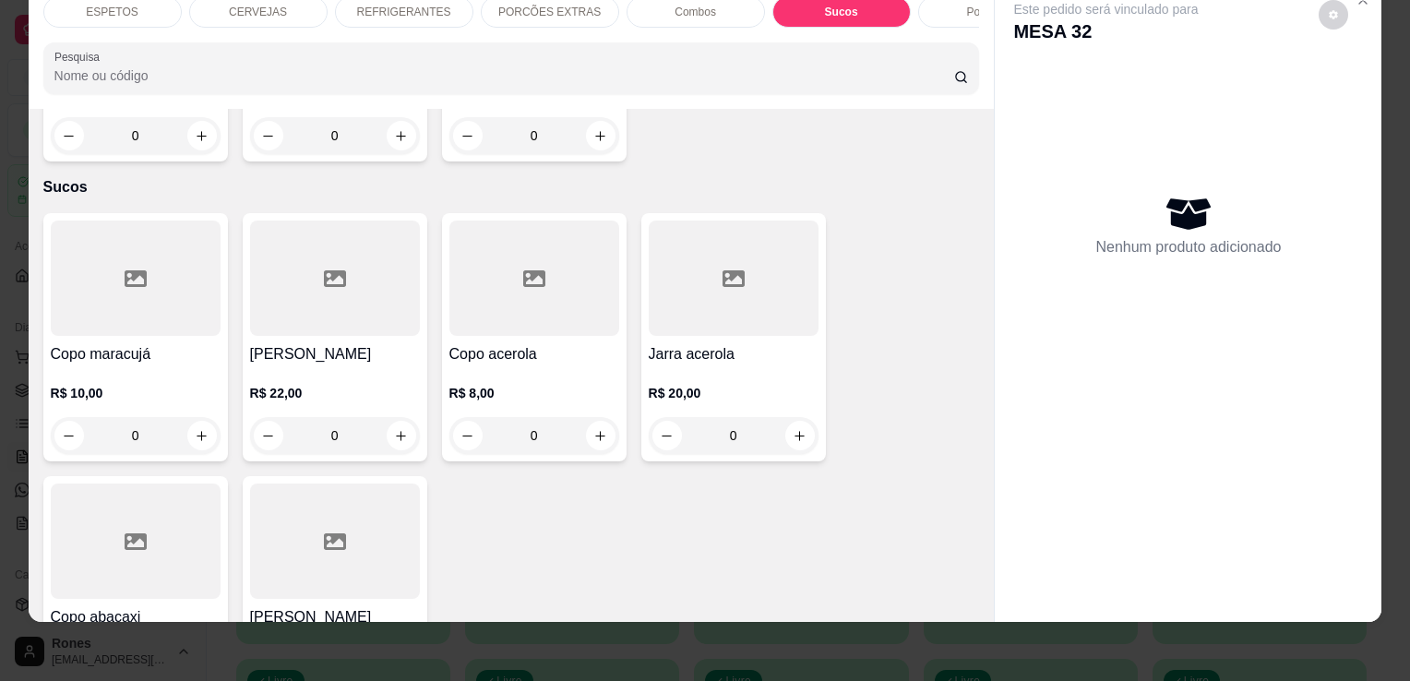
click at [136, 365] on div "R$ 10,00 0" at bounding box center [136, 409] width 170 height 89
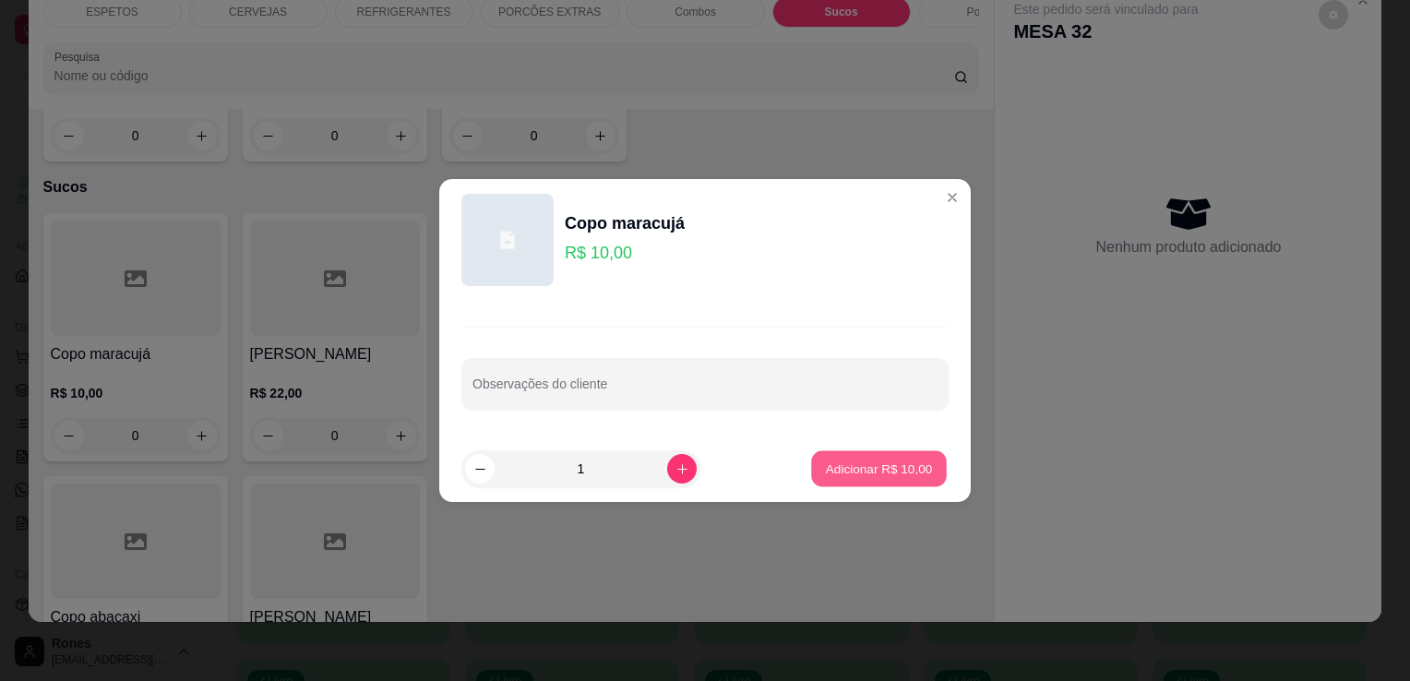
click at [911, 470] on p "Adicionar R$ 10,00" at bounding box center [879, 469] width 107 height 18
type input "1"
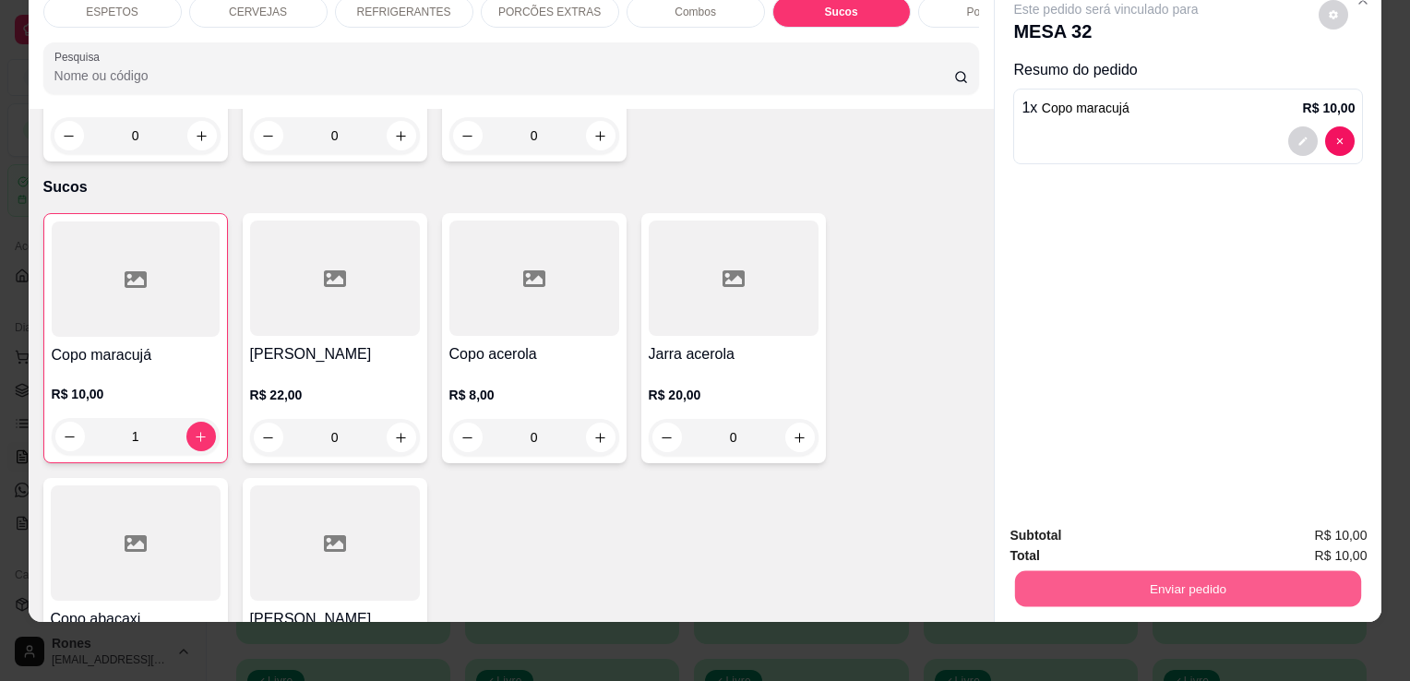
click at [1290, 579] on button "Enviar pedido" at bounding box center [1188, 588] width 346 height 36
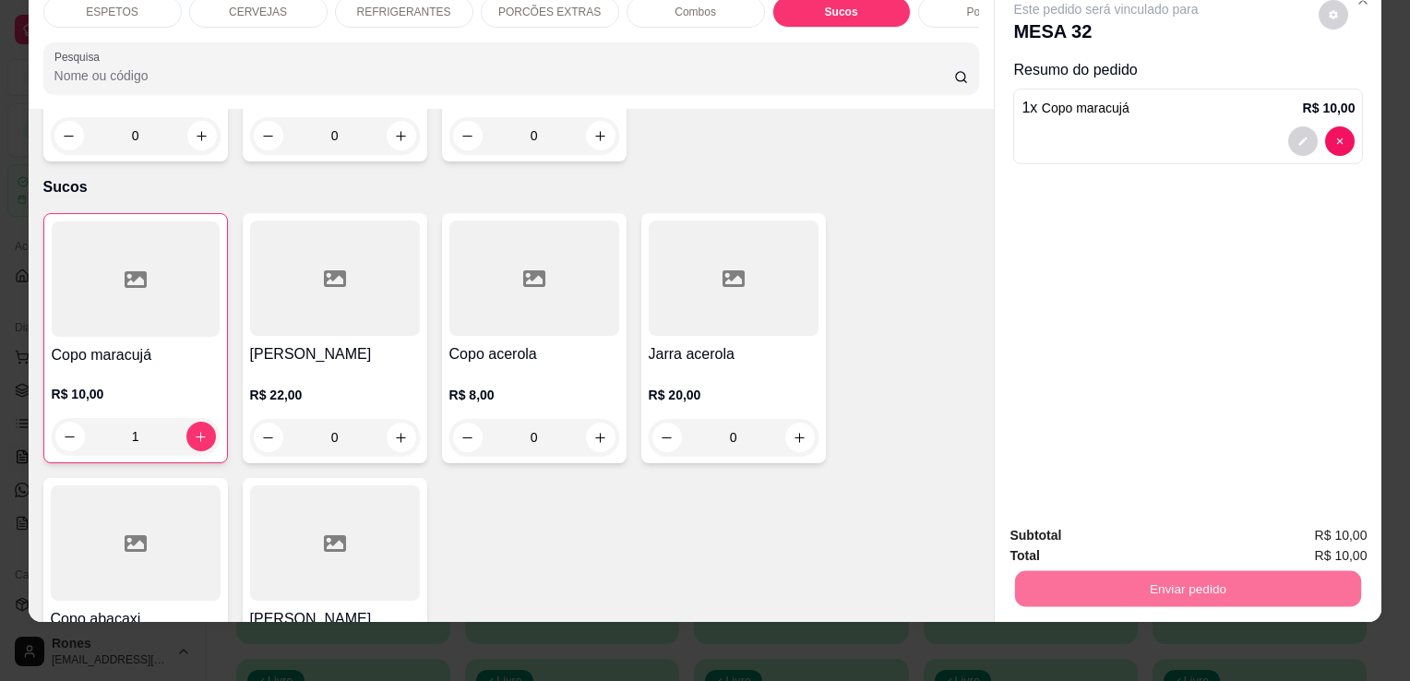
click at [1329, 530] on button "Enviar pedido" at bounding box center [1318, 529] width 101 height 34
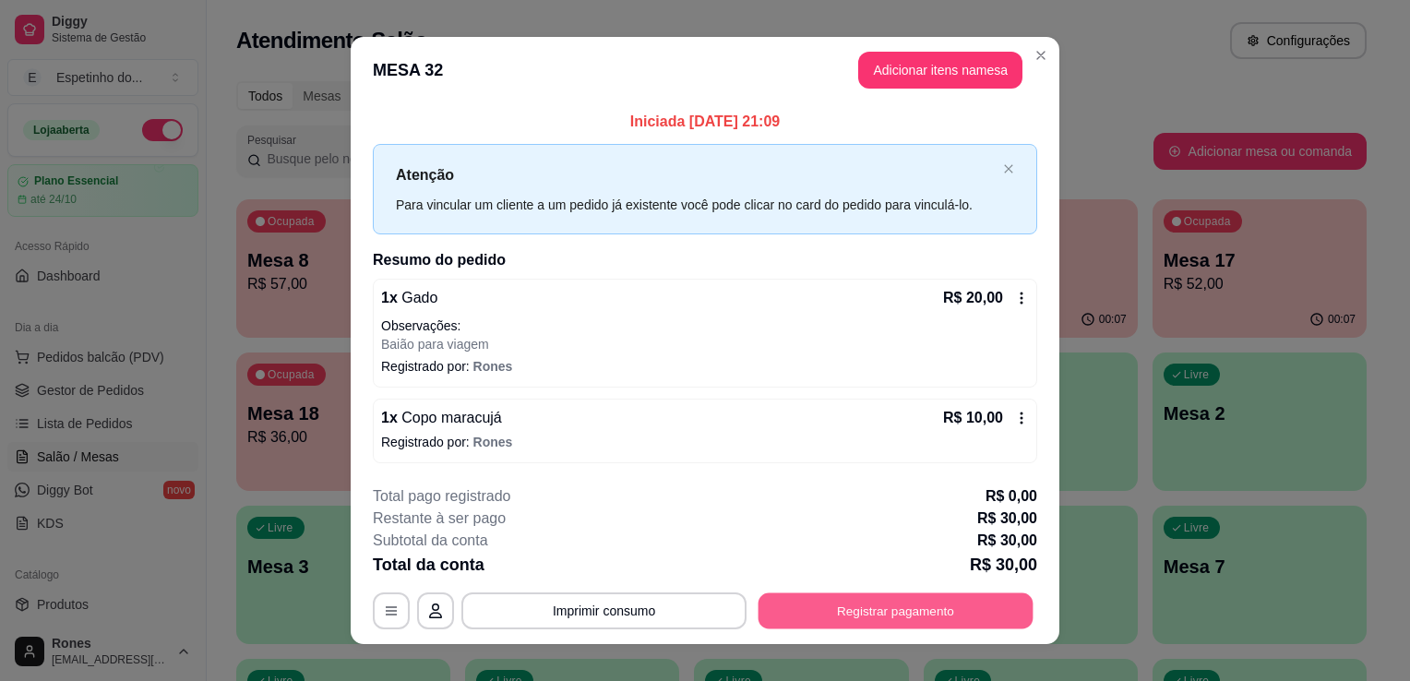
click at [855, 615] on button "Registrar pagamento" at bounding box center [895, 610] width 275 height 36
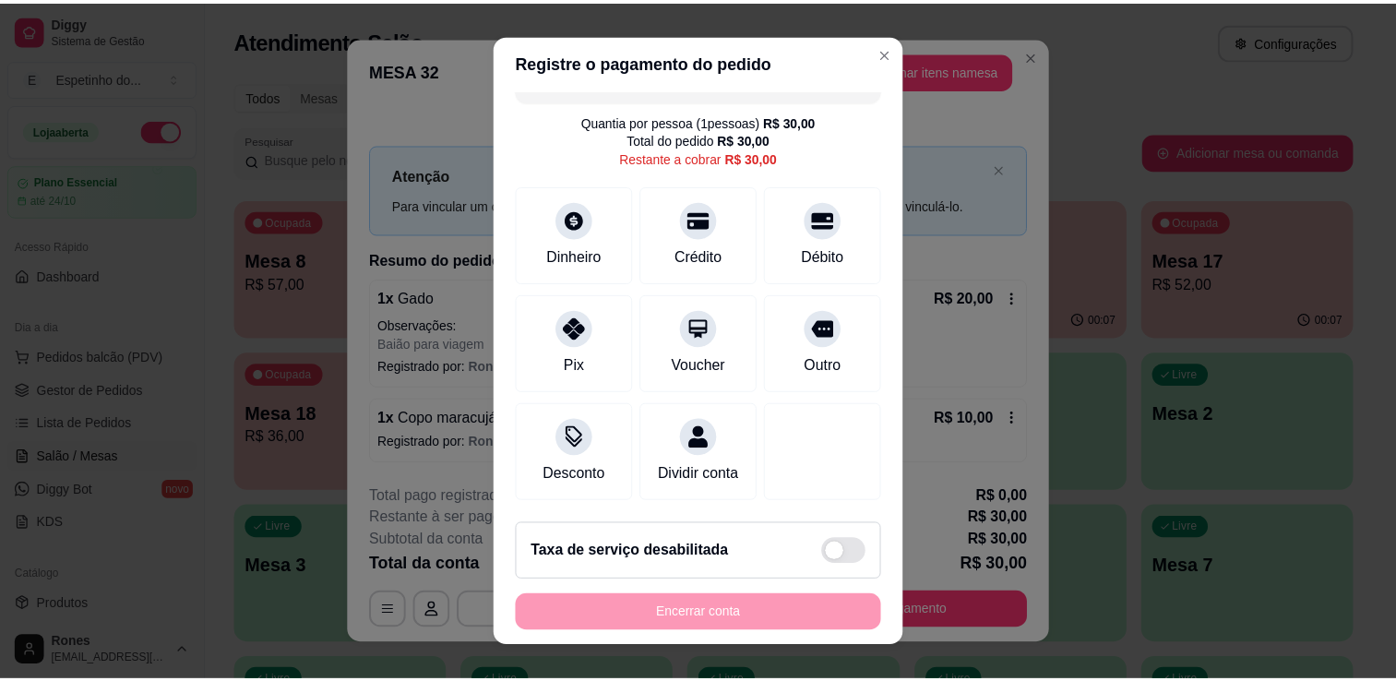
scroll to position [53, 0]
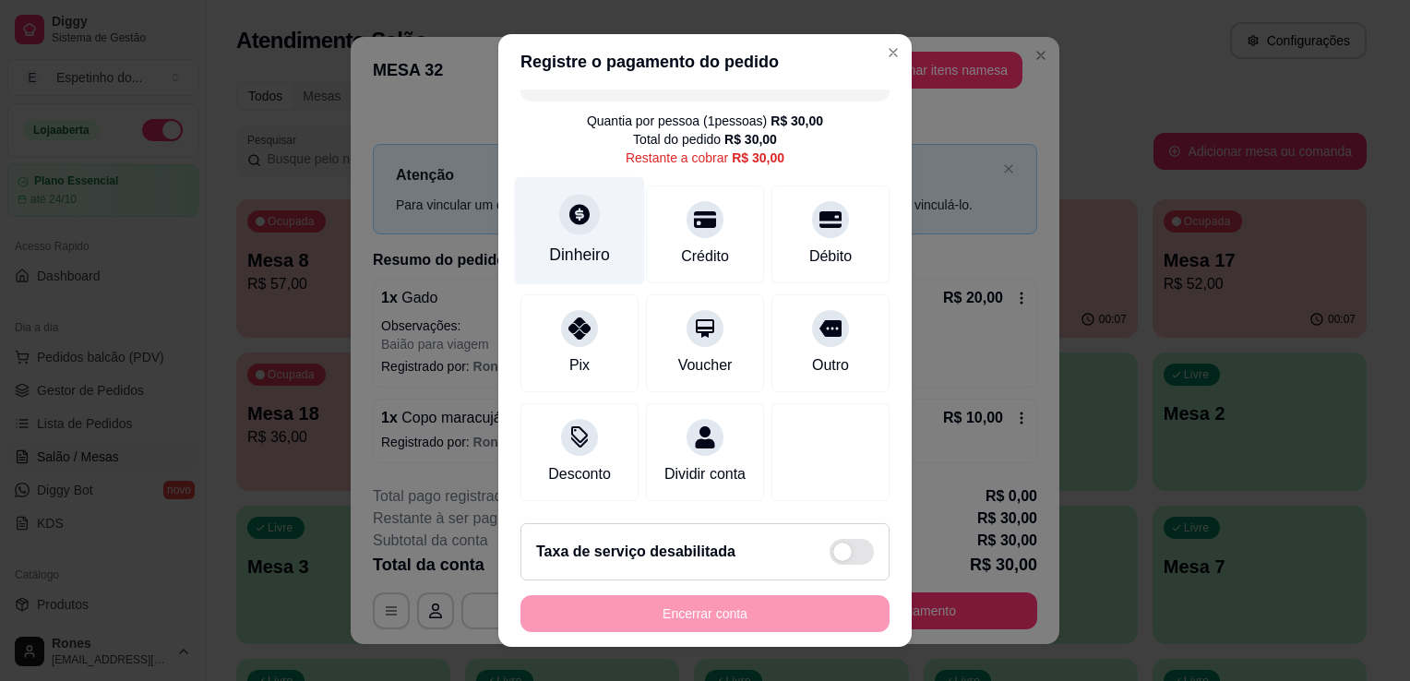
click at [577, 211] on div at bounding box center [579, 214] width 41 height 41
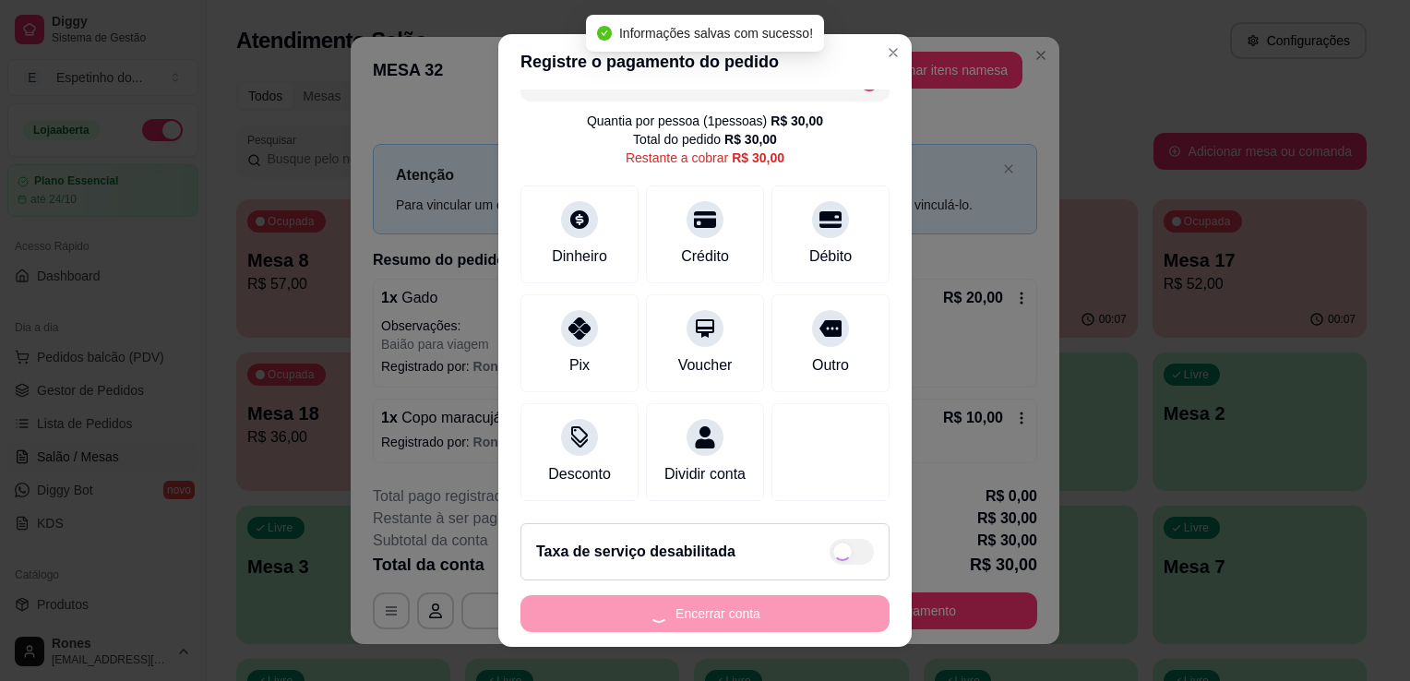
type input "R$ 0,00"
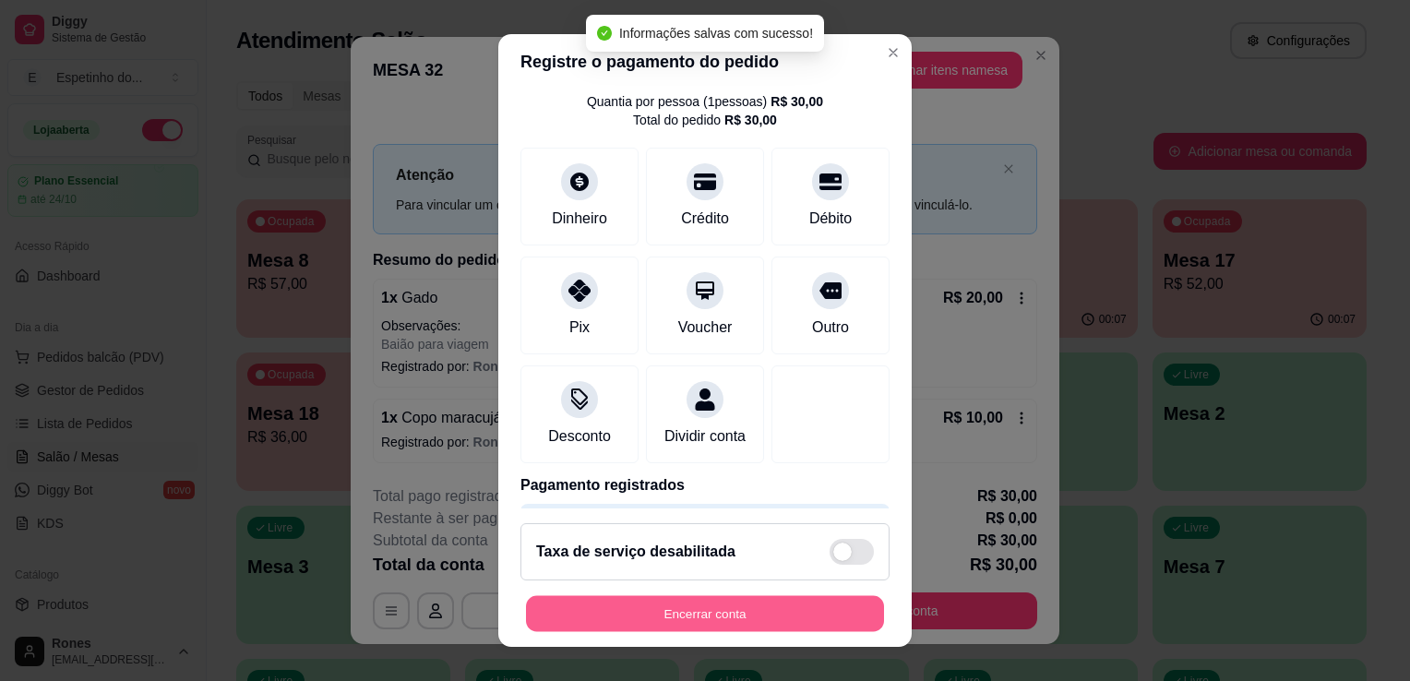
click at [738, 608] on button "Encerrar conta" at bounding box center [705, 614] width 358 height 36
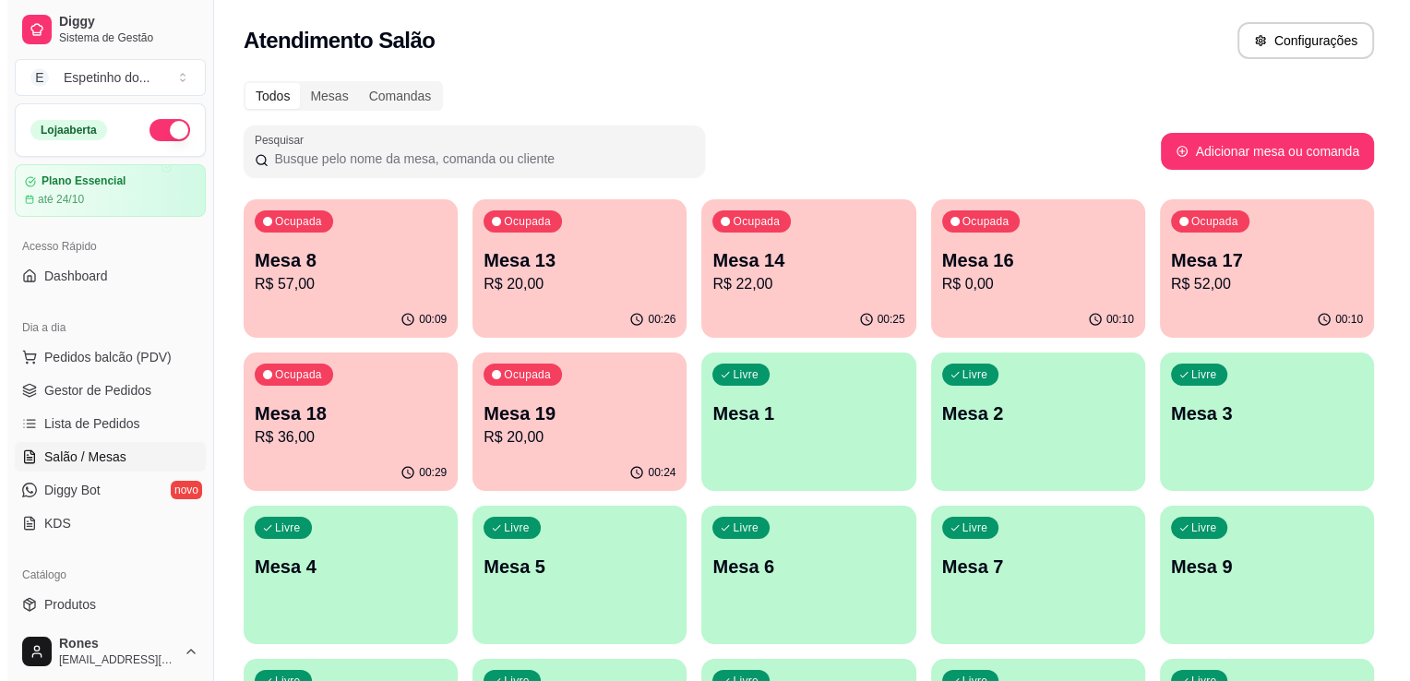
scroll to position [343, 0]
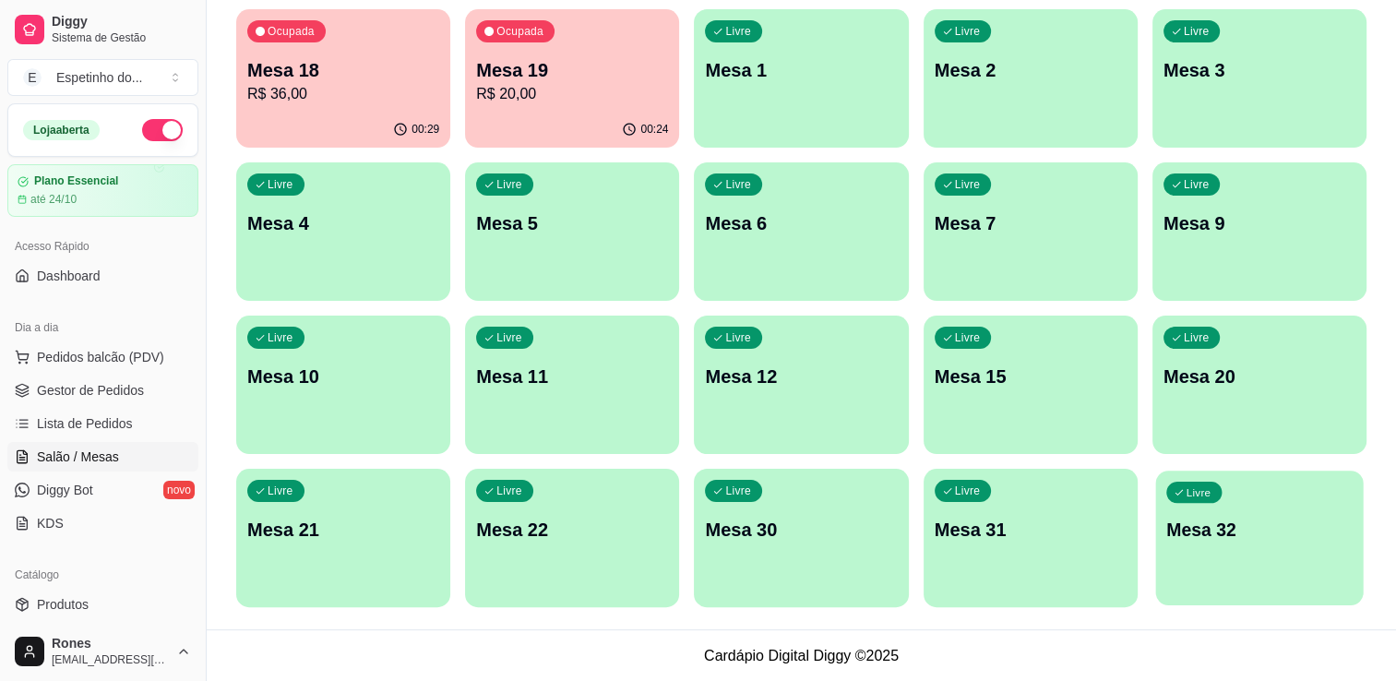
click at [1241, 548] on div "Livre Mesa 32" at bounding box center [1259, 527] width 208 height 113
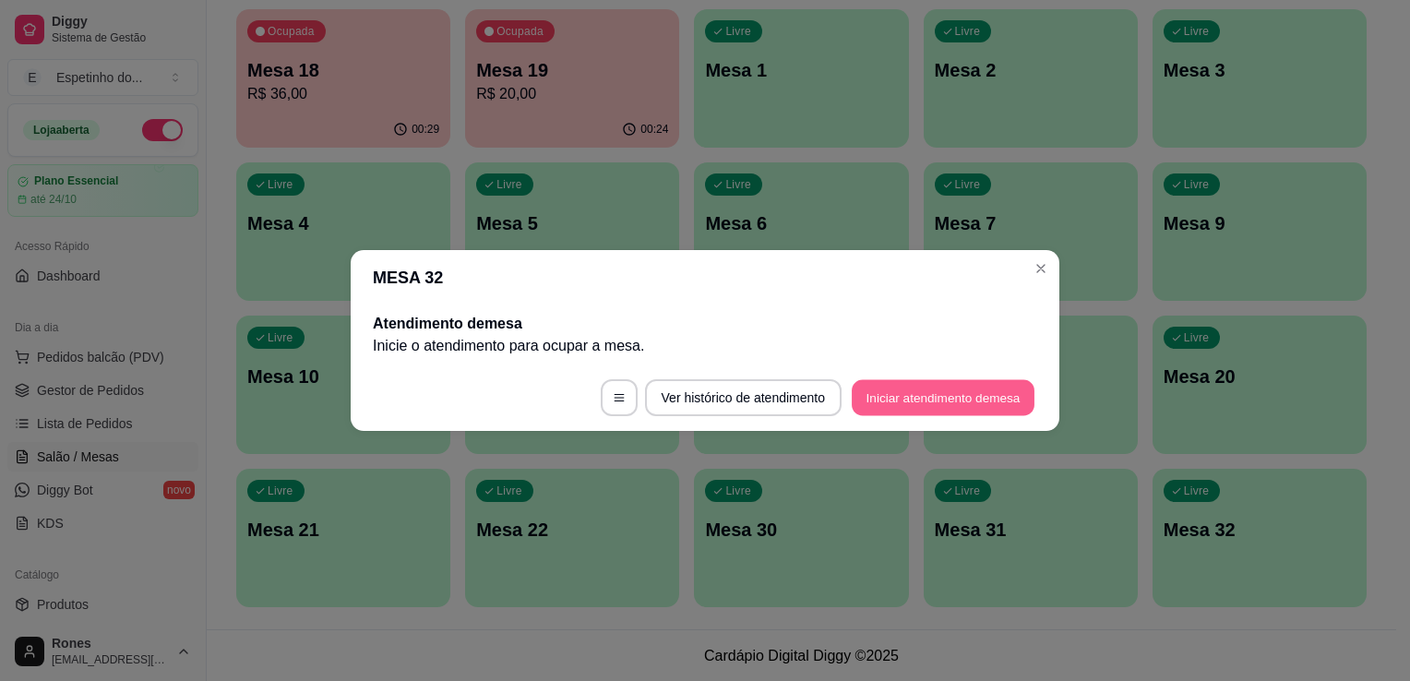
click at [960, 389] on button "Iniciar atendimento de mesa" at bounding box center [943, 398] width 183 height 36
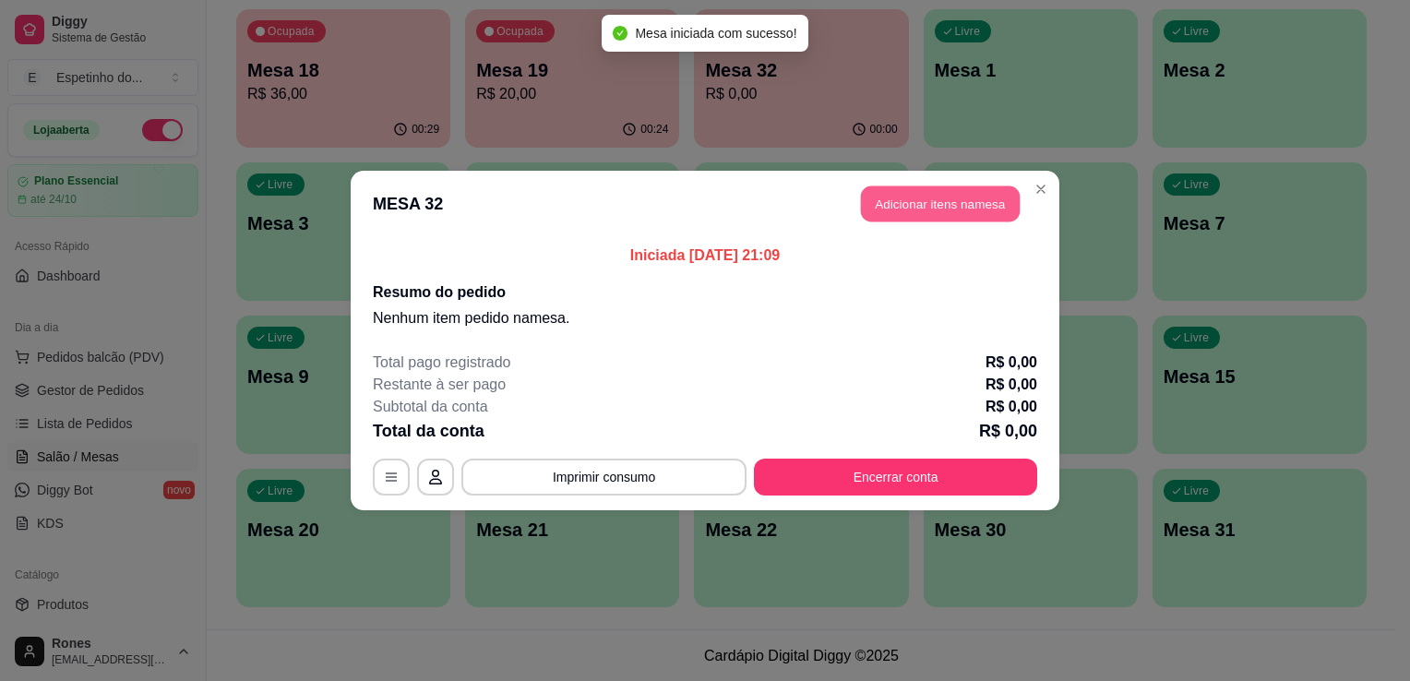
click at [908, 209] on button "Adicionar itens na mesa" at bounding box center [940, 204] width 159 height 36
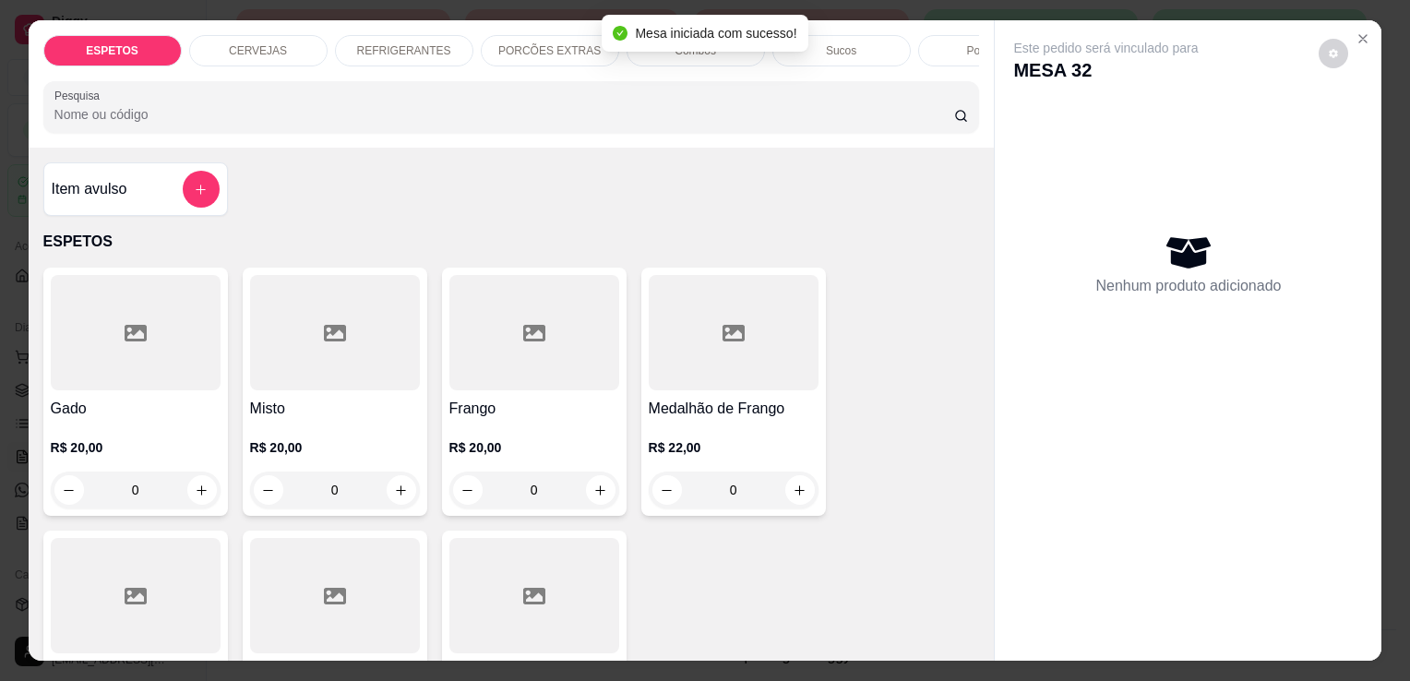
click at [123, 378] on div at bounding box center [136, 332] width 170 height 115
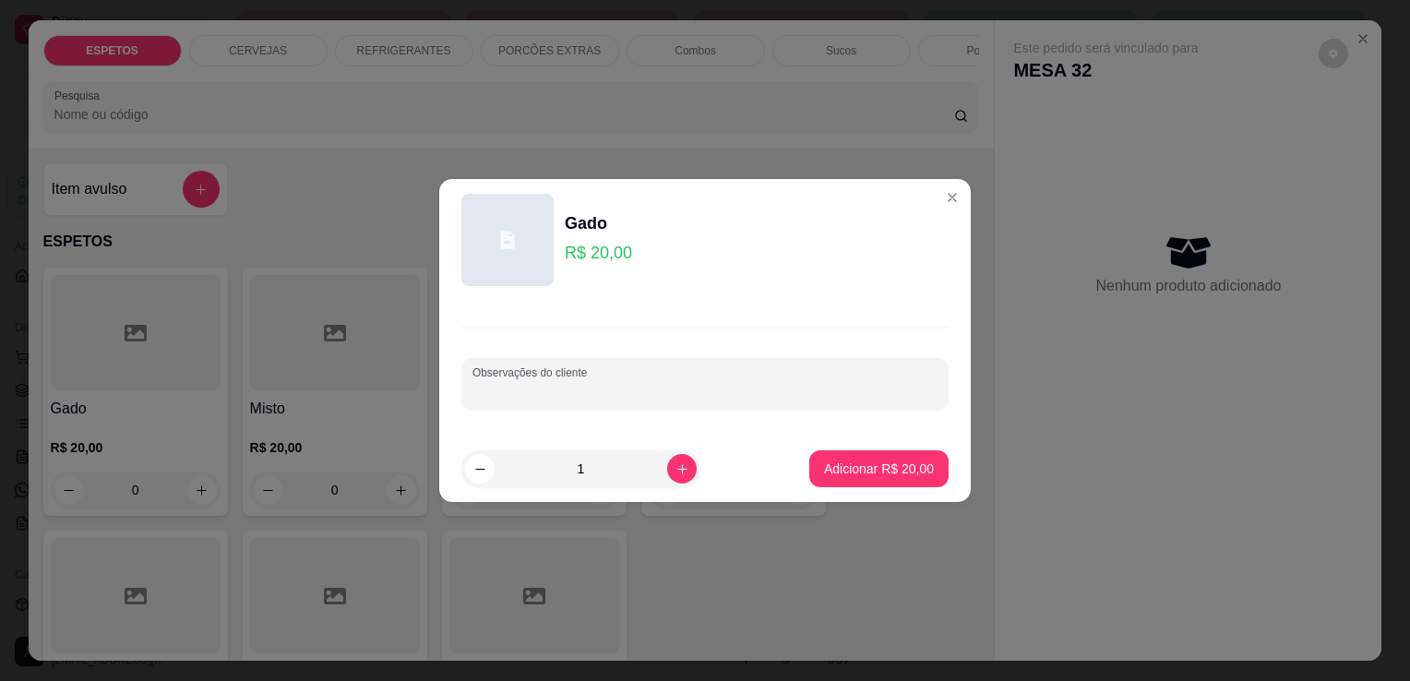
click at [480, 396] on input "Observações do cliente" at bounding box center [704, 391] width 465 height 18
type input "cuxa para viagem"
click at [908, 464] on p "Adicionar R$ 20,00" at bounding box center [879, 469] width 107 height 18
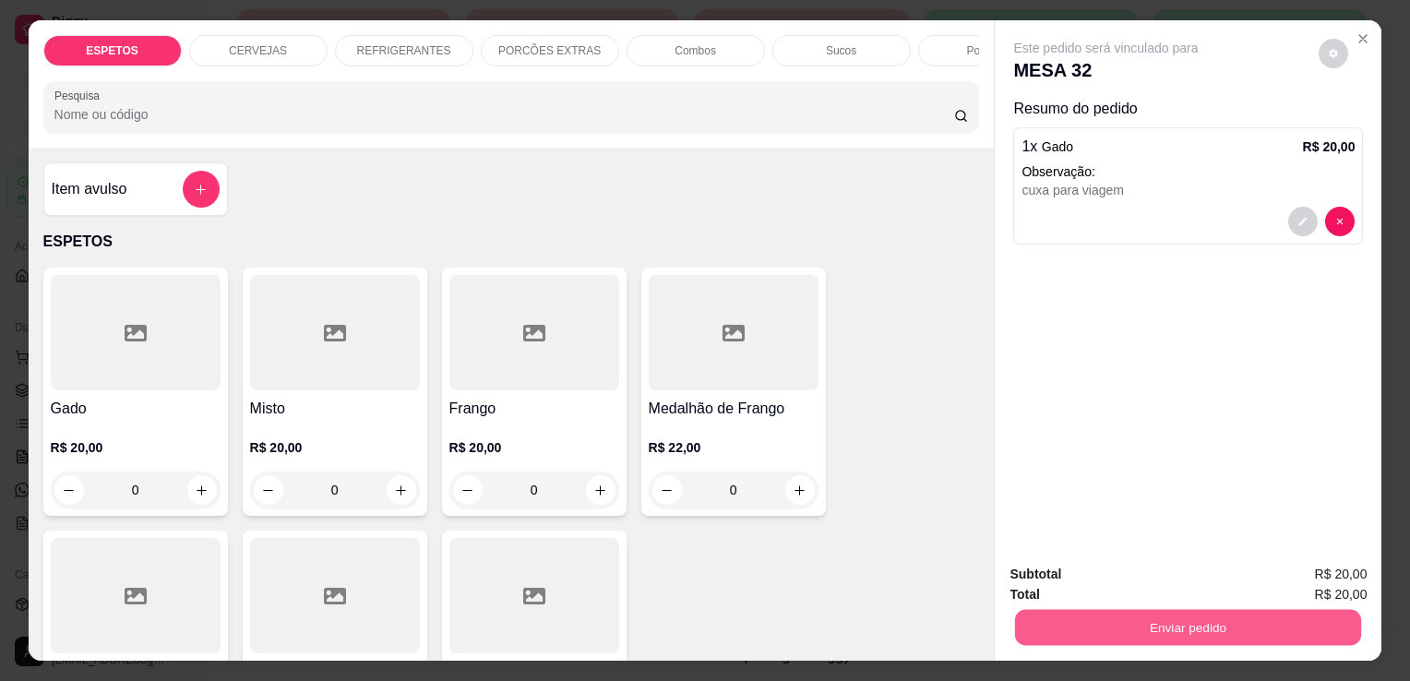
click at [1083, 615] on button "Enviar pedido" at bounding box center [1188, 627] width 346 height 36
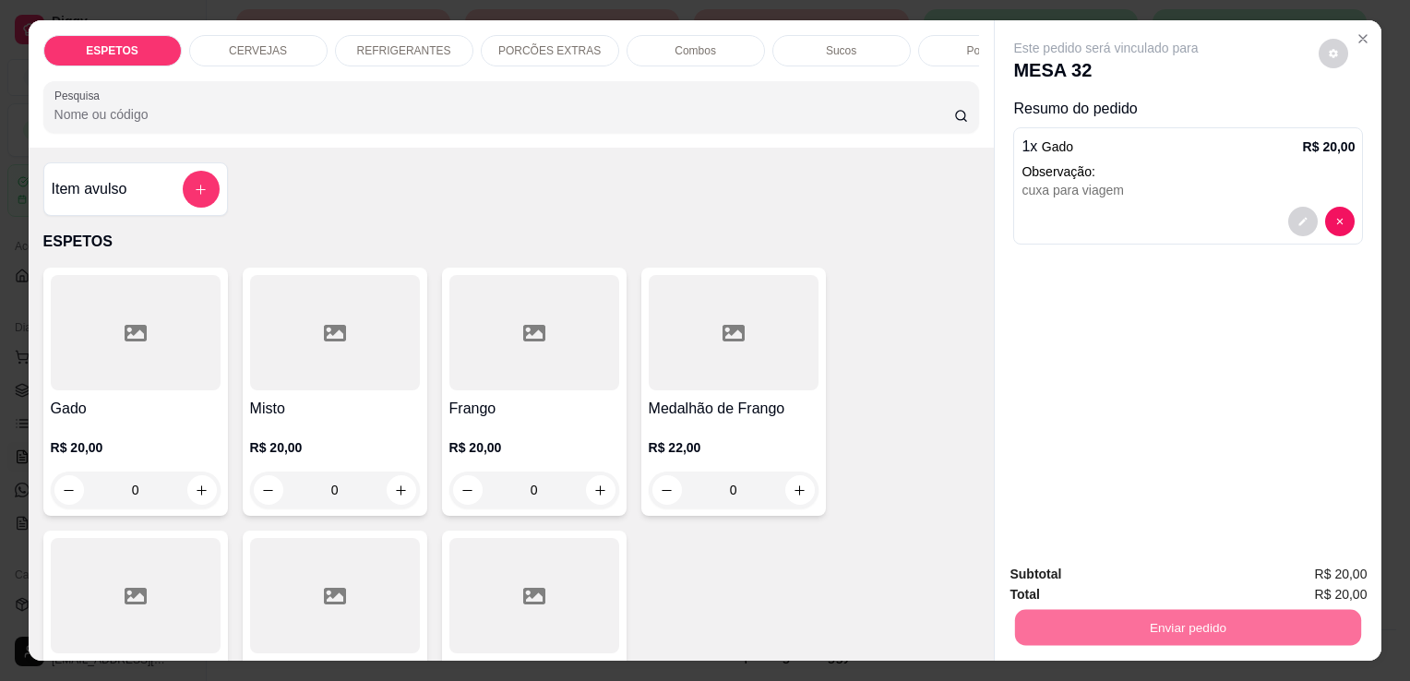
click at [1350, 577] on button "Enviar pedido" at bounding box center [1318, 576] width 101 height 34
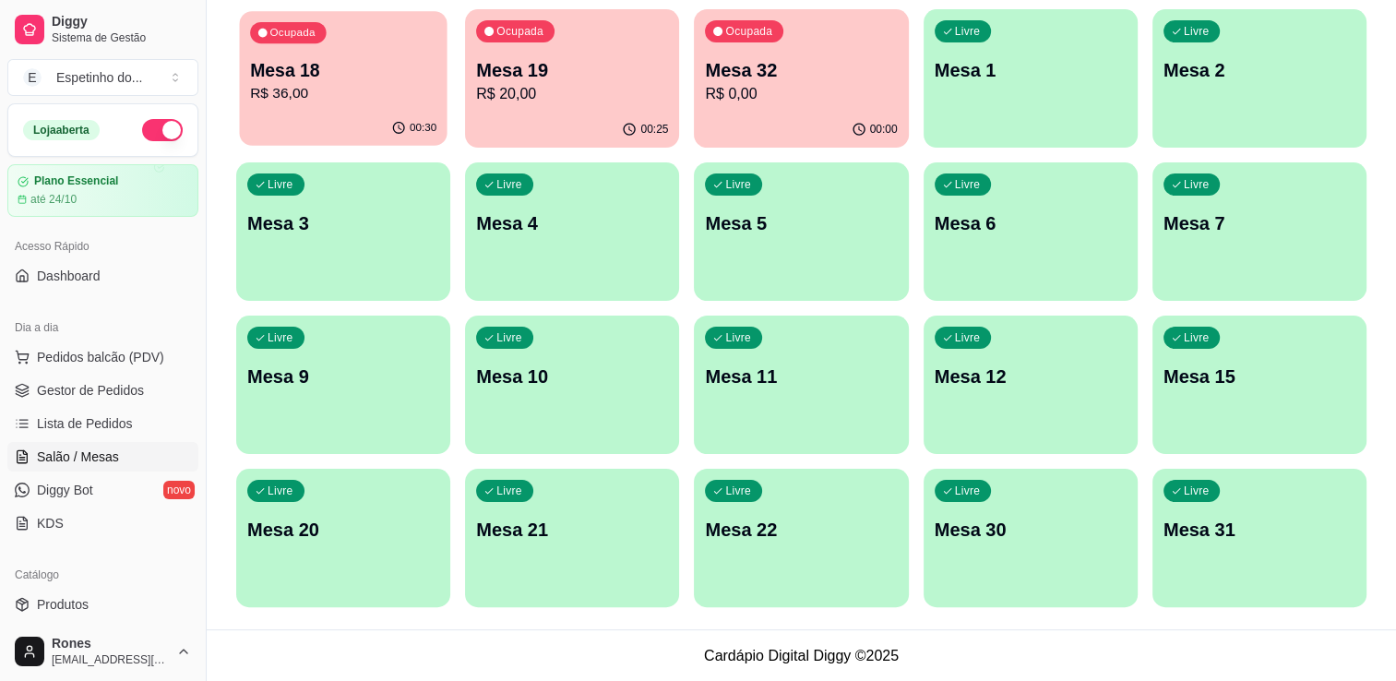
click at [371, 90] on p "R$ 36,00" at bounding box center [343, 93] width 186 height 21
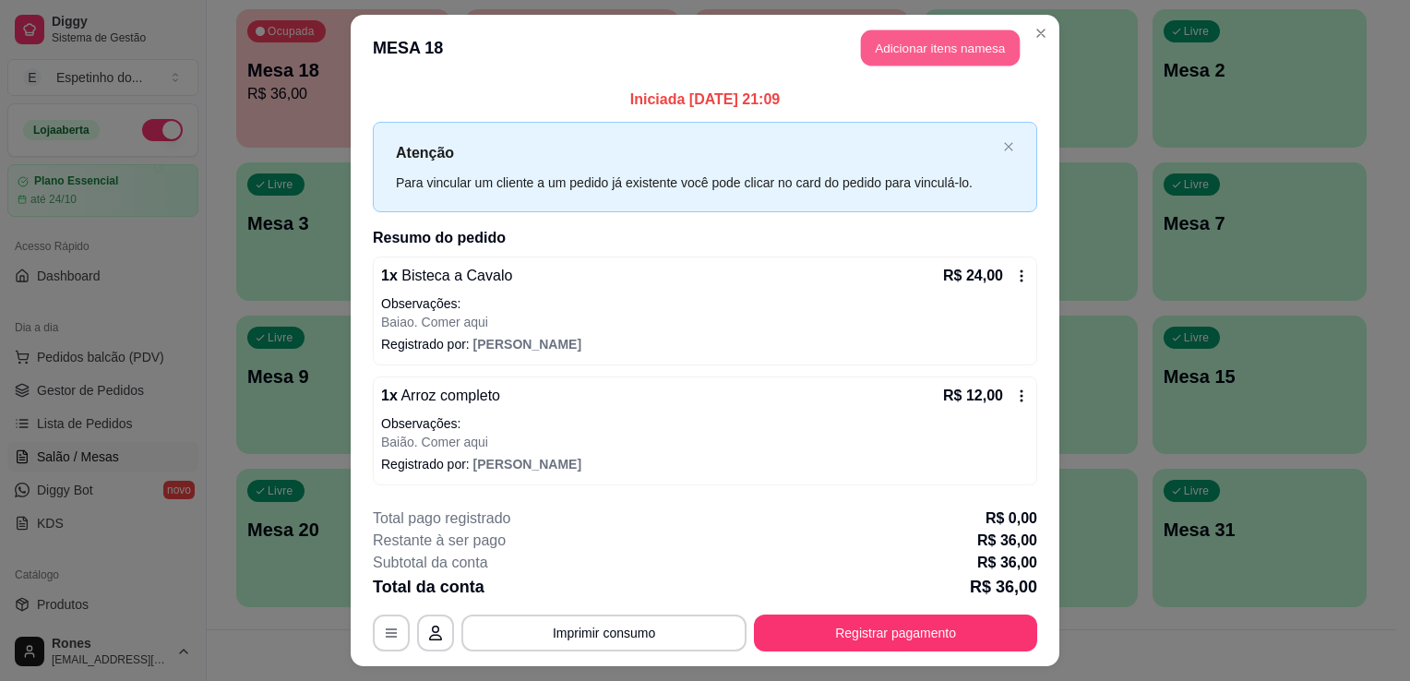
click at [951, 61] on button "Adicionar itens na mesa" at bounding box center [940, 48] width 159 height 36
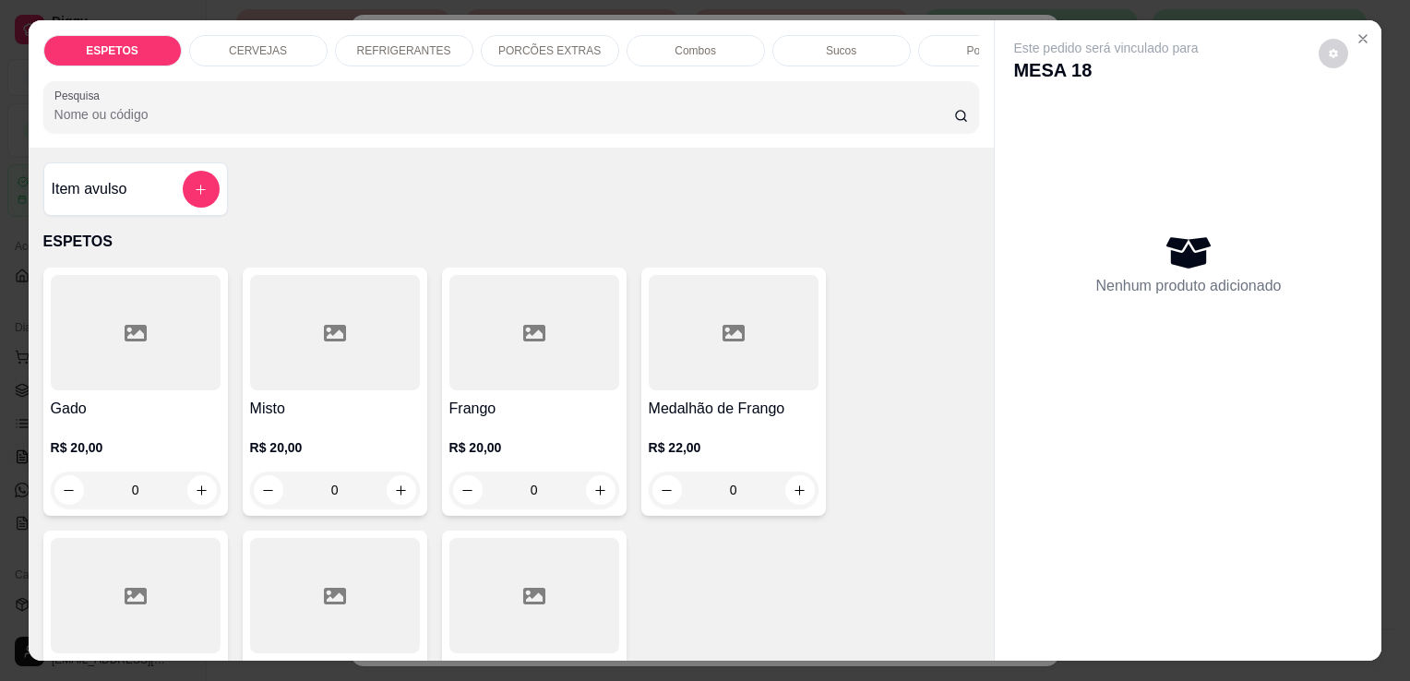
click at [421, 43] on p "REFRIGERANTES" at bounding box center [404, 50] width 94 height 15
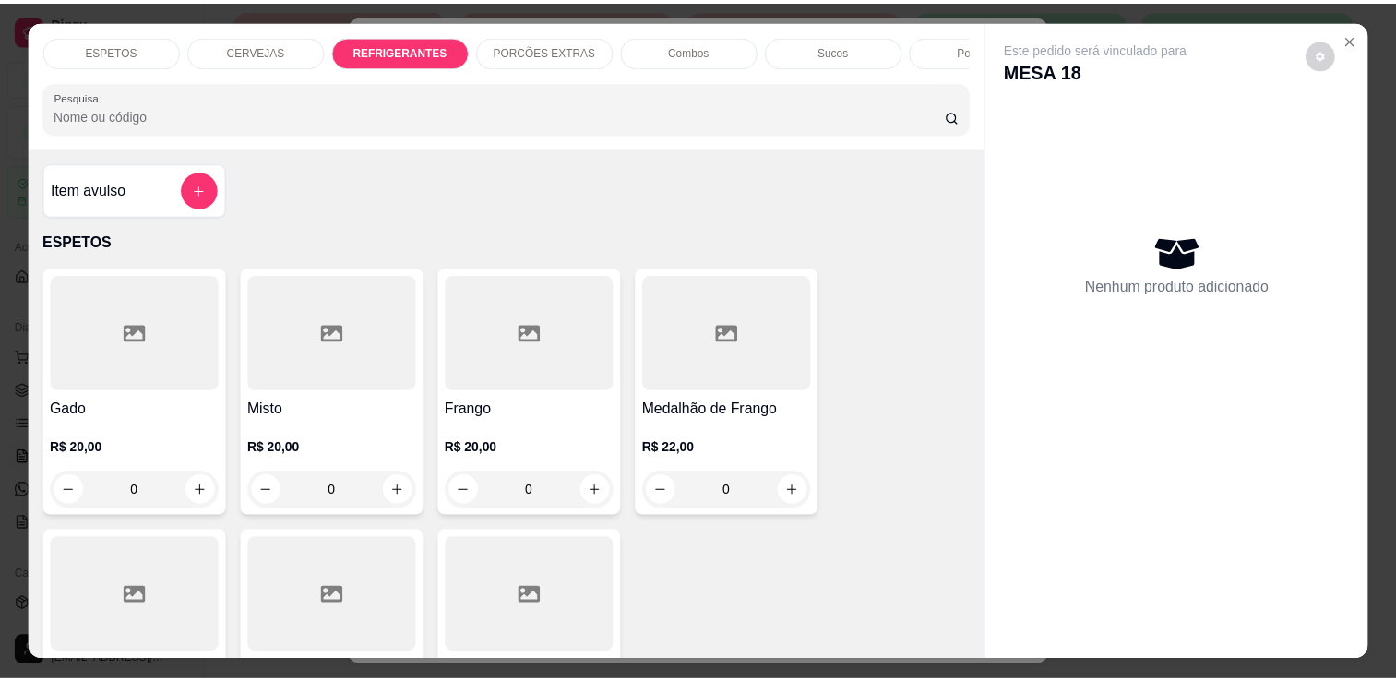
scroll to position [45, 0]
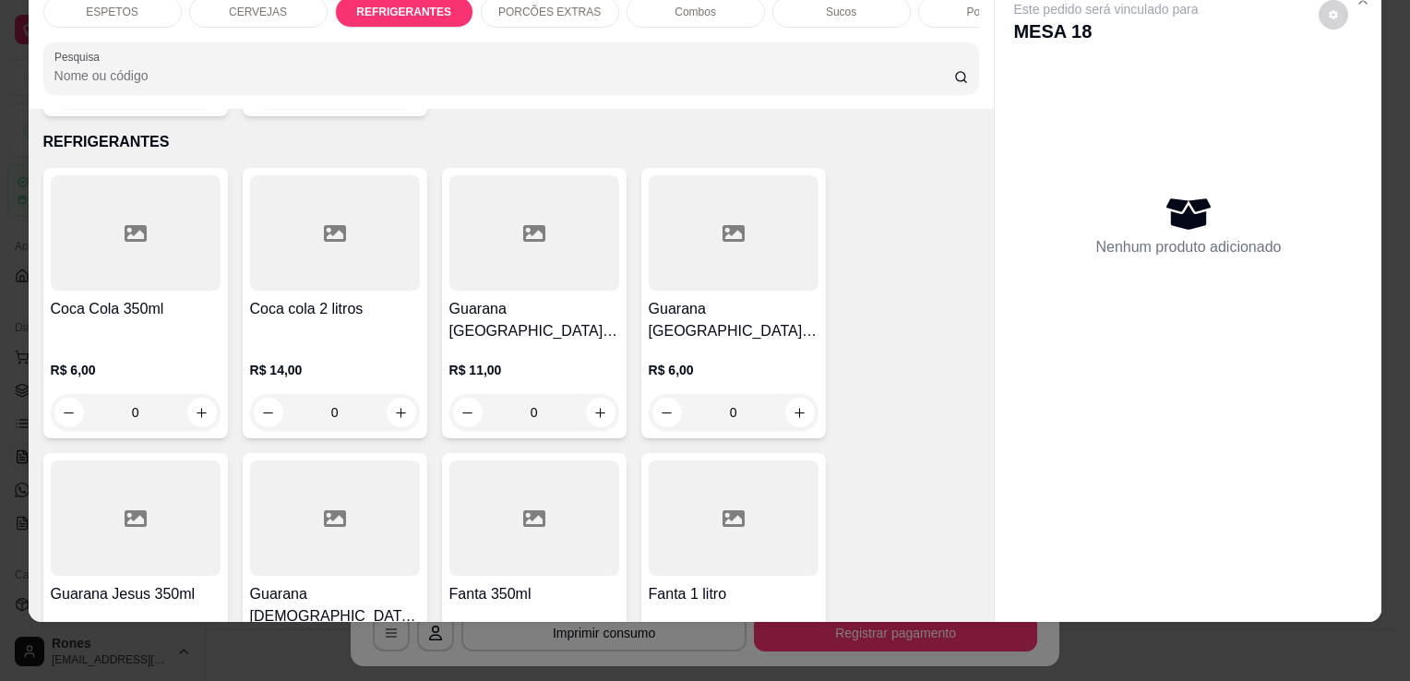
click at [511, 361] on p "R$ 11,00" at bounding box center [534, 370] width 170 height 18
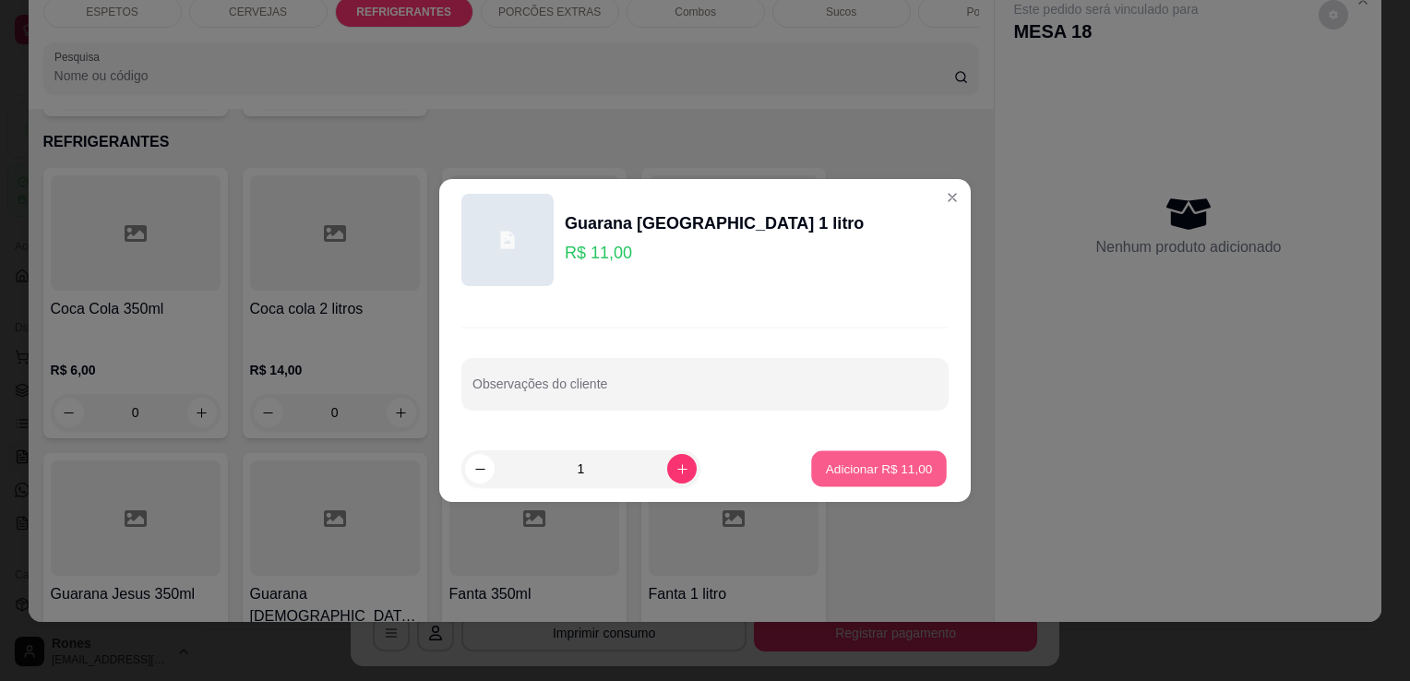
click at [890, 456] on button "Adicionar R$ 11,00" at bounding box center [879, 469] width 136 height 36
type input "1"
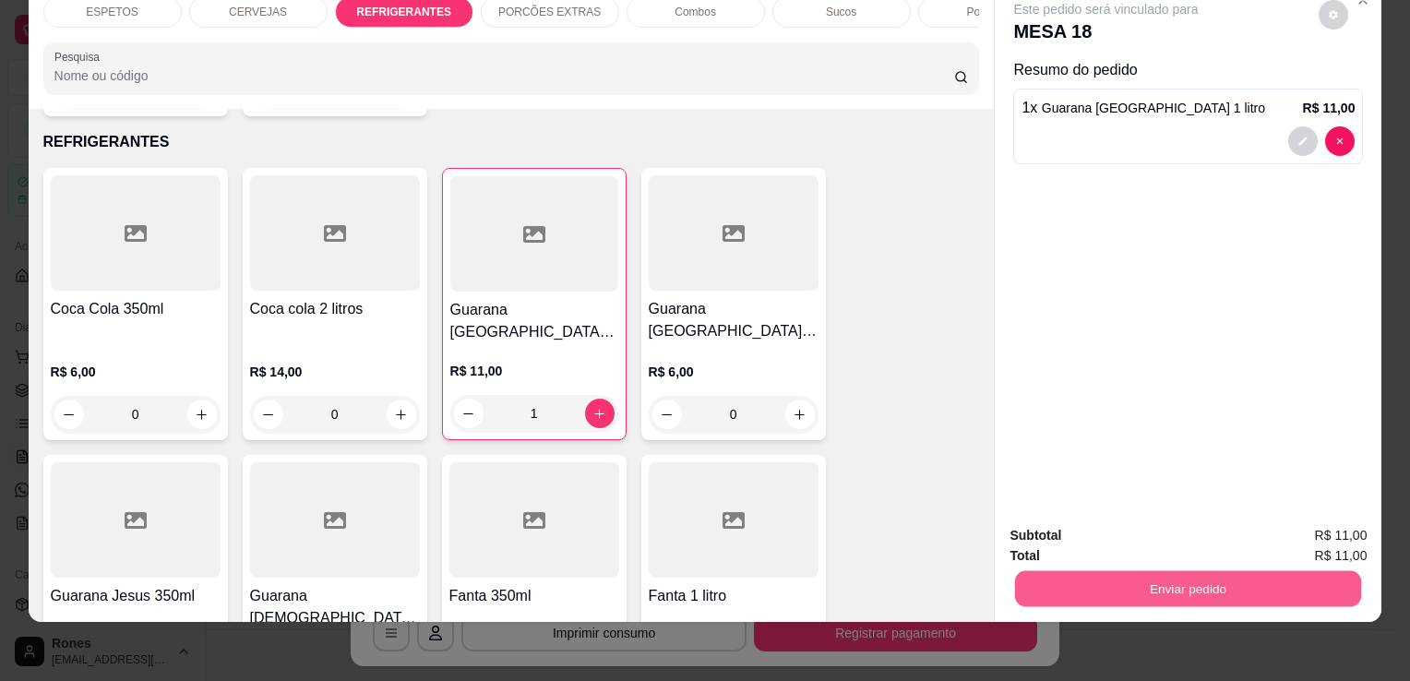
click at [1211, 584] on button "Enviar pedido" at bounding box center [1188, 588] width 346 height 36
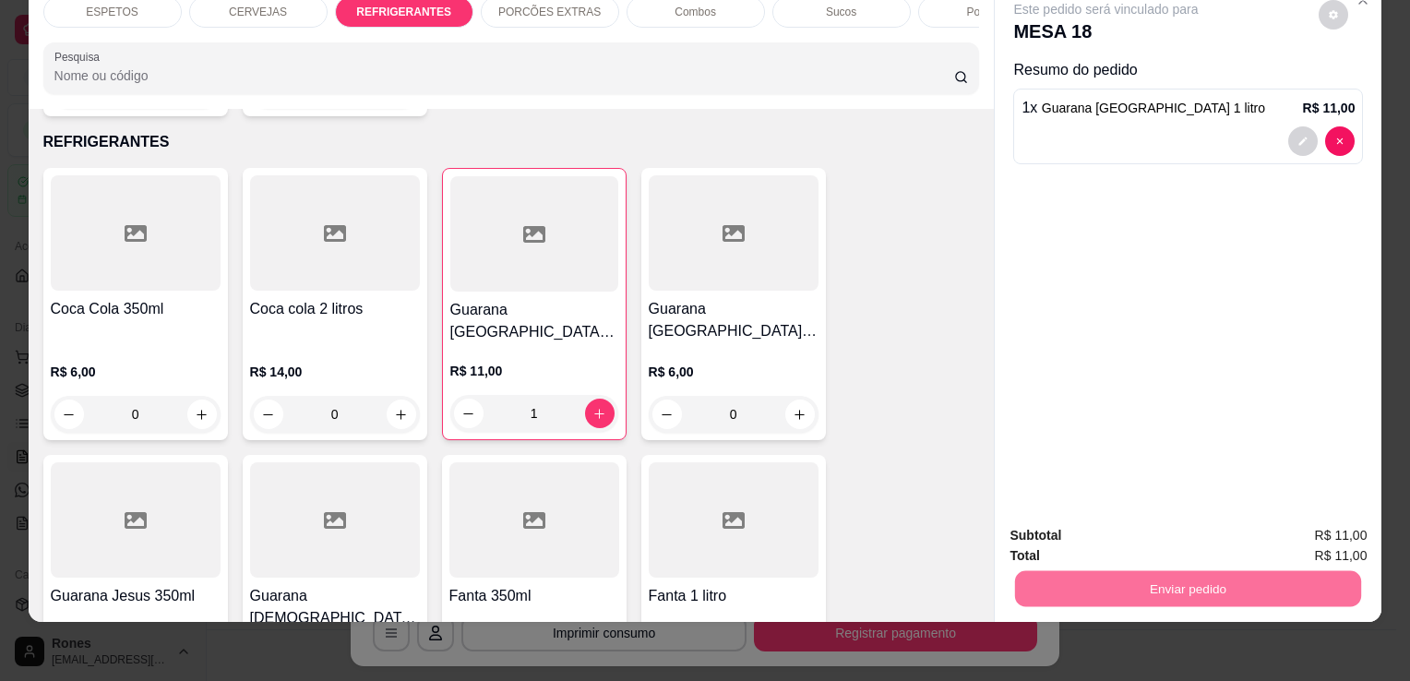
click at [1324, 537] on button "Enviar pedido" at bounding box center [1318, 530] width 101 height 34
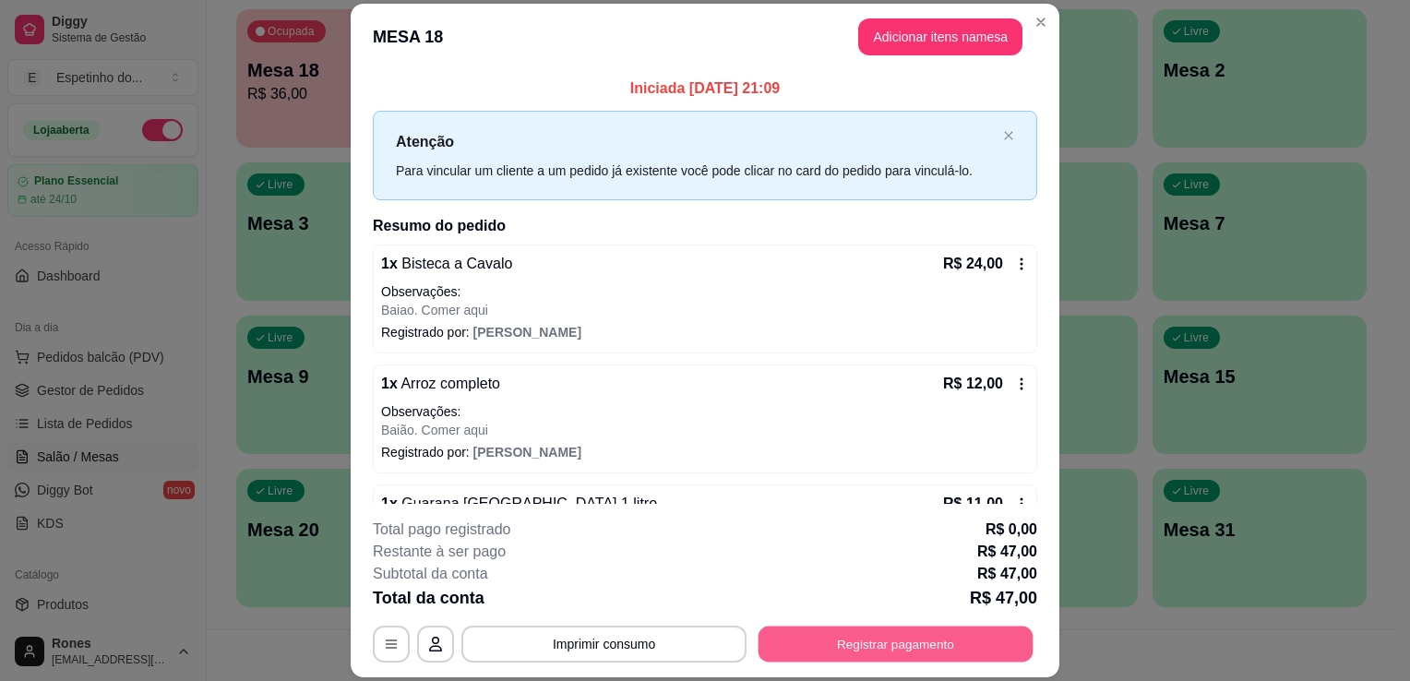
click at [953, 641] on button "Registrar pagamento" at bounding box center [895, 645] width 275 height 36
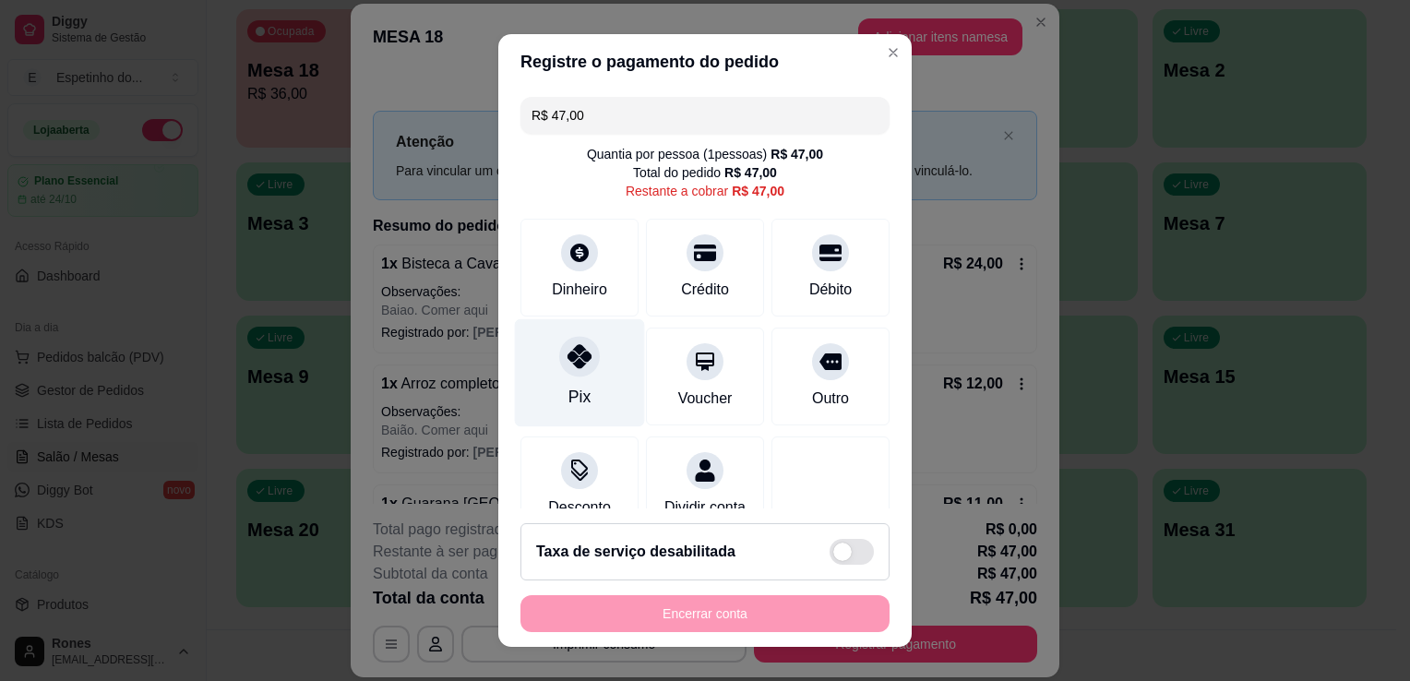
click at [603, 396] on div "Pix" at bounding box center [580, 373] width 130 height 108
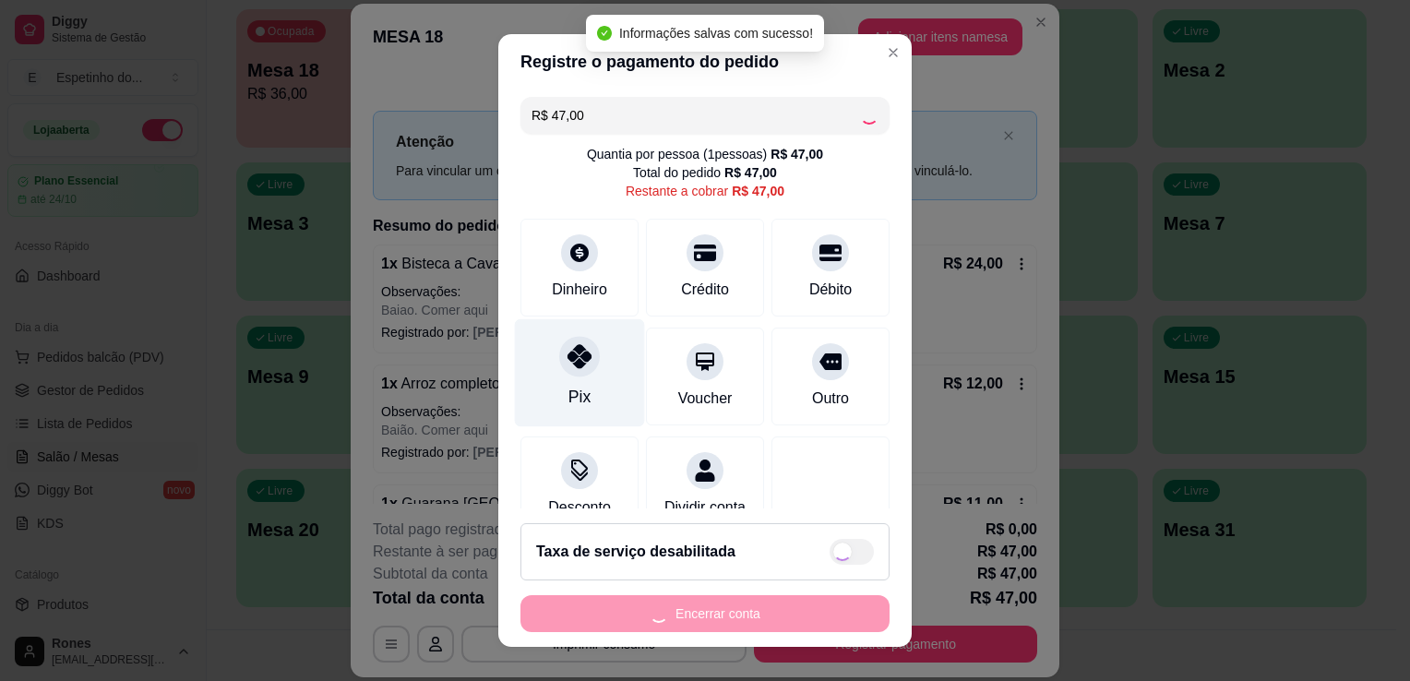
type input "R$ 0,00"
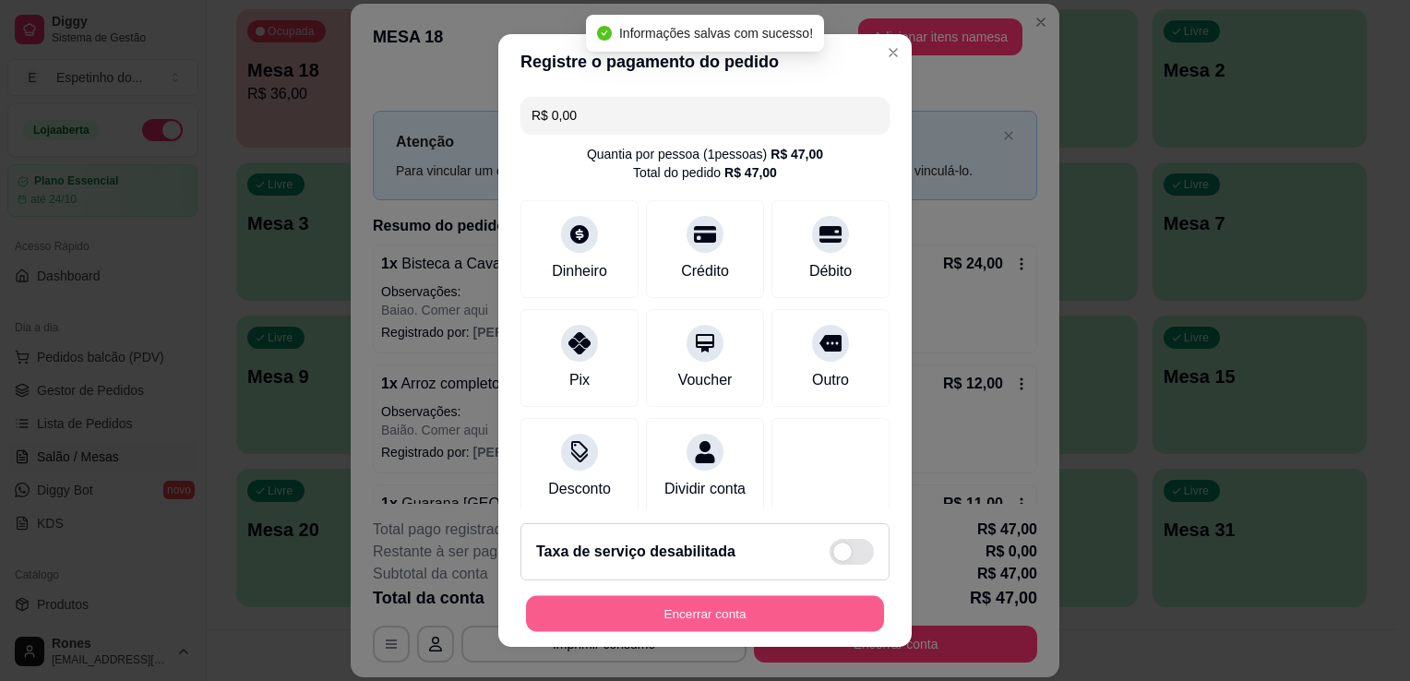
click at [716, 627] on button "Encerrar conta" at bounding box center [705, 614] width 358 height 36
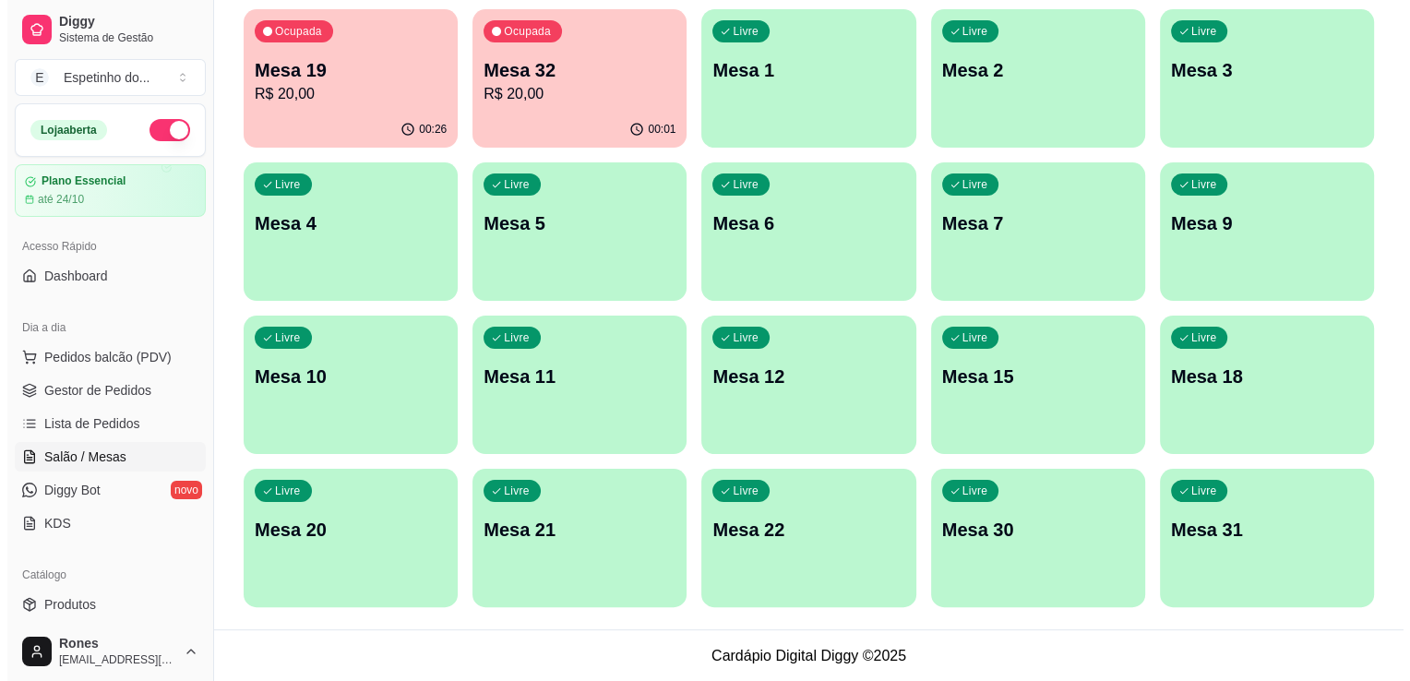
scroll to position [0, 0]
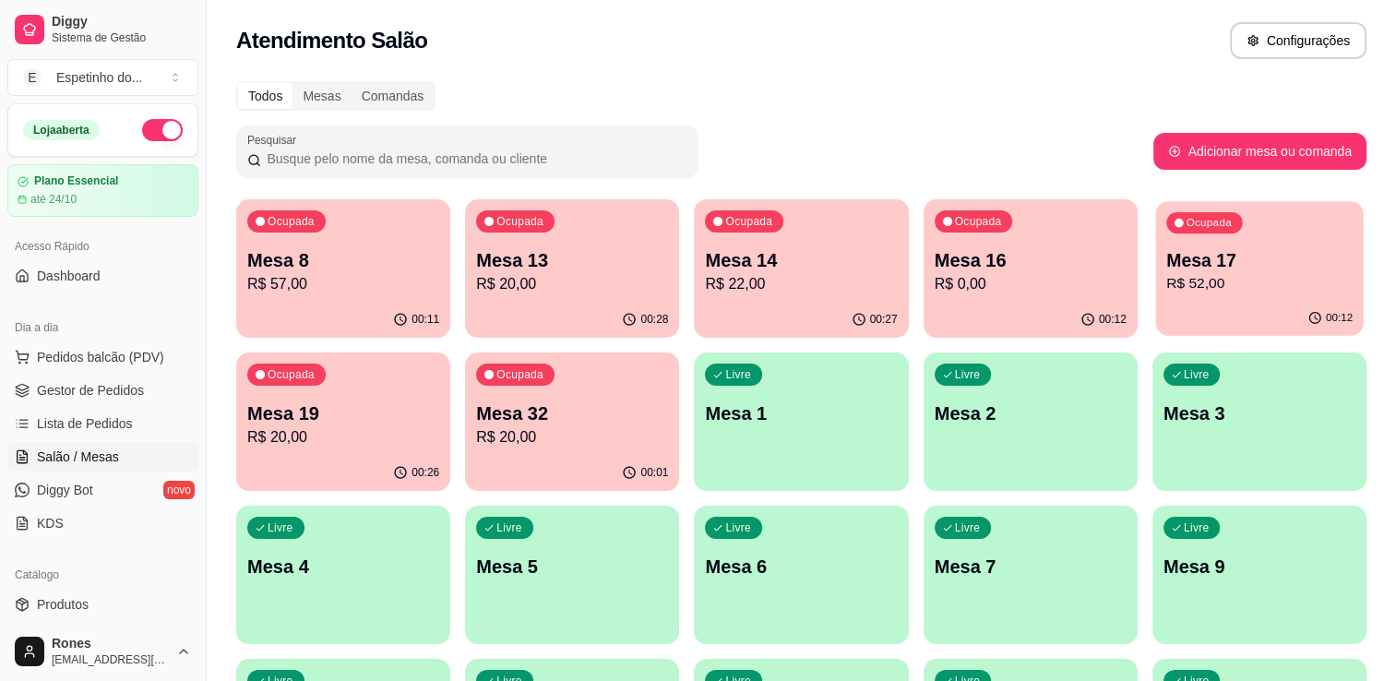
click at [1245, 253] on p "Mesa 17" at bounding box center [1259, 260] width 186 height 25
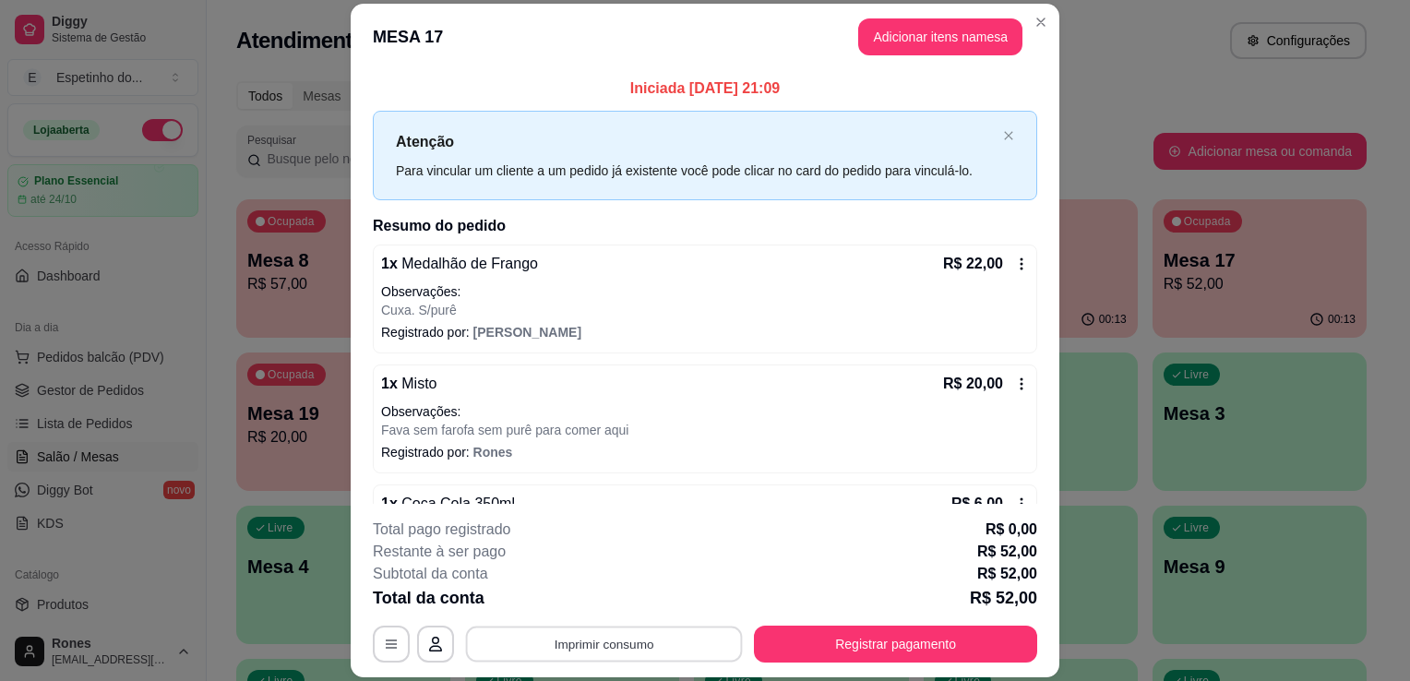
click at [669, 641] on button "Imprimir consumo" at bounding box center [604, 645] width 277 height 36
click at [606, 600] on button "Impressora" at bounding box center [602, 602] width 129 height 29
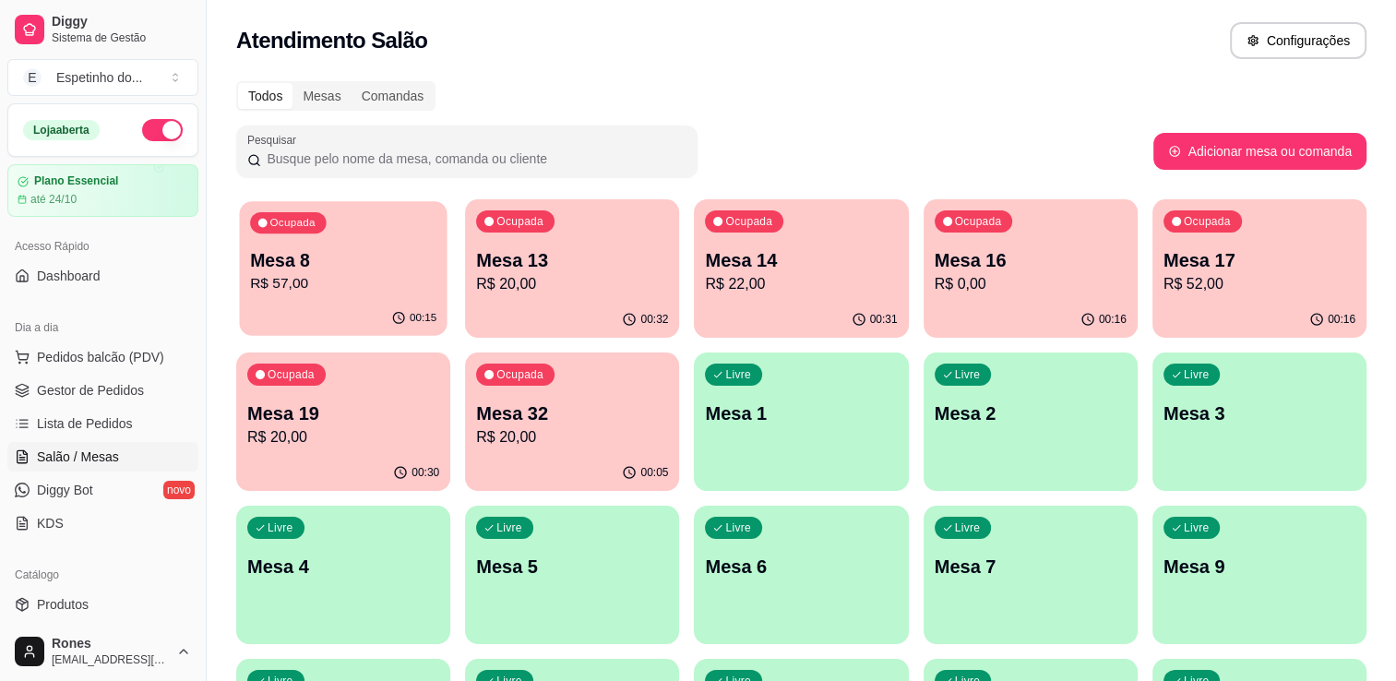
click at [416, 295] on div "Ocupada Mesa 8 R$ 57,00" at bounding box center [343, 251] width 208 height 100
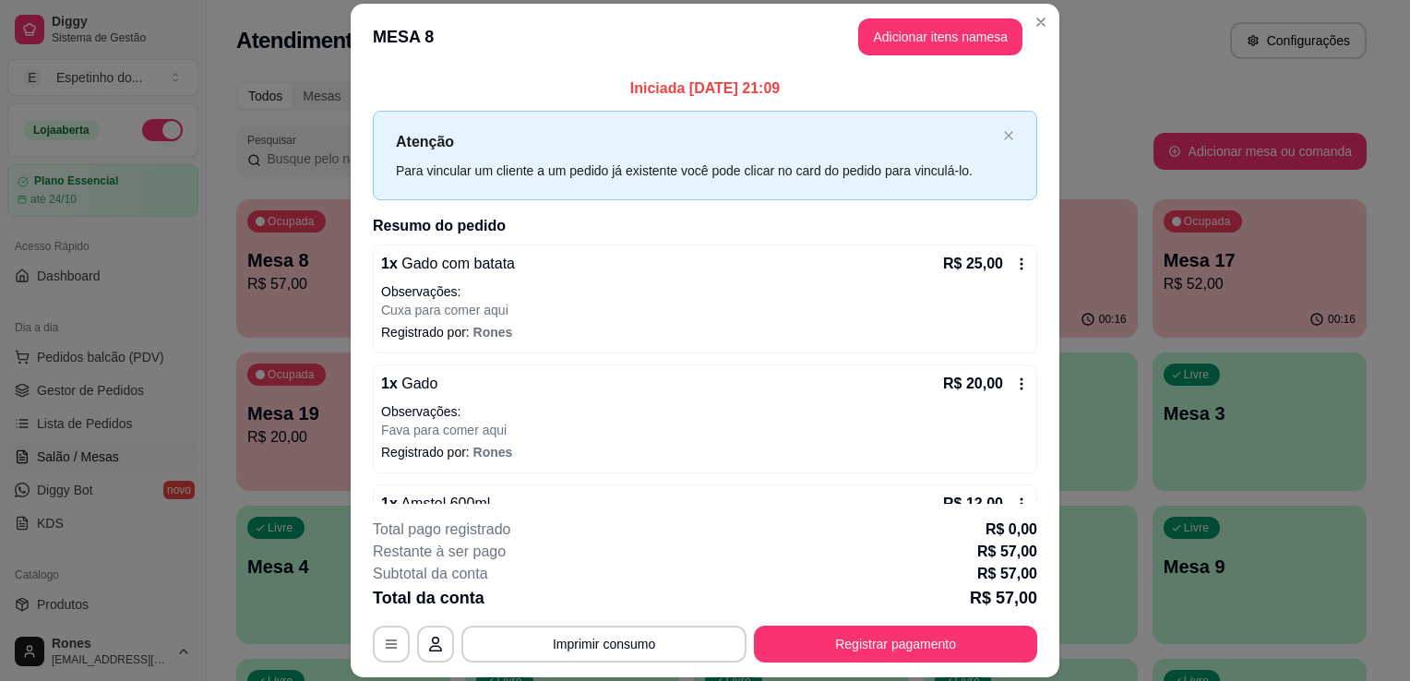
scroll to position [199, 0]
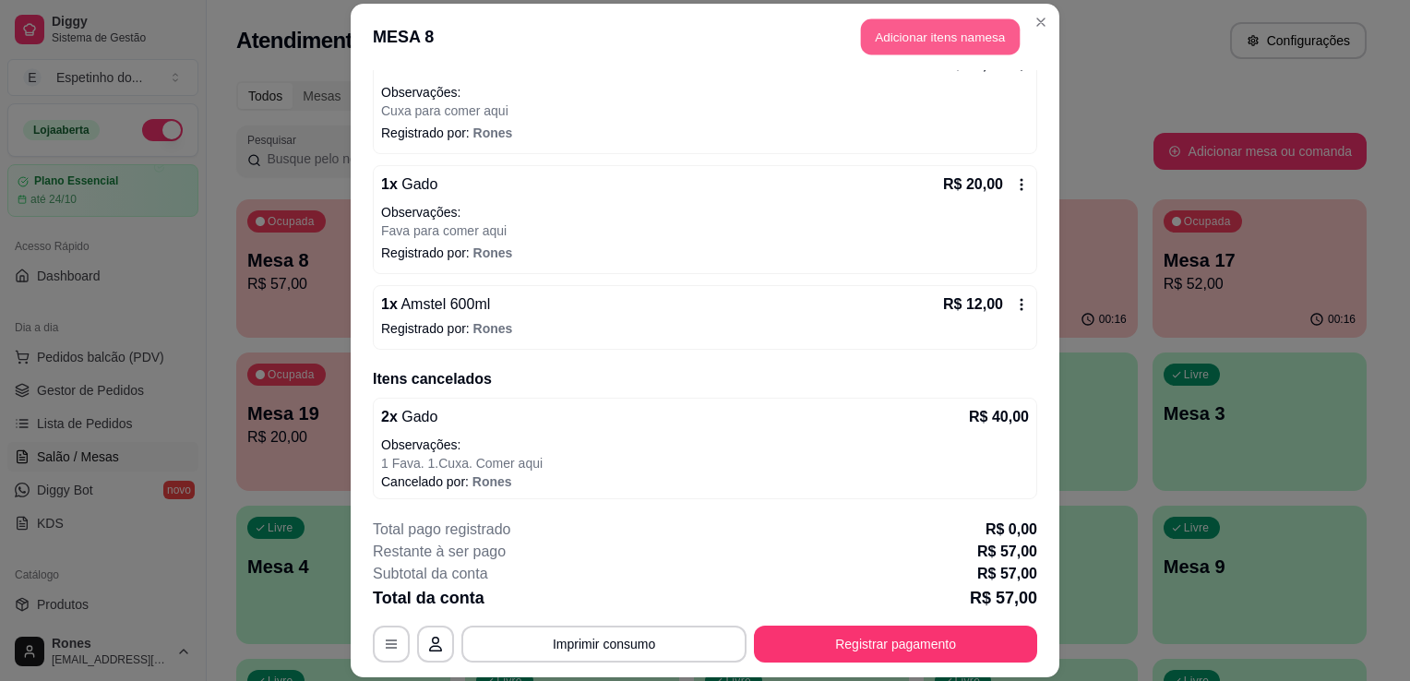
click at [938, 46] on button "Adicionar itens na mesa" at bounding box center [940, 36] width 159 height 36
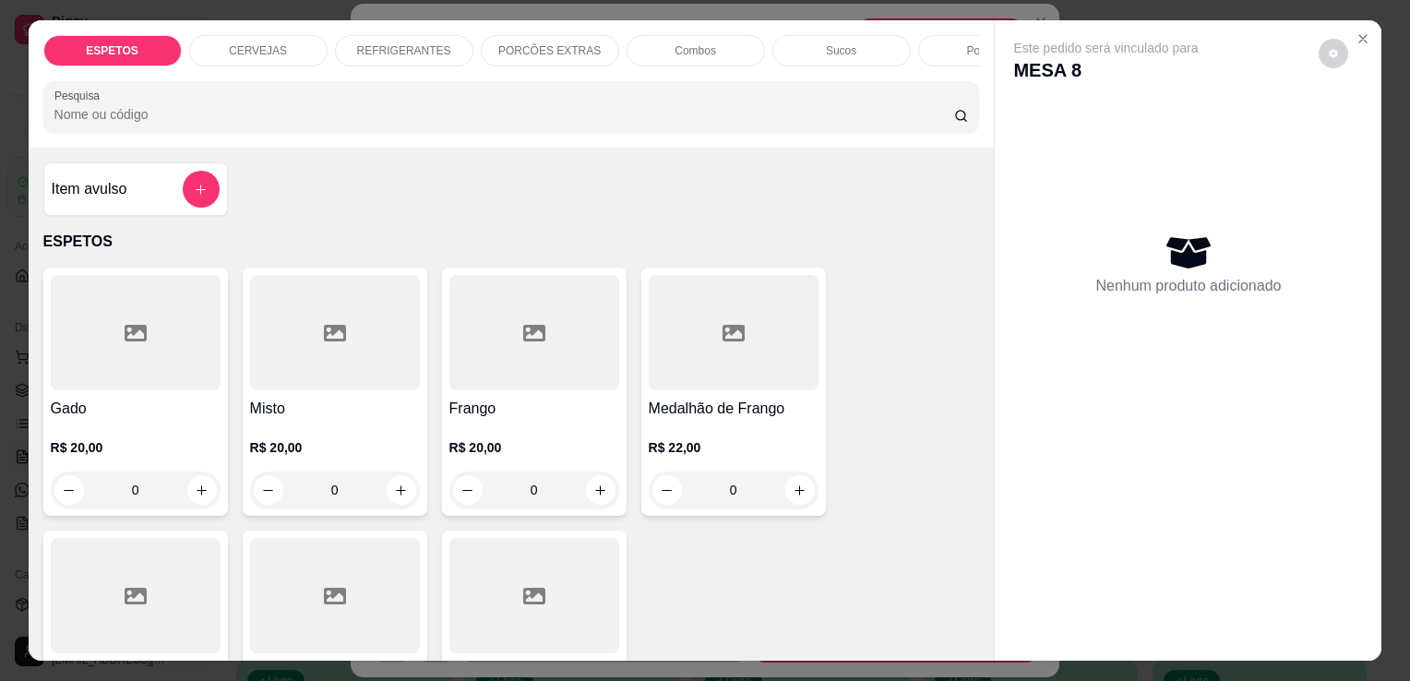
click at [415, 43] on p "REFRIGERANTES" at bounding box center [404, 50] width 94 height 15
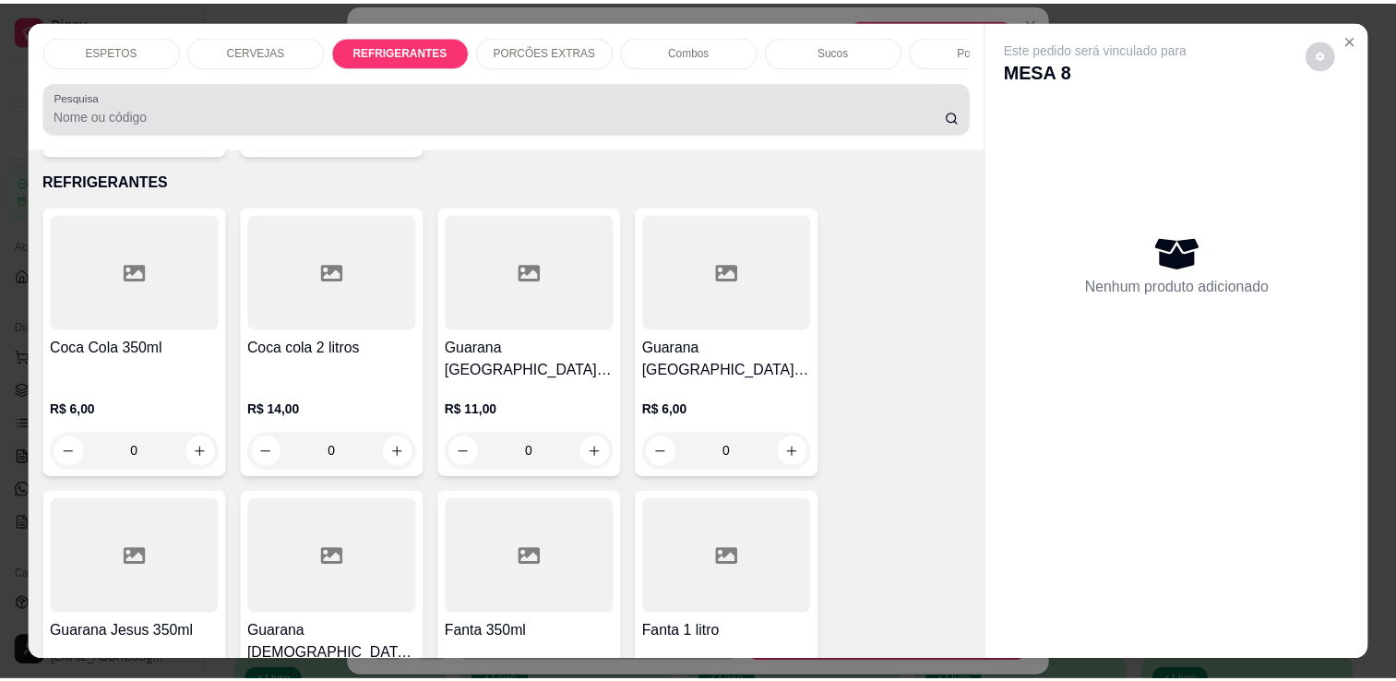
scroll to position [45, 0]
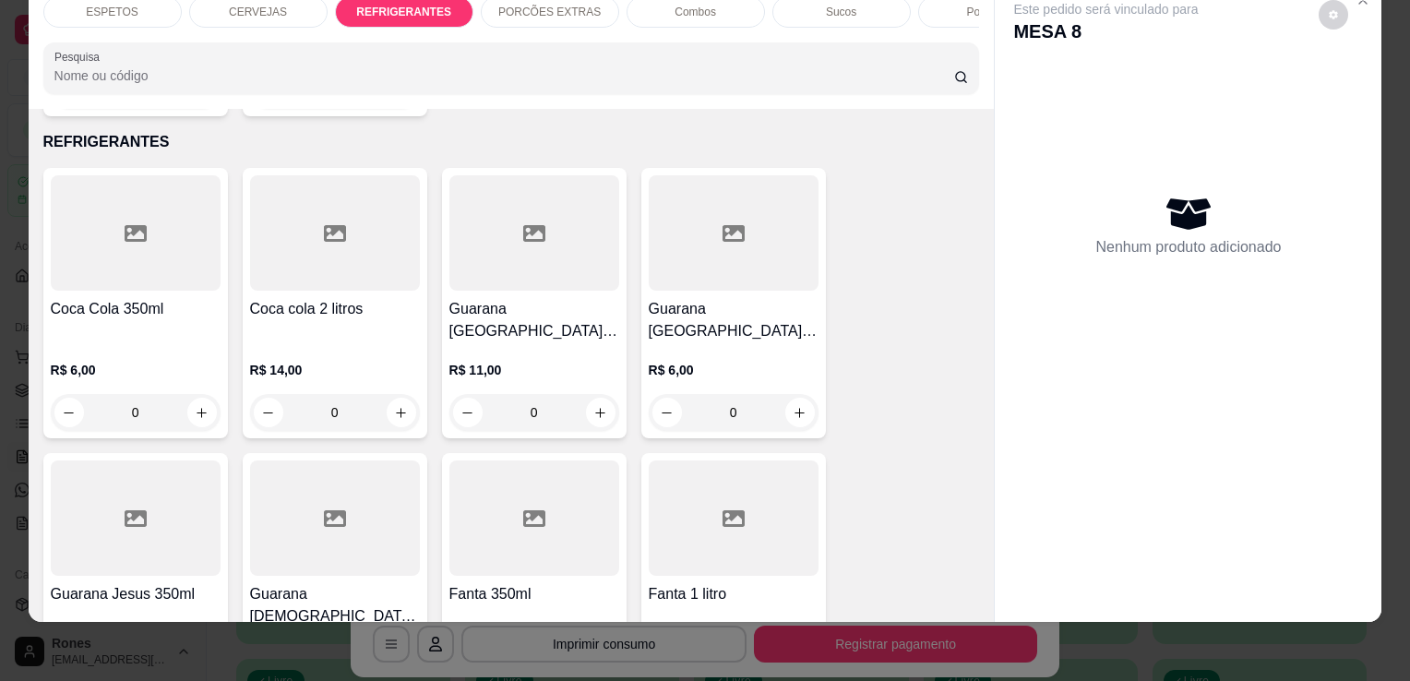
click at [85, 298] on h4 "Coca Cola 350ml" at bounding box center [136, 309] width 170 height 22
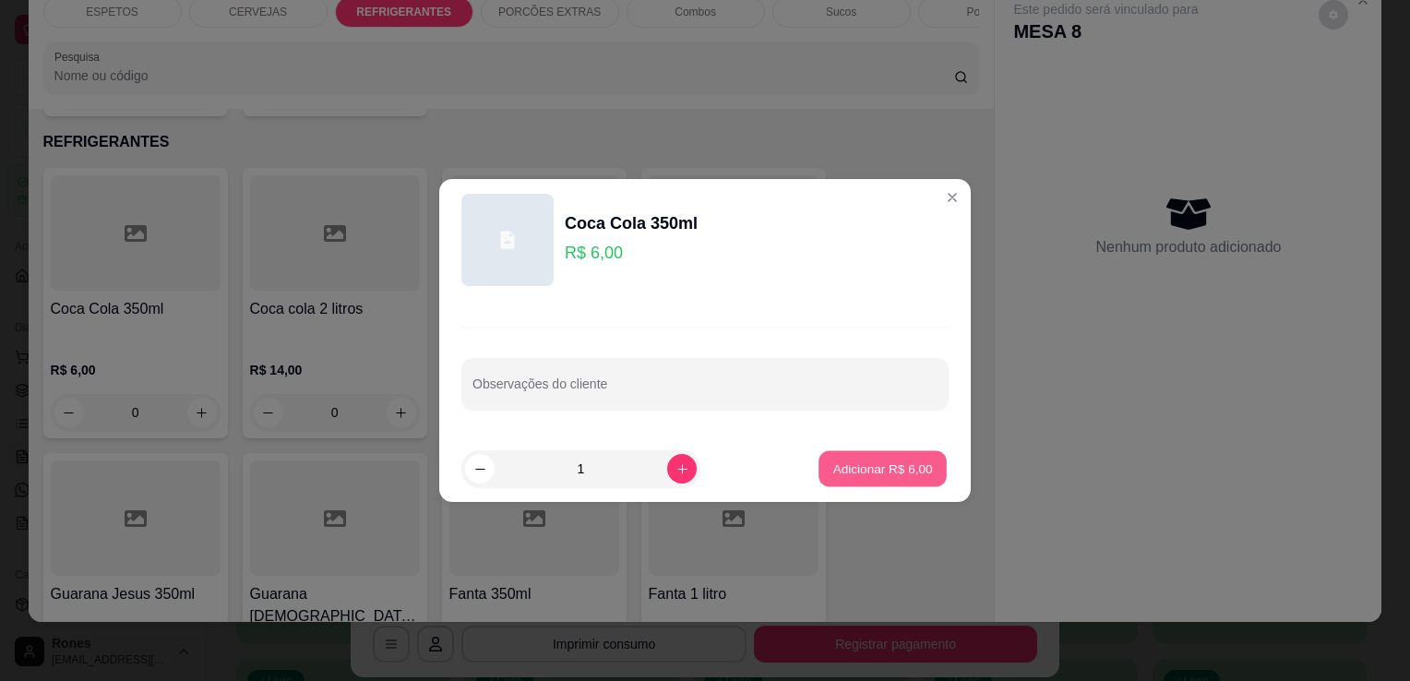
click at [862, 467] on p "Adicionar R$ 6,00" at bounding box center [882, 469] width 100 height 18
type input "1"
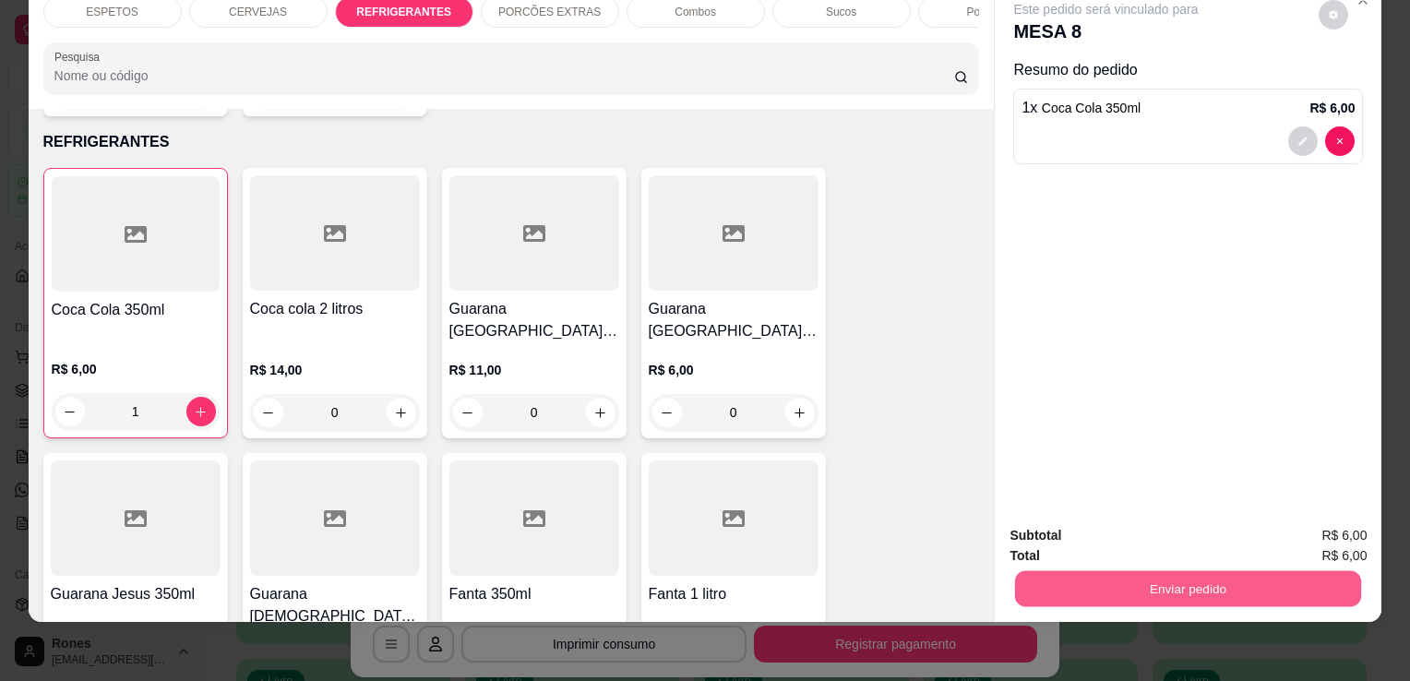
click at [1266, 574] on button "Enviar pedido" at bounding box center [1188, 588] width 346 height 36
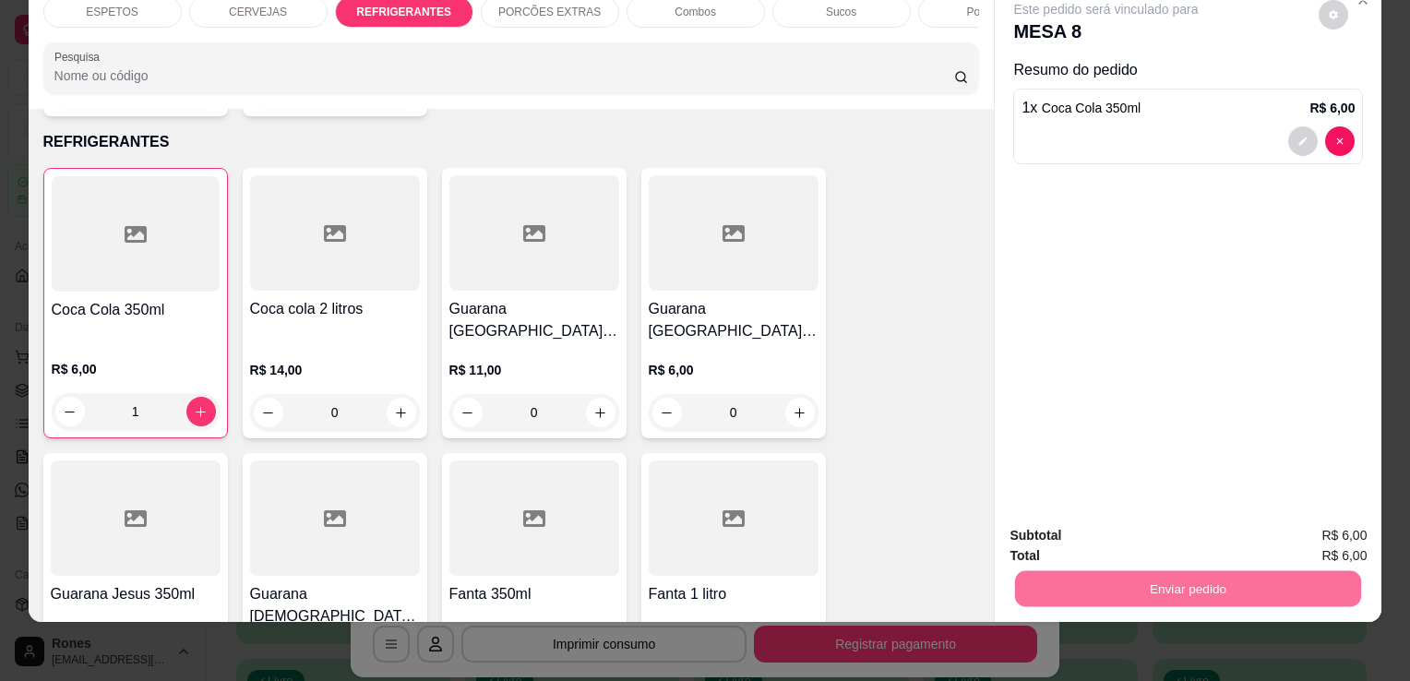
click at [1321, 531] on button "Enviar pedido" at bounding box center [1319, 529] width 104 height 35
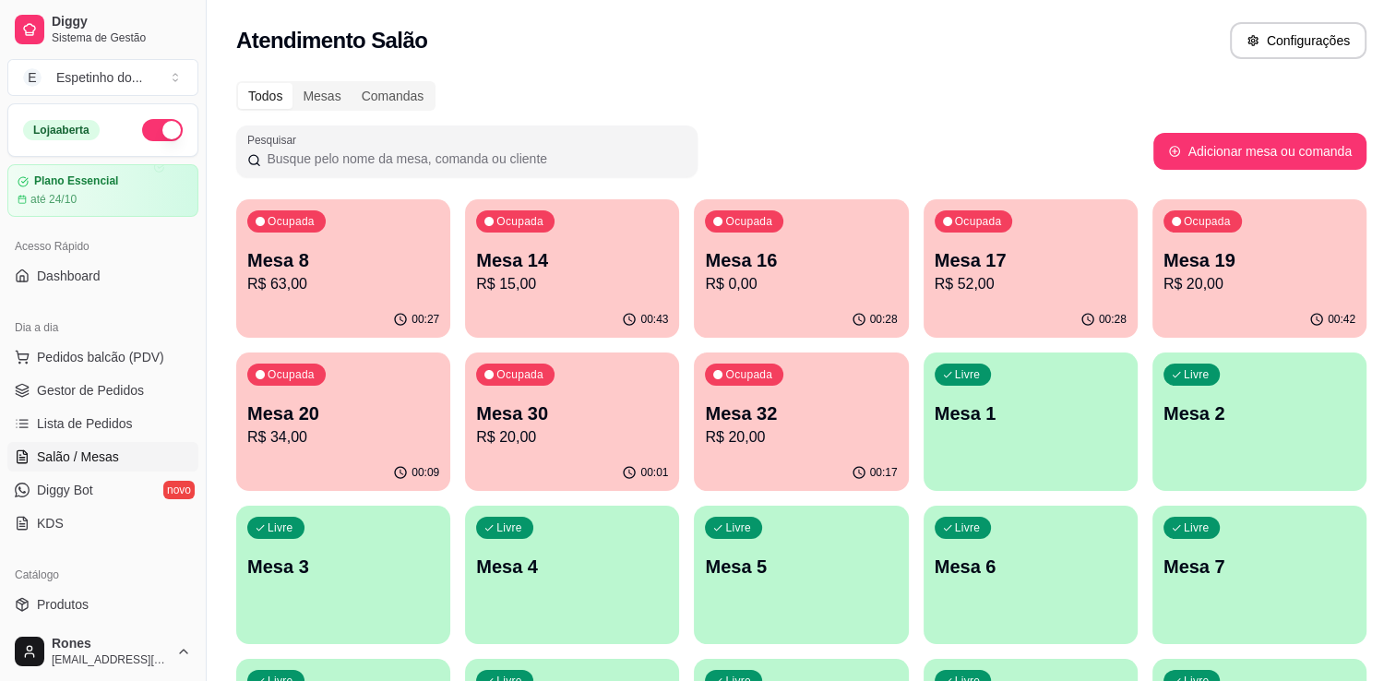
click at [325, 276] on p "R$ 63,00" at bounding box center [343, 284] width 192 height 22
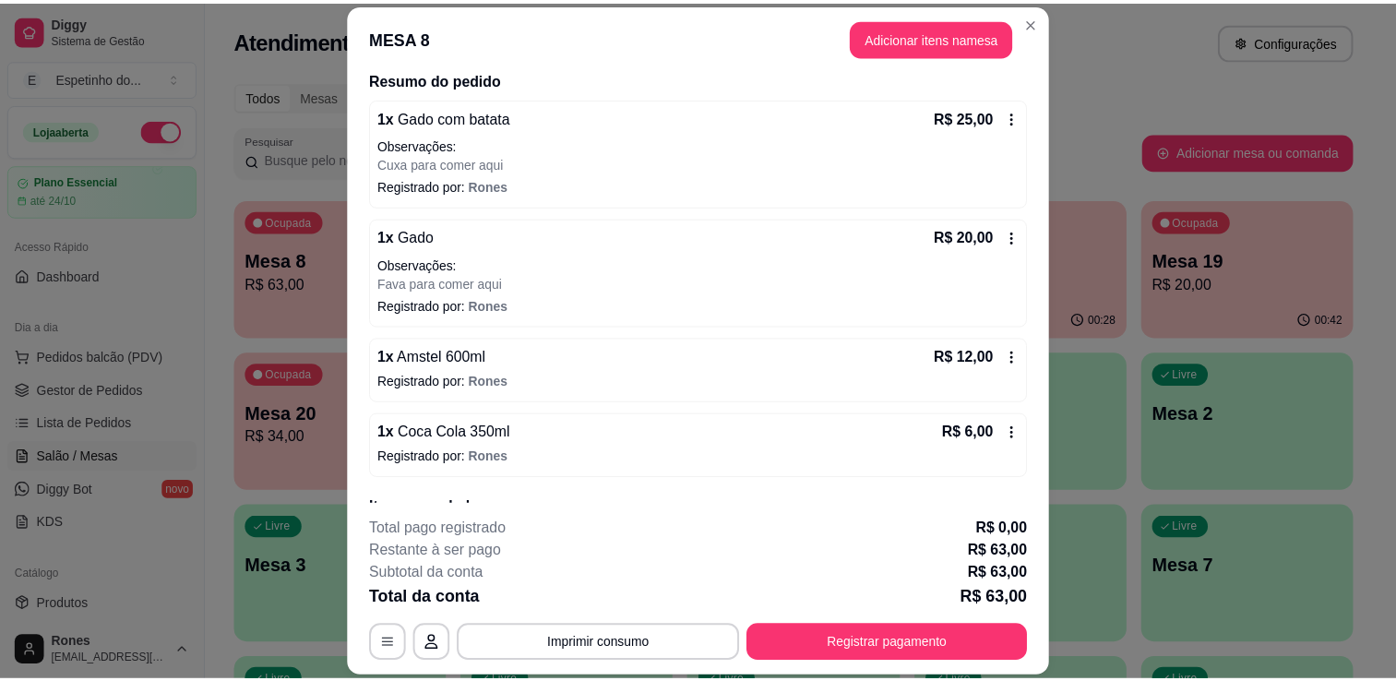
scroll to position [127, 0]
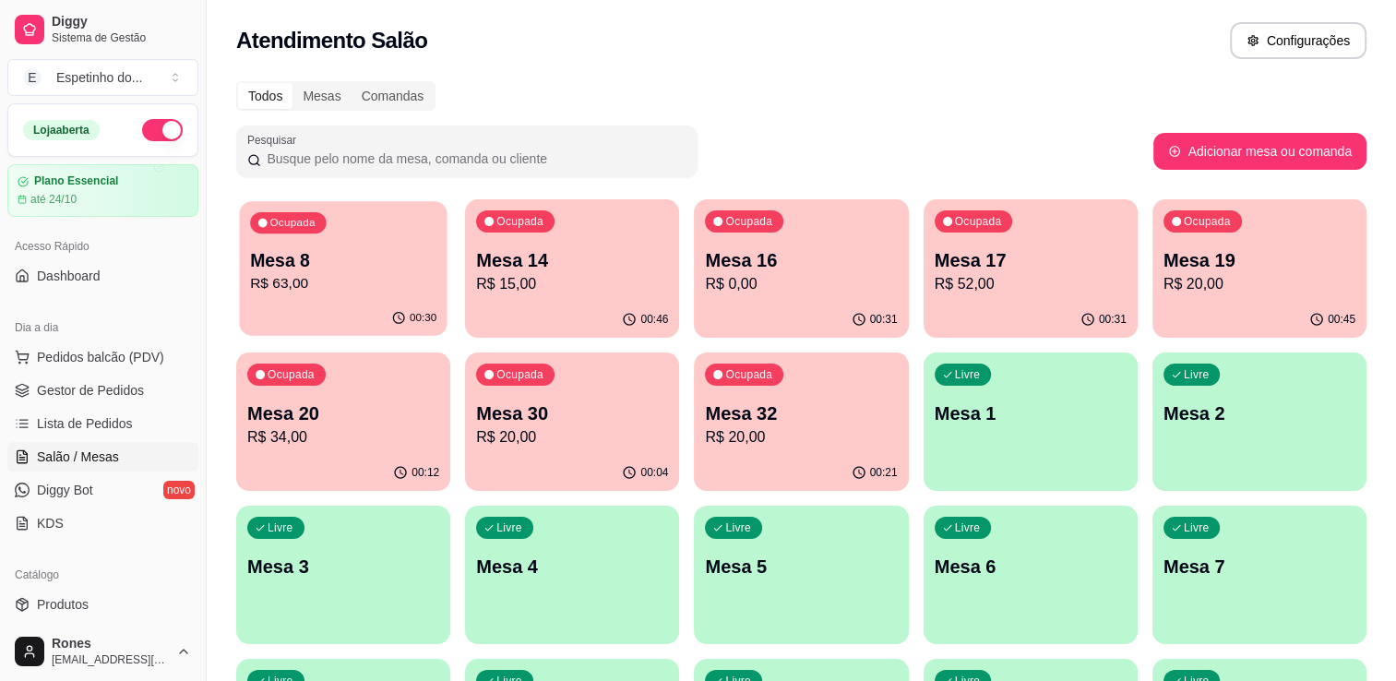
click at [375, 252] on p "Mesa 8" at bounding box center [343, 260] width 186 height 25
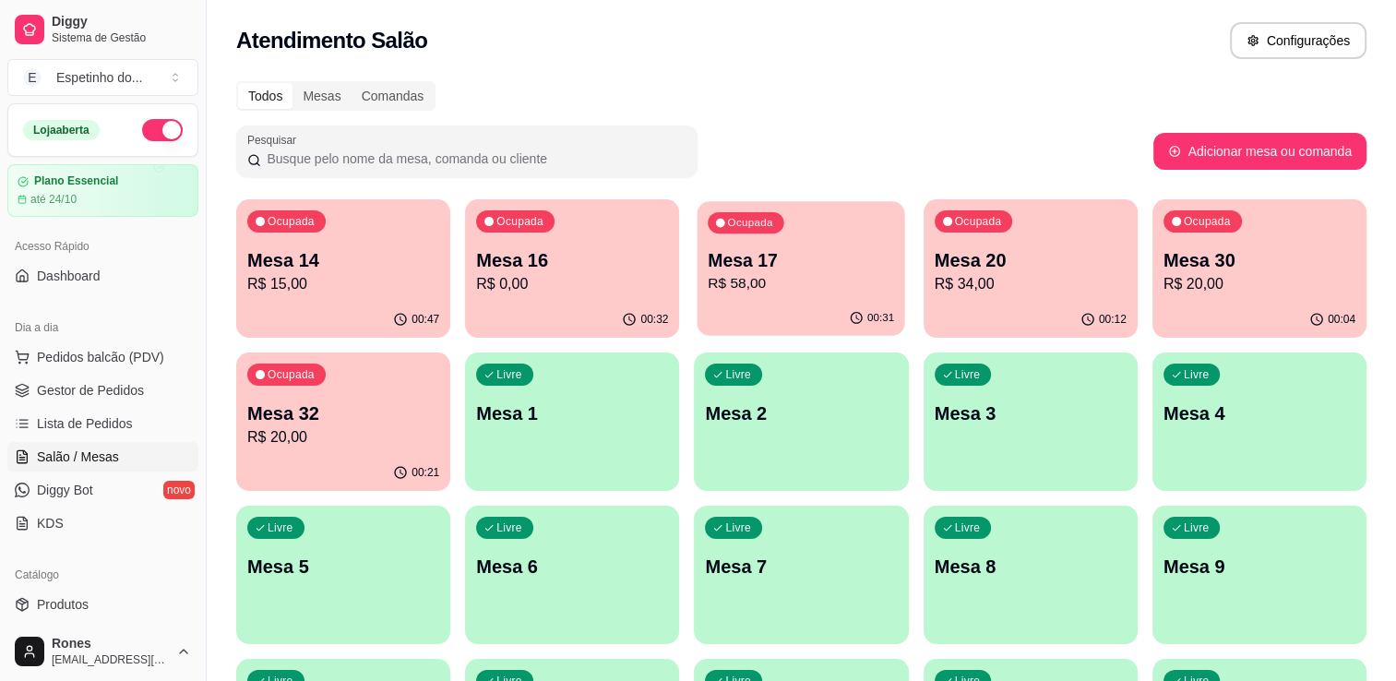
click at [805, 273] on p "R$ 58,00" at bounding box center [802, 283] width 186 height 21
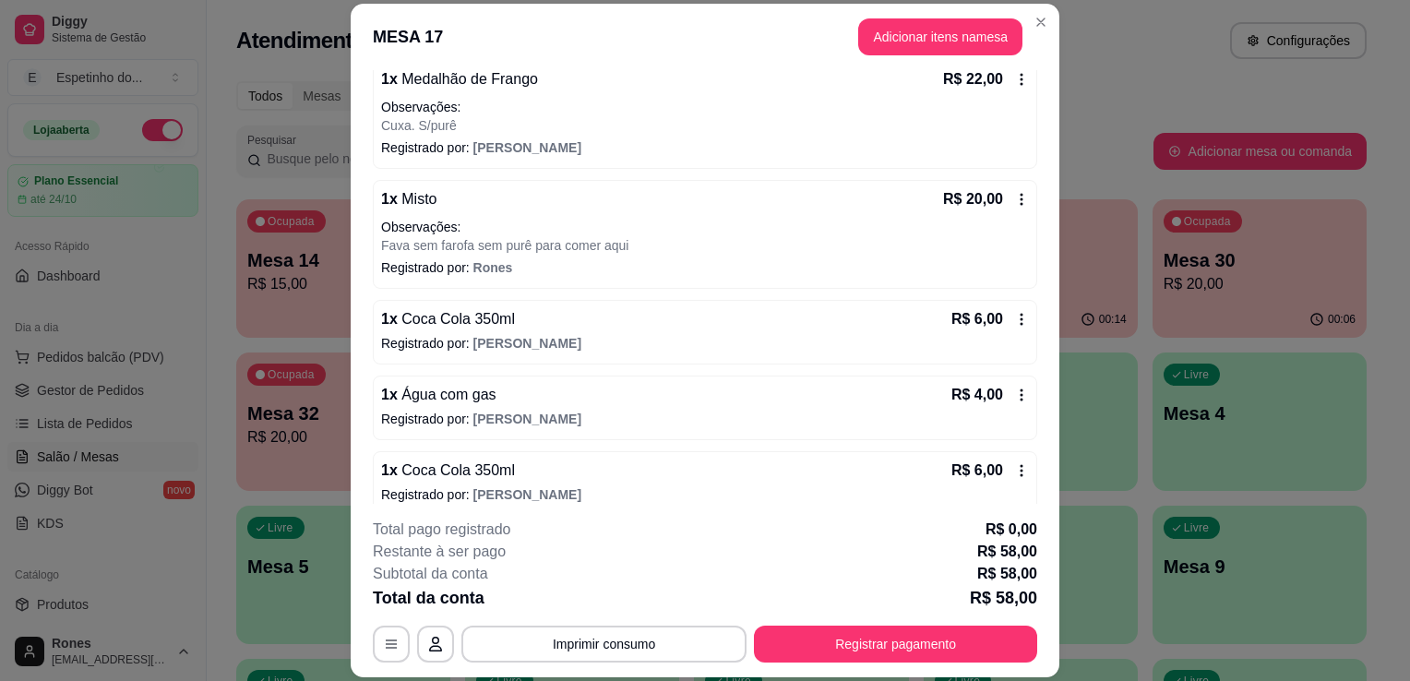
scroll to position [200, 0]
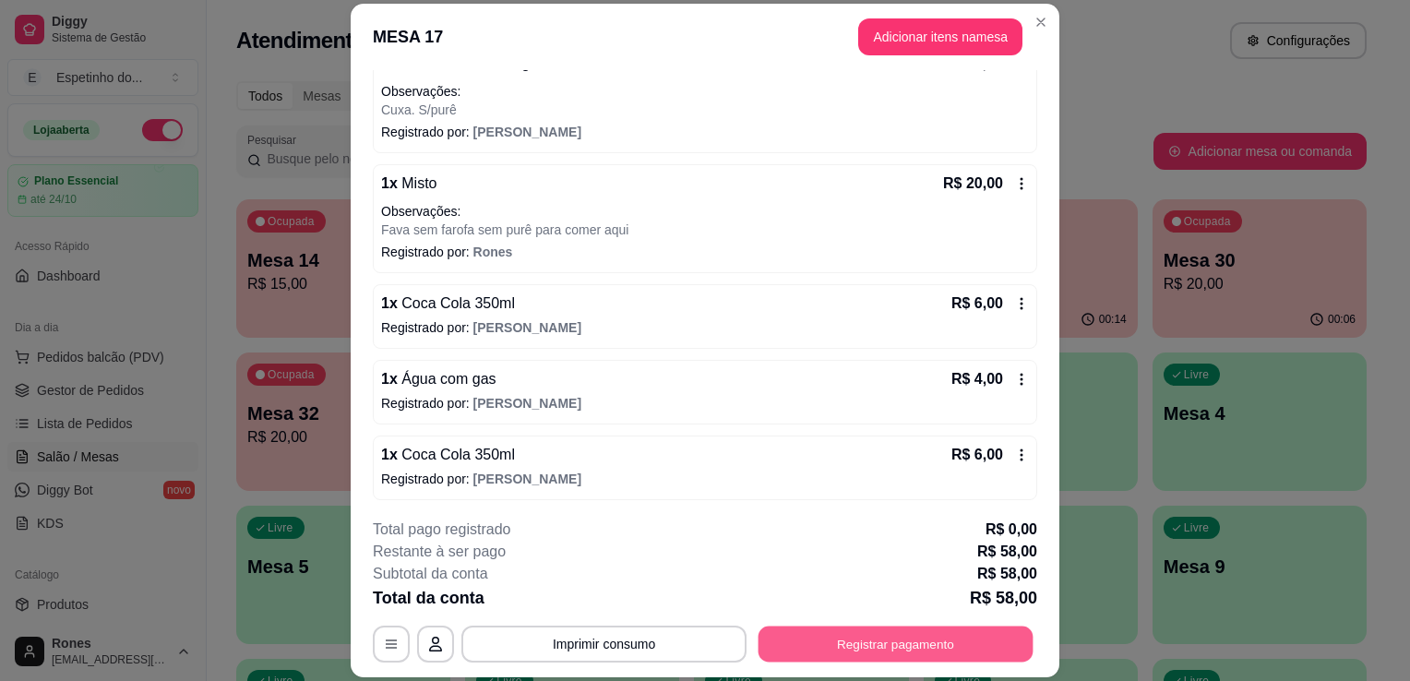
click at [937, 643] on button "Registrar pagamento" at bounding box center [895, 645] width 275 height 36
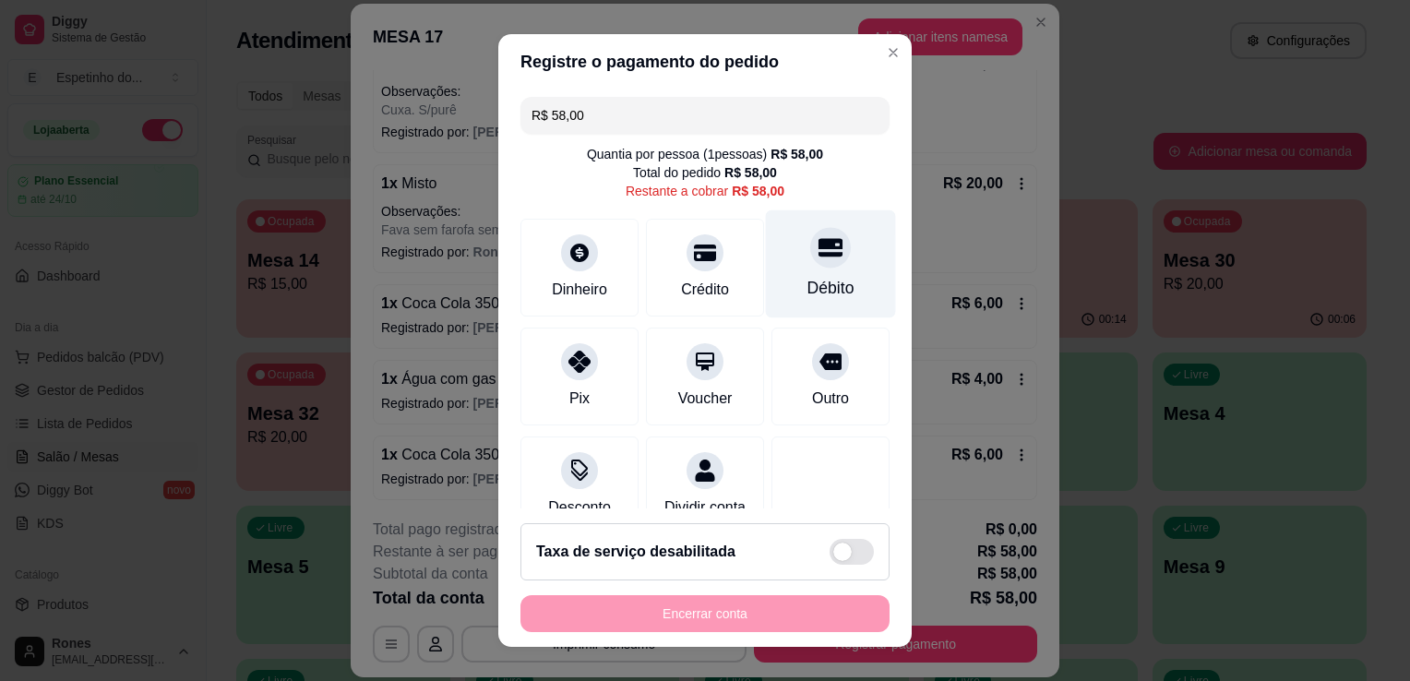
click at [807, 290] on div "Débito" at bounding box center [830, 288] width 47 height 24
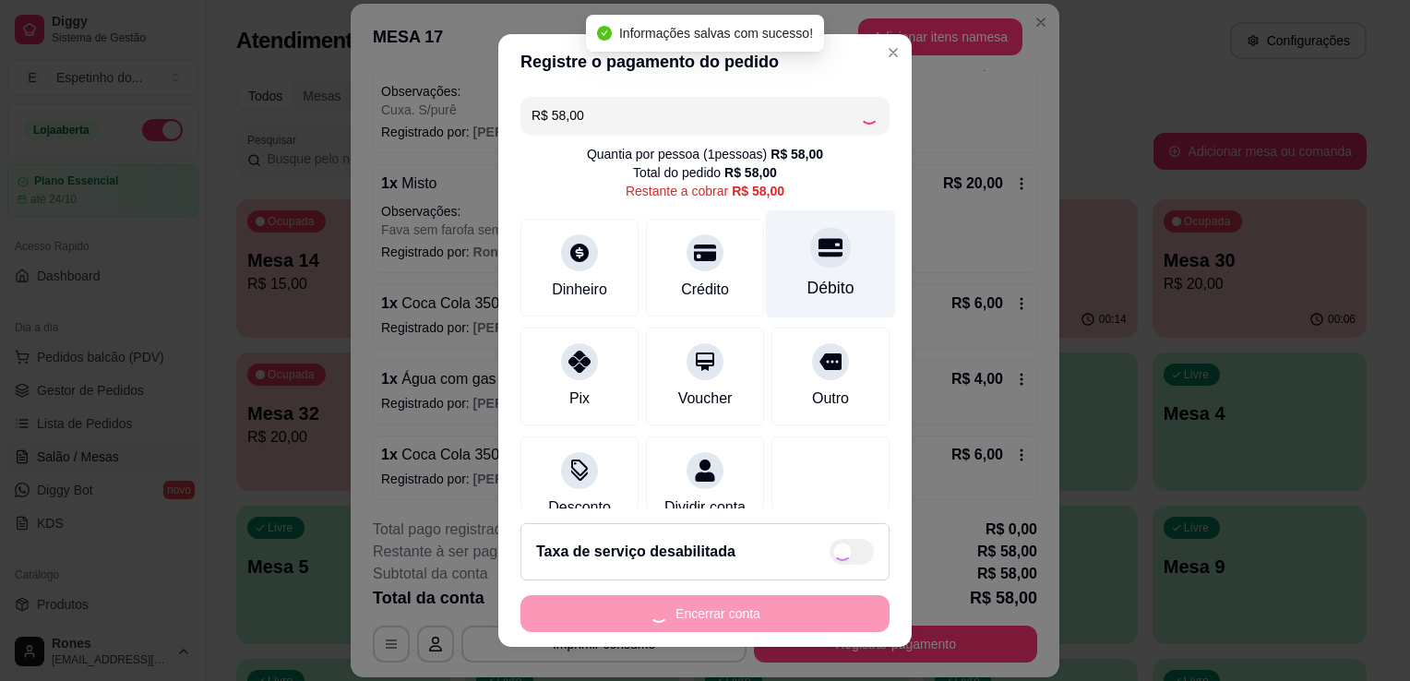
type input "R$ 0,00"
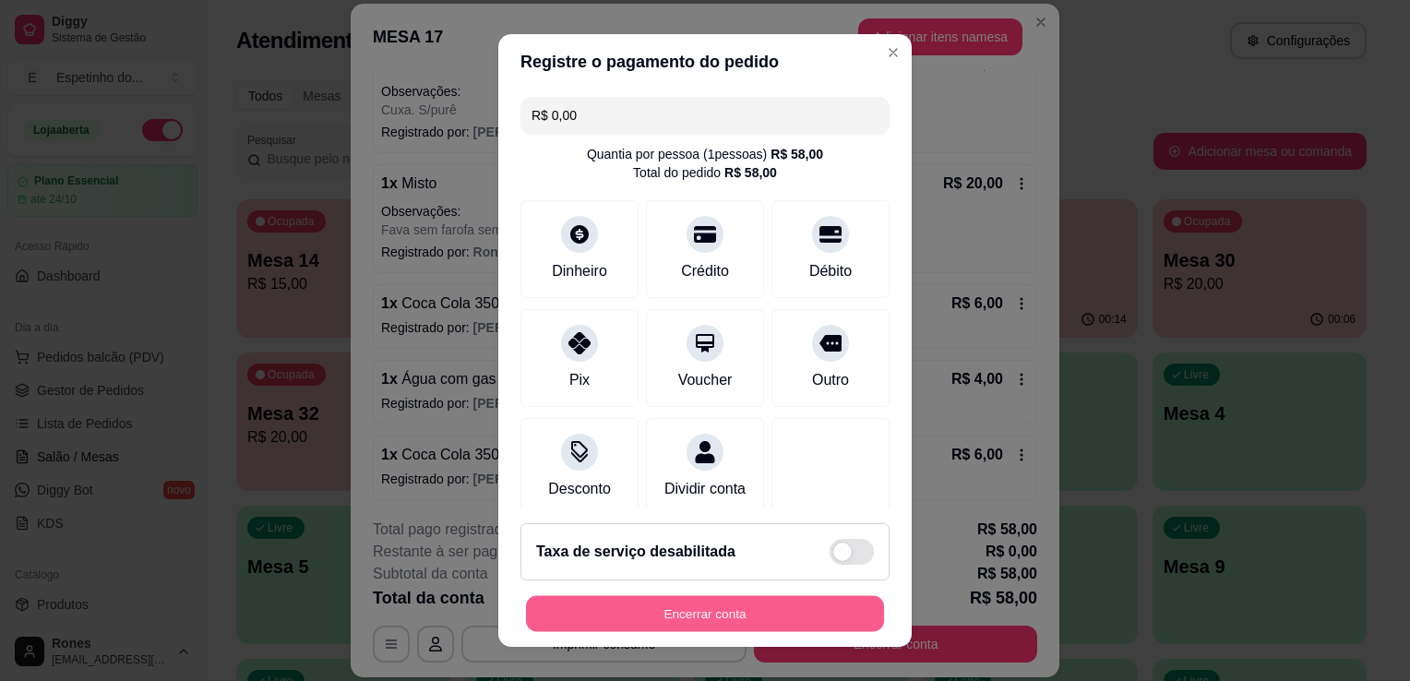
click at [735, 615] on button "Encerrar conta" at bounding box center [705, 614] width 358 height 36
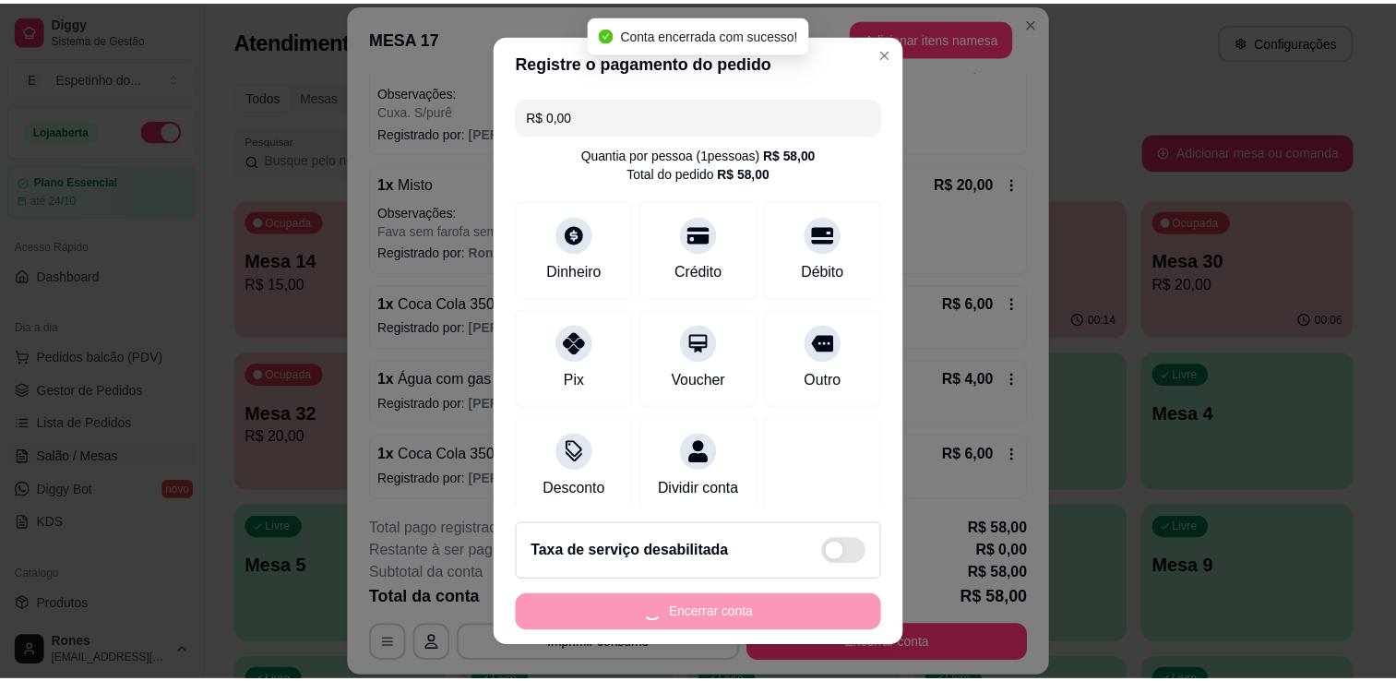
scroll to position [0, 0]
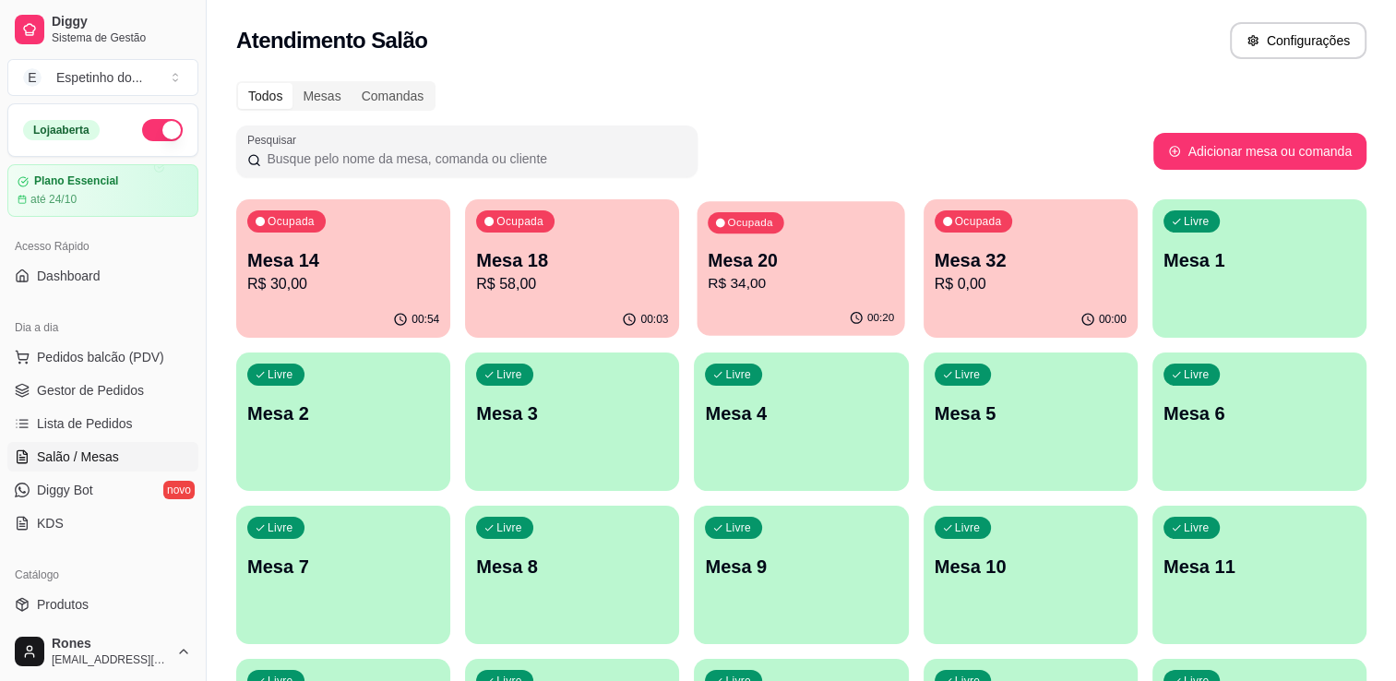
click at [742, 265] on p "Mesa 20" at bounding box center [802, 260] width 186 height 25
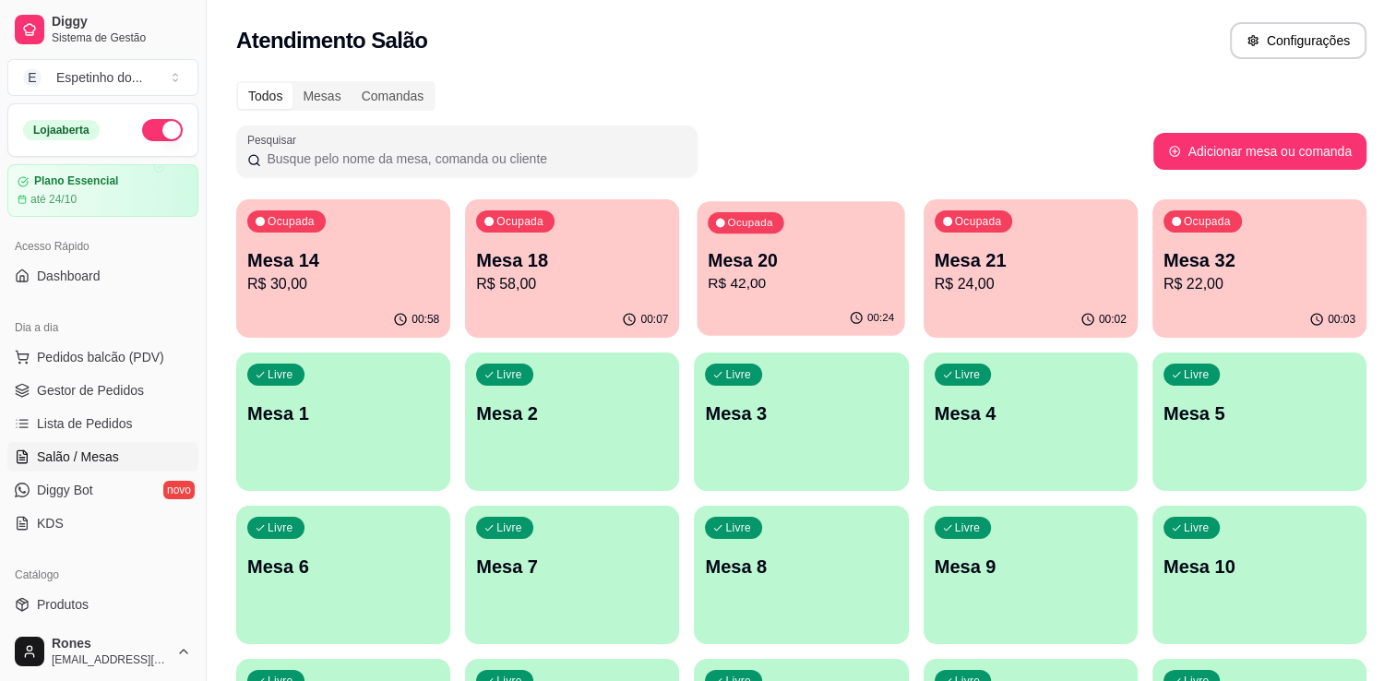
click at [771, 275] on p "R$ 42,00" at bounding box center [802, 283] width 186 height 21
click at [540, 283] on p "R$ 58,00" at bounding box center [572, 283] width 186 height 21
click at [82, 389] on span "Gestor de Pedidos" at bounding box center [90, 390] width 107 height 18
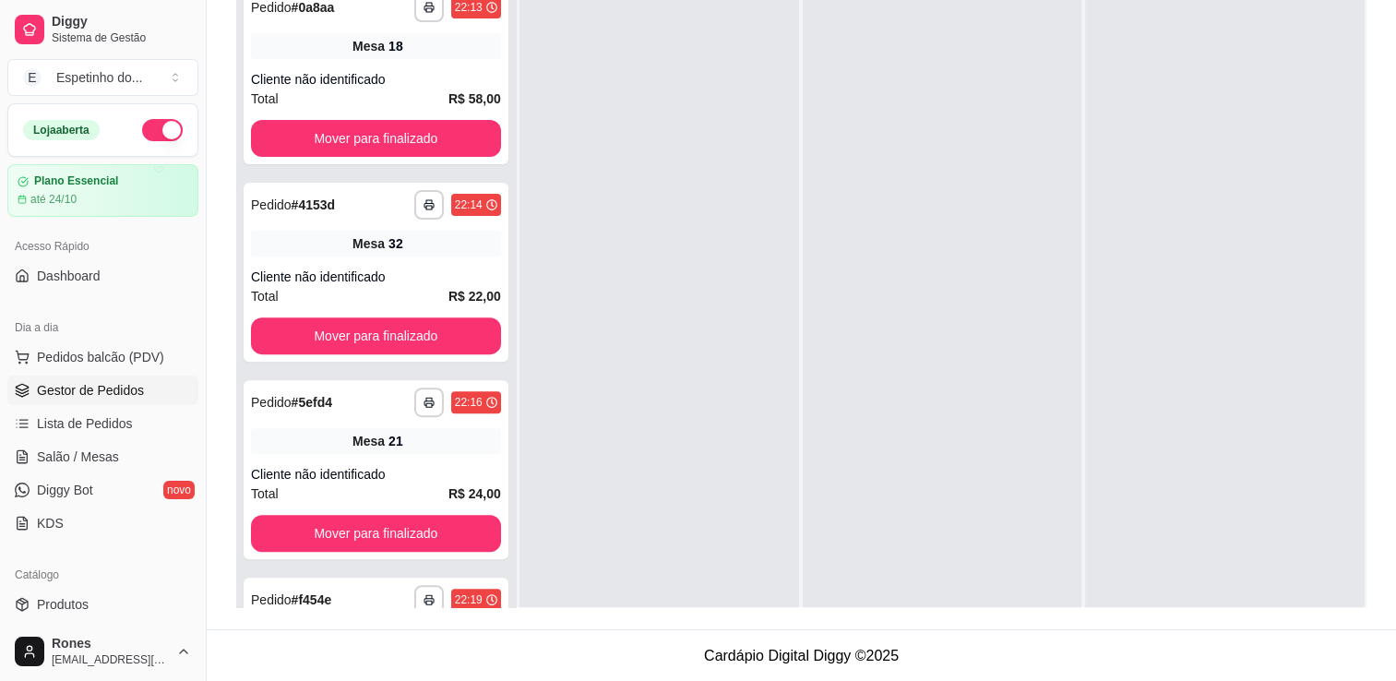
scroll to position [1011, 0]
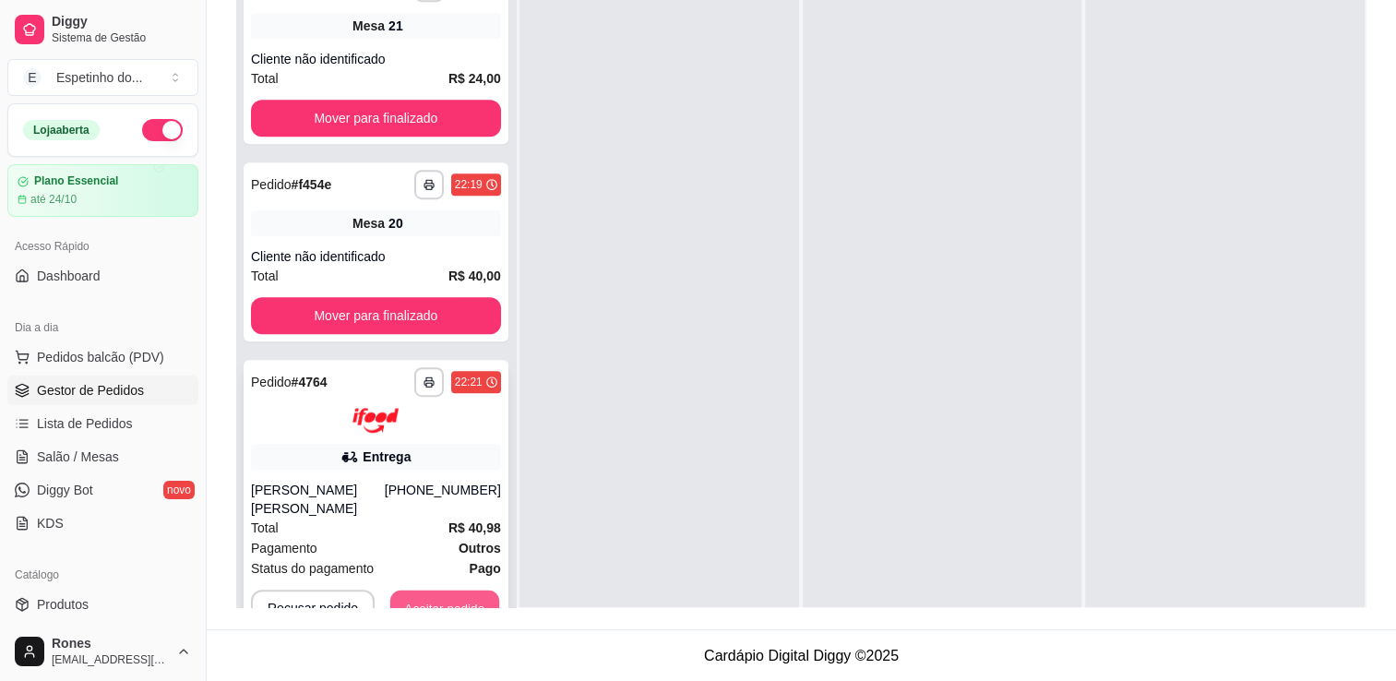
click at [449, 590] on button "Aceitar pedido" at bounding box center [444, 608] width 109 height 36
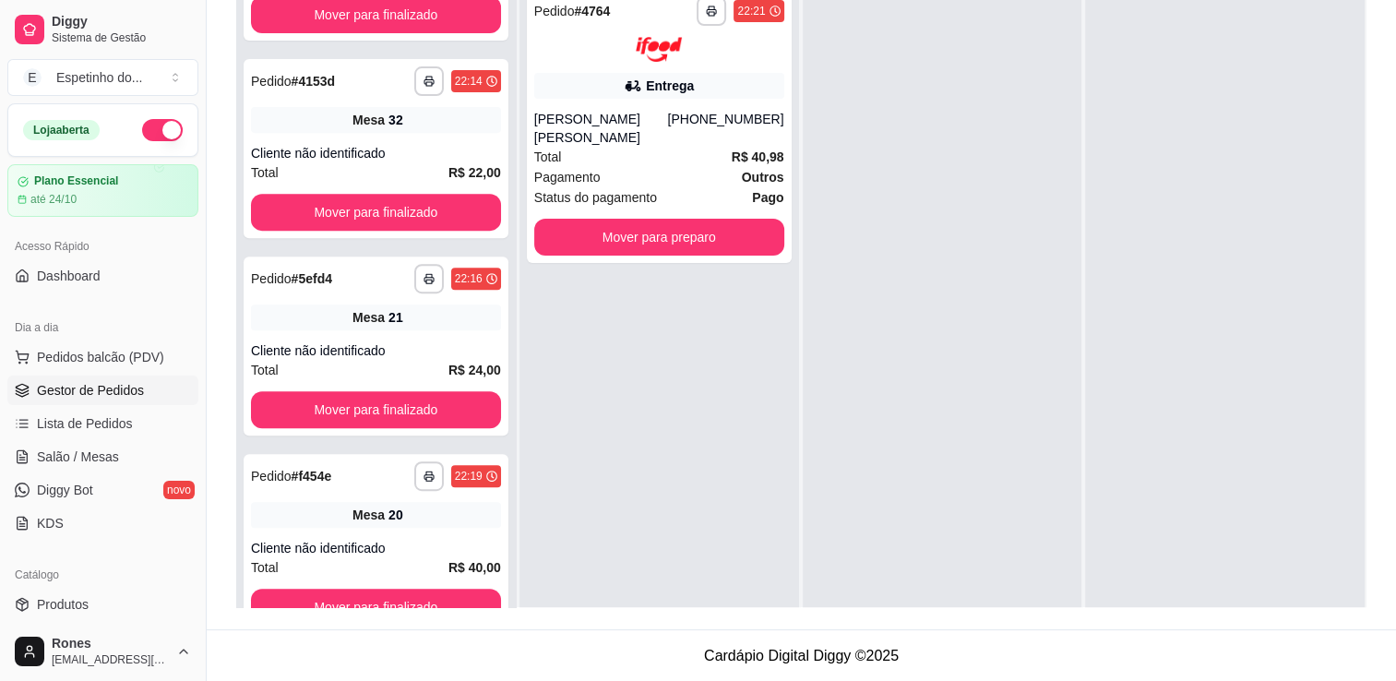
scroll to position [720, 0]
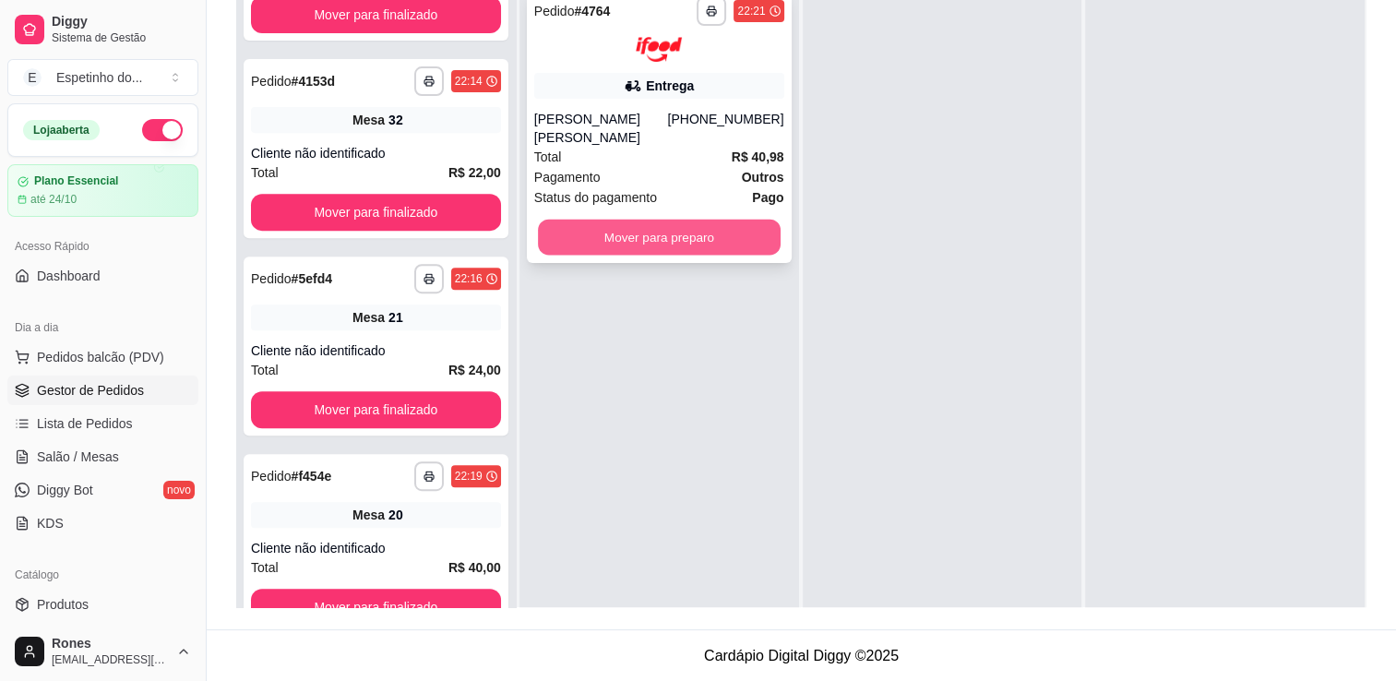
click at [675, 238] on button "Mover para preparo" at bounding box center [659, 237] width 243 height 36
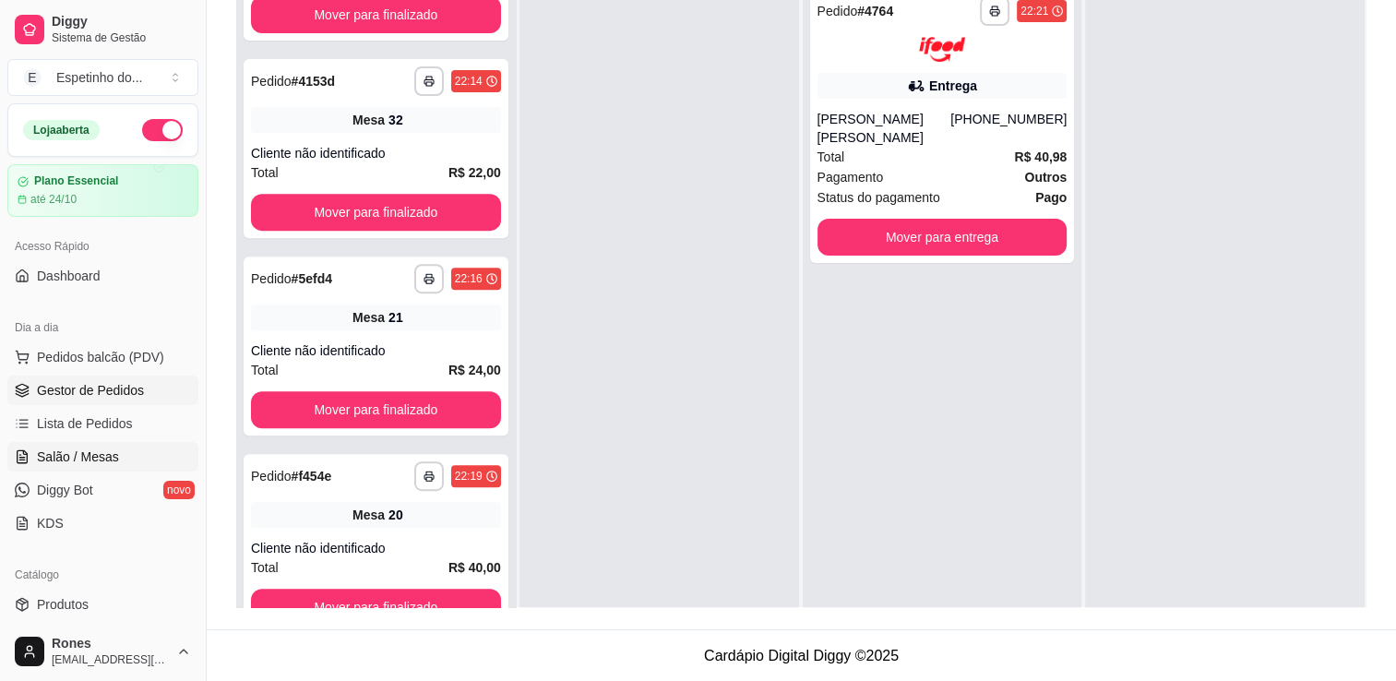
click at [101, 458] on span "Salão / Mesas" at bounding box center [78, 457] width 82 height 18
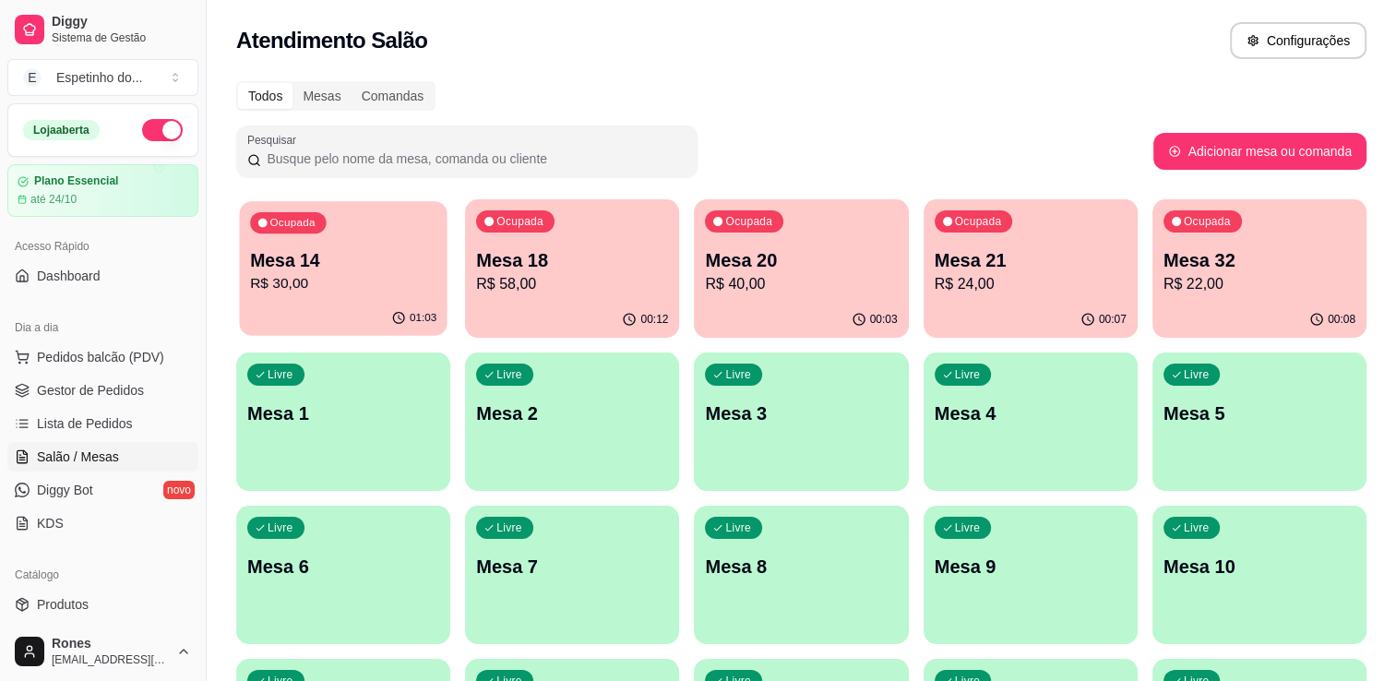
click at [394, 304] on div "01:03" at bounding box center [343, 318] width 208 height 35
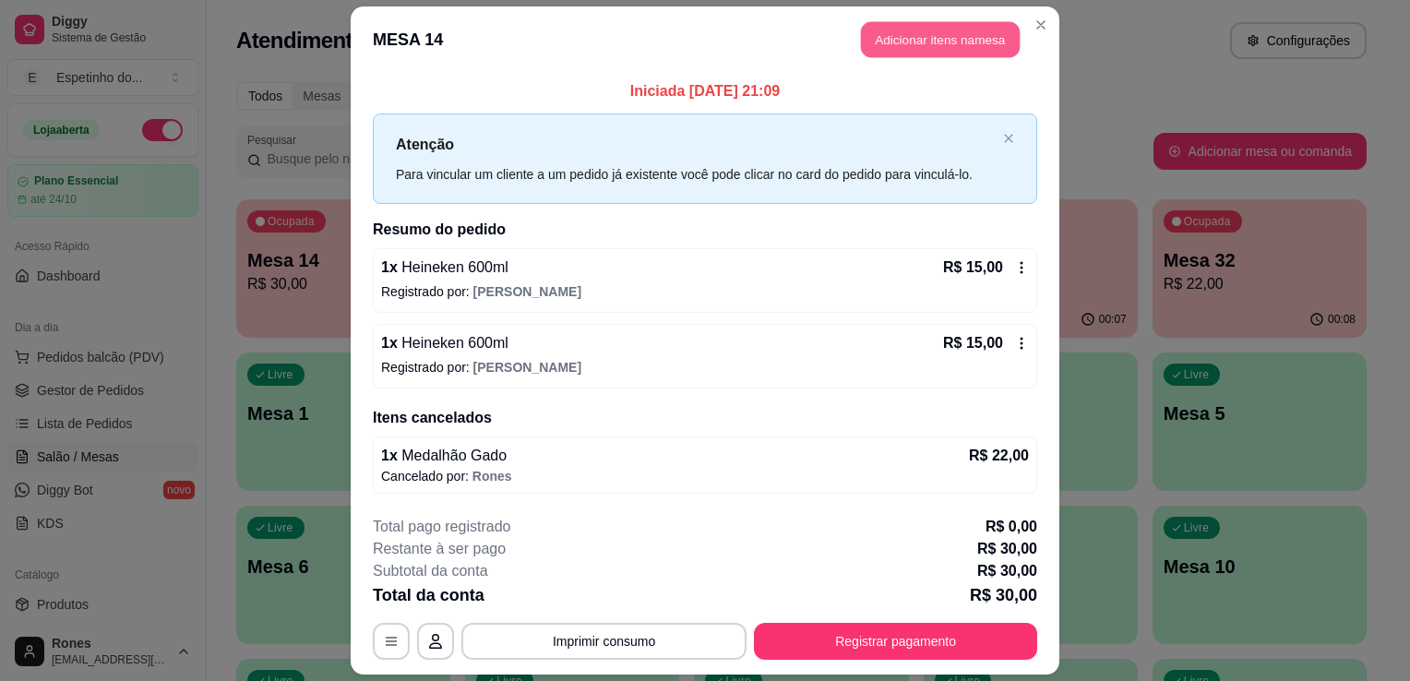
click at [939, 37] on button "Adicionar itens na mesa" at bounding box center [940, 40] width 159 height 36
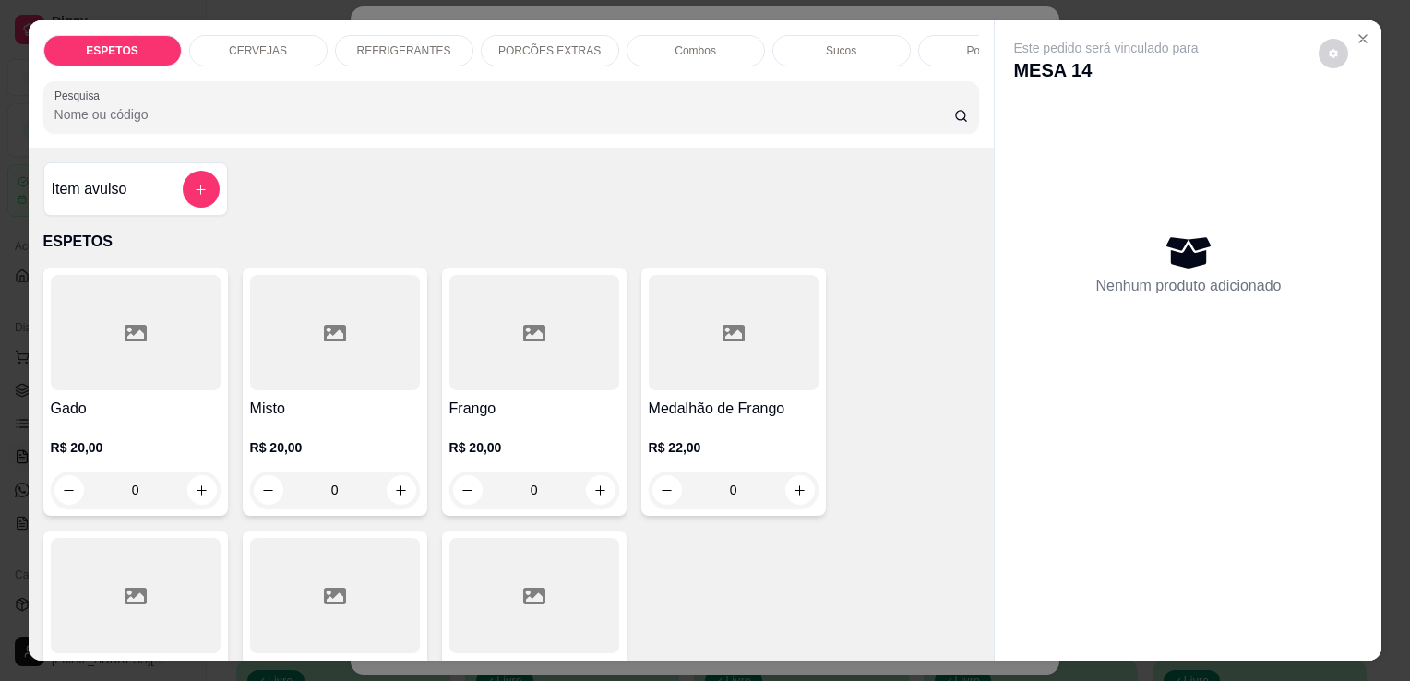
click at [286, 46] on div "CERVEJAS" at bounding box center [258, 50] width 138 height 31
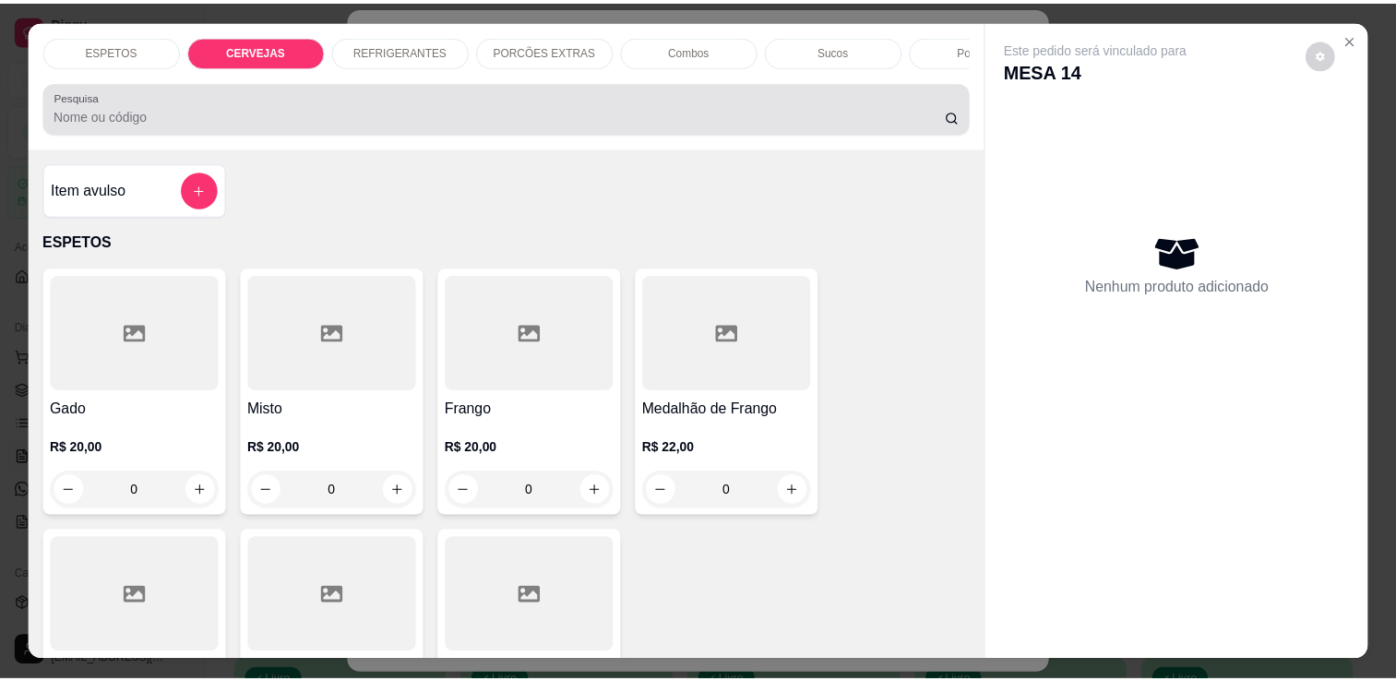
scroll to position [45, 0]
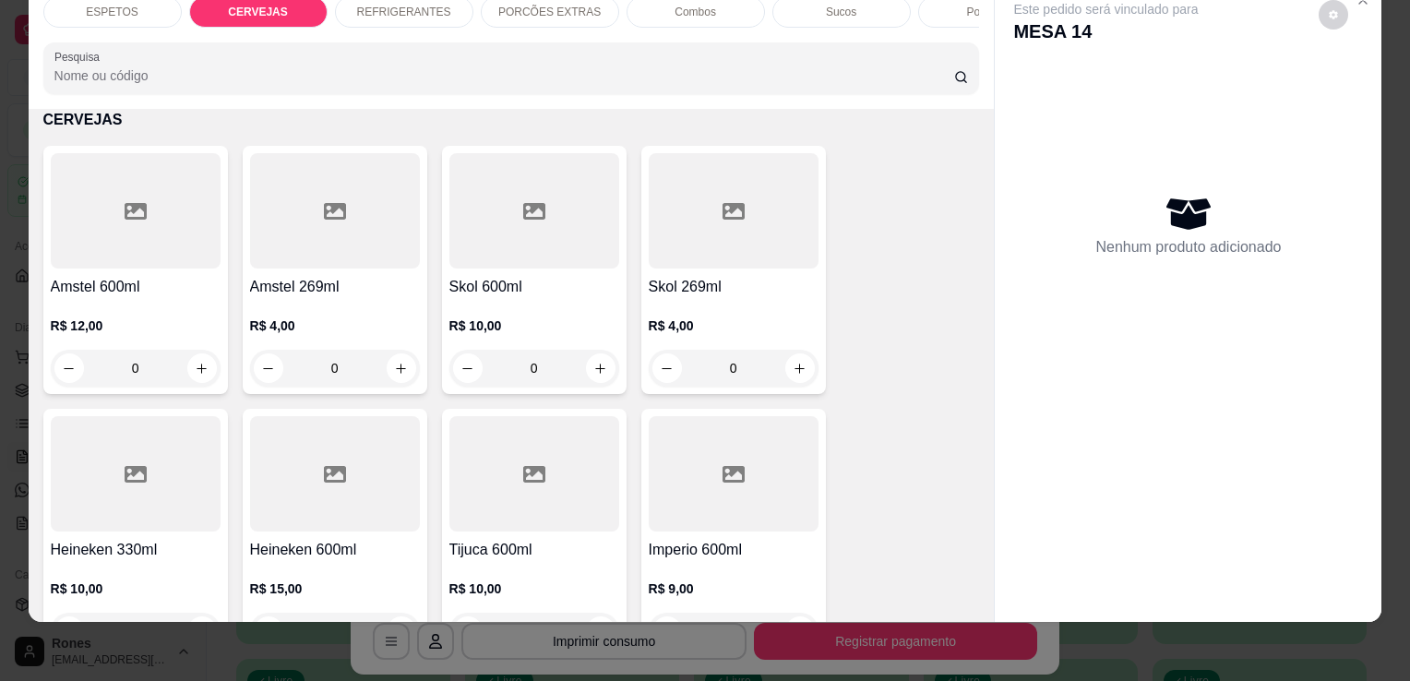
click at [309, 518] on div at bounding box center [335, 473] width 170 height 115
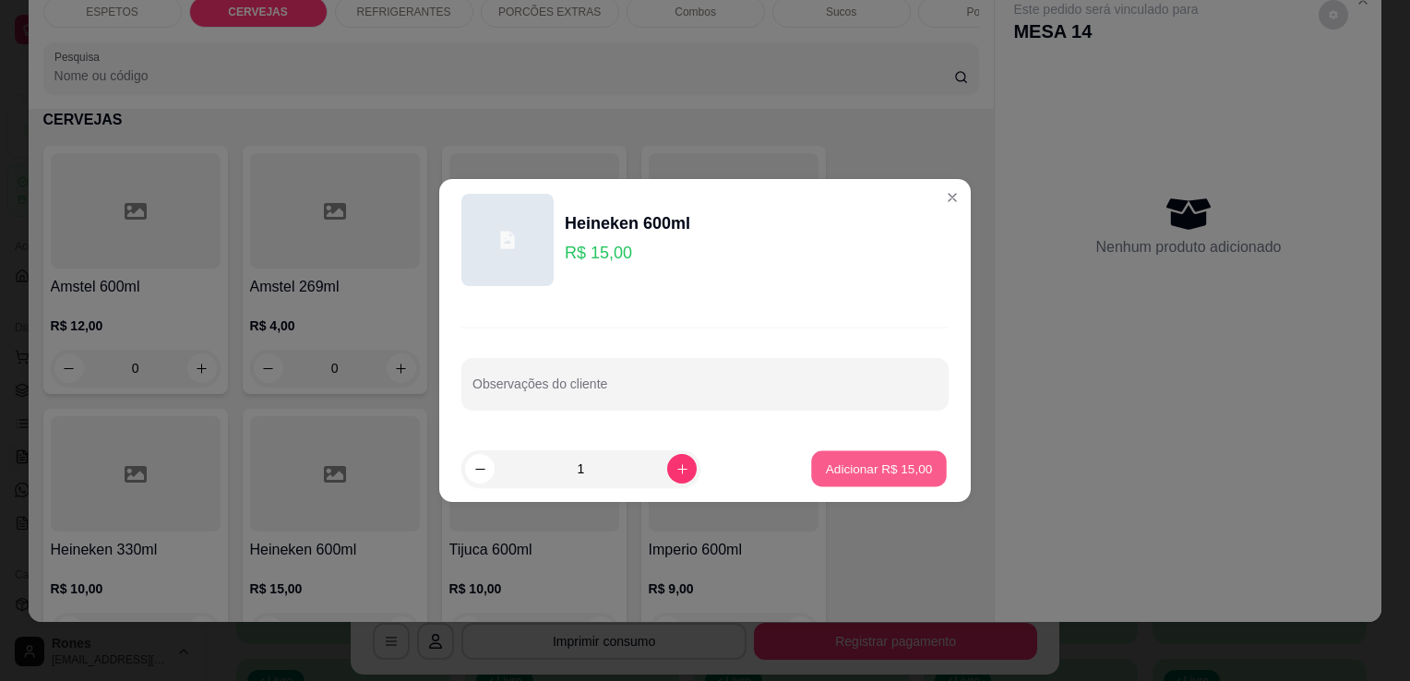
click at [868, 461] on p "Adicionar R$ 15,00" at bounding box center [879, 469] width 107 height 18
type input "1"
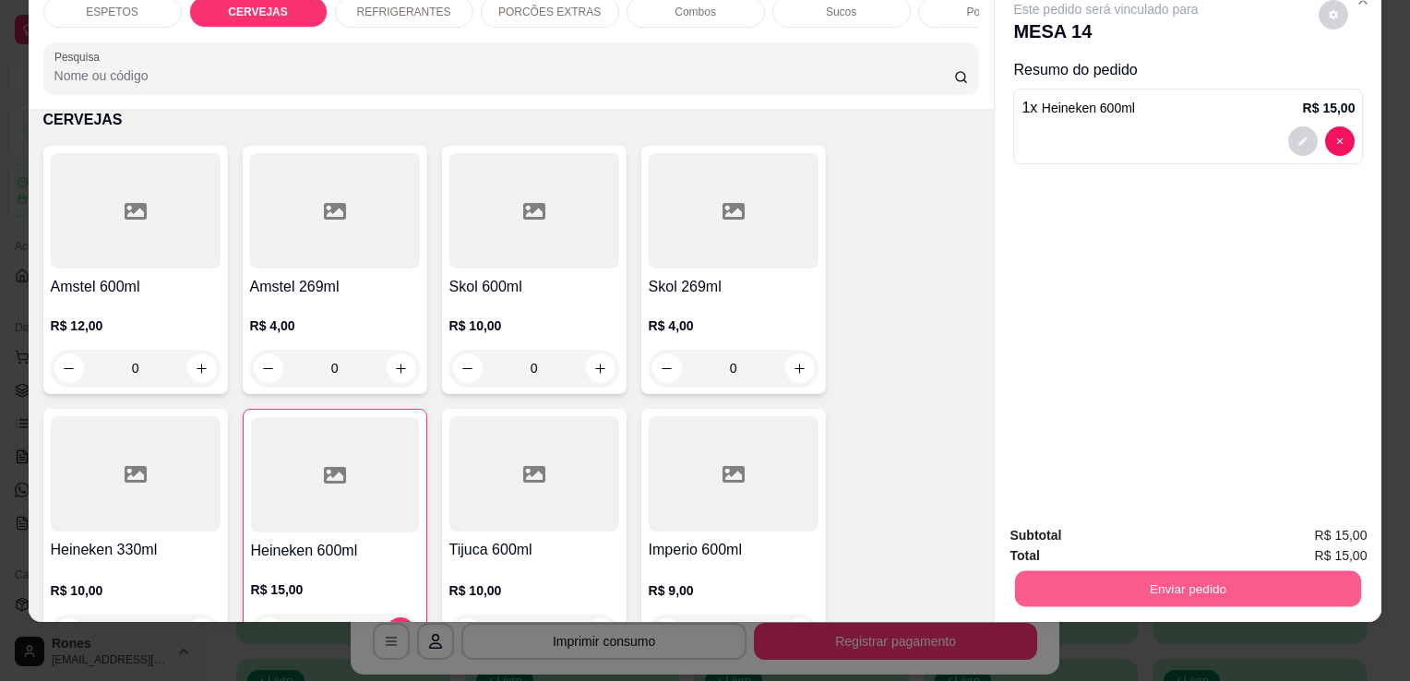
click at [1185, 581] on button "Enviar pedido" at bounding box center [1188, 588] width 346 height 36
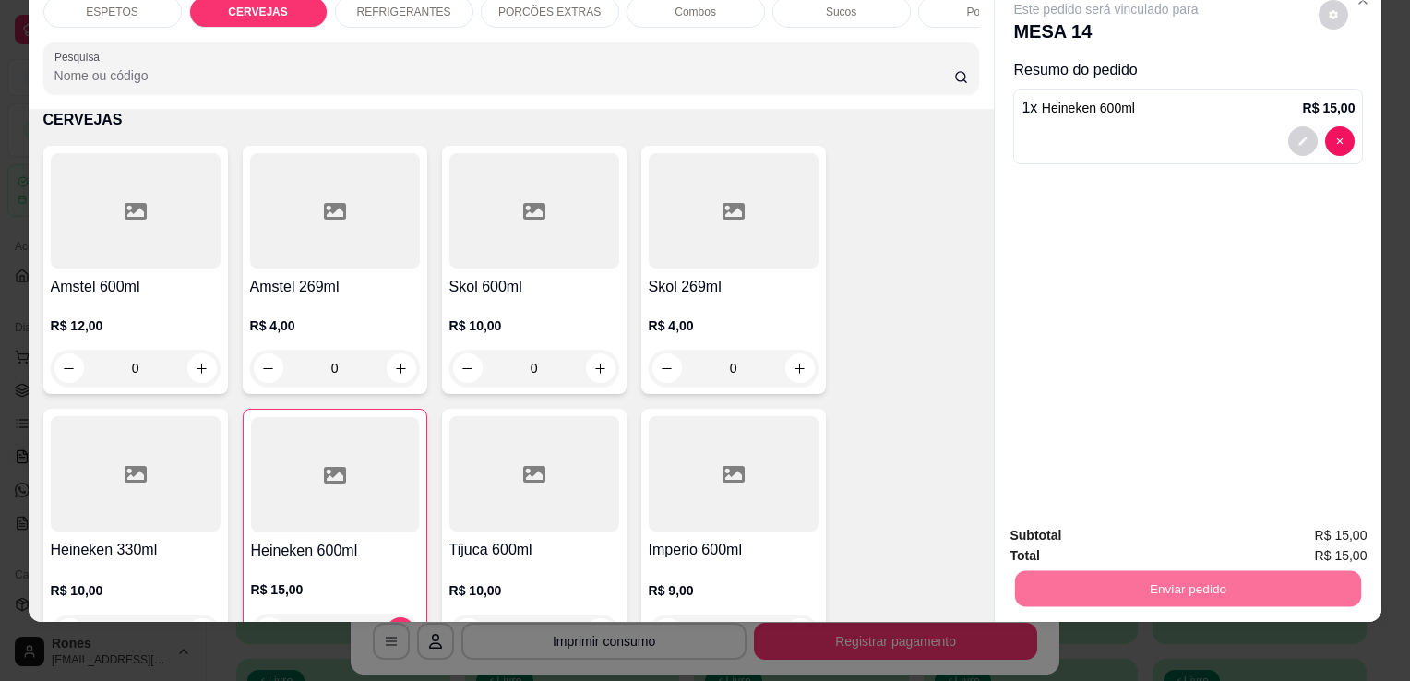
click at [1310, 522] on button "Enviar pedido" at bounding box center [1318, 529] width 101 height 34
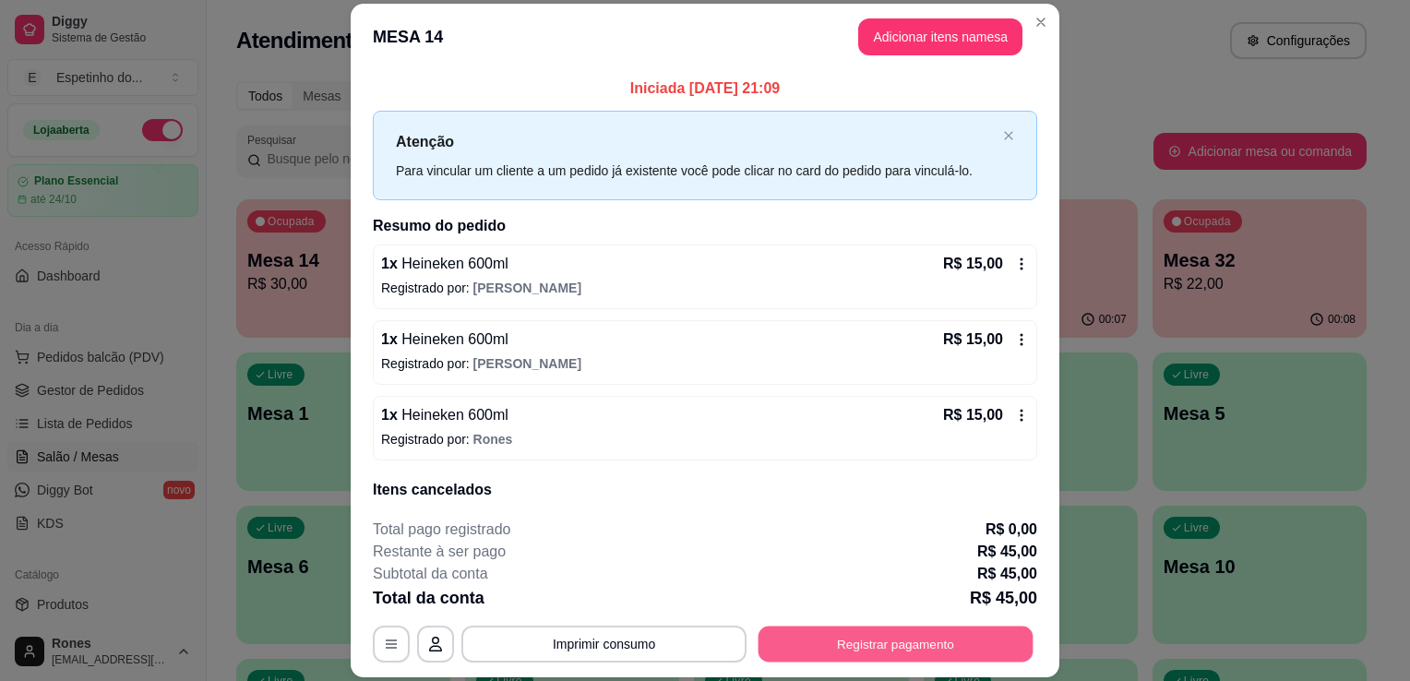
click at [857, 648] on button "Registrar pagamento" at bounding box center [895, 645] width 275 height 36
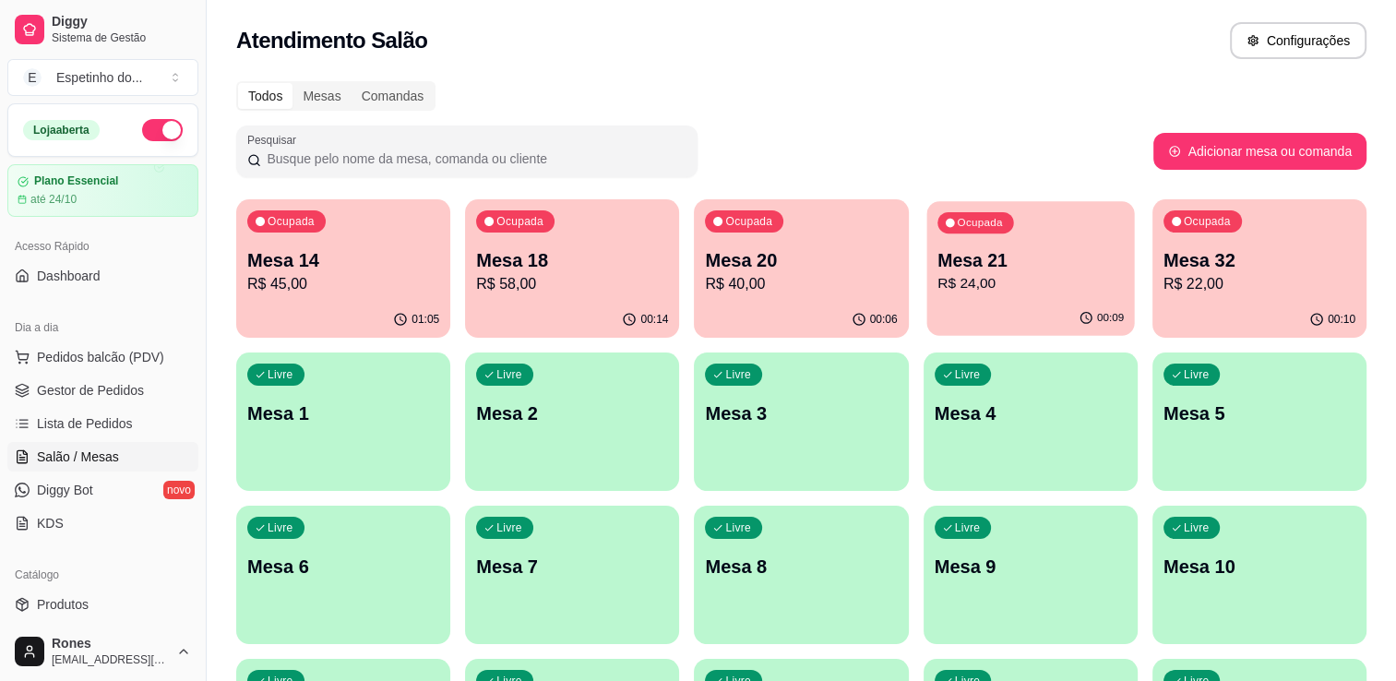
click at [1049, 263] on p "Mesa 21" at bounding box center [1030, 260] width 186 height 25
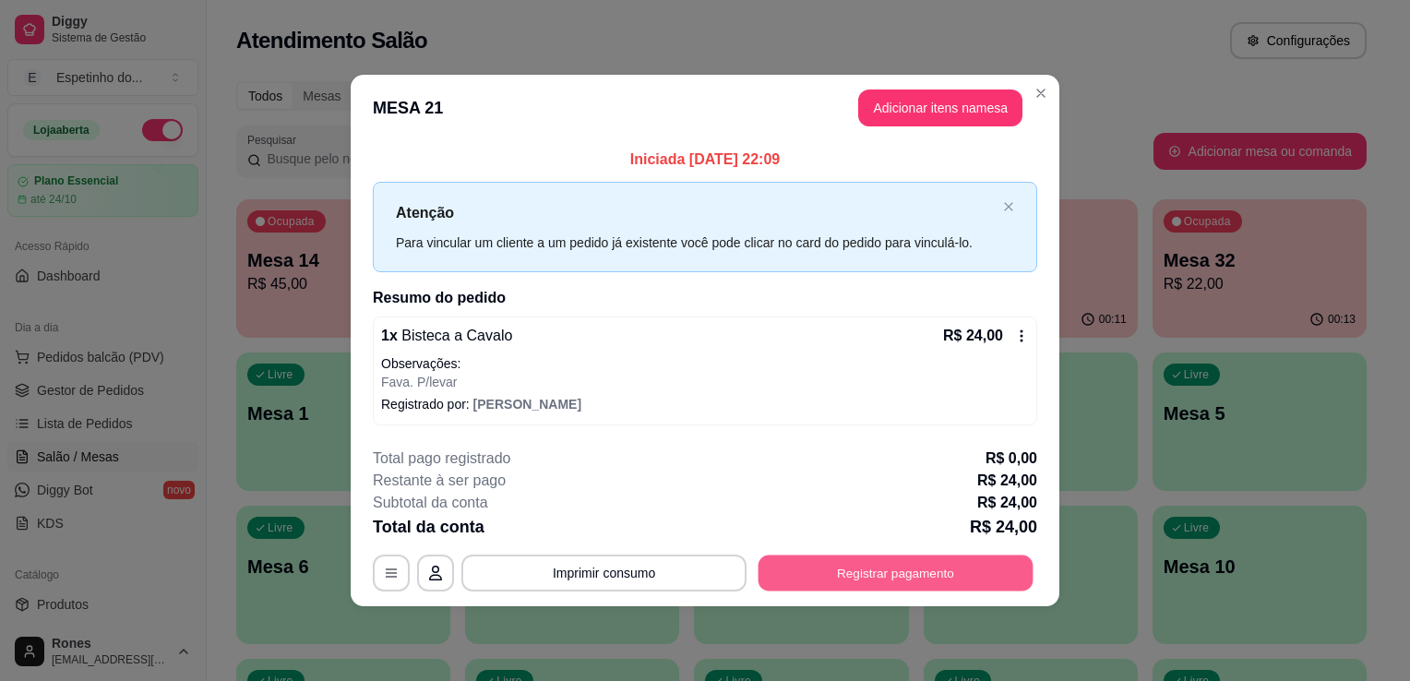
click at [918, 566] on button "Registrar pagamento" at bounding box center [895, 573] width 275 height 36
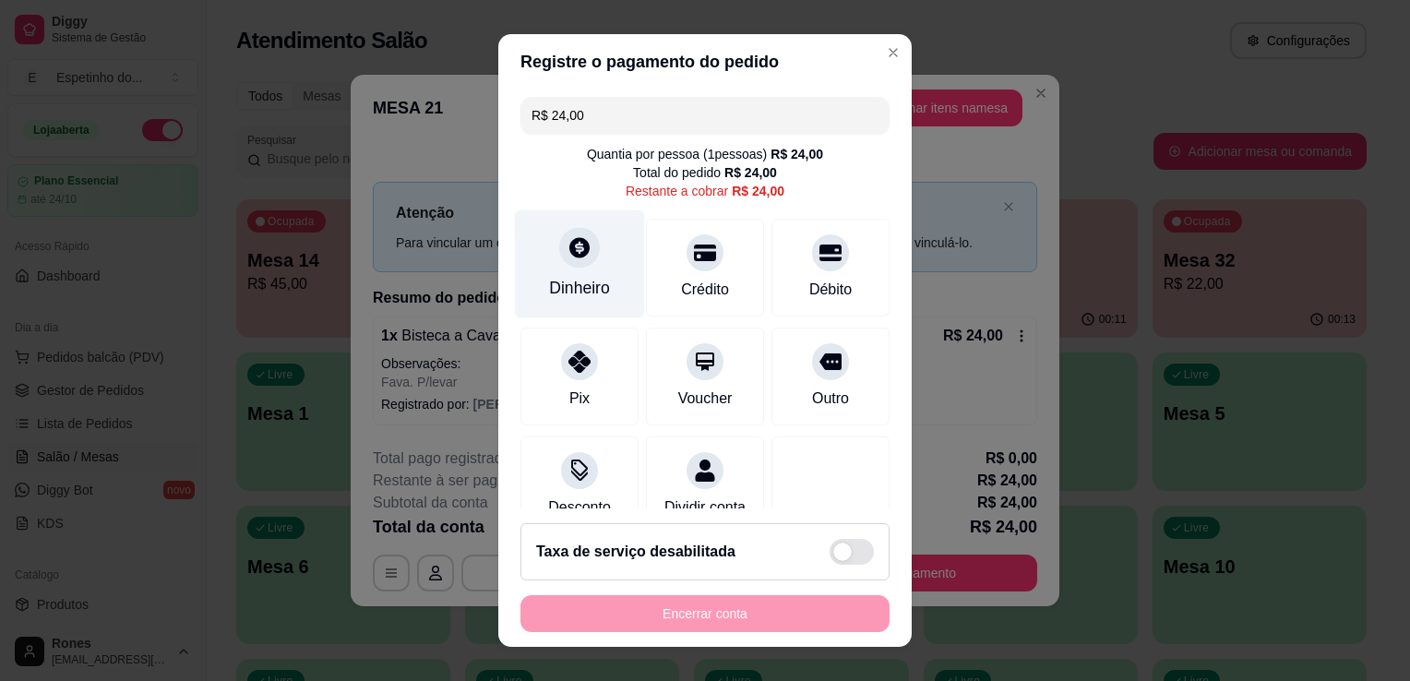
click at [579, 279] on div "Dinheiro" at bounding box center [579, 288] width 61 height 24
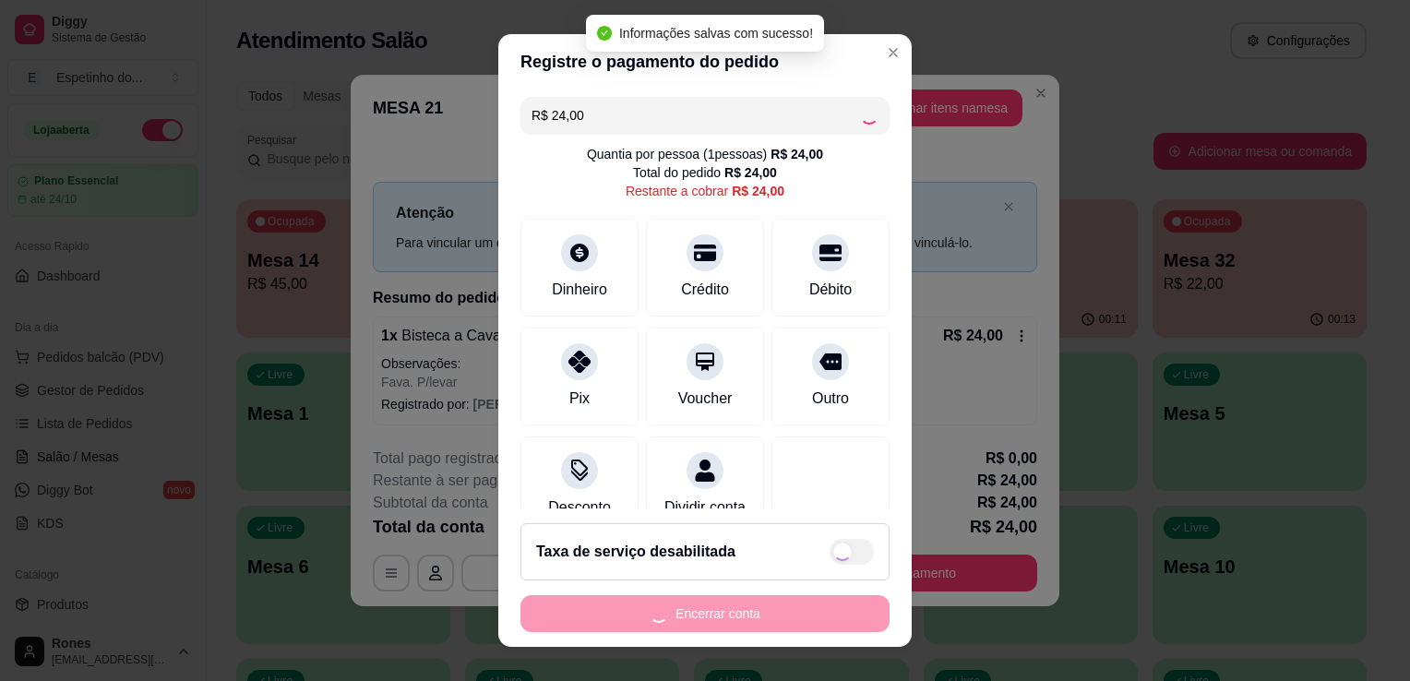
type input "R$ 0,00"
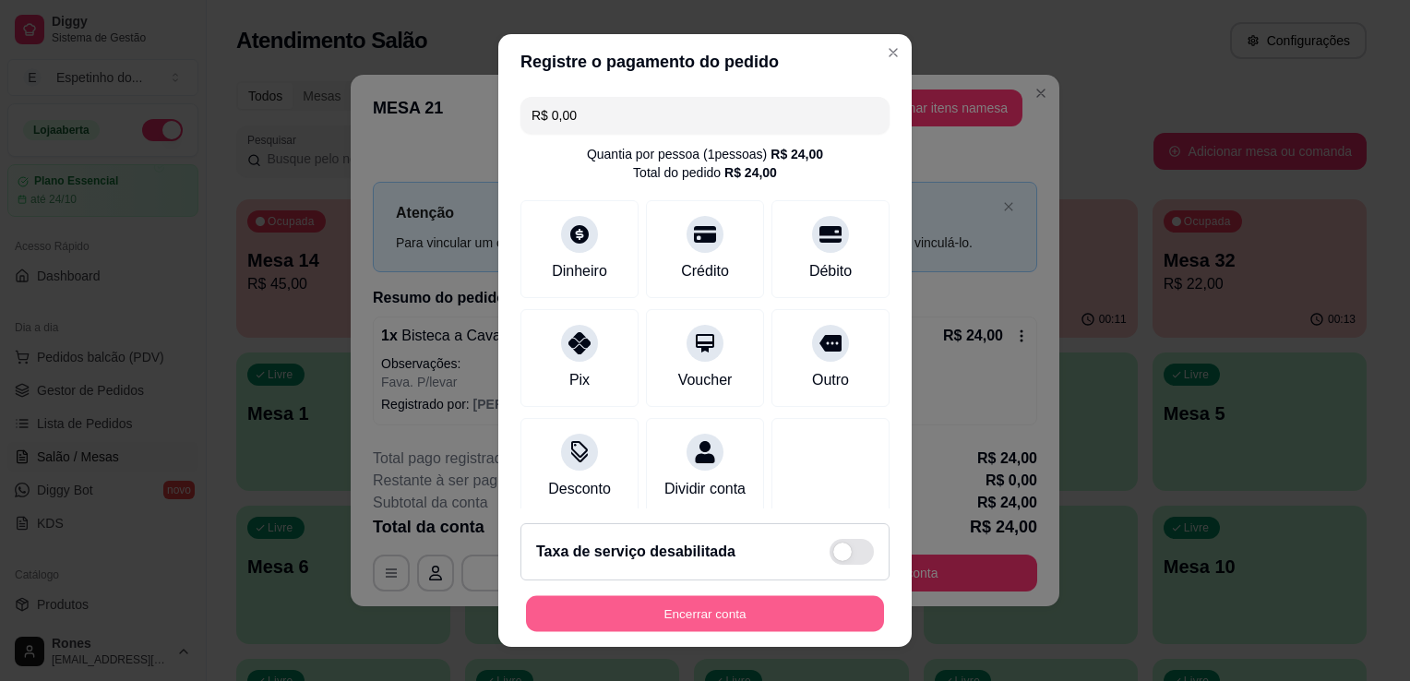
click at [680, 613] on button "Encerrar conta" at bounding box center [705, 614] width 358 height 36
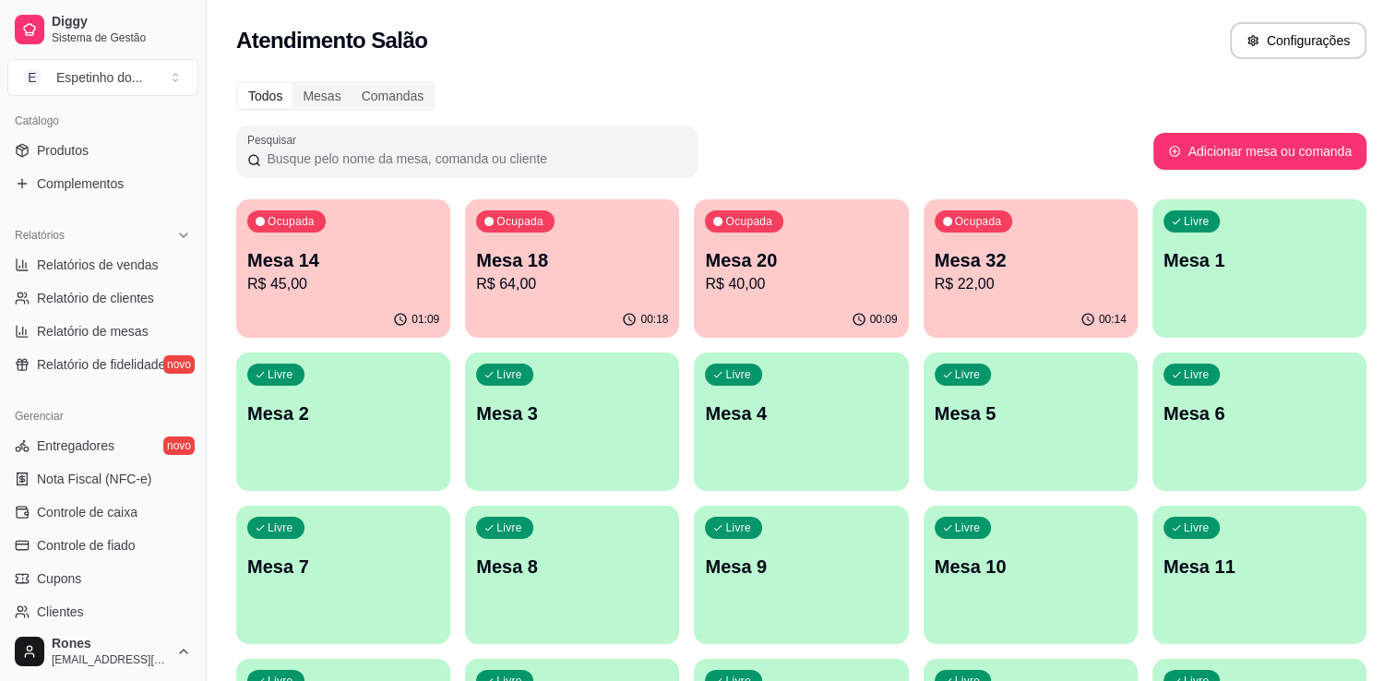
scroll to position [646, 0]
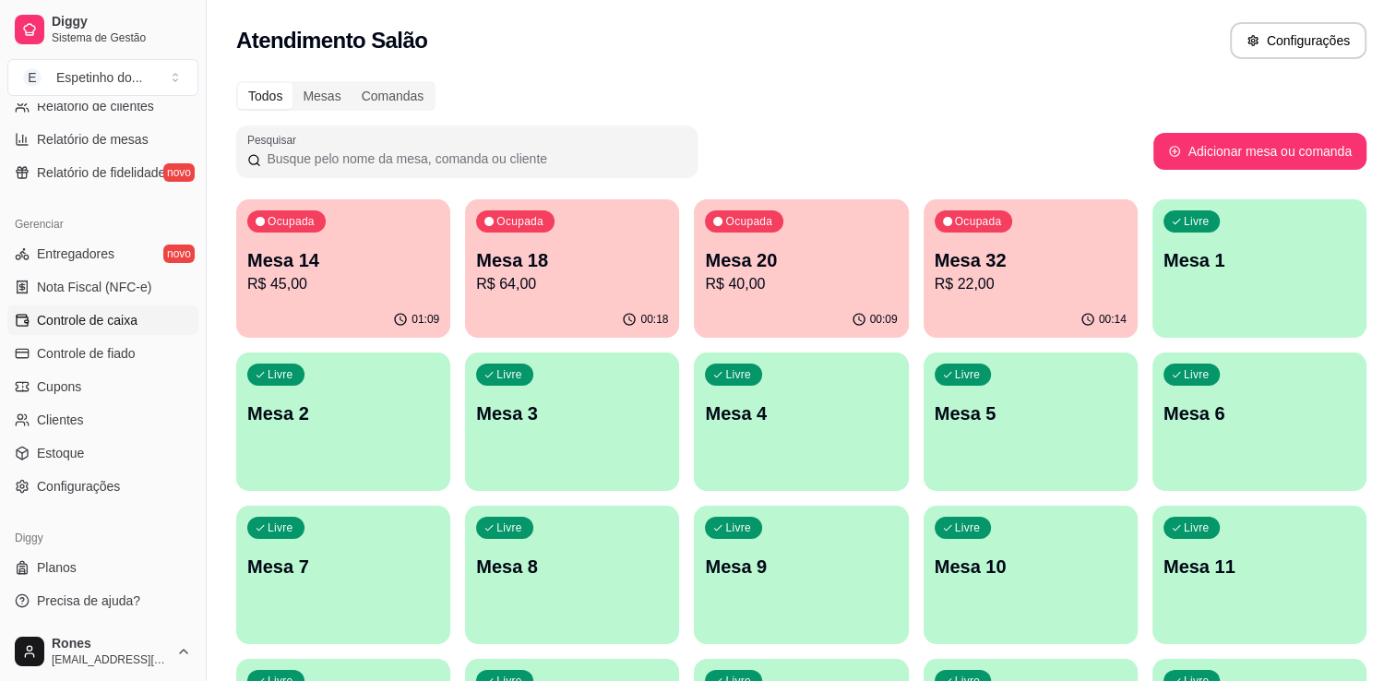
click at [78, 326] on span "Controle de caixa" at bounding box center [87, 320] width 101 height 18
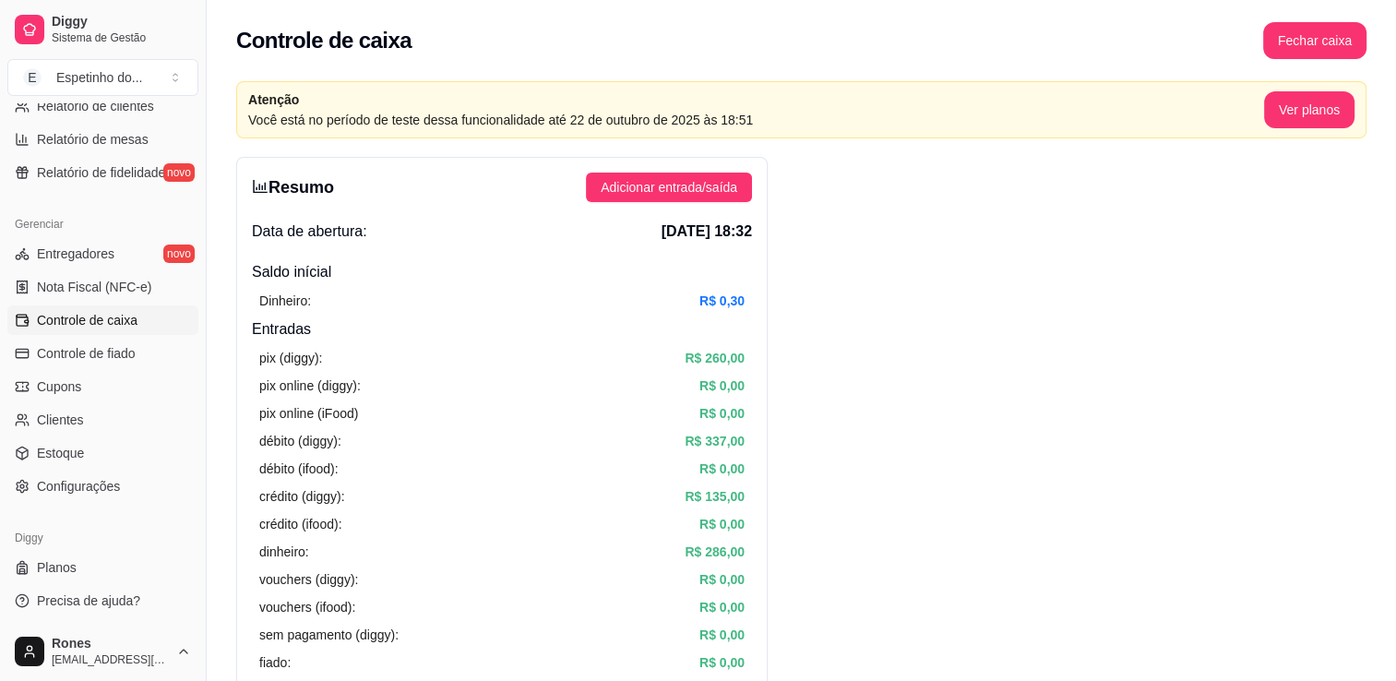
scroll to position [595, 0]
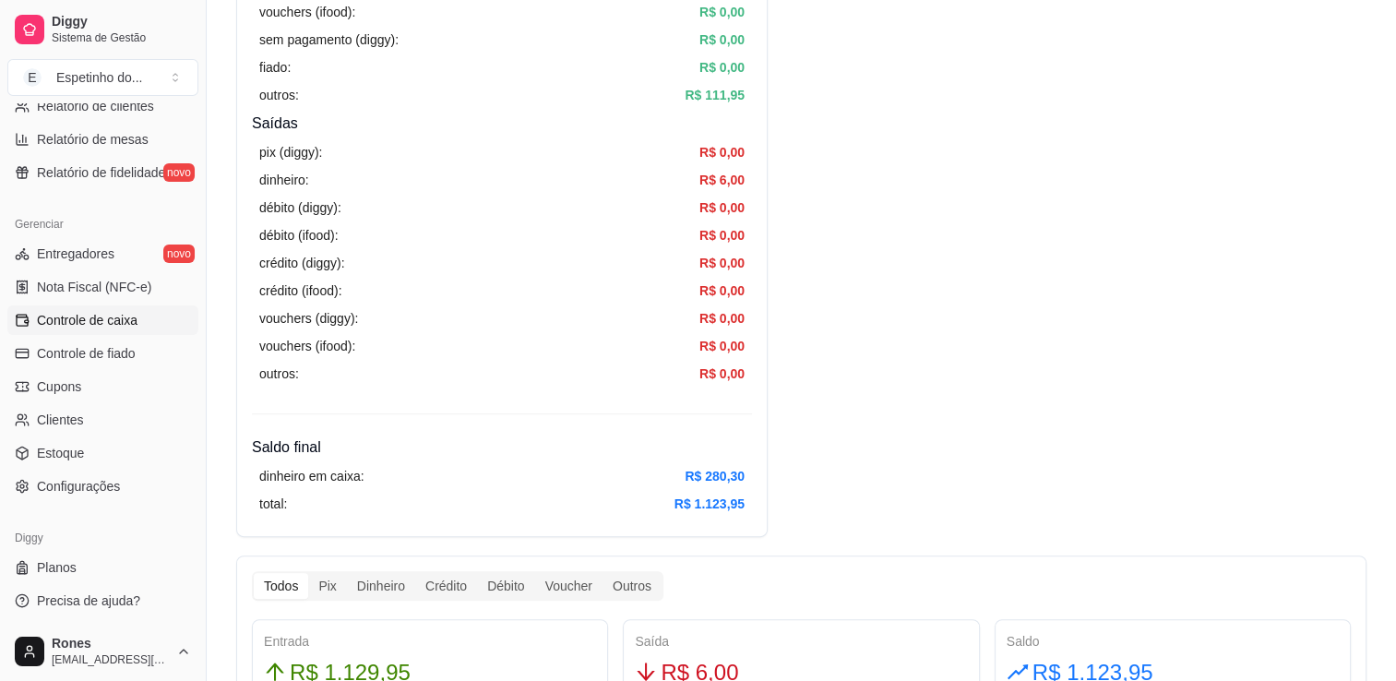
click at [108, 319] on span "Controle de caixa" at bounding box center [87, 320] width 101 height 18
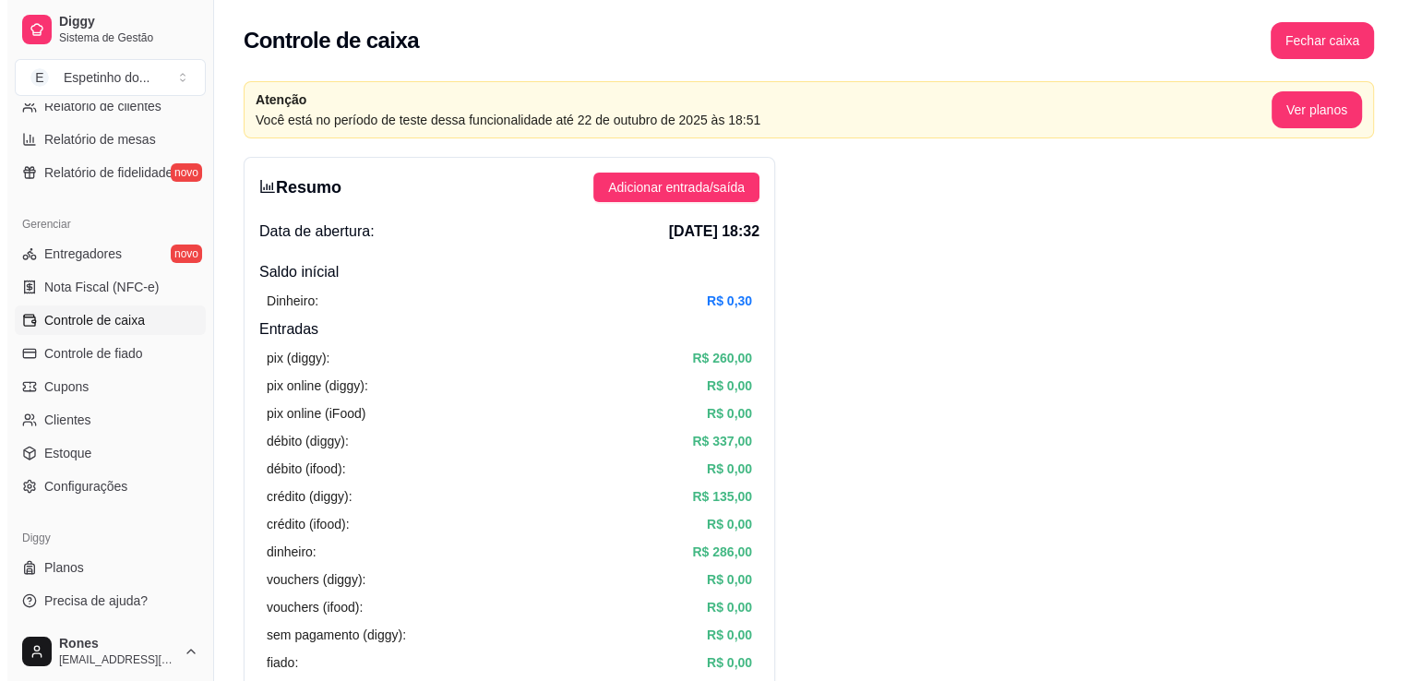
scroll to position [192, 0]
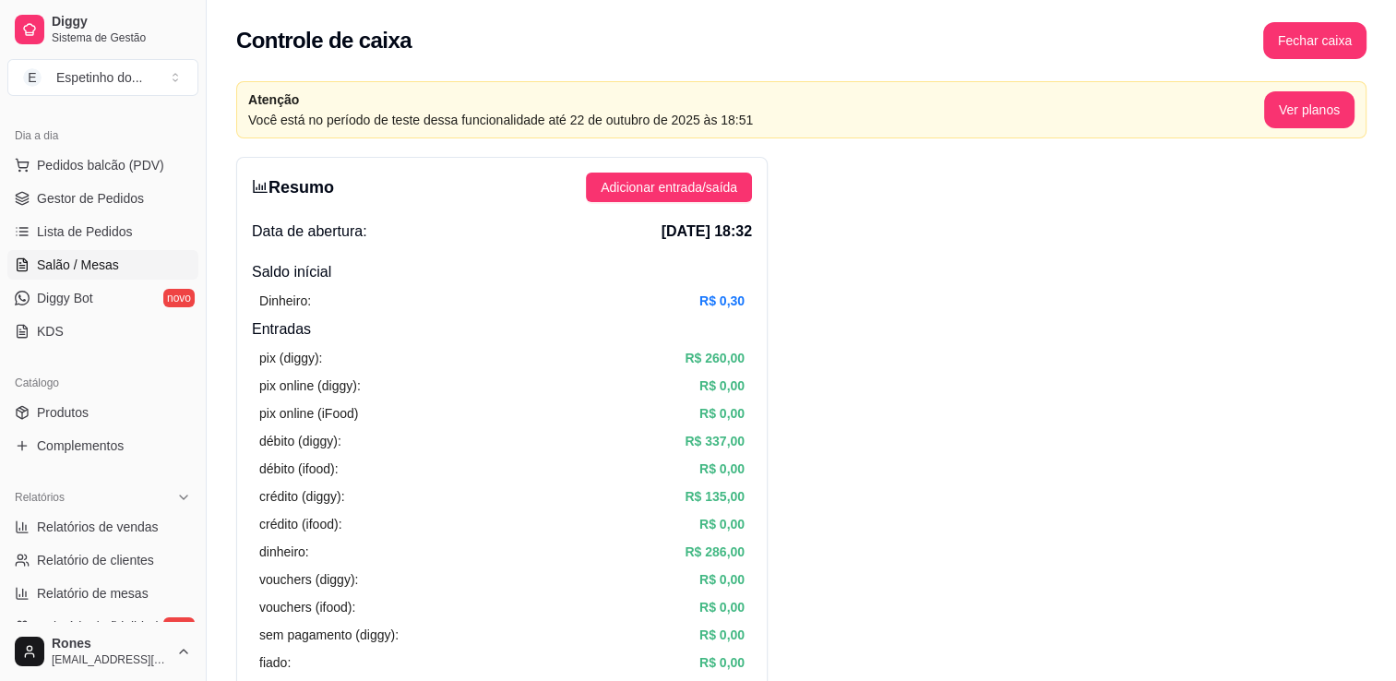
click at [109, 268] on span "Salão / Mesas" at bounding box center [78, 265] width 82 height 18
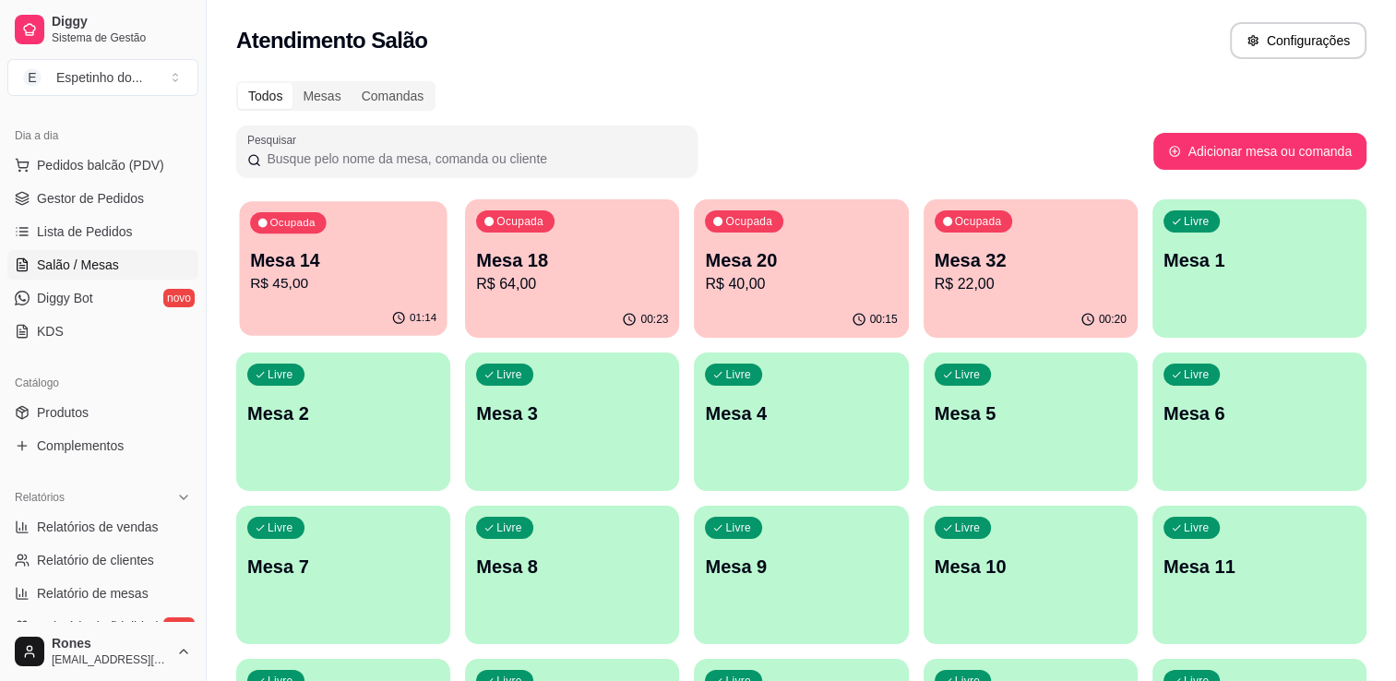
click at [404, 271] on p "Mesa 14" at bounding box center [343, 260] width 186 height 25
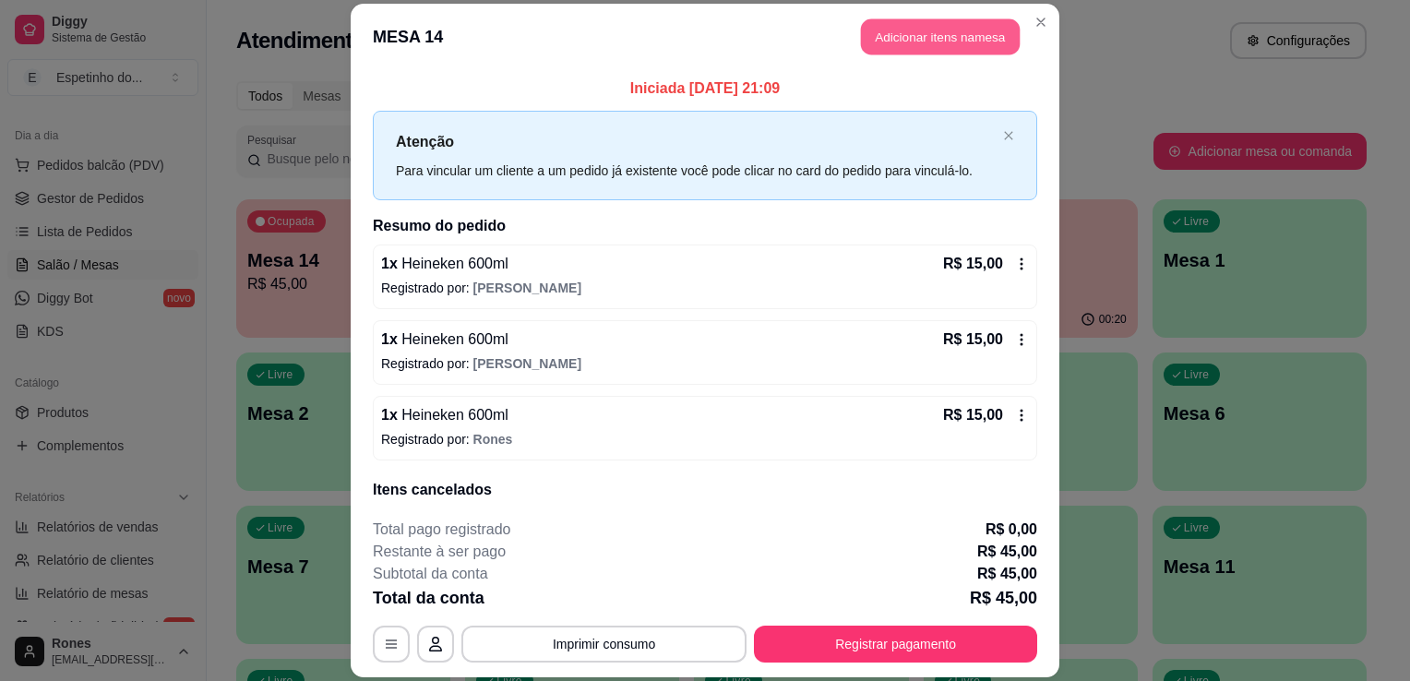
click at [906, 42] on button "Adicionar itens na mesa" at bounding box center [940, 36] width 159 height 36
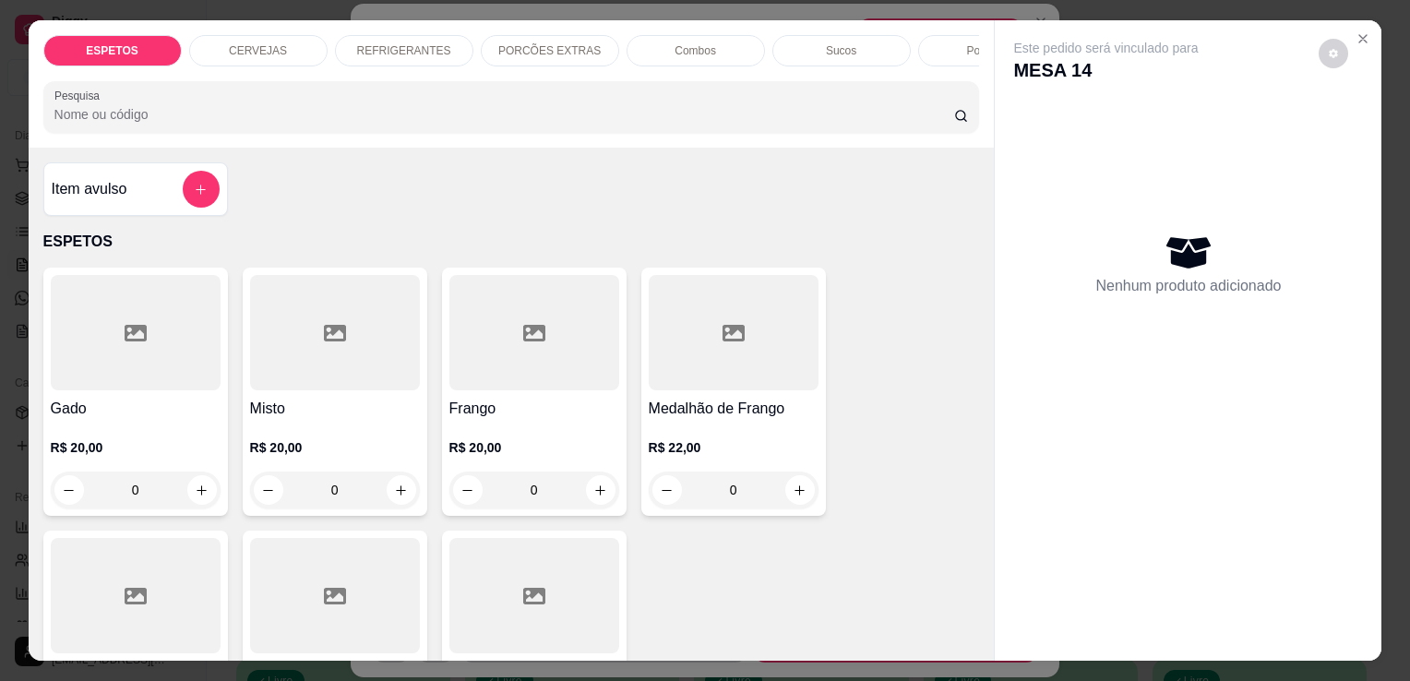
click at [269, 43] on p "CERVEJAS" at bounding box center [258, 50] width 58 height 15
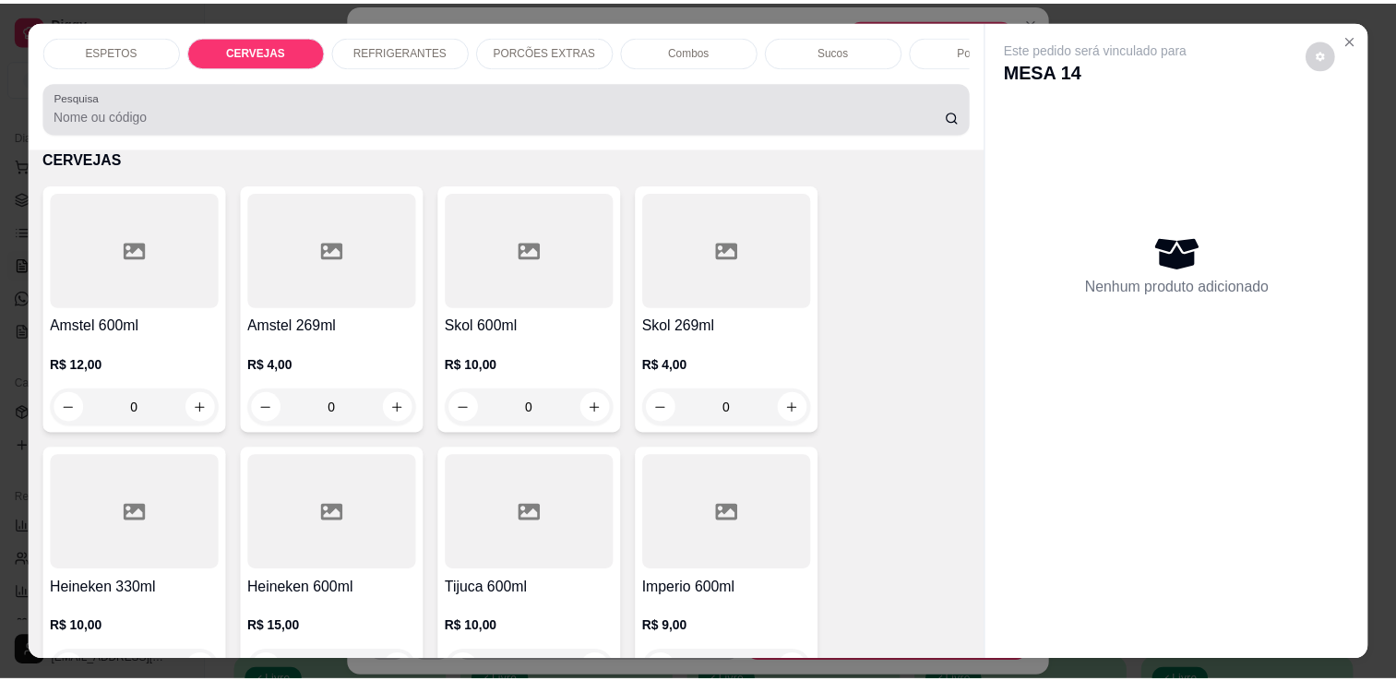
scroll to position [45, 0]
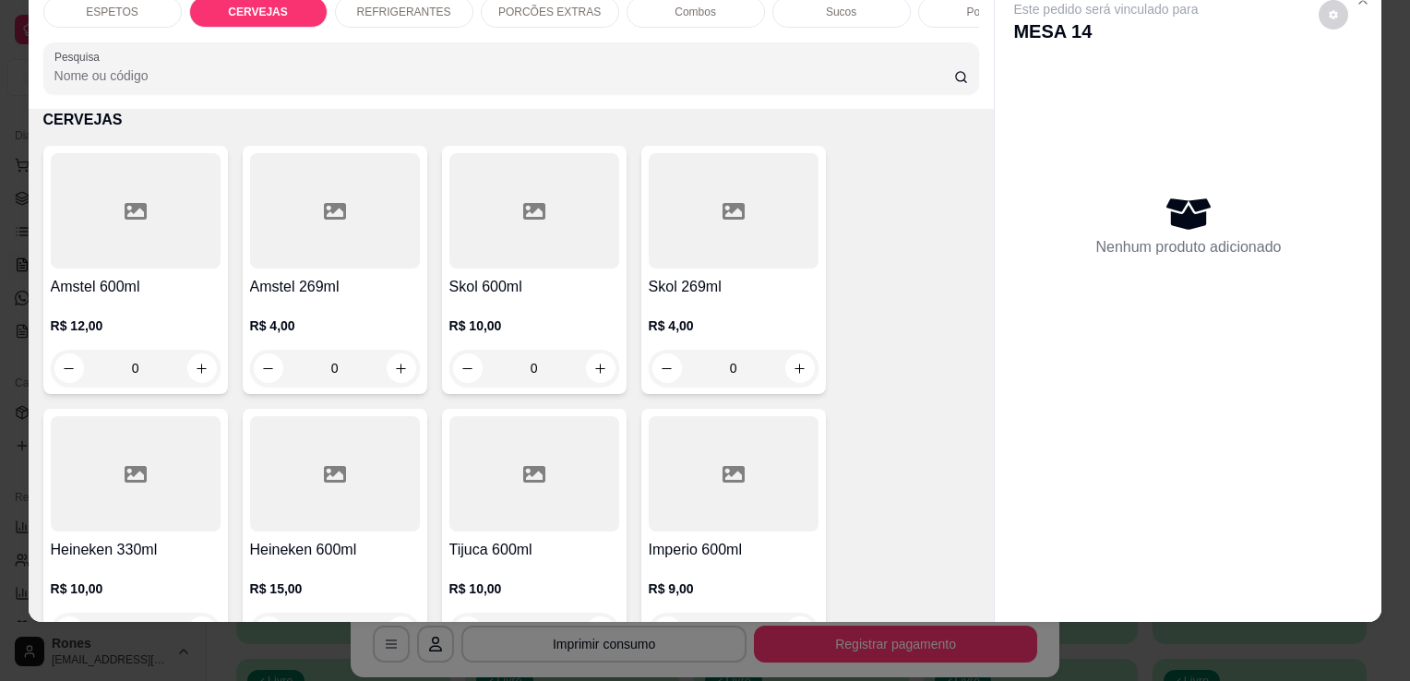
click at [364, 498] on div at bounding box center [335, 473] width 170 height 115
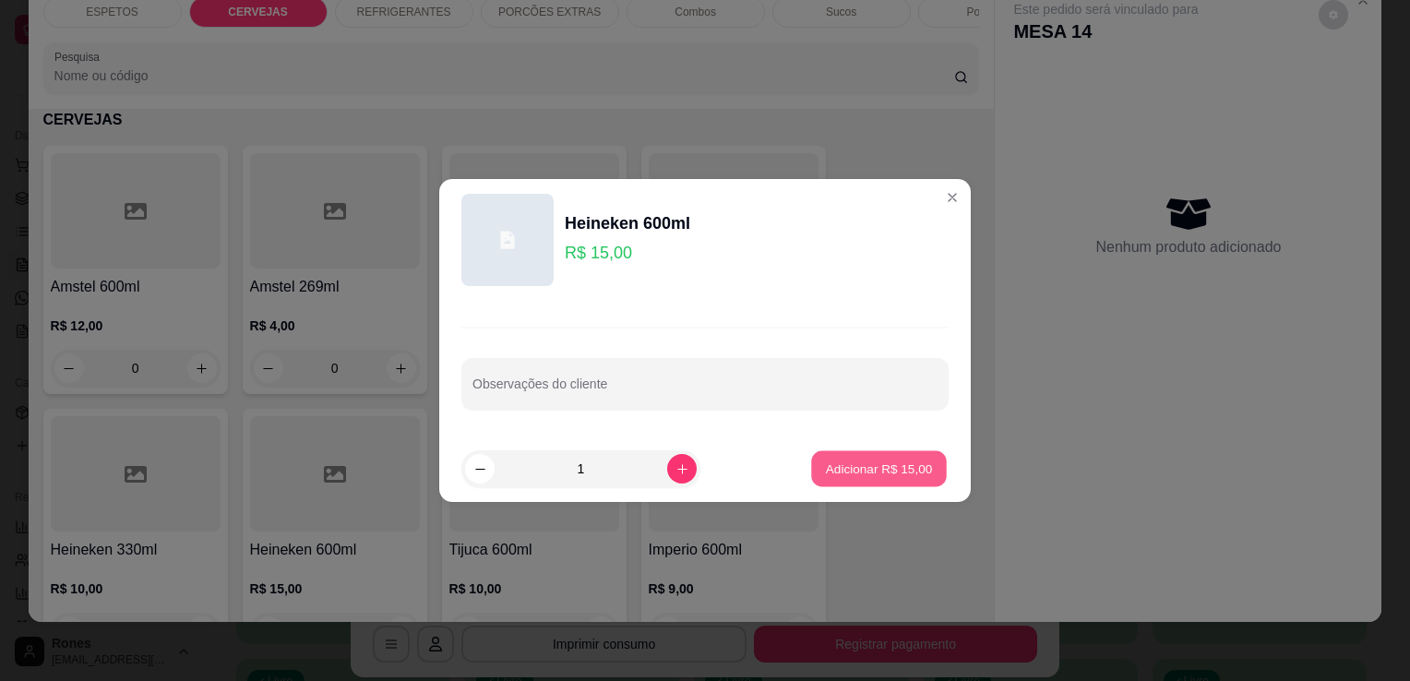
click at [878, 471] on p "Adicionar R$ 15,00" at bounding box center [879, 469] width 107 height 18
type input "1"
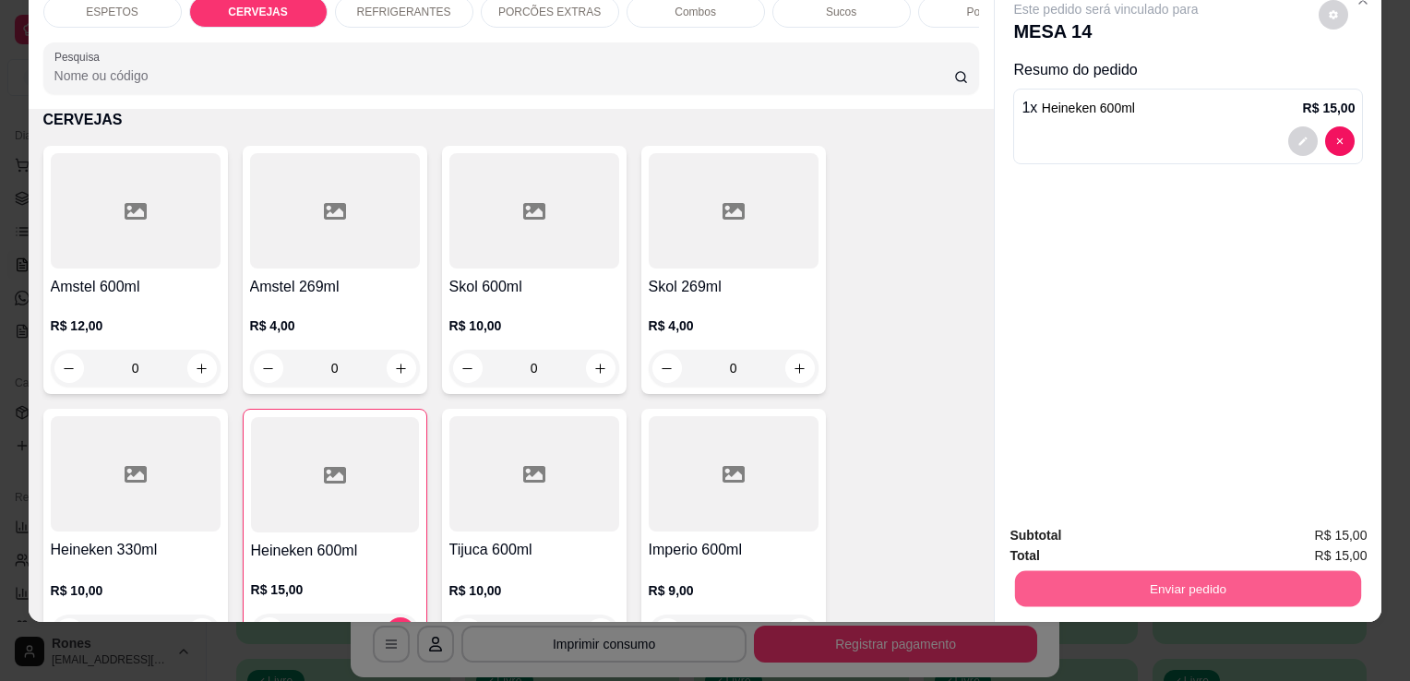
click at [1257, 581] on button "Enviar pedido" at bounding box center [1188, 588] width 346 height 36
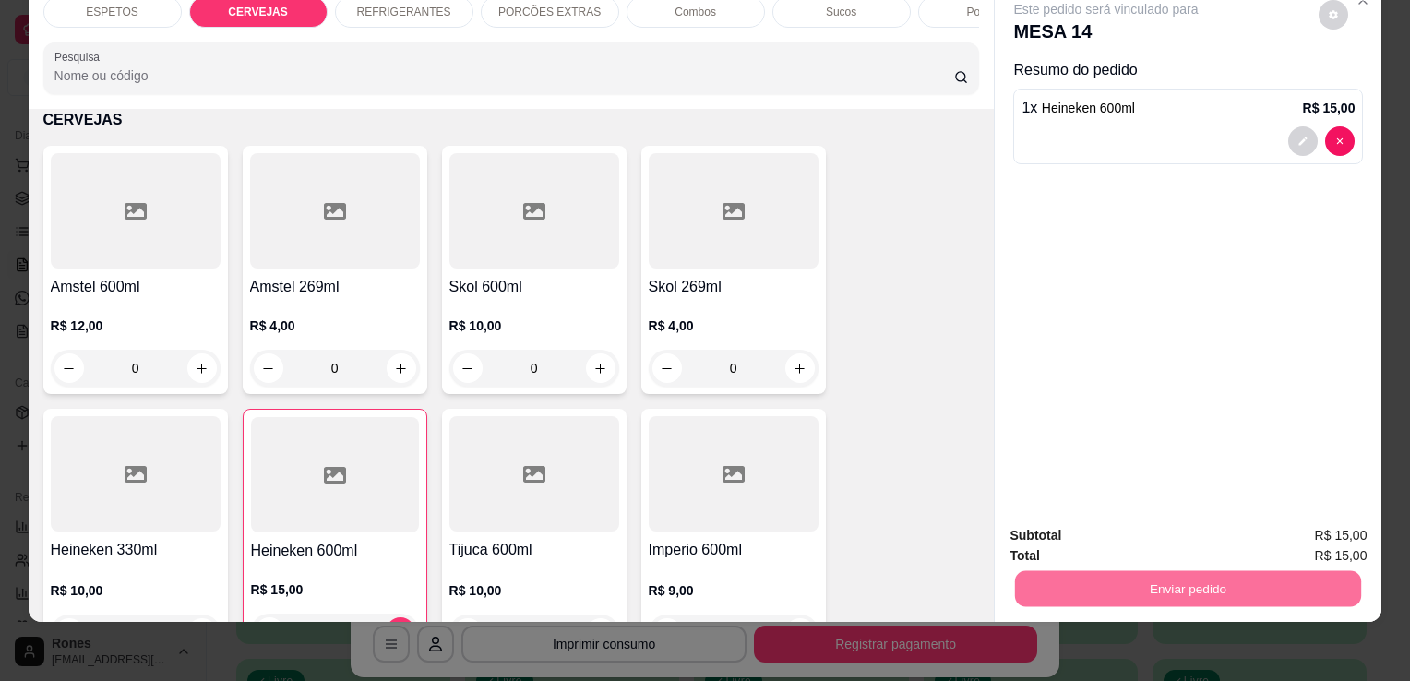
click at [1340, 539] on button "Enviar pedido" at bounding box center [1318, 529] width 101 height 34
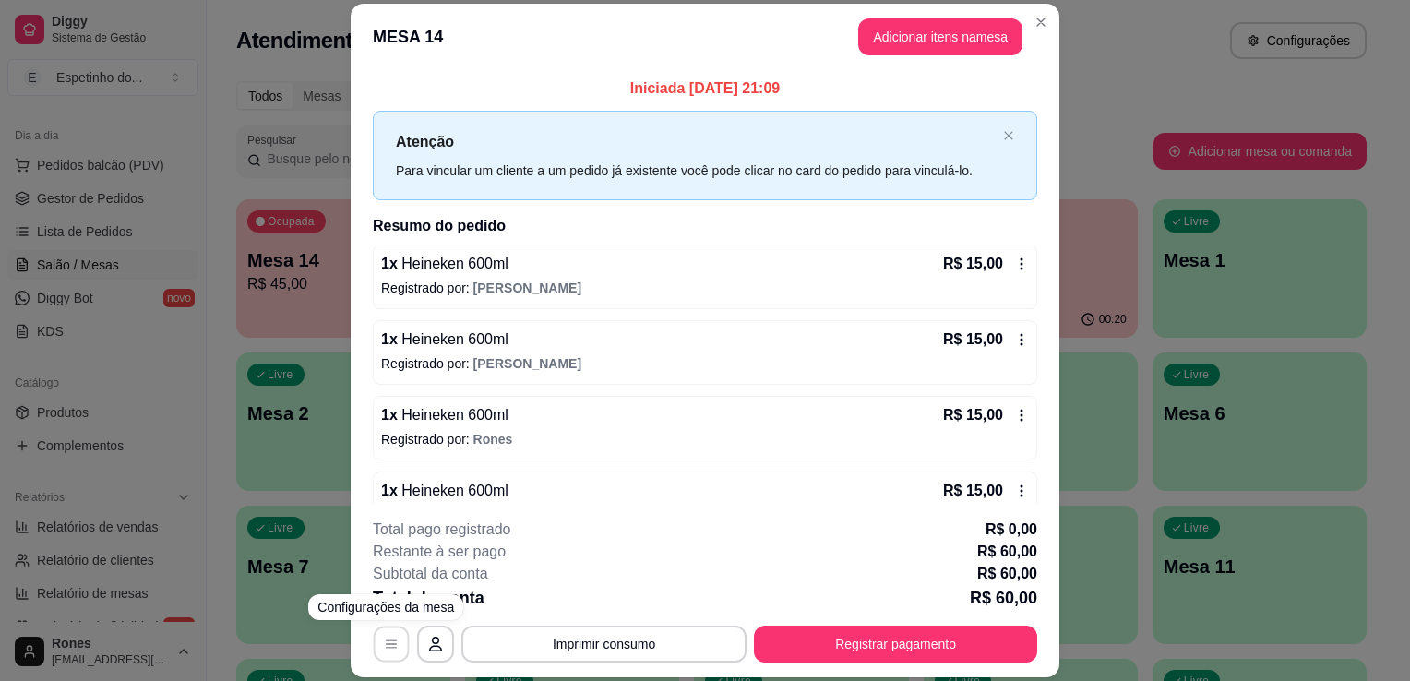
click at [388, 649] on icon "button" at bounding box center [391, 645] width 15 height 15
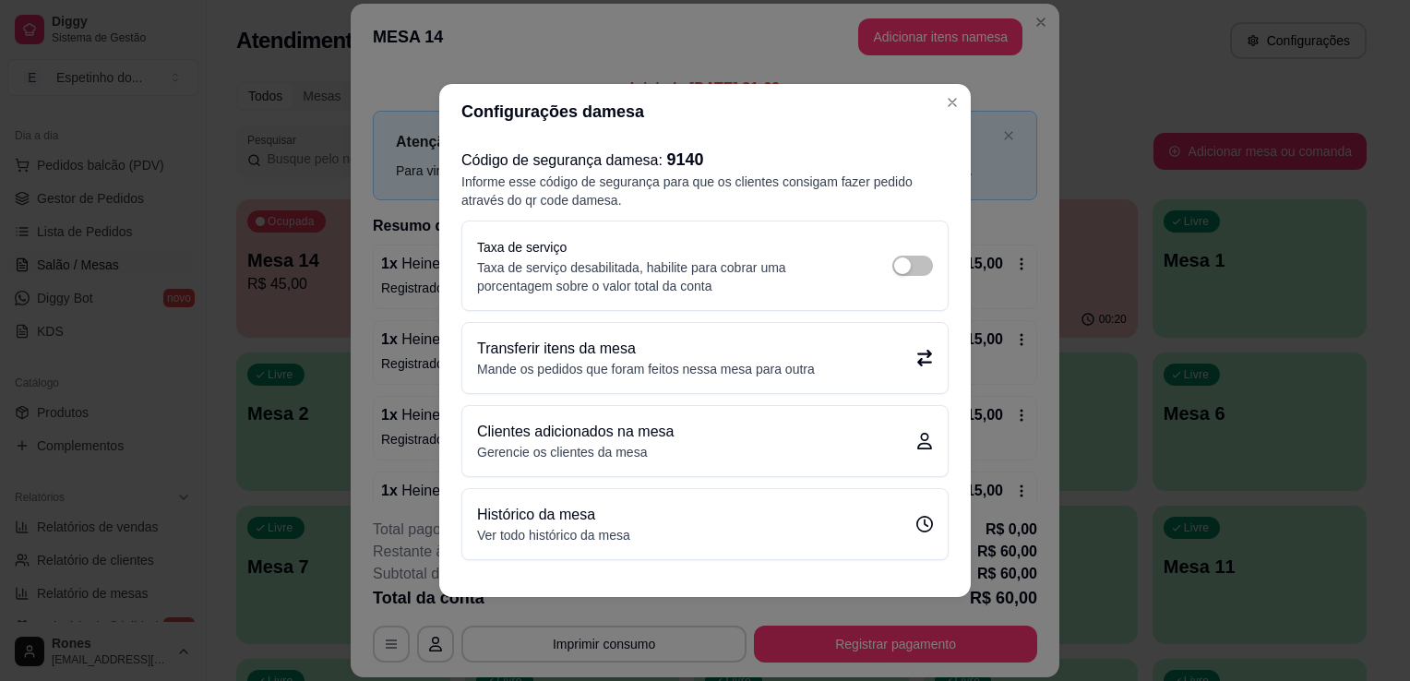
click at [785, 389] on div "Transferir itens da mesa Mande os pedidos que foram feitos nessa mesa para outra" at bounding box center [704, 358] width 485 height 70
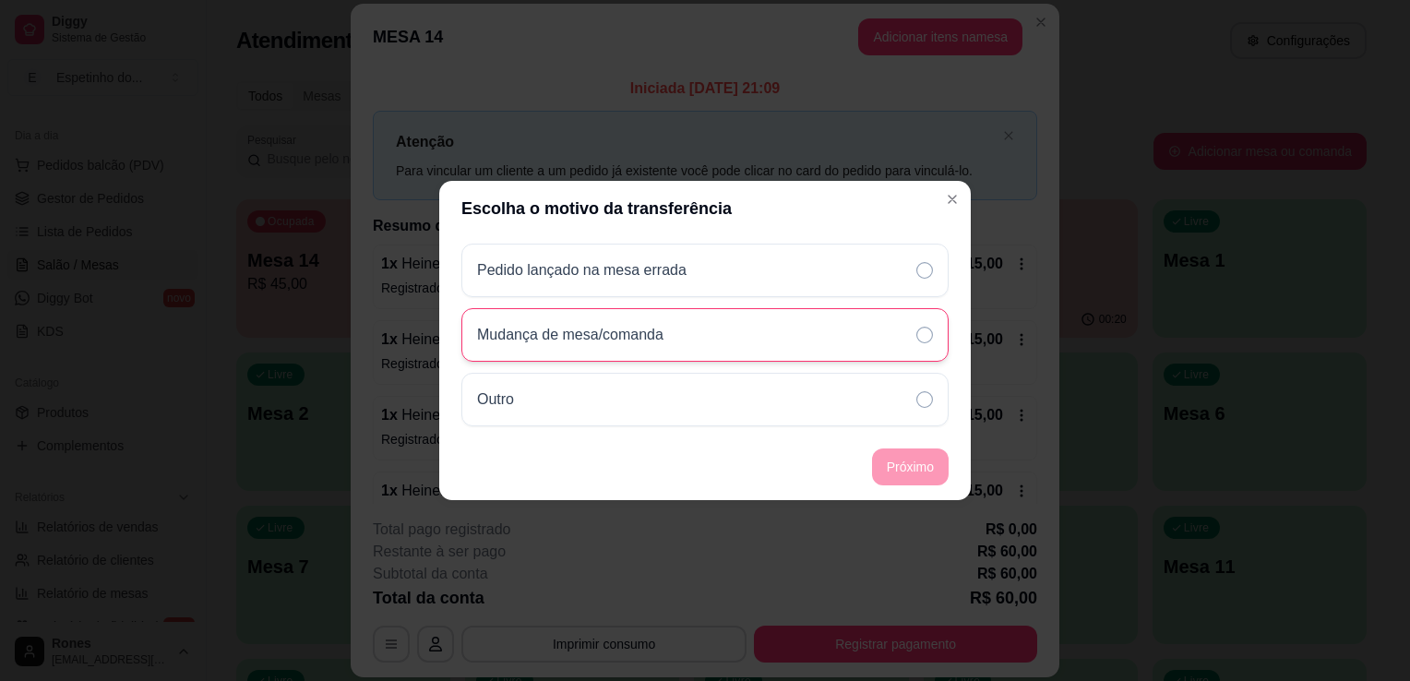
click at [749, 332] on div "Mudança de mesa/comanda" at bounding box center [704, 335] width 487 height 54
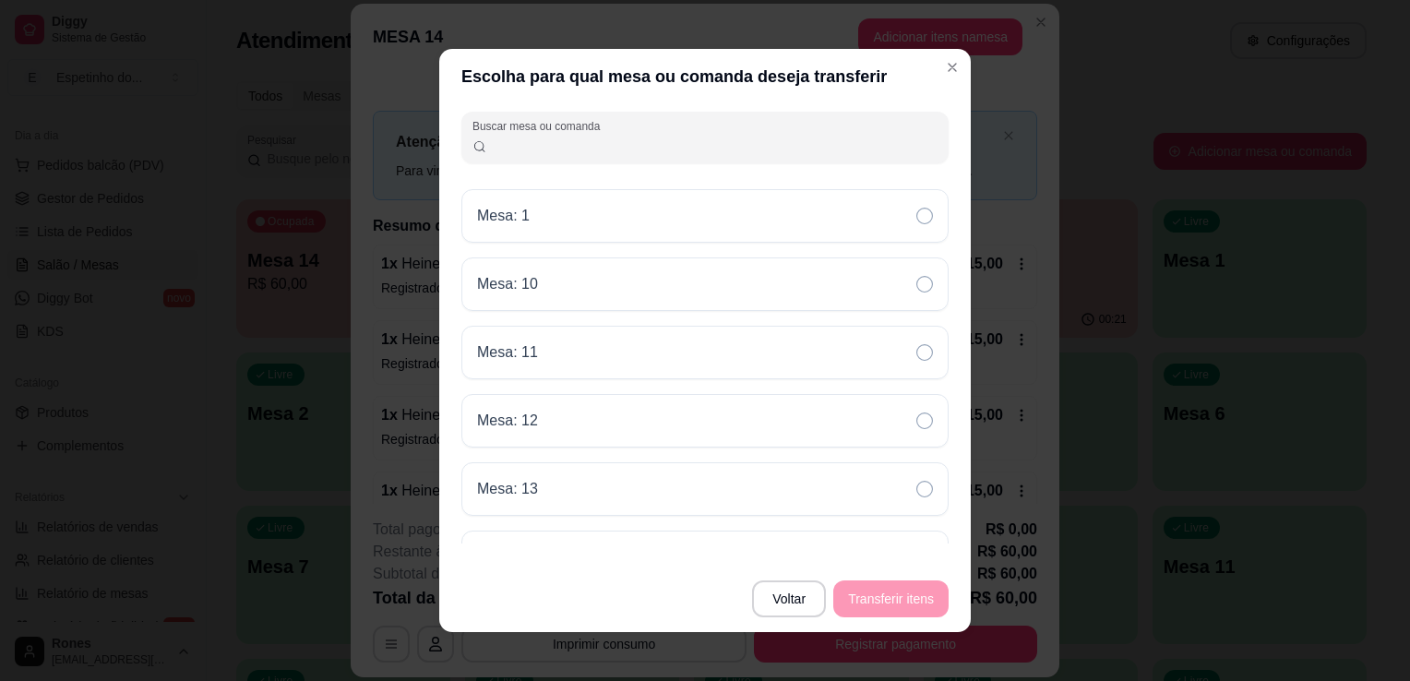
click at [581, 147] on input "Buscar mesa ou comanda" at bounding box center [712, 145] width 451 height 18
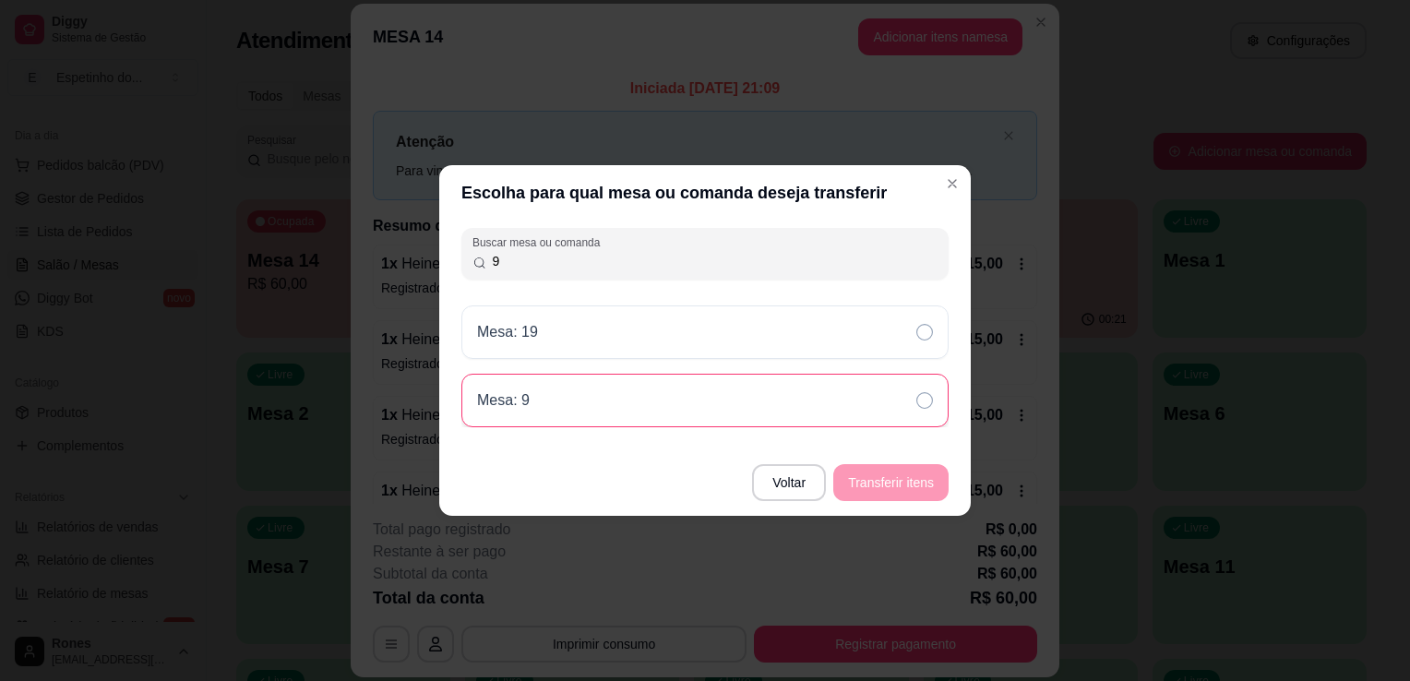
type input "9"
click at [928, 397] on icon at bounding box center [924, 400] width 17 height 17
click at [914, 471] on button "Transferir itens" at bounding box center [891, 483] width 112 height 36
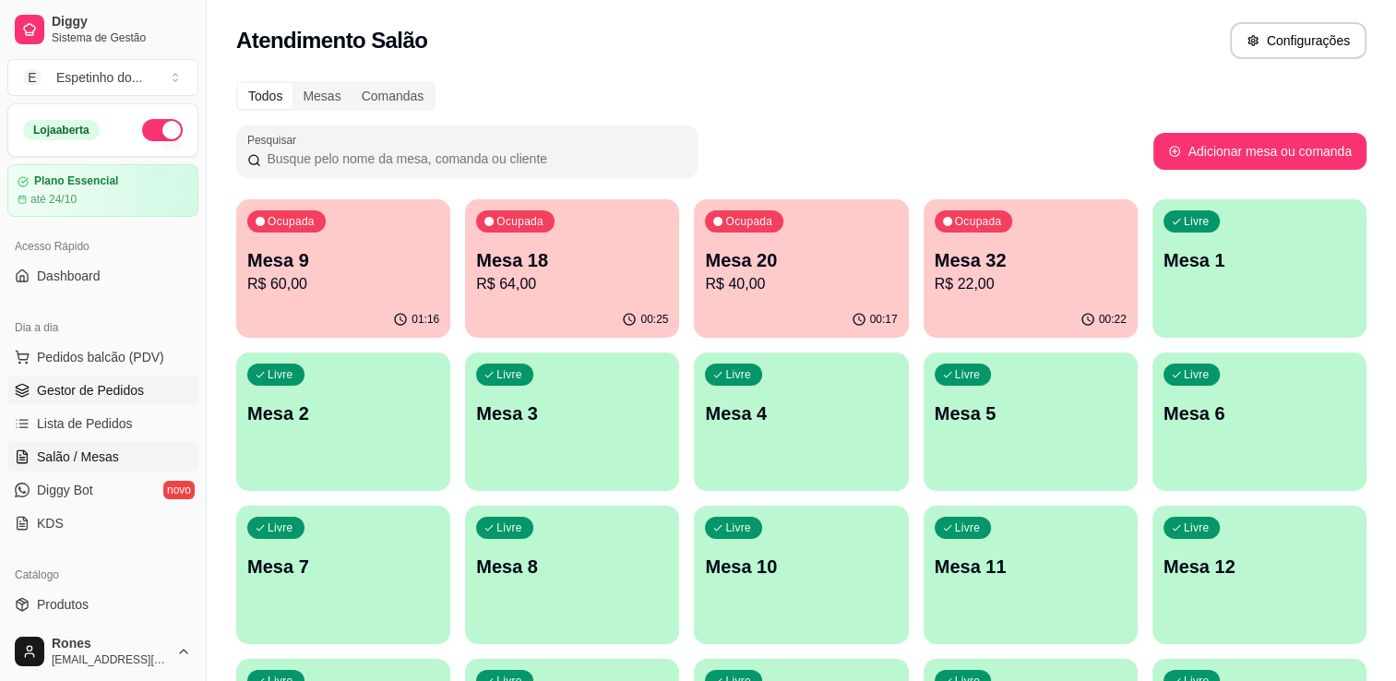
click at [54, 394] on span "Gestor de Pedidos" at bounding box center [90, 390] width 107 height 18
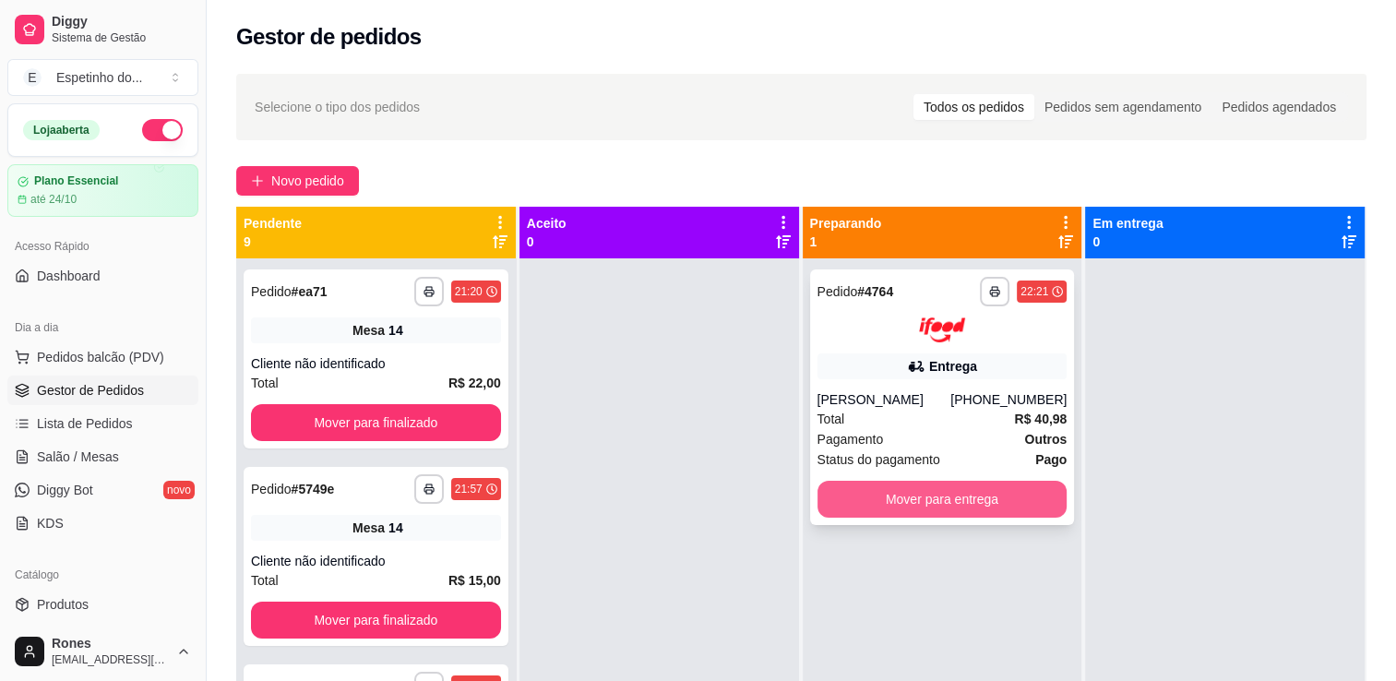
click at [964, 518] on button "Mover para entrega" at bounding box center [943, 499] width 250 height 37
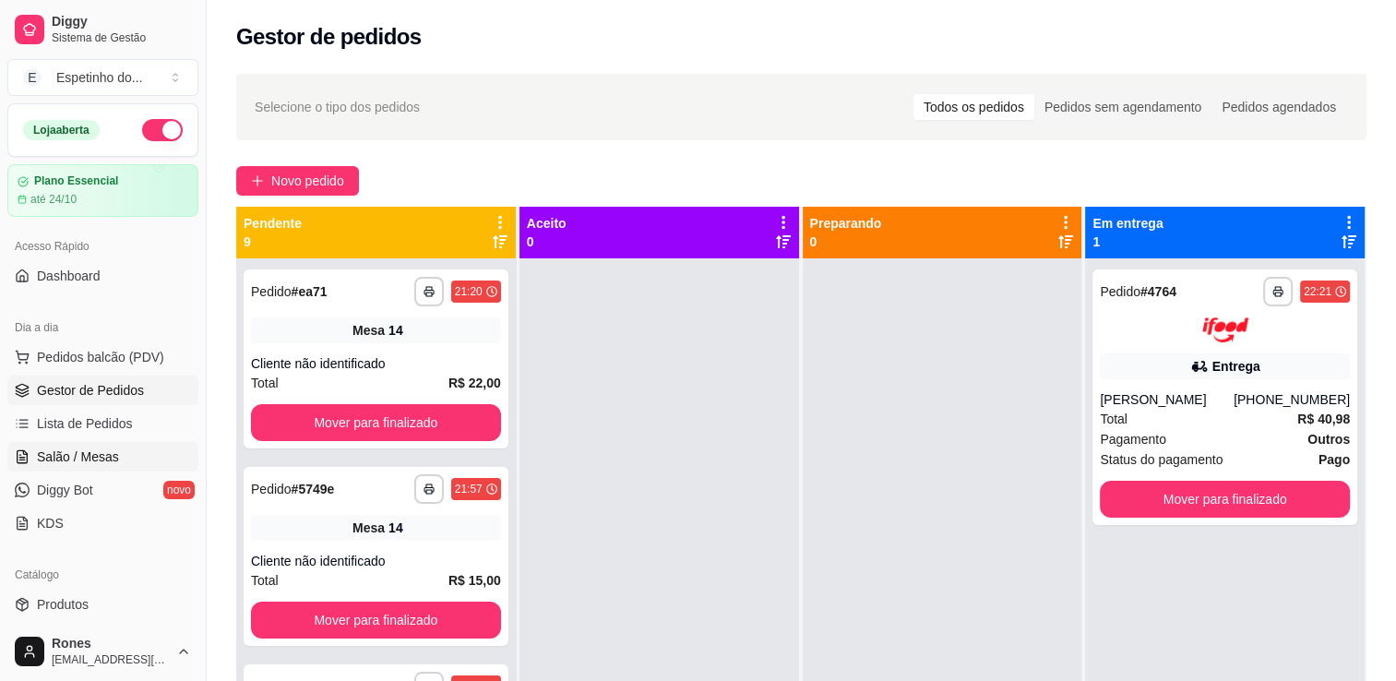
click at [73, 457] on span "Salão / Mesas" at bounding box center [78, 457] width 82 height 18
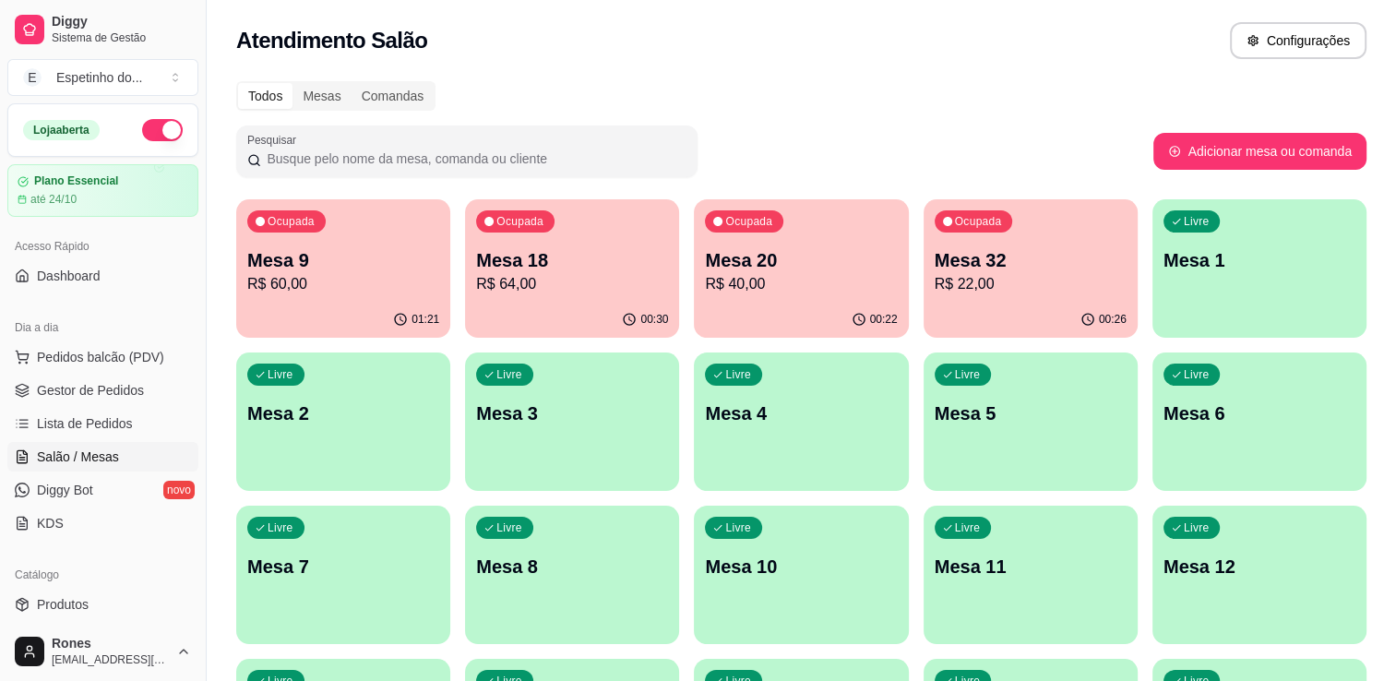
scroll to position [343, 0]
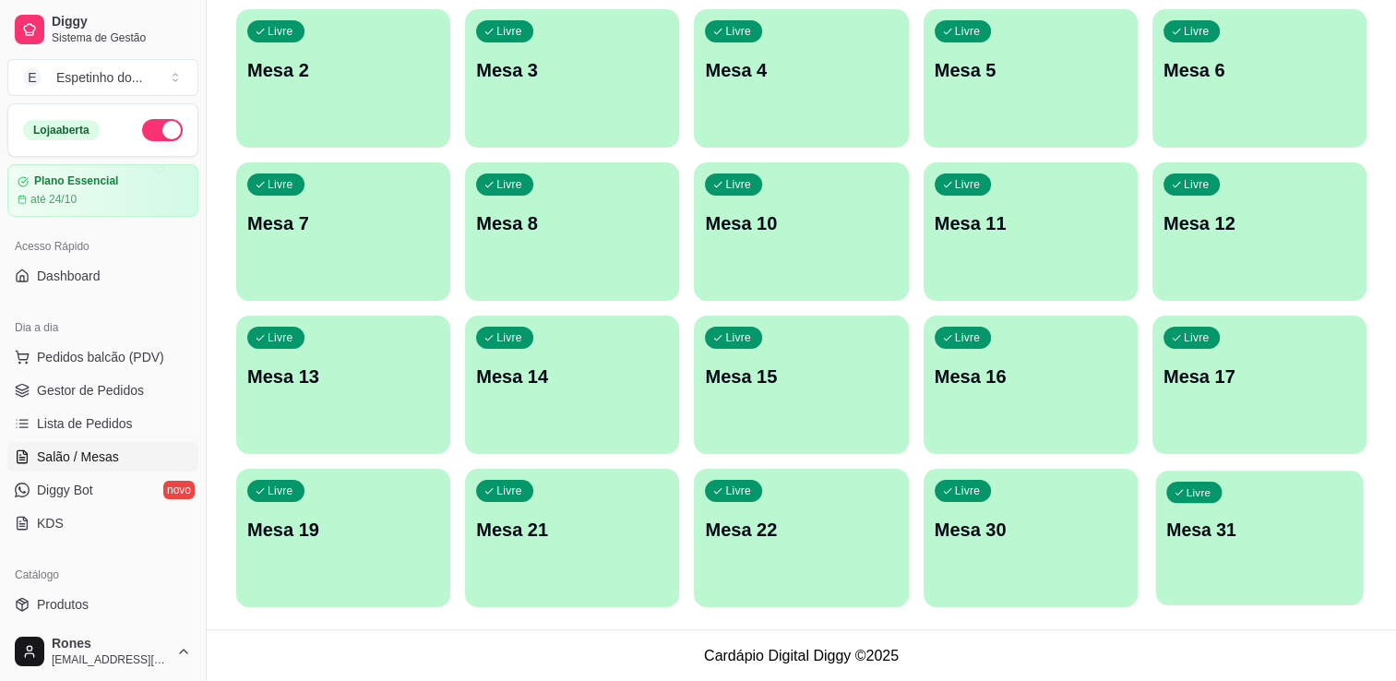
click at [1185, 512] on div "Livre Mesa 31" at bounding box center [1259, 527] width 208 height 113
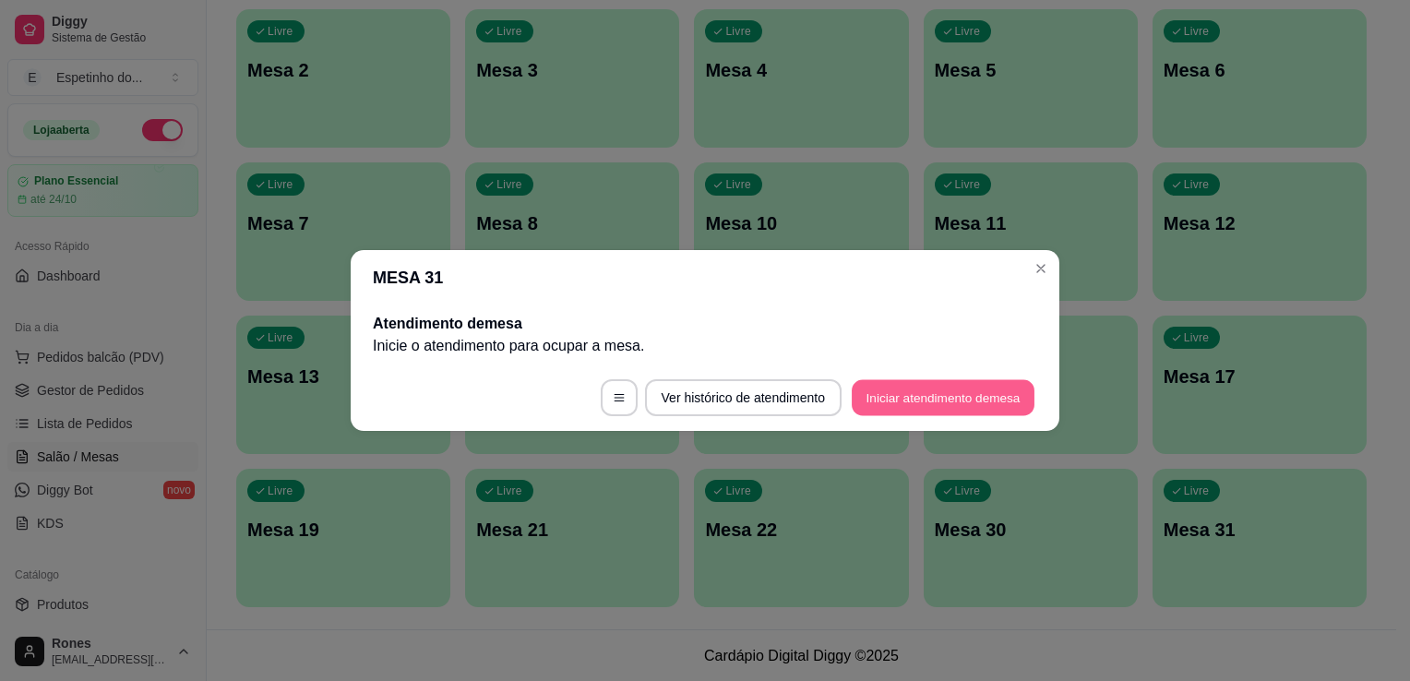
click at [922, 392] on button "Iniciar atendimento de mesa" at bounding box center [943, 398] width 183 height 36
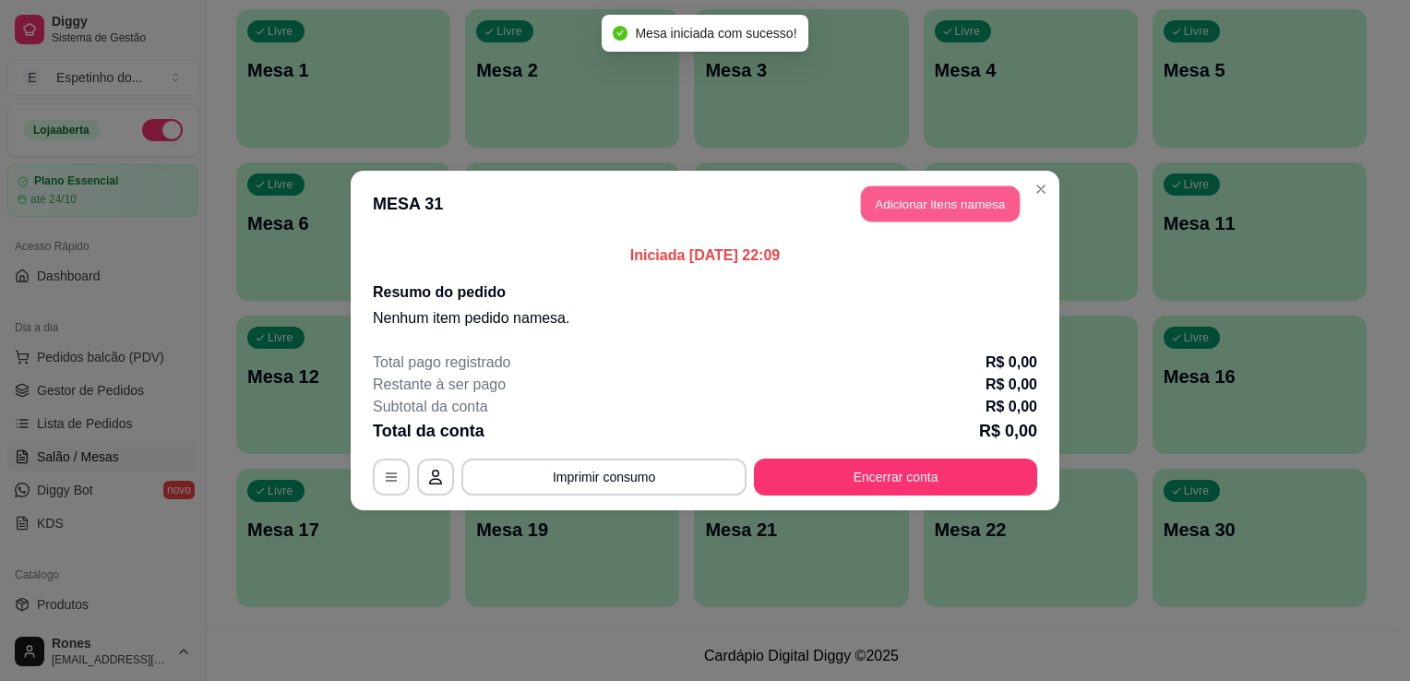
click at [960, 213] on button "Adicionar itens na mesa" at bounding box center [940, 204] width 159 height 36
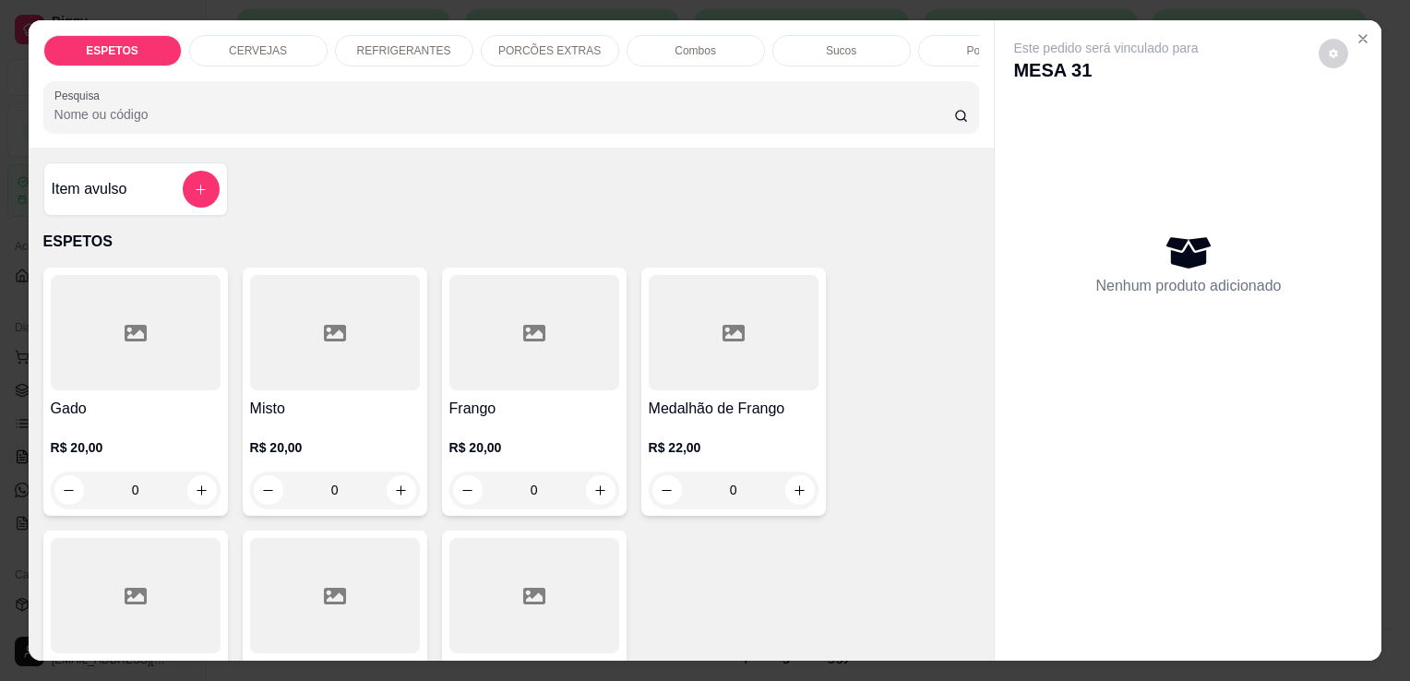
click at [347, 407] on h4 "Misto" at bounding box center [335, 409] width 170 height 22
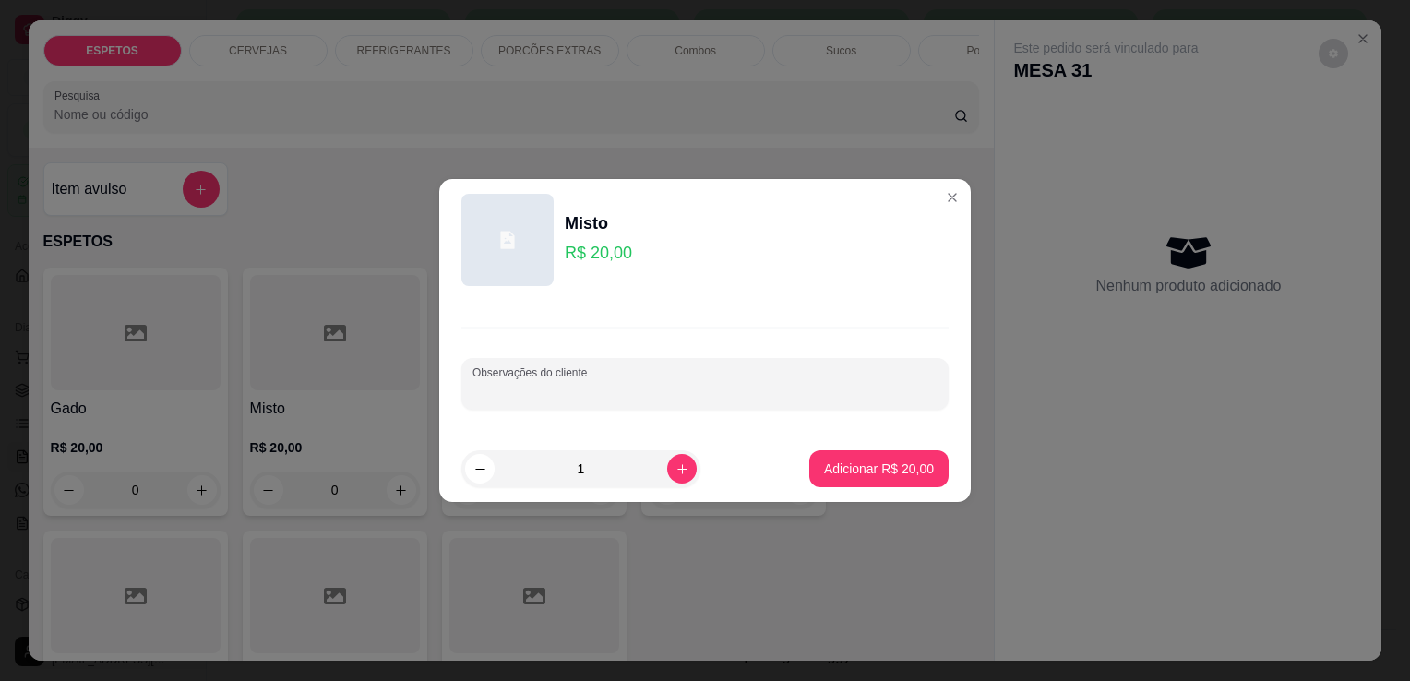
click at [565, 392] on input "Observações do cliente" at bounding box center [704, 391] width 465 height 18
type input "baiao para viagem"
click at [914, 467] on p "Adicionar R$ 20,00" at bounding box center [879, 469] width 107 height 18
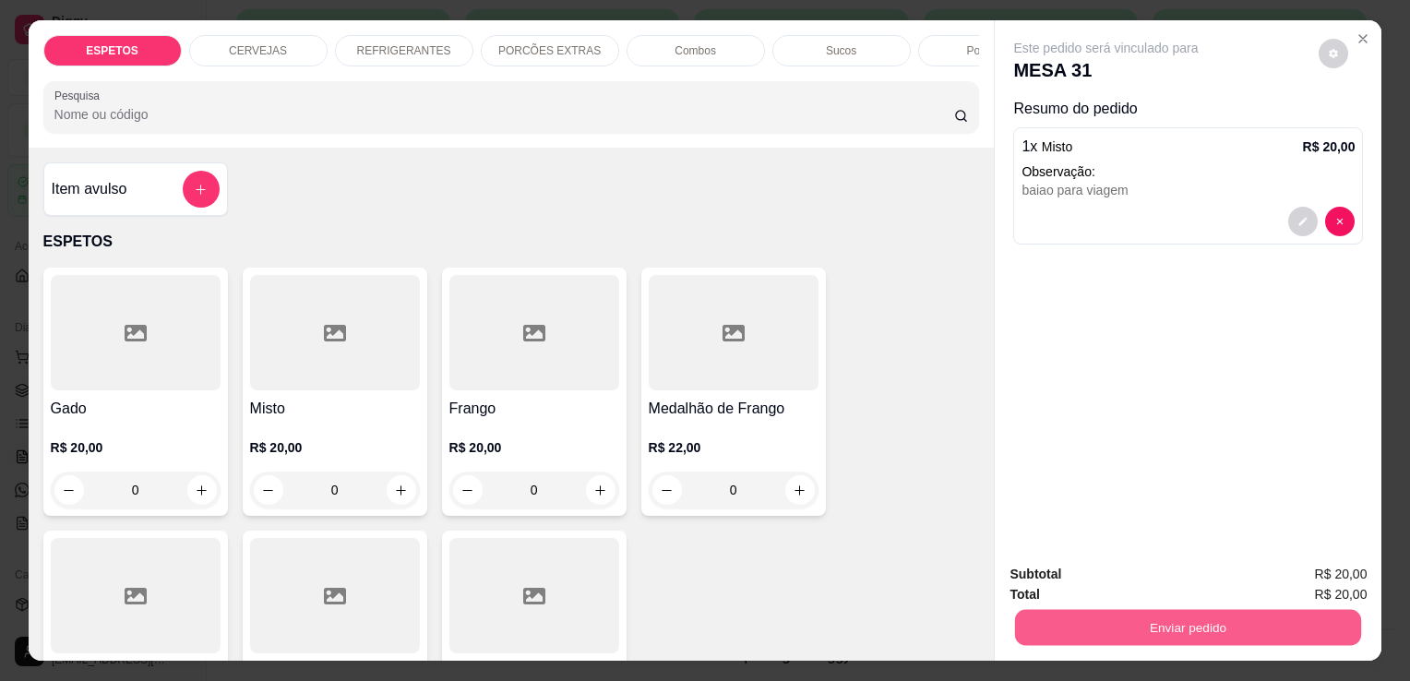
click at [1191, 619] on button "Enviar pedido" at bounding box center [1188, 627] width 346 height 36
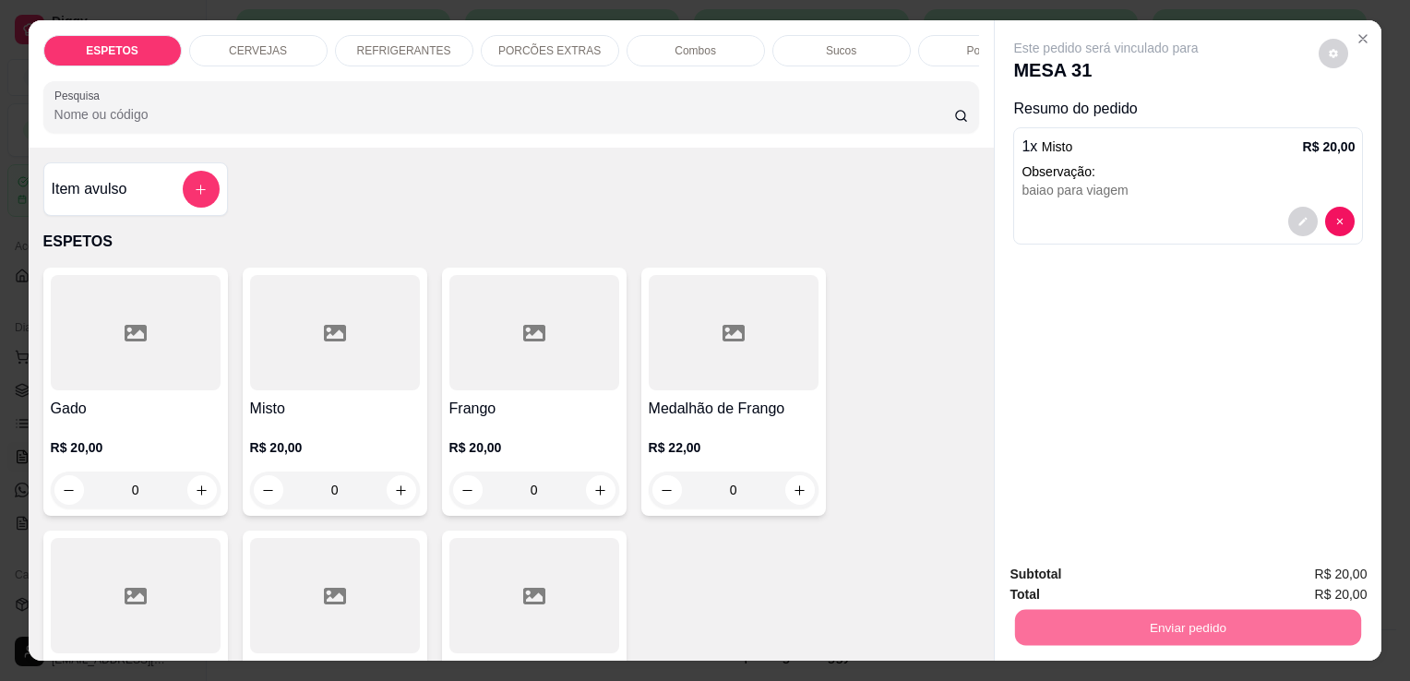
click at [1350, 570] on button "Enviar pedido" at bounding box center [1318, 576] width 101 height 34
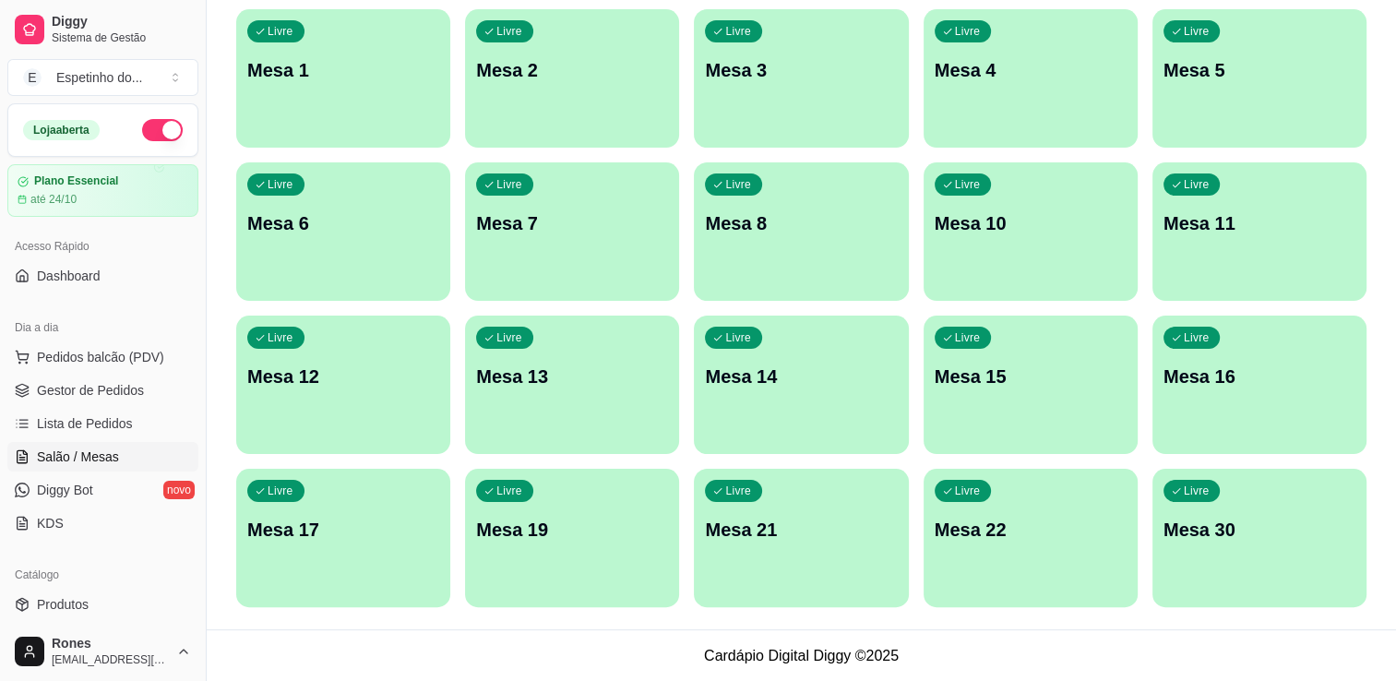
click at [1381, 72] on div "Todos Mesas Comandas Pesquisar Adicionar mesa ou comanda Ocupada Mesa 9 R$ 60,0…" at bounding box center [801, 178] width 1189 height 902
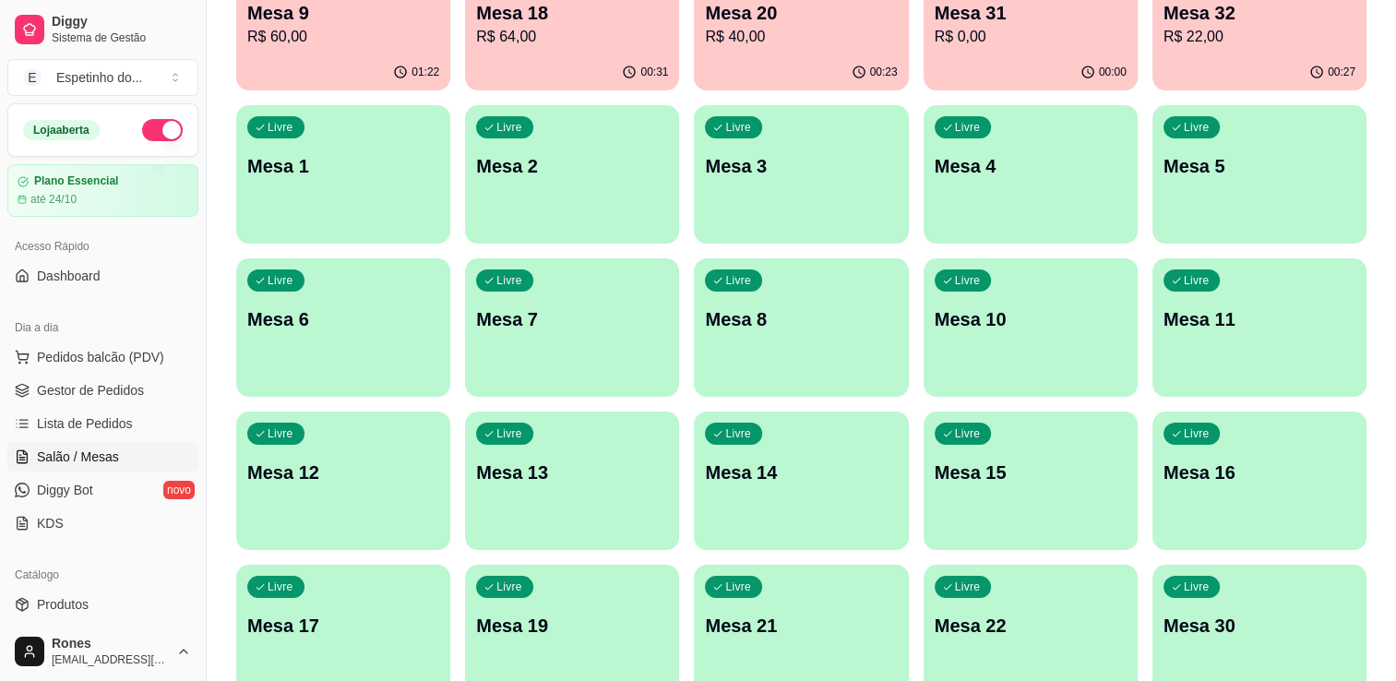
scroll to position [258, 0]
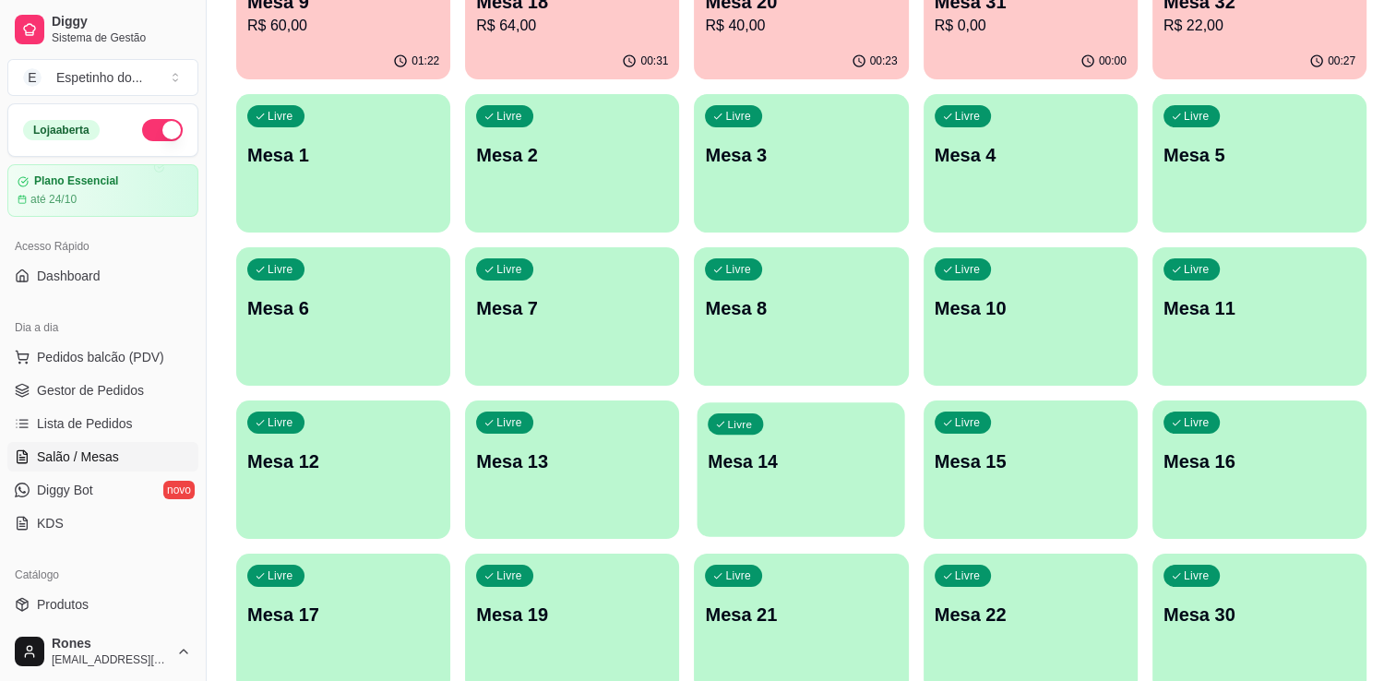
click at [791, 469] on p "Mesa 14" at bounding box center [802, 461] width 186 height 25
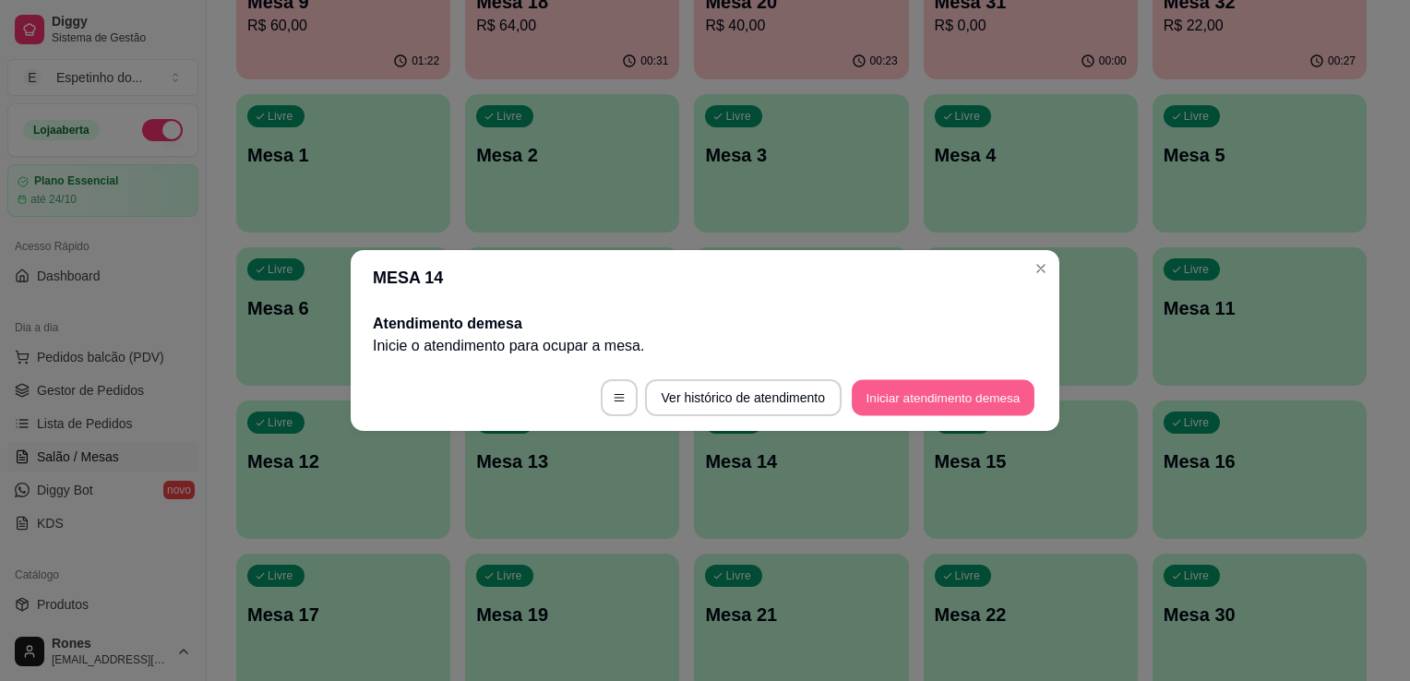
click at [940, 404] on button "Iniciar atendimento de mesa" at bounding box center [943, 398] width 183 height 36
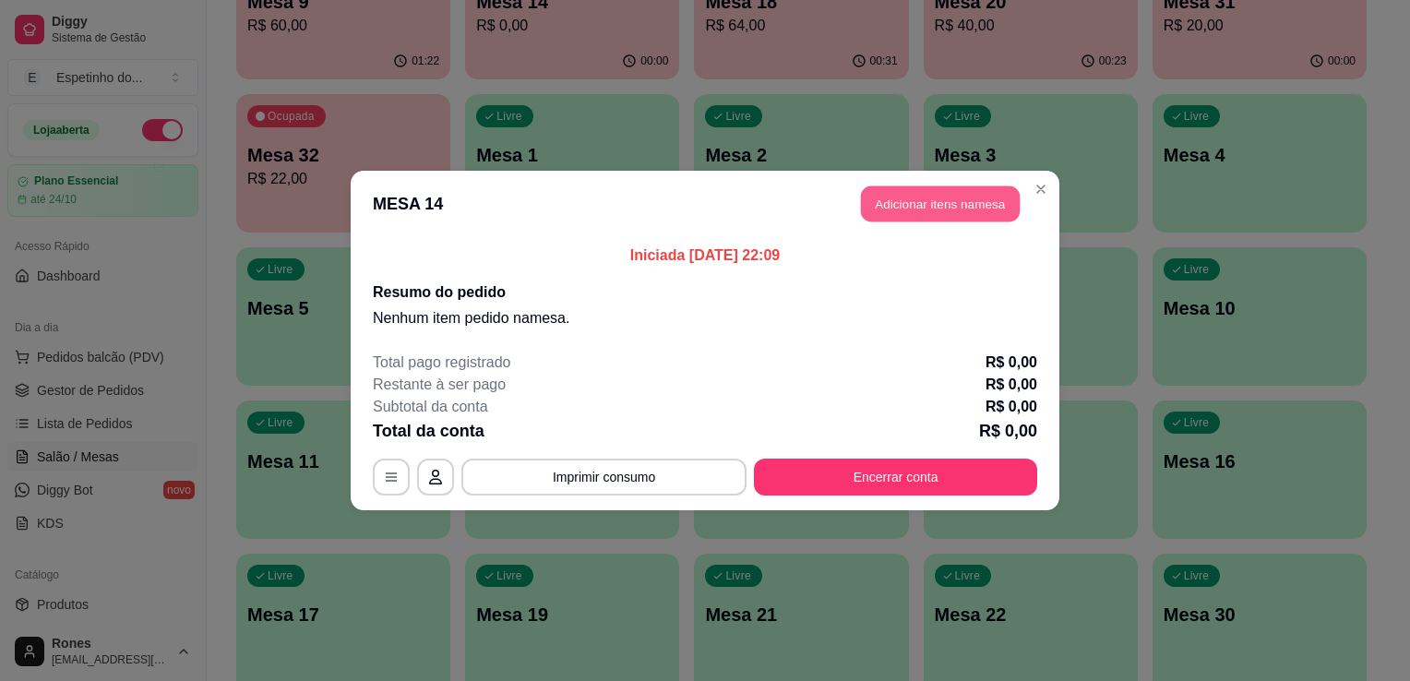
click at [966, 203] on button "Adicionar itens na mesa" at bounding box center [940, 204] width 159 height 36
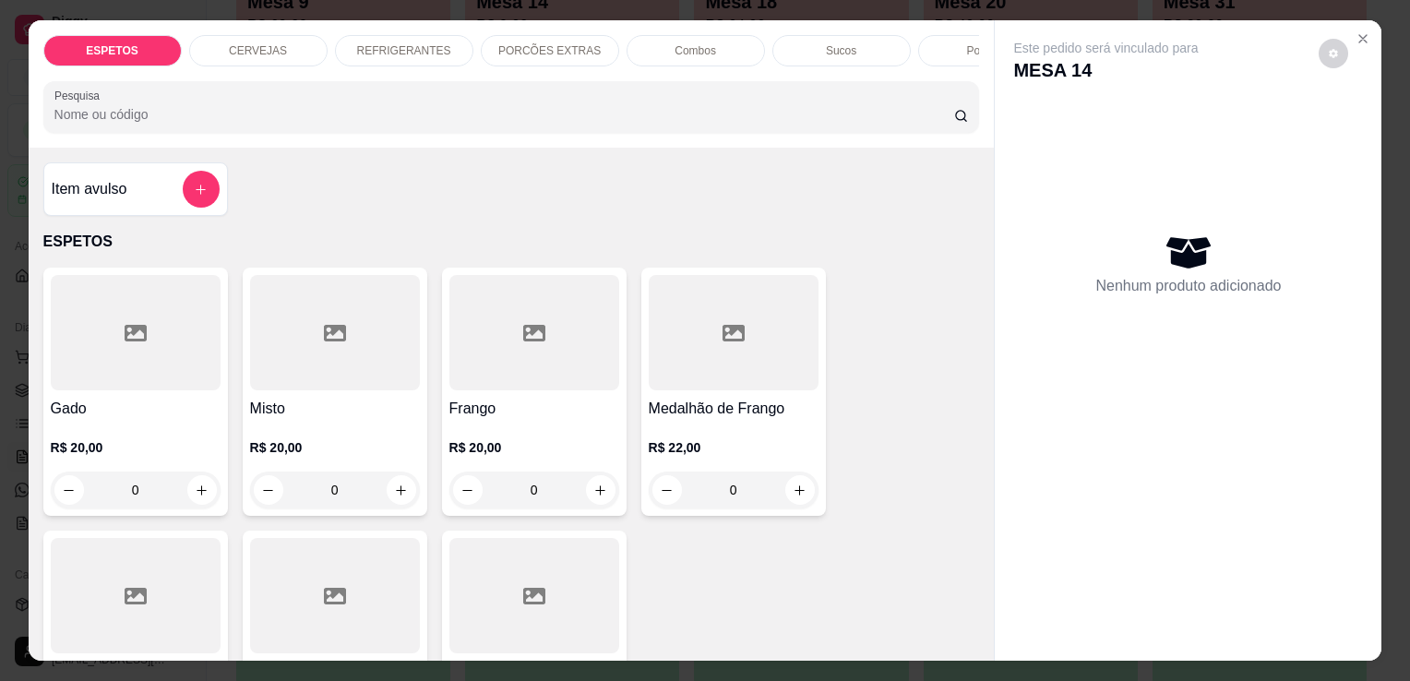
click at [111, 404] on h4 "Gado" at bounding box center [136, 409] width 170 height 22
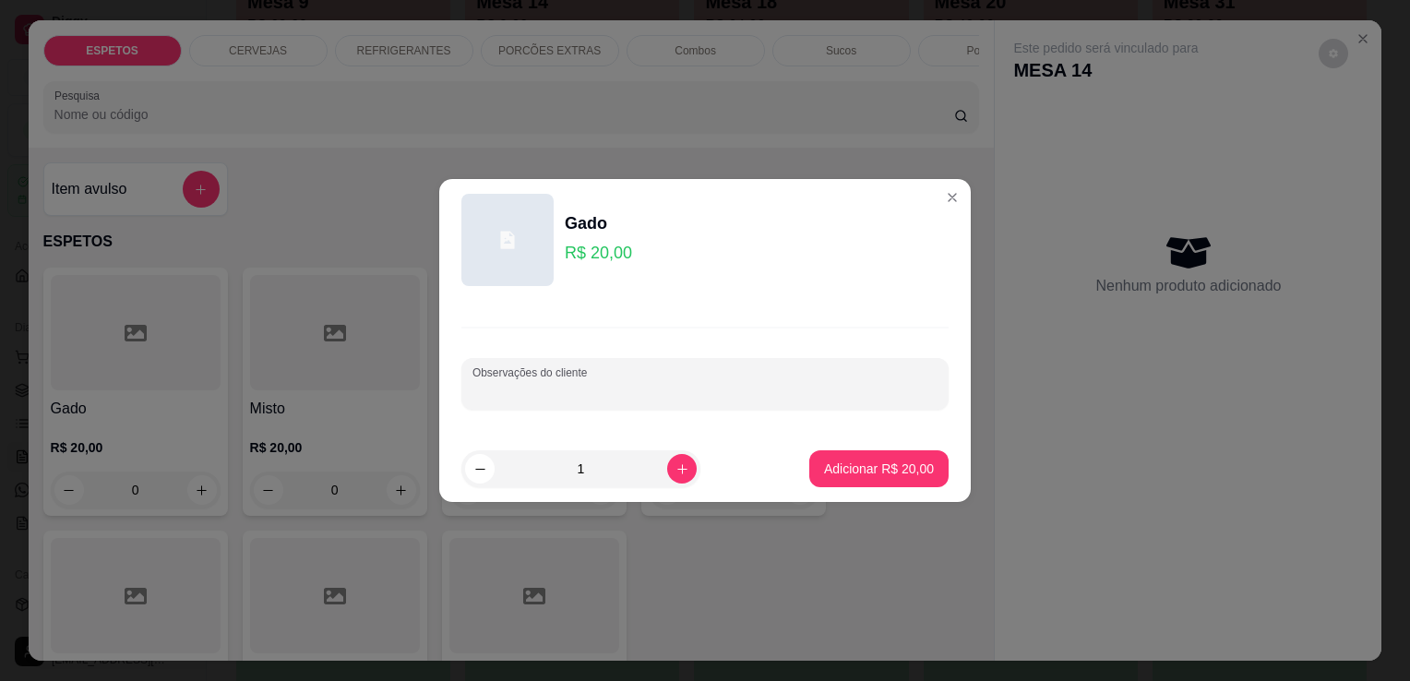
click at [603, 393] on input "Observações do cliente" at bounding box center [704, 391] width 465 height 18
type input "baiao para viagem sem farofa"
click at [914, 469] on p "Adicionar R$ 20,00" at bounding box center [879, 469] width 110 height 18
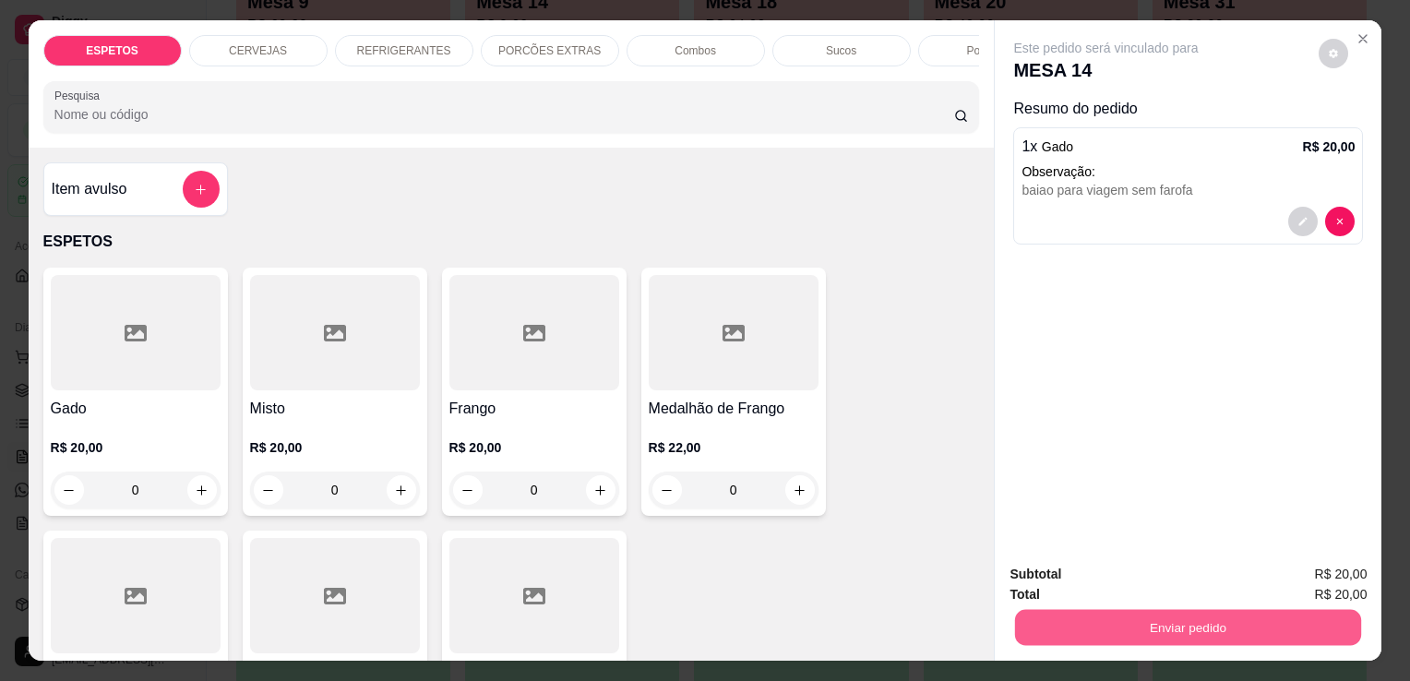
click at [1208, 613] on button "Enviar pedido" at bounding box center [1188, 627] width 346 height 36
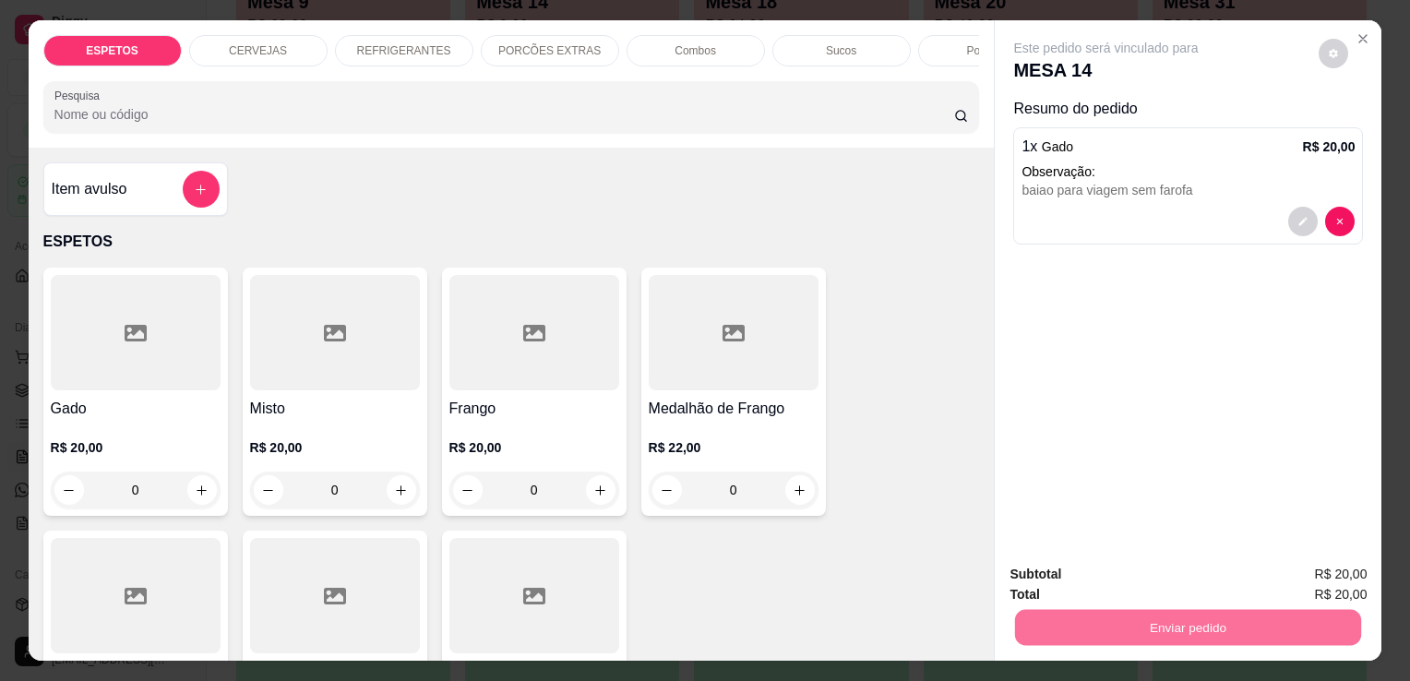
click at [1330, 569] on button "Enviar pedido" at bounding box center [1318, 575] width 101 height 34
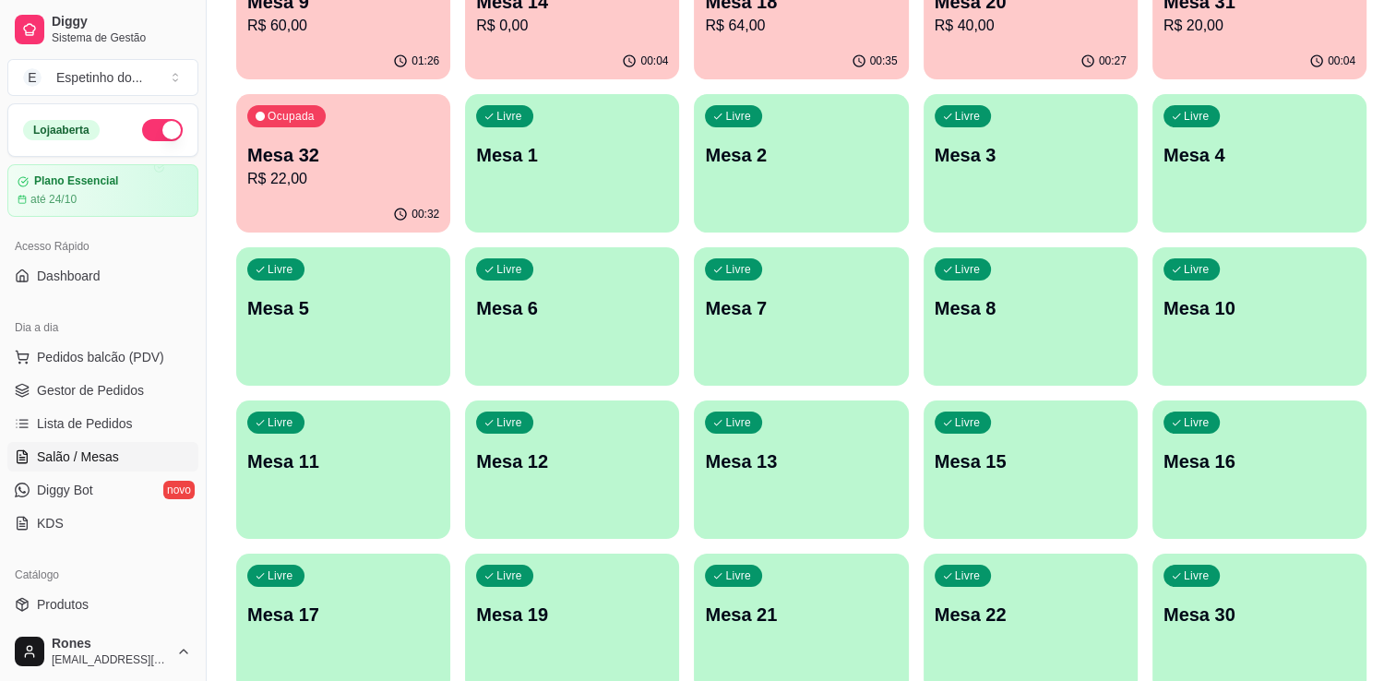
scroll to position [0, 0]
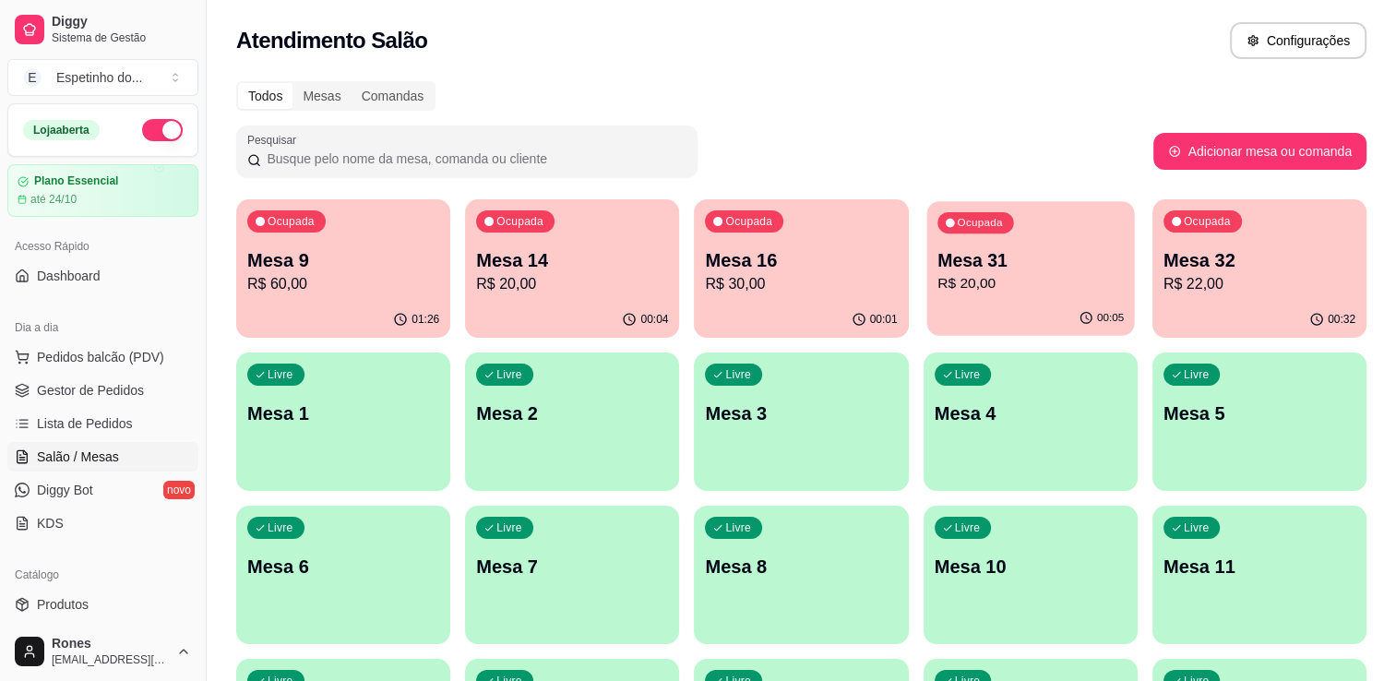
click at [1092, 283] on p "R$ 20,00" at bounding box center [1030, 283] width 186 height 21
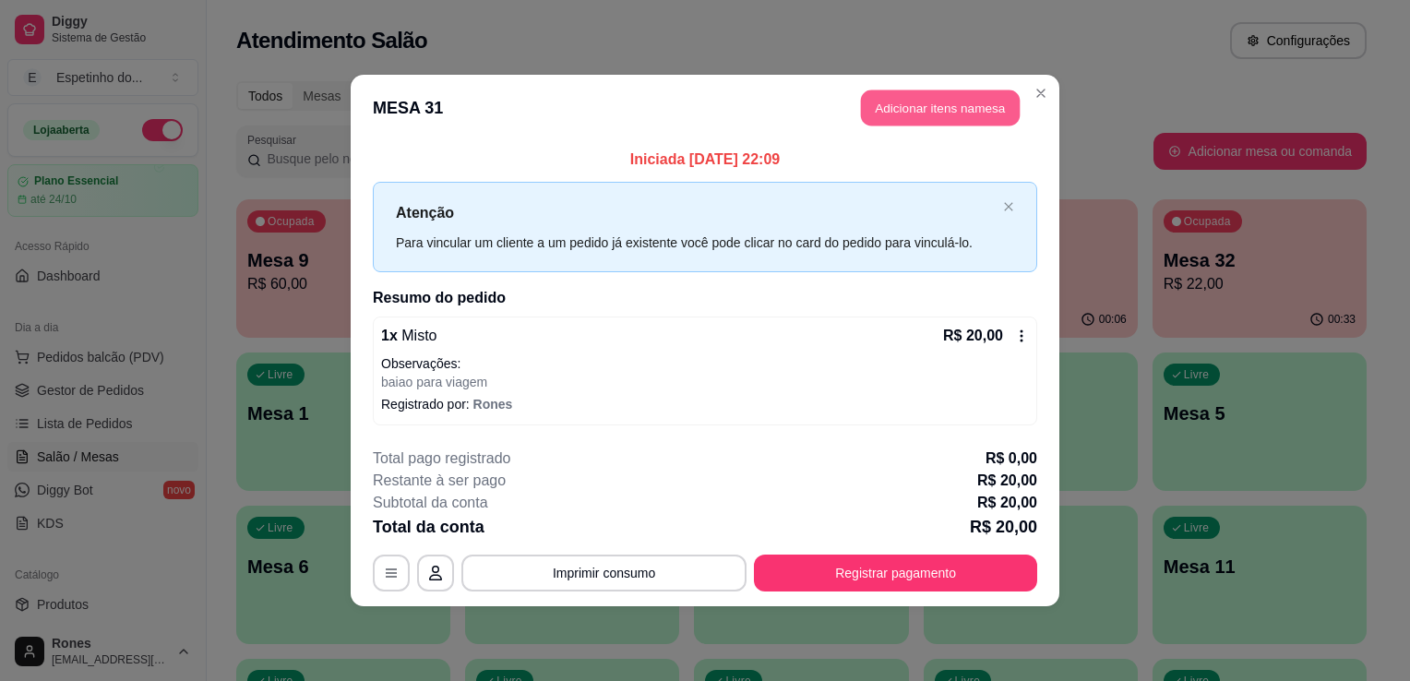
click at [952, 109] on button "Adicionar itens na mesa" at bounding box center [940, 108] width 159 height 36
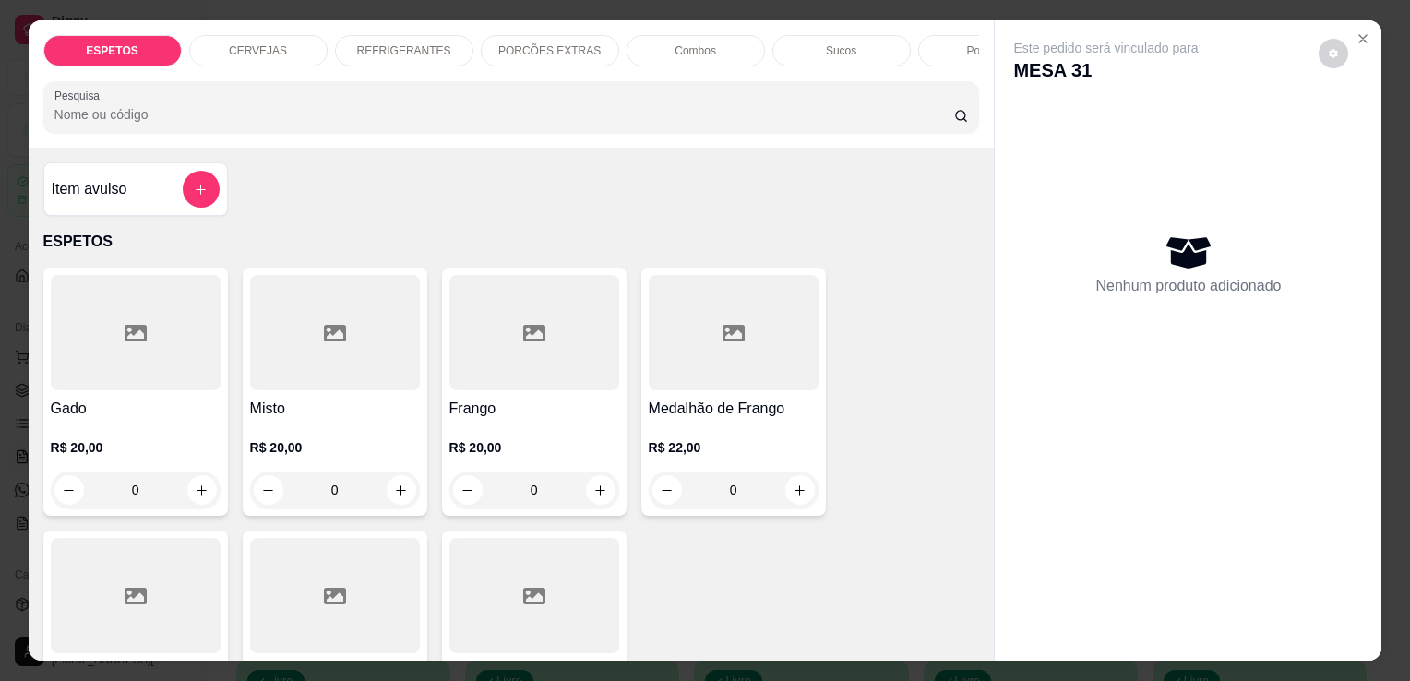
click at [404, 48] on p "REFRIGERANTES" at bounding box center [404, 50] width 94 height 15
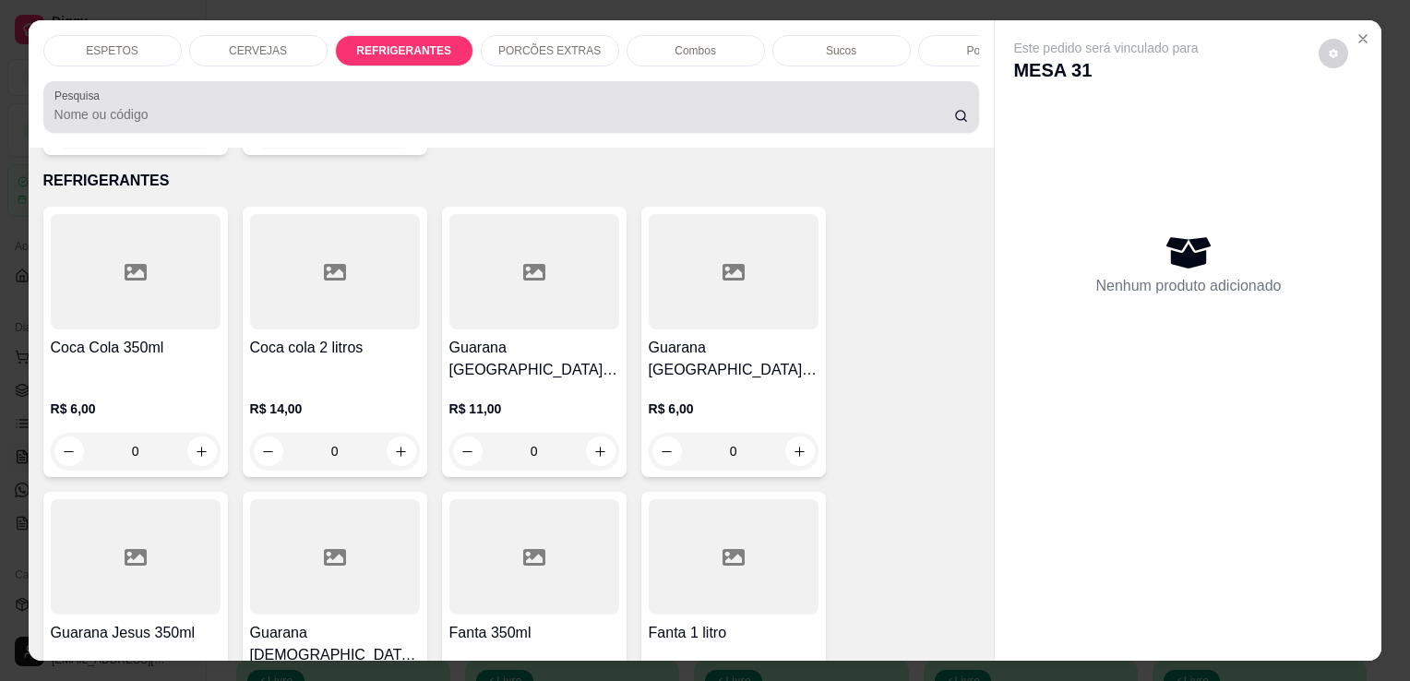
scroll to position [45, 0]
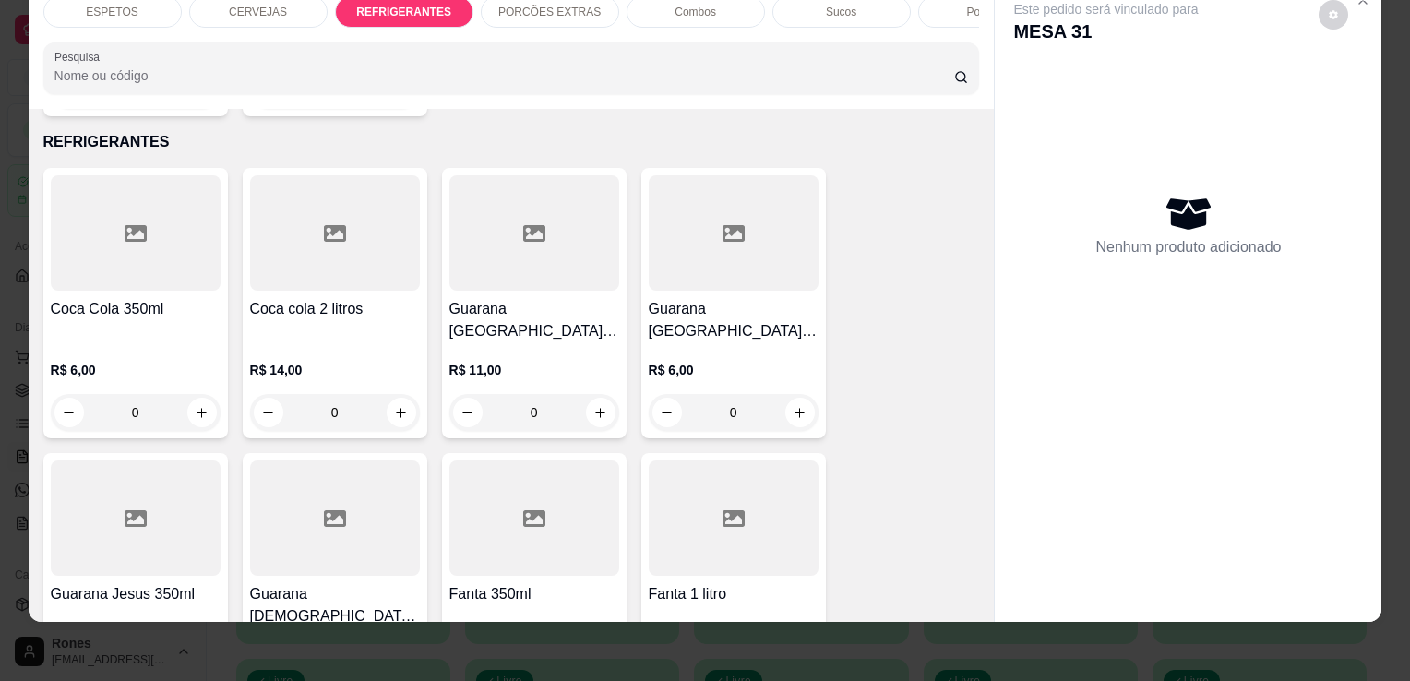
click at [166, 268] on div at bounding box center [136, 232] width 170 height 115
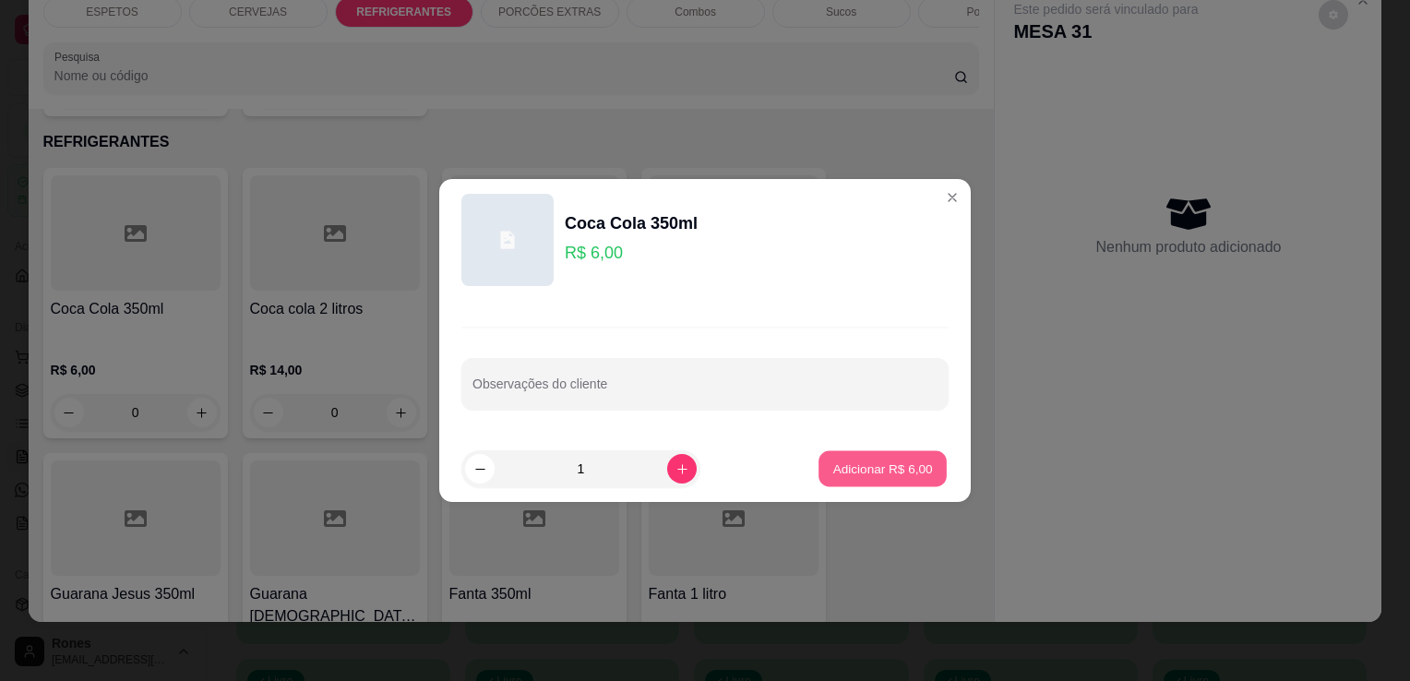
click at [867, 460] on p "Adicionar R$ 6,00" at bounding box center [882, 469] width 100 height 18
type input "1"
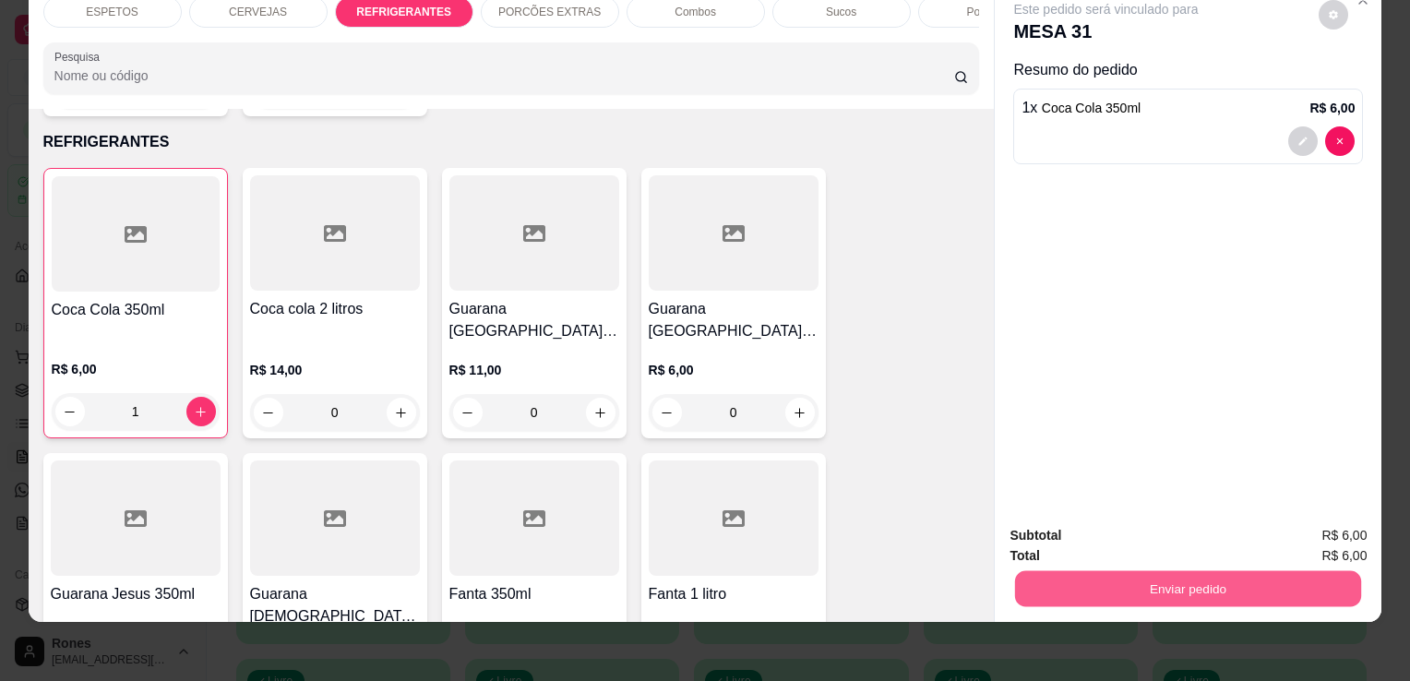
click at [1102, 573] on button "Enviar pedido" at bounding box center [1188, 588] width 346 height 36
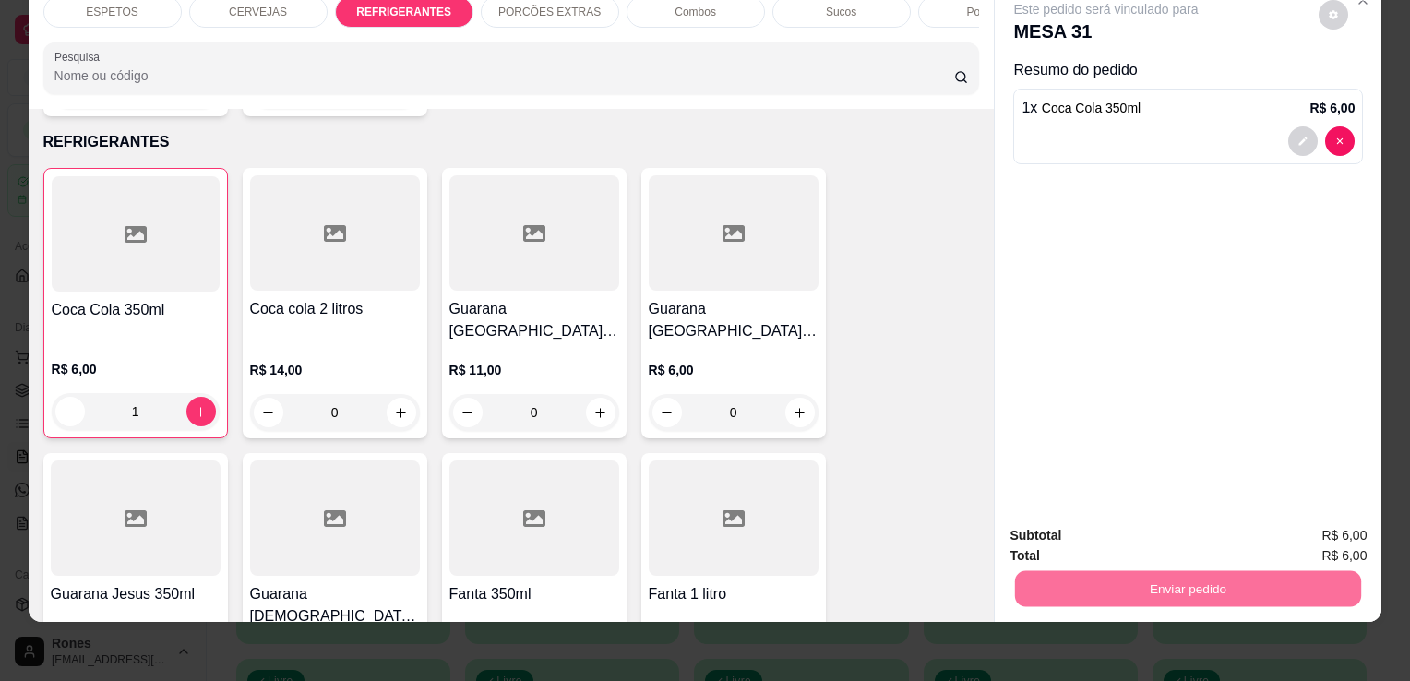
click at [1319, 536] on button "Enviar pedido" at bounding box center [1318, 529] width 101 height 34
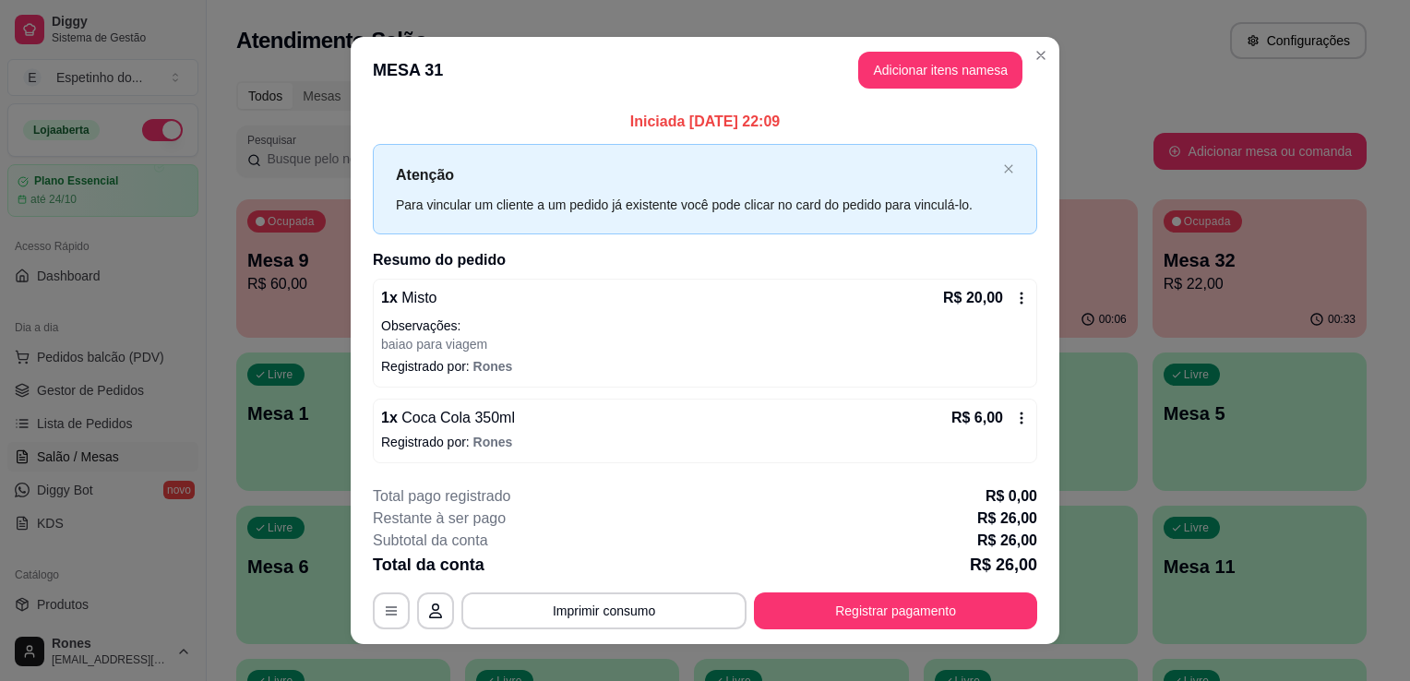
click at [1021, 418] on icon at bounding box center [1021, 418] width 15 height 15
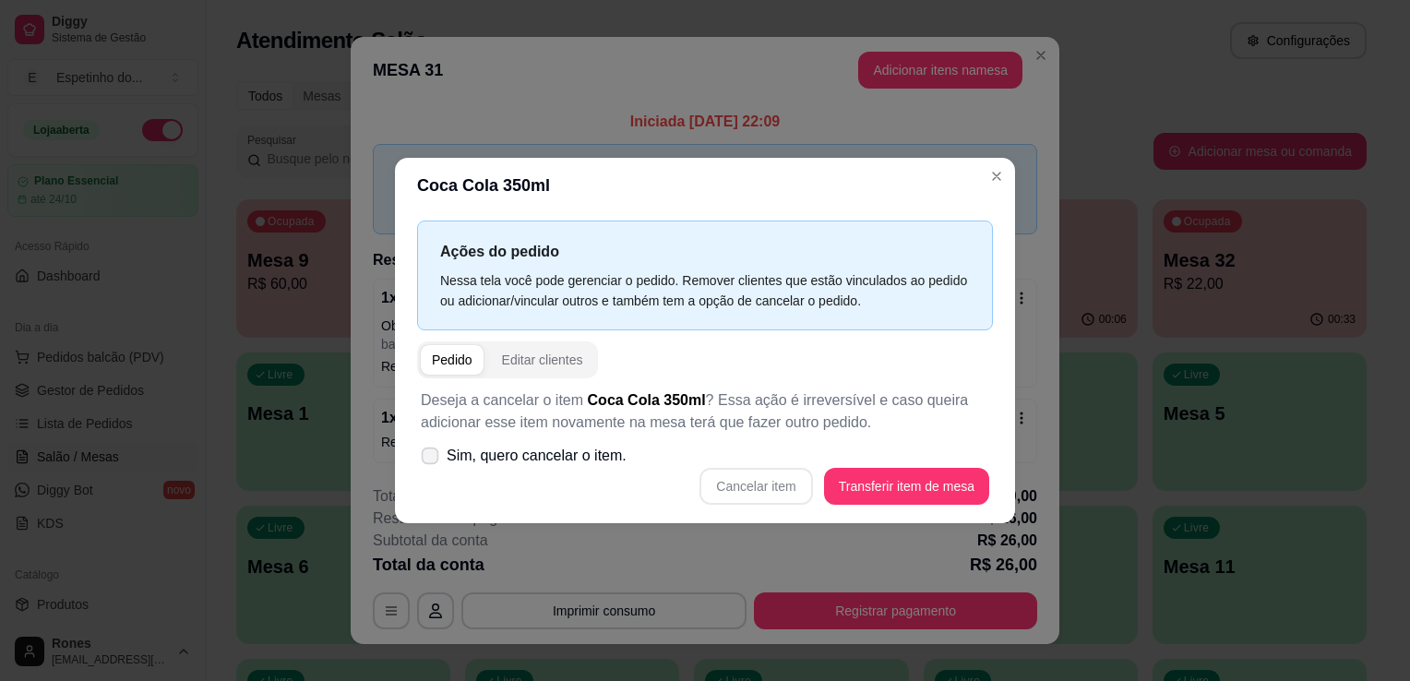
click at [476, 464] on span "Sim, quero cancelar o item." at bounding box center [537, 456] width 180 height 22
click at [432, 464] on input "Sim, quero cancelar o item." at bounding box center [426, 466] width 12 height 12
checkbox input "true"
click at [791, 500] on button "Cancelar item" at bounding box center [756, 487] width 110 height 36
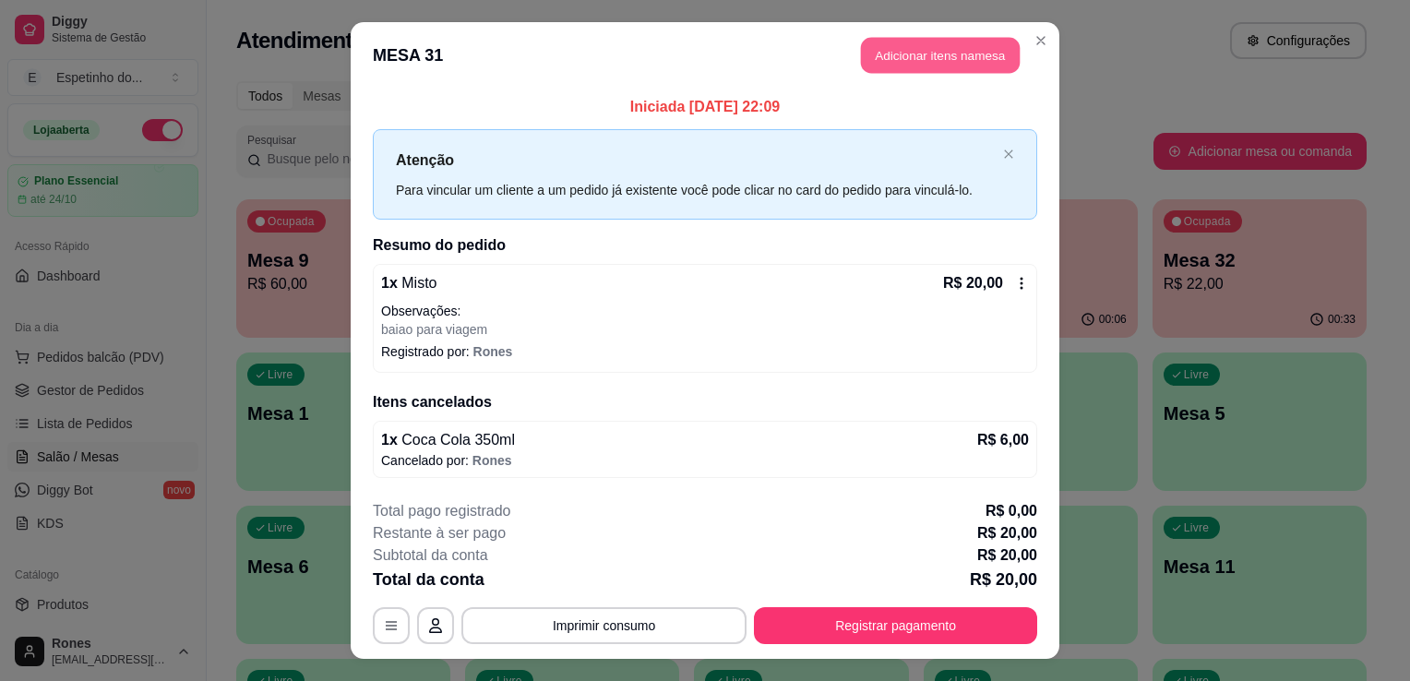
click at [937, 66] on button "Adicionar itens na mesa" at bounding box center [940, 56] width 159 height 36
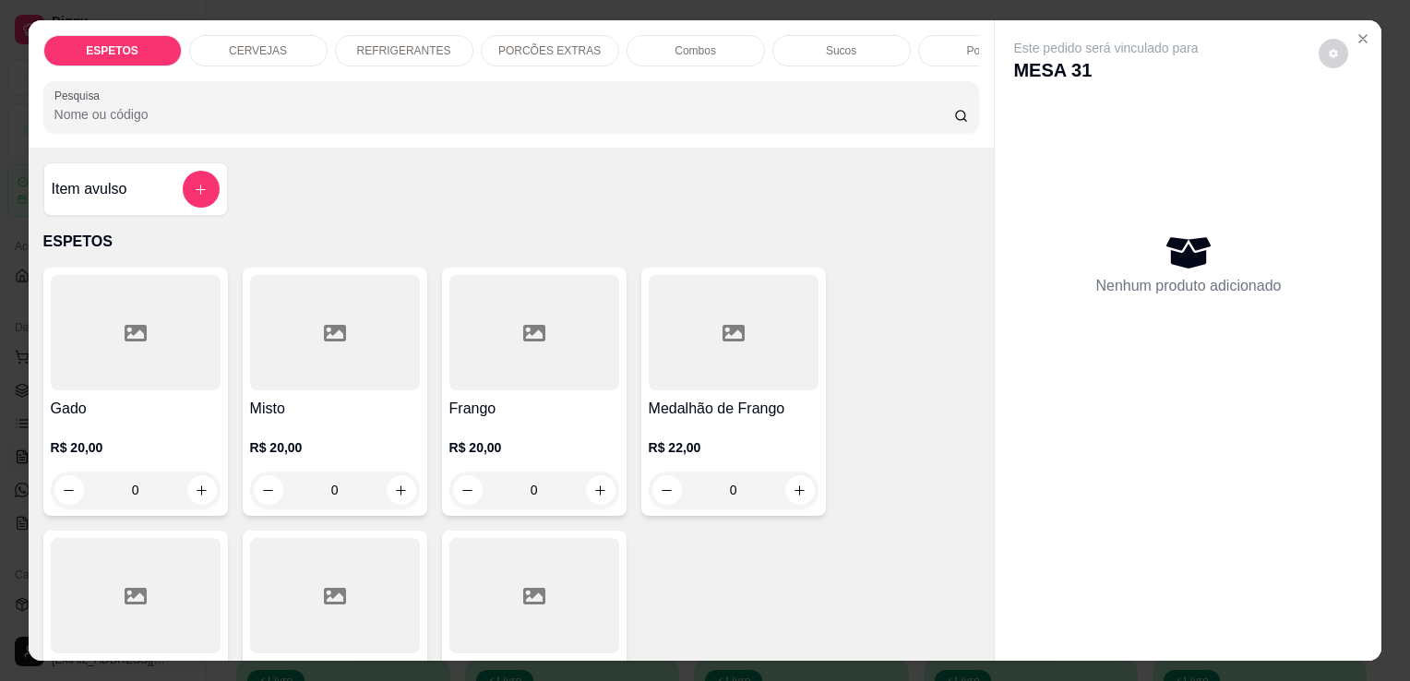
click at [379, 48] on p "REFRIGERANTES" at bounding box center [404, 50] width 94 height 15
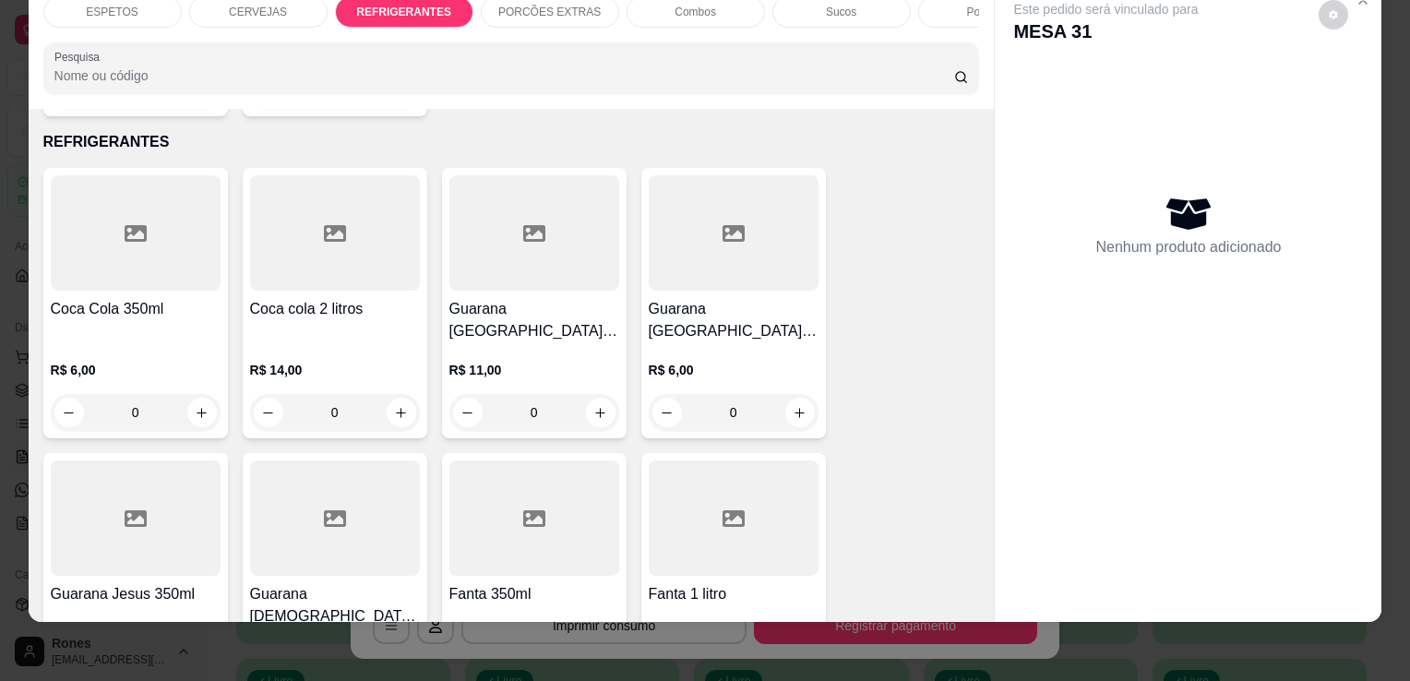
click at [543, 298] on h4 "Guarana Antarctica 1 litro" at bounding box center [534, 320] width 170 height 44
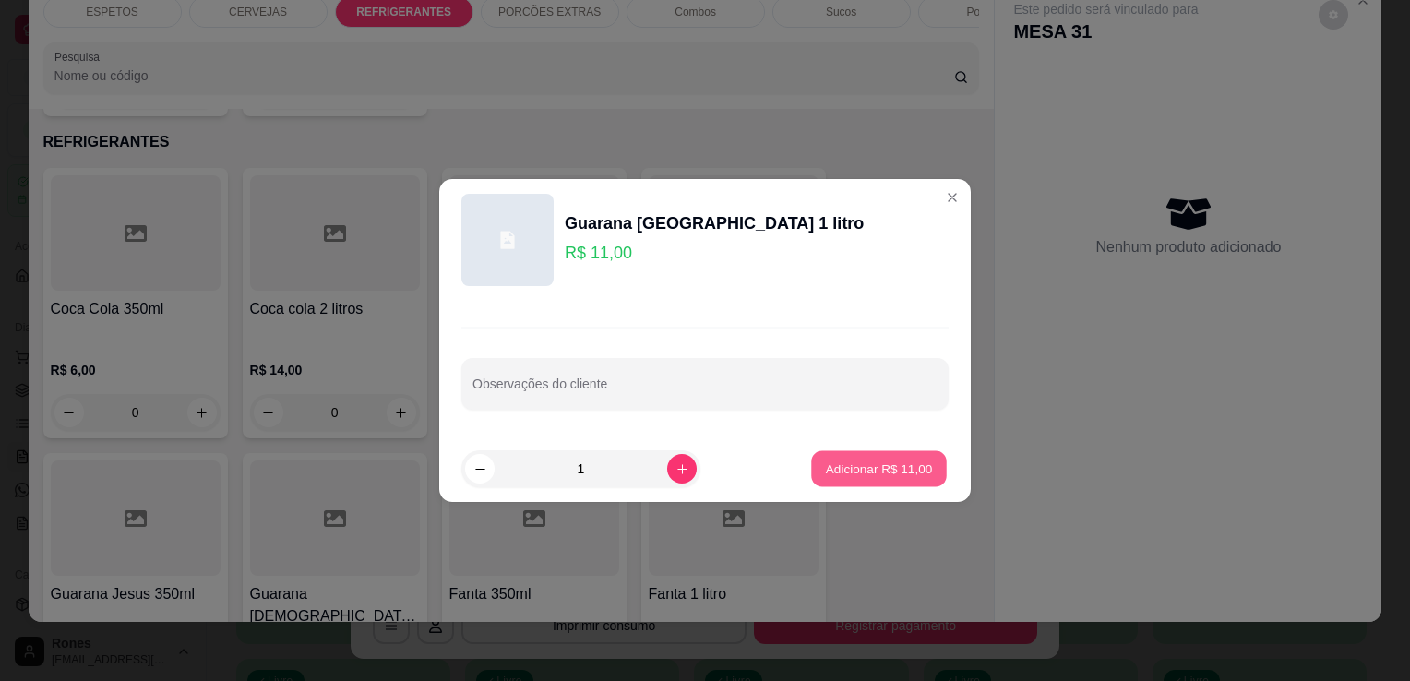
click at [865, 462] on p "Adicionar R$ 11,00" at bounding box center [879, 469] width 107 height 18
type input "1"
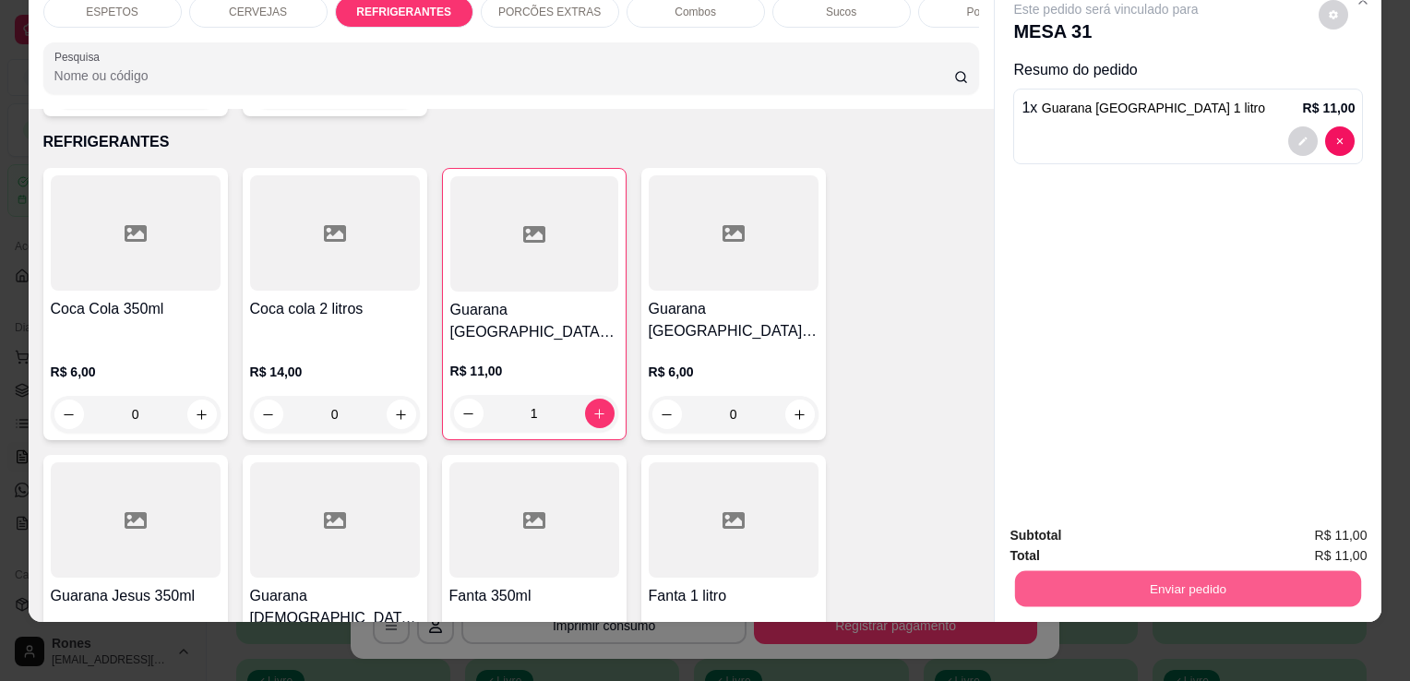
click at [1180, 570] on button "Enviar pedido" at bounding box center [1188, 588] width 346 height 36
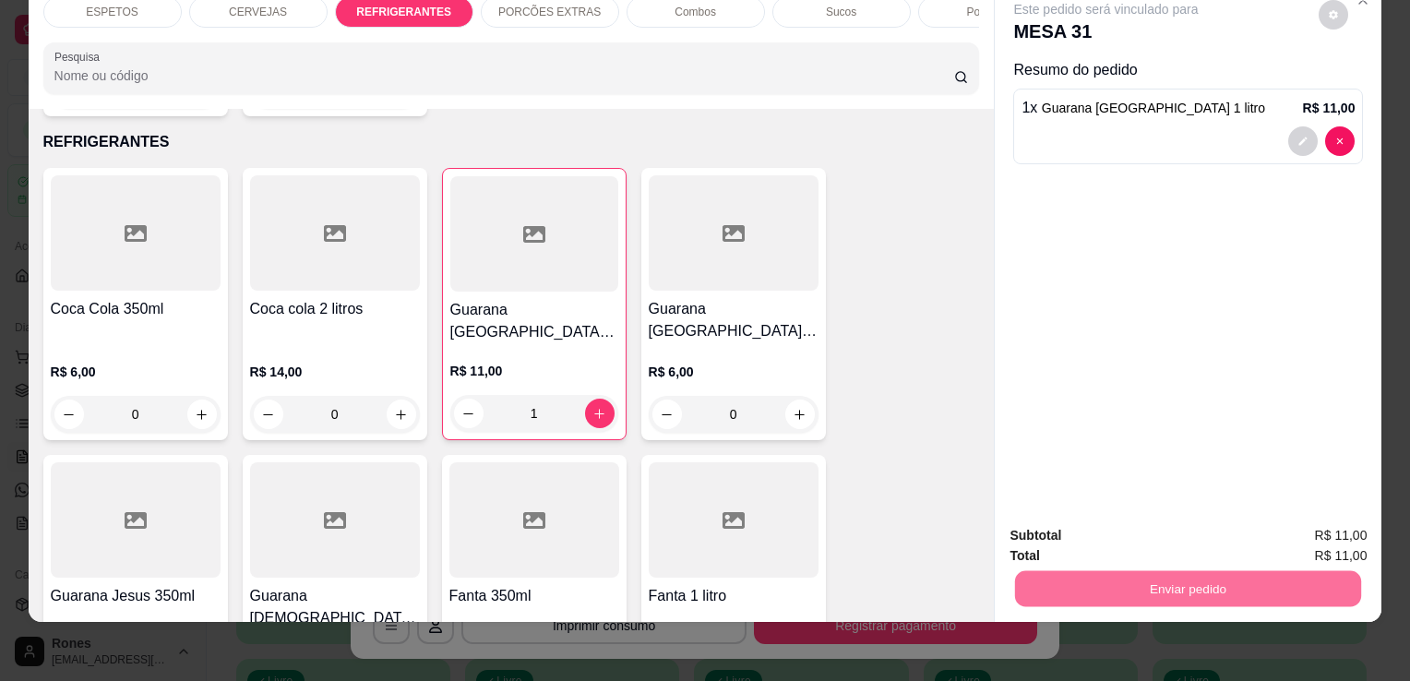
click at [1362, 527] on button "Enviar pedido" at bounding box center [1318, 529] width 101 height 34
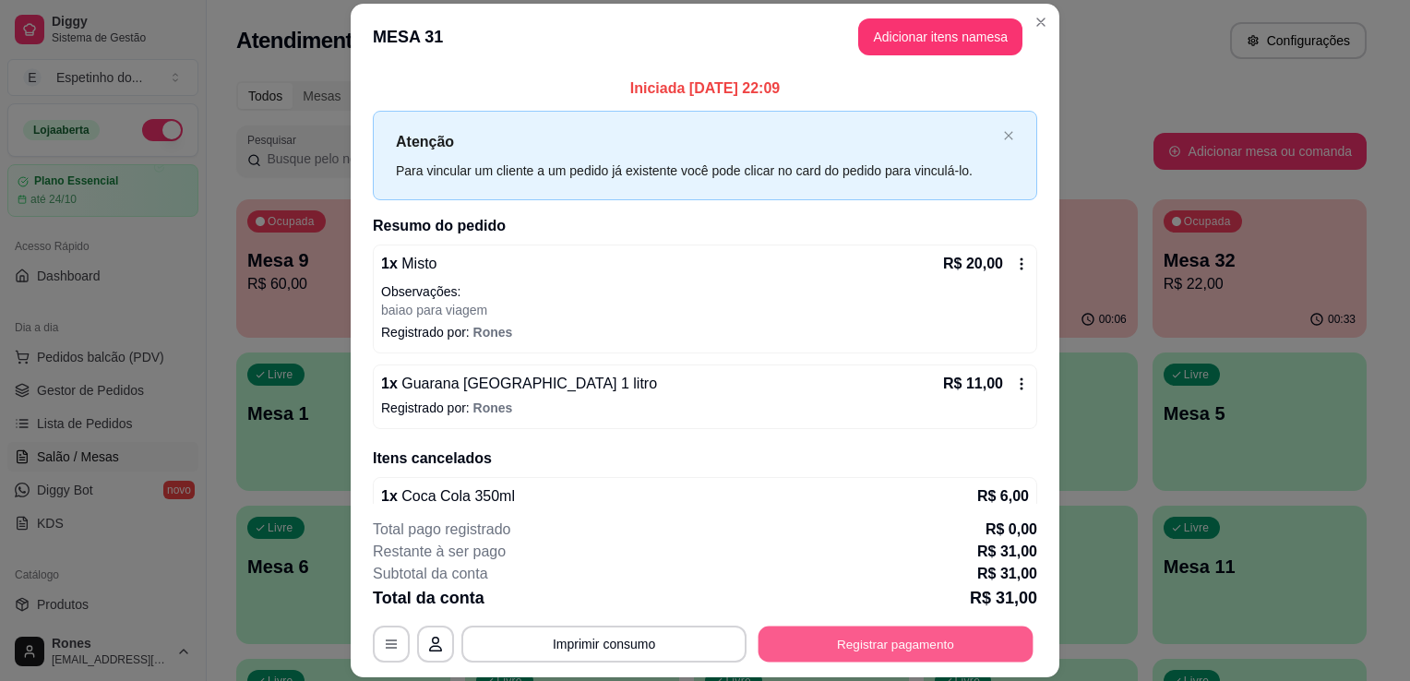
click at [997, 647] on button "Registrar pagamento" at bounding box center [895, 645] width 275 height 36
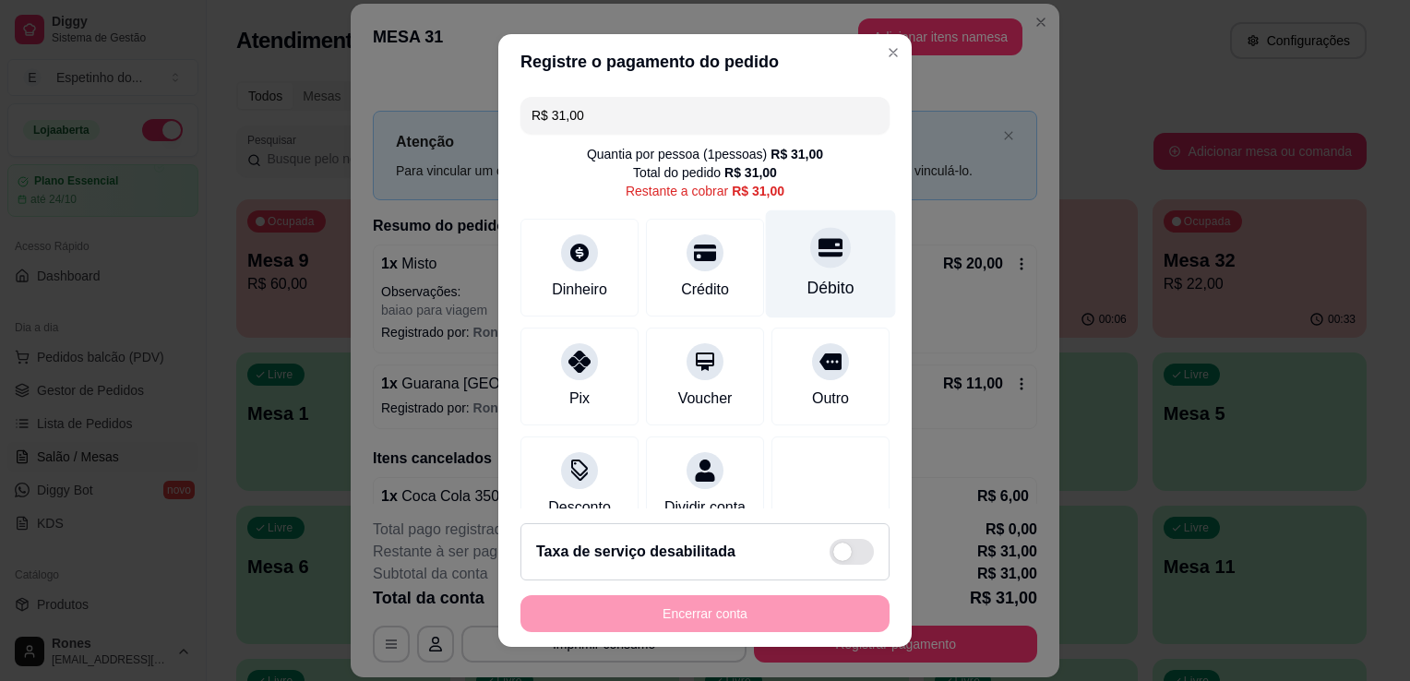
click at [845, 293] on div "Débito" at bounding box center [831, 264] width 130 height 108
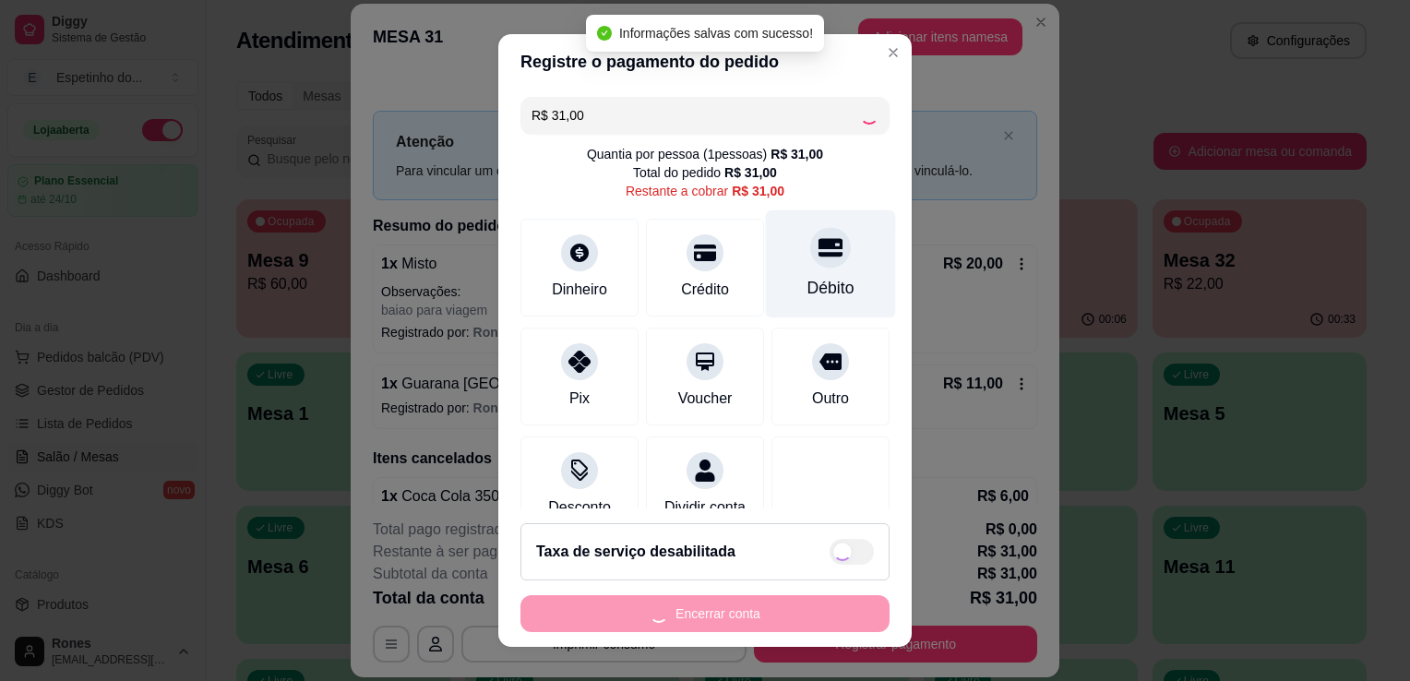
type input "R$ 0,00"
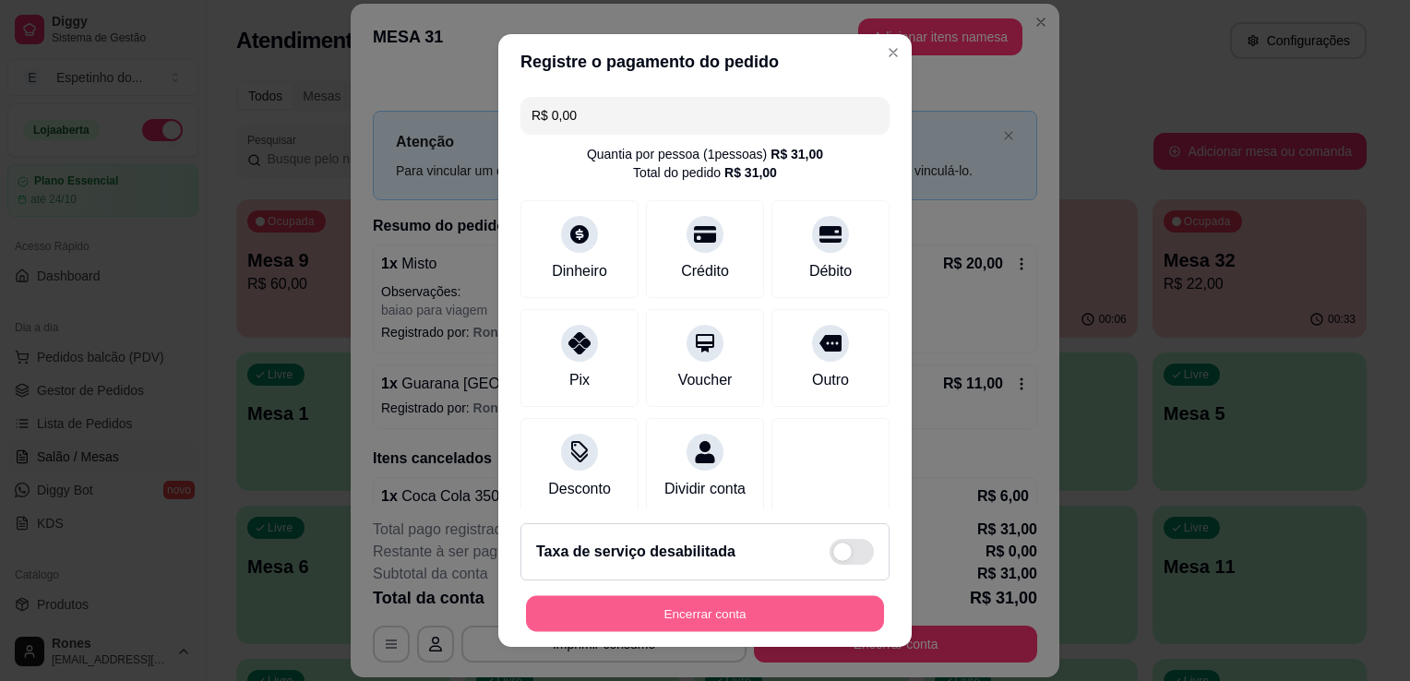
click at [666, 624] on button "Encerrar conta" at bounding box center [705, 614] width 358 height 36
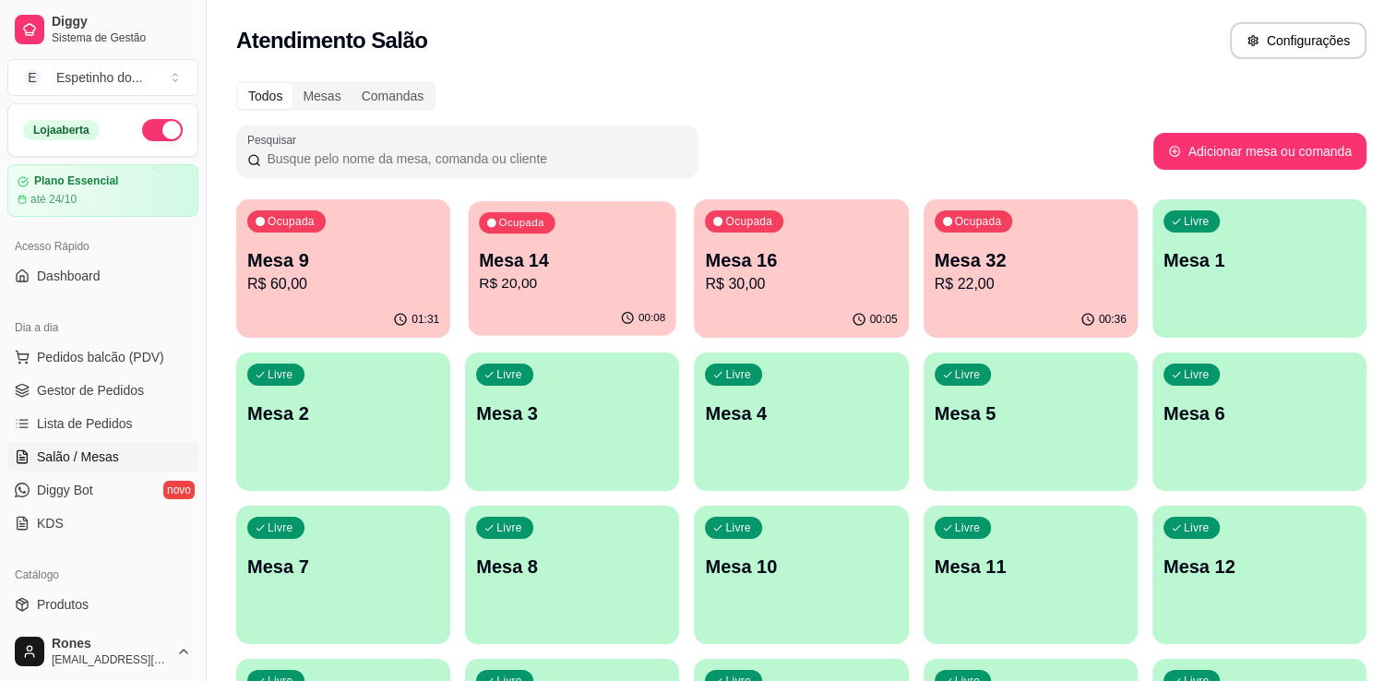
click at [598, 300] on div "Ocupada Mesa 14 R$ 20,00" at bounding box center [573, 251] width 208 height 100
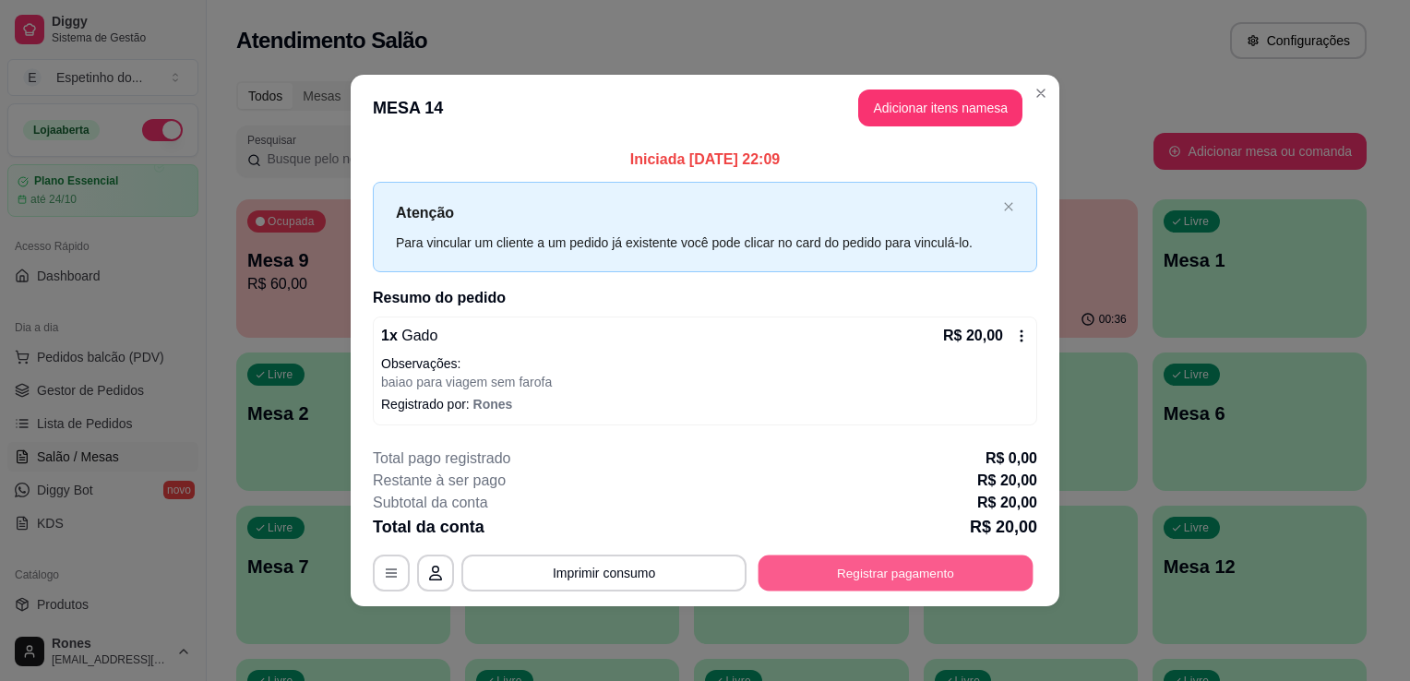
click at [932, 559] on button "Registrar pagamento" at bounding box center [895, 573] width 275 height 36
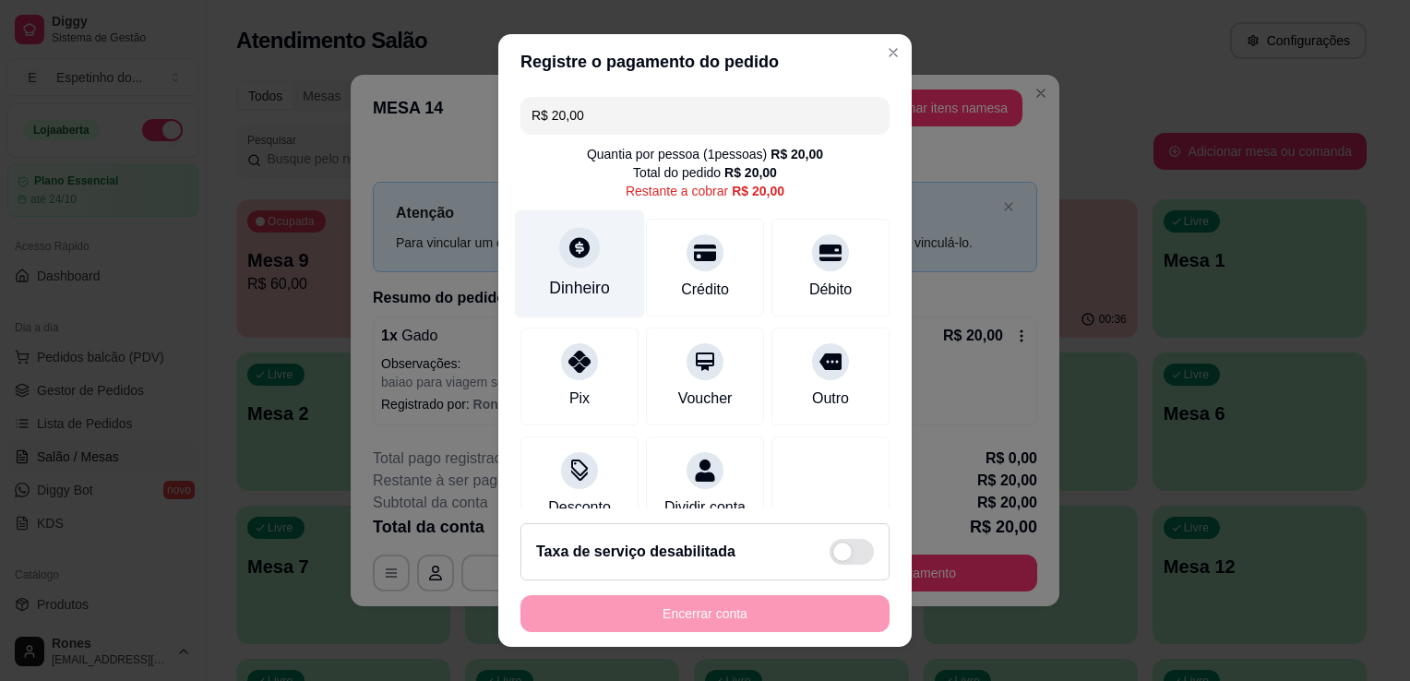
click at [591, 292] on div "Dinheiro" at bounding box center [579, 288] width 61 height 24
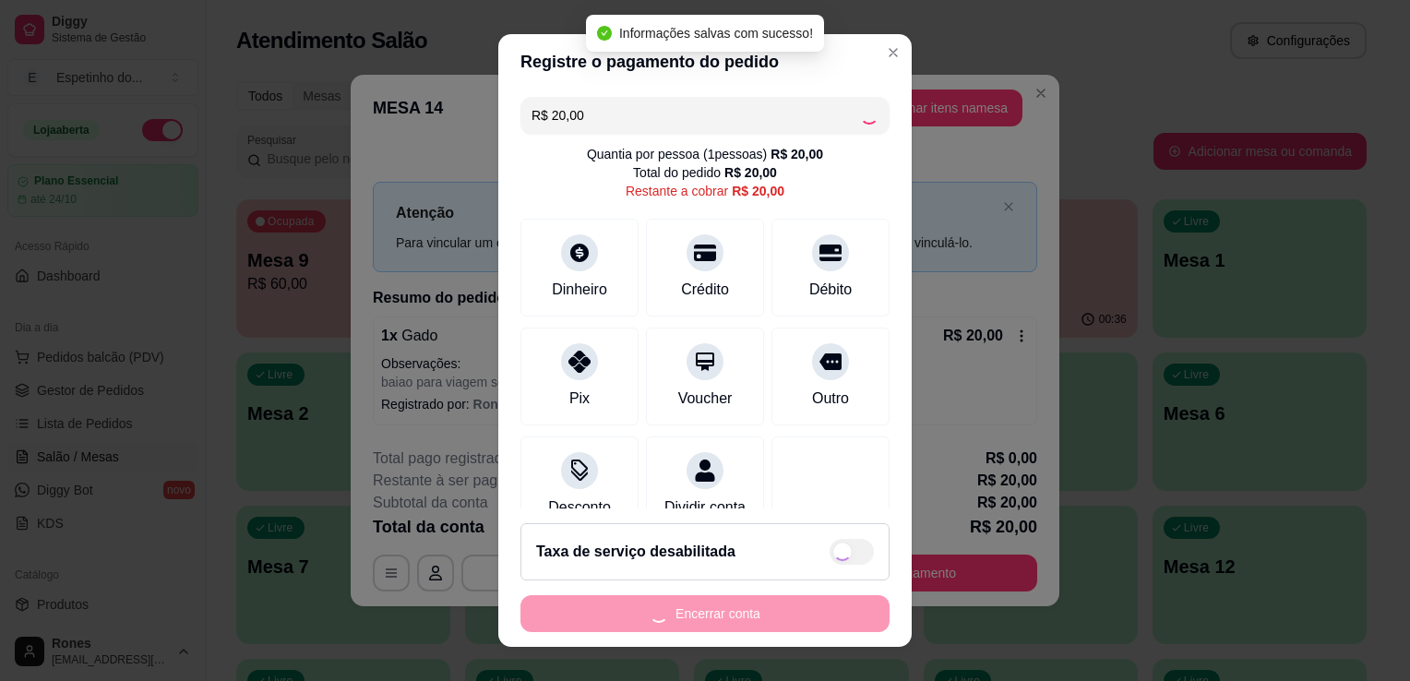
type input "R$ 0,00"
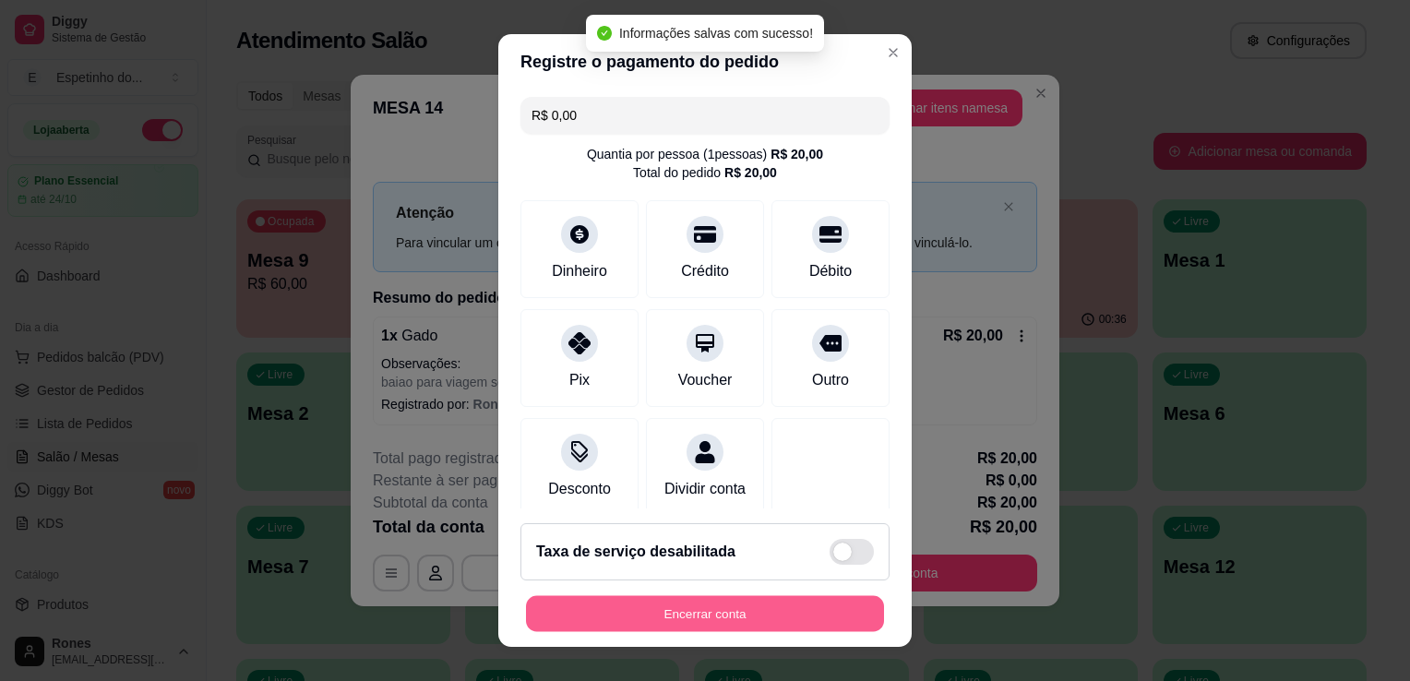
click at [803, 616] on button "Encerrar conta" at bounding box center [705, 614] width 358 height 36
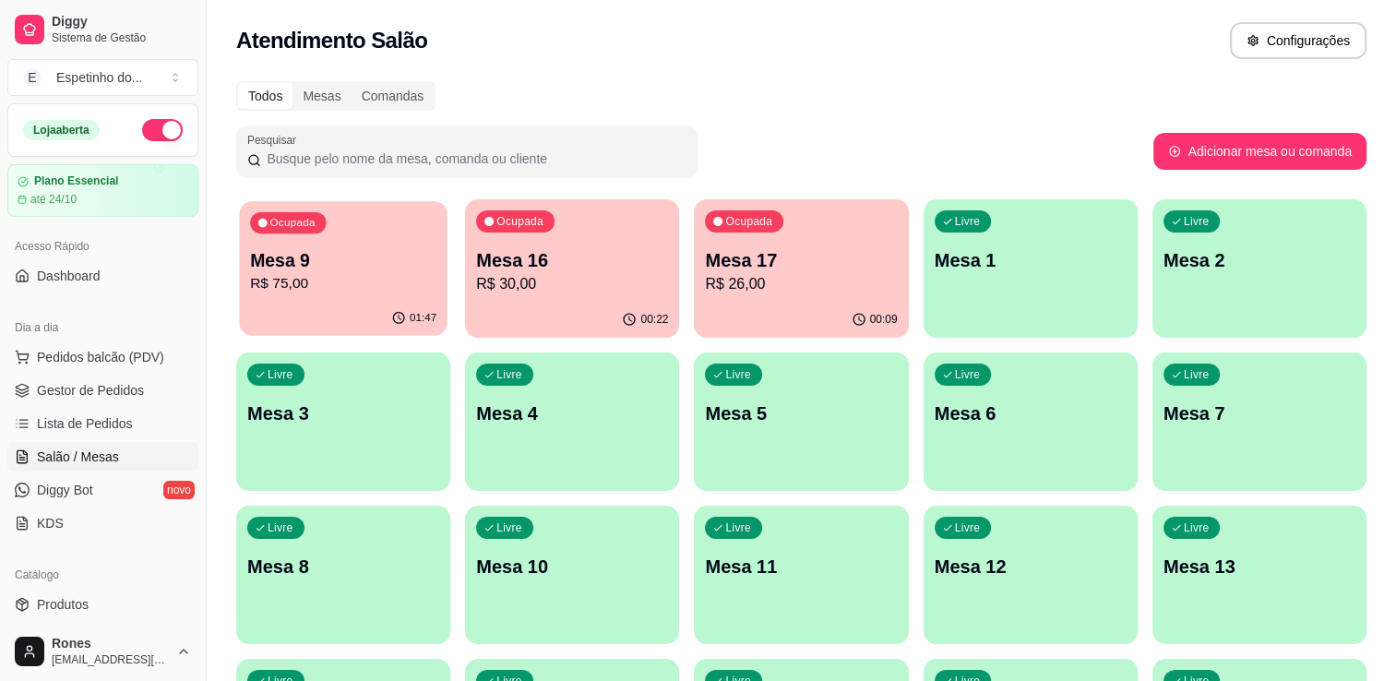
click at [401, 273] on p "R$ 75,00" at bounding box center [343, 283] width 186 height 21
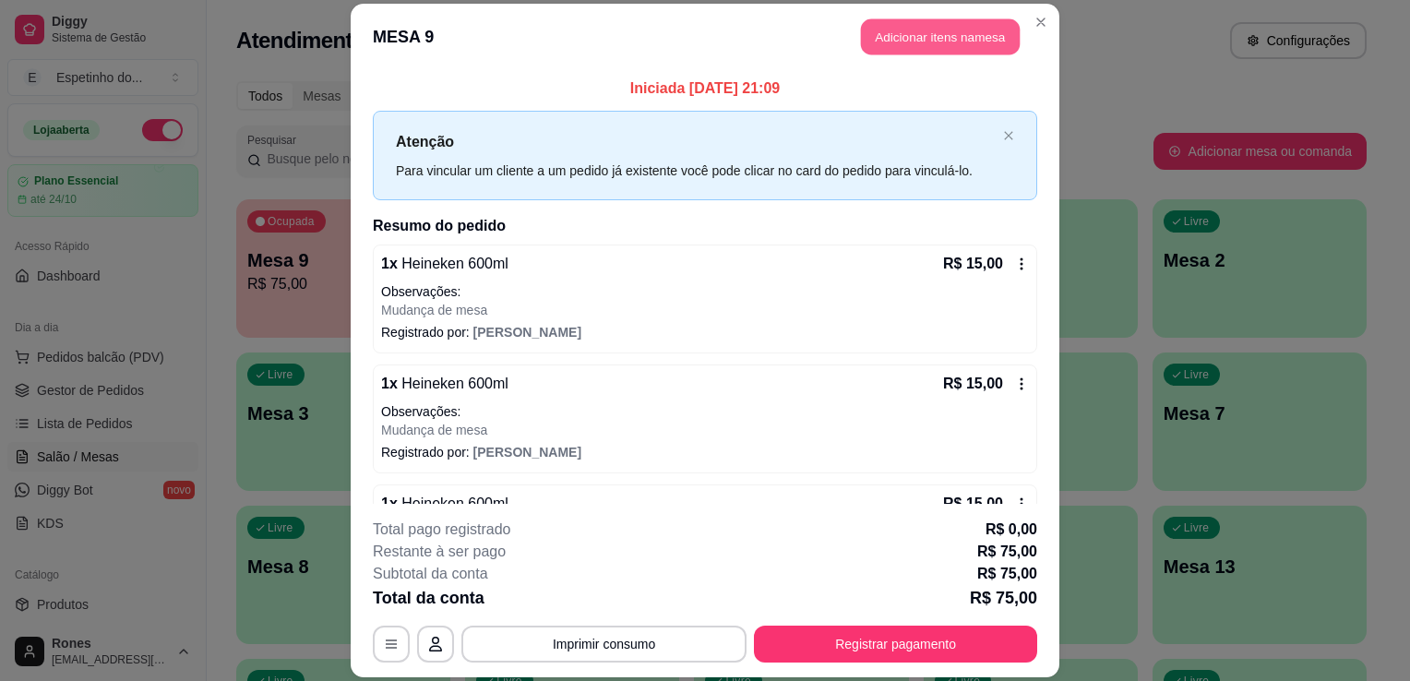
click at [983, 39] on button "Adicionar itens na mesa" at bounding box center [940, 36] width 159 height 36
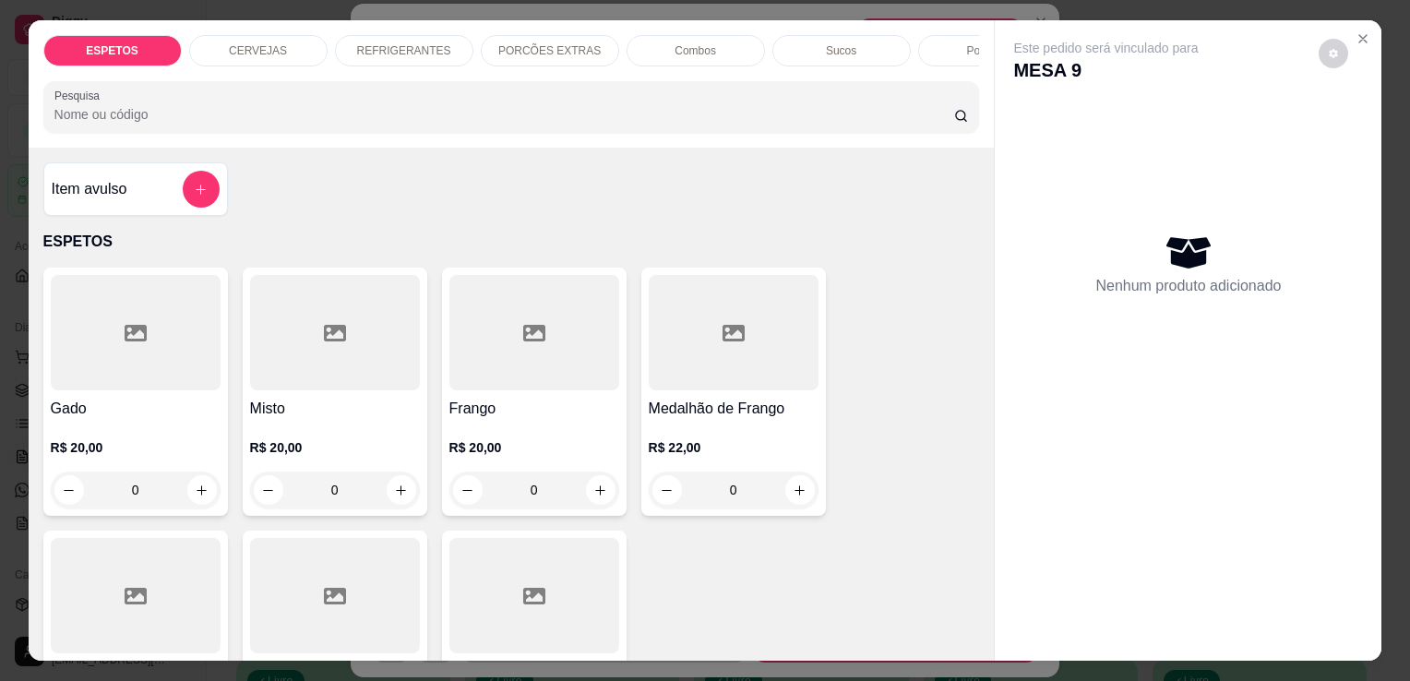
click at [289, 37] on div "CERVEJAS" at bounding box center [258, 50] width 138 height 31
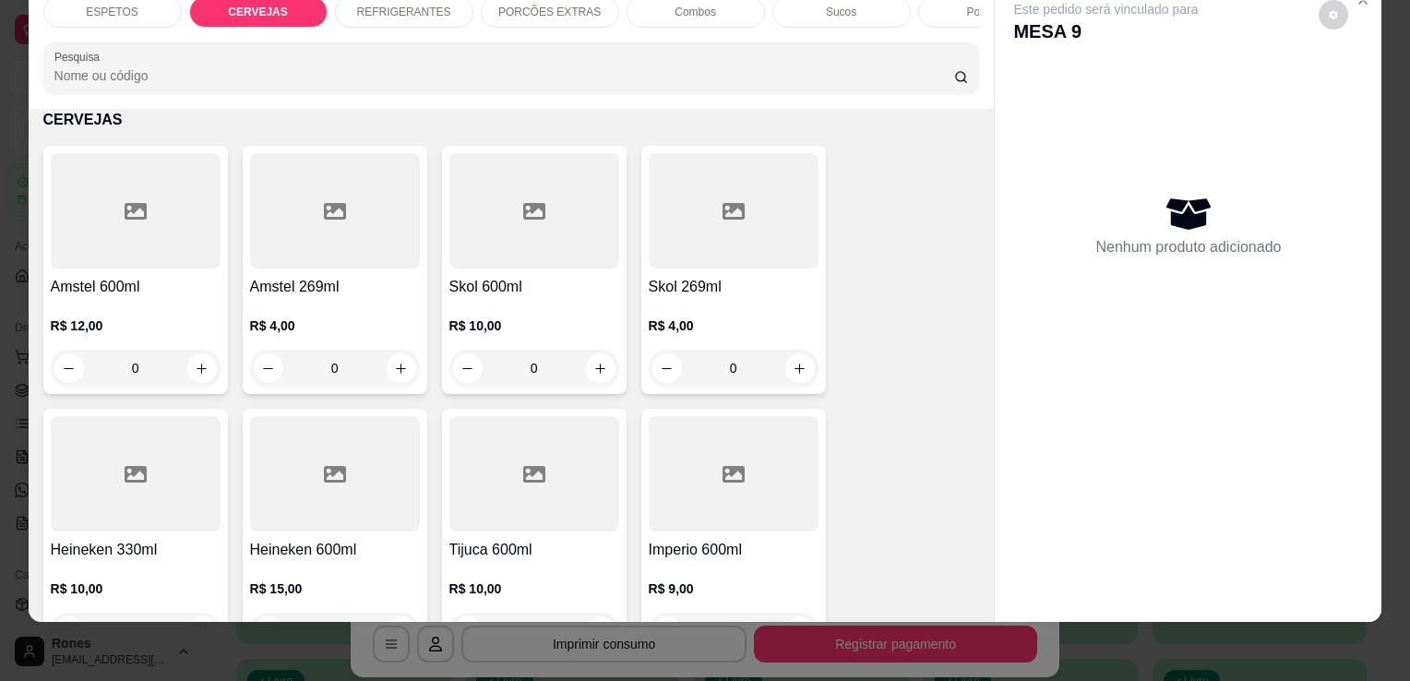
scroll to position [231, 0]
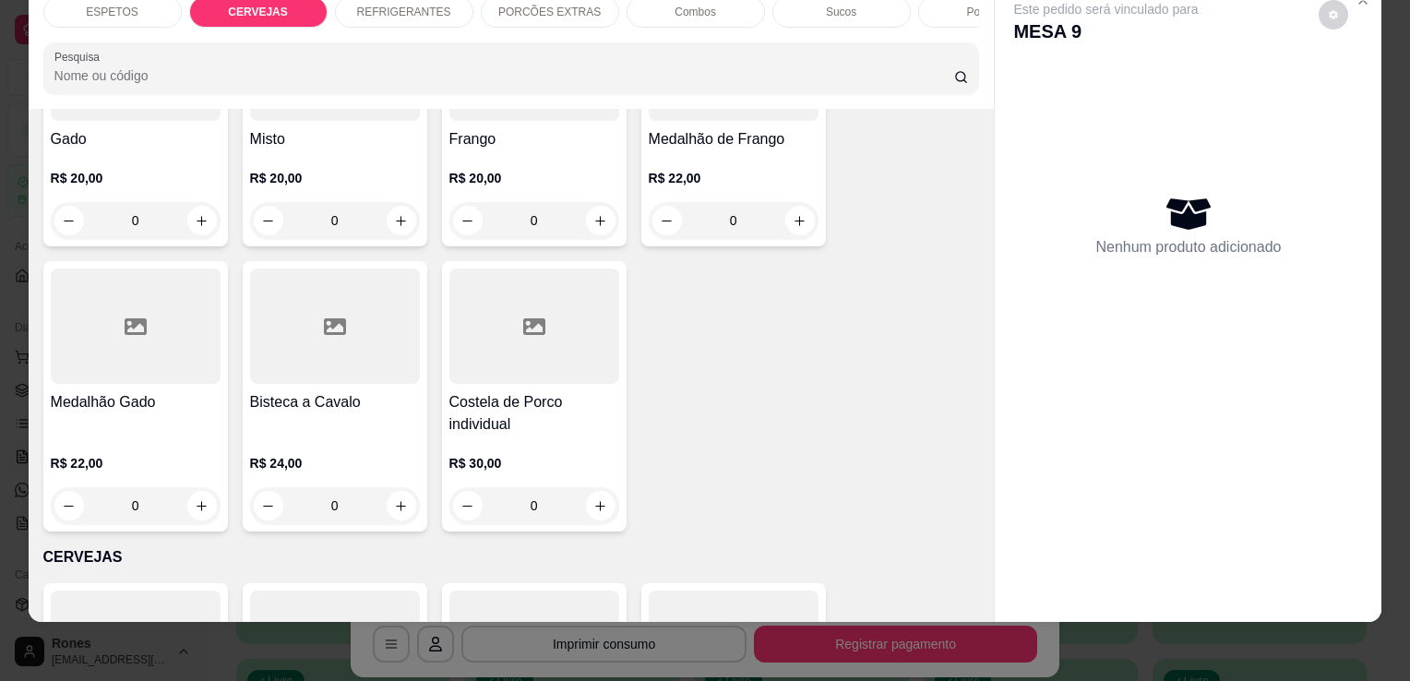
click at [994, 139] on div "Este pedido será vinculado para MESA 9 Nenhum produto adicionado" at bounding box center [1188, 302] width 388 height 640
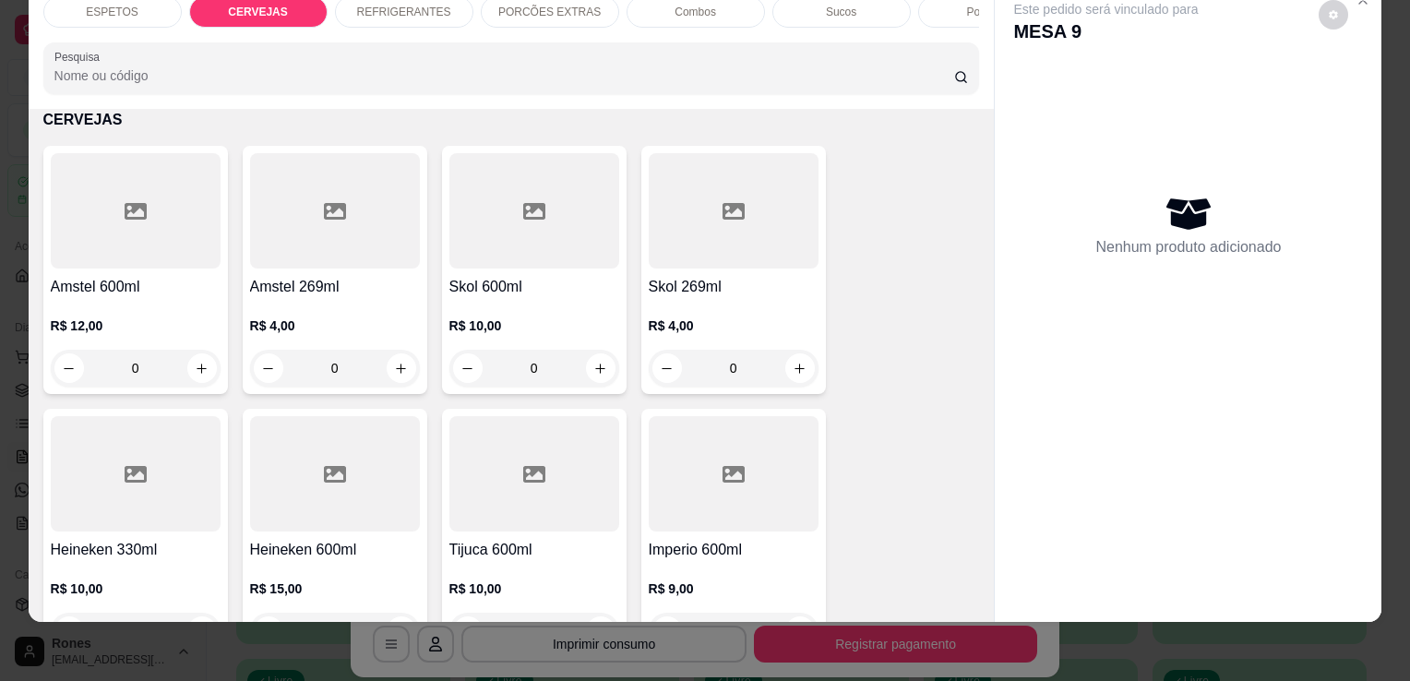
click at [346, 539] on h4 "Heineken 600ml" at bounding box center [335, 550] width 170 height 22
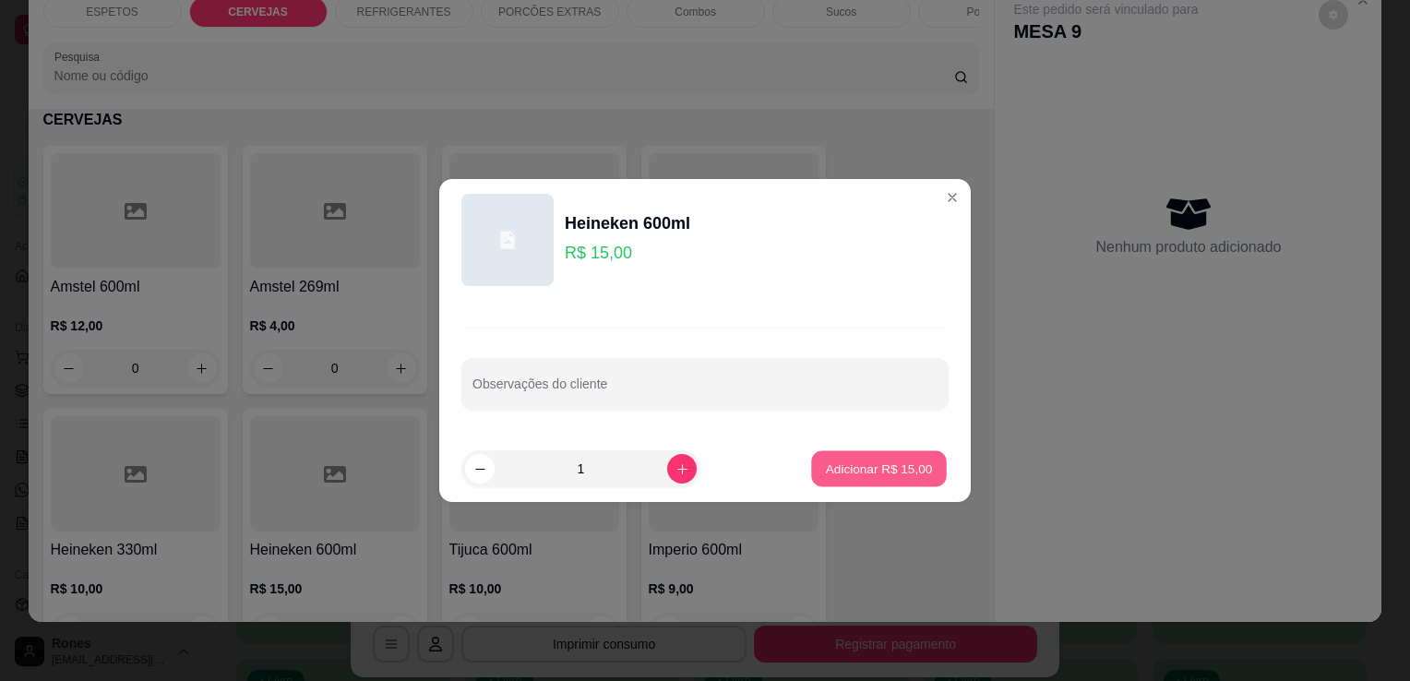
click at [887, 474] on p "Adicionar R$ 15,00" at bounding box center [879, 469] width 107 height 18
type input "1"
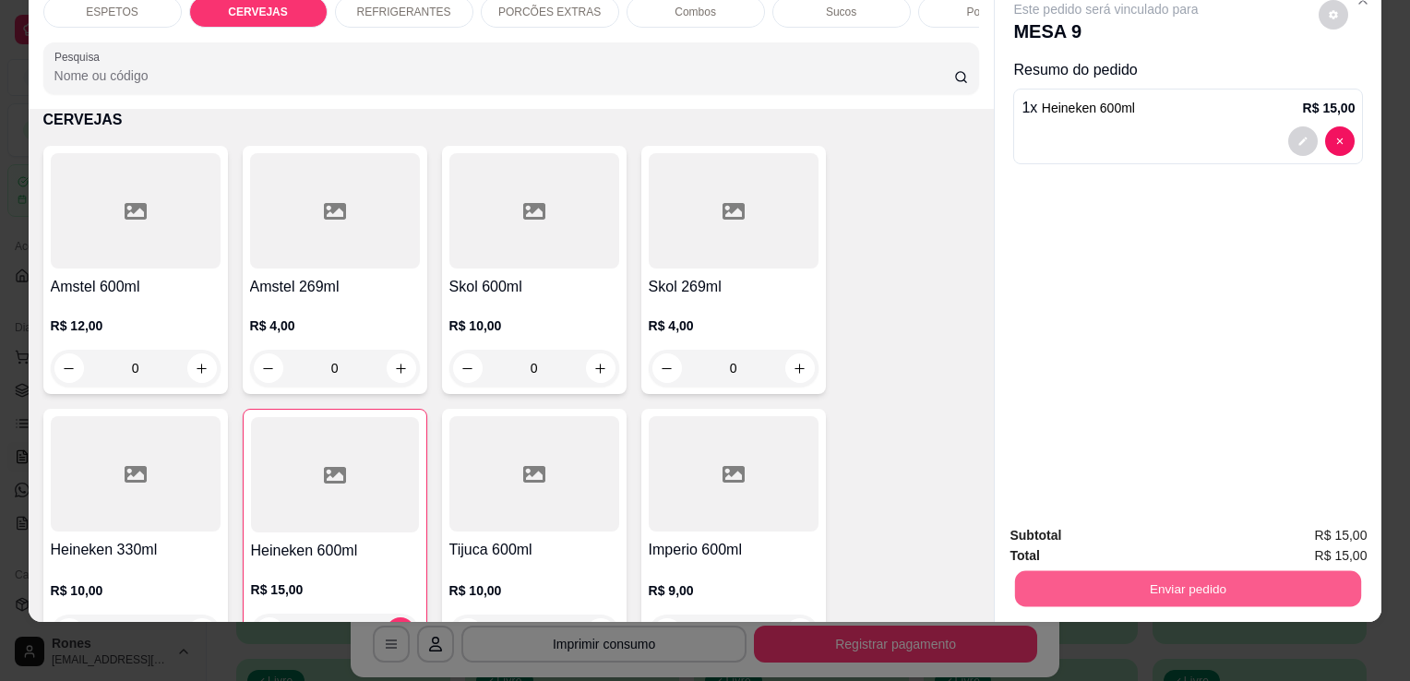
click at [1290, 586] on button "Enviar pedido" at bounding box center [1188, 588] width 346 height 36
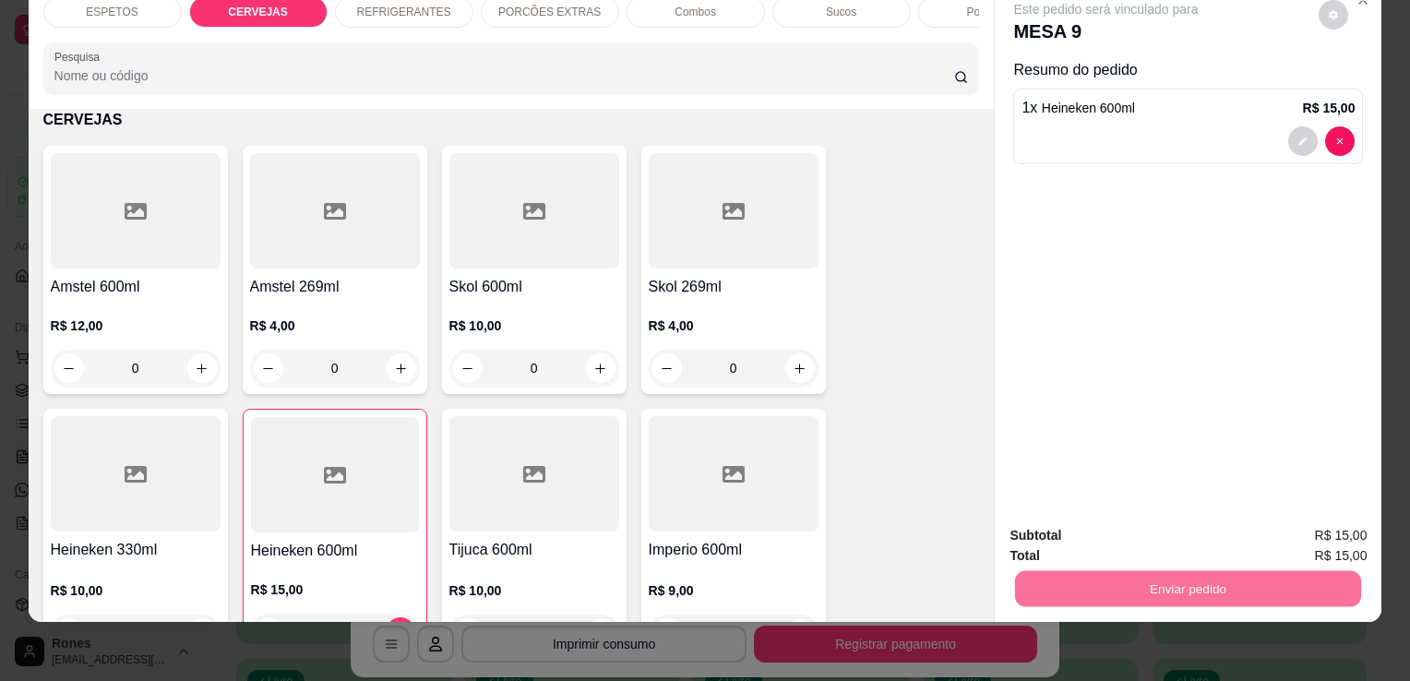
click at [1329, 533] on button "Enviar pedido" at bounding box center [1318, 529] width 101 height 34
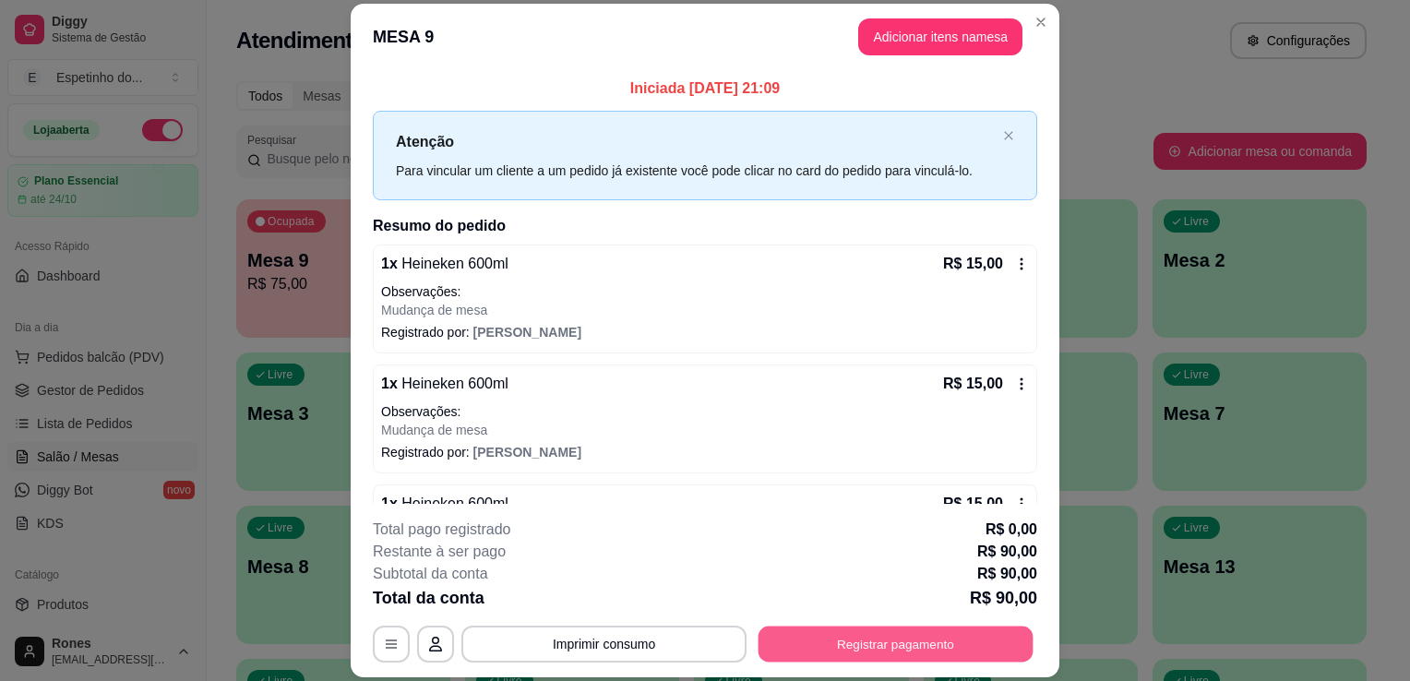
click at [901, 643] on button "Registrar pagamento" at bounding box center [895, 645] width 275 height 36
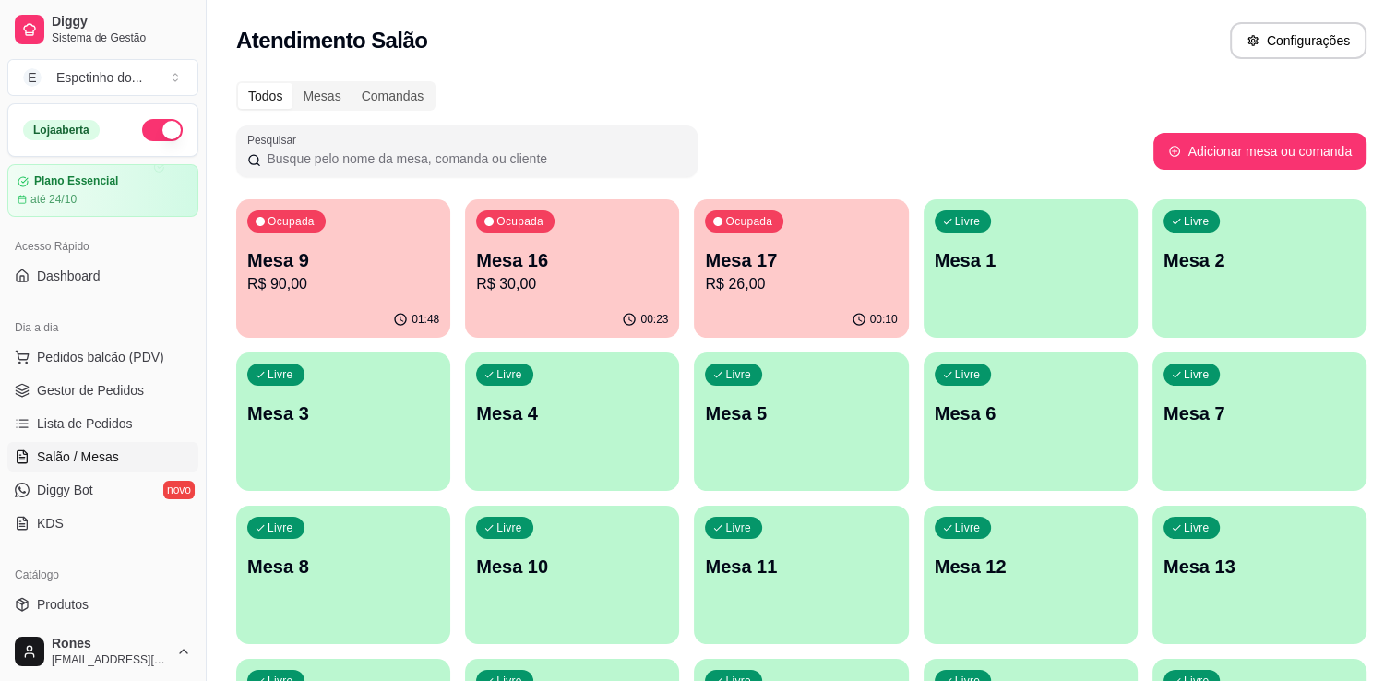
scroll to position [343, 0]
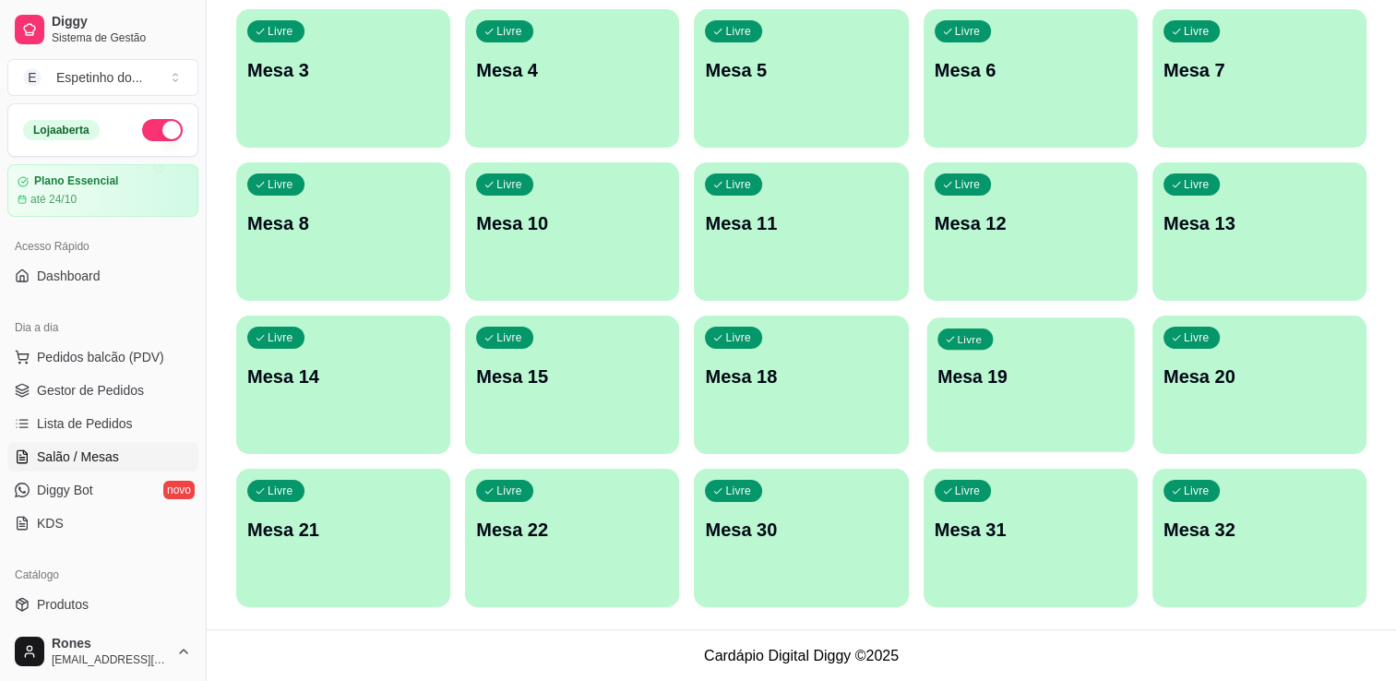
click at [983, 408] on div "Livre Mesa 19" at bounding box center [1030, 373] width 208 height 113
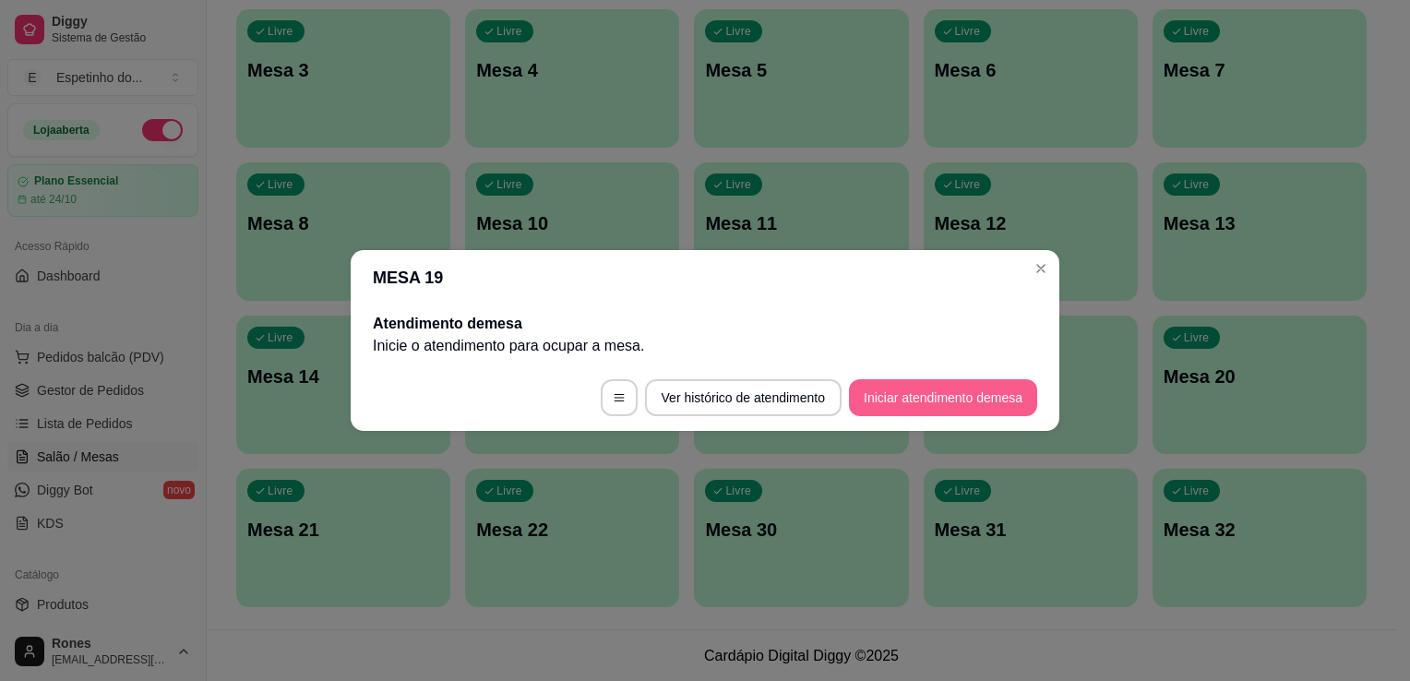
click at [994, 410] on button "Iniciar atendimento de mesa" at bounding box center [943, 397] width 188 height 37
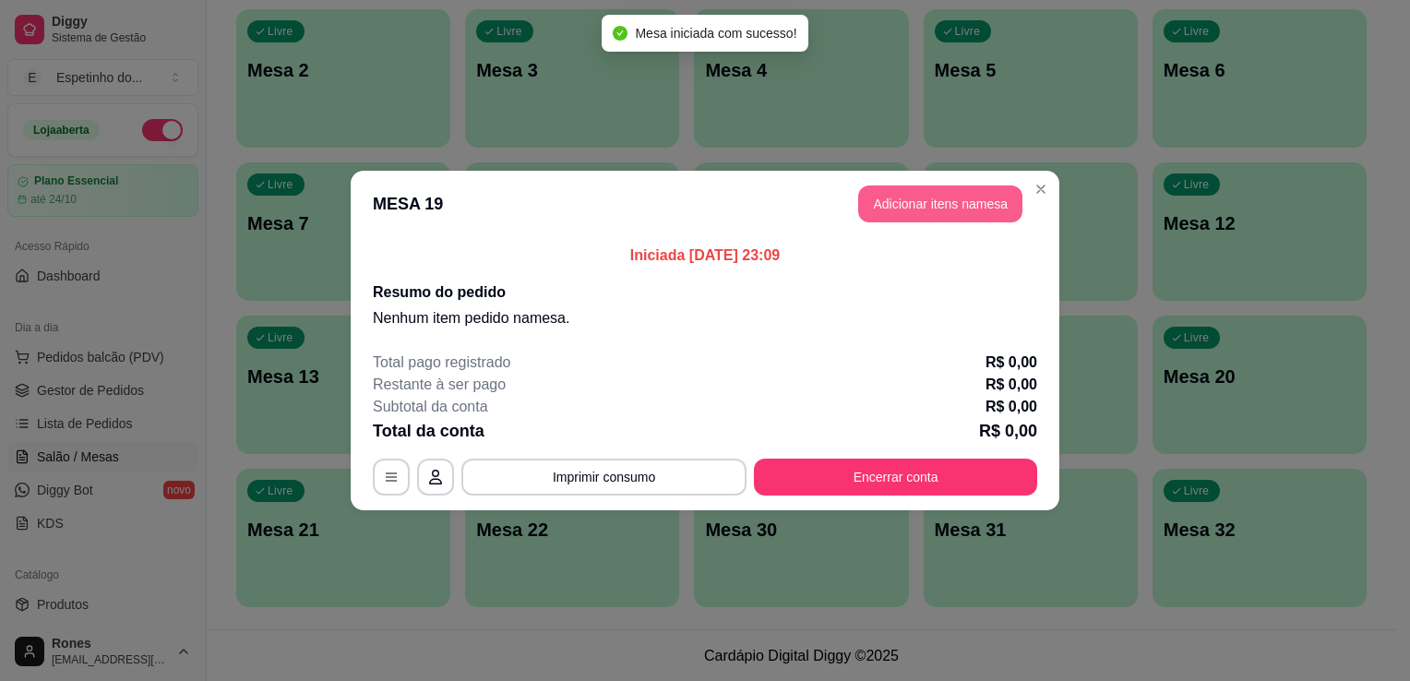
click at [970, 201] on button "Adicionar itens na mesa" at bounding box center [940, 203] width 164 height 37
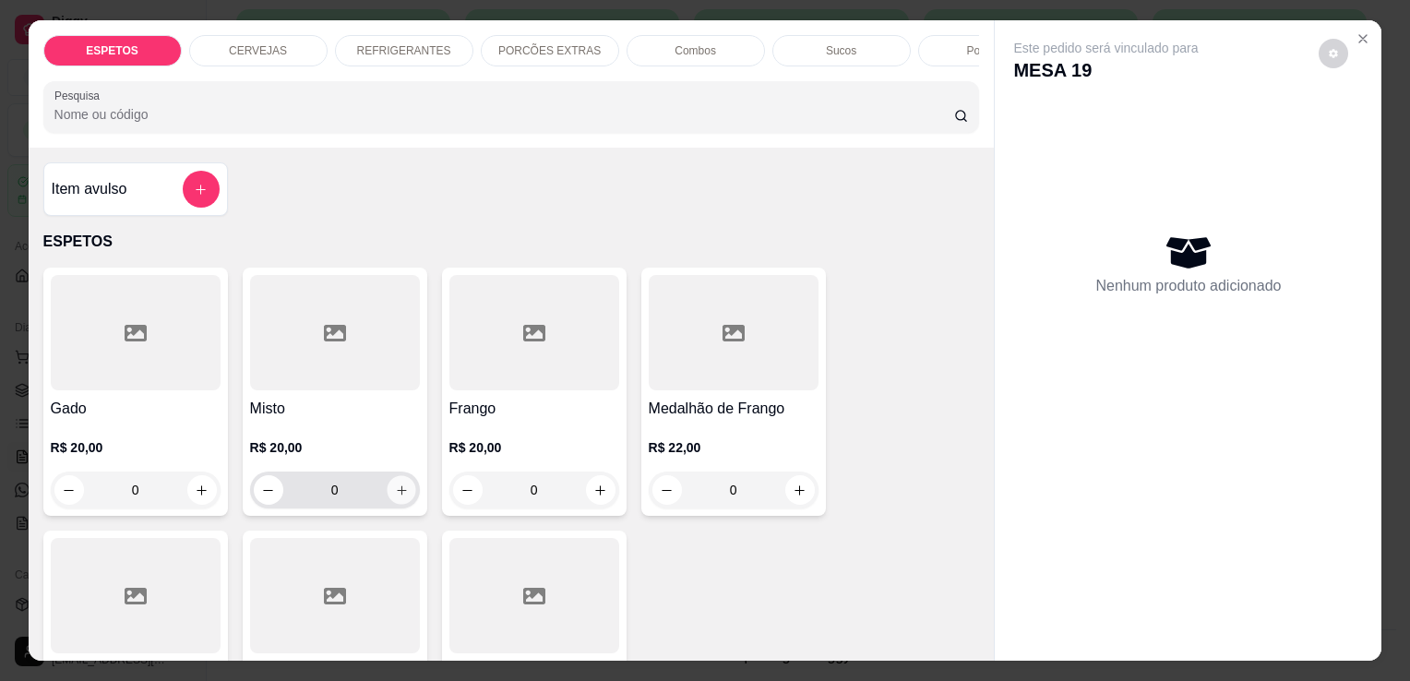
click at [397, 497] on icon "increase-product-quantity" at bounding box center [401, 491] width 14 height 14
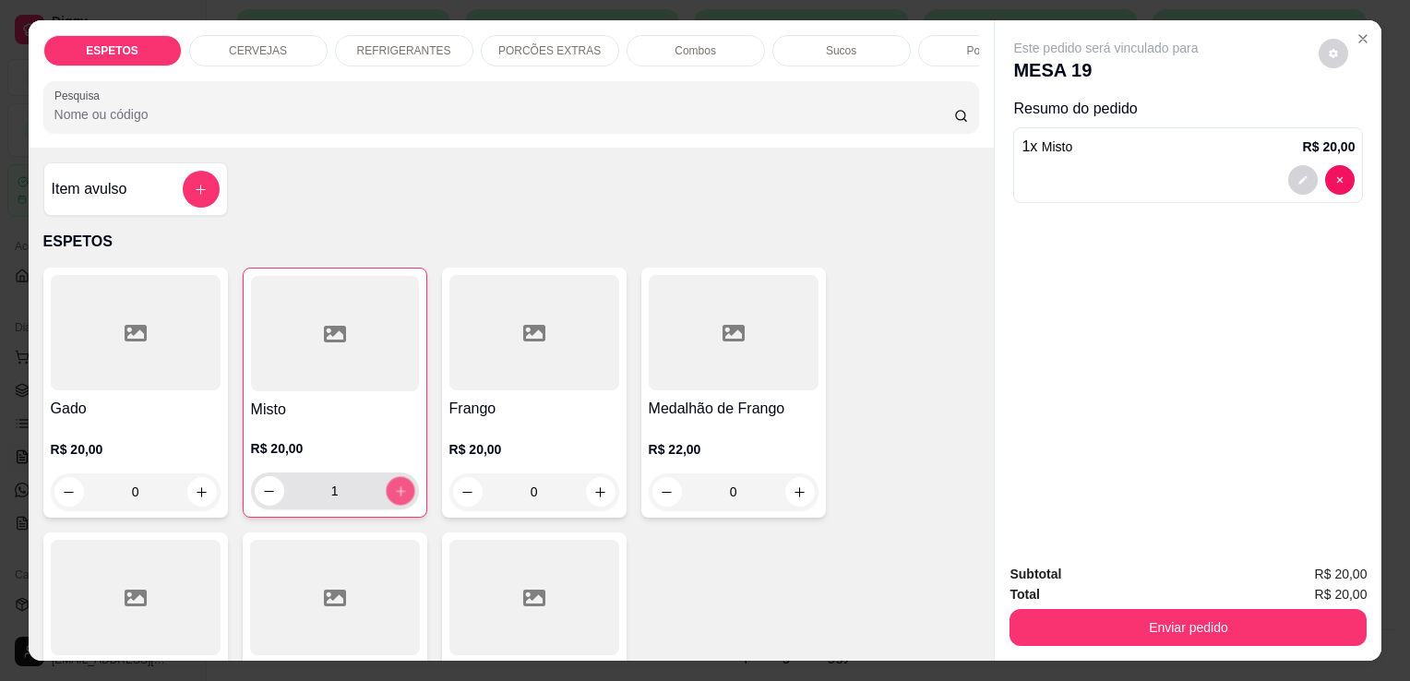
click at [397, 498] on icon "increase-product-quantity" at bounding box center [400, 491] width 14 height 14
type input "2"
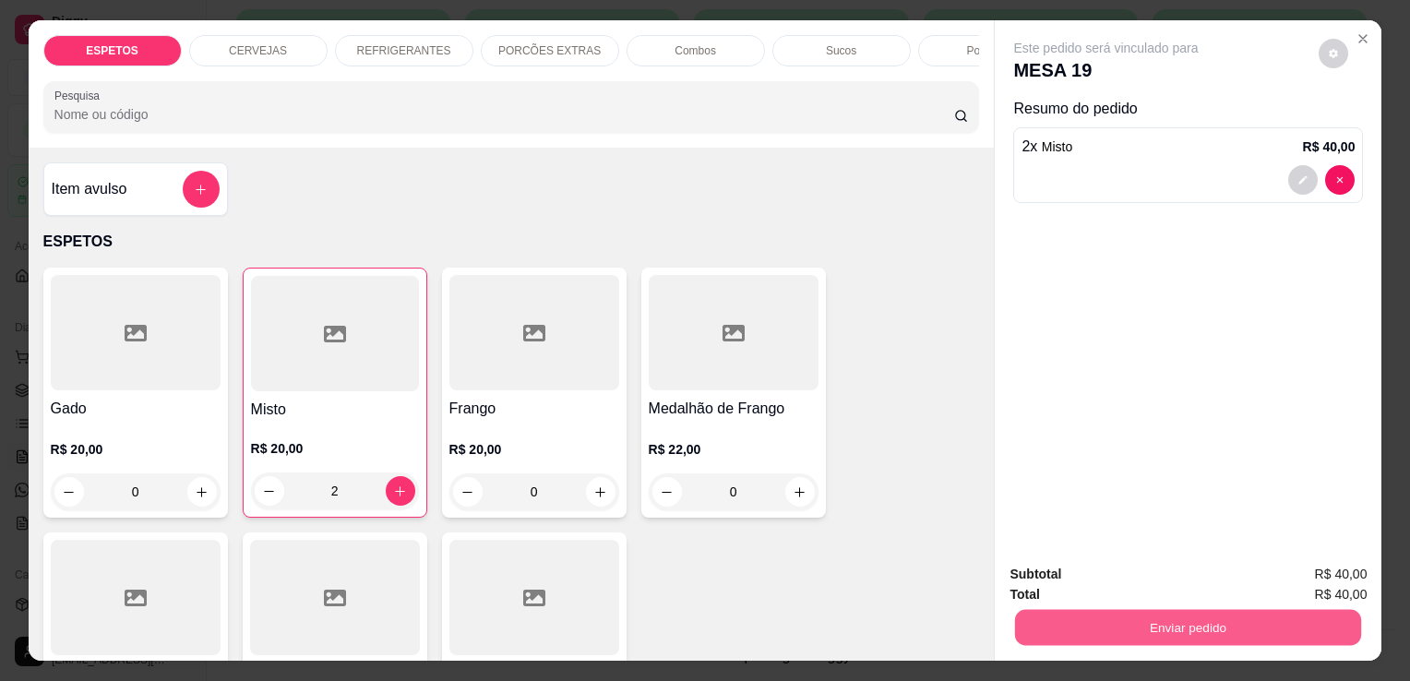
click at [1266, 616] on button "Enviar pedido" at bounding box center [1188, 627] width 346 height 36
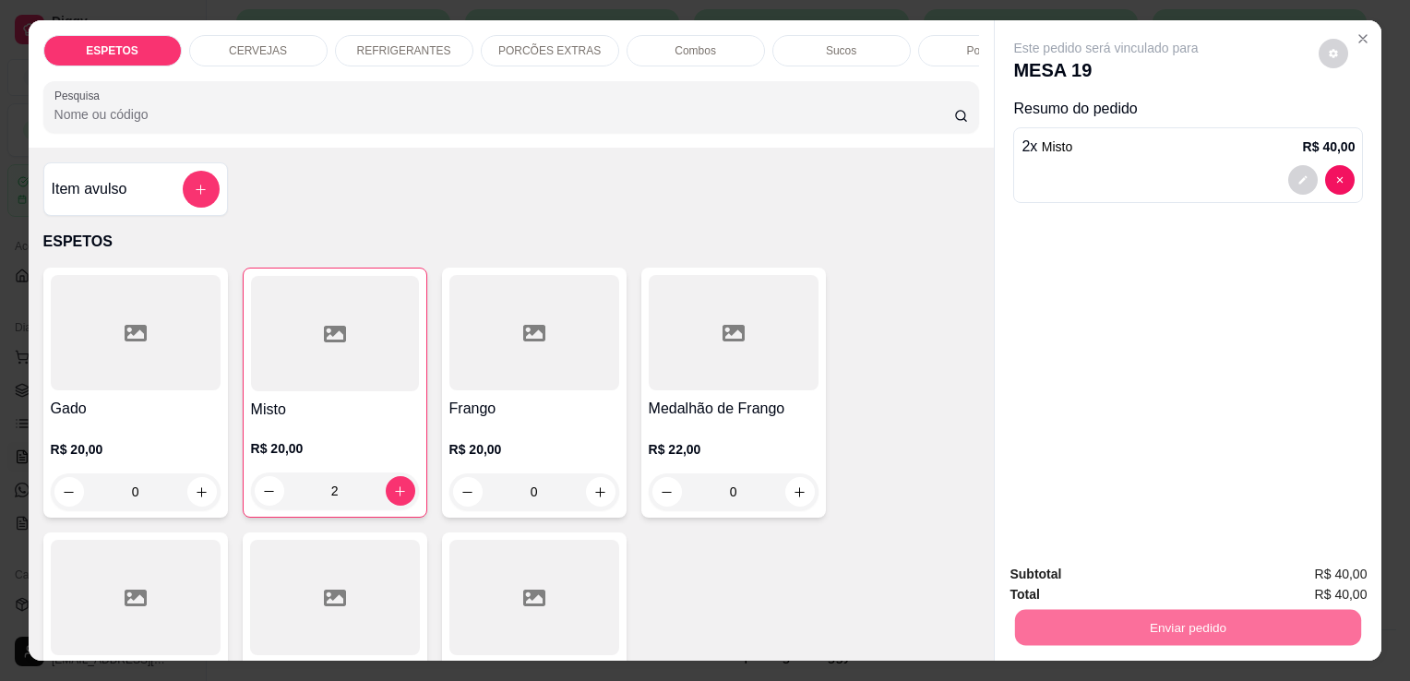
click at [1325, 583] on button "Enviar pedido" at bounding box center [1318, 576] width 101 height 34
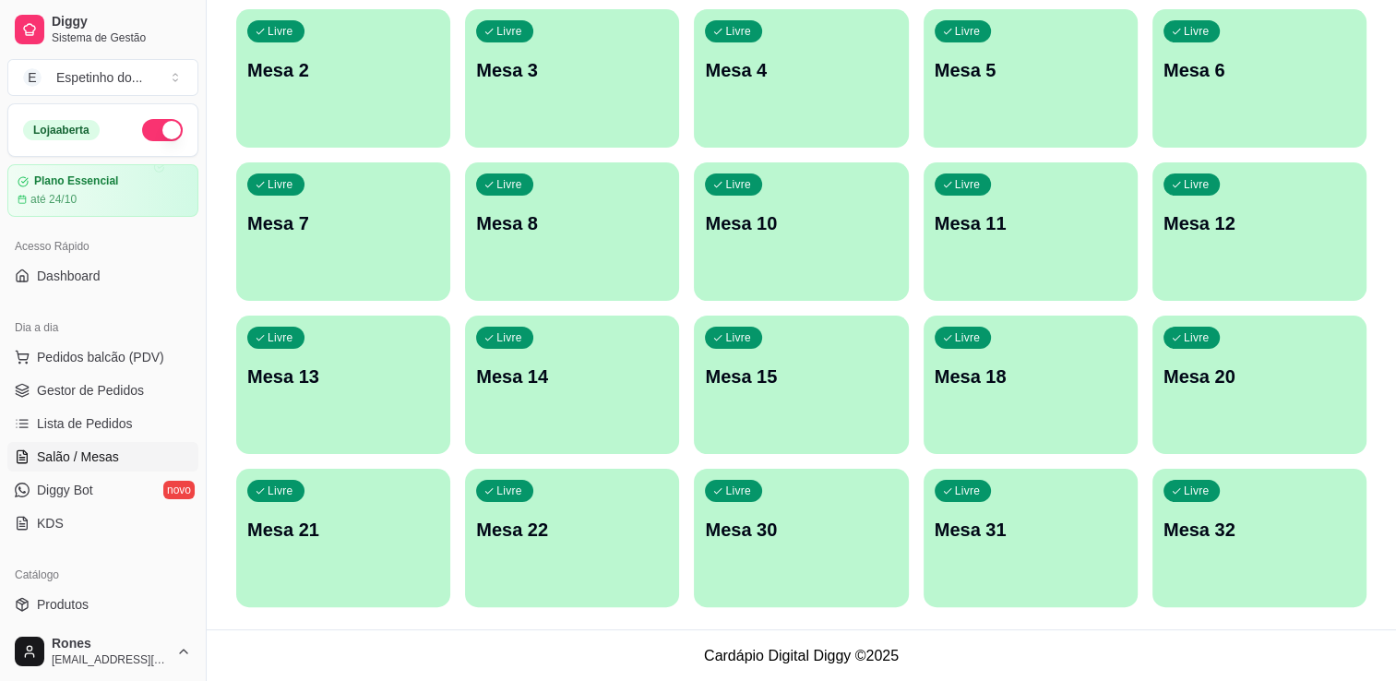
scroll to position [0, 0]
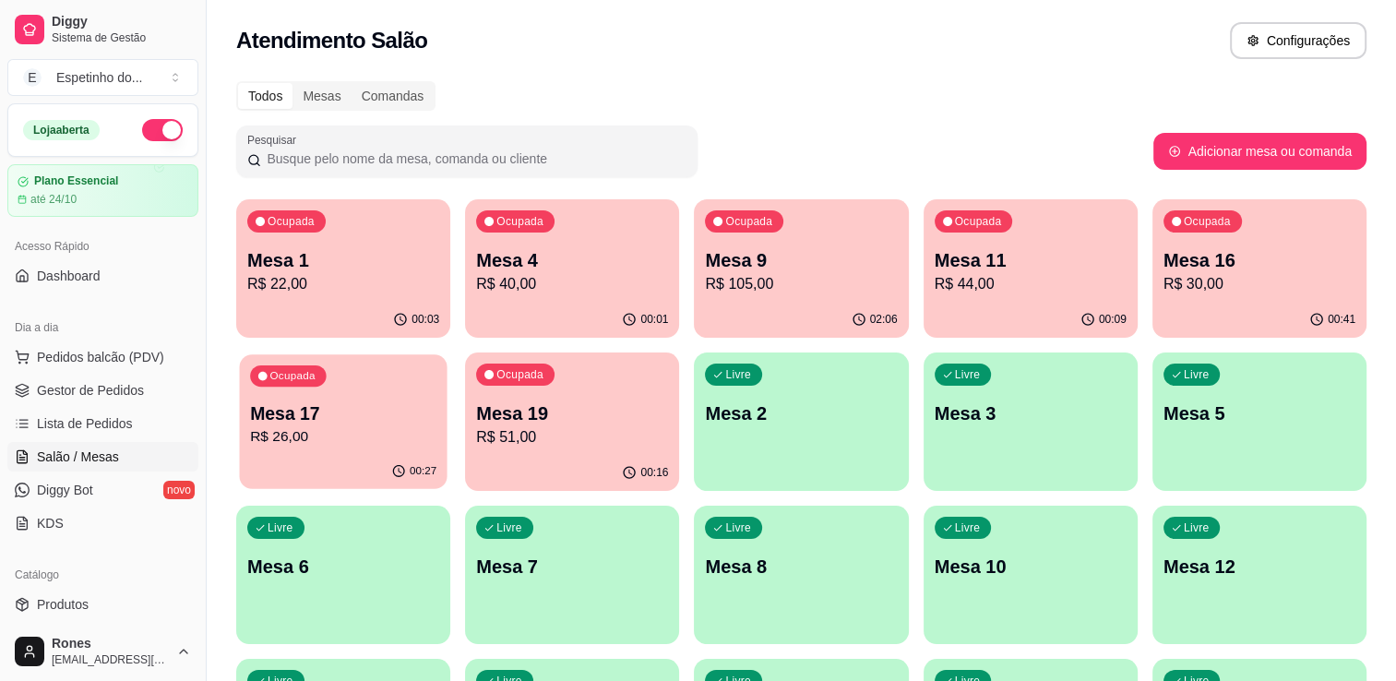
click at [350, 448] on div "Ocupada Mesa 17 R$ 26,00" at bounding box center [343, 404] width 208 height 100
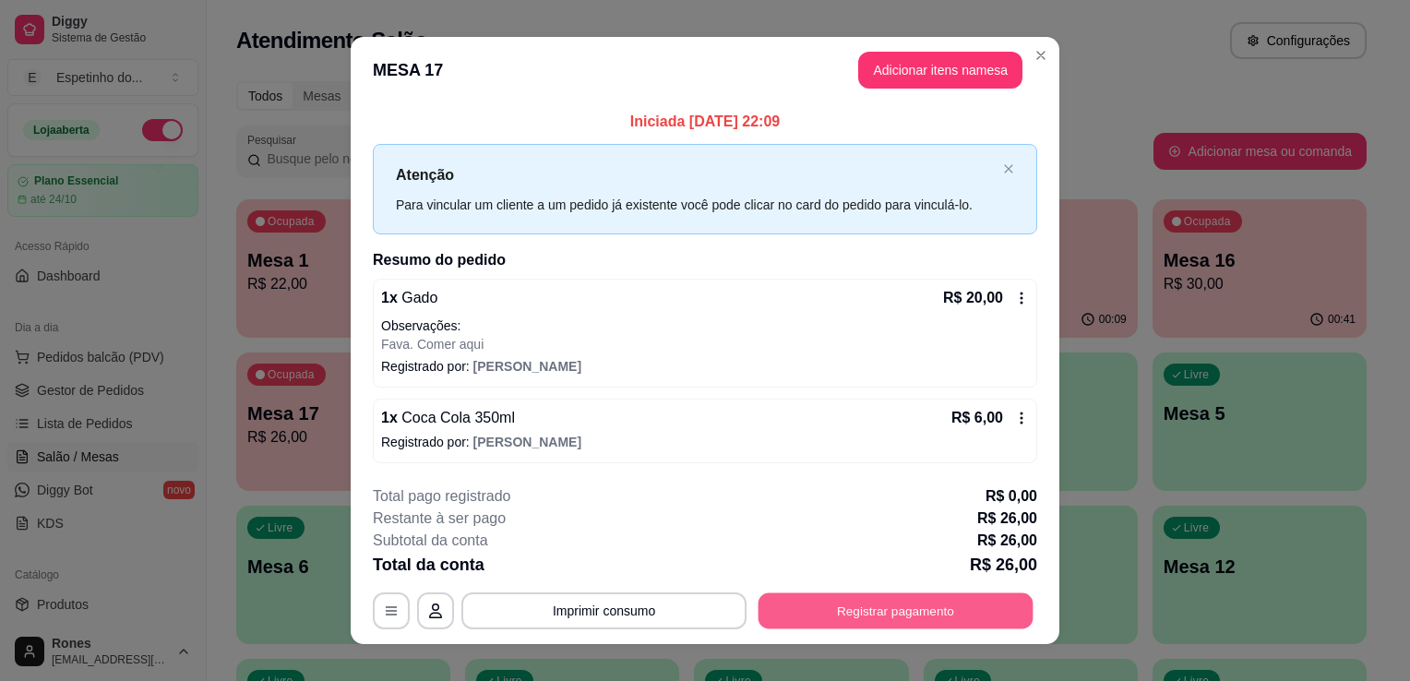
click at [945, 599] on button "Registrar pagamento" at bounding box center [895, 610] width 275 height 36
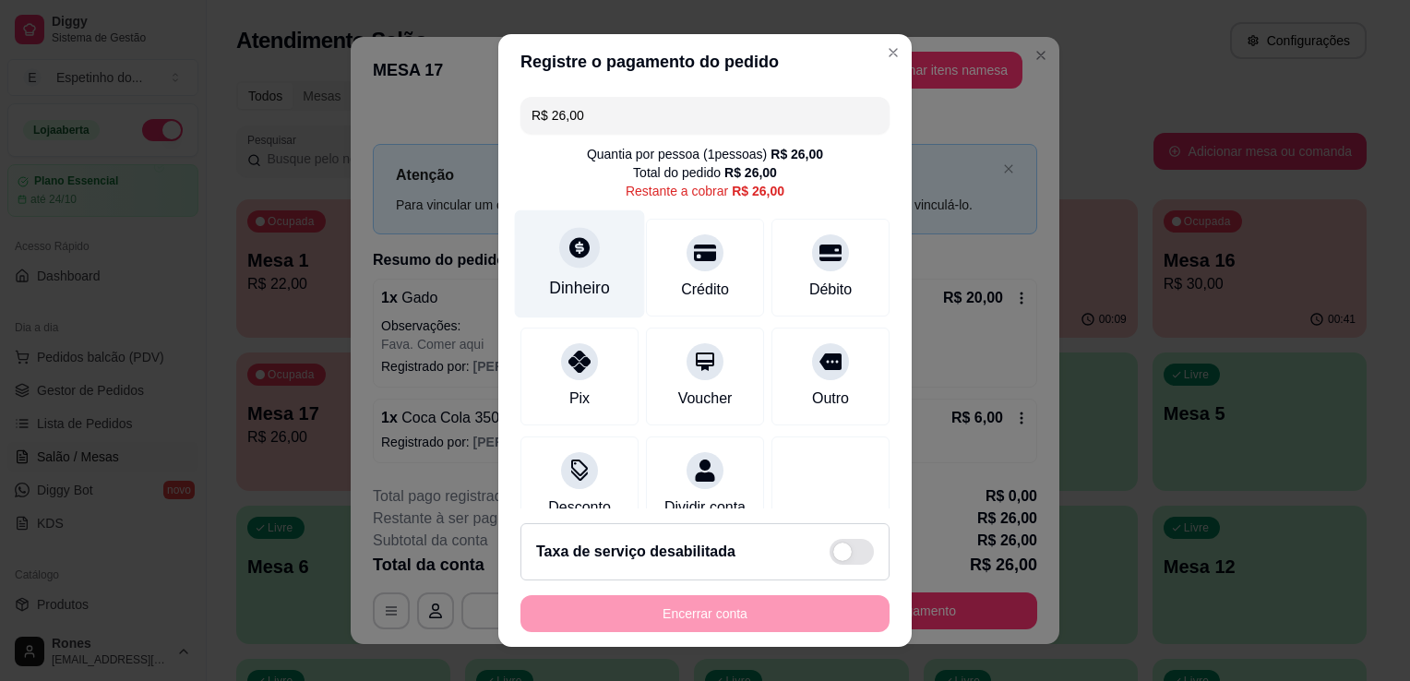
click at [596, 293] on div "Dinheiro" at bounding box center [579, 288] width 61 height 24
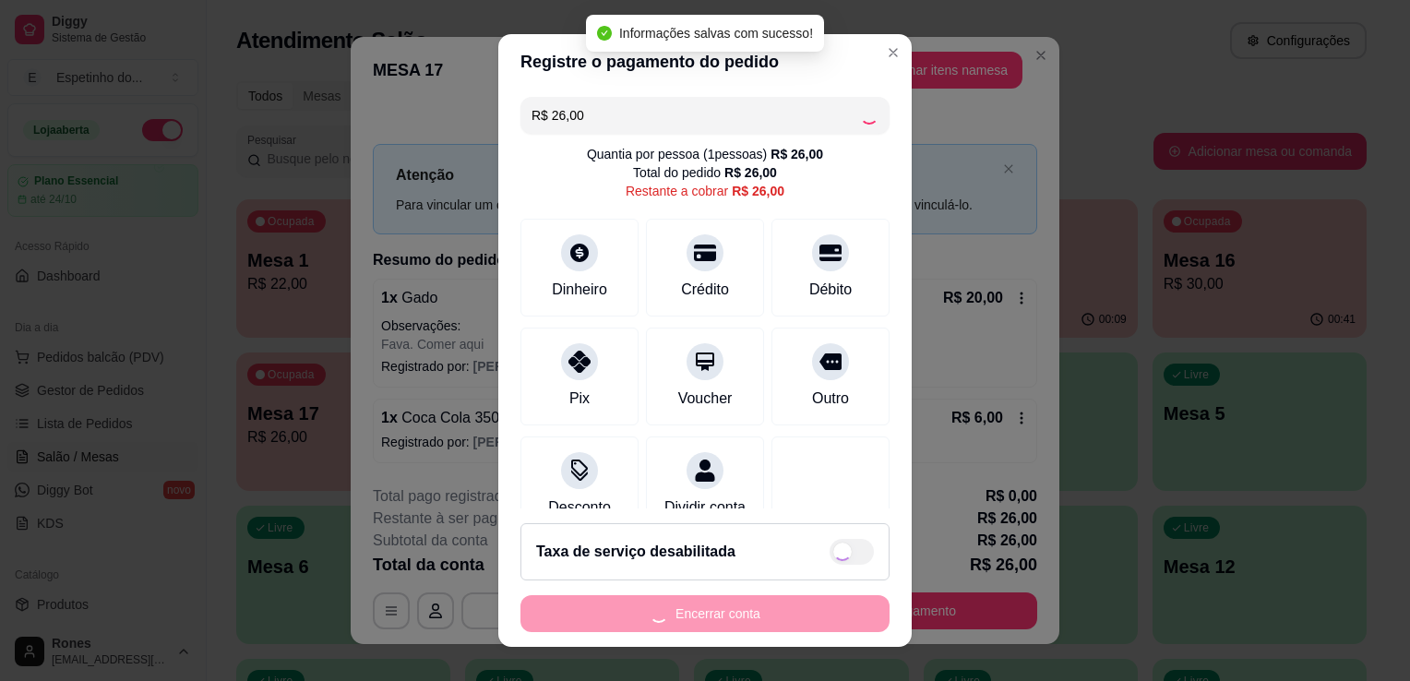
type input "R$ 0,00"
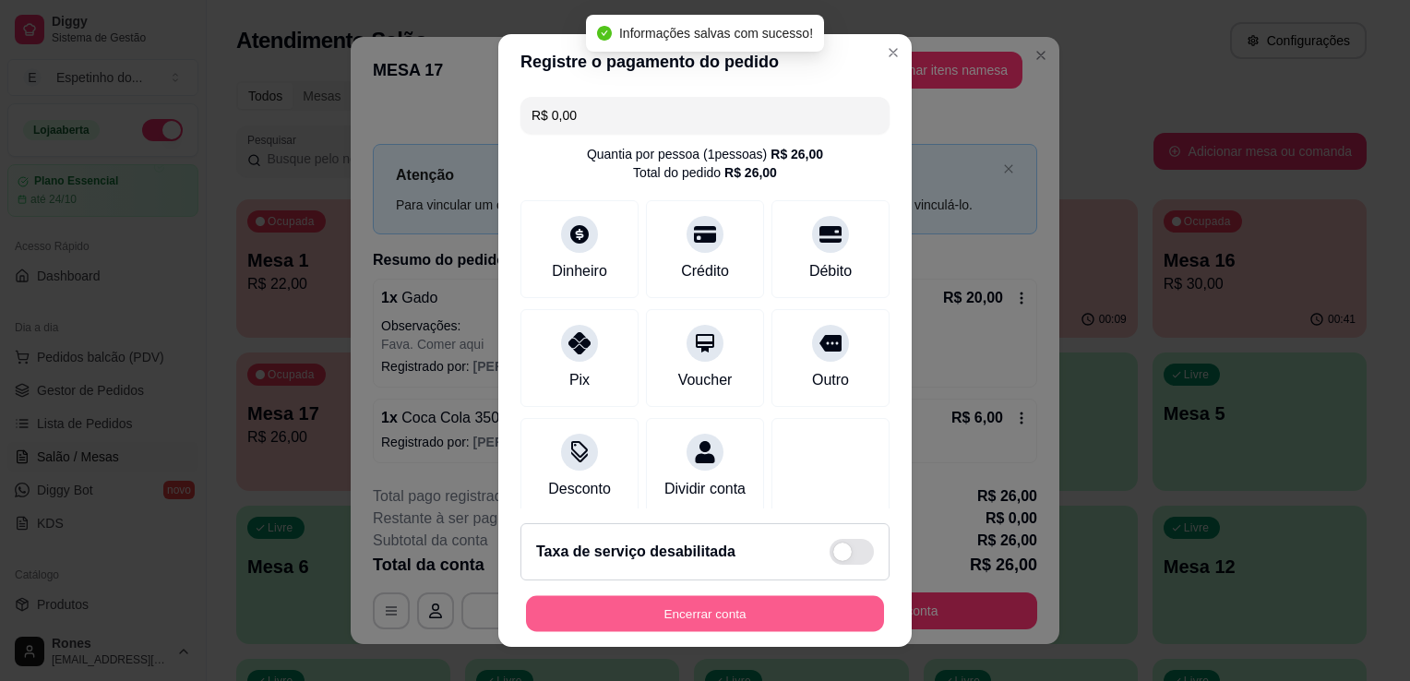
click at [753, 600] on button "Encerrar conta" at bounding box center [705, 614] width 358 height 36
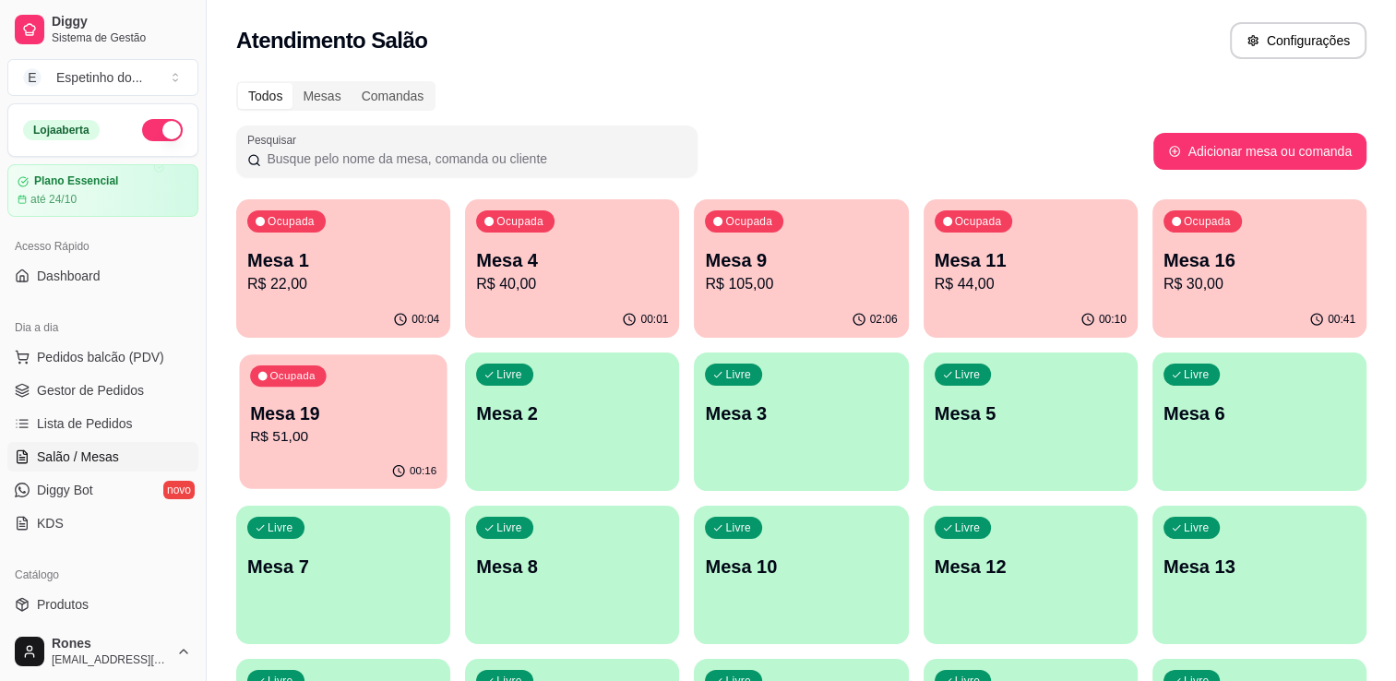
click at [358, 419] on p "Mesa 19" at bounding box center [343, 413] width 186 height 25
click at [1225, 266] on p "Mesa 16" at bounding box center [1259, 260] width 186 height 25
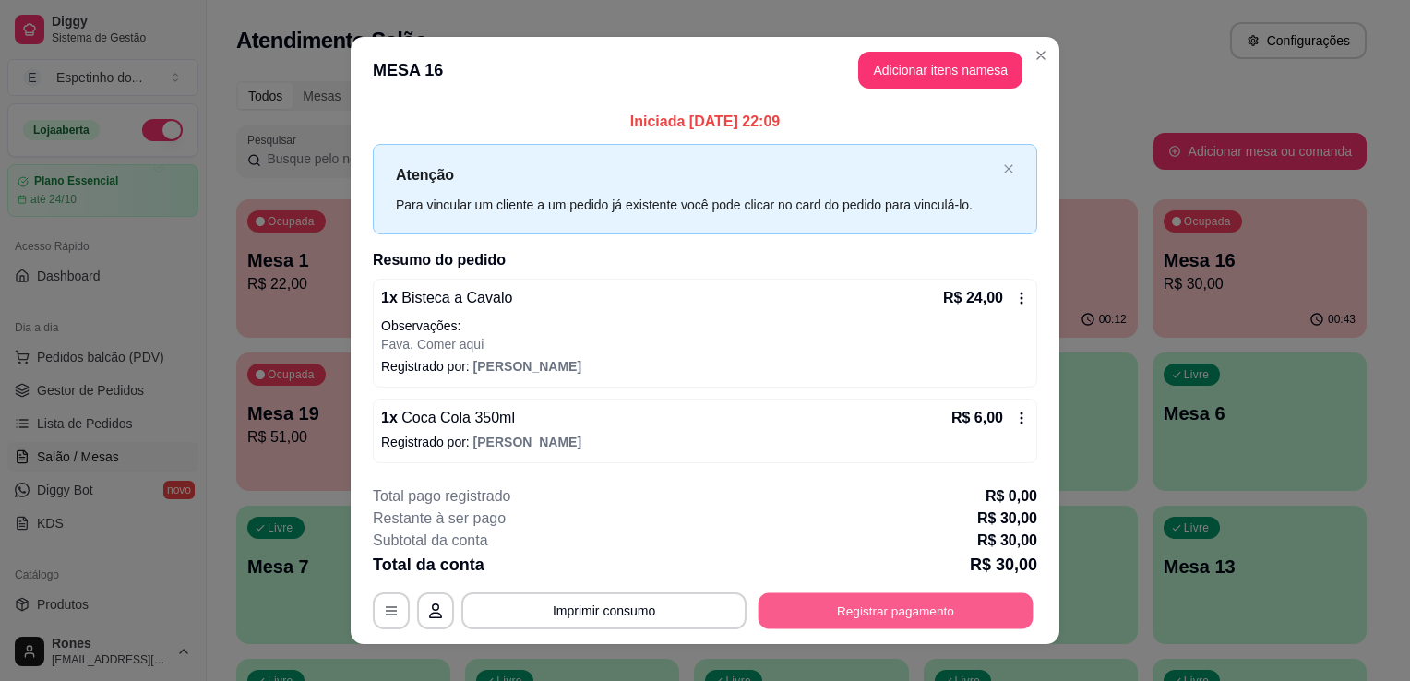
click at [879, 608] on button "Registrar pagamento" at bounding box center [895, 610] width 275 height 36
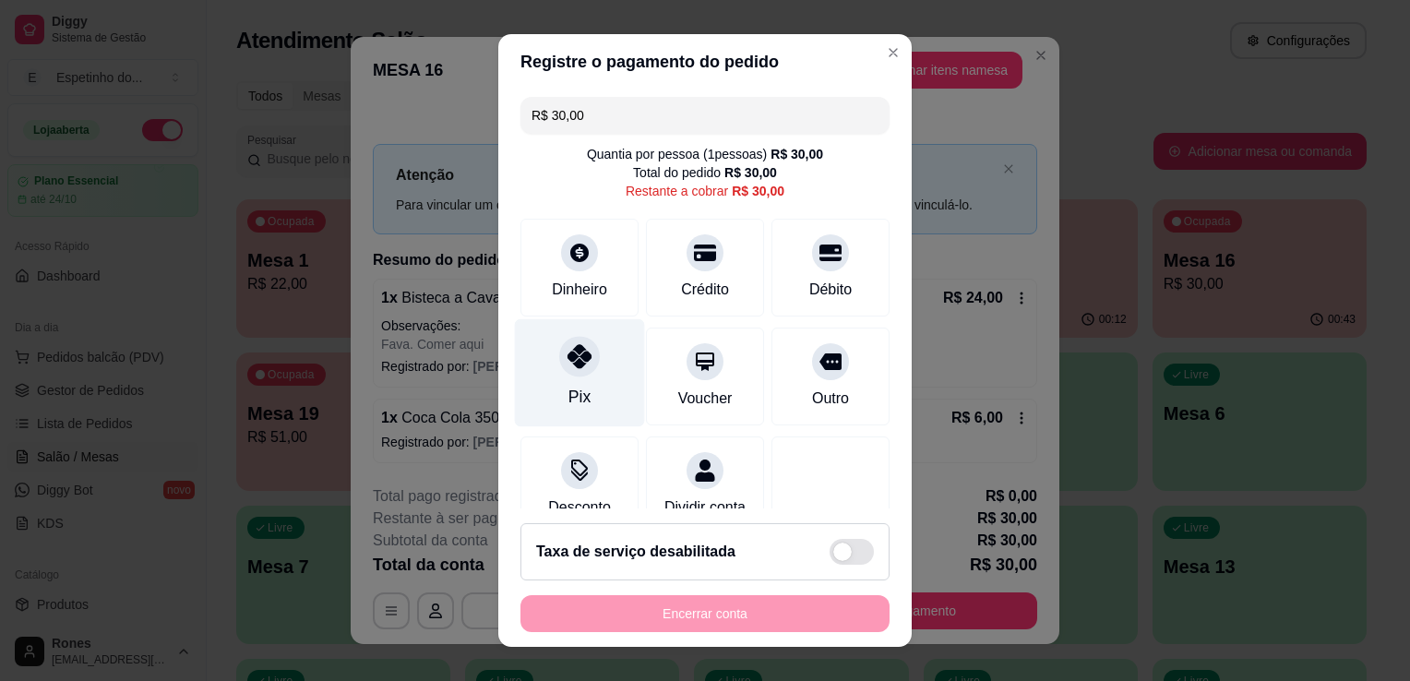
click at [561, 409] on div "Pix" at bounding box center [580, 373] width 130 height 108
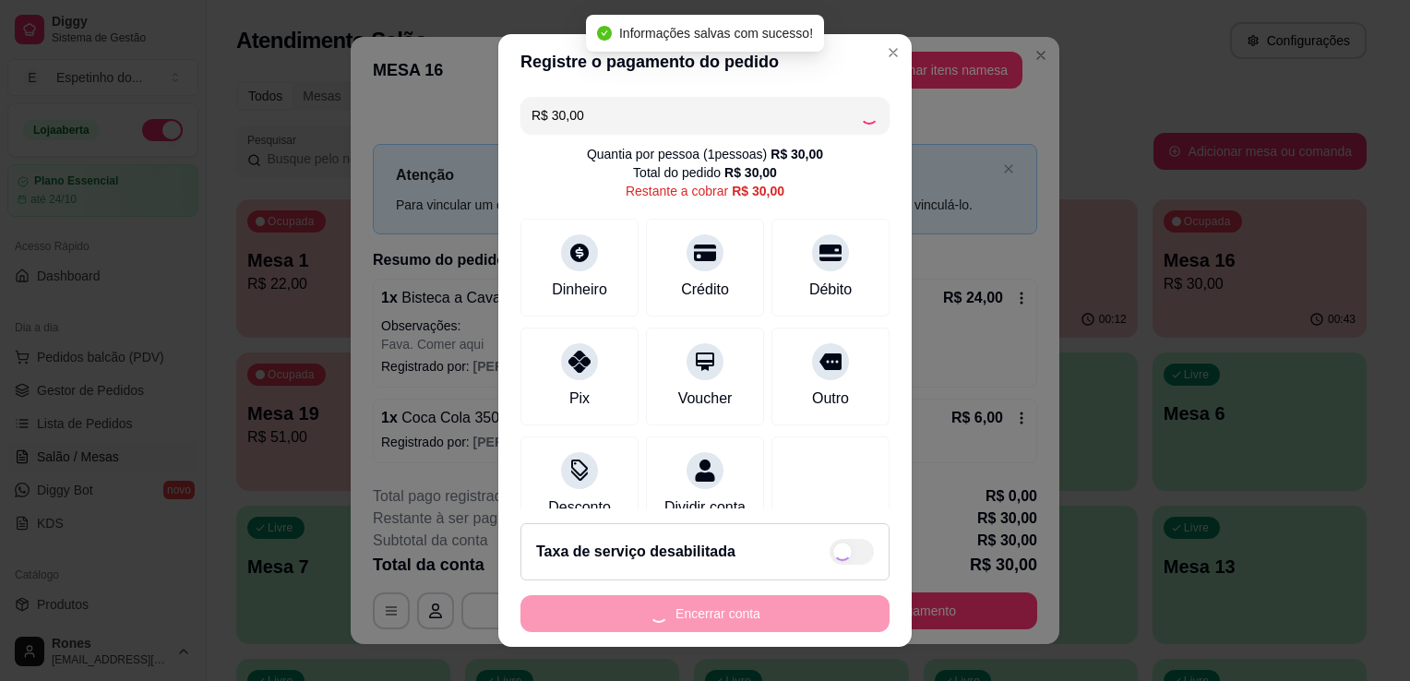
type input "R$ 0,00"
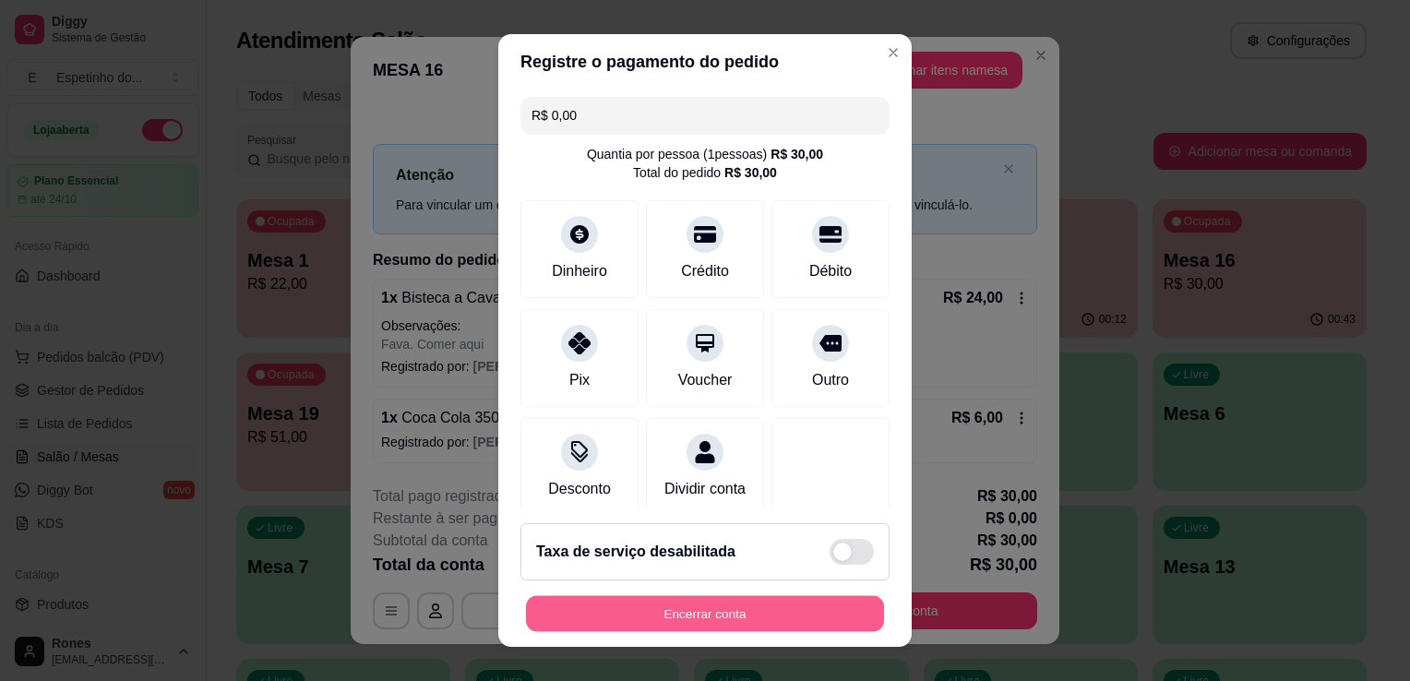
click at [770, 608] on button "Encerrar conta" at bounding box center [705, 614] width 358 height 36
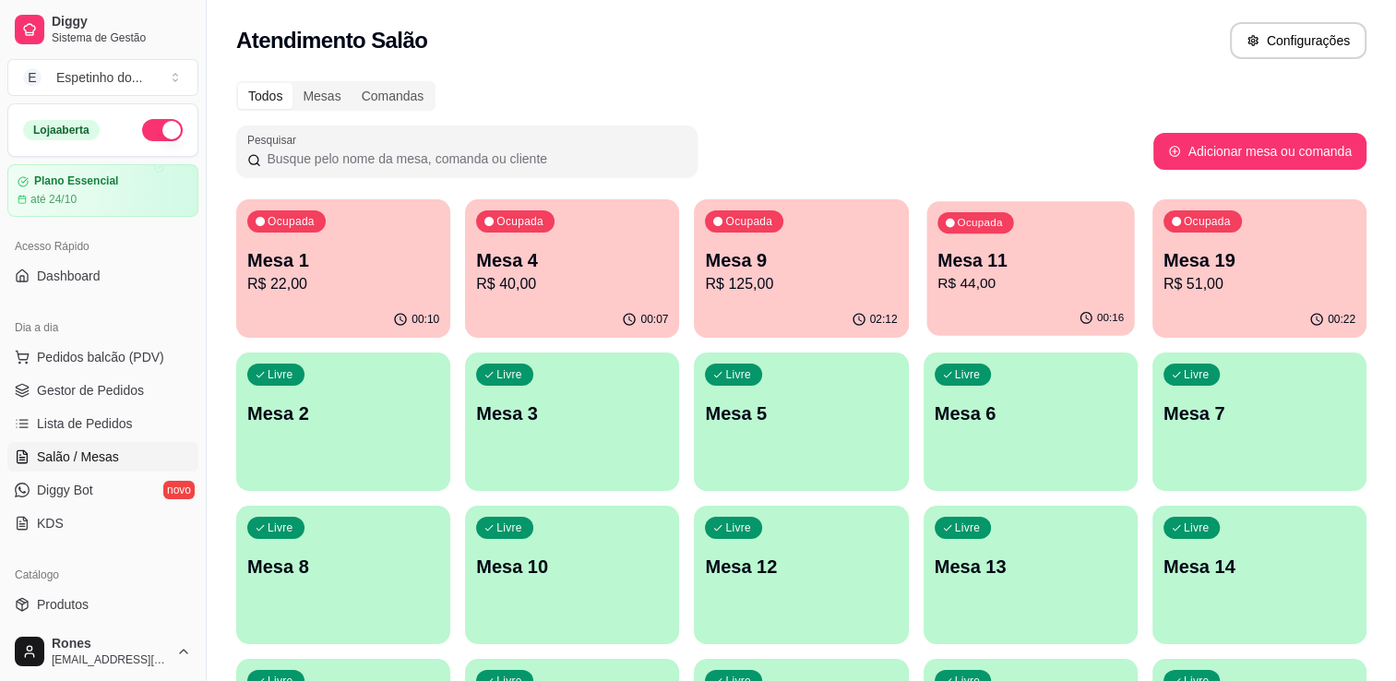
click at [1028, 244] on div "Ocupada Mesa 11 R$ 44,00" at bounding box center [1030, 251] width 208 height 100
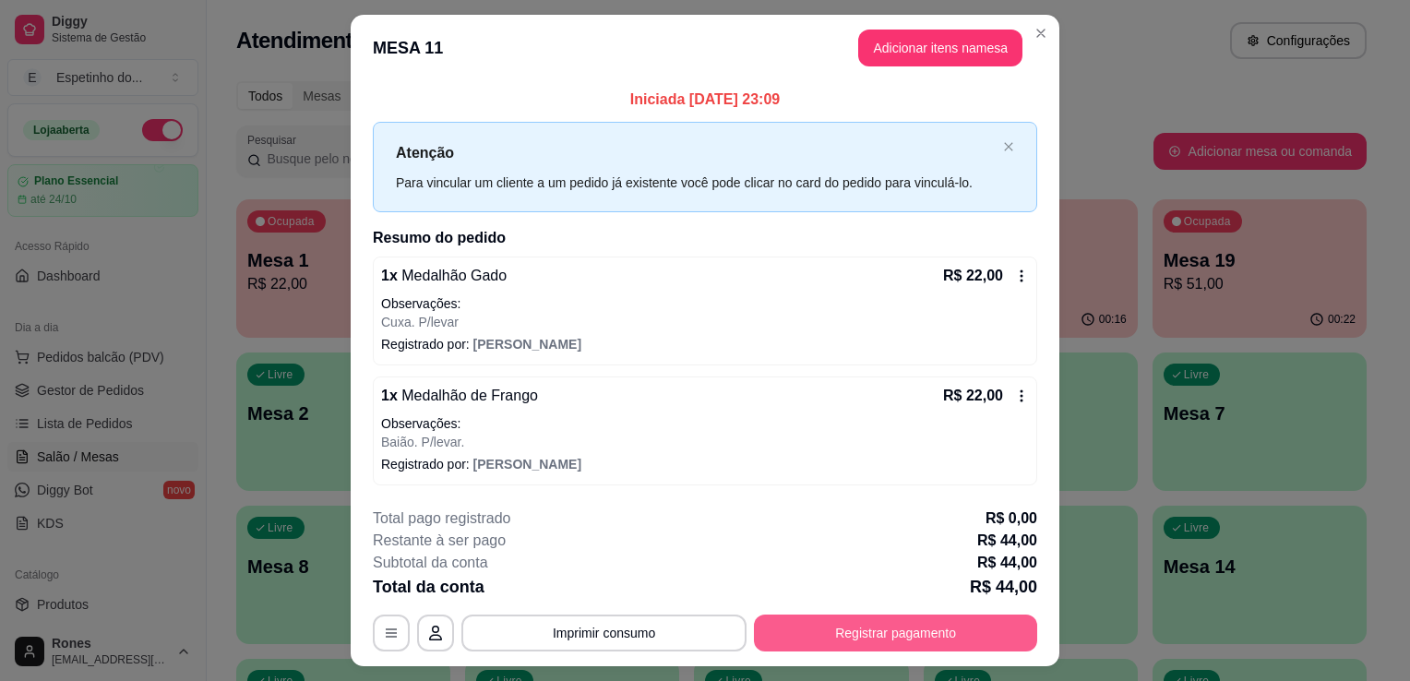
click at [845, 630] on button "Registrar pagamento" at bounding box center [895, 633] width 283 height 37
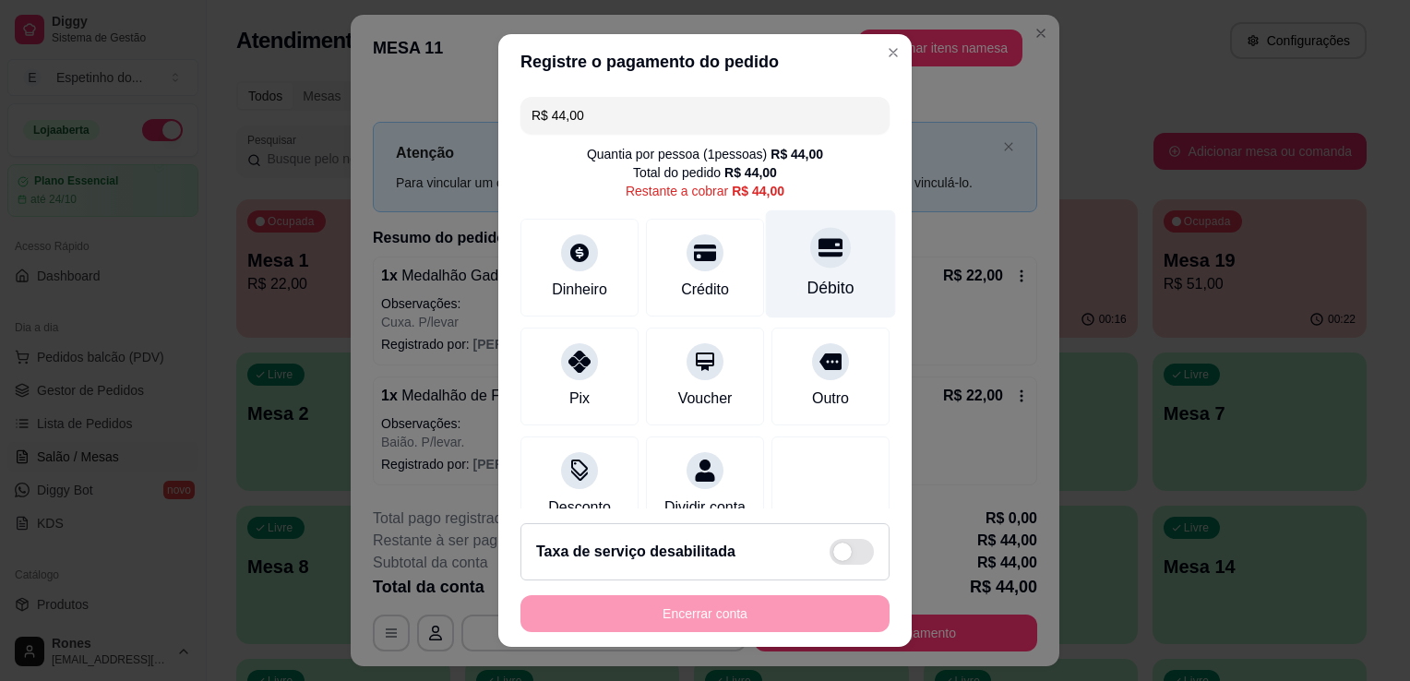
click at [810, 267] on div at bounding box center [830, 247] width 41 height 41
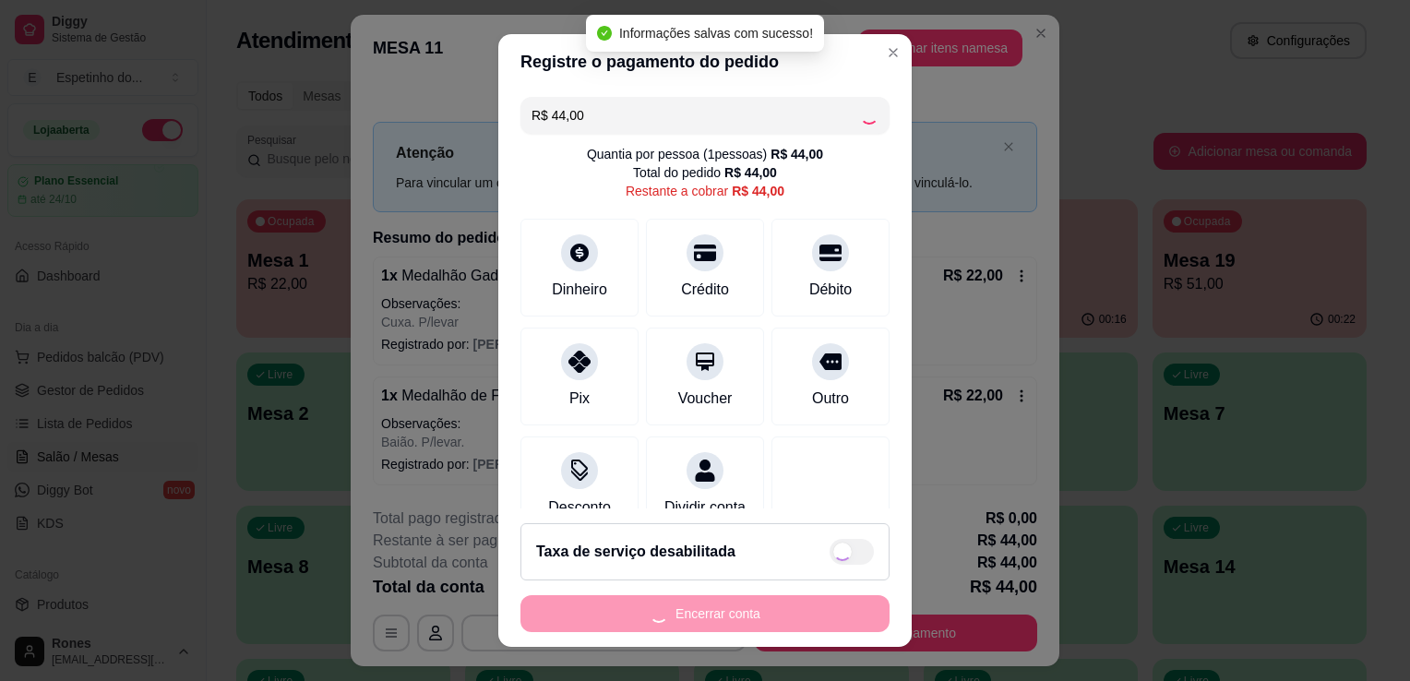
type input "R$ 0,00"
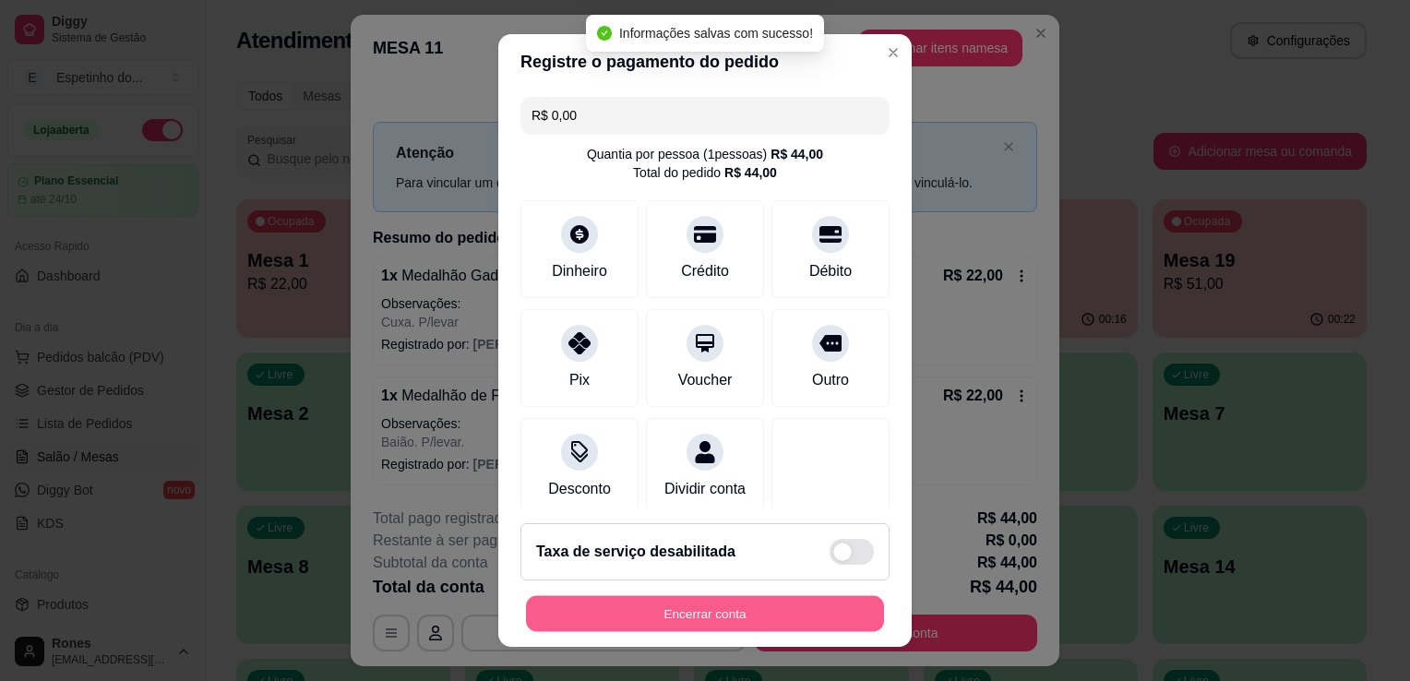
click at [731, 615] on button "Encerrar conta" at bounding box center [705, 614] width 358 height 36
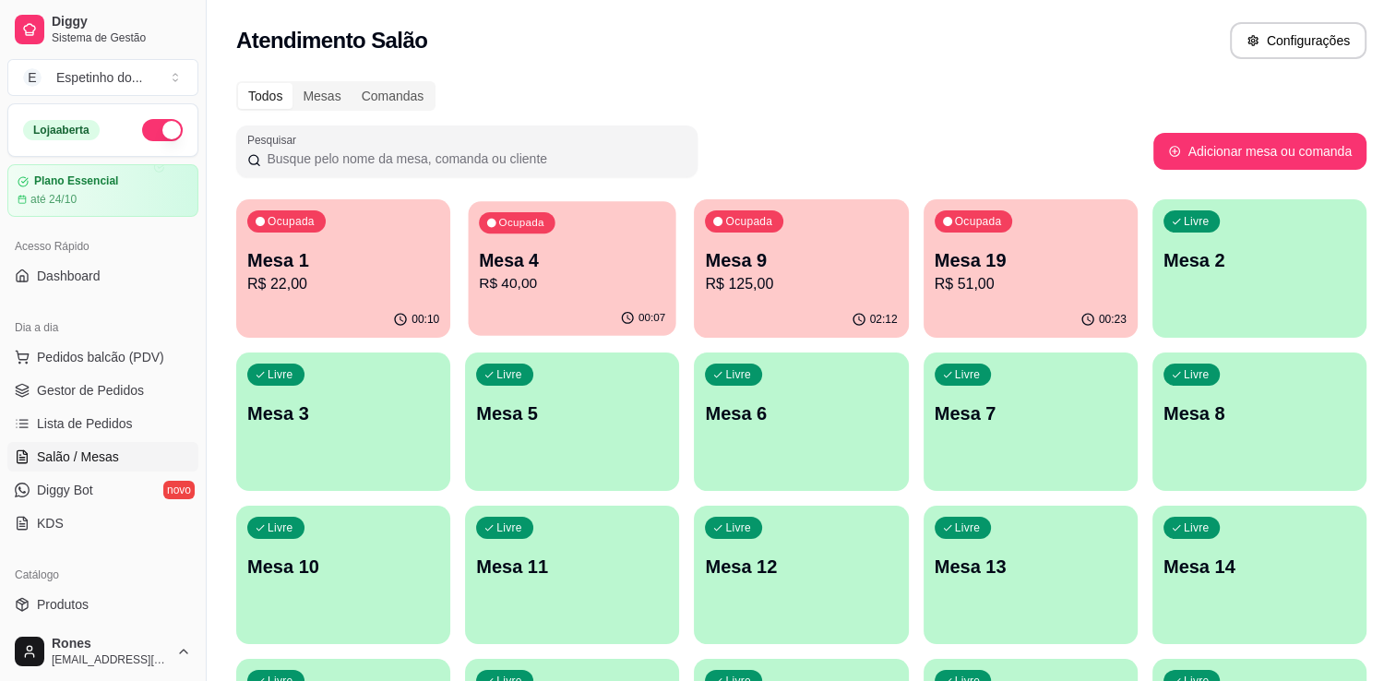
click at [531, 286] on p "R$ 40,00" at bounding box center [572, 283] width 186 height 21
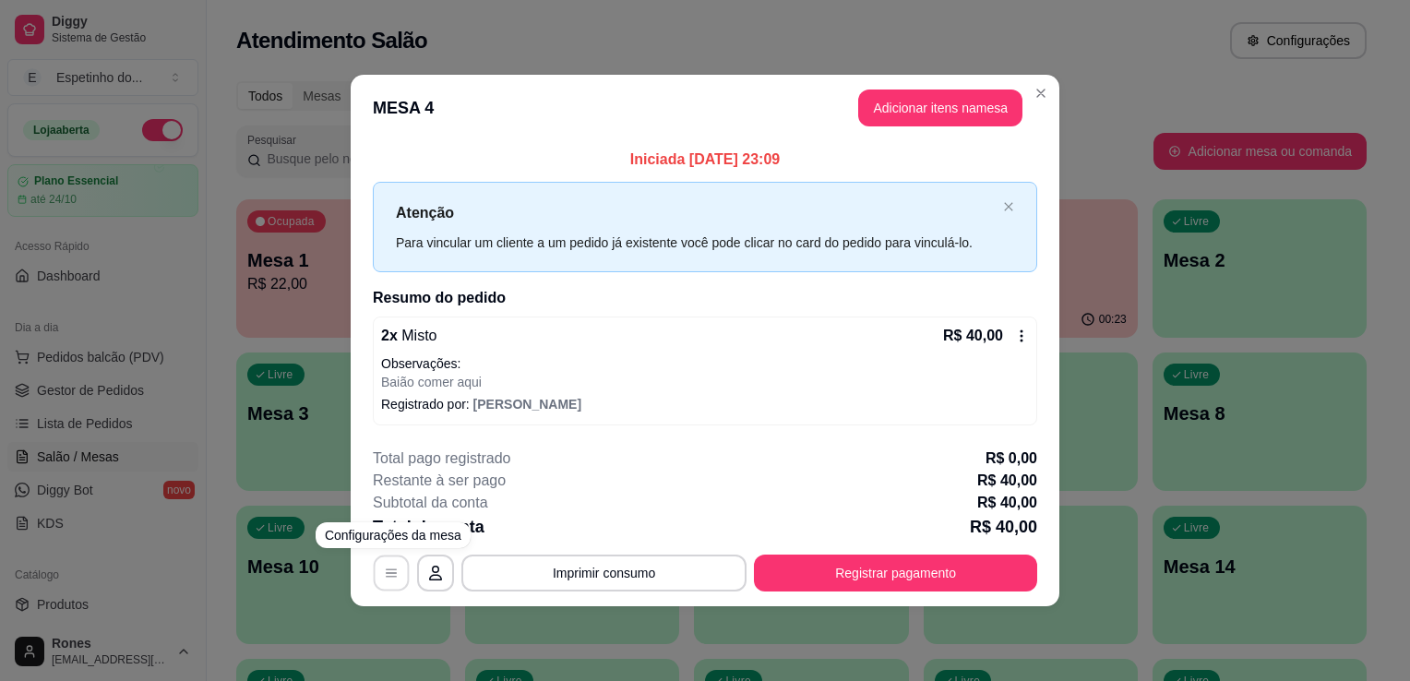
click at [387, 572] on icon "button" at bounding box center [391, 572] width 11 height 8
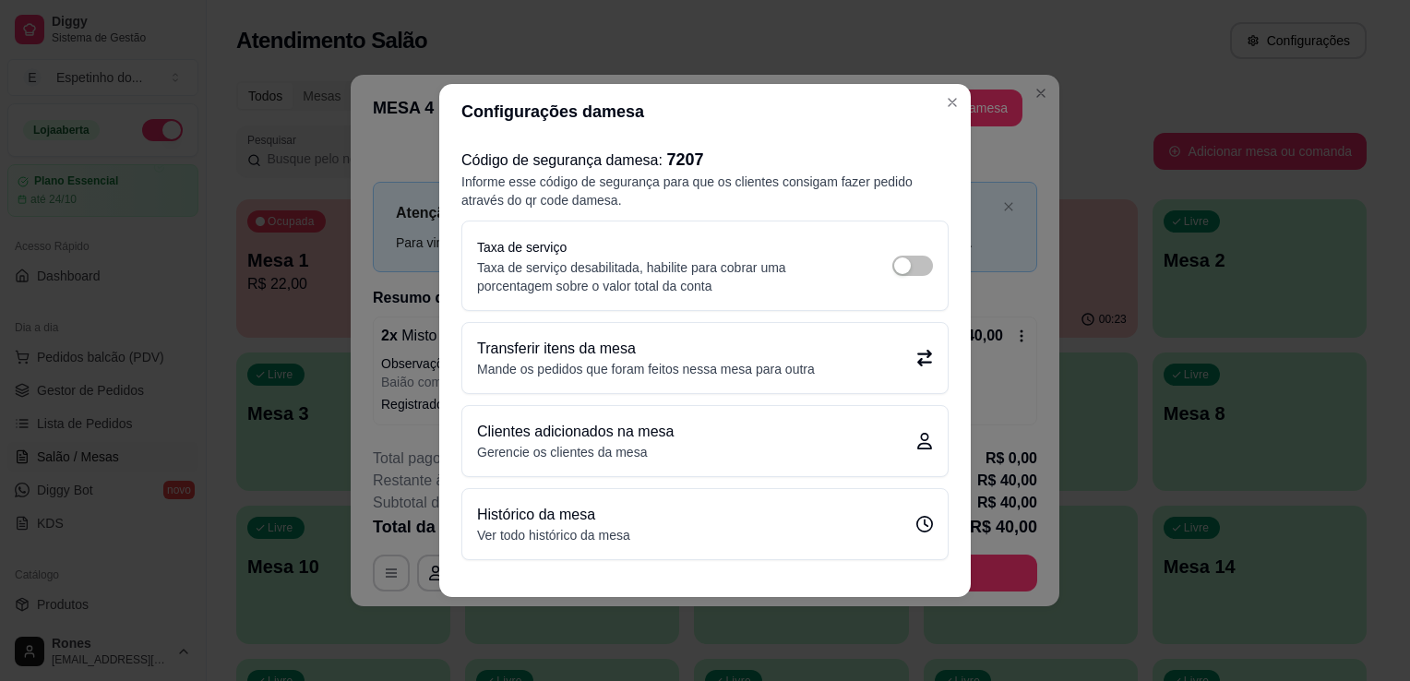
click at [854, 367] on div "Transferir itens da mesa Mande os pedidos que foram feitos nessa mesa para outra" at bounding box center [705, 358] width 456 height 41
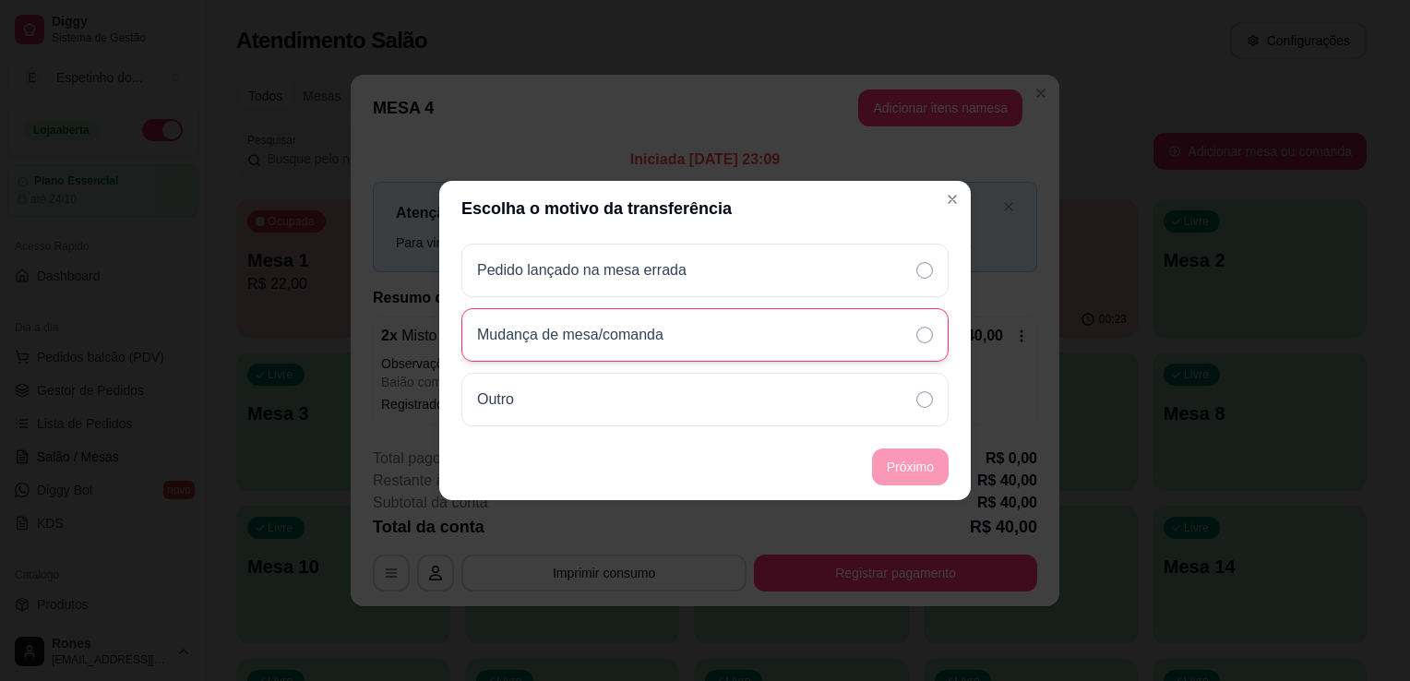
click at [913, 359] on div "Mudança de mesa/comanda" at bounding box center [704, 335] width 487 height 54
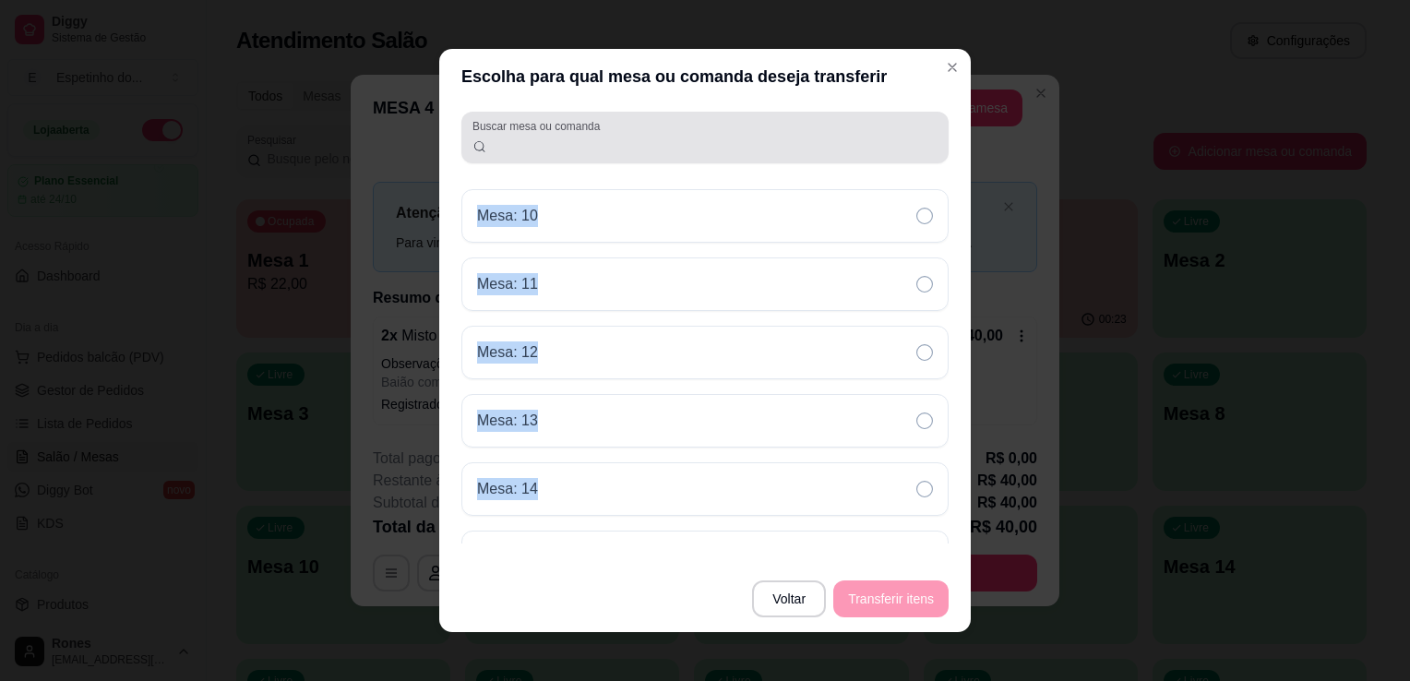
drag, startPoint x: 899, startPoint y: 504, endPoint x: 590, endPoint y: 153, distance: 467.4
click at [590, 153] on div "Buscar mesa ou comanda Mesa: 10 Mesa: 11 Mesa: 12 Mesa: 13 Mesa: 14 Mesa: 15 Me…" at bounding box center [704, 334] width 531 height 461
click at [590, 153] on input "Buscar mesa ou comanda" at bounding box center [712, 145] width 451 height 18
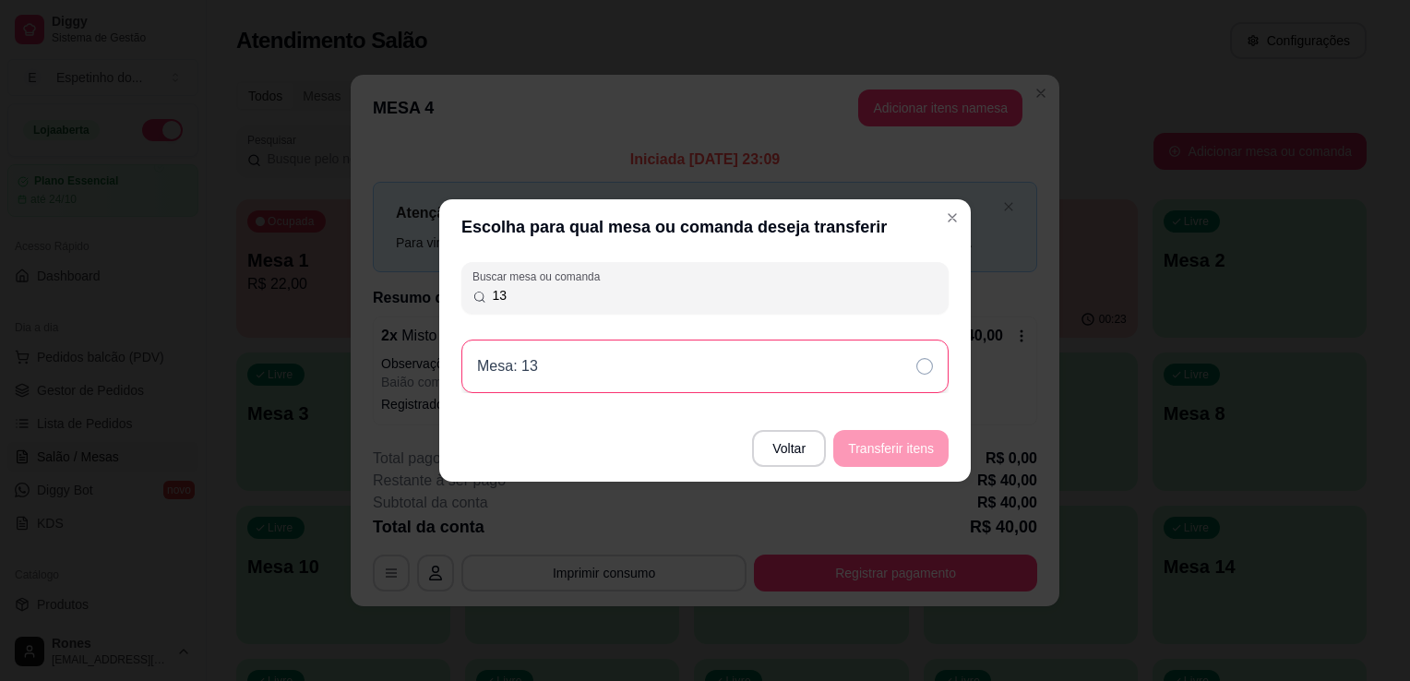
type input "13"
click at [919, 370] on icon at bounding box center [924, 366] width 17 height 17
click at [913, 441] on button "Transferir itens" at bounding box center [891, 449] width 112 height 36
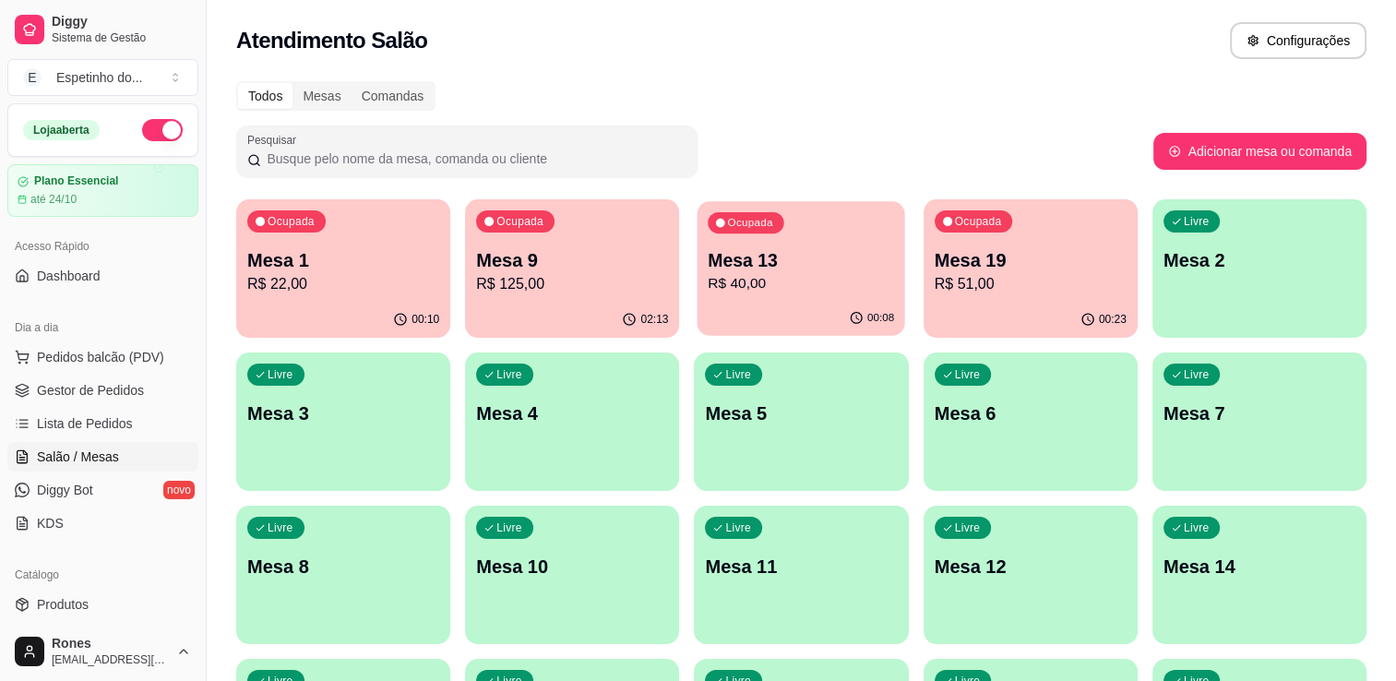
click at [844, 293] on p "R$ 40,00" at bounding box center [802, 283] width 186 height 21
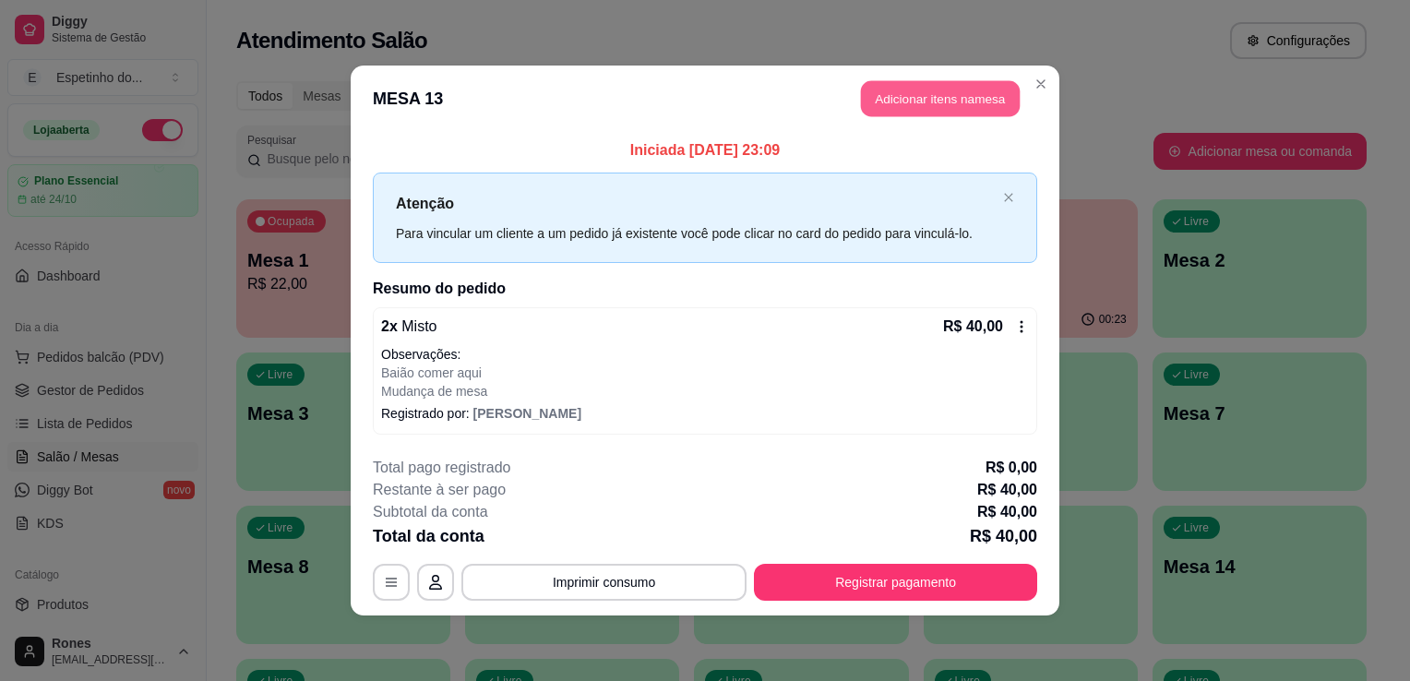
click at [984, 95] on button "Adicionar itens na mesa" at bounding box center [940, 99] width 159 height 36
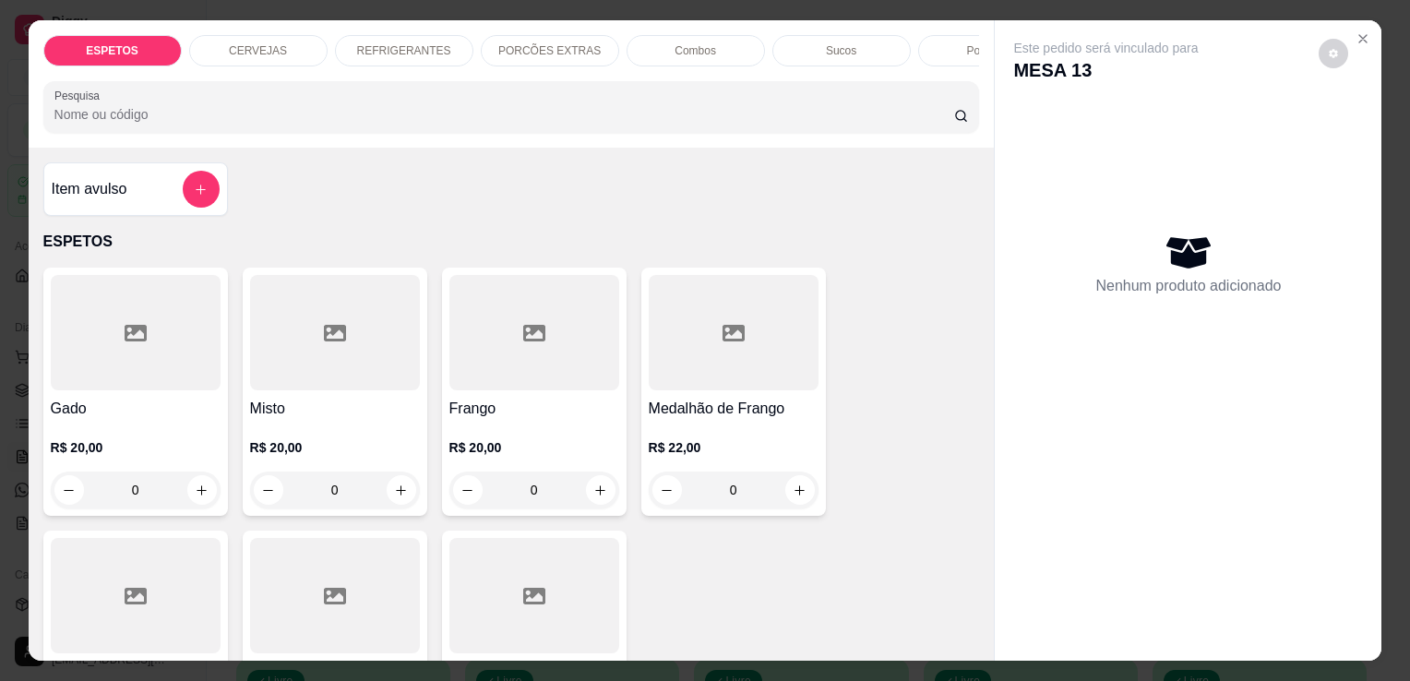
click at [394, 43] on p "REFRIGERANTES" at bounding box center [404, 50] width 94 height 15
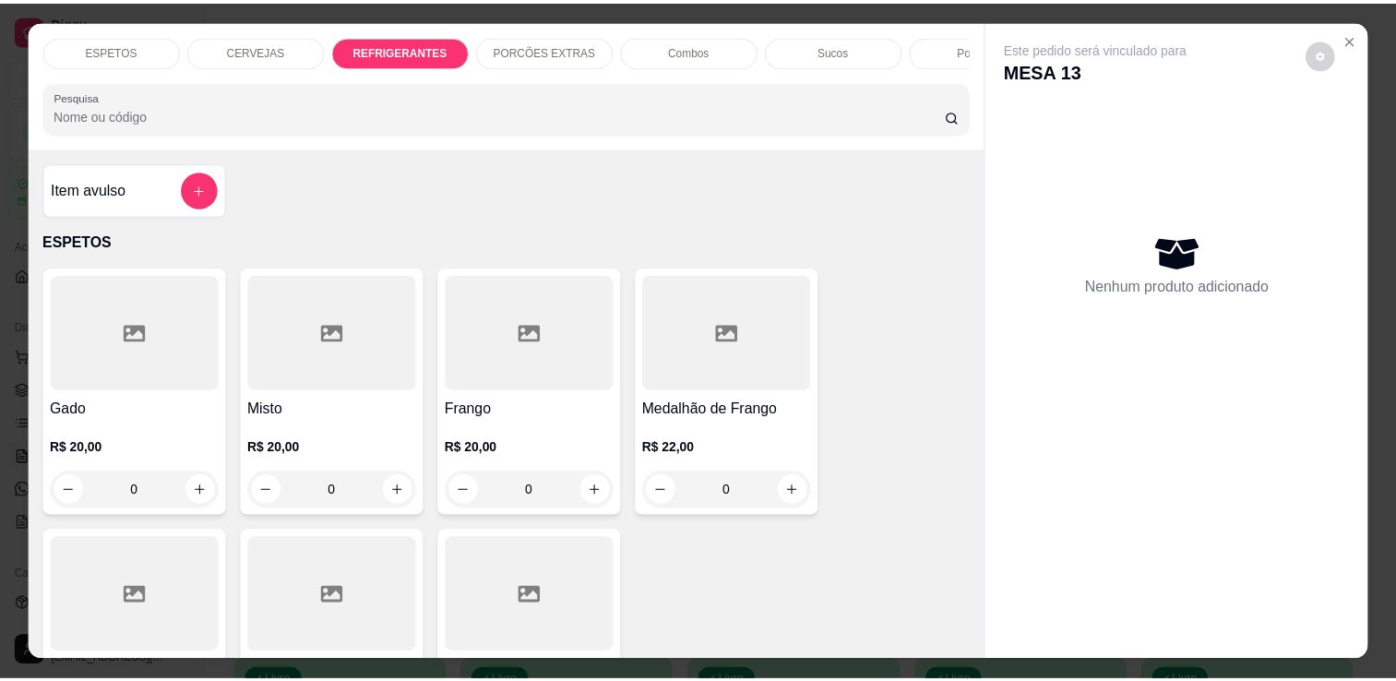
scroll to position [45, 0]
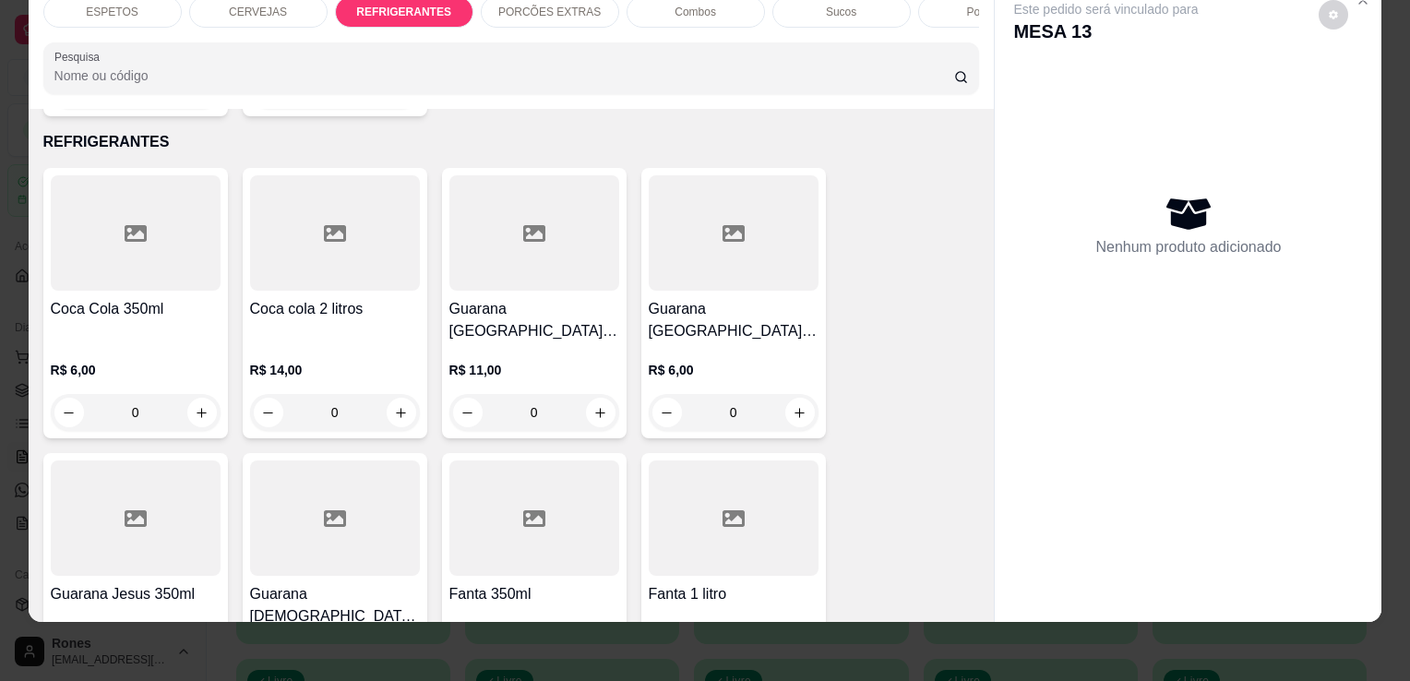
click at [574, 298] on h4 "Guarana Antarctica 1 litro" at bounding box center [534, 320] width 170 height 44
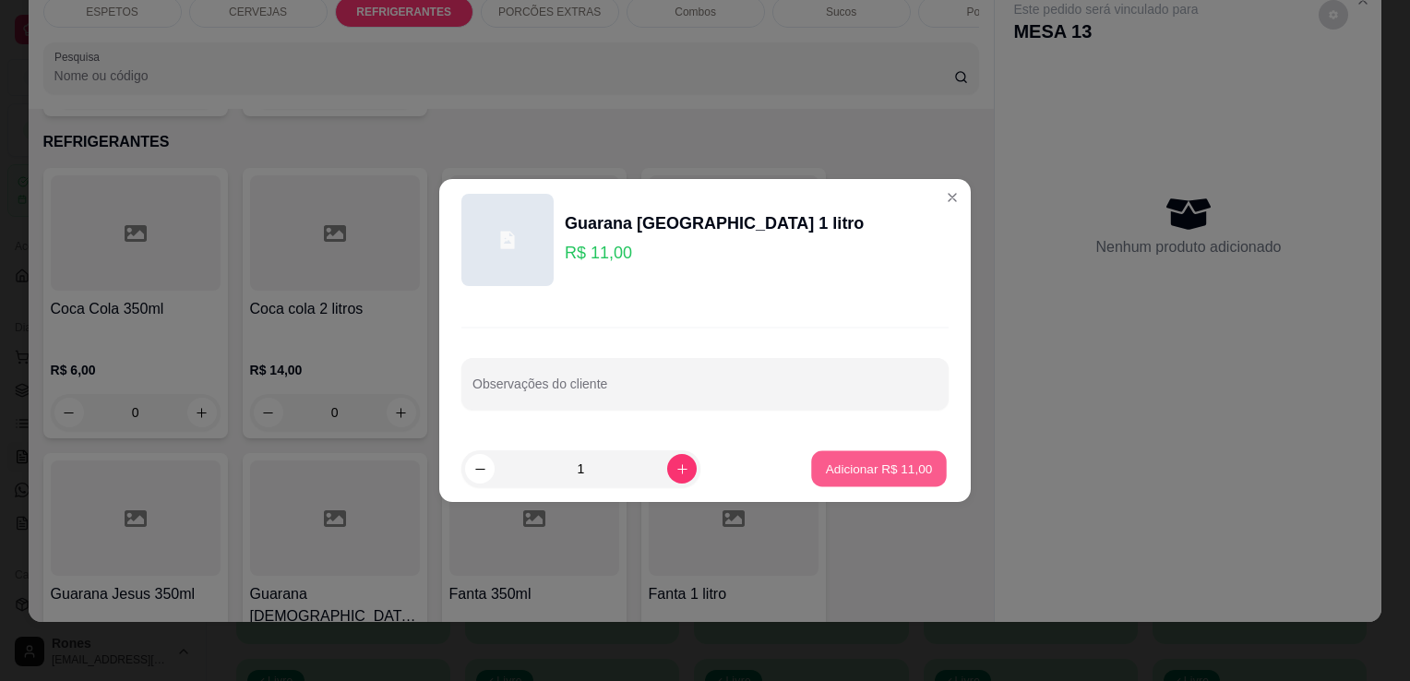
click at [890, 475] on p "Adicionar R$ 11,00" at bounding box center [879, 469] width 107 height 18
type input "1"
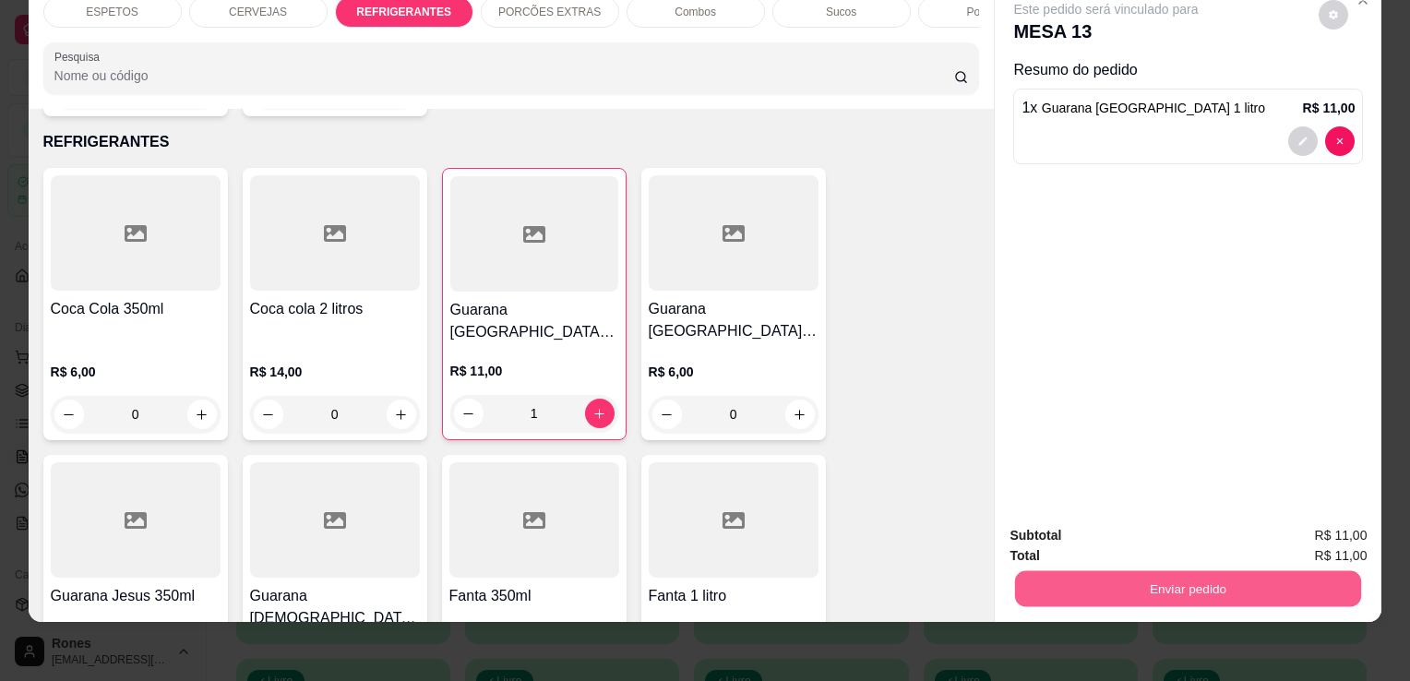
click at [1292, 576] on button "Enviar pedido" at bounding box center [1188, 588] width 346 height 36
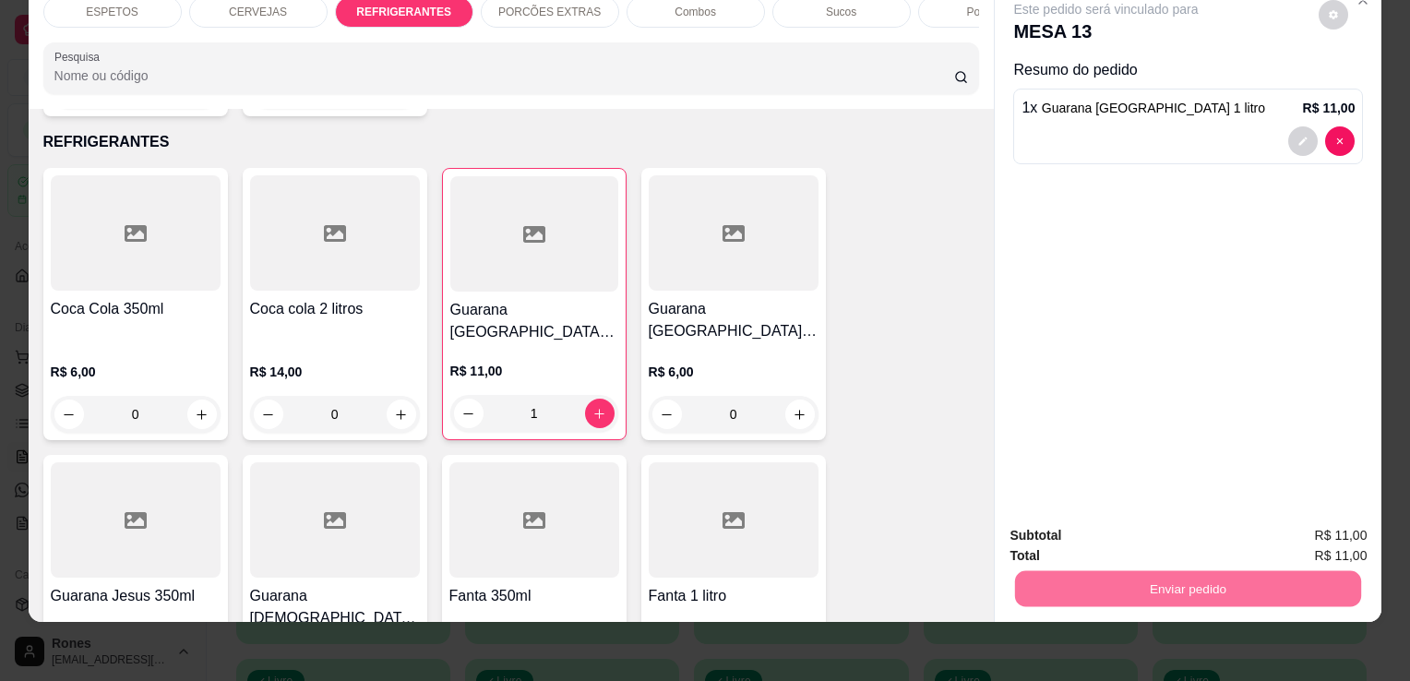
click at [1331, 533] on button "Enviar pedido" at bounding box center [1318, 529] width 101 height 34
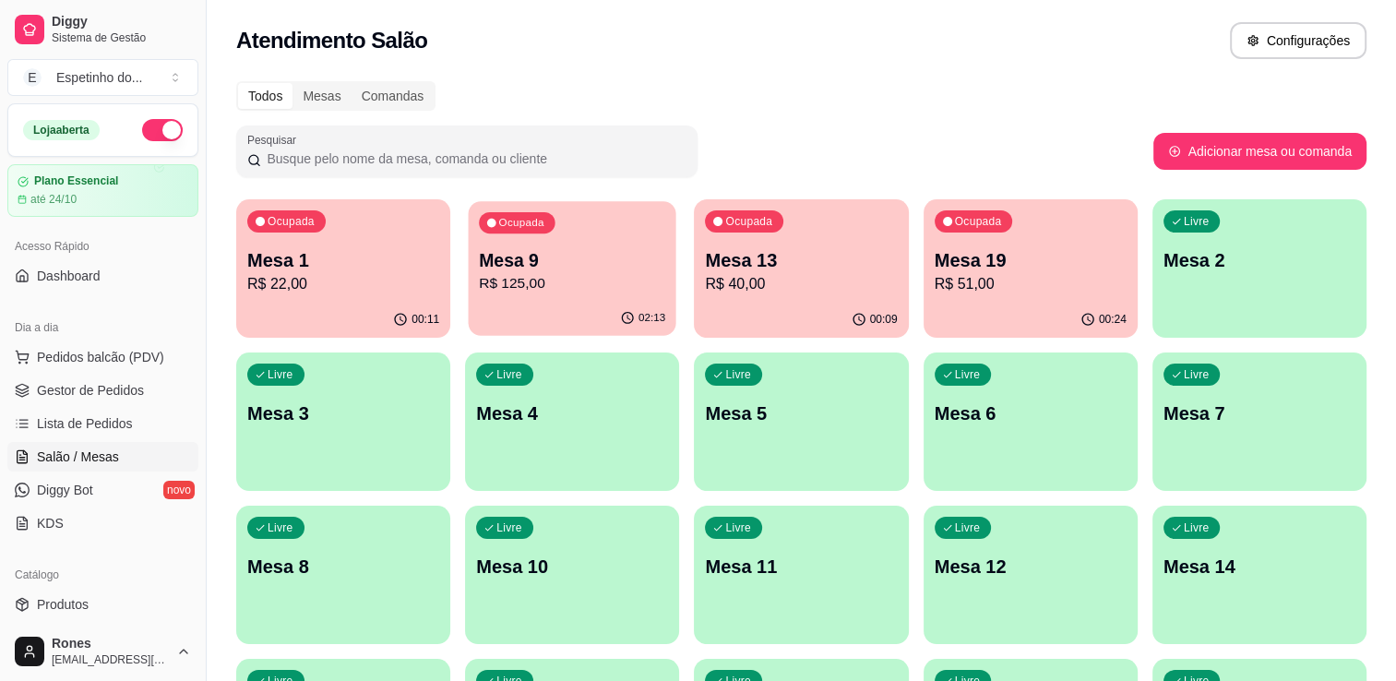
click at [577, 270] on p "Mesa 9" at bounding box center [572, 260] width 186 height 25
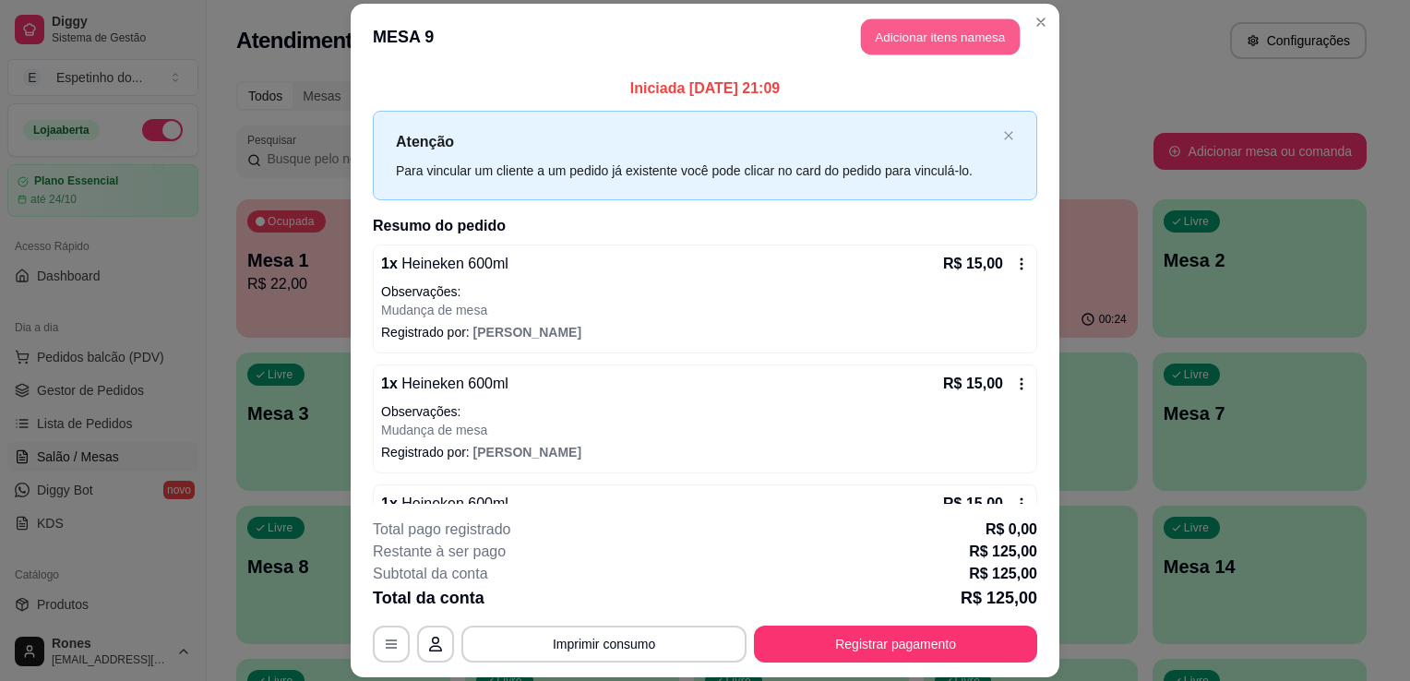
click at [888, 39] on button "Adicionar itens na mesa" at bounding box center [940, 36] width 159 height 36
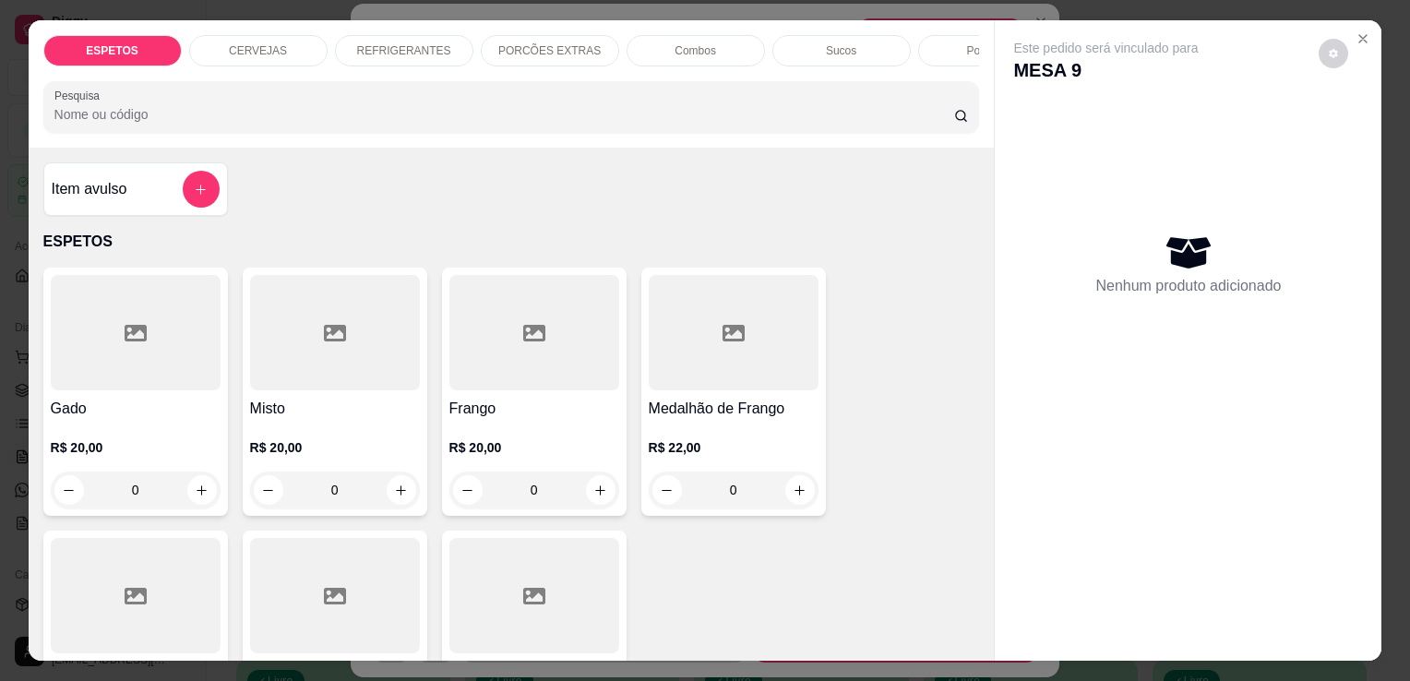
click at [137, 418] on h4 "Gado" at bounding box center [136, 409] width 170 height 22
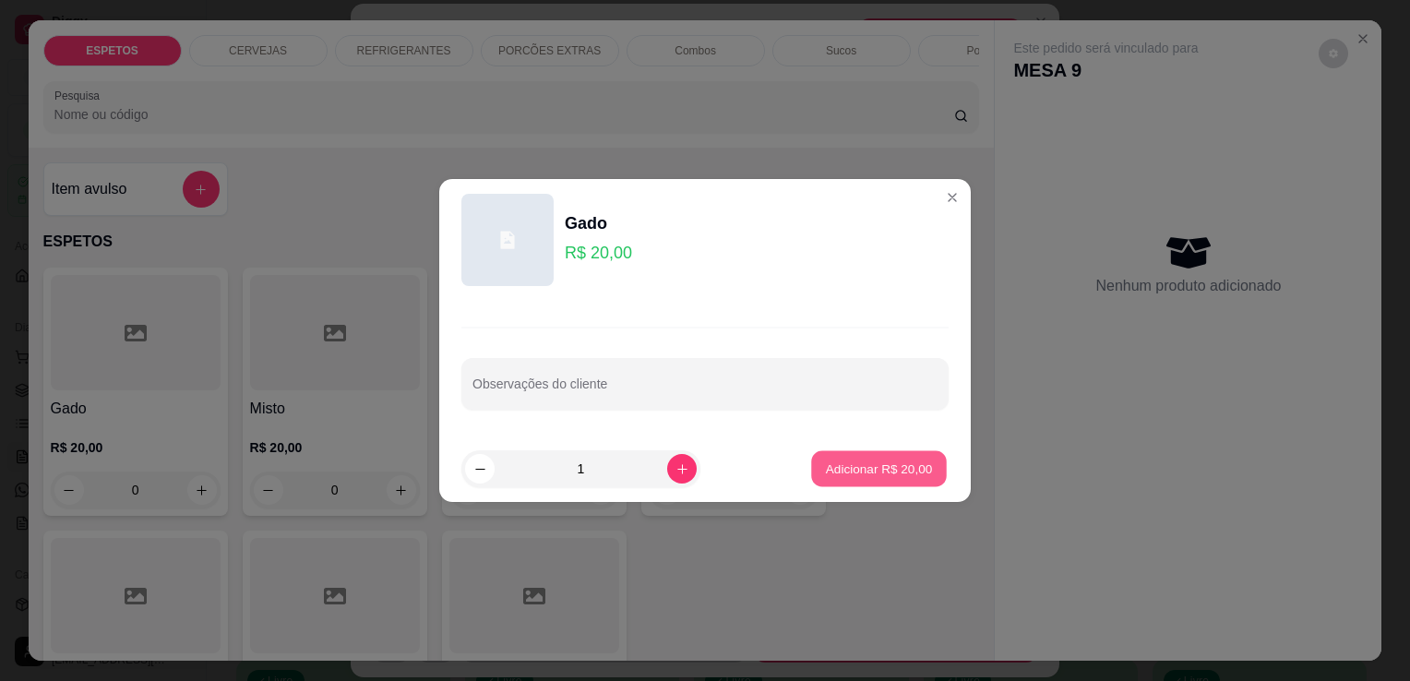
click at [928, 465] on button "Adicionar R$ 20,00" at bounding box center [879, 469] width 136 height 36
type input "1"
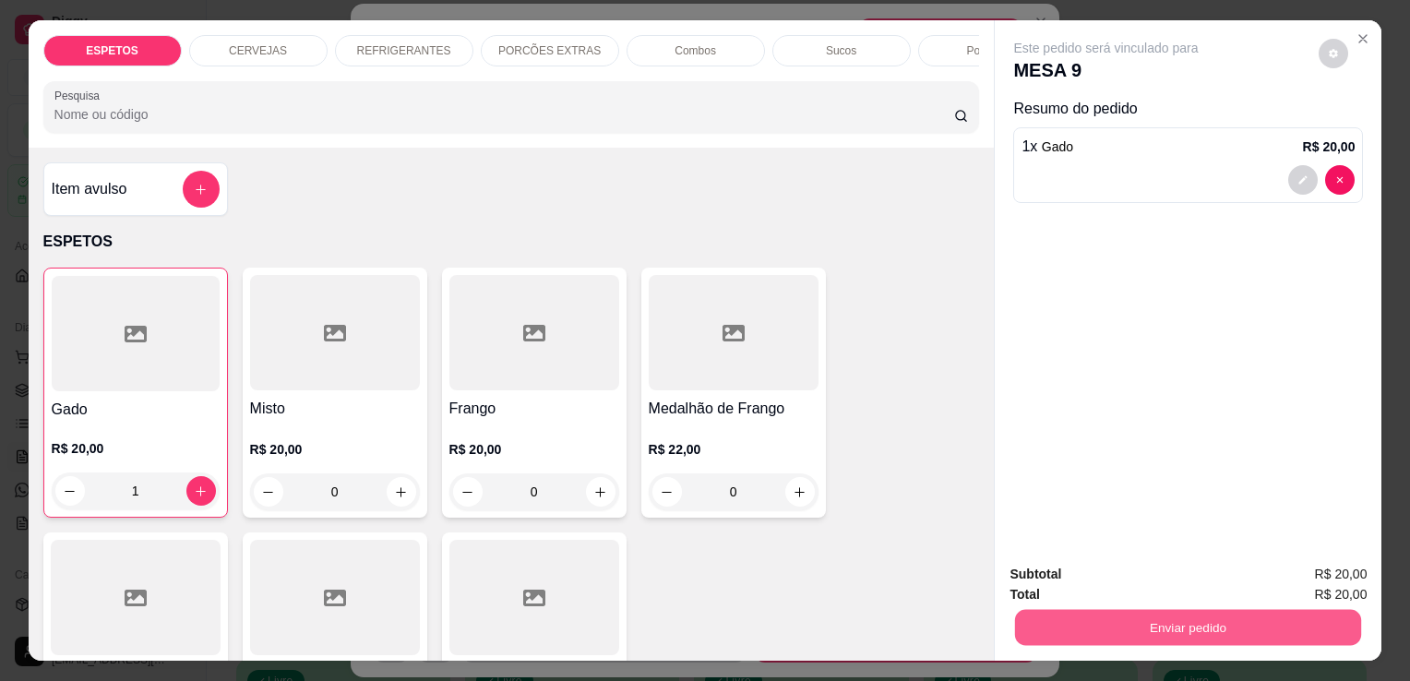
click at [1099, 631] on button "Enviar pedido" at bounding box center [1188, 627] width 346 height 36
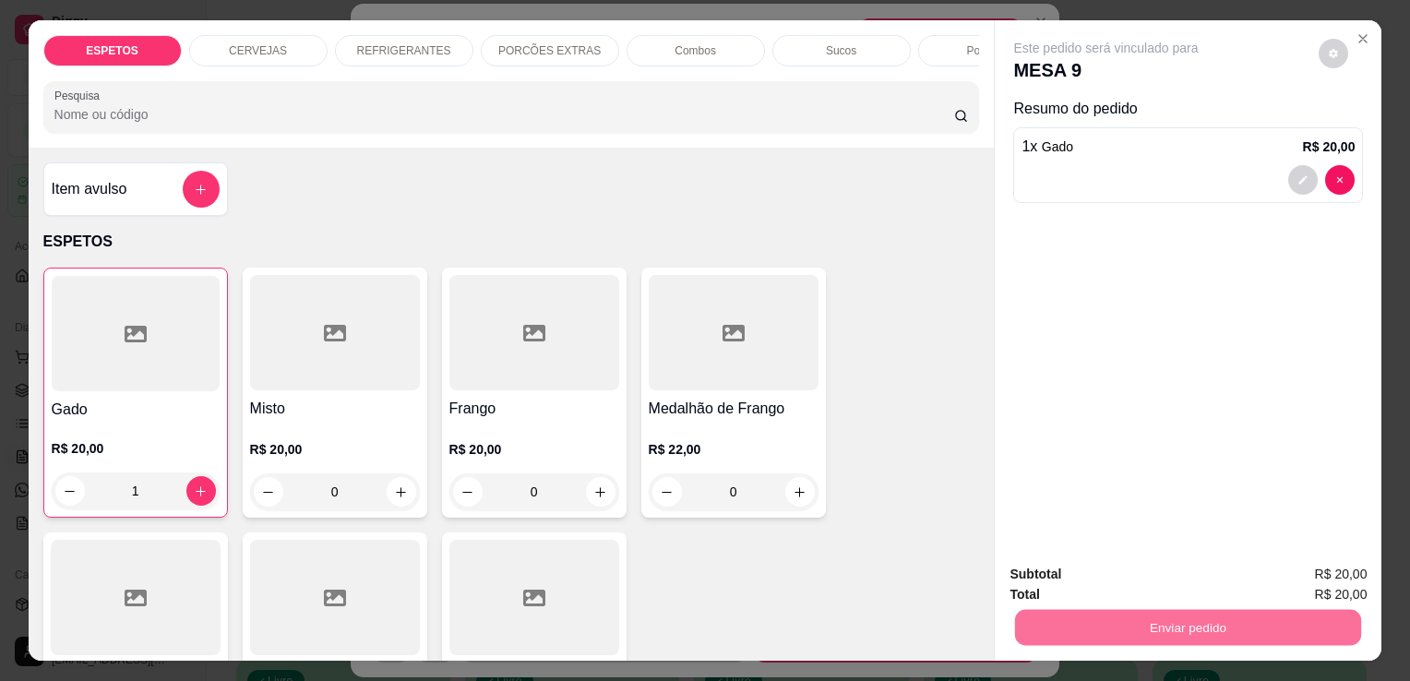
click at [1343, 572] on button "Enviar pedido" at bounding box center [1318, 575] width 101 height 34
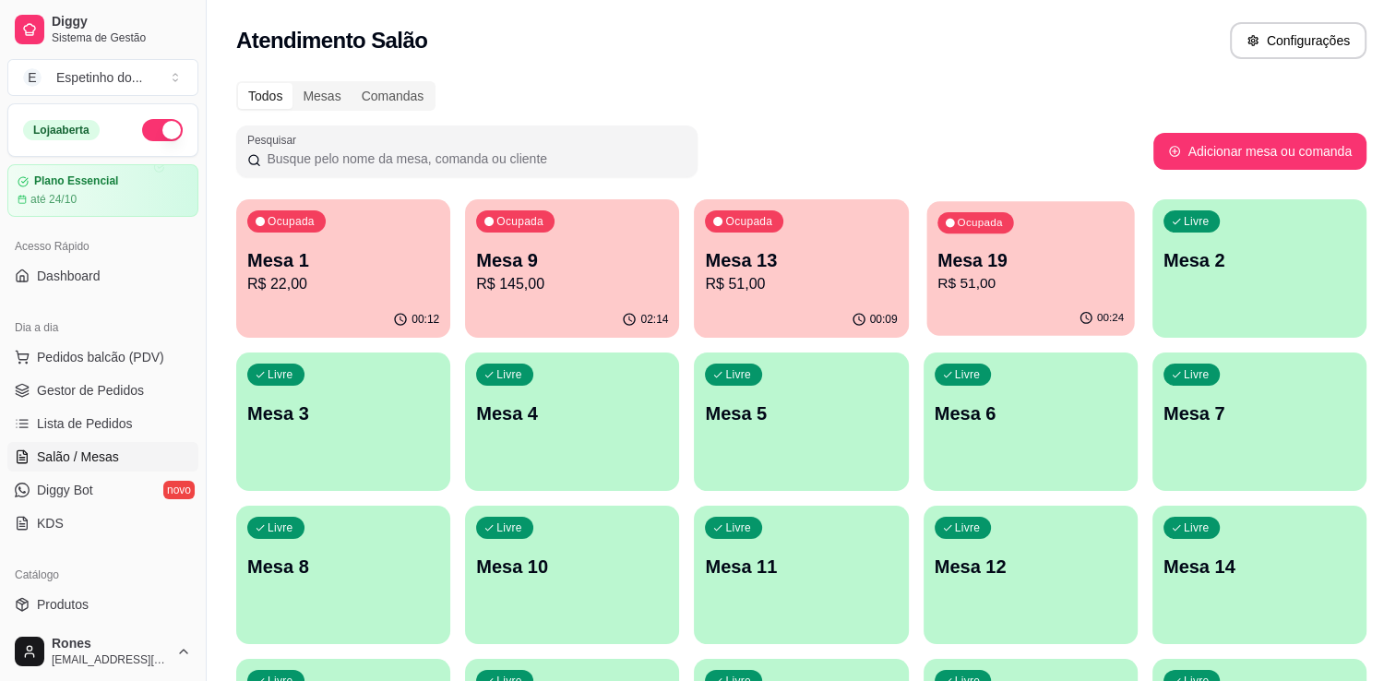
click at [987, 289] on p "R$ 51,00" at bounding box center [1030, 283] width 186 height 21
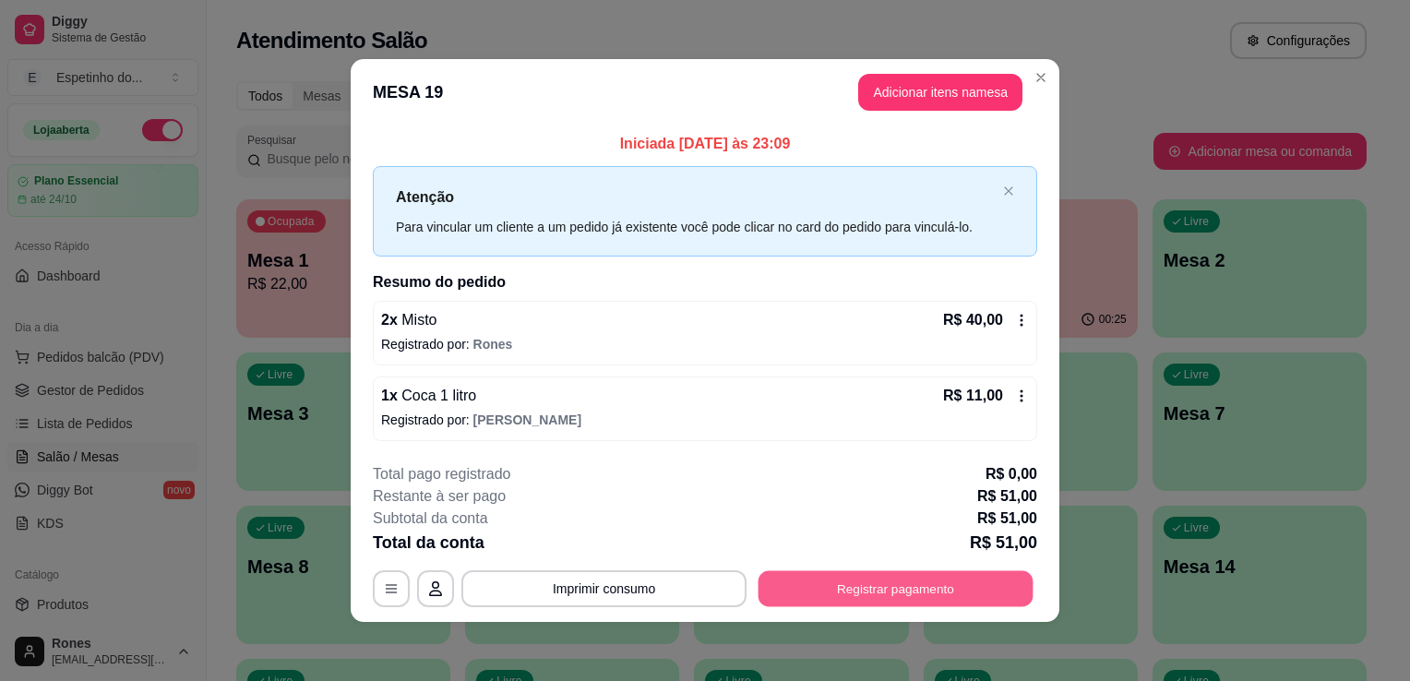
click at [923, 577] on button "Registrar pagamento" at bounding box center [895, 588] width 275 height 36
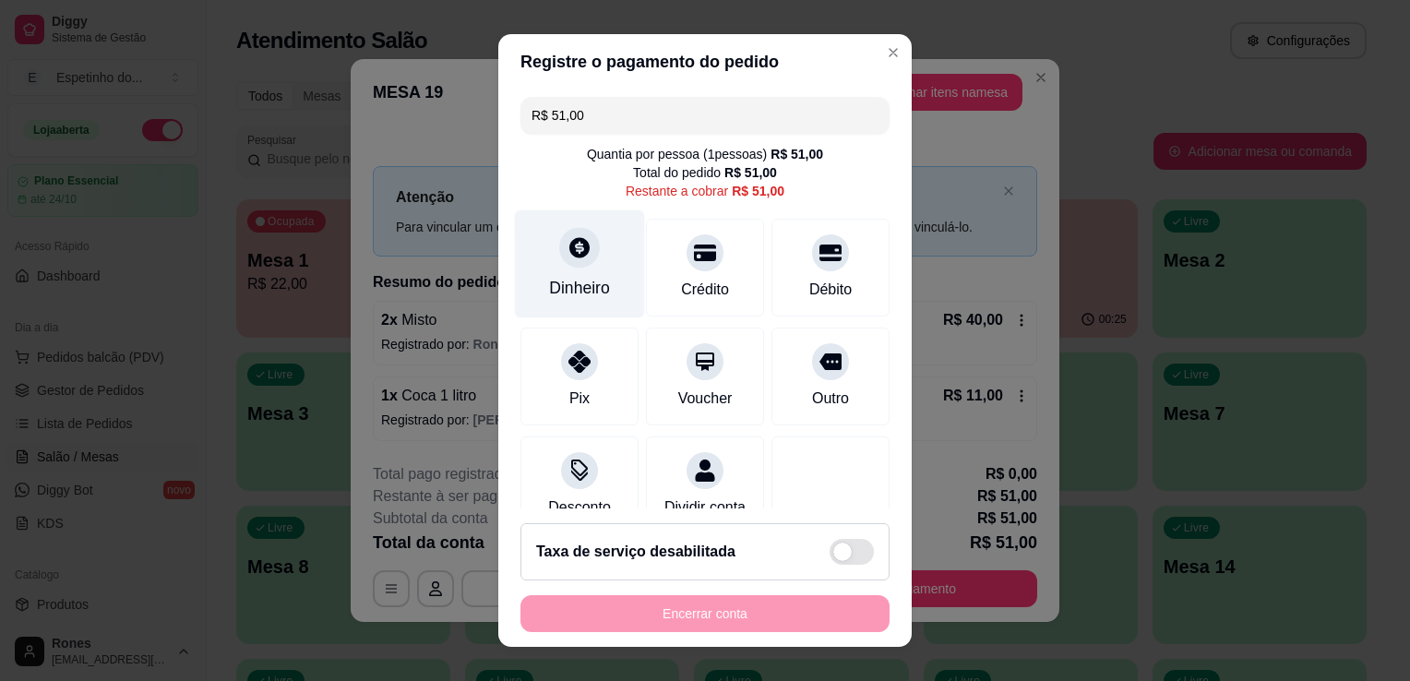
click at [557, 271] on div "Dinheiro" at bounding box center [580, 264] width 130 height 108
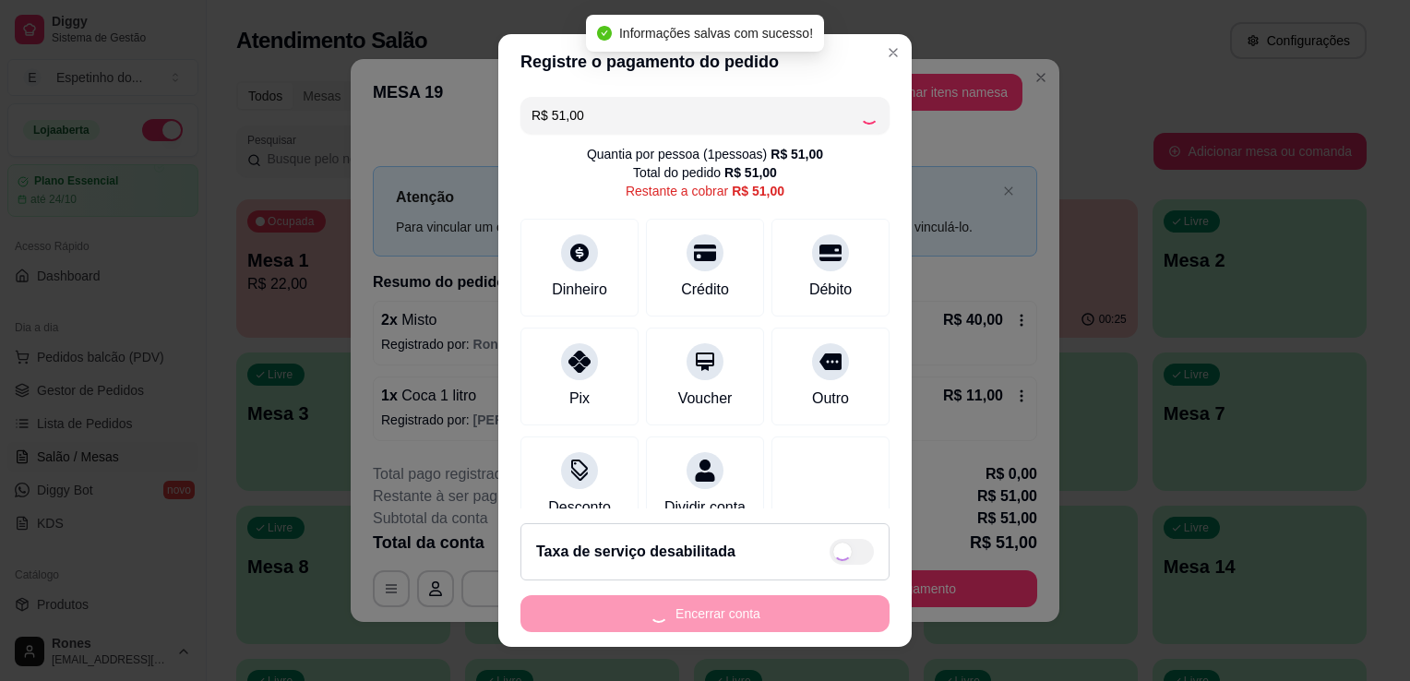
type input "R$ 0,00"
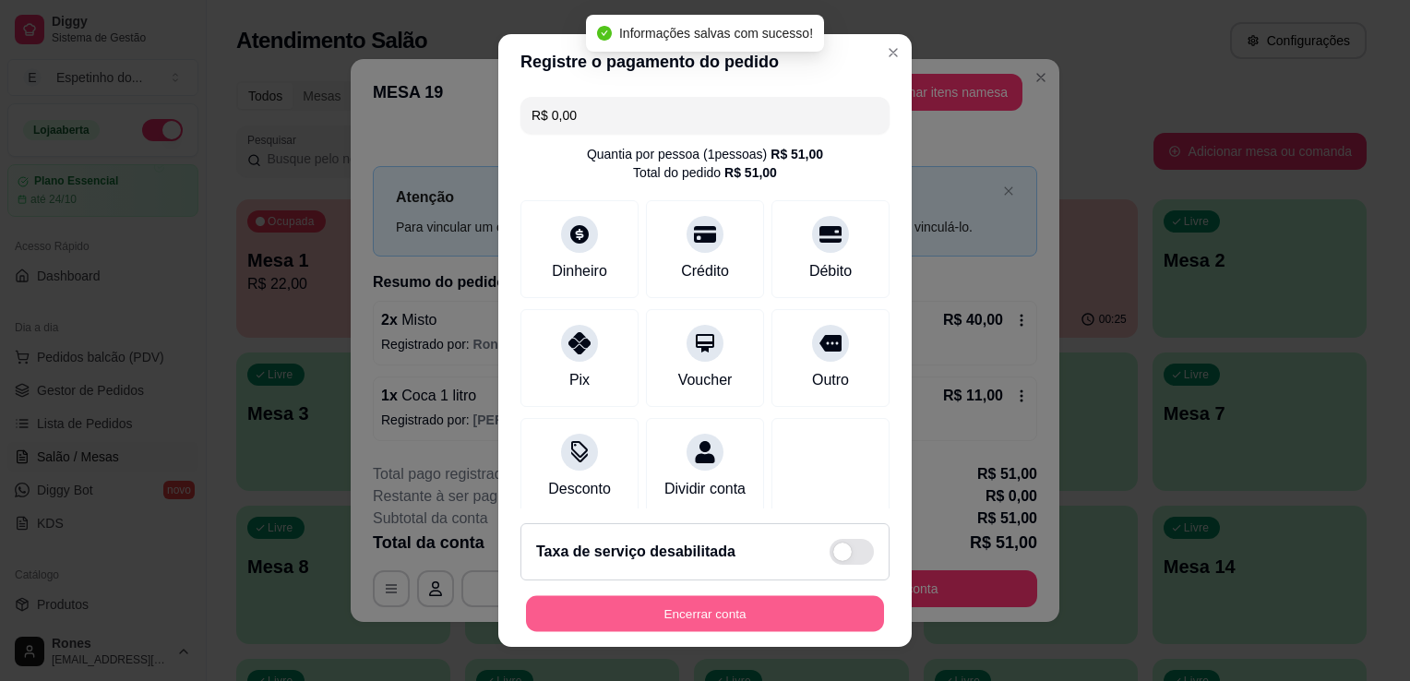
click at [749, 618] on button "Encerrar conta" at bounding box center [705, 614] width 358 height 36
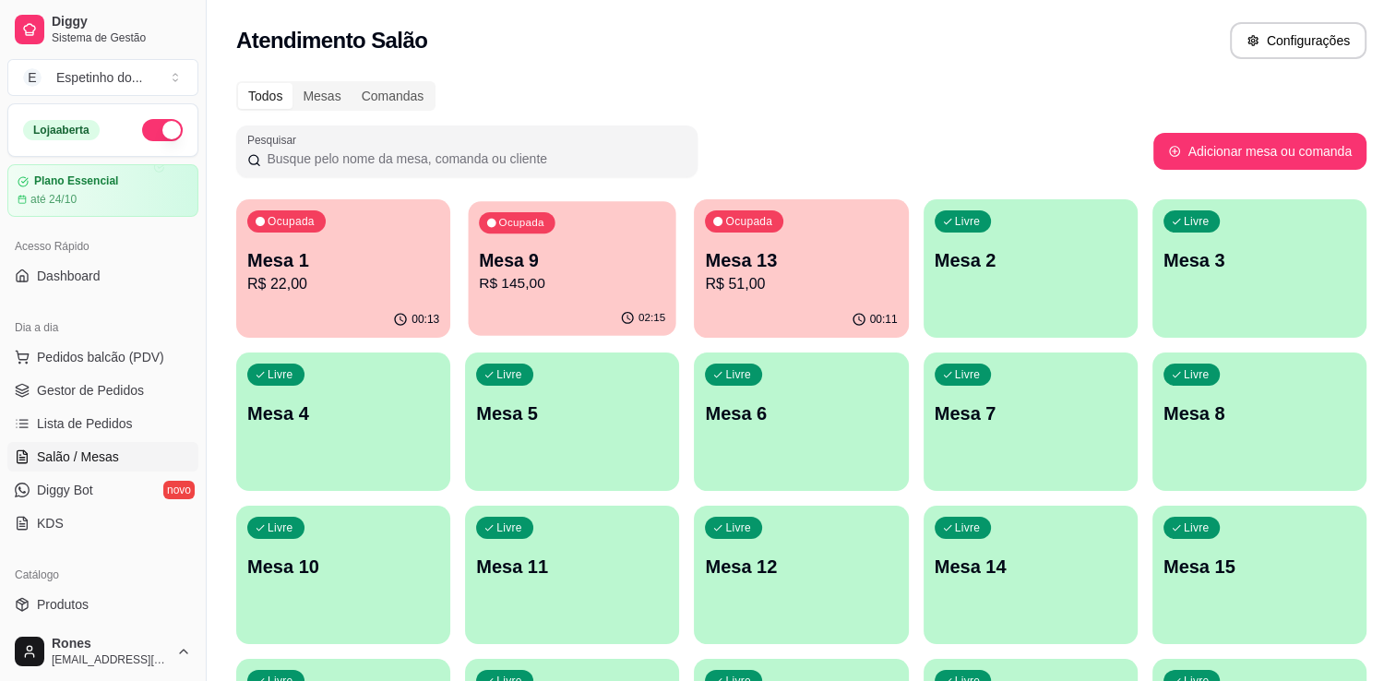
click at [560, 281] on p "R$ 145,00" at bounding box center [572, 283] width 186 height 21
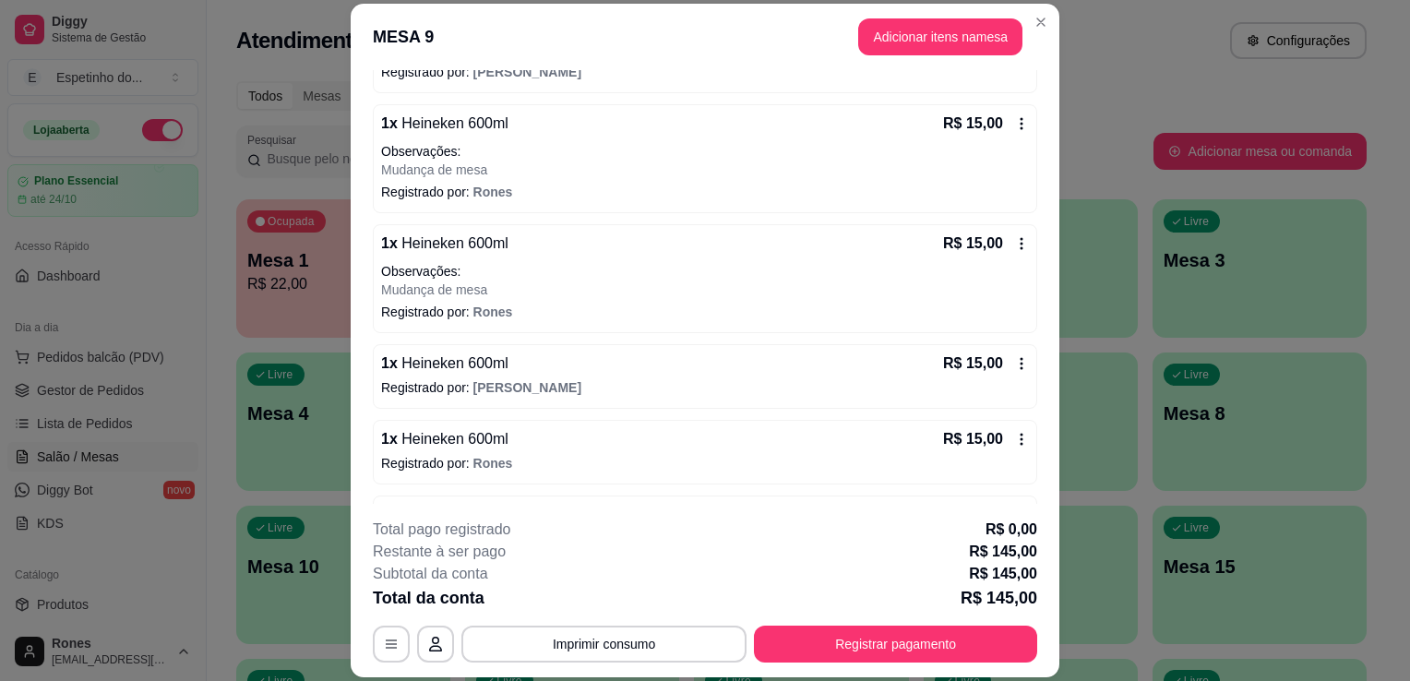
scroll to position [695, 0]
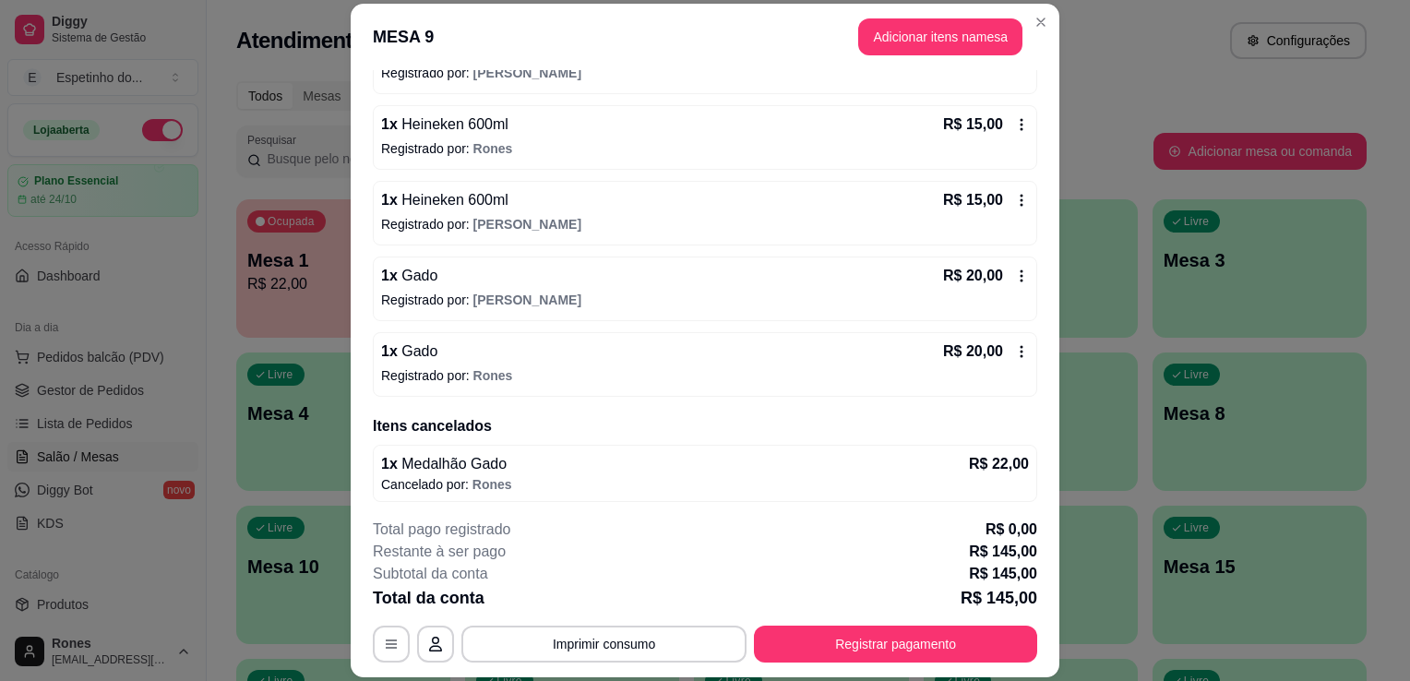
click at [1014, 344] on icon at bounding box center [1021, 351] width 15 height 15
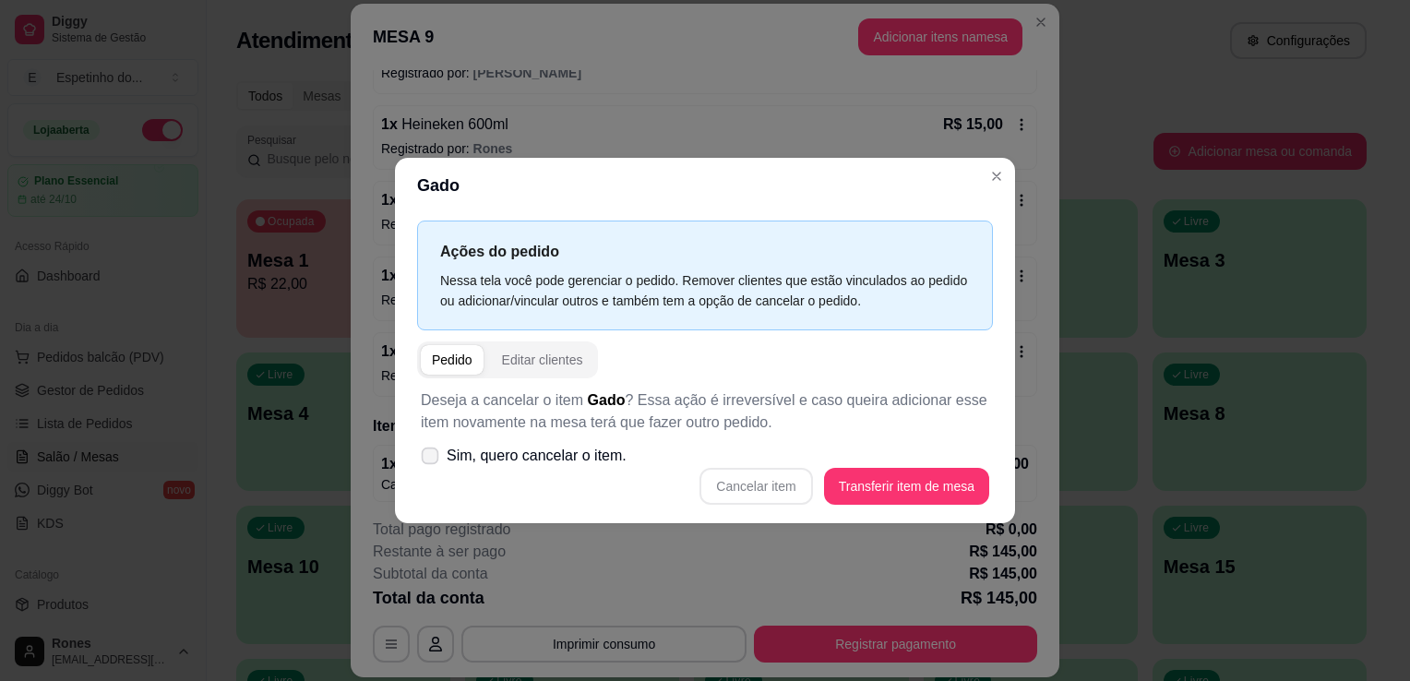
click at [423, 459] on icon at bounding box center [430, 455] width 14 height 10
click at [423, 460] on input "Sim, quero cancelar o item." at bounding box center [426, 466] width 12 height 12
checkbox input "true"
click at [749, 485] on button "Cancelar item" at bounding box center [756, 487] width 110 height 36
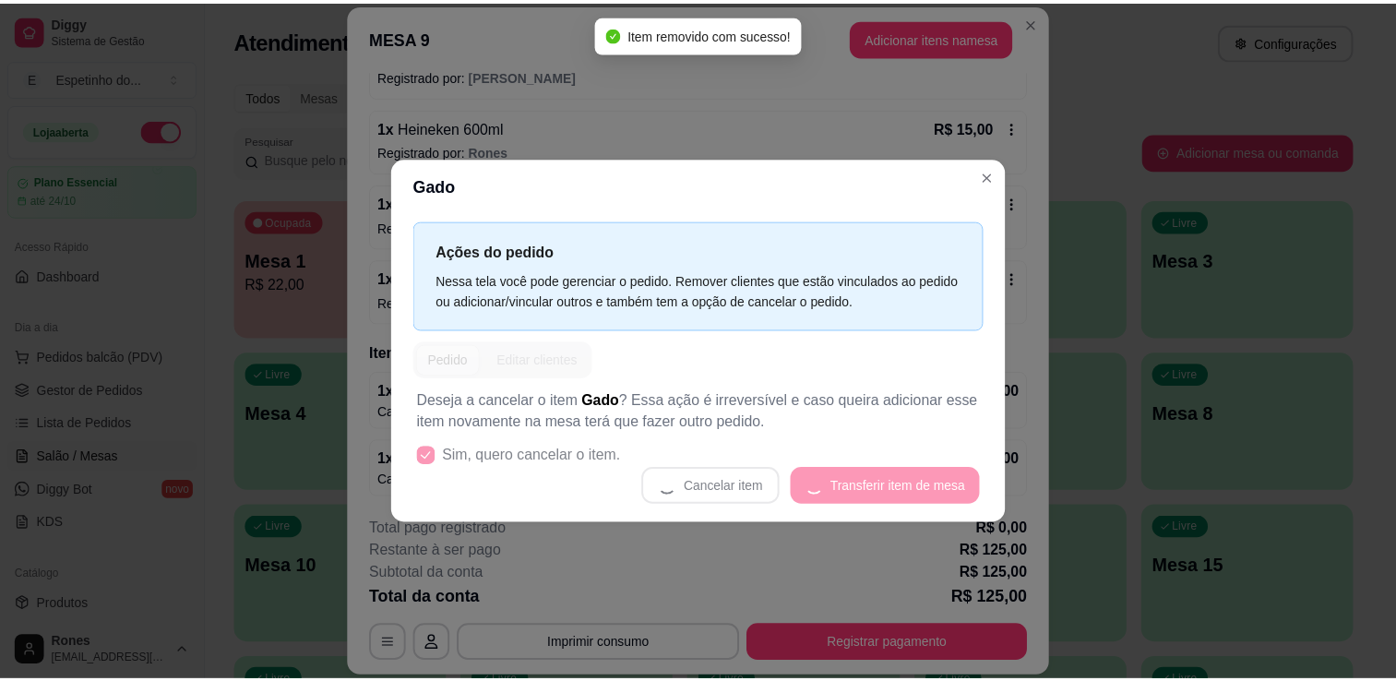
scroll to position [687, 0]
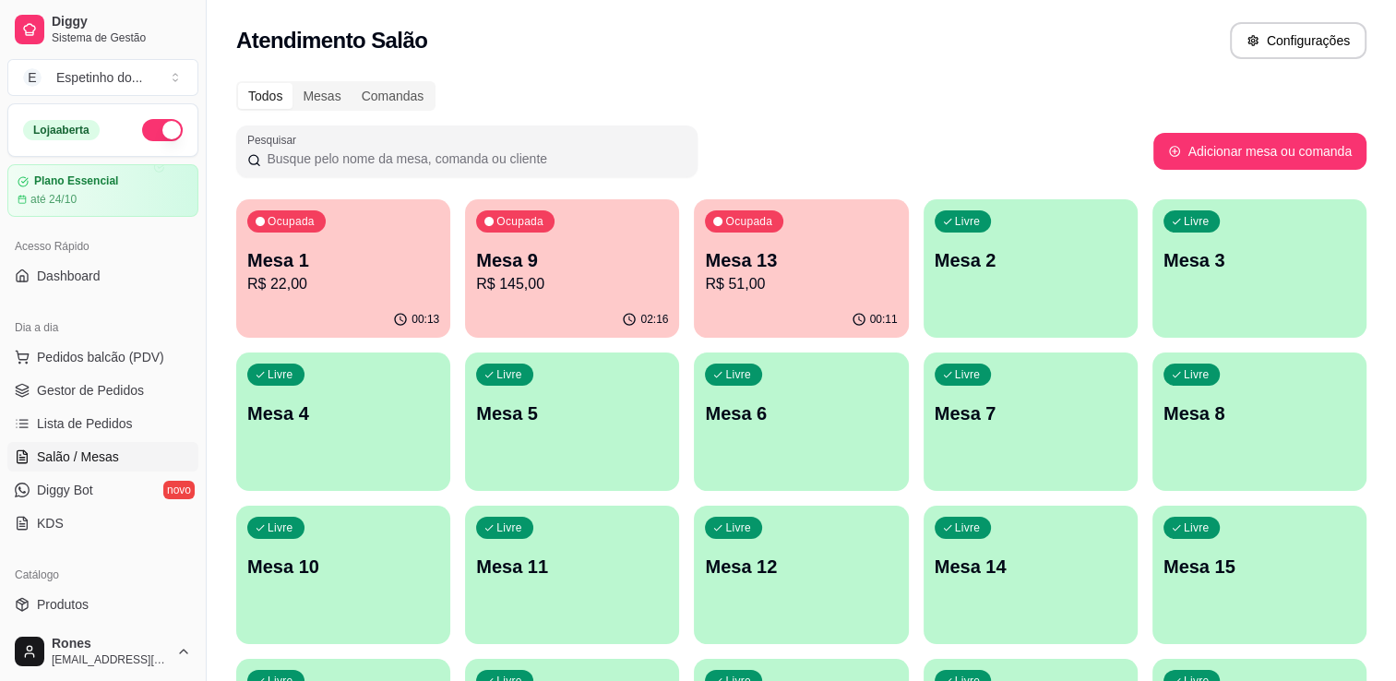
click at [226, 415] on div "Todos Mesas Comandas Pesquisar Adicionar mesa ou comanda Ocupada Mesa 1 R$ 22,0…" at bounding box center [801, 521] width 1189 height 902
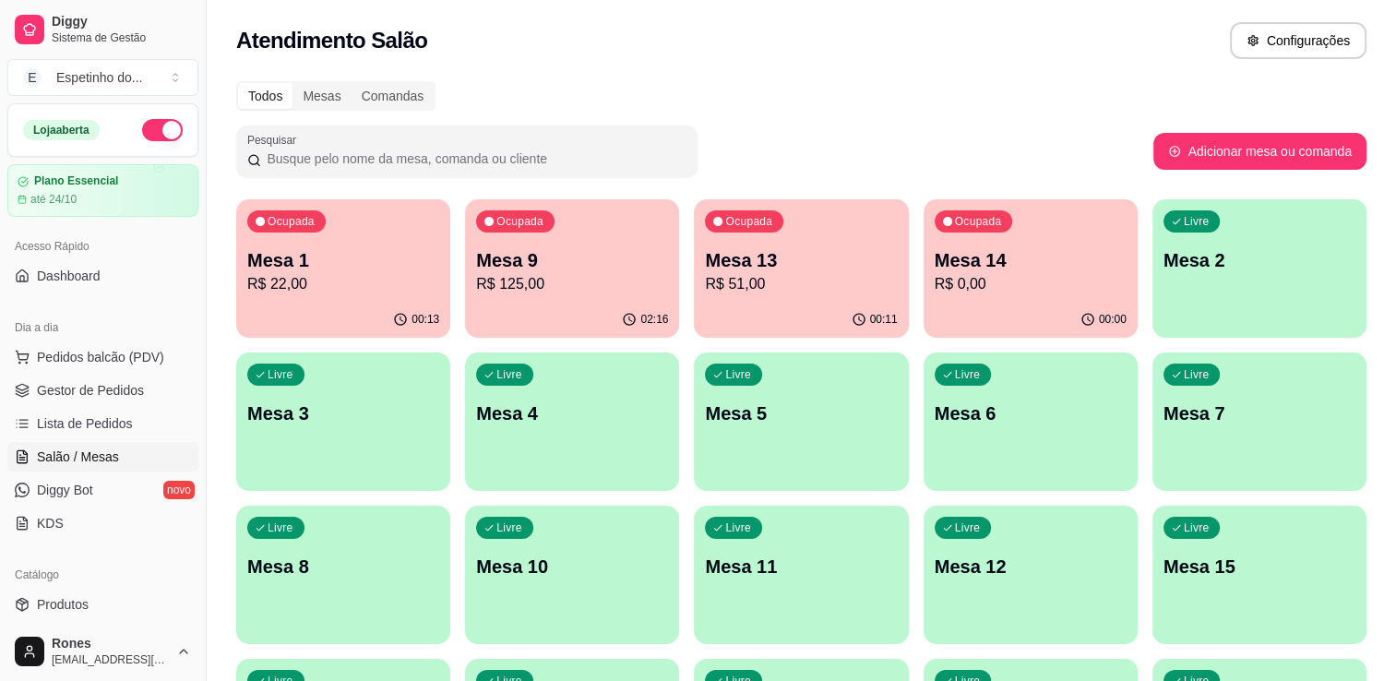
scroll to position [454, 0]
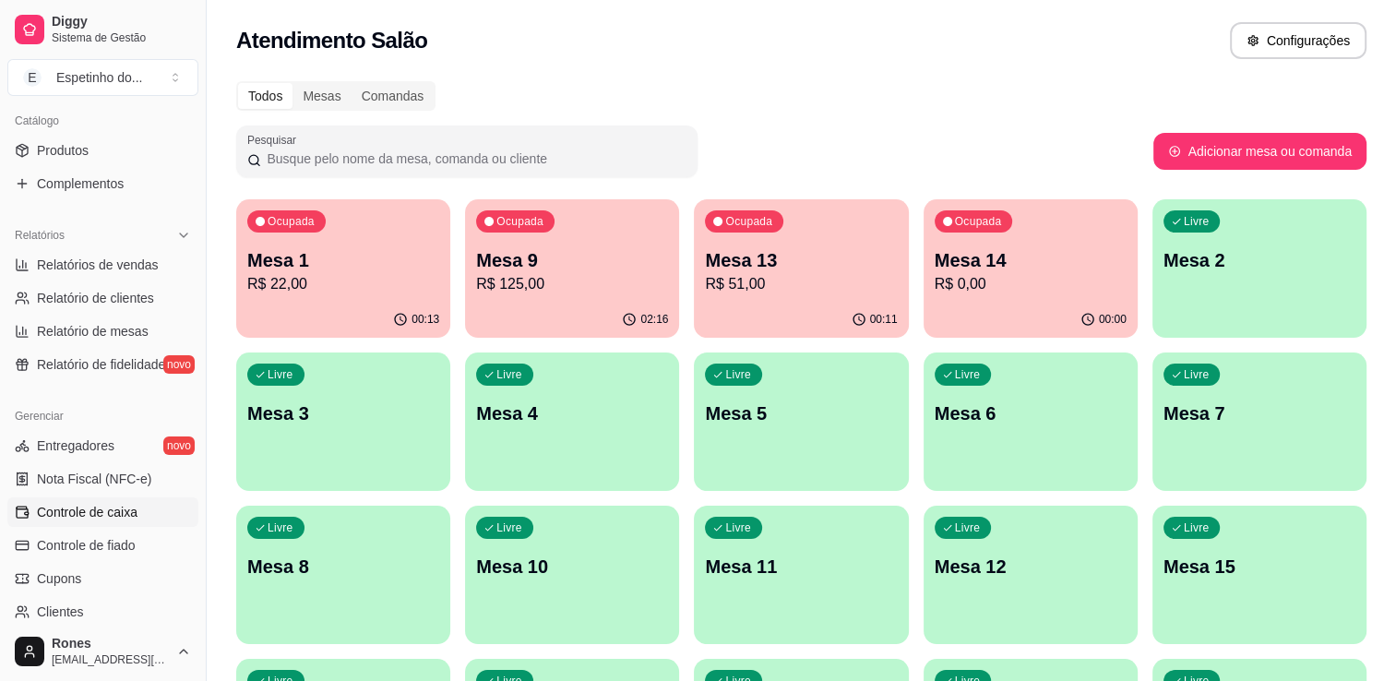
click at [119, 513] on span "Controle de caixa" at bounding box center [87, 512] width 101 height 18
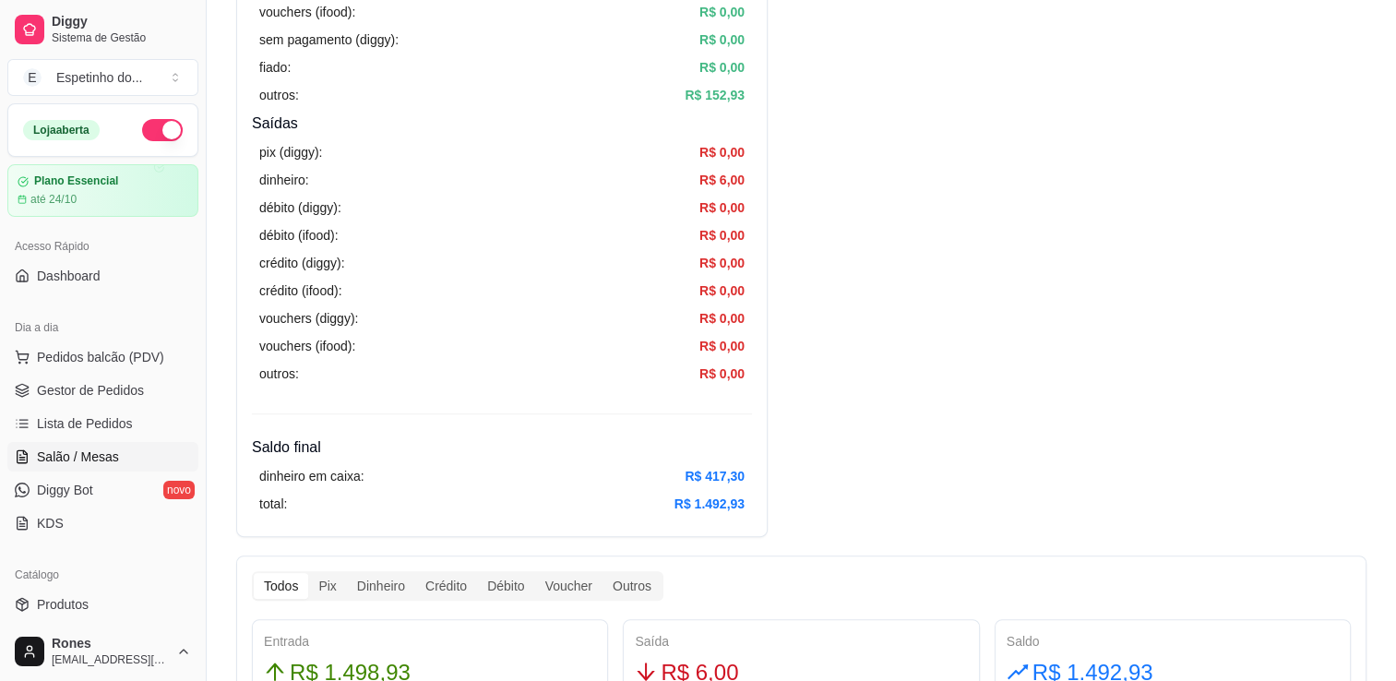
click at [91, 456] on span "Salão / Mesas" at bounding box center [78, 457] width 82 height 18
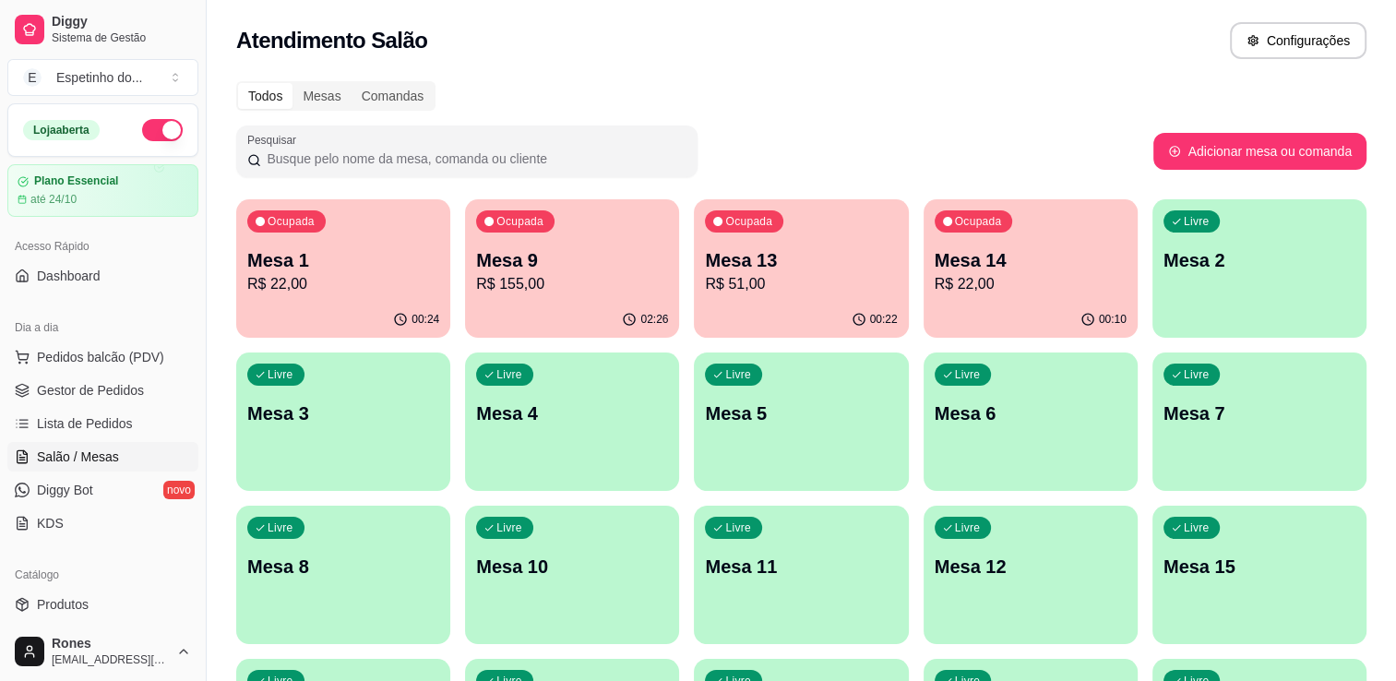
click at [384, 257] on p "Mesa 1" at bounding box center [343, 260] width 192 height 26
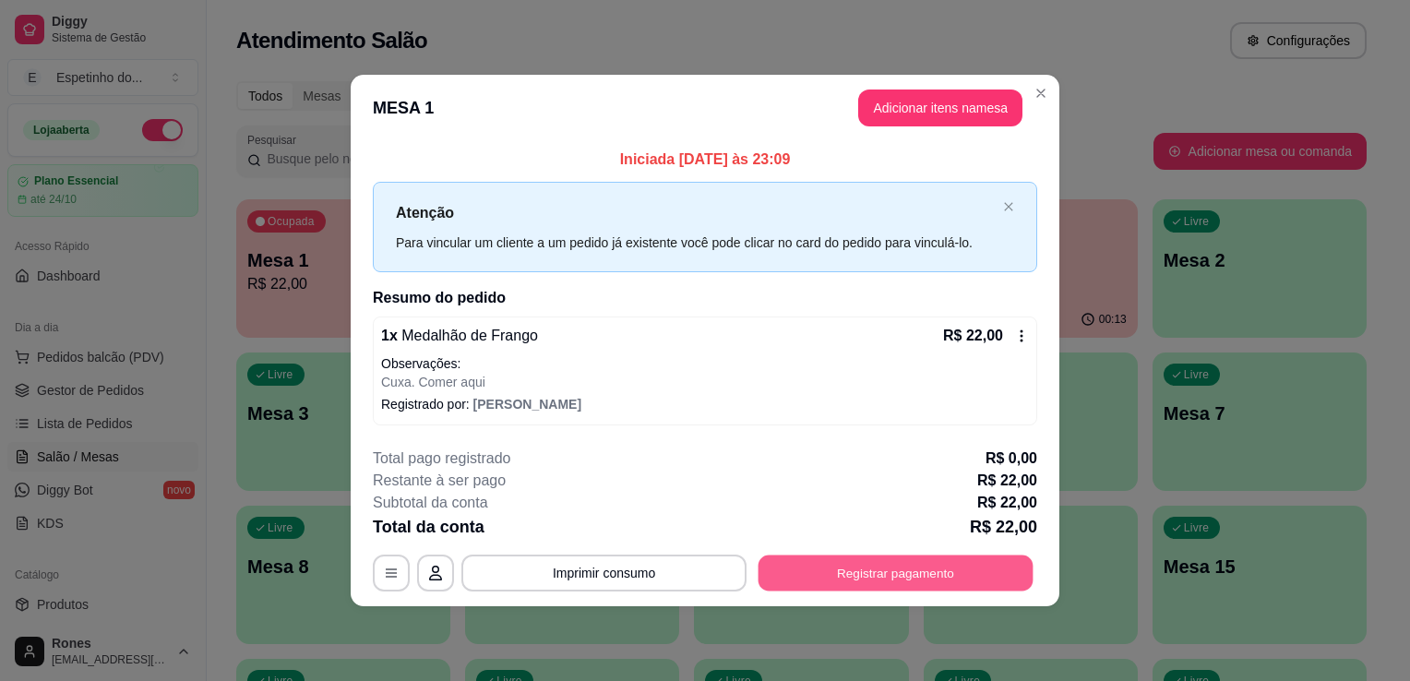
click at [923, 584] on button "Registrar pagamento" at bounding box center [895, 573] width 275 height 36
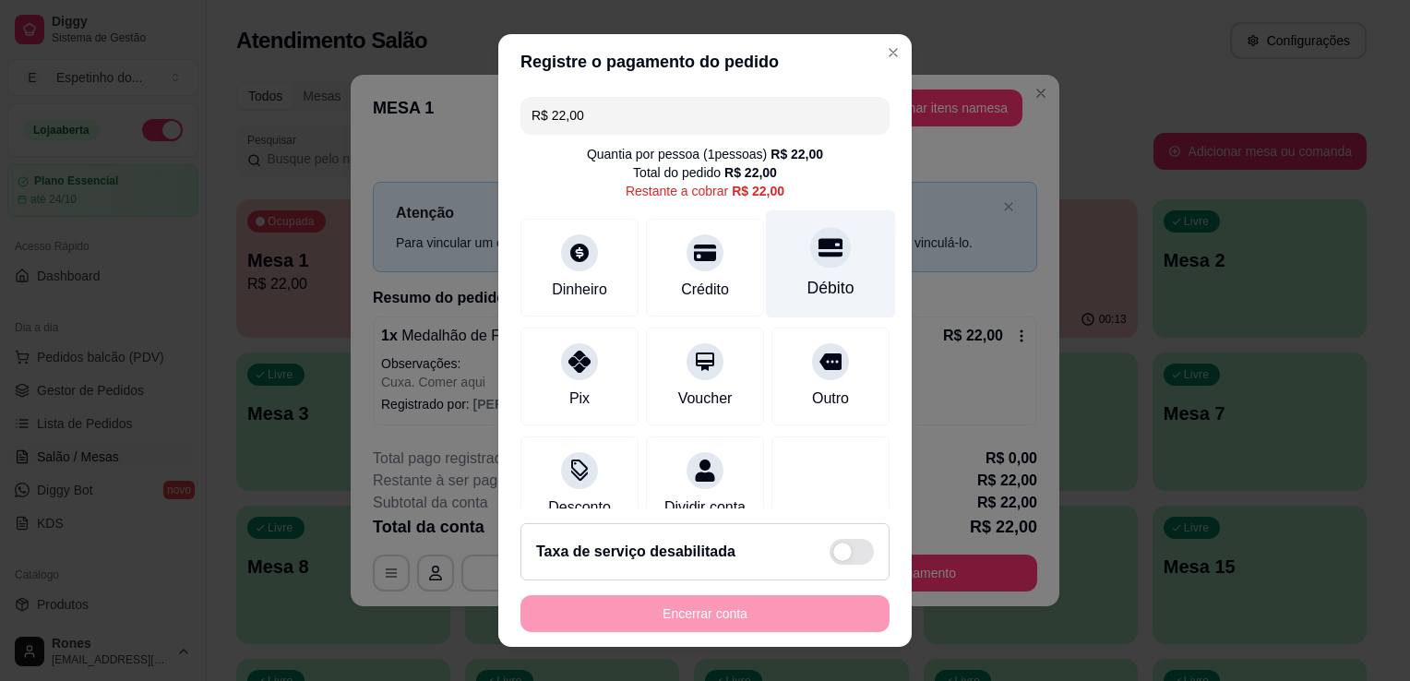
click at [807, 281] on div "Débito" at bounding box center [830, 288] width 47 height 24
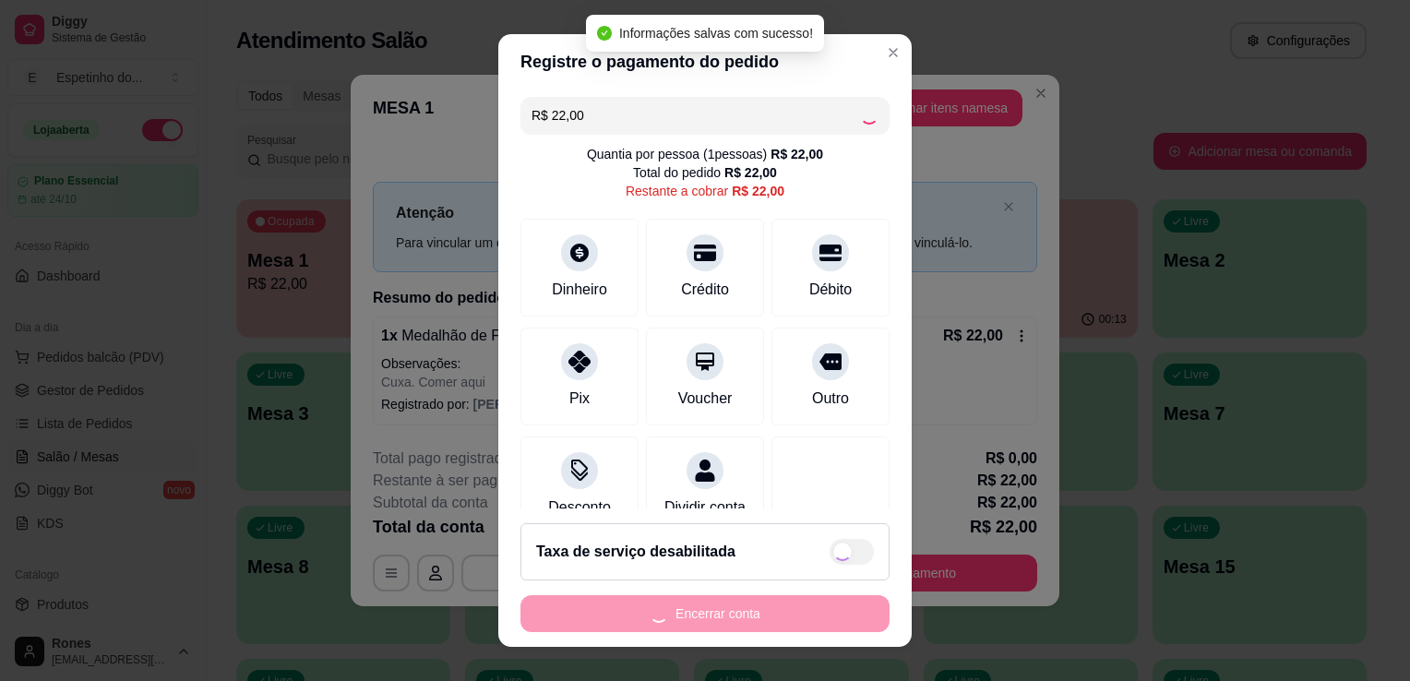
type input "R$ 0,00"
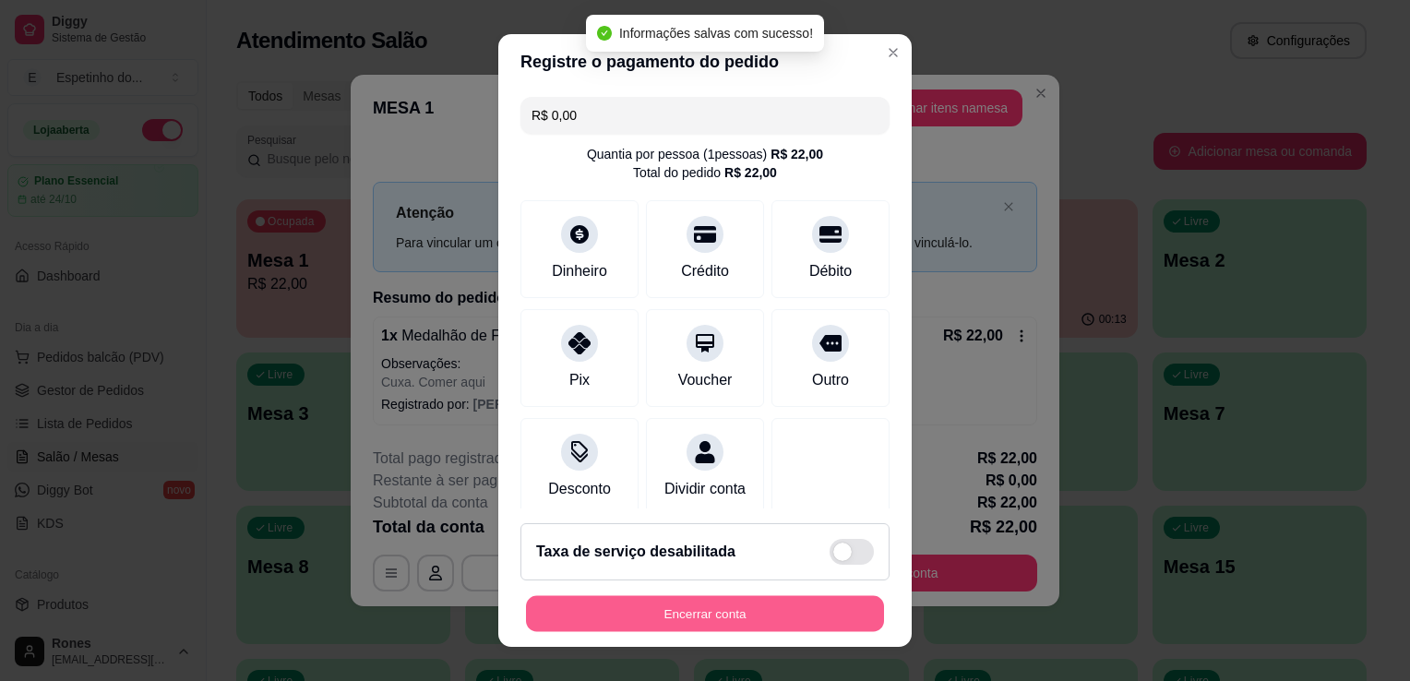
click at [774, 618] on button "Encerrar conta" at bounding box center [705, 614] width 358 height 36
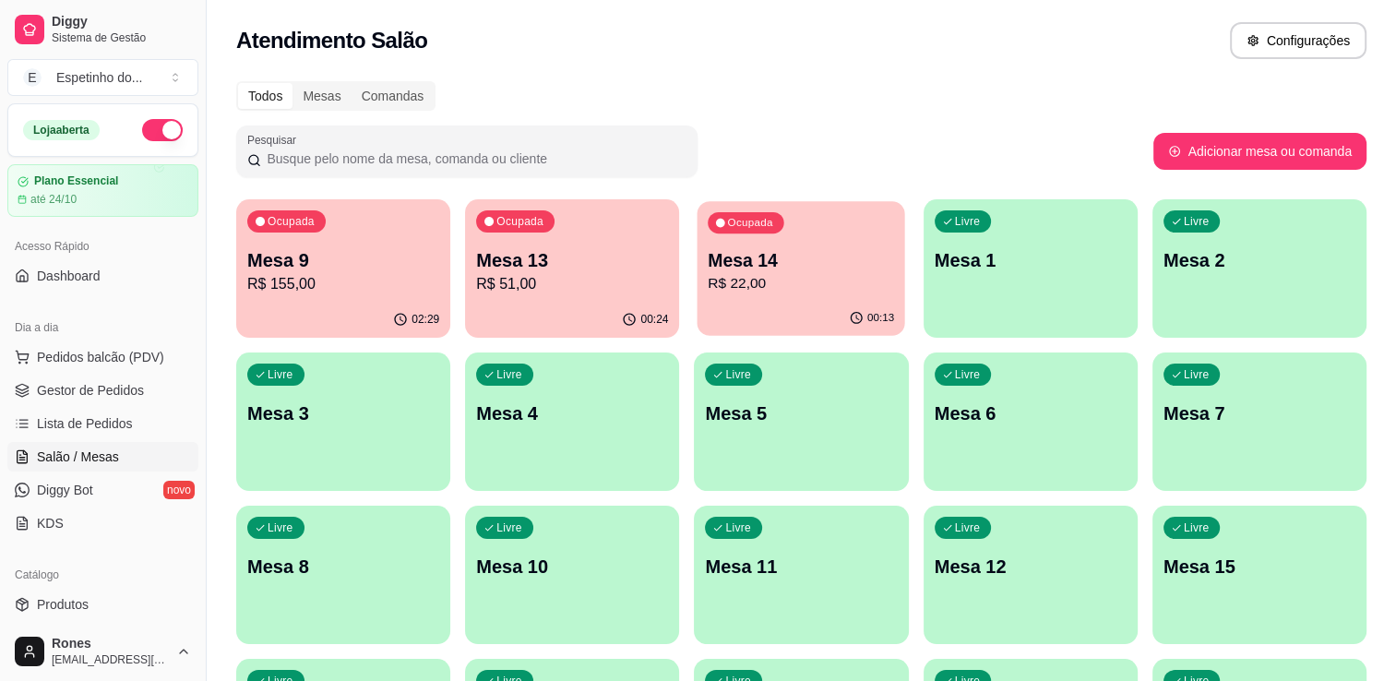
click at [790, 248] on p "Mesa 14" at bounding box center [802, 260] width 186 height 25
click at [872, 261] on p "Mesa 14" at bounding box center [802, 260] width 186 height 25
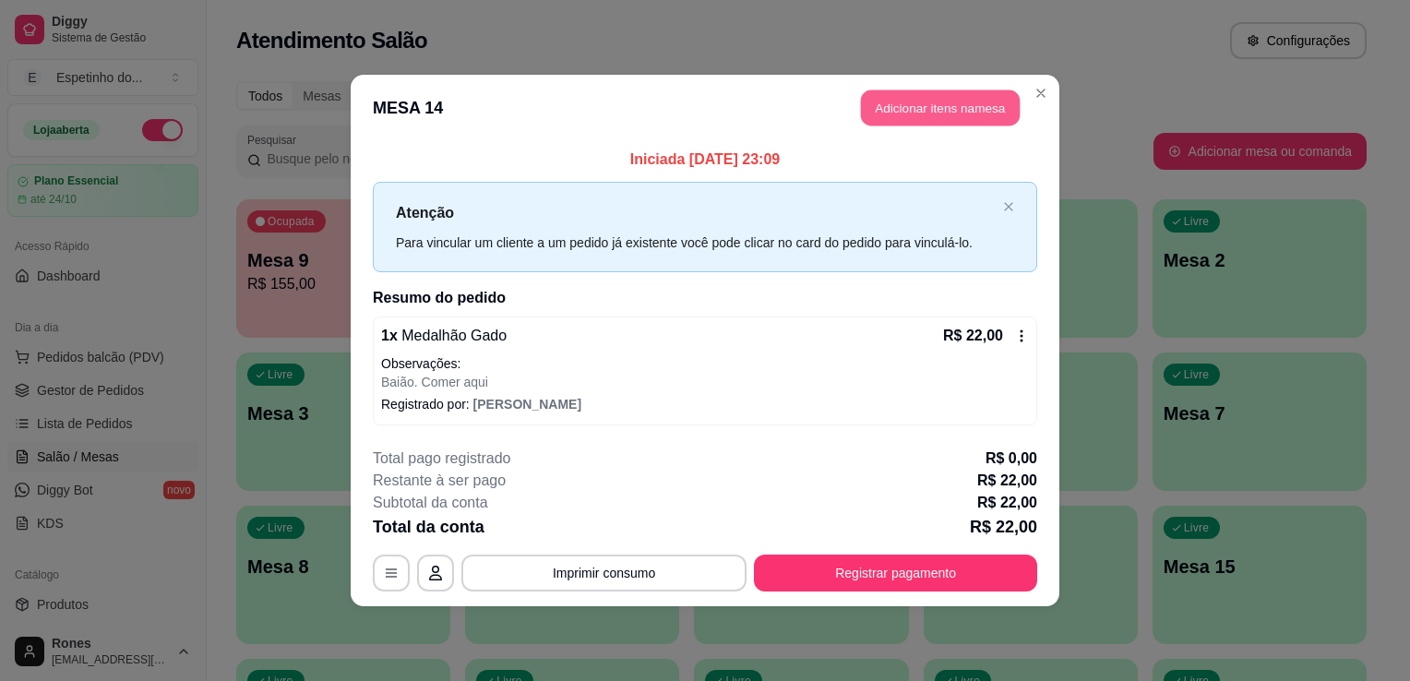
click at [927, 108] on button "Adicionar itens na mesa" at bounding box center [940, 108] width 159 height 36
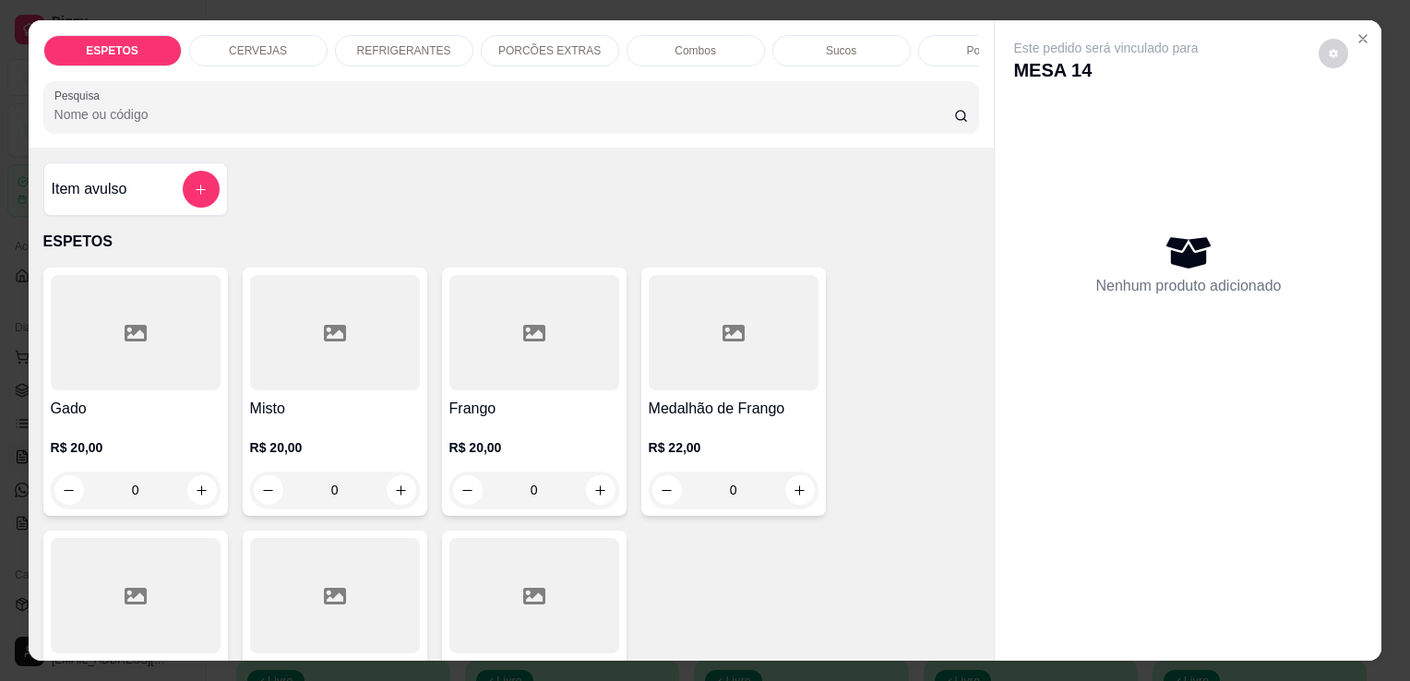
click at [389, 43] on p "REFRIGERANTES" at bounding box center [404, 50] width 94 height 15
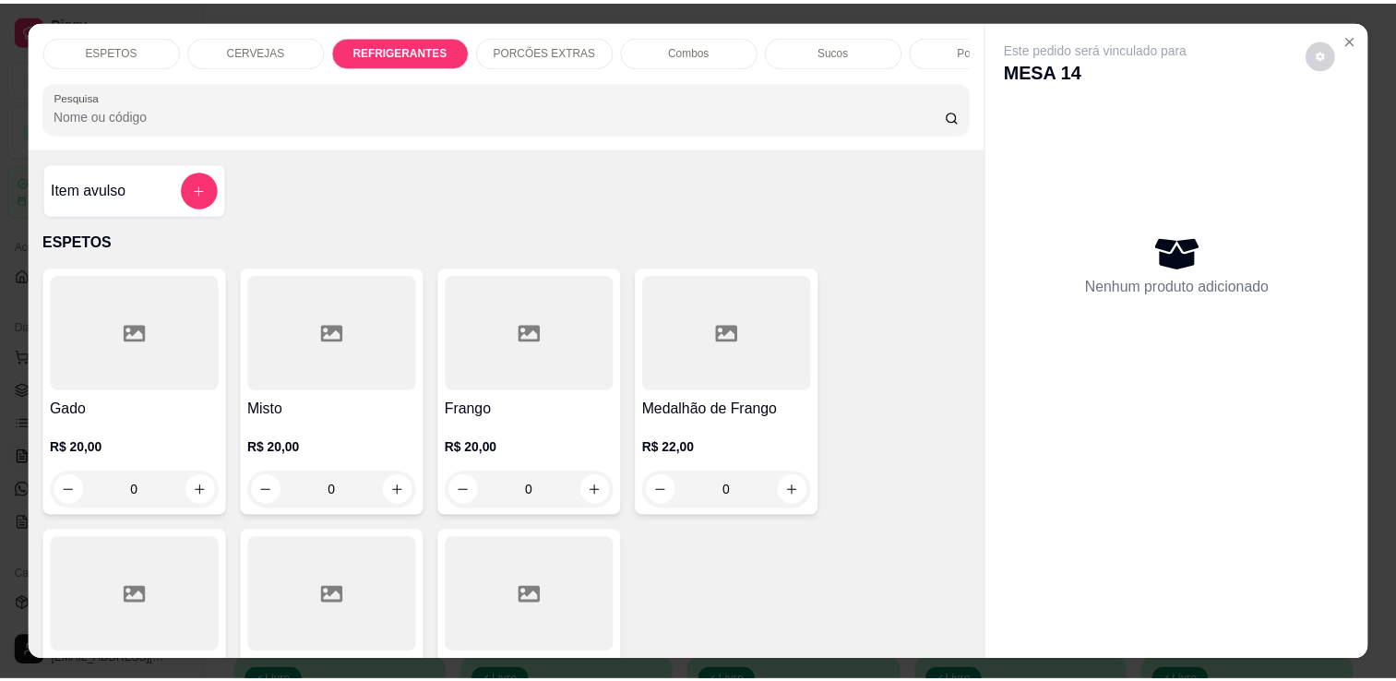
scroll to position [45, 0]
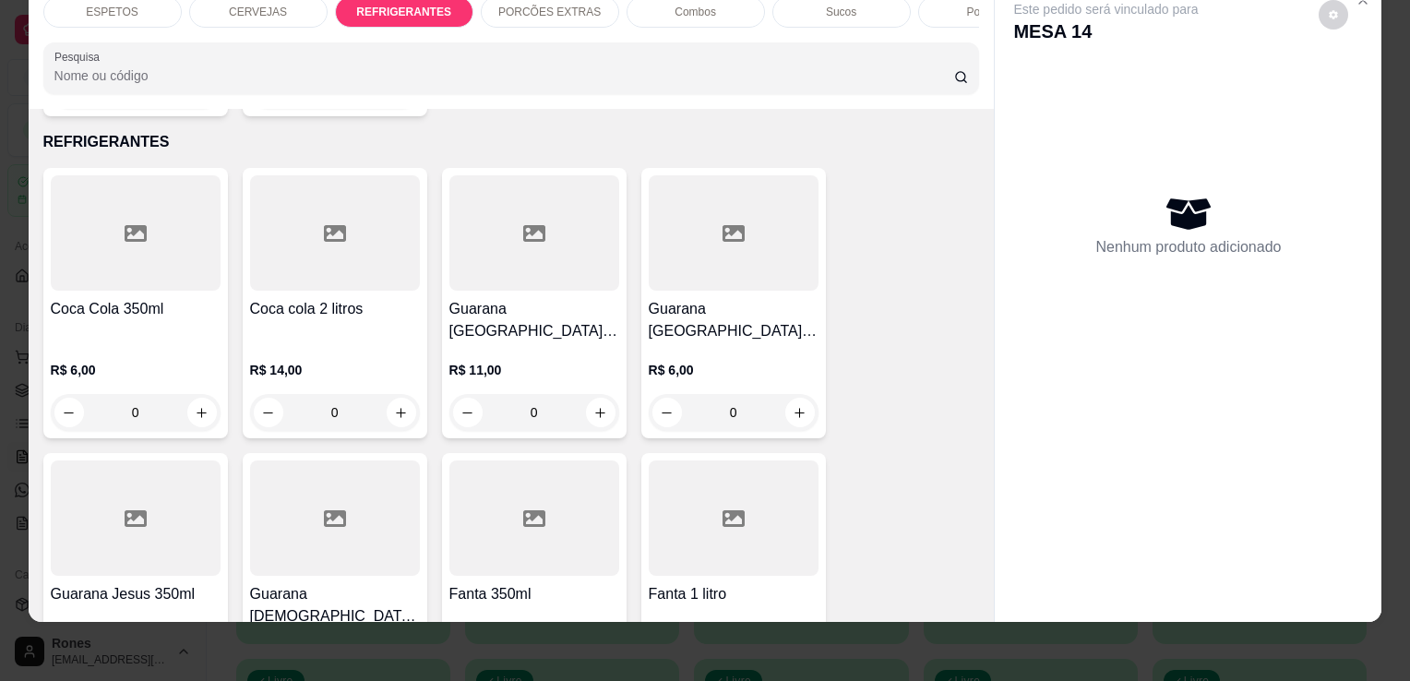
click at [361, 518] on div at bounding box center [335, 517] width 170 height 115
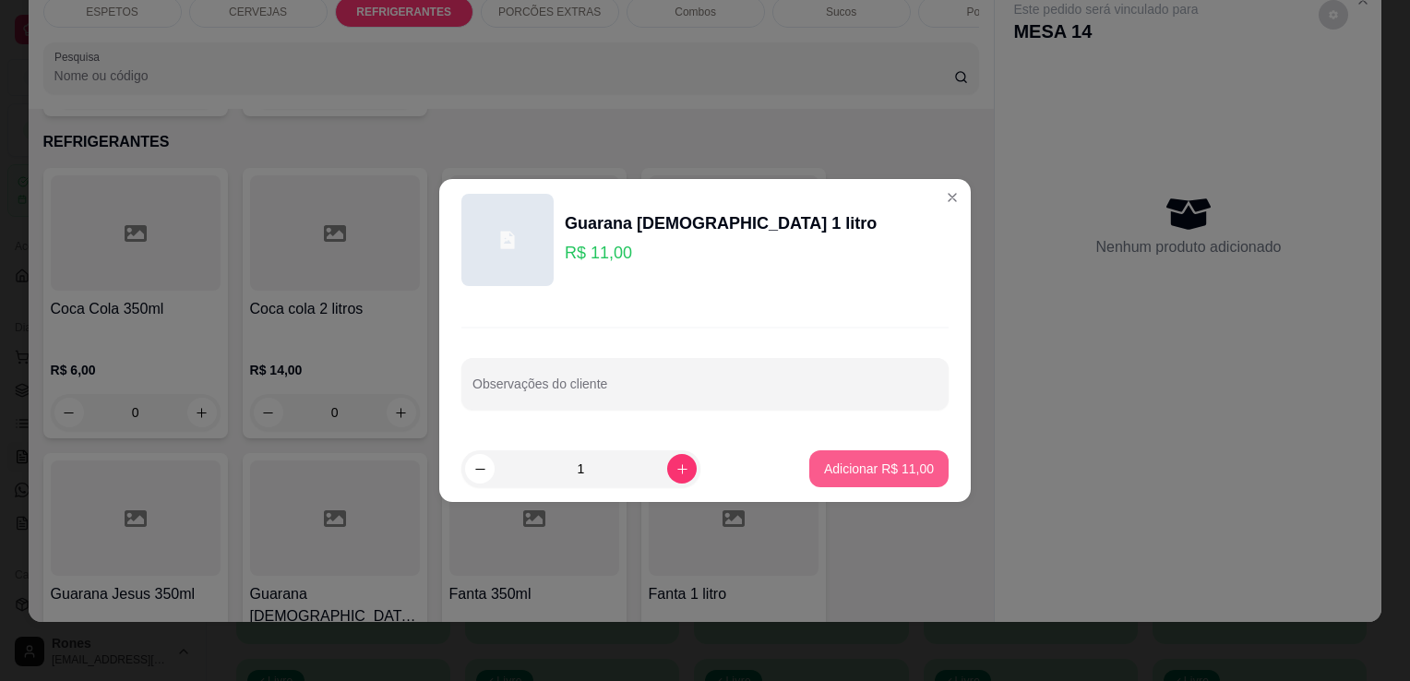
click at [900, 474] on p "Adicionar R$ 11,00" at bounding box center [879, 469] width 110 height 18
type input "1"
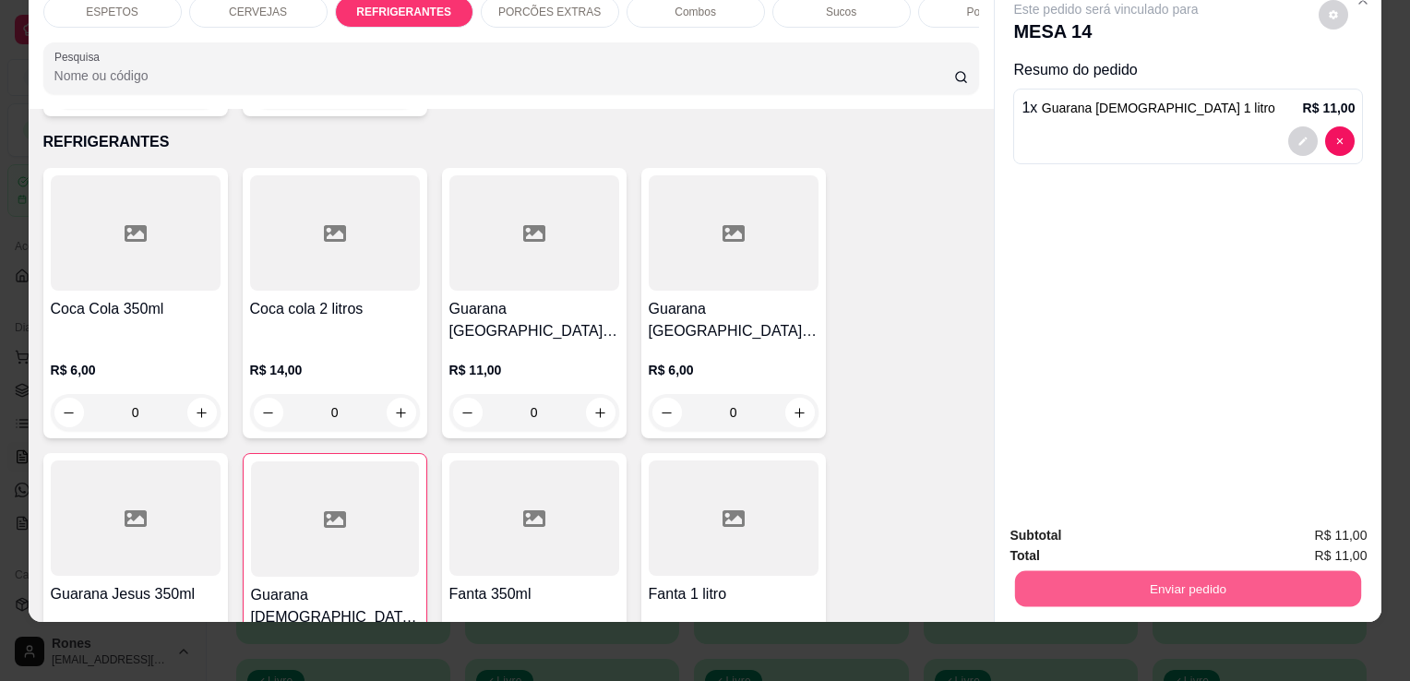
click at [1254, 579] on button "Enviar pedido" at bounding box center [1188, 588] width 346 height 36
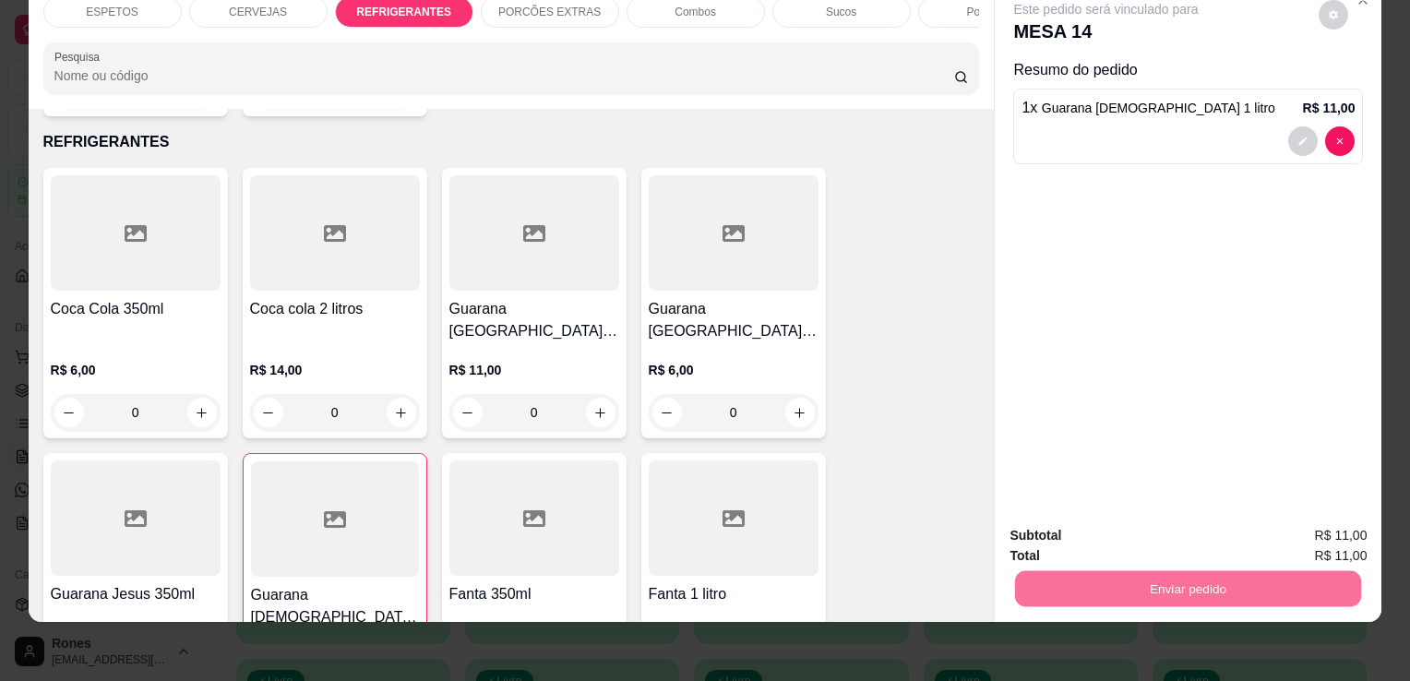
click at [1314, 530] on button "Enviar pedido" at bounding box center [1318, 529] width 101 height 34
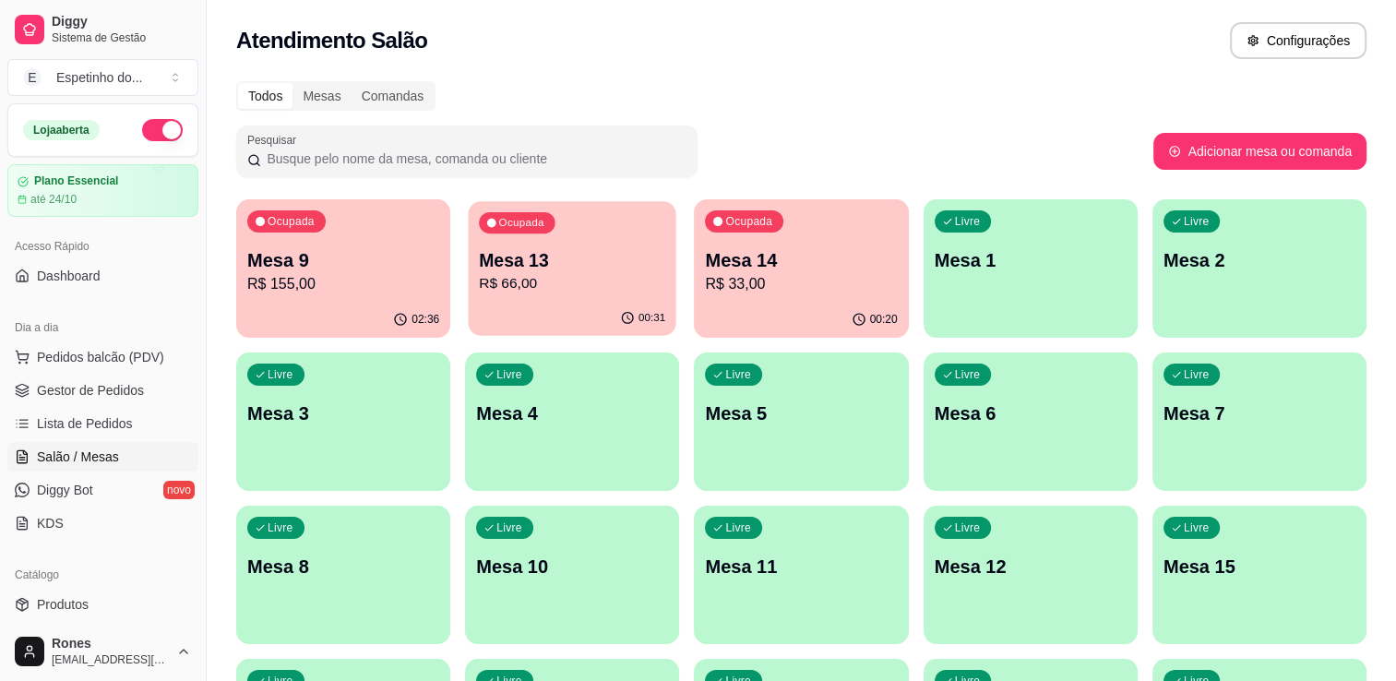
click at [584, 297] on div "Ocupada Mesa 13 R$ 66,00" at bounding box center [573, 251] width 208 height 100
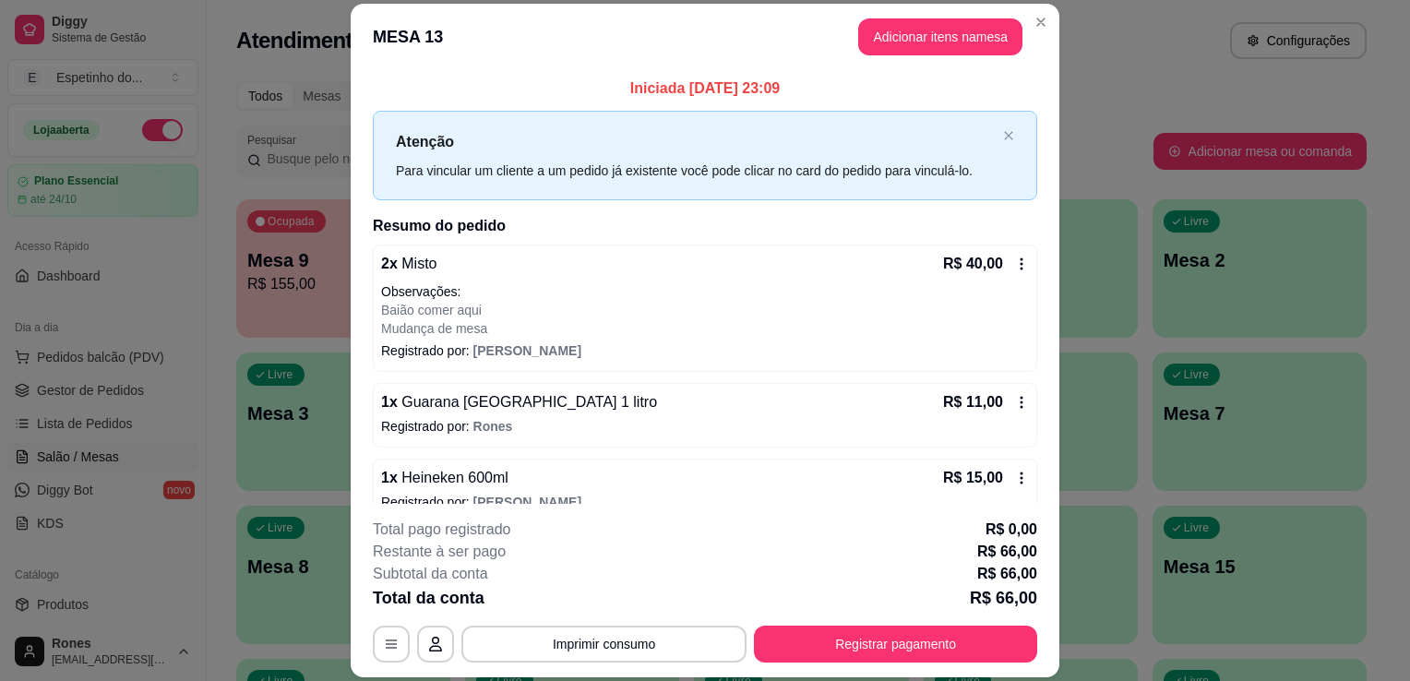
click at [1014, 482] on icon at bounding box center [1021, 478] width 15 height 15
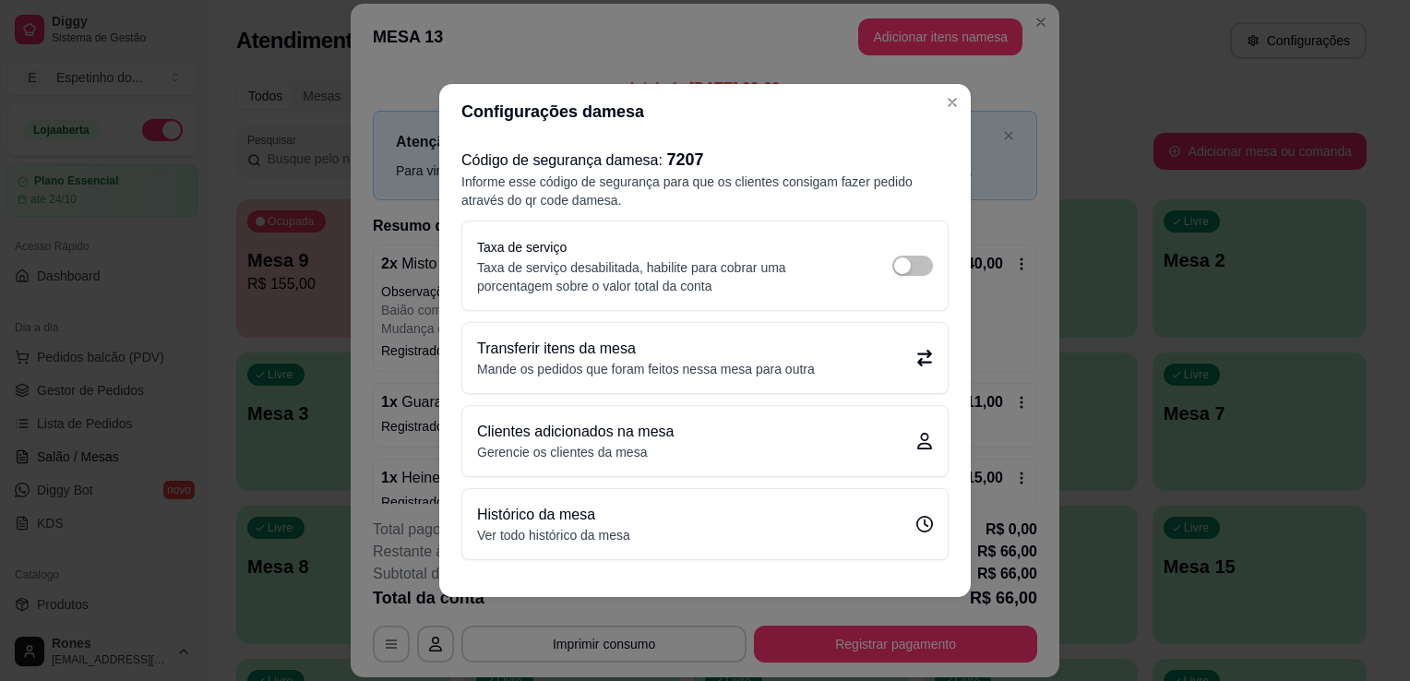
click at [690, 363] on p "Mande os pedidos que foram feitos nessa mesa para outra" at bounding box center [646, 369] width 338 height 18
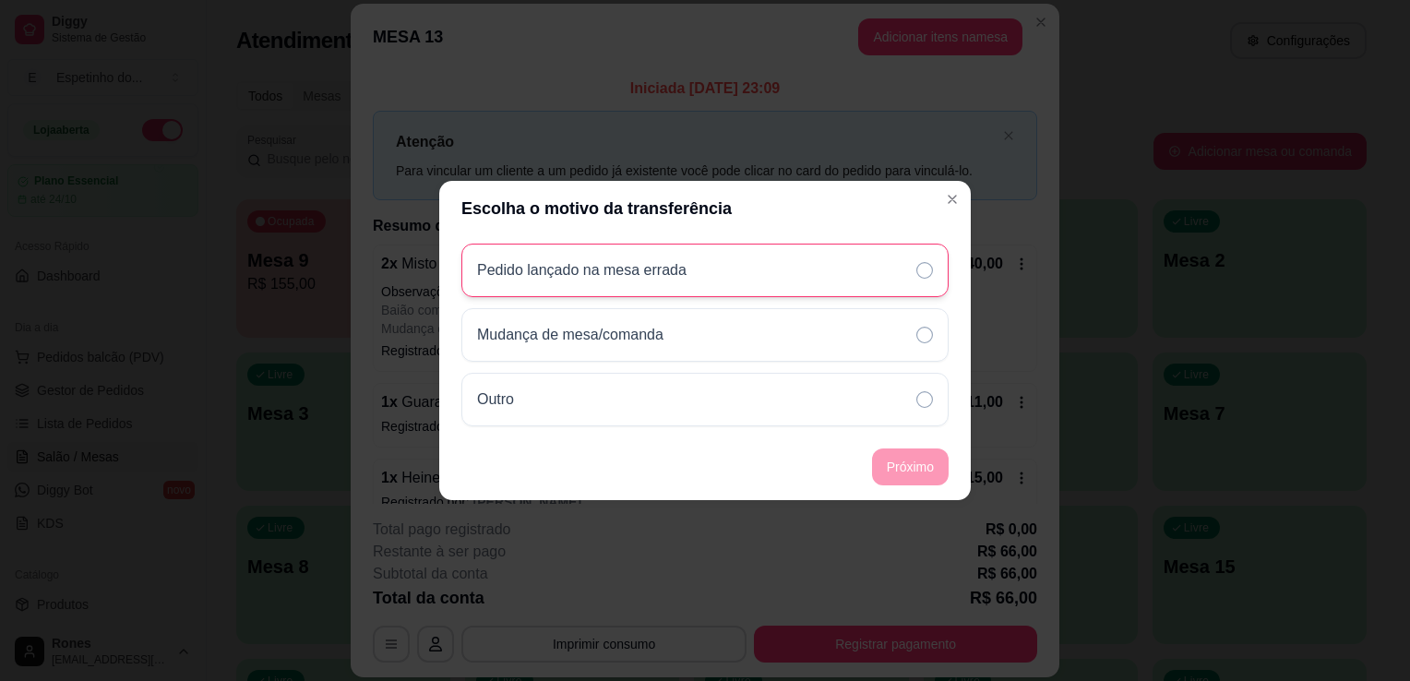
click at [842, 264] on div "Pedido lançado na mesa errada" at bounding box center [704, 271] width 487 height 54
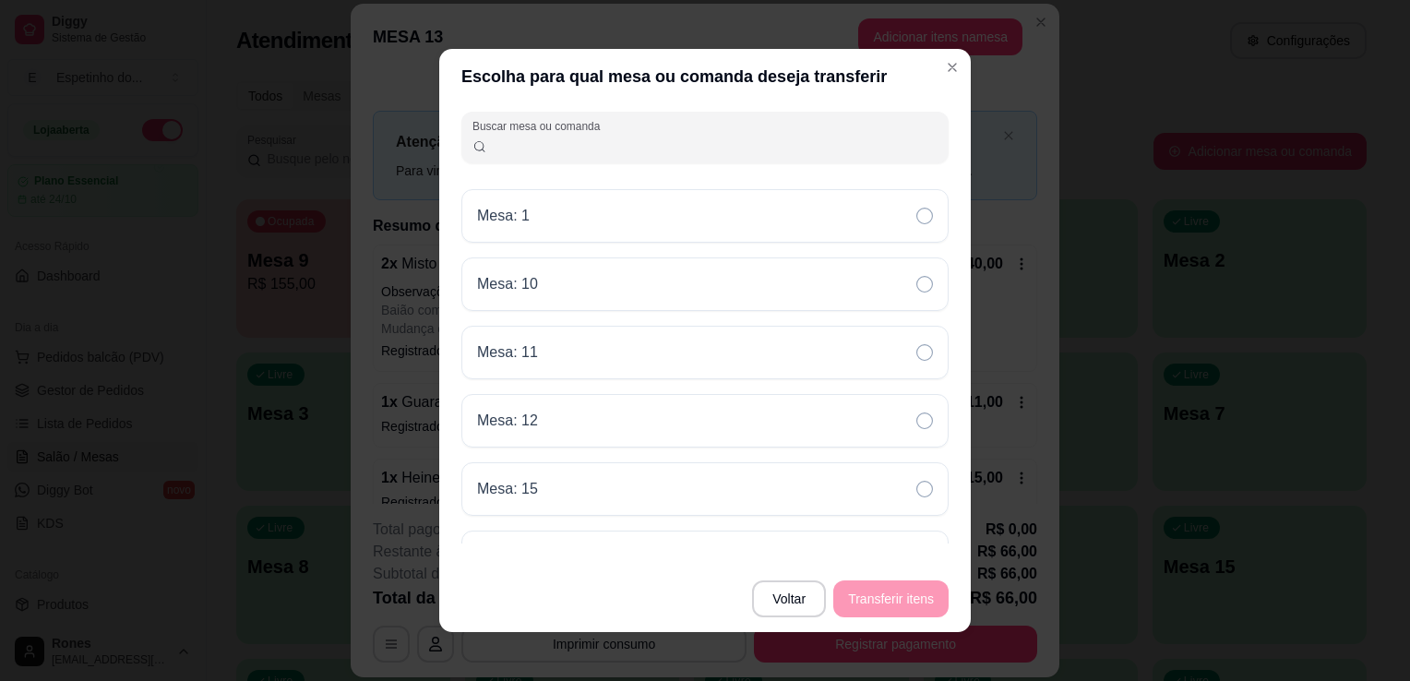
click at [590, 149] on input "Buscar mesa ou comanda" at bounding box center [712, 145] width 451 height 18
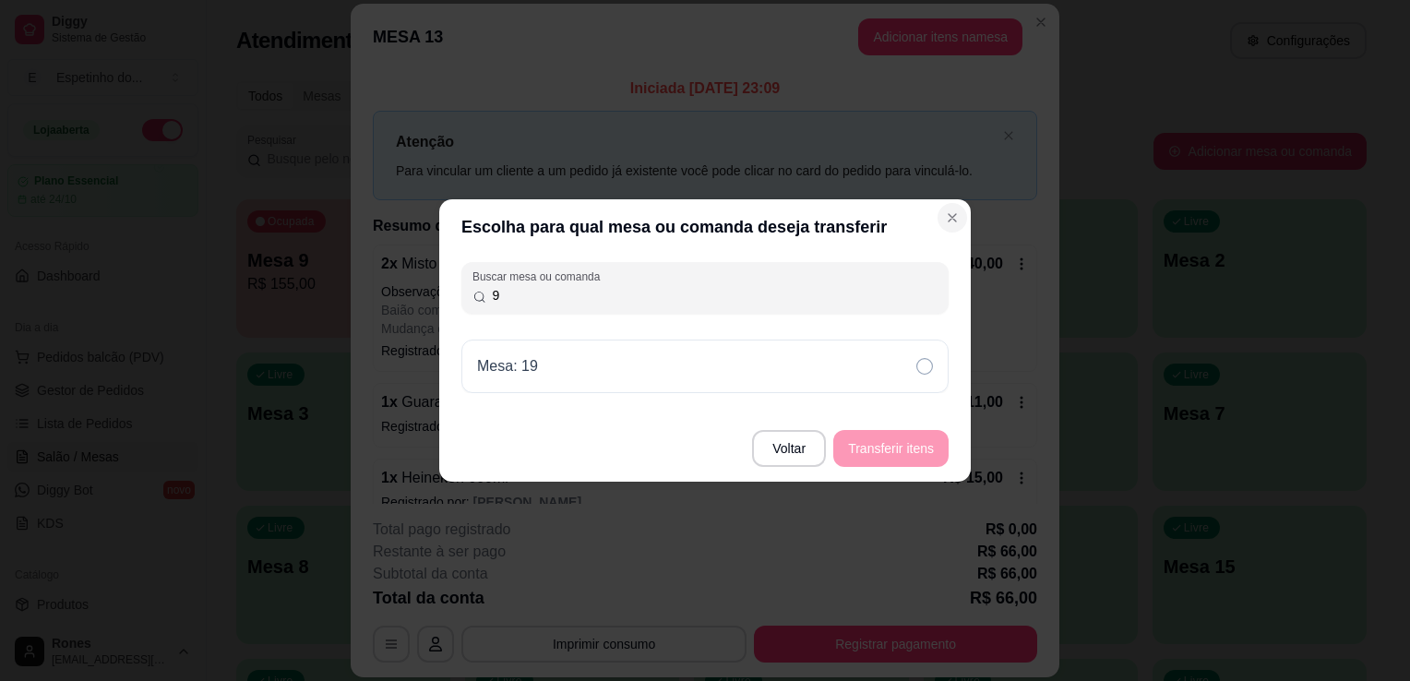
type input "9"
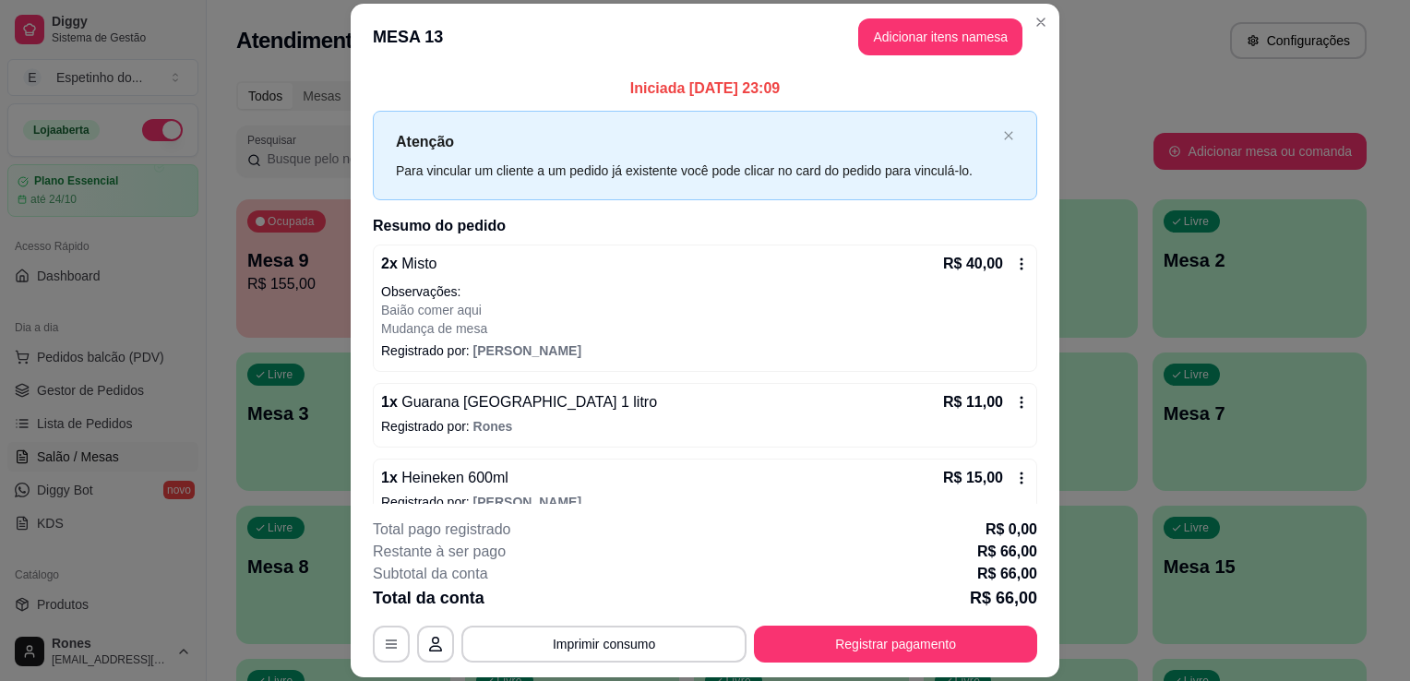
click at [1021, 477] on icon at bounding box center [1022, 478] width 3 height 12
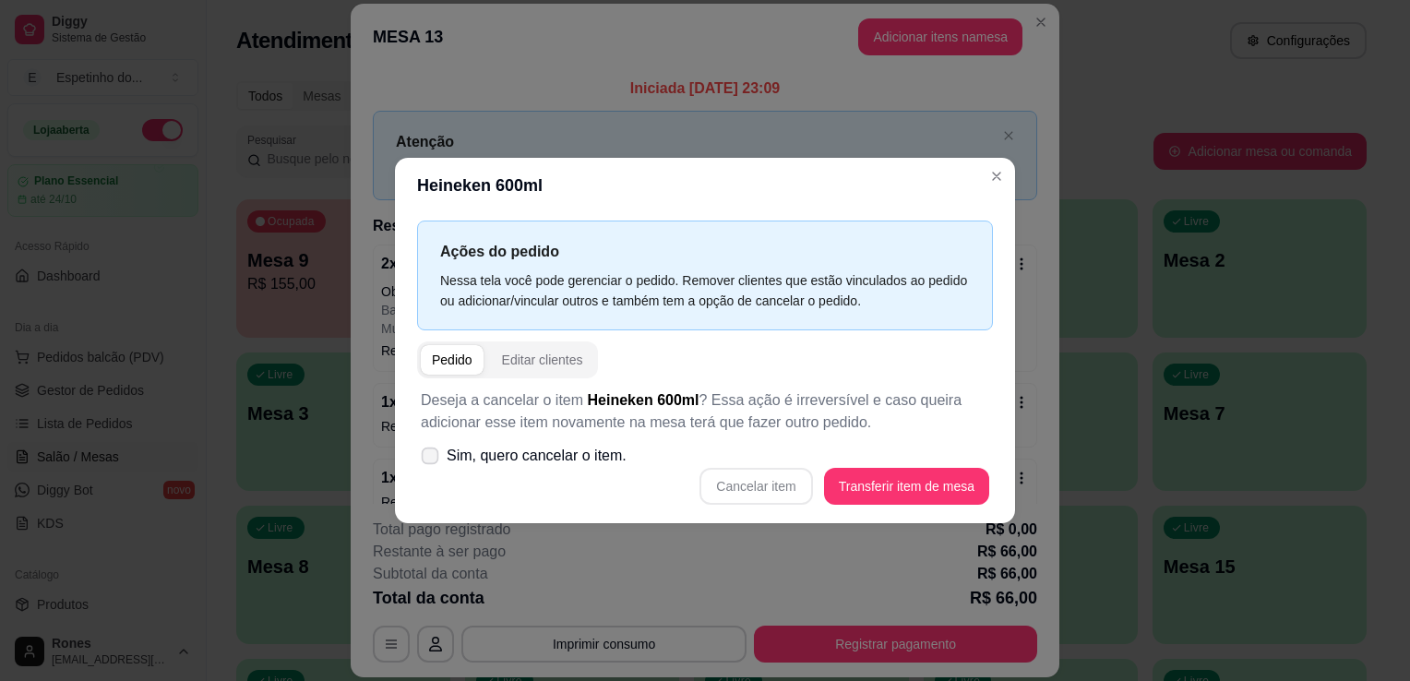
click at [424, 460] on icon at bounding box center [430, 455] width 14 height 10
click at [424, 460] on input "Sim, quero cancelar o item." at bounding box center [426, 466] width 12 height 12
checkbox input "true"
click at [780, 482] on button "Cancelar item" at bounding box center [756, 487] width 110 height 36
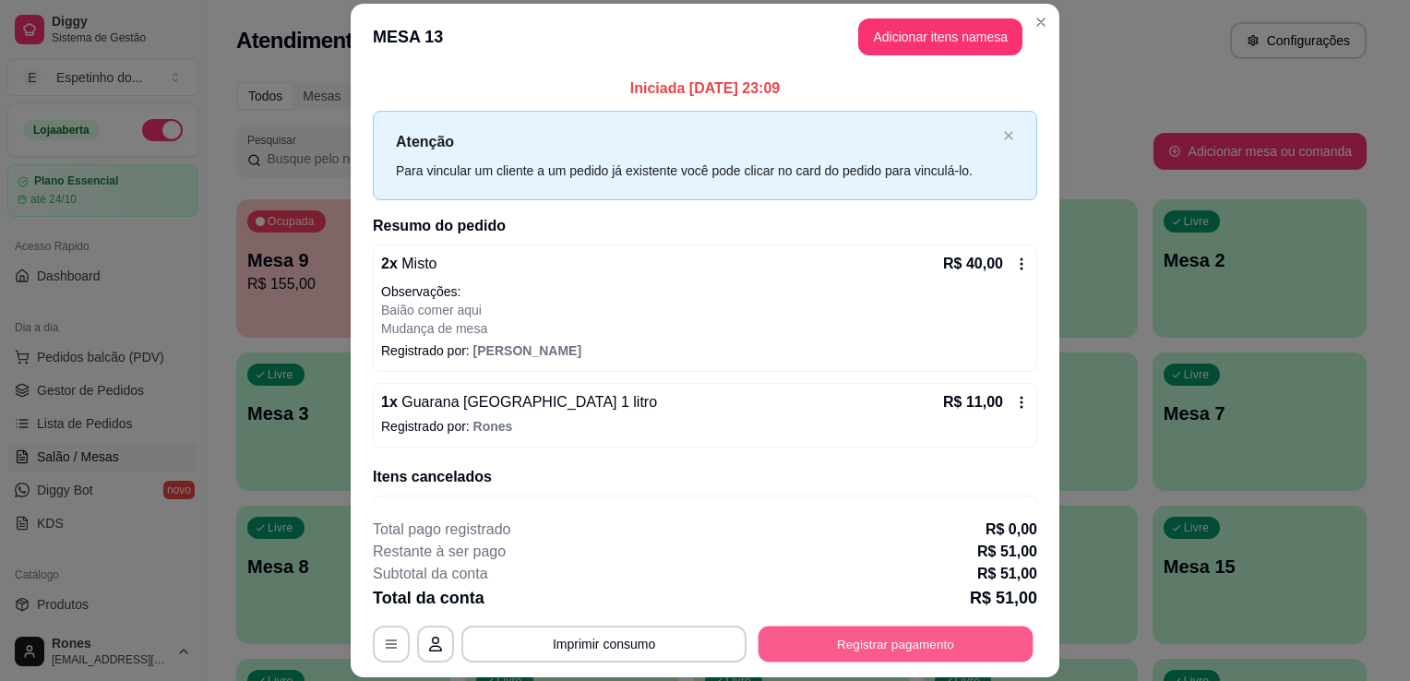
click at [863, 639] on button "Registrar pagamento" at bounding box center [895, 645] width 275 height 36
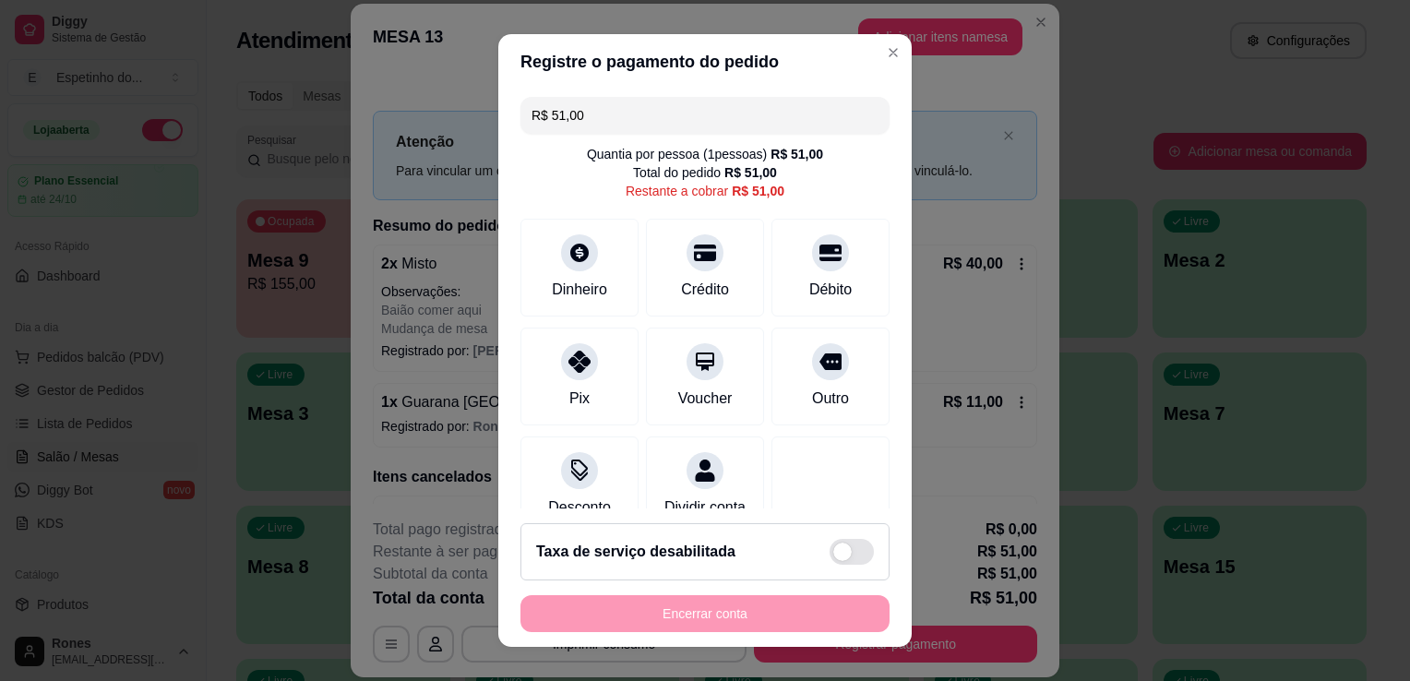
click at [613, 107] on input "R$ 51,00" at bounding box center [704, 115] width 347 height 37
click at [559, 296] on div "Dinheiro" at bounding box center [579, 288] width 61 height 24
click at [598, 400] on div "Pix" at bounding box center [580, 373] width 130 height 108
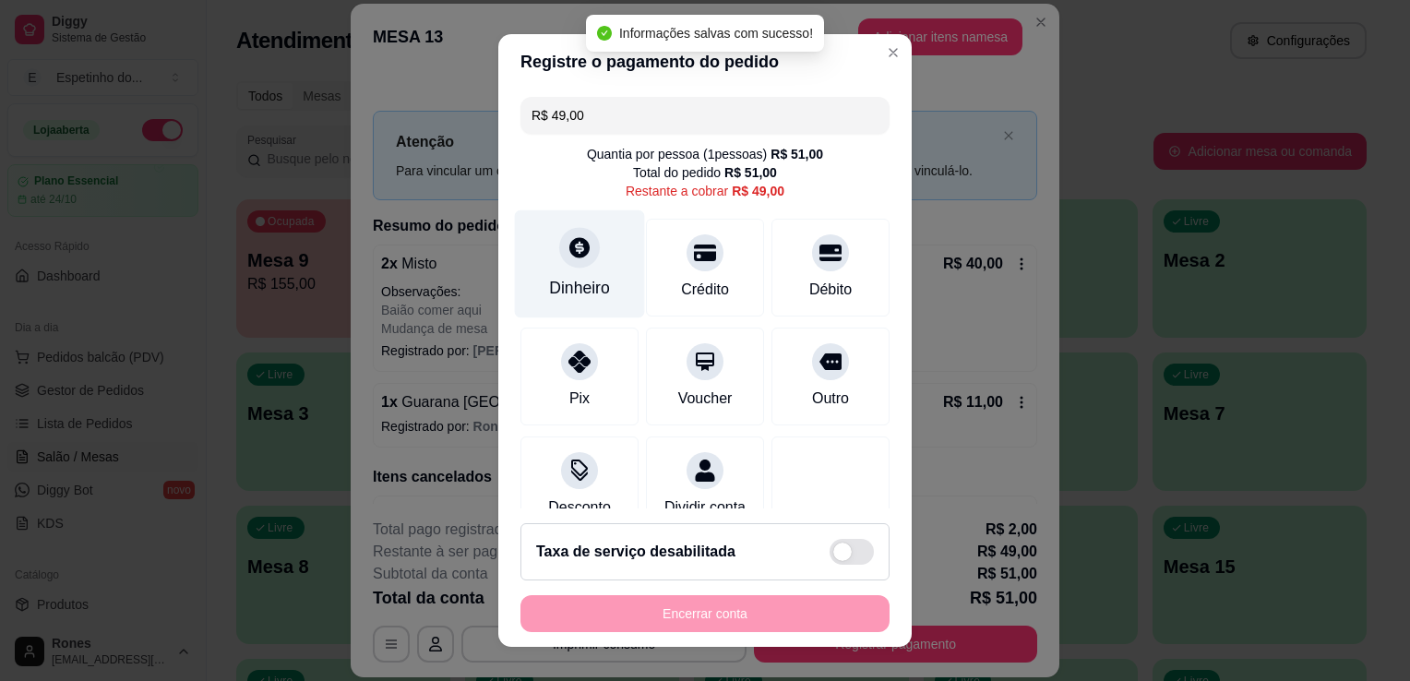
click at [598, 286] on div "Dinheiro" at bounding box center [579, 288] width 61 height 24
type input "R$ 0,00"
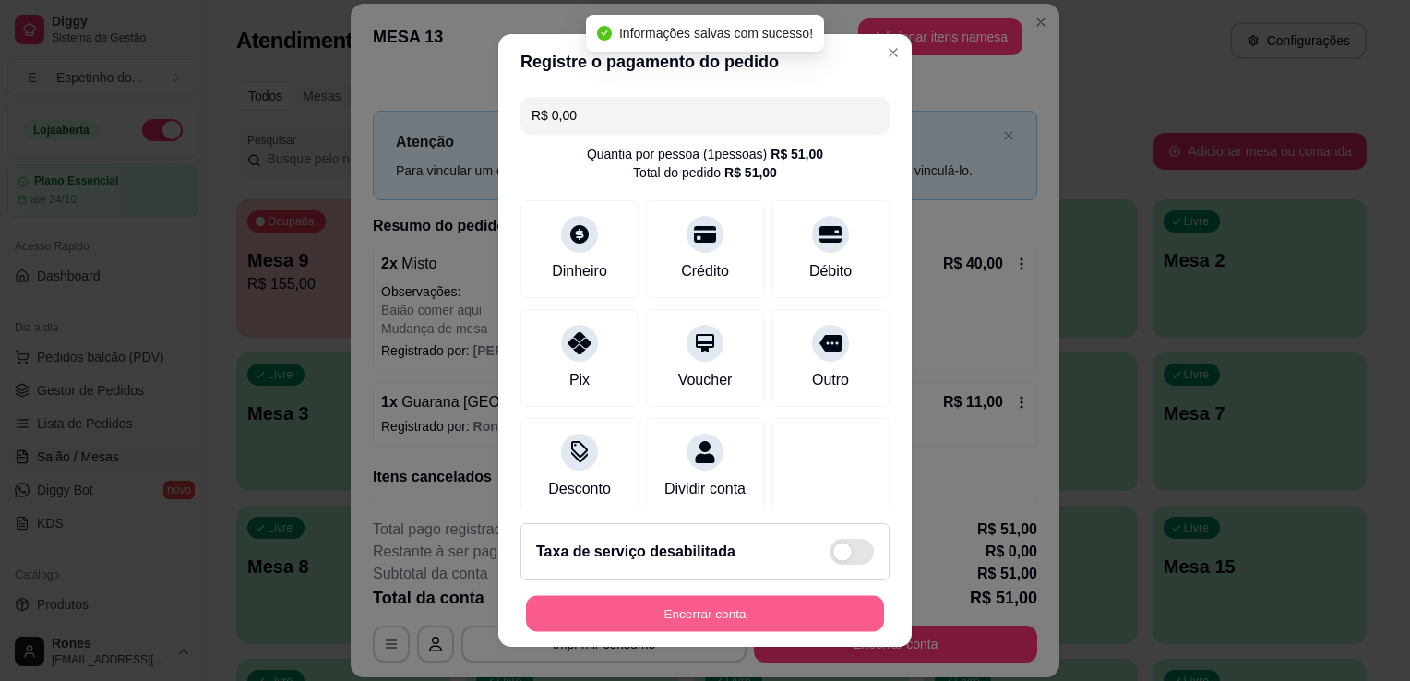
click at [802, 619] on button "Encerrar conta" at bounding box center [705, 614] width 358 height 36
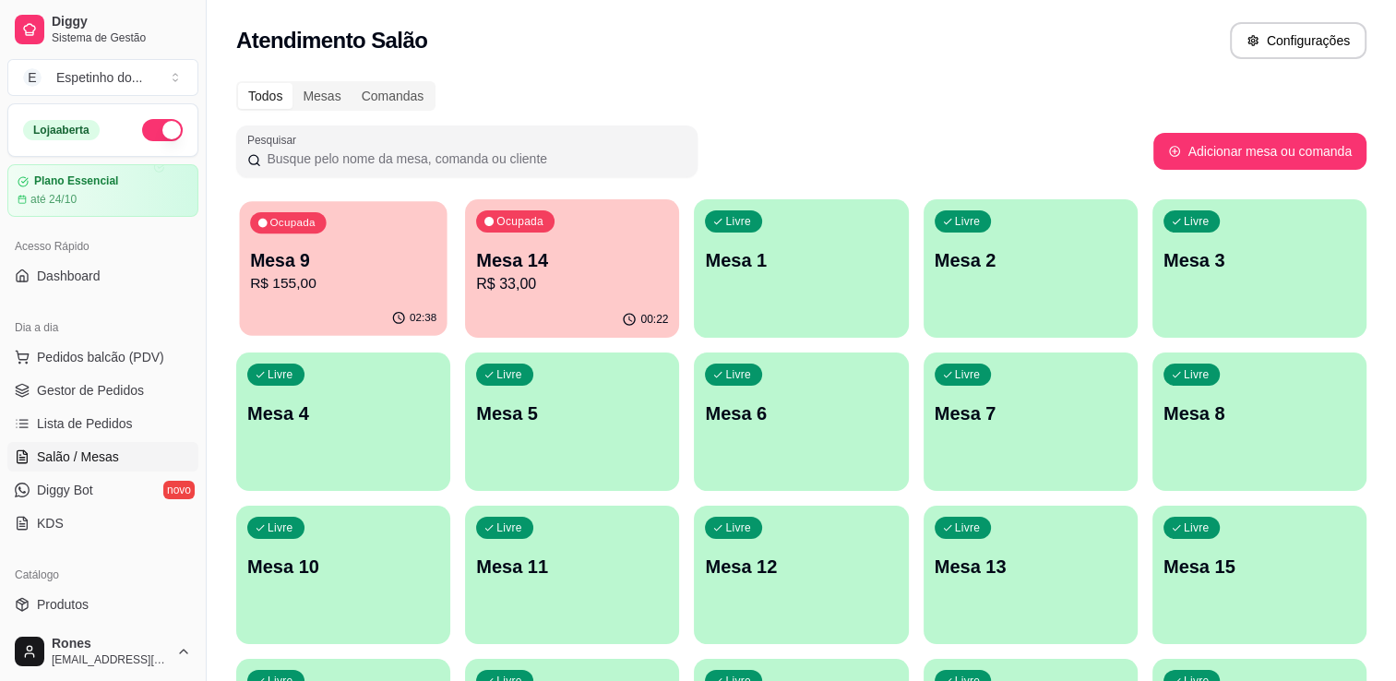
click at [325, 297] on div "Ocupada Mesa 9 R$ 155,00" at bounding box center [343, 251] width 208 height 100
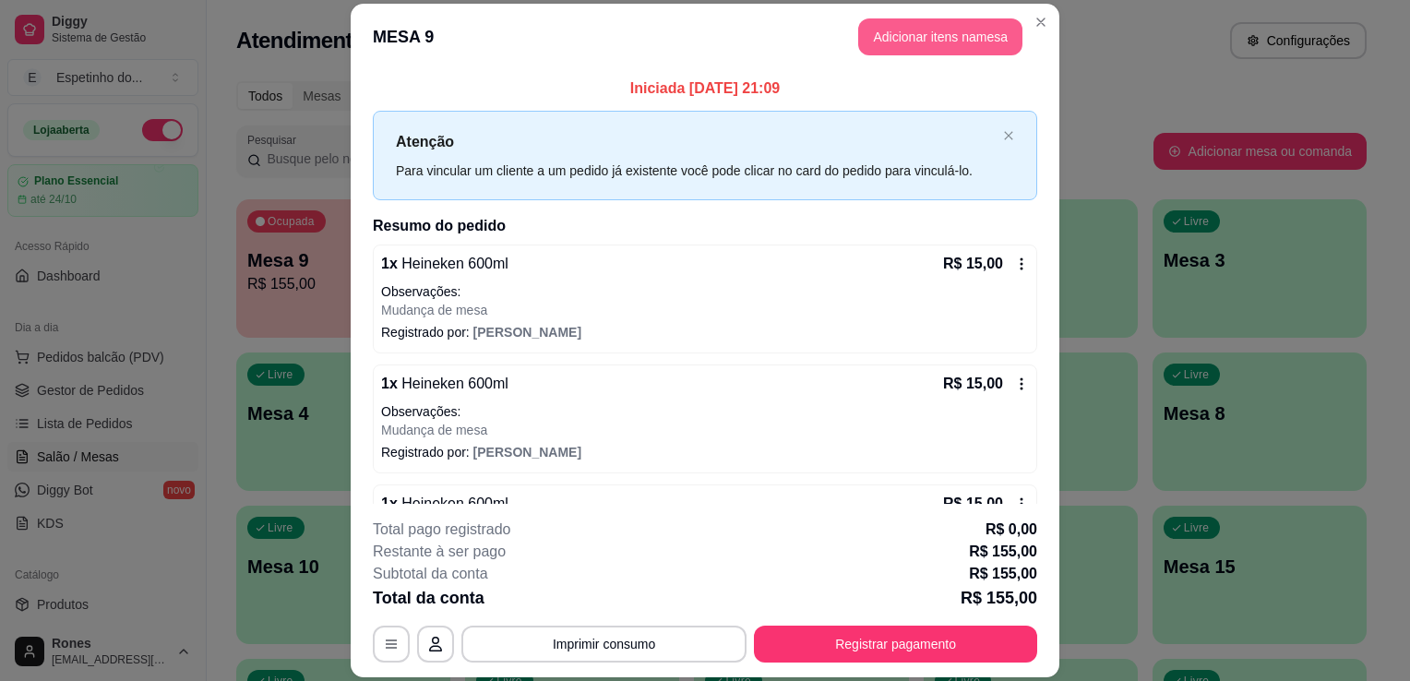
click at [960, 46] on button "Adicionar itens na mesa" at bounding box center [940, 36] width 164 height 37
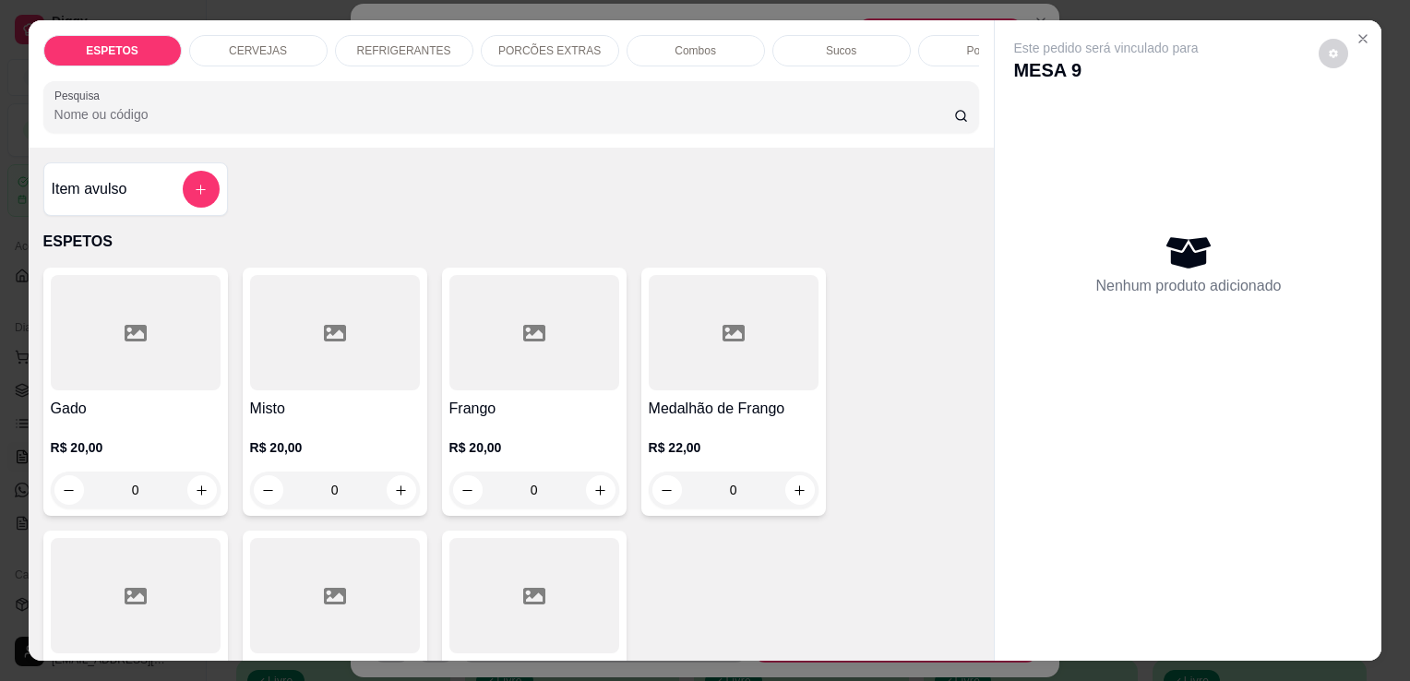
click at [282, 43] on div "CERVEJAS" at bounding box center [258, 50] width 138 height 31
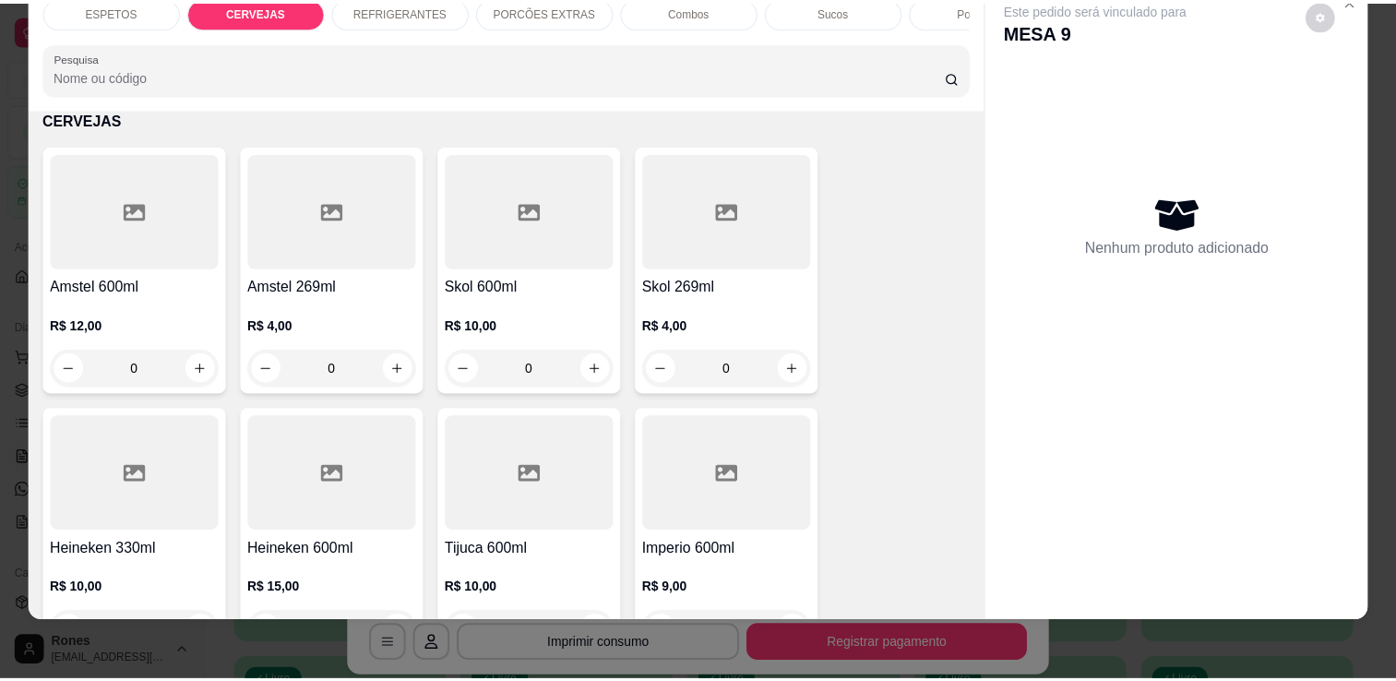
scroll to position [1104, 0]
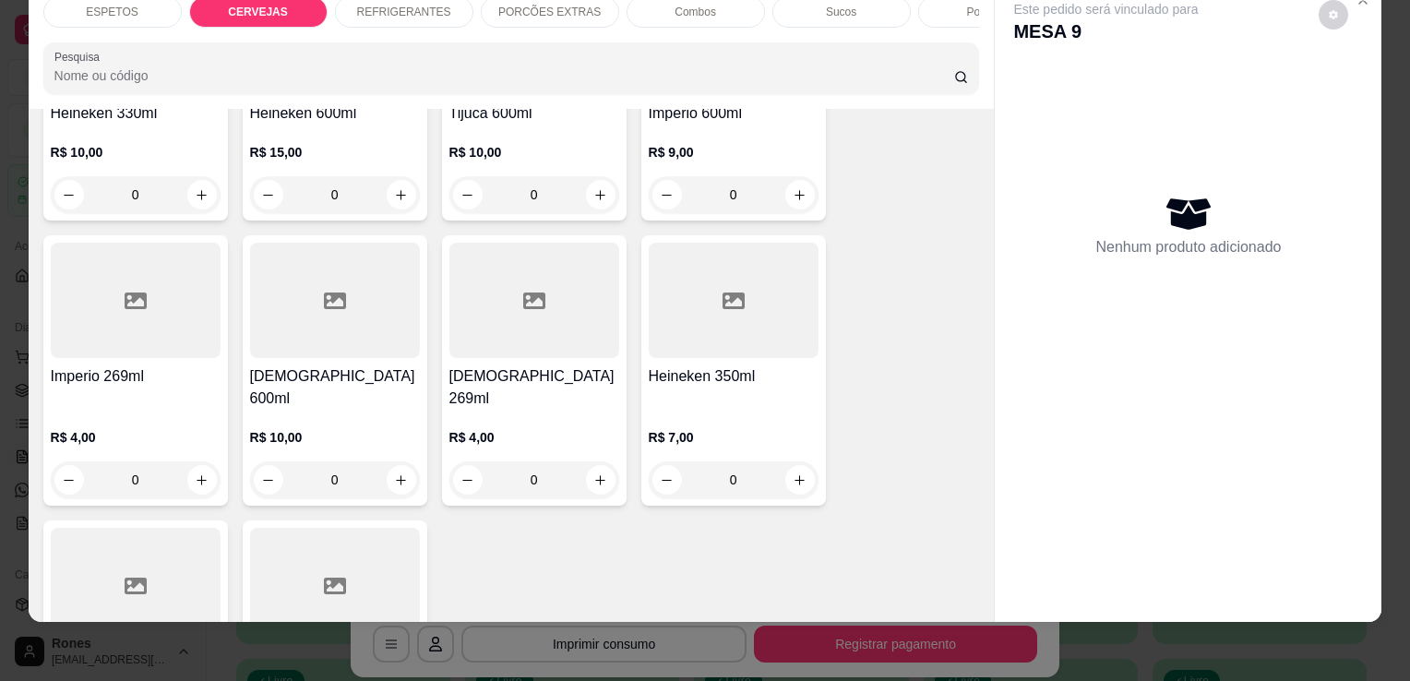
click at [377, 147] on p "R$ 15,00" at bounding box center [335, 152] width 170 height 18
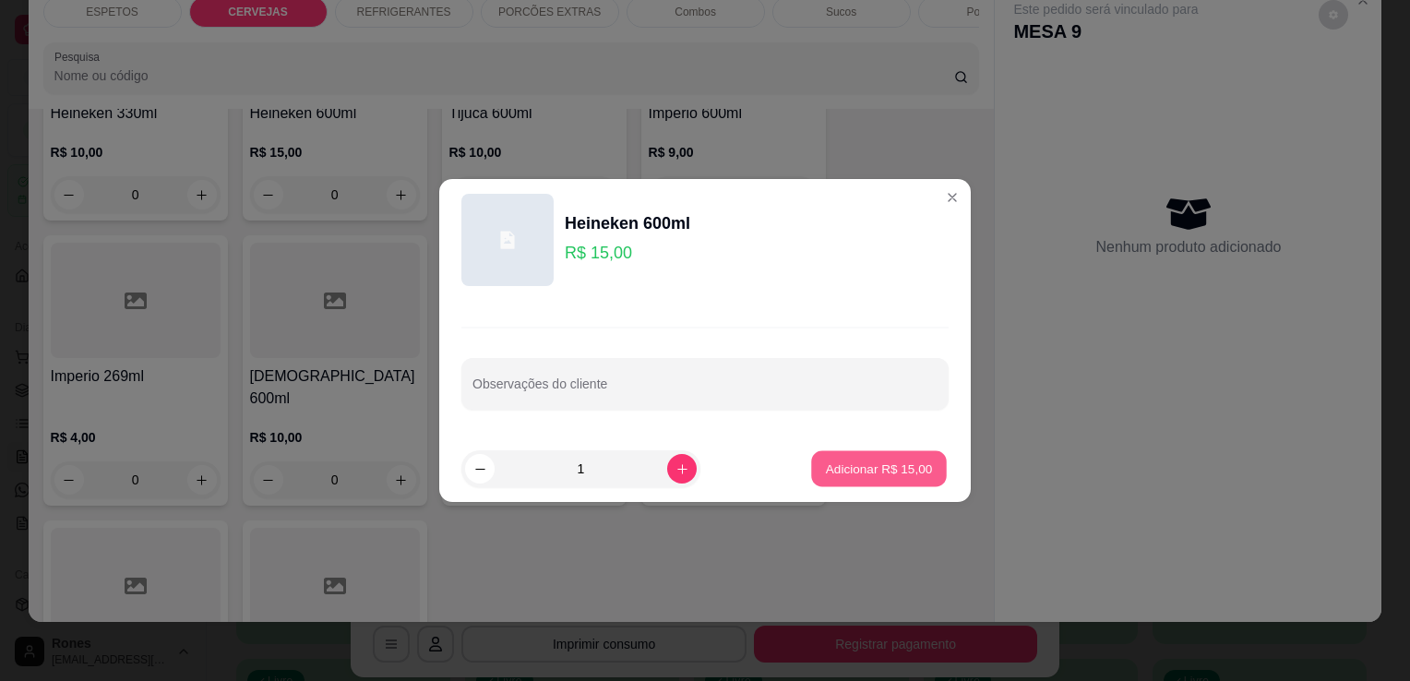
click at [839, 467] on p "Adicionar R$ 15,00" at bounding box center [879, 469] width 107 height 18
type input "1"
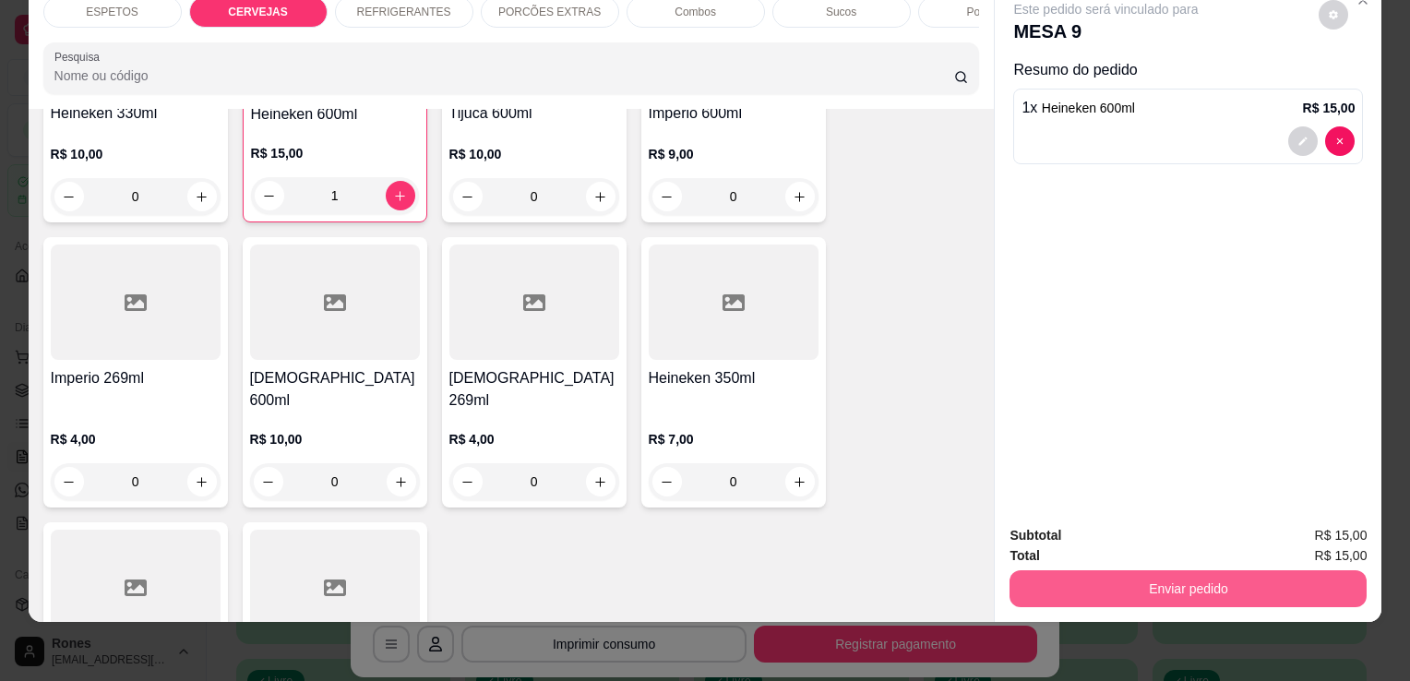
click at [1207, 570] on button "Enviar pedido" at bounding box center [1187, 588] width 357 height 37
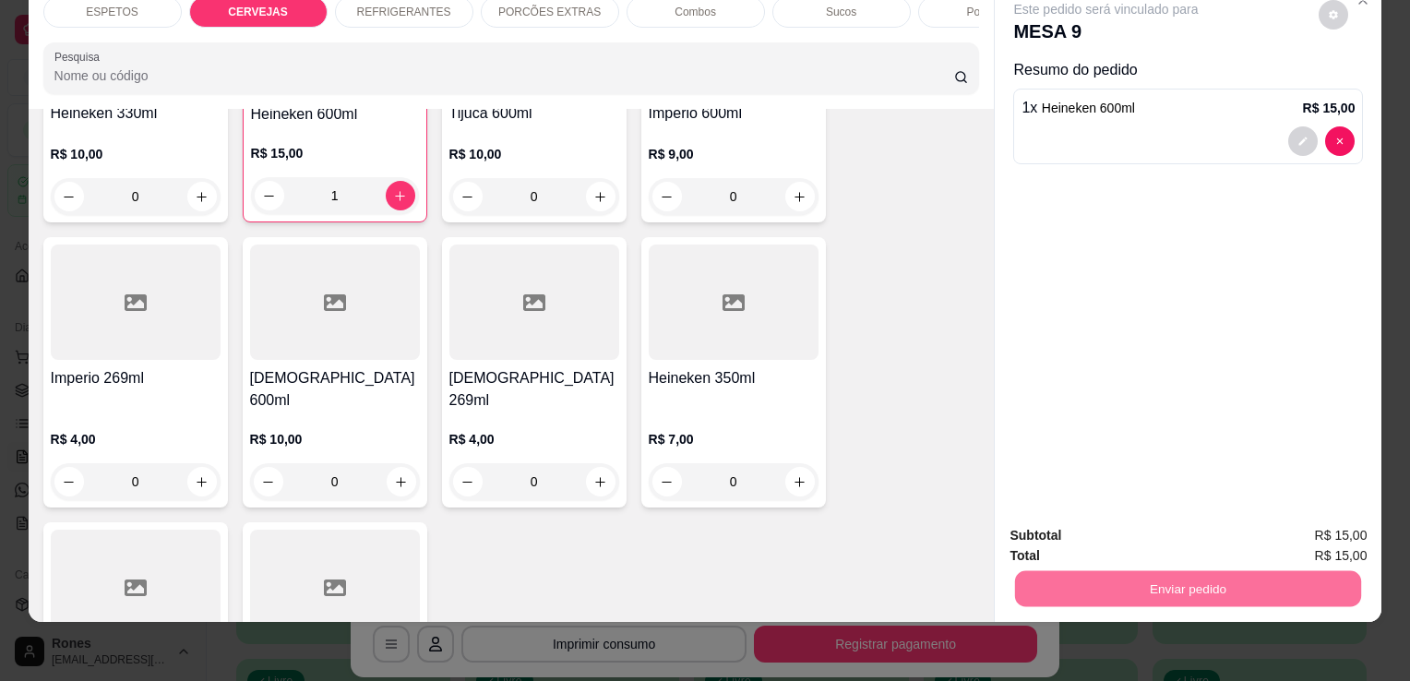
click at [1336, 537] on button "Enviar pedido" at bounding box center [1318, 529] width 101 height 34
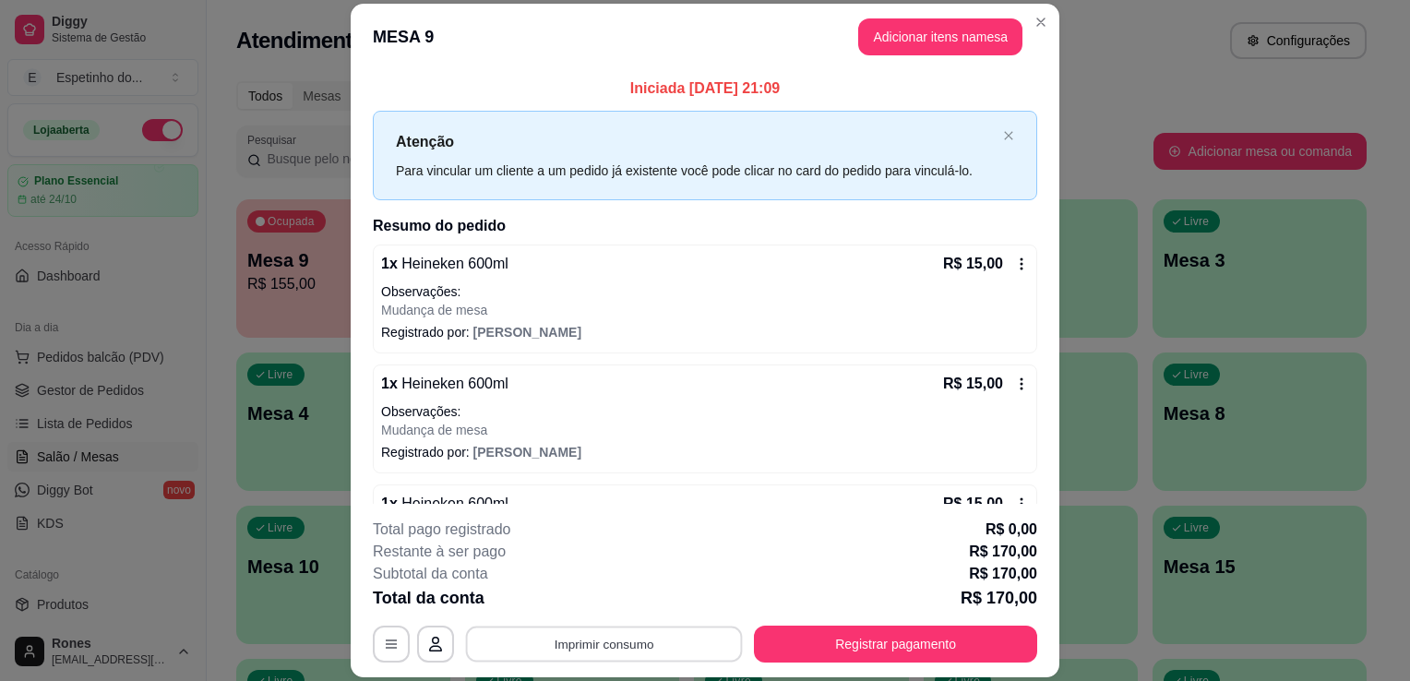
click at [630, 648] on button "Imprimir consumo" at bounding box center [604, 645] width 277 height 36
click at [602, 596] on button "Impressora" at bounding box center [602, 602] width 129 height 29
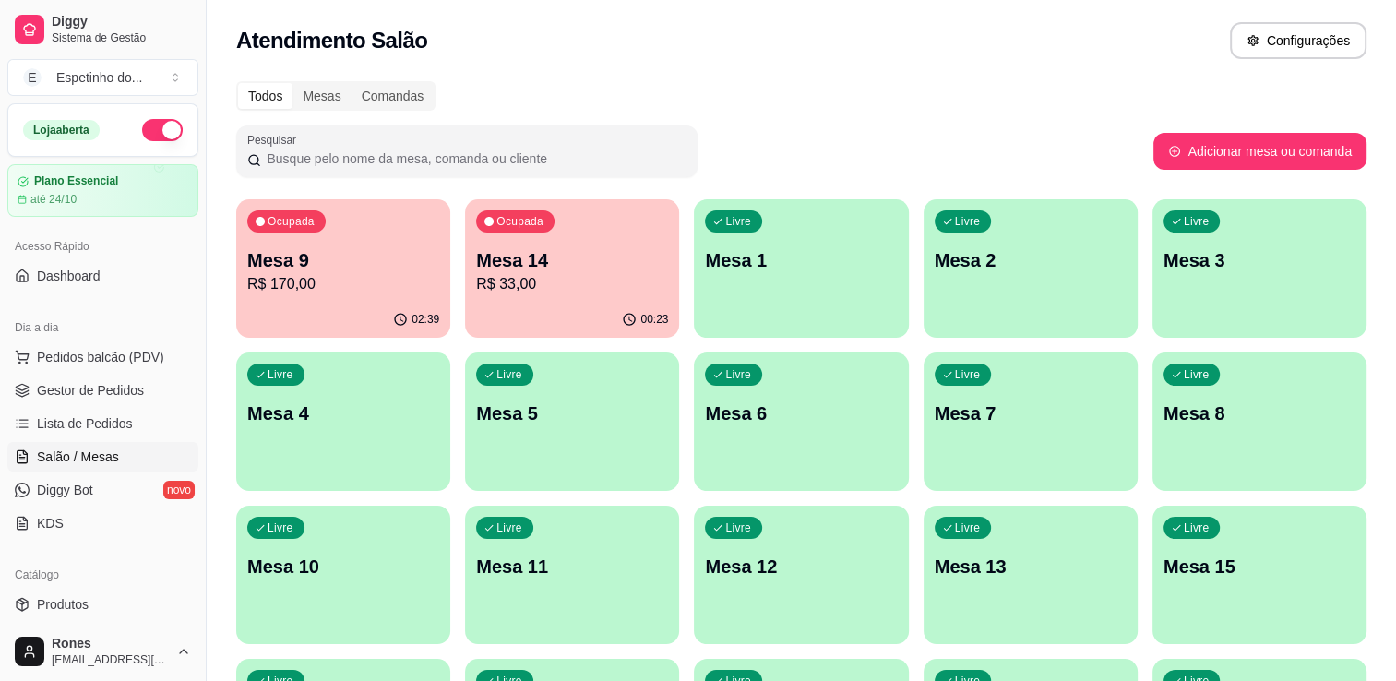
click at [551, 253] on p "Mesa 14" at bounding box center [572, 260] width 192 height 26
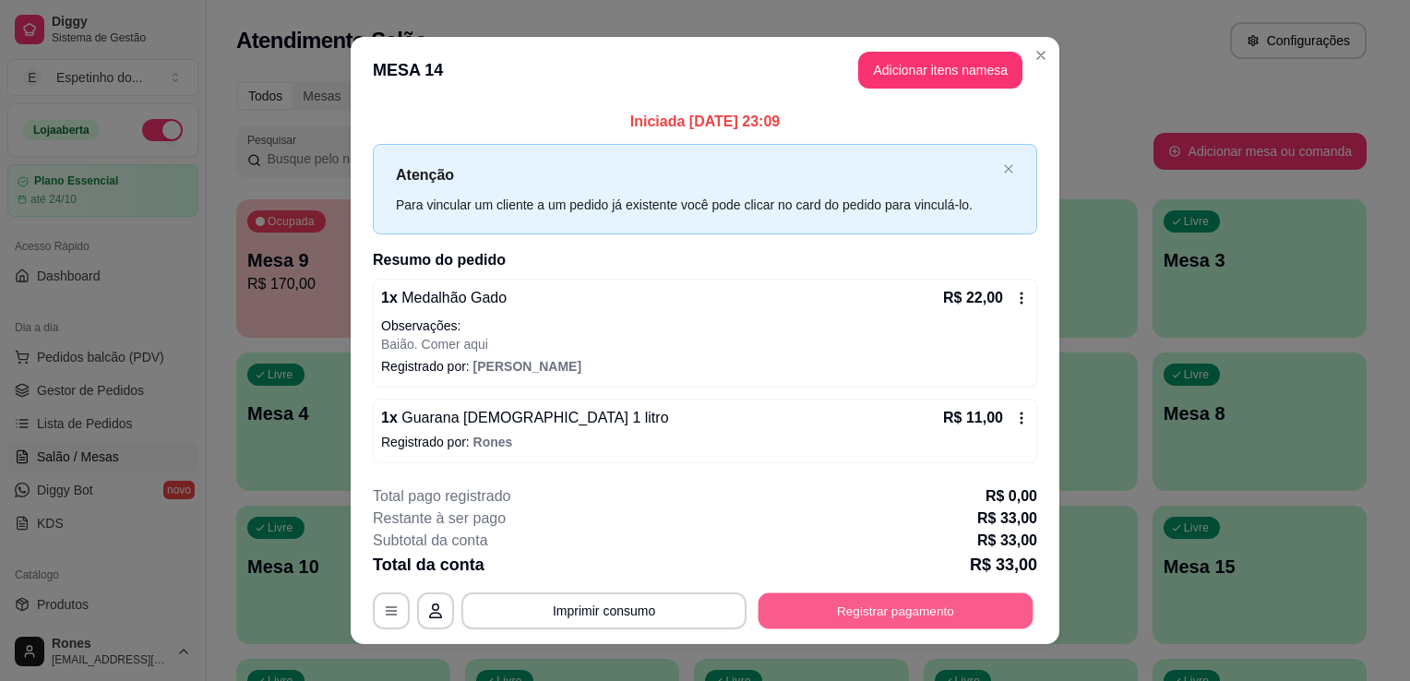
click at [904, 618] on button "Registrar pagamento" at bounding box center [895, 610] width 275 height 36
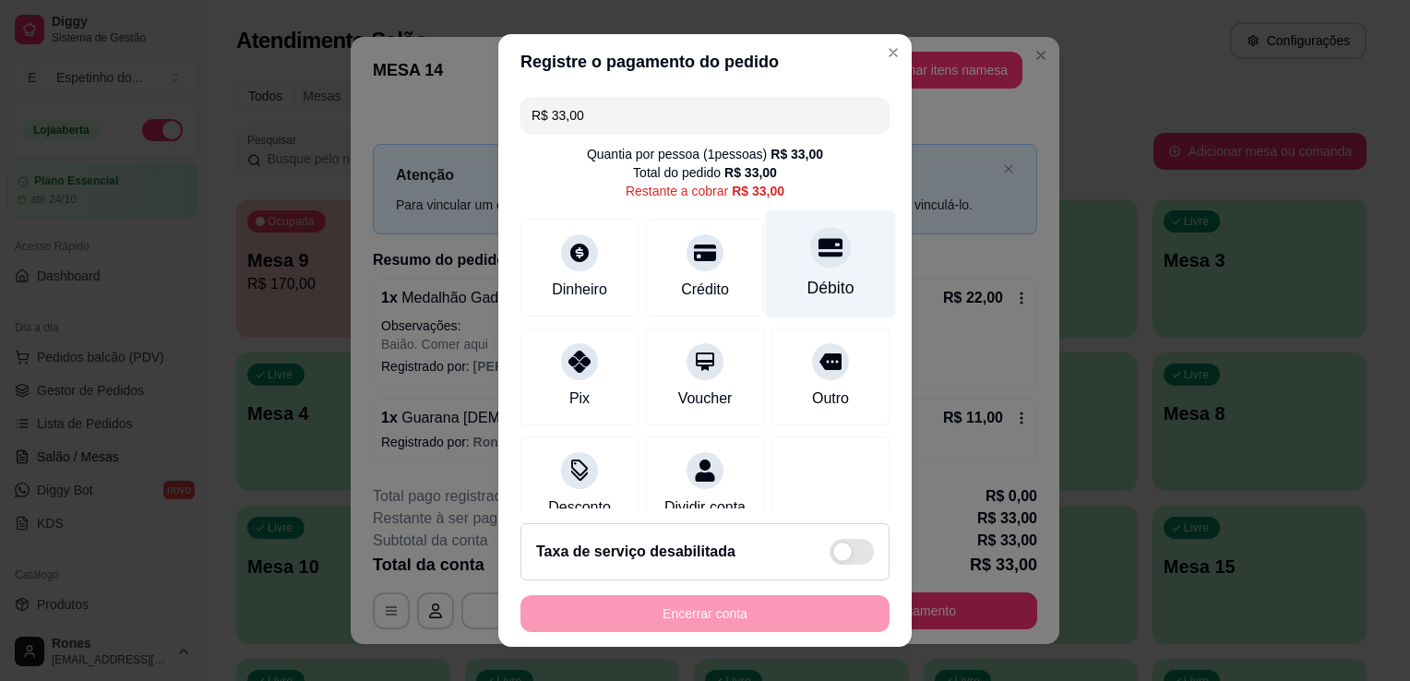
click at [819, 281] on div "Débito" at bounding box center [830, 288] width 47 height 24
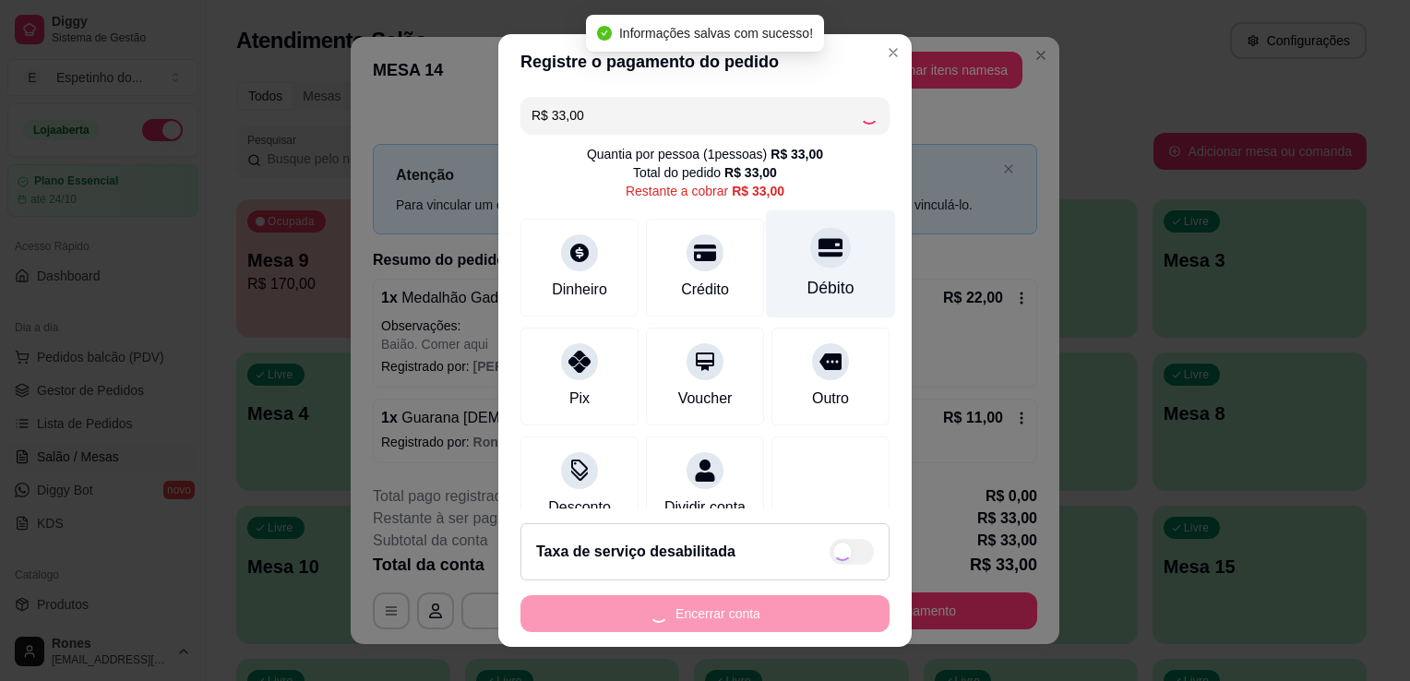
type input "R$ 0,00"
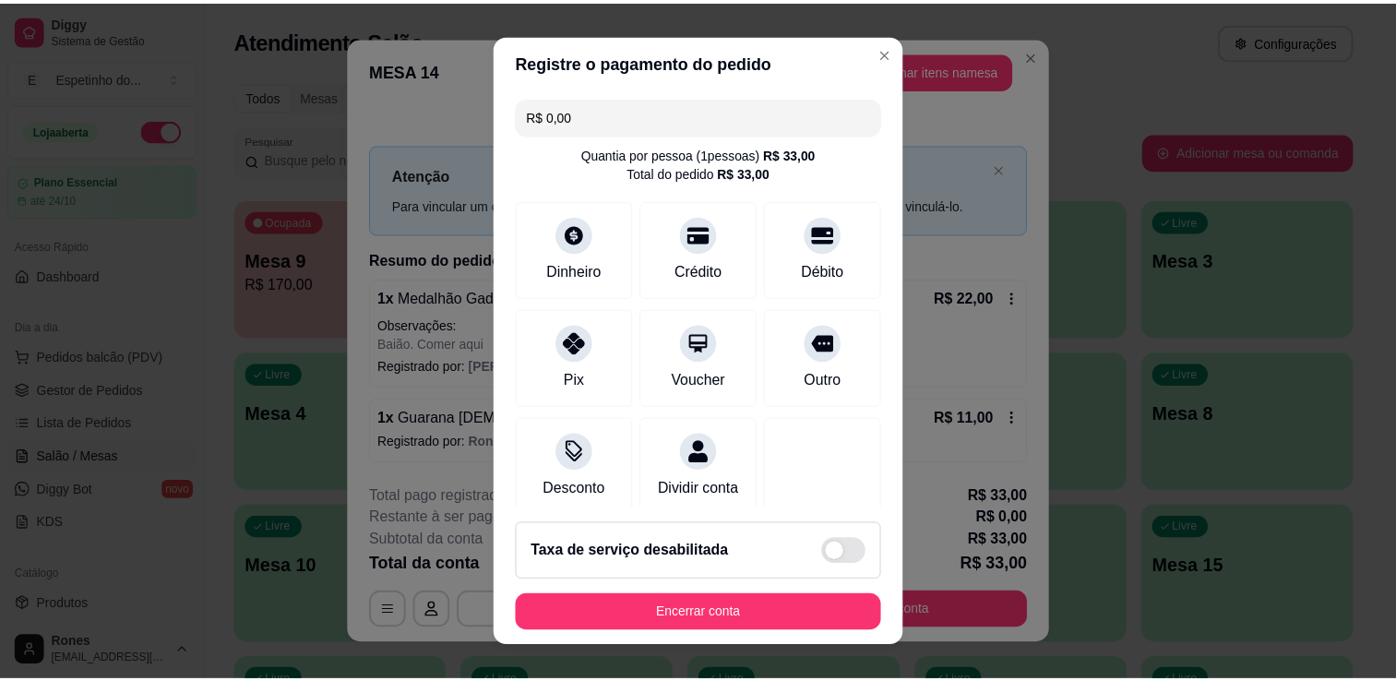
scroll to position [130, 0]
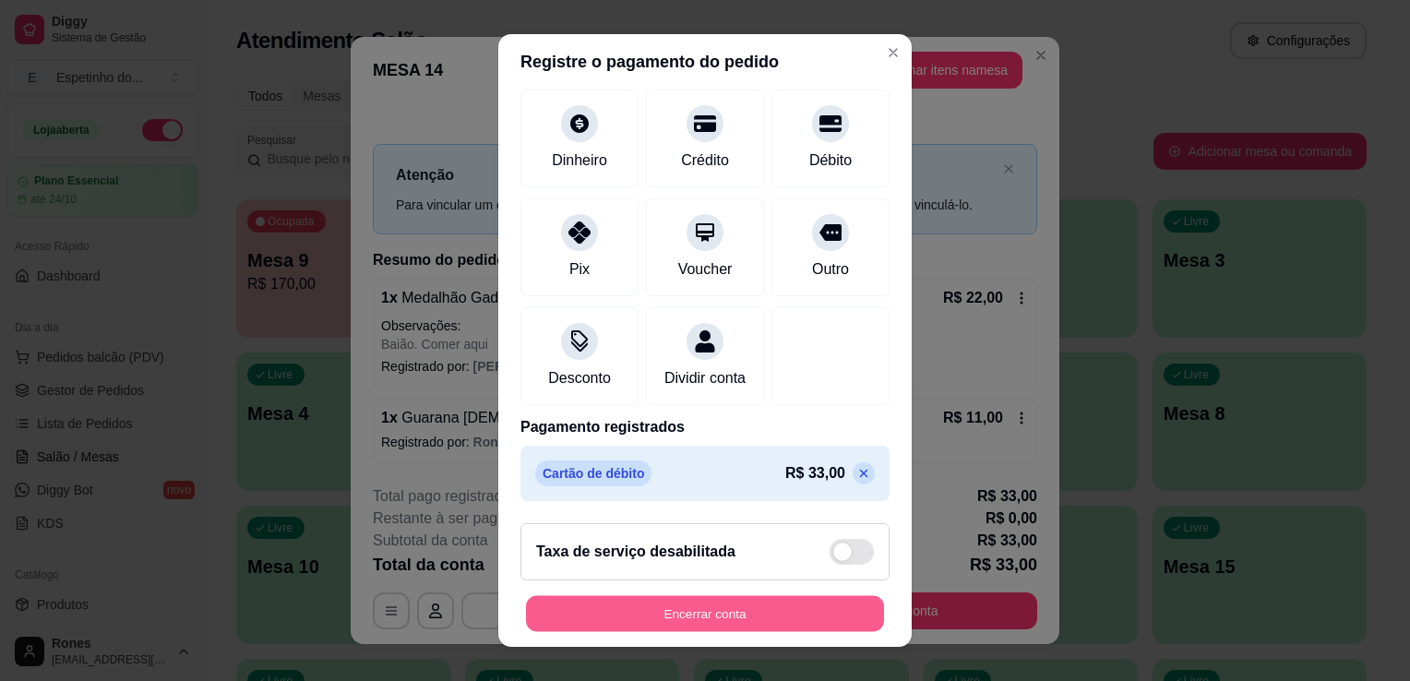
click at [716, 608] on button "Encerrar conta" at bounding box center [705, 614] width 358 height 36
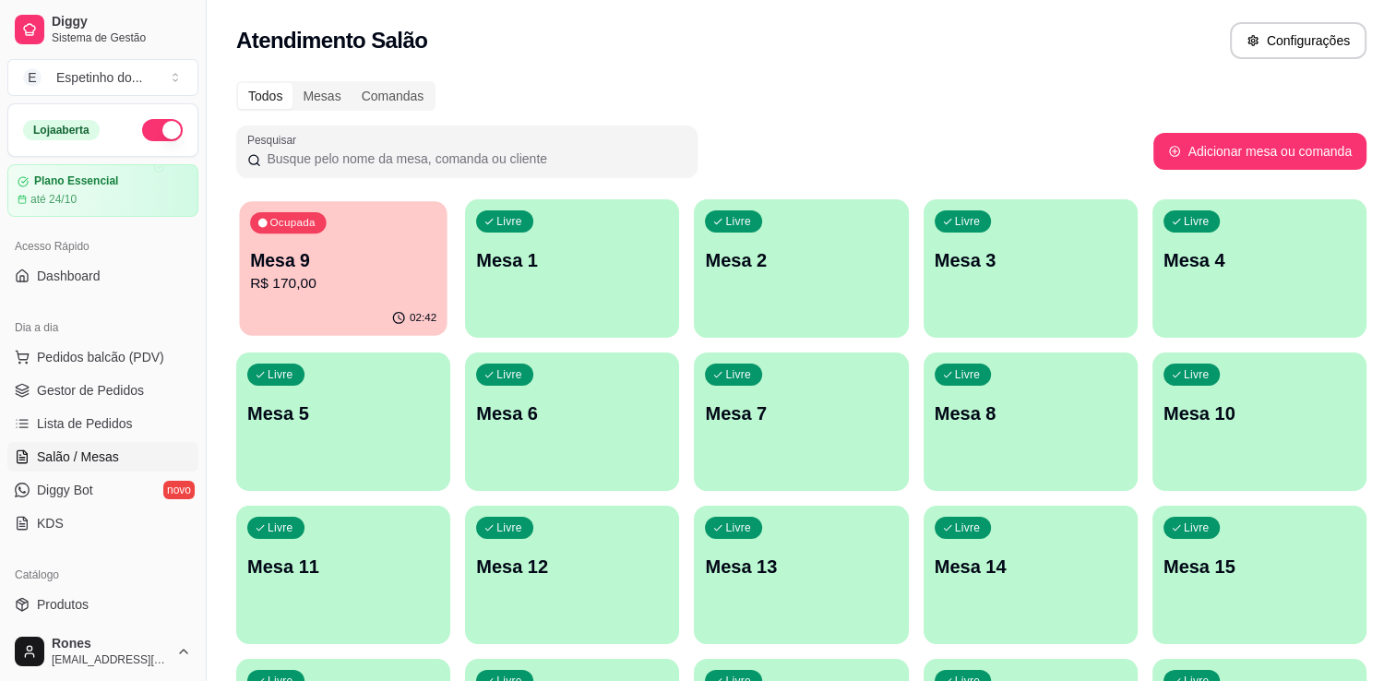
click at [383, 271] on p "Mesa 9" at bounding box center [343, 260] width 186 height 25
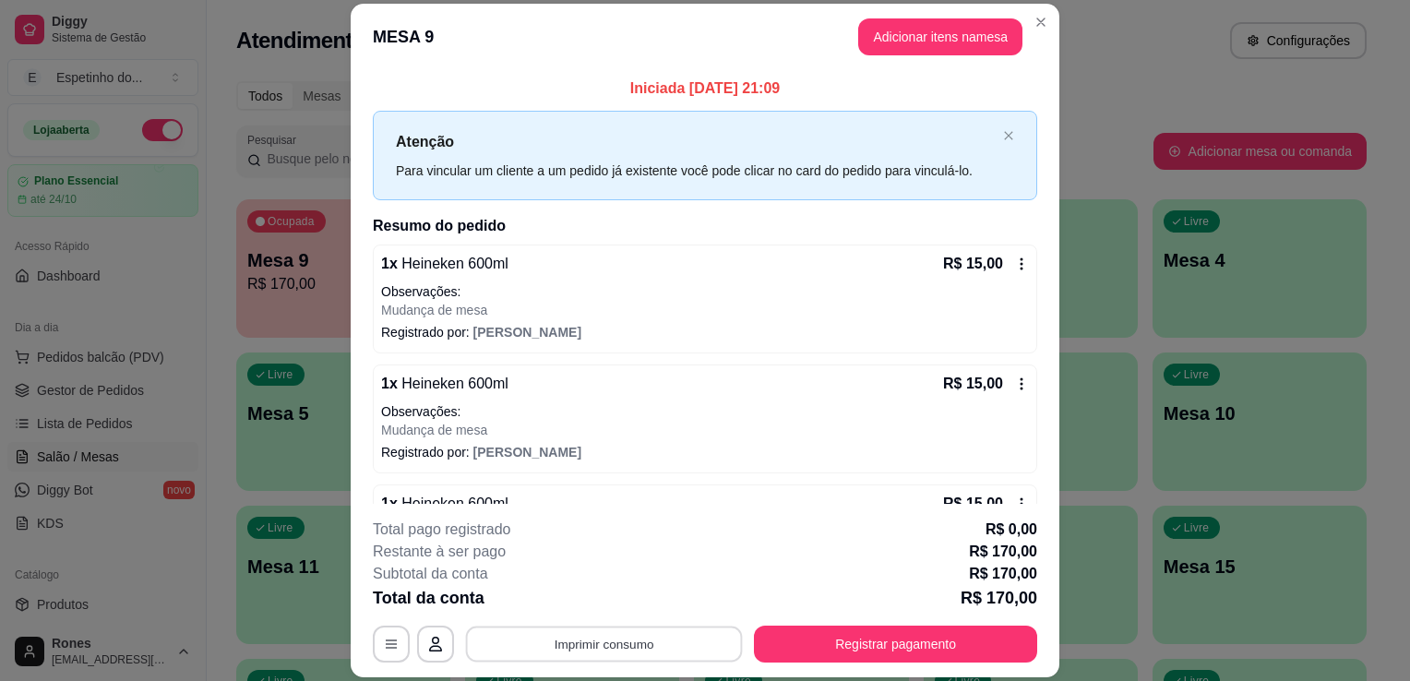
click at [668, 654] on button "Imprimir consumo" at bounding box center [604, 645] width 277 height 36
click at [646, 610] on button "Impressora" at bounding box center [603, 603] width 134 height 30
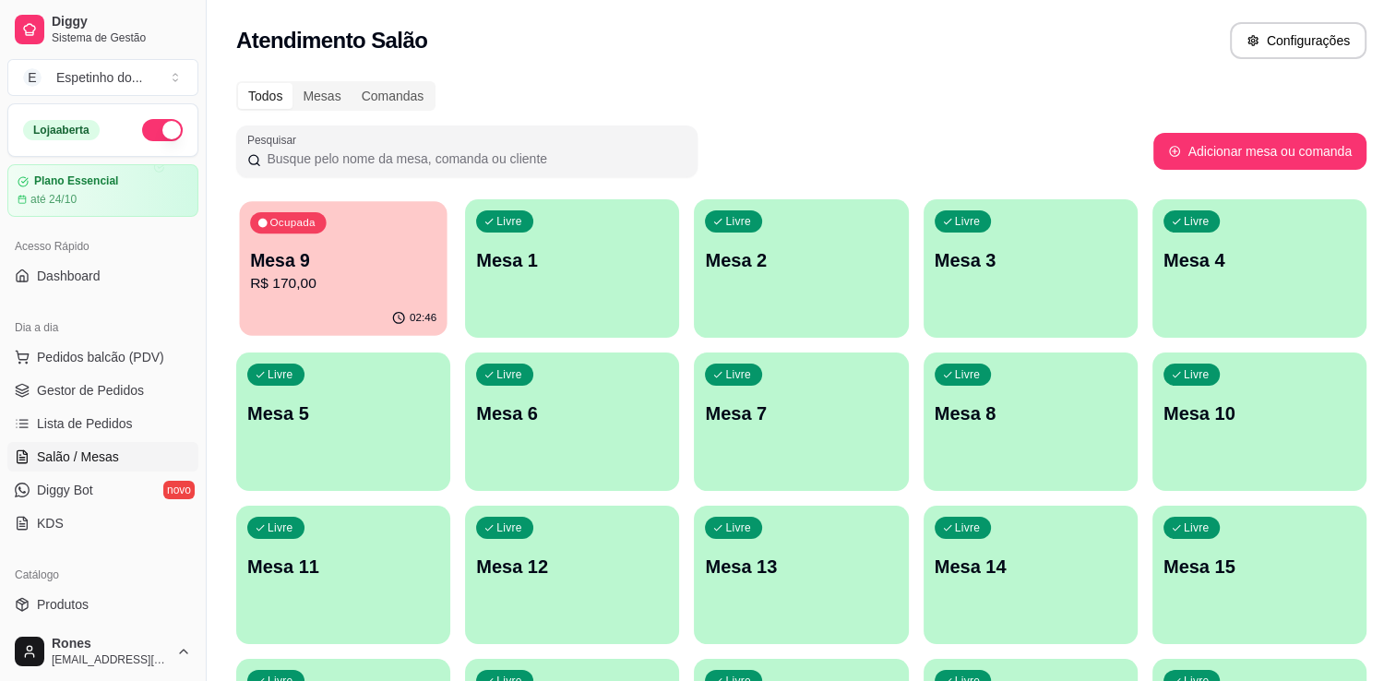
click at [373, 256] on p "Mesa 9" at bounding box center [343, 260] width 186 height 25
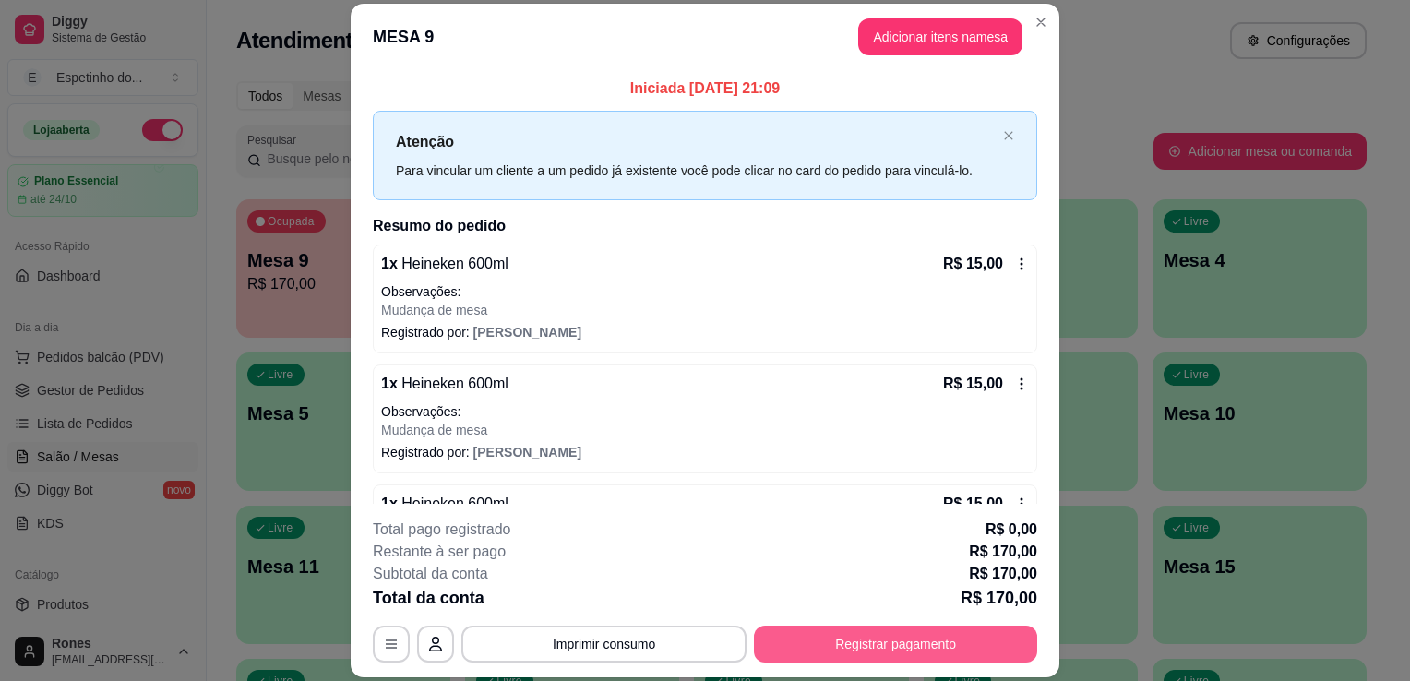
click at [908, 652] on button "Registrar pagamento" at bounding box center [895, 644] width 283 height 37
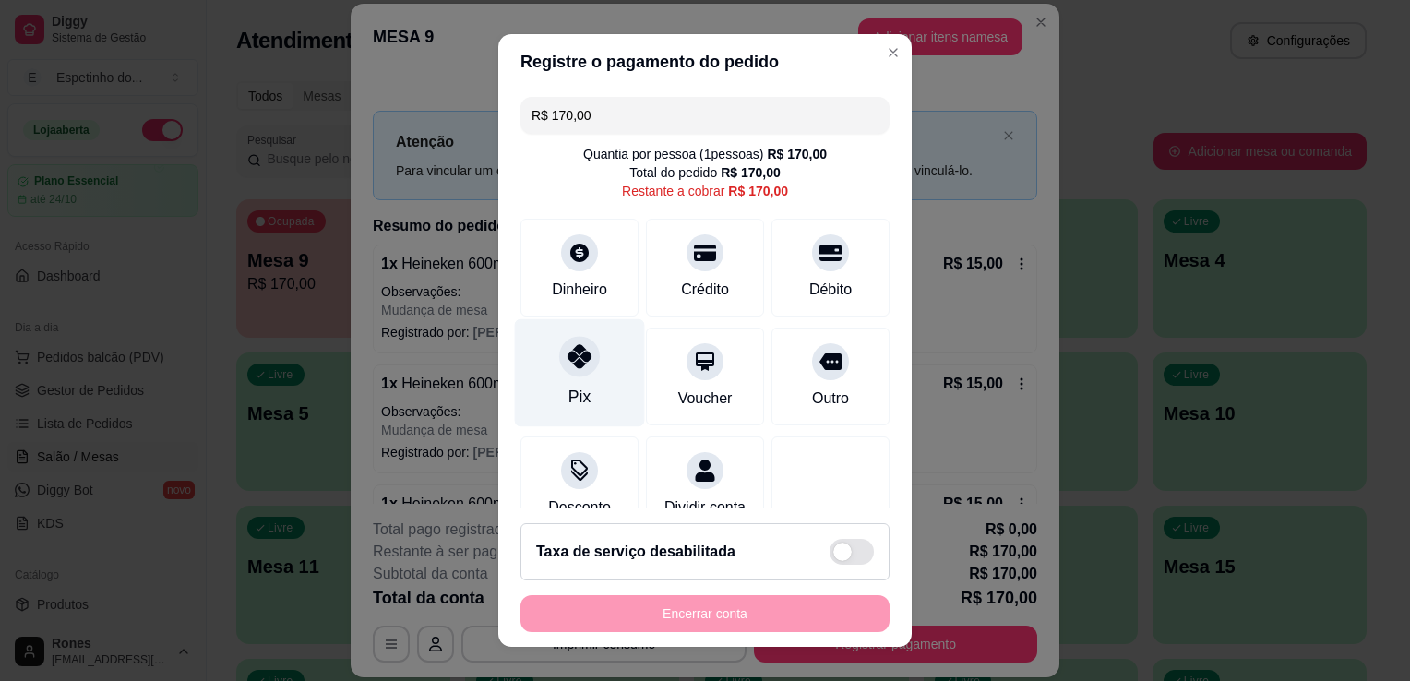
click at [578, 379] on div "Pix" at bounding box center [580, 373] width 130 height 108
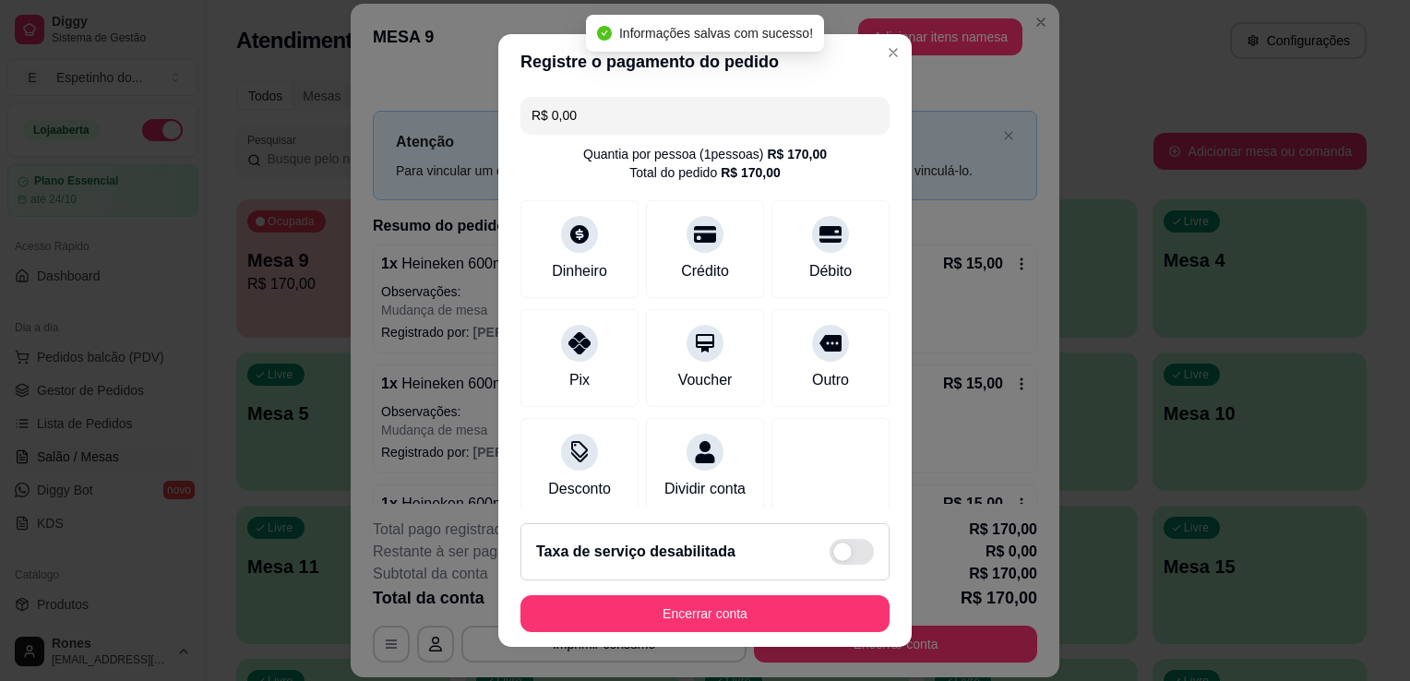
type input "R$ 0,00"
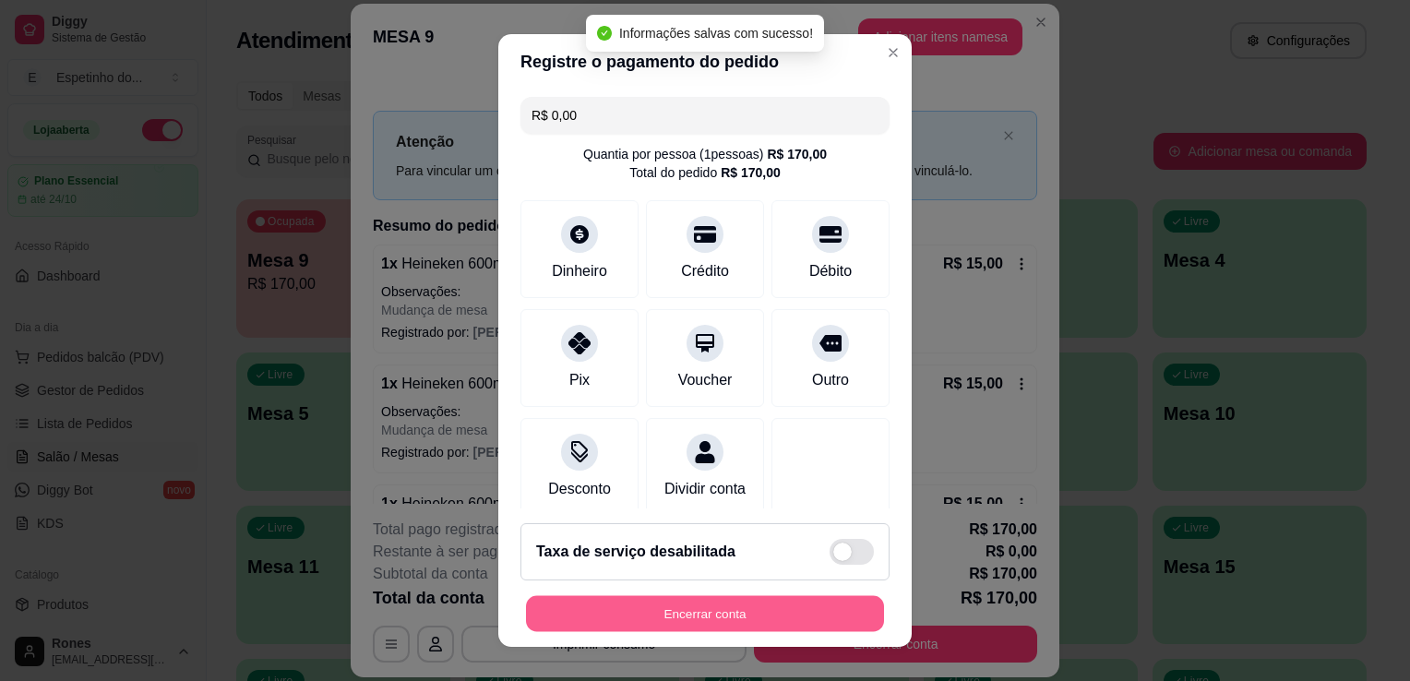
click at [705, 618] on button "Encerrar conta" at bounding box center [705, 614] width 358 height 36
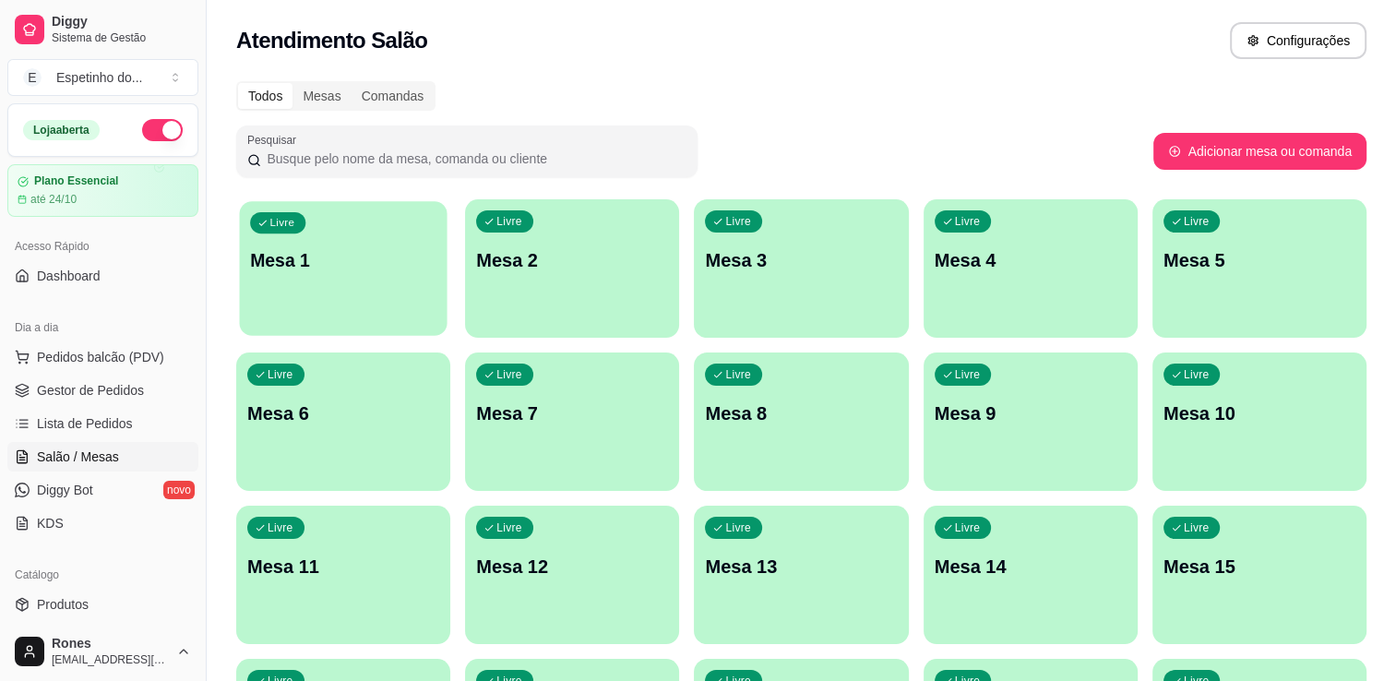
click at [330, 293] on div "Livre Mesa 1" at bounding box center [343, 257] width 208 height 113
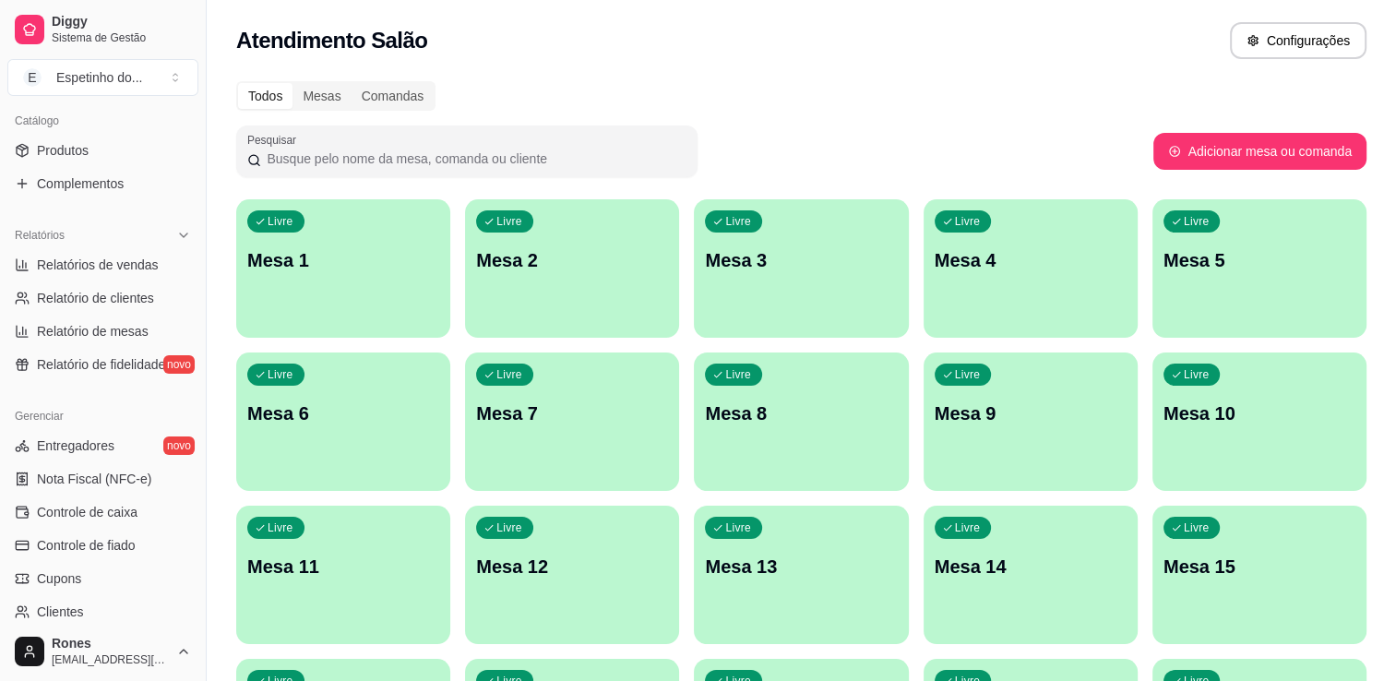
scroll to position [646, 0]
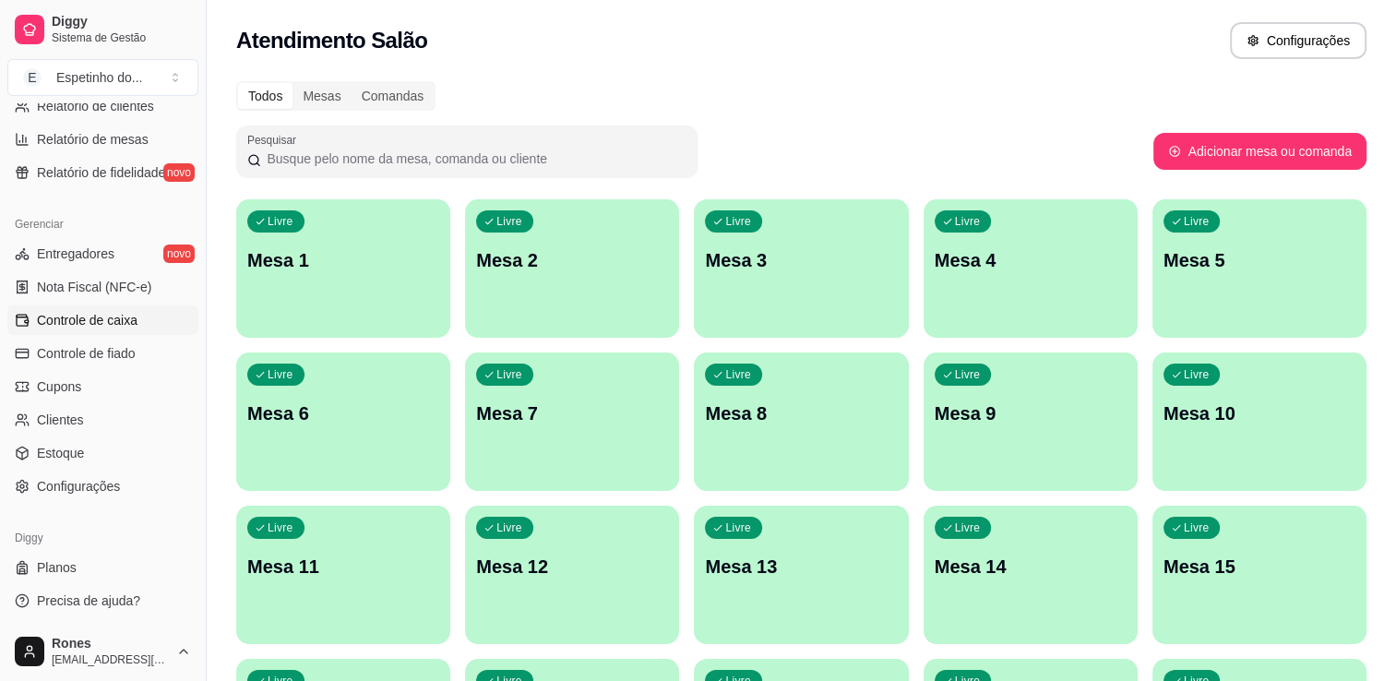
click at [81, 323] on span "Controle de caixa" at bounding box center [87, 320] width 101 height 18
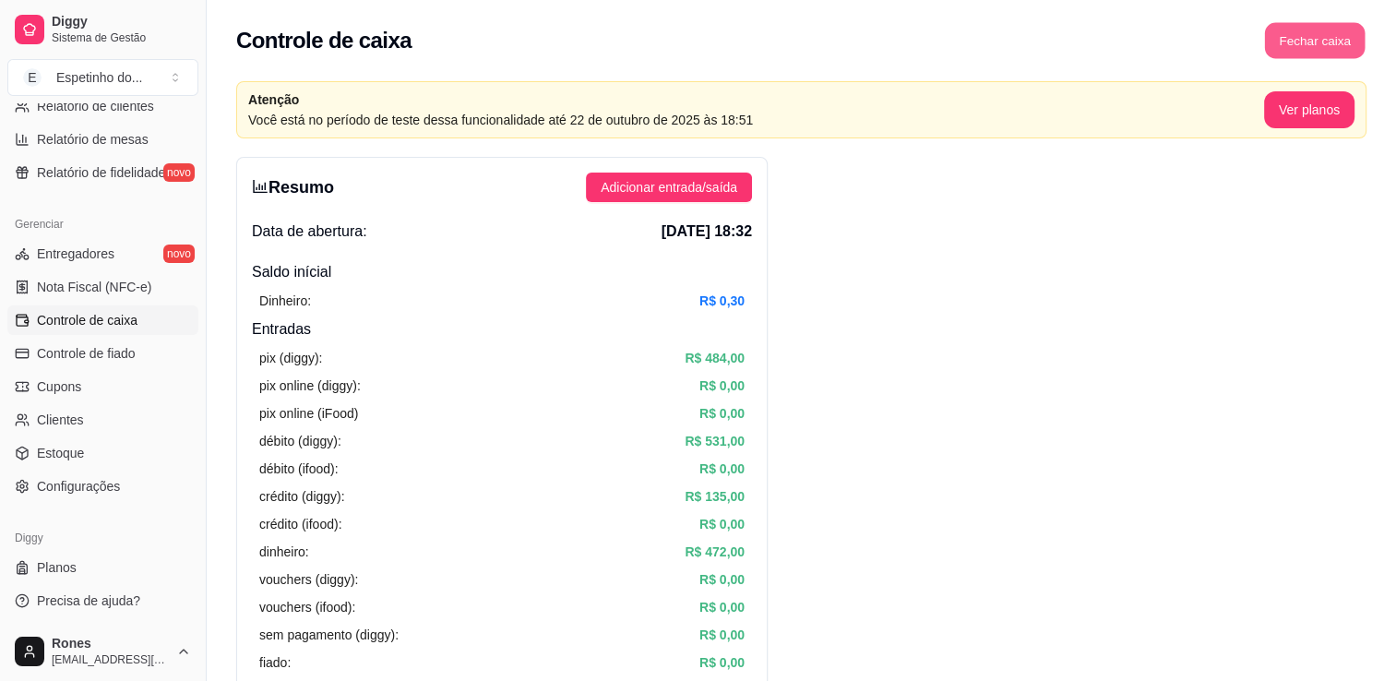
click at [1295, 48] on button "Fechar caixa" at bounding box center [1315, 41] width 101 height 36
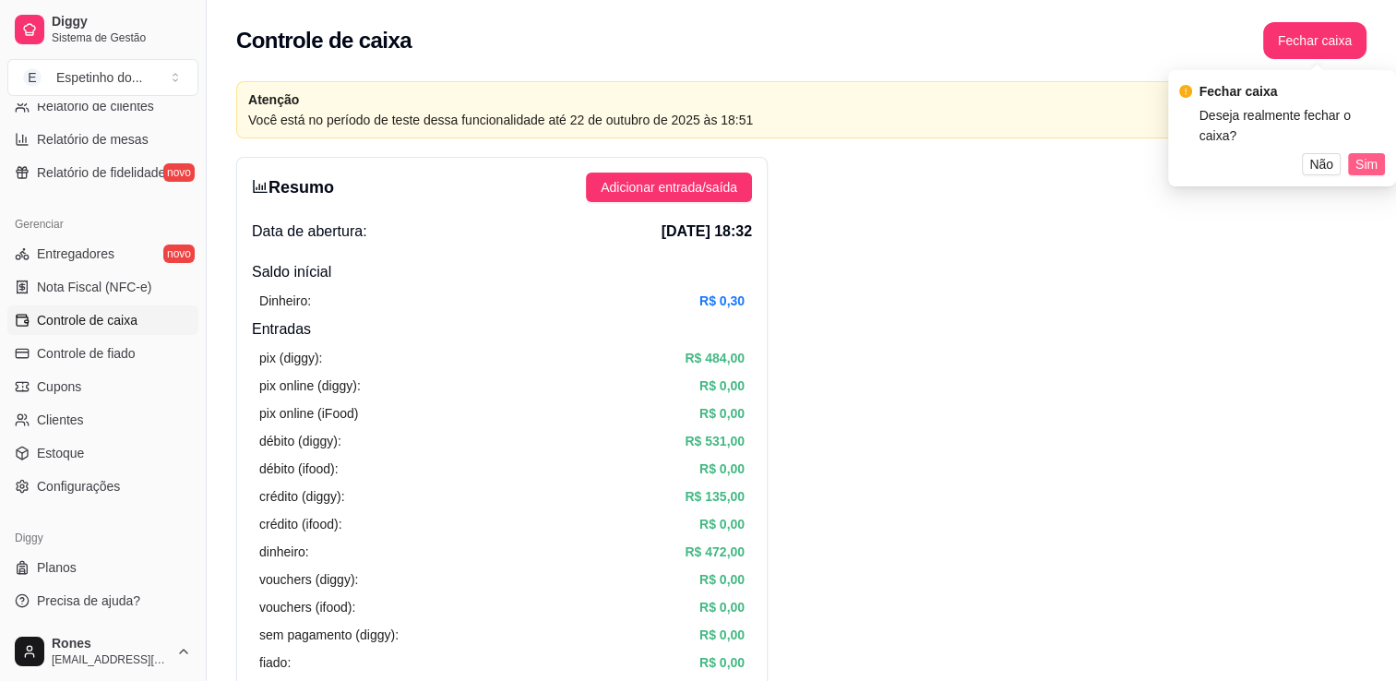
click at [1372, 159] on span "Sim" at bounding box center [1366, 164] width 22 height 20
